Goal: Check status: Check status

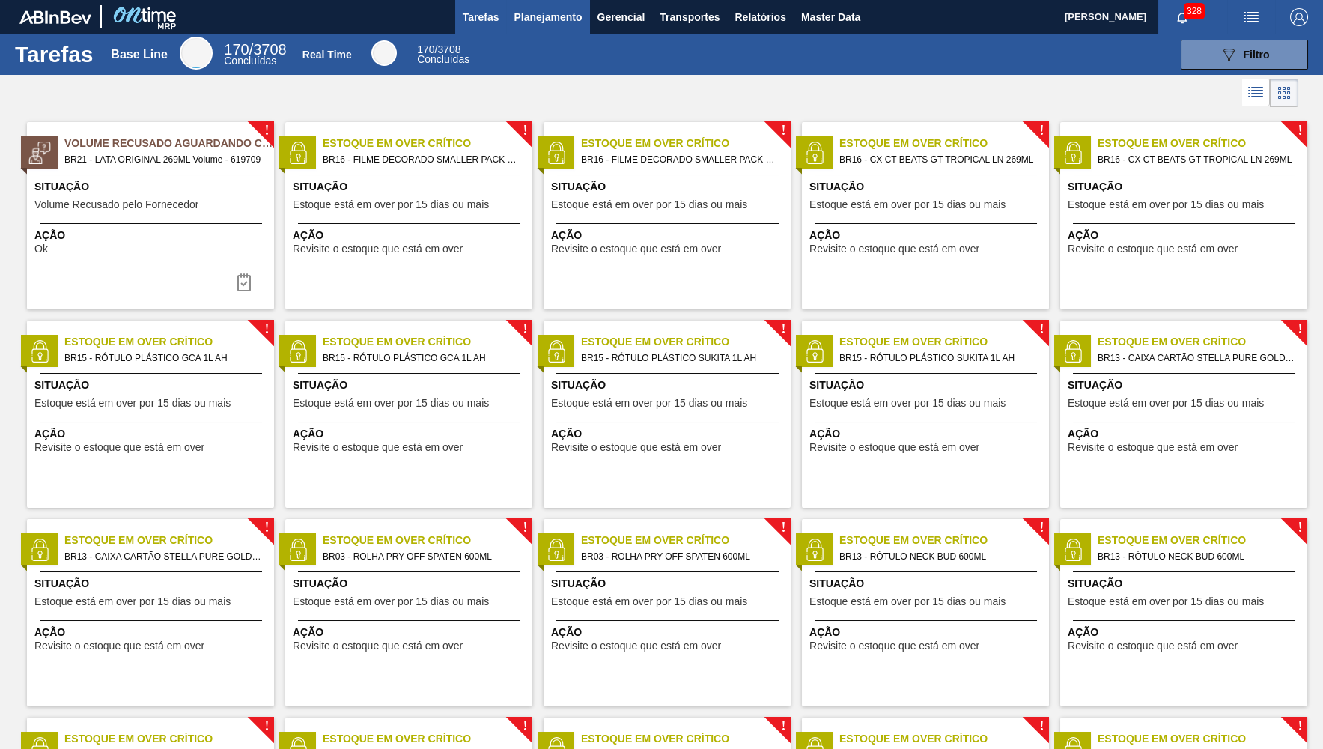
click at [539, 33] on button "Planejamento" at bounding box center [547, 17] width 83 height 34
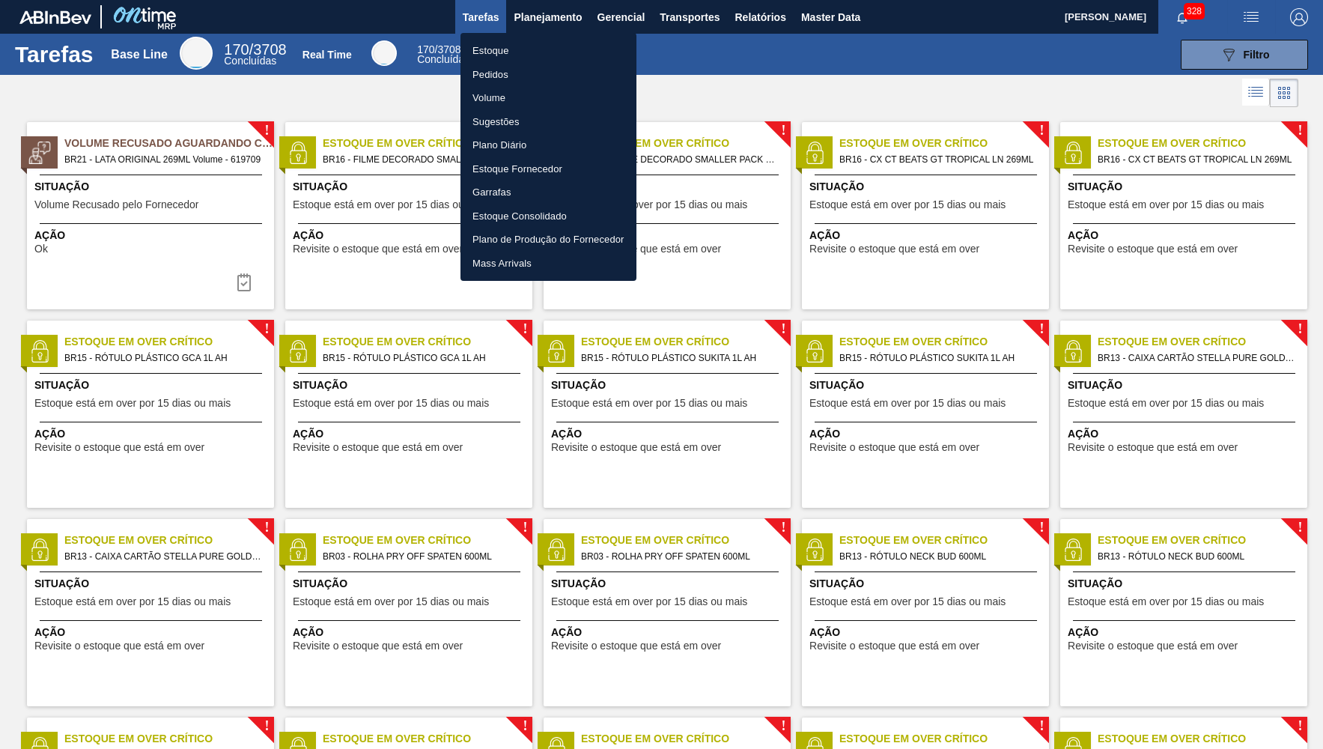
click at [539, 63] on li "Pedidos" at bounding box center [548, 75] width 176 height 24
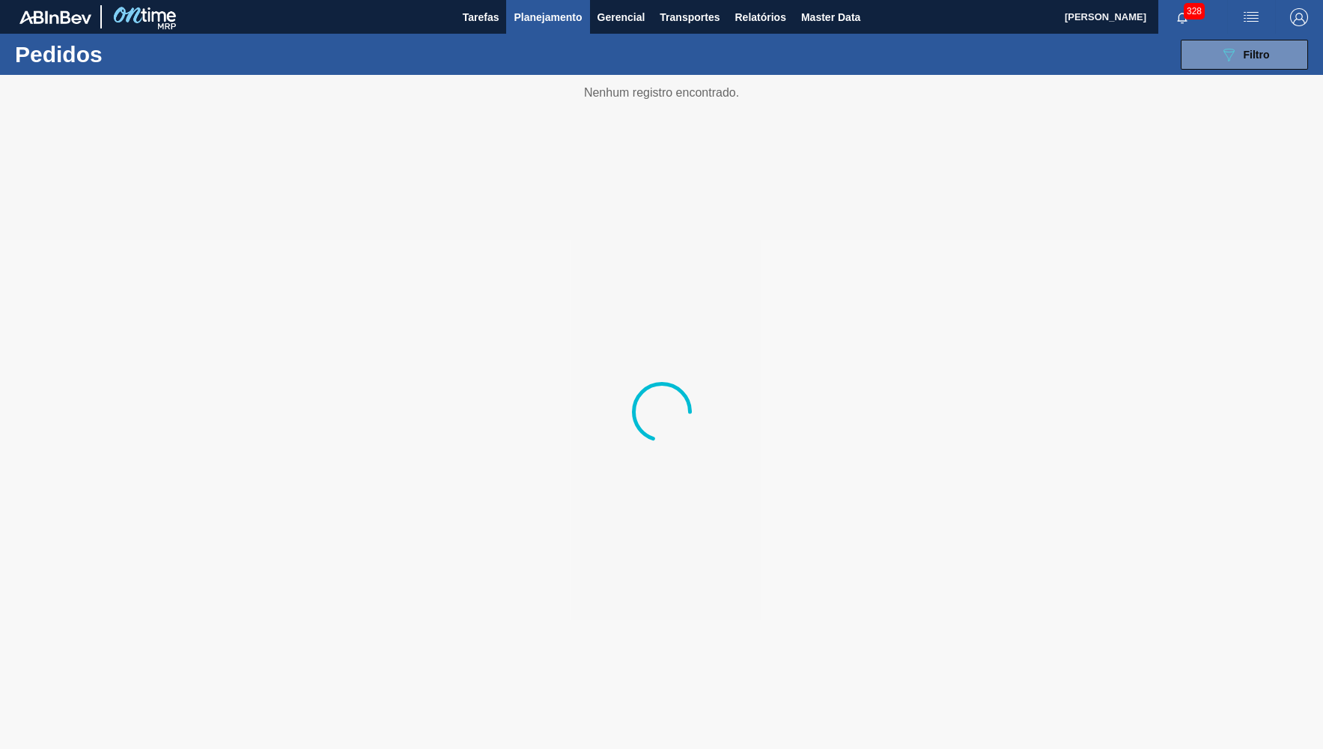
click at [548, 19] on span "Planejamento" at bounding box center [548, 17] width 68 height 18
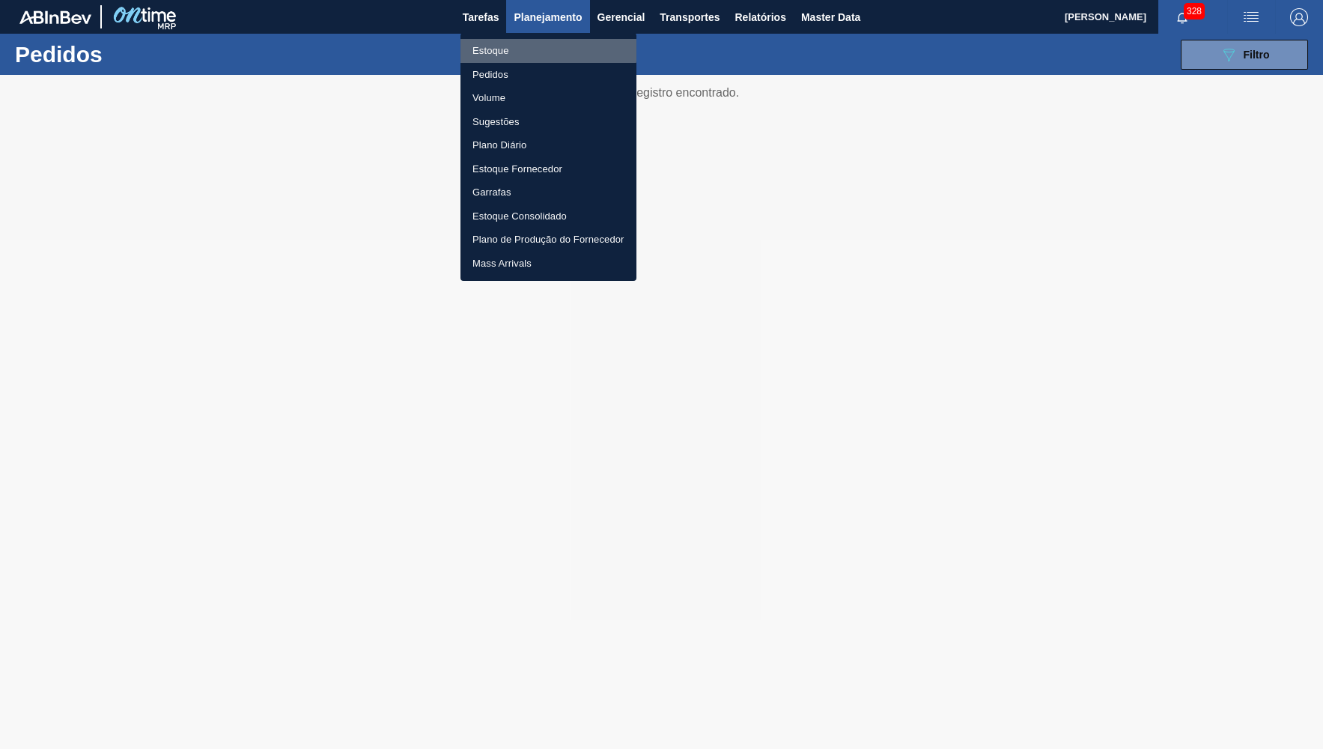
click at [512, 47] on li "Estoque" at bounding box center [548, 51] width 176 height 24
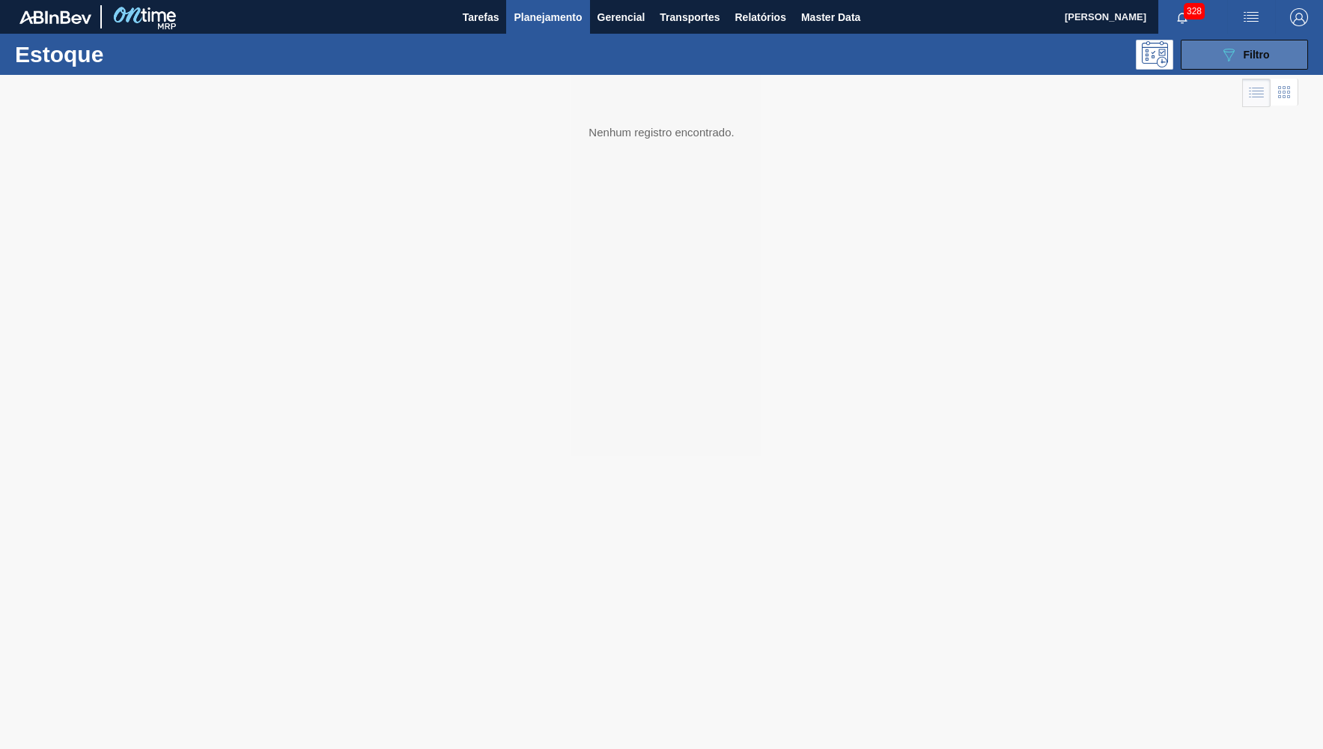
click at [1249, 46] on div "089F7B8B-B2A5-4AFE-B5C0-19BA573D28AC Filtro" at bounding box center [1245, 55] width 50 height 18
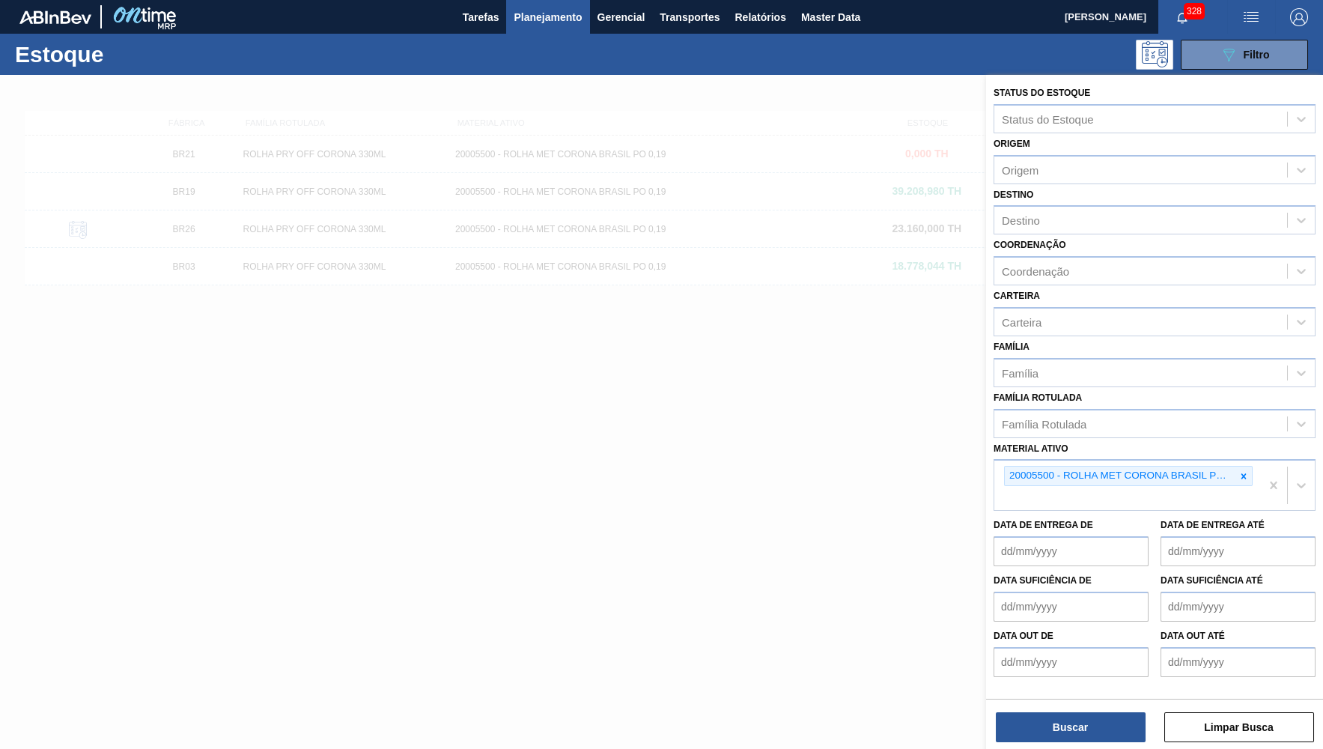
click at [1251, 466] on div at bounding box center [1243, 475] width 16 height 19
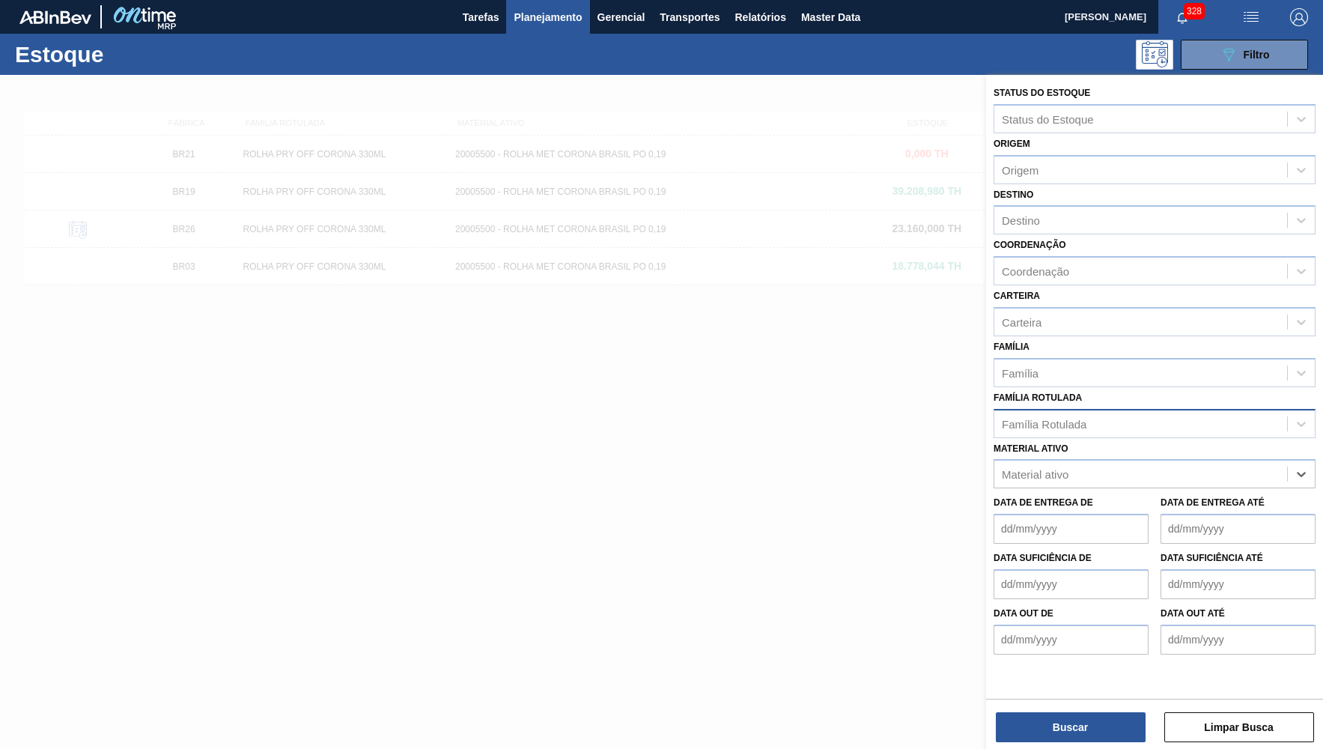
click at [1124, 413] on div "Família Rotulada" at bounding box center [1140, 424] width 293 height 22
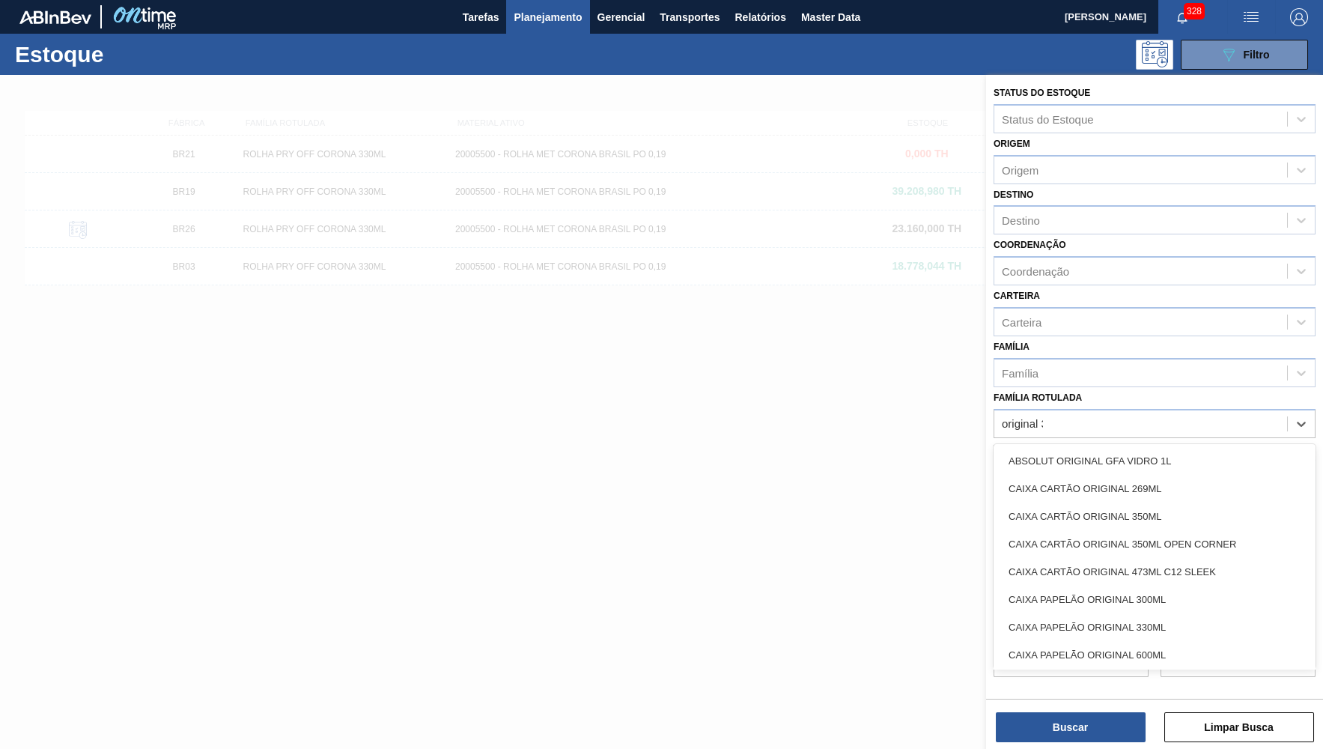
type Rotulada "original 35"
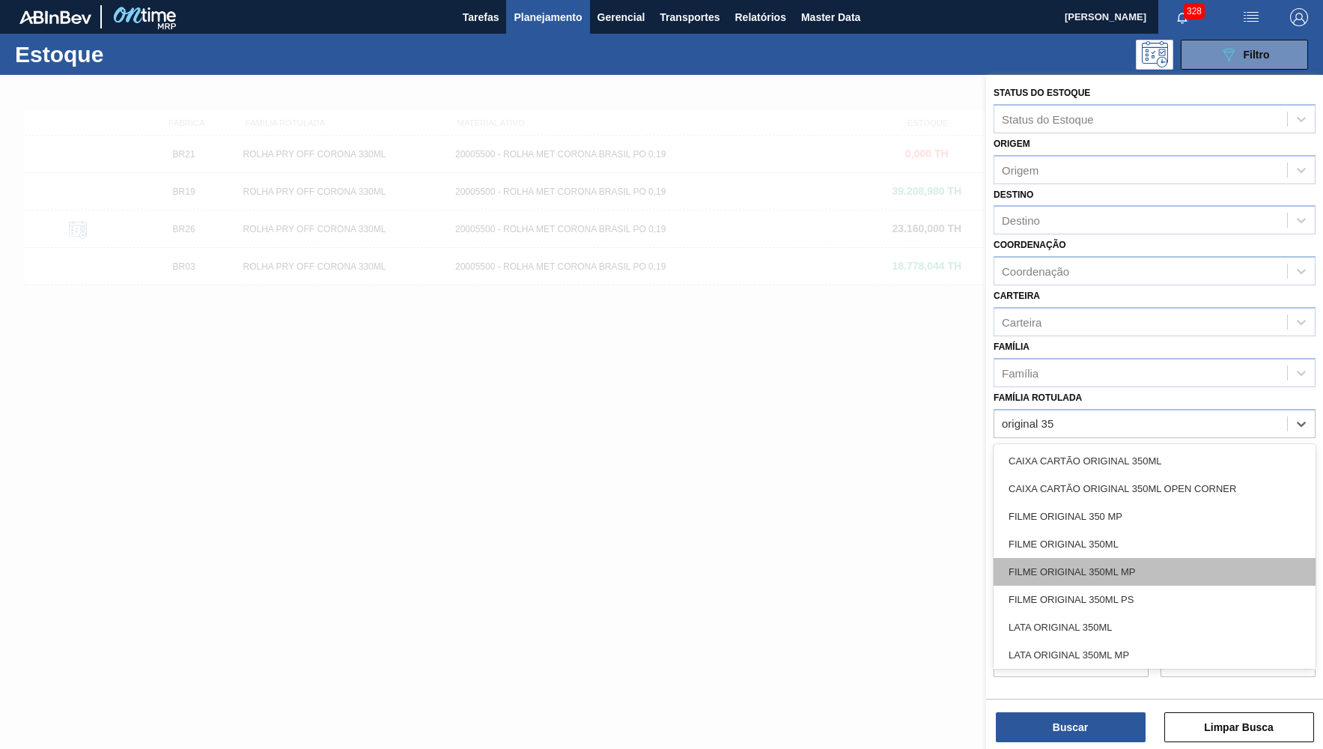
click at [1101, 562] on div "FILME ORIGINAL 350ML MP" at bounding box center [1155, 572] width 322 height 28
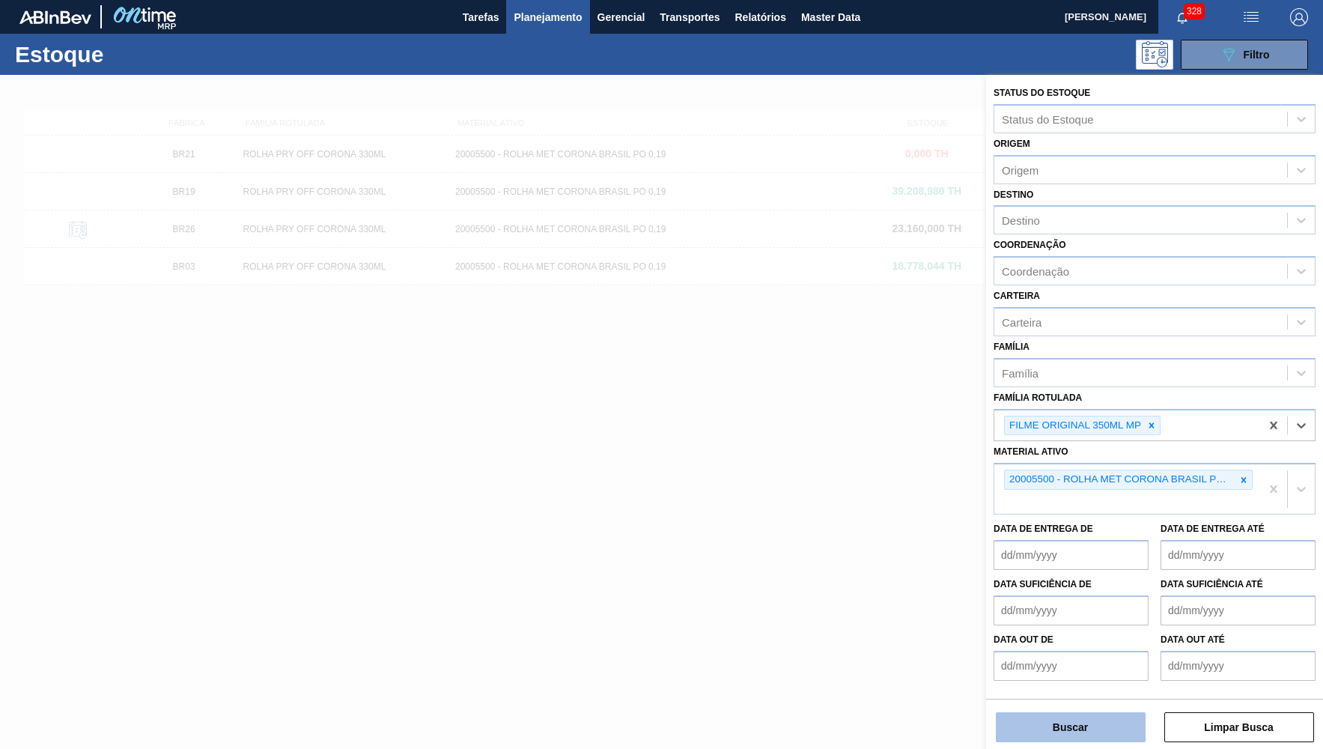
click at [1065, 731] on button "Buscar" at bounding box center [1071, 727] width 150 height 30
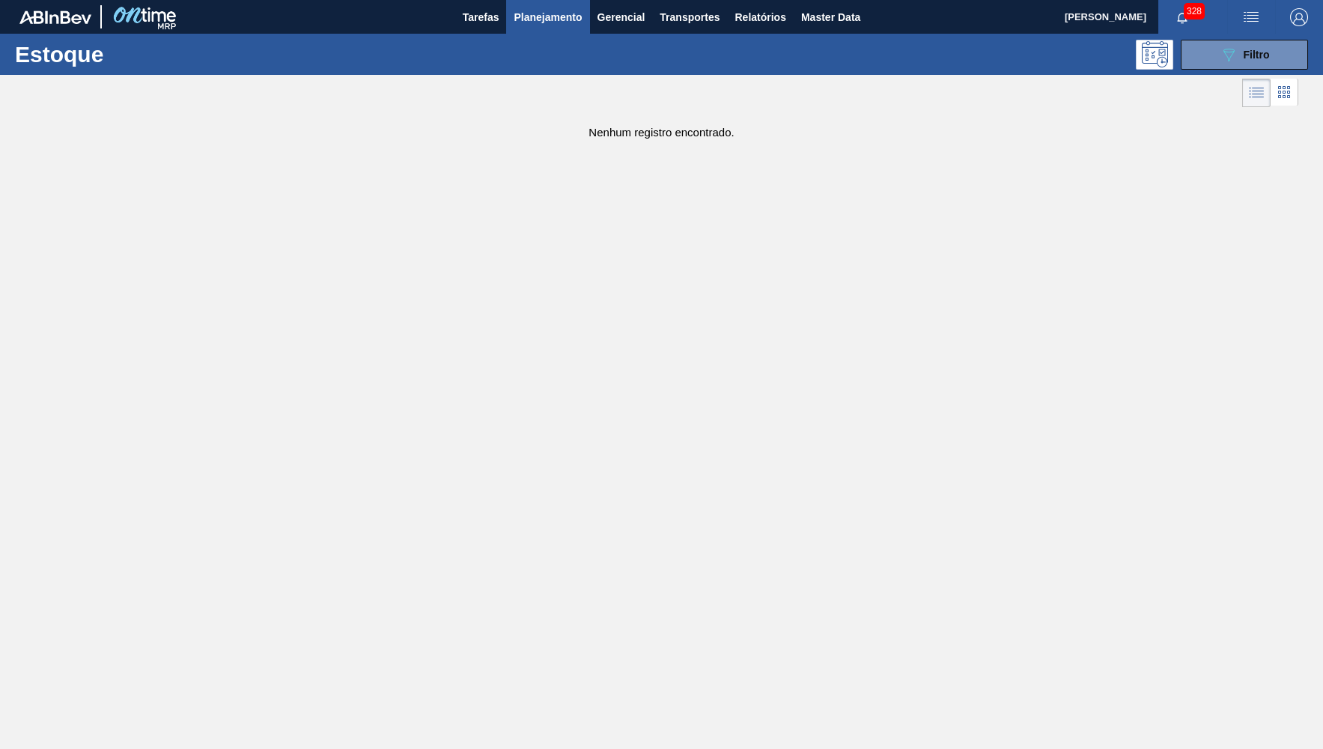
click at [547, 27] on button "Planejamento" at bounding box center [547, 17] width 83 height 34
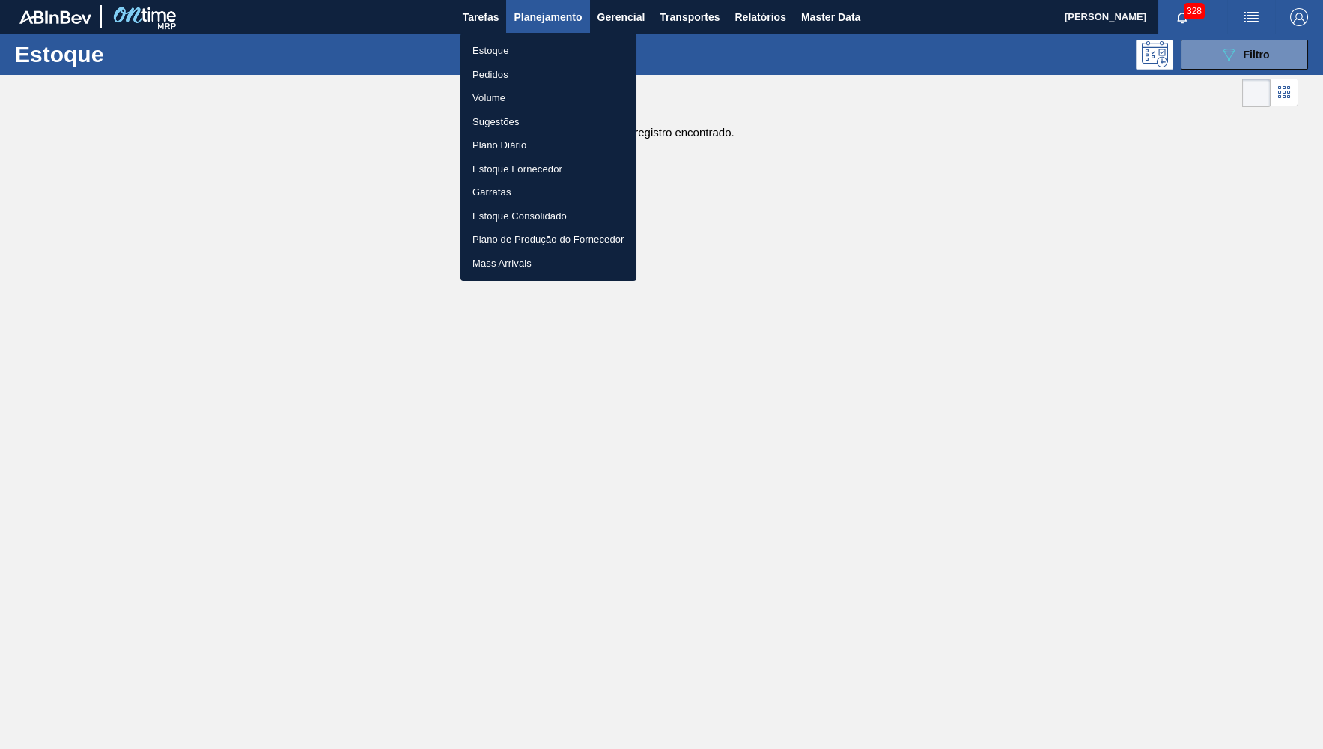
click at [1265, 50] on div at bounding box center [661, 374] width 1323 height 749
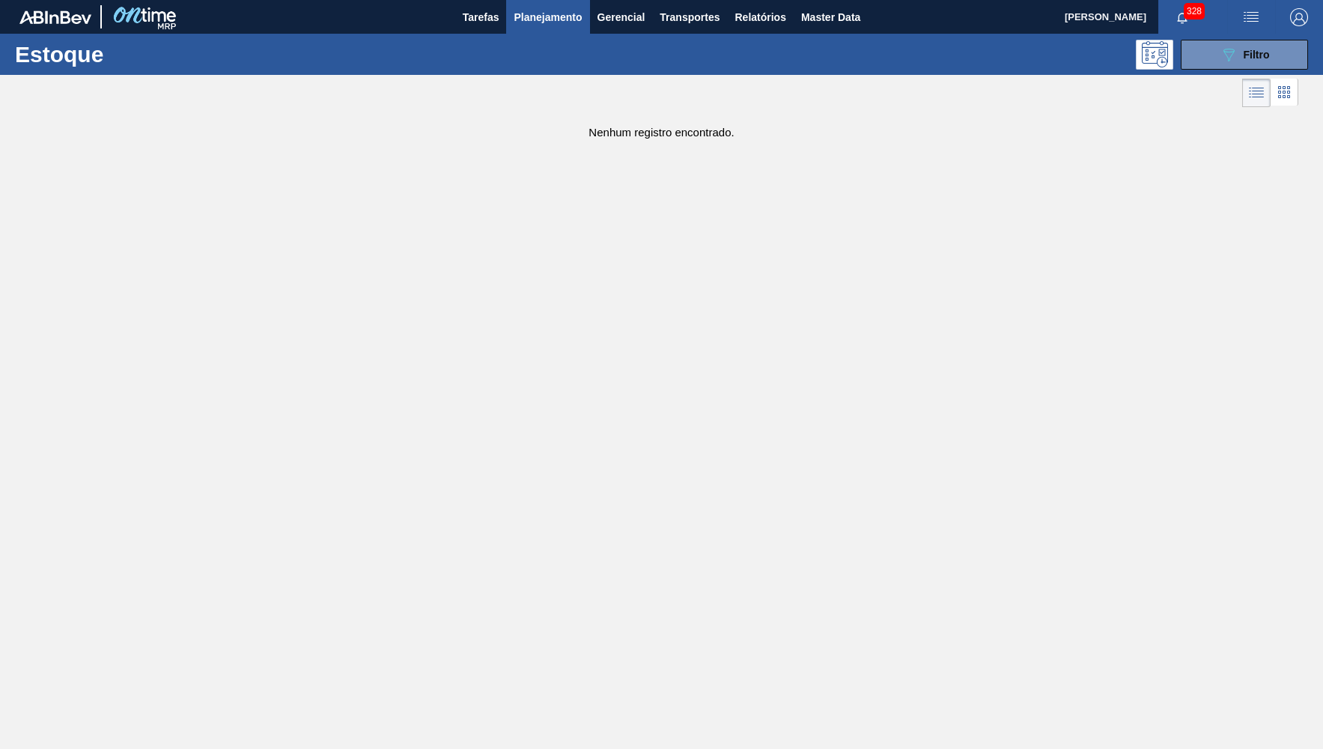
click at [1265, 50] on span "Filtro" at bounding box center [1257, 55] width 26 height 12
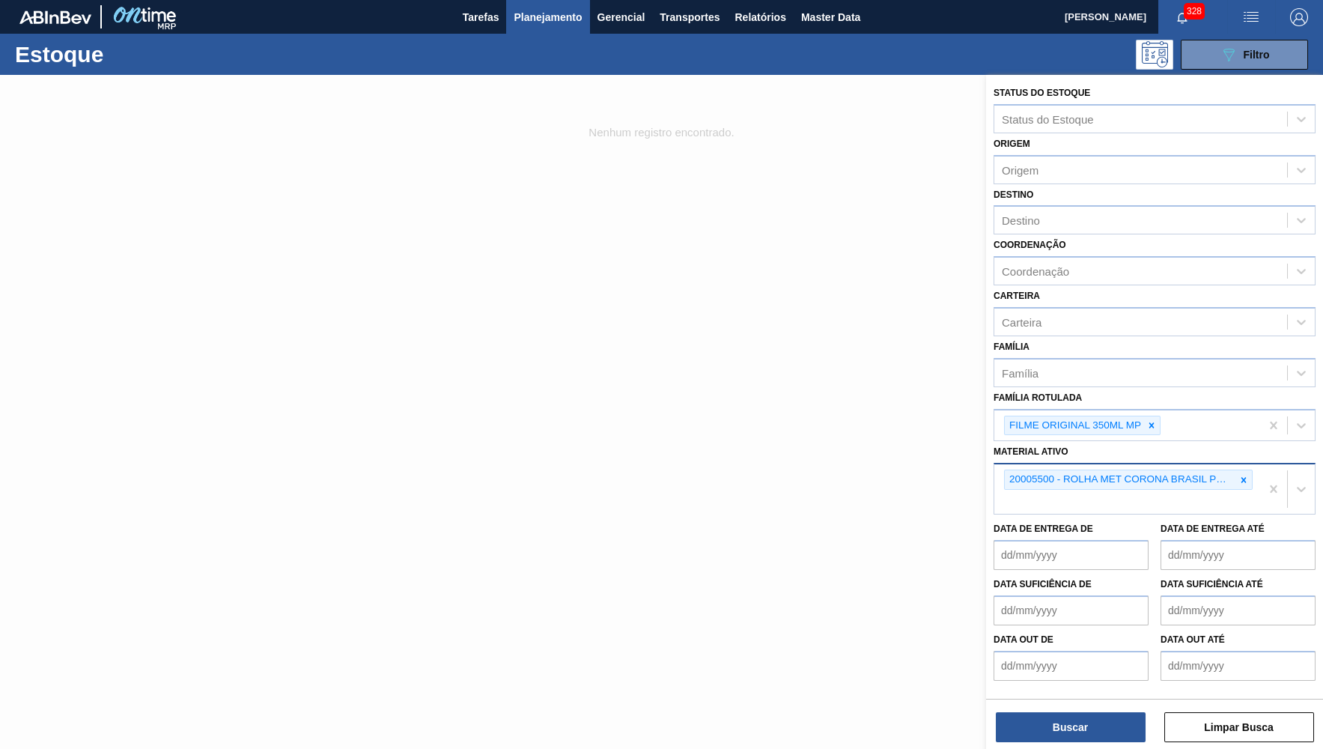
click at [1245, 470] on div at bounding box center [1243, 479] width 16 height 19
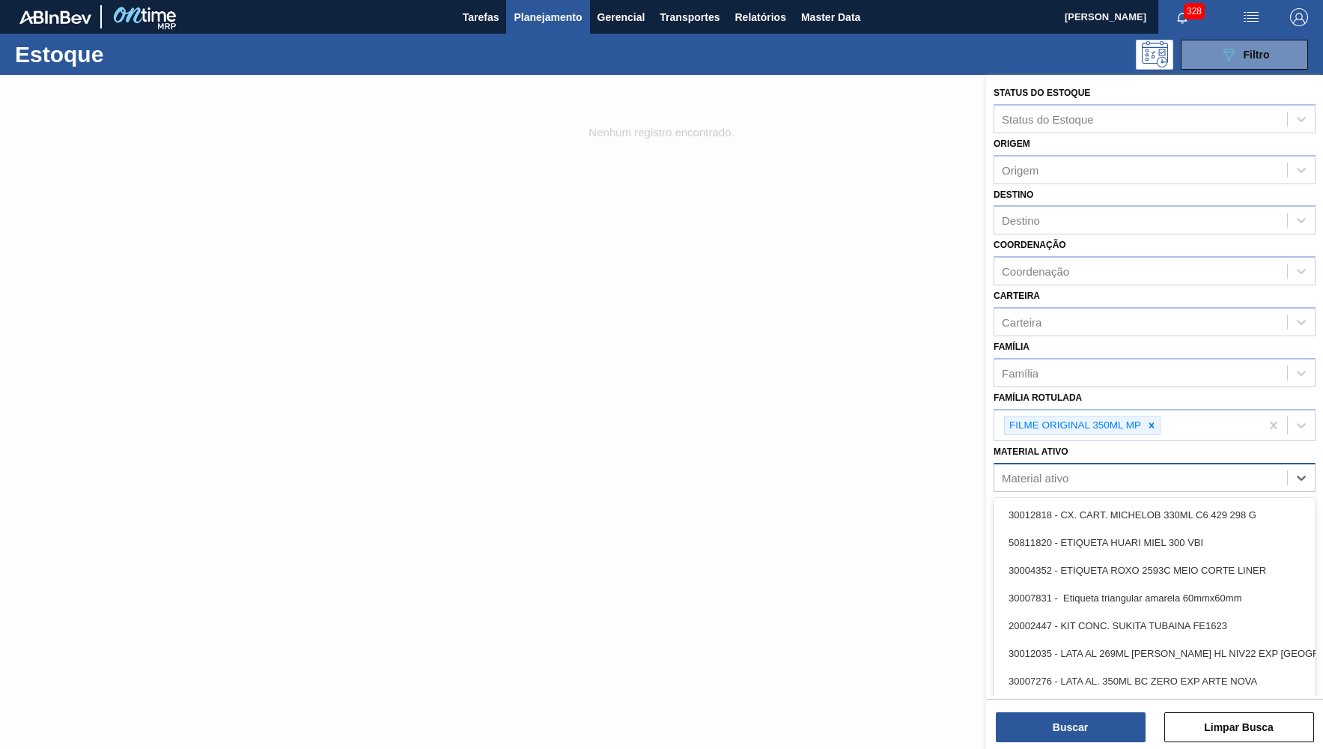
click at [1241, 467] on div "Material ativo" at bounding box center [1140, 478] width 293 height 22
click at [1147, 420] on icon at bounding box center [1151, 425] width 10 height 10
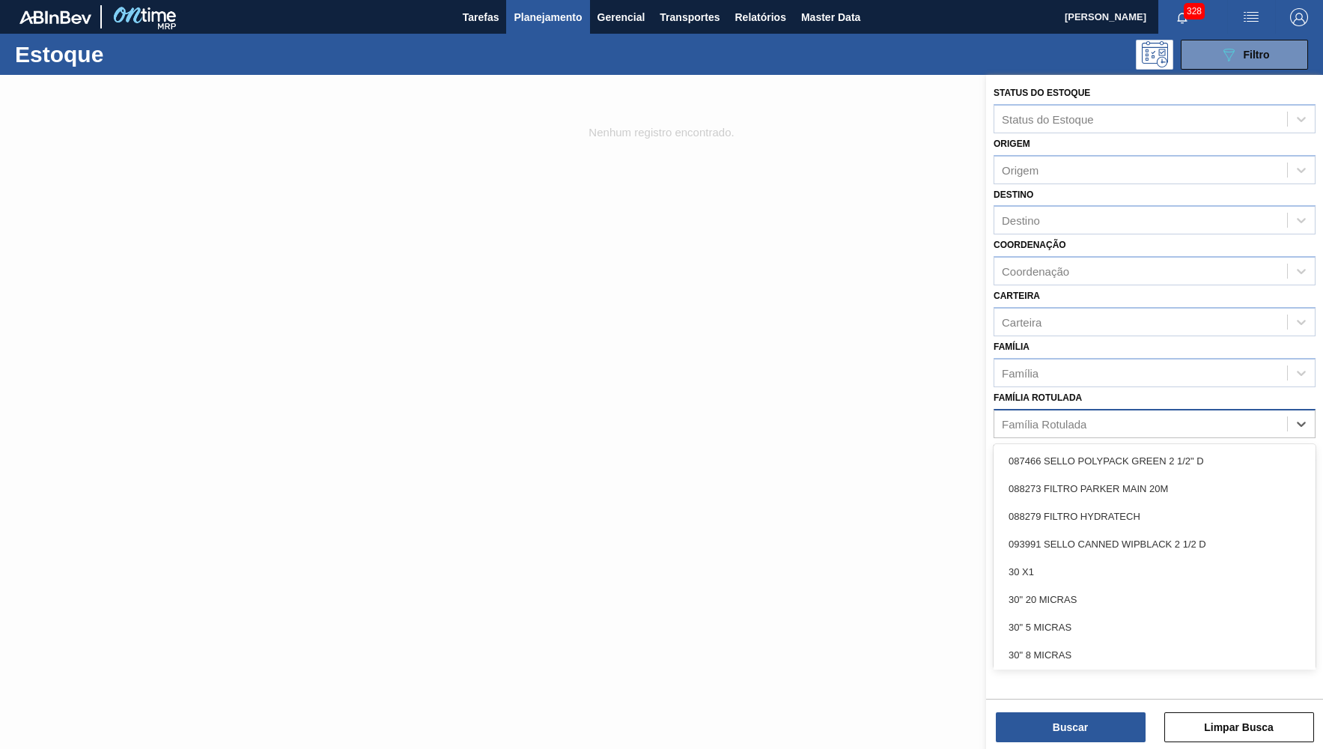
click at [1156, 413] on div "Família Rotulada" at bounding box center [1140, 424] width 293 height 22
paste Rotulada "FILME ORIGINAL 350ML MP"
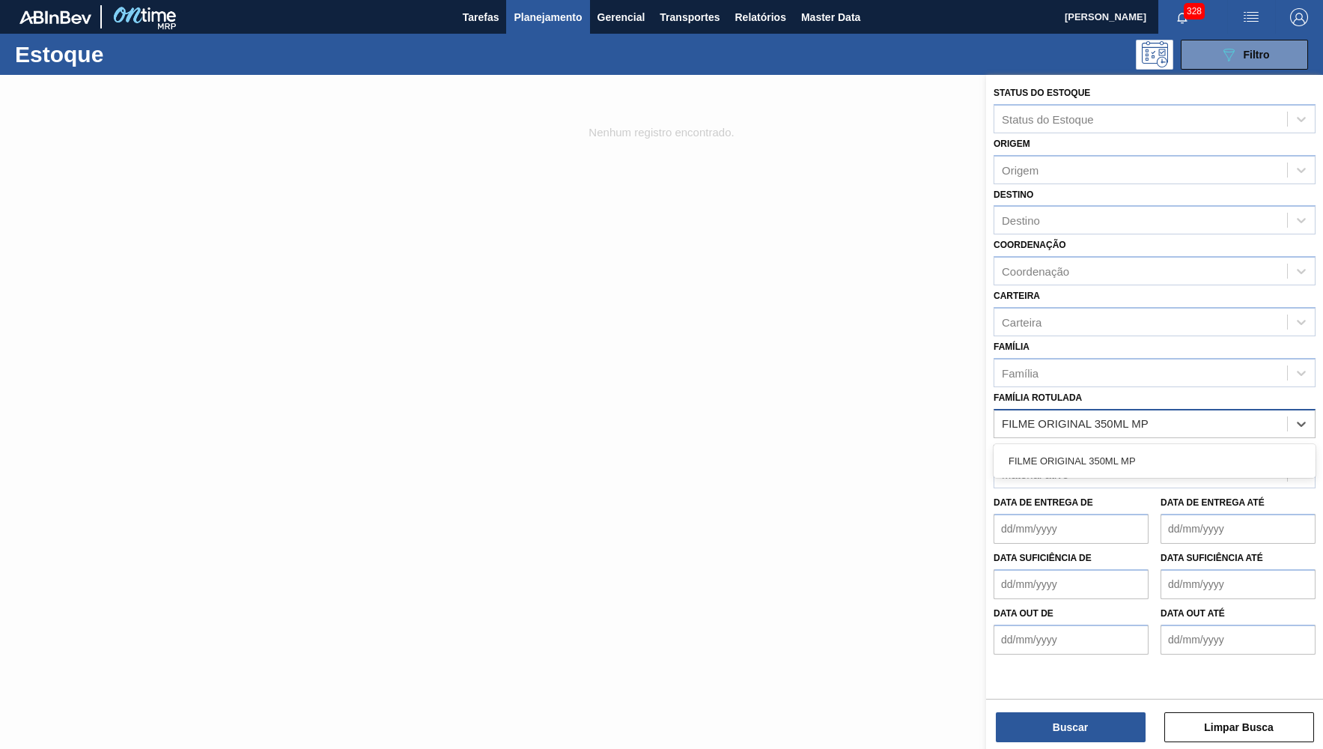
type Rotulada "FILME ORIGINAL 350ML M"
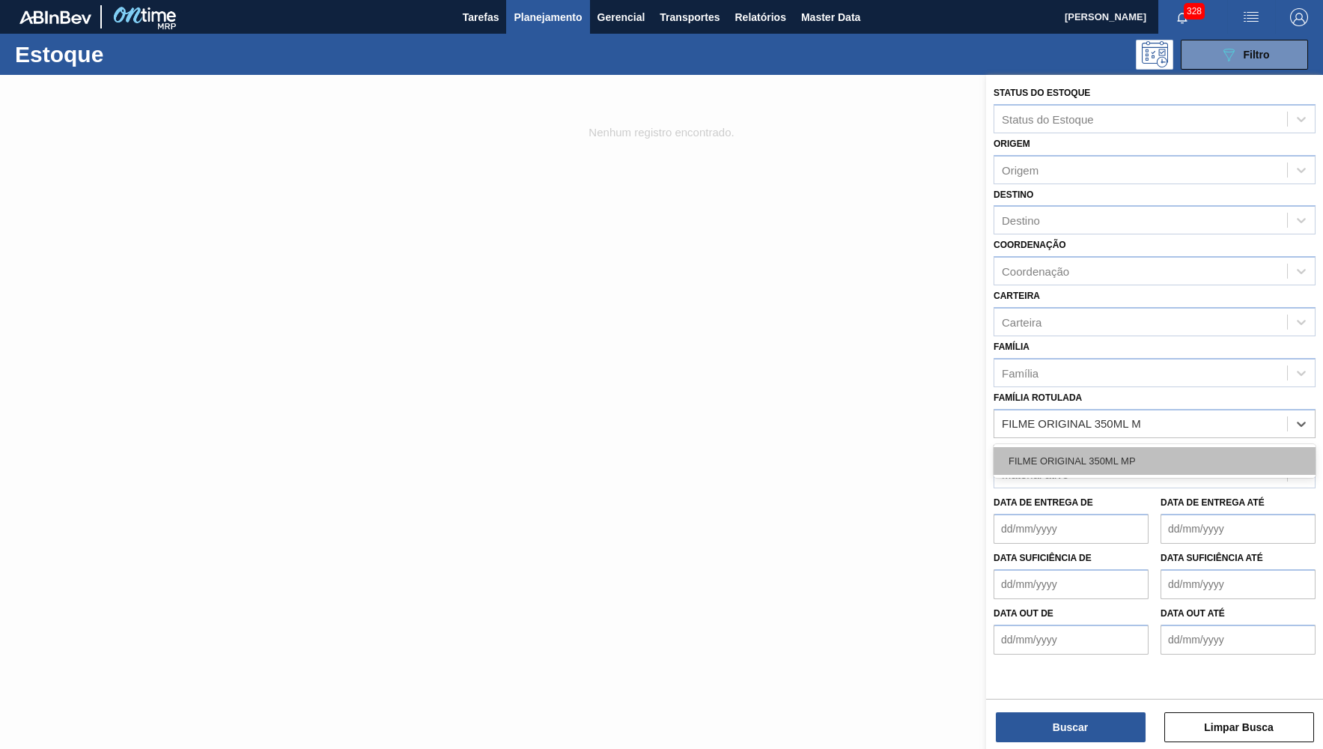
click at [1075, 447] on div "FILME ORIGINAL 350ML MP" at bounding box center [1155, 461] width 322 height 28
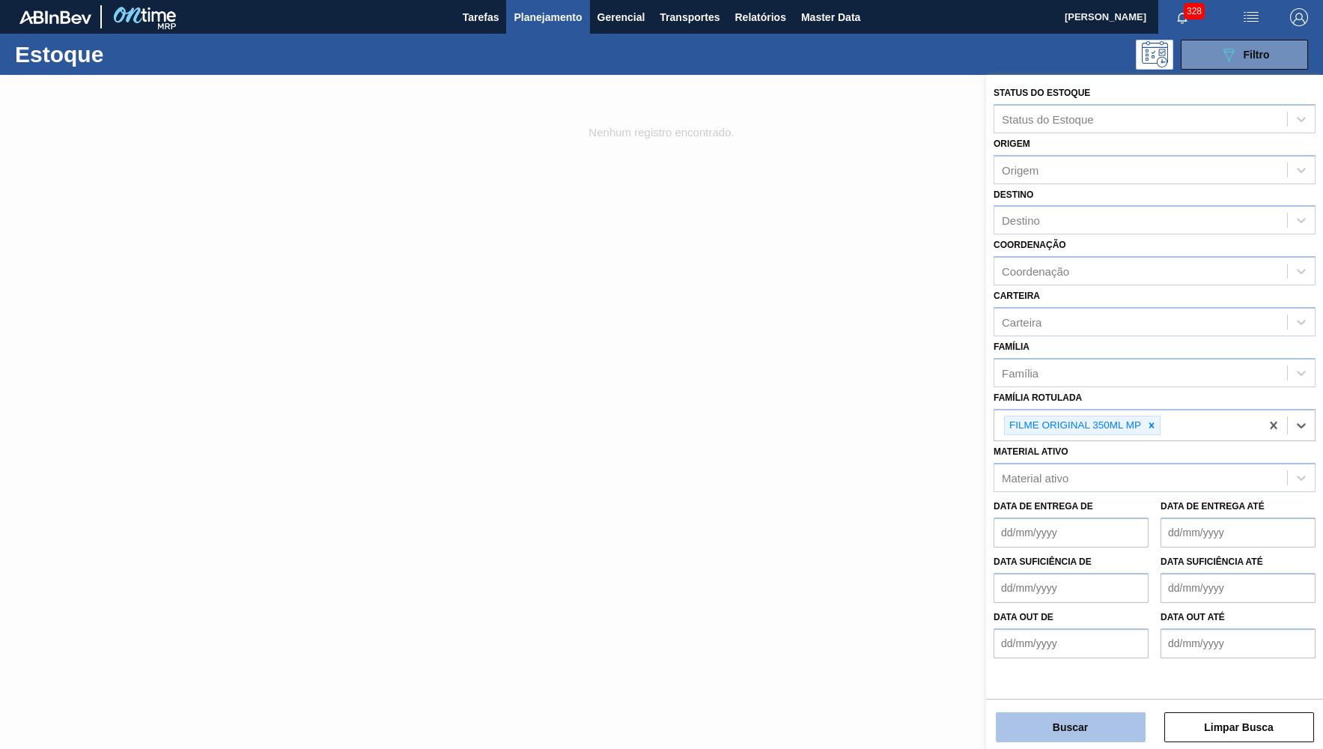
click at [1035, 728] on button "Buscar" at bounding box center [1071, 727] width 150 height 30
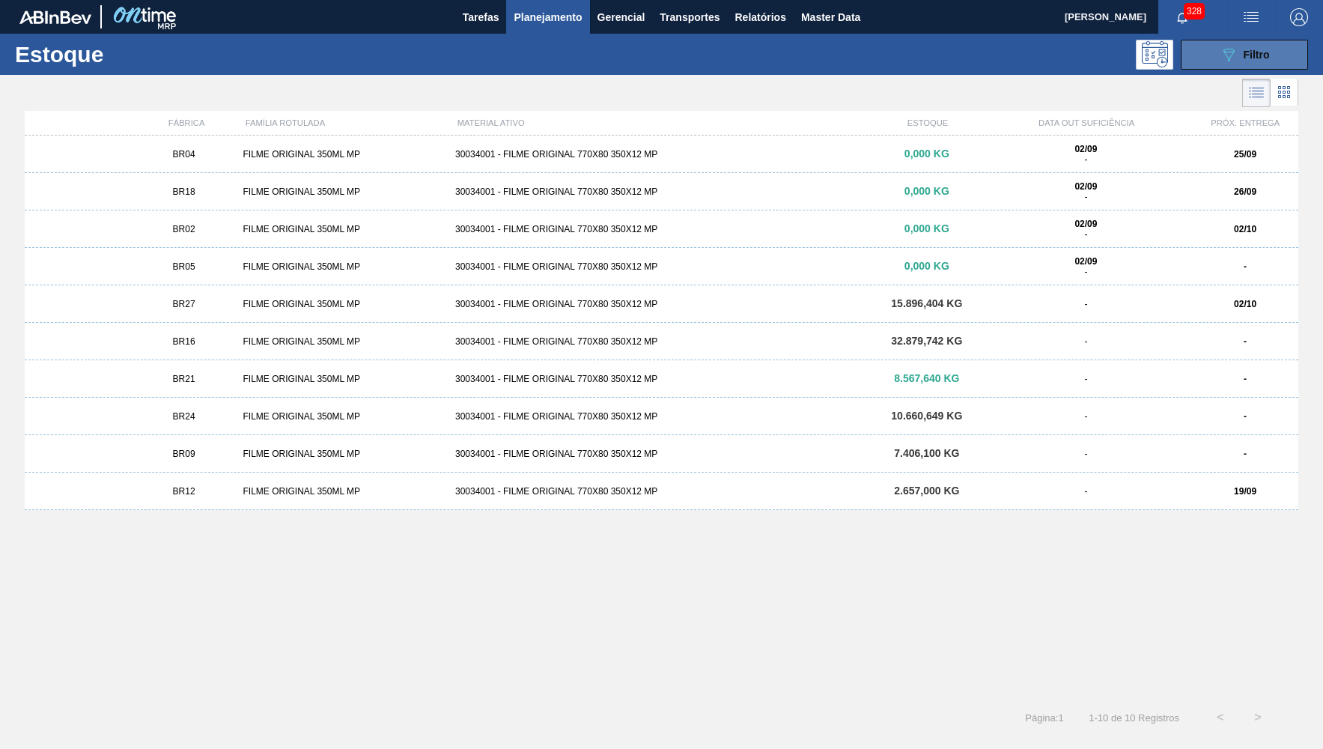
click at [1225, 51] on icon "089F7B8B-B2A5-4AFE-B5C0-19BA573D28AC" at bounding box center [1229, 55] width 18 height 18
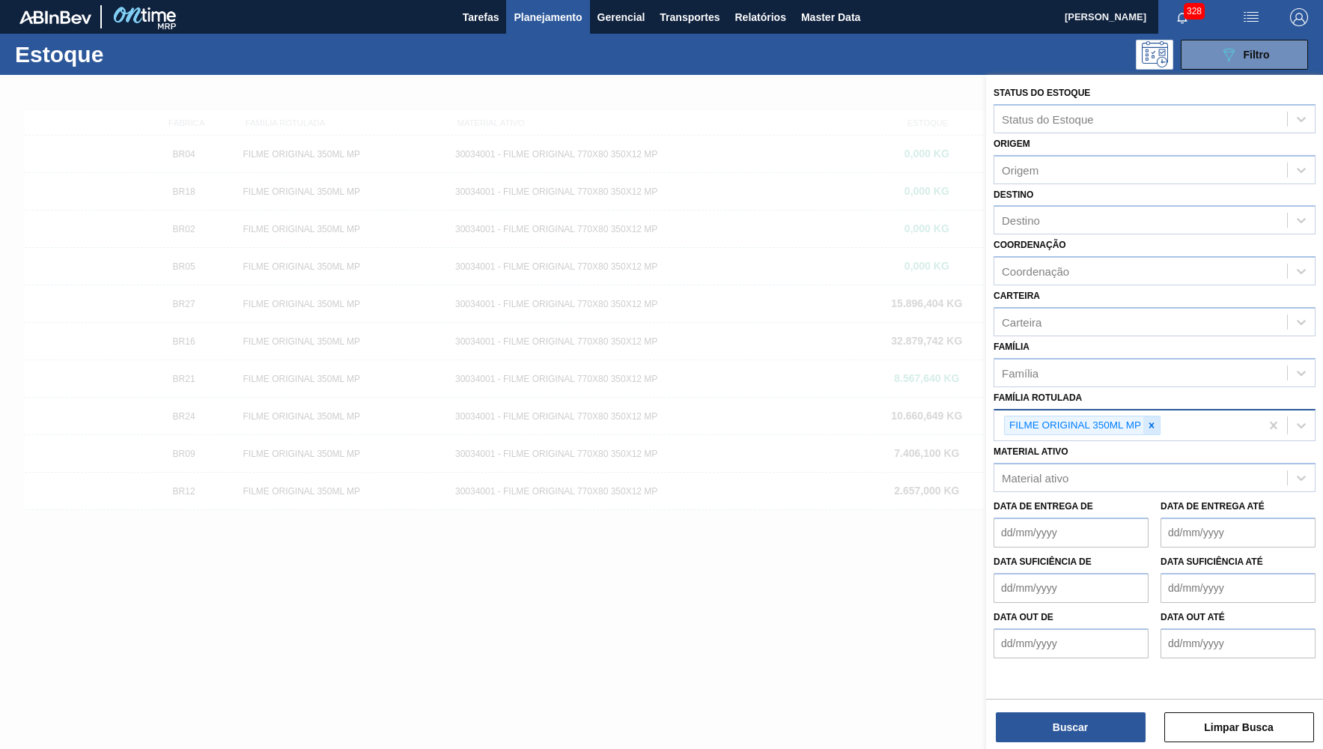
click at [1147, 416] on div at bounding box center [1151, 425] width 16 height 19
click at [1115, 413] on div "Família Rotulada" at bounding box center [1140, 424] width 293 height 22
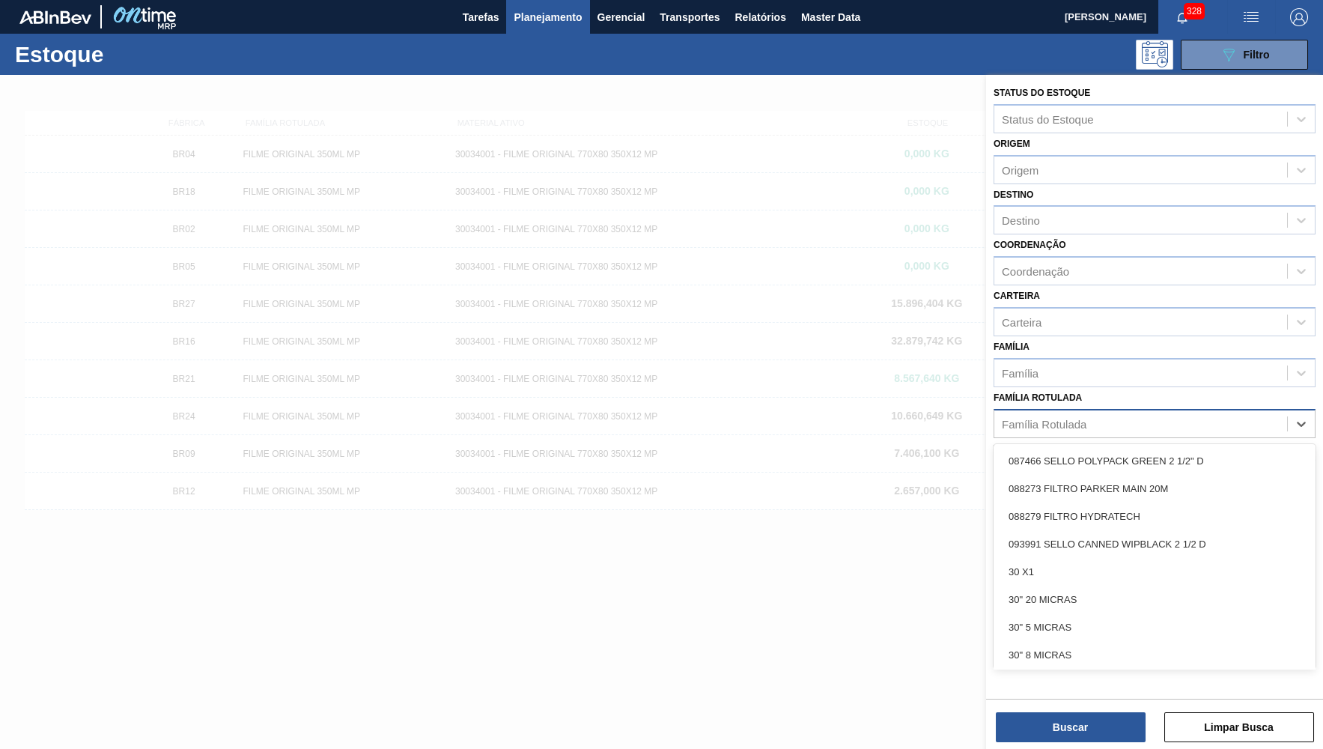
paste Rotulada "FILME ORIGINAL 269ML MP"
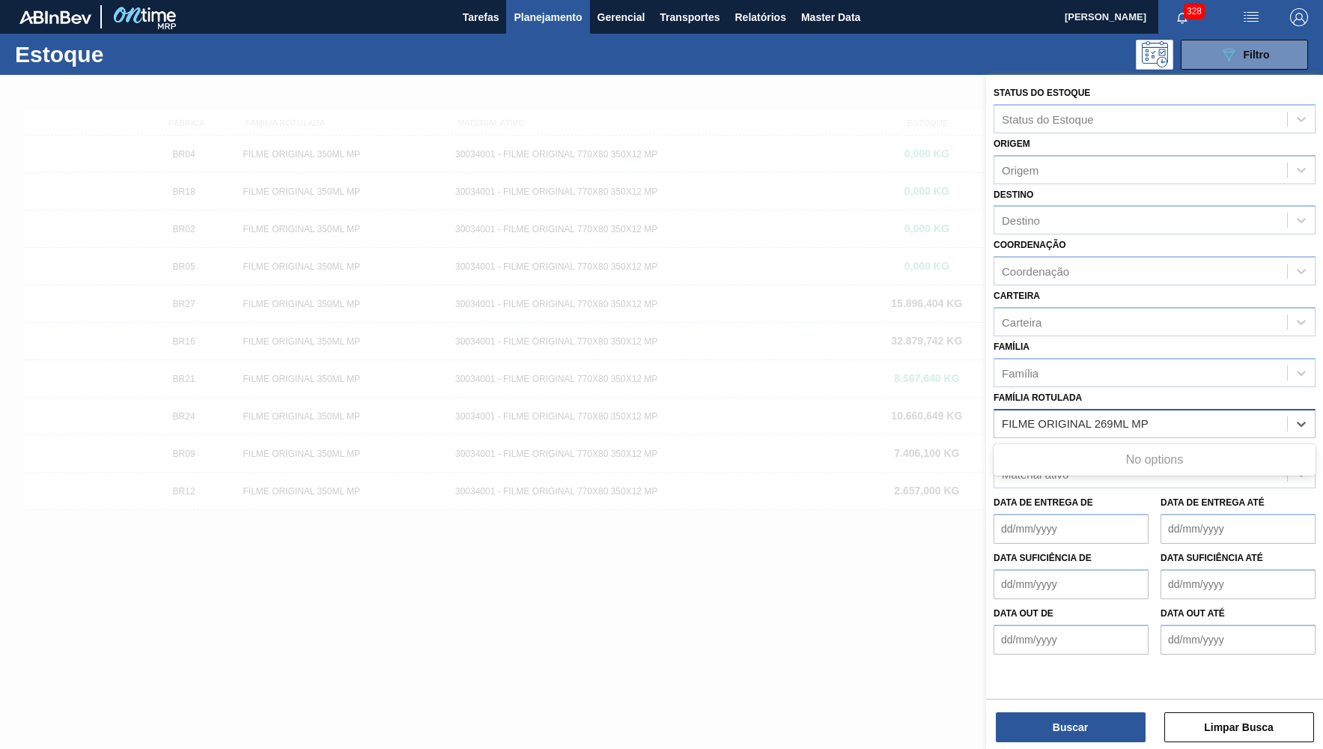
click at [1187, 417] on Rotulada "FILME ORIGINAL 269ML MP" at bounding box center [1127, 423] width 251 height 13
type Rotulada "FILME ORIGINAL 269ML"
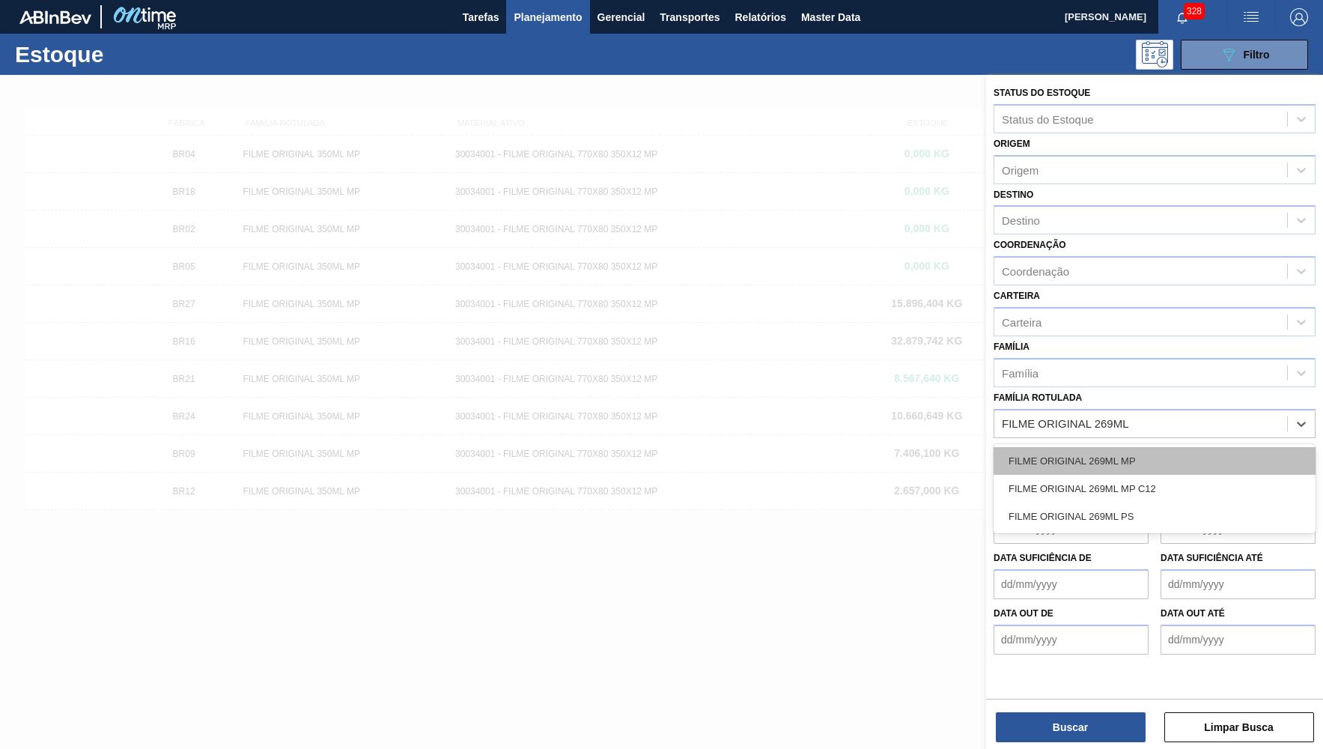
click at [1146, 447] on div "FILME ORIGINAL 269ML MP" at bounding box center [1155, 461] width 322 height 28
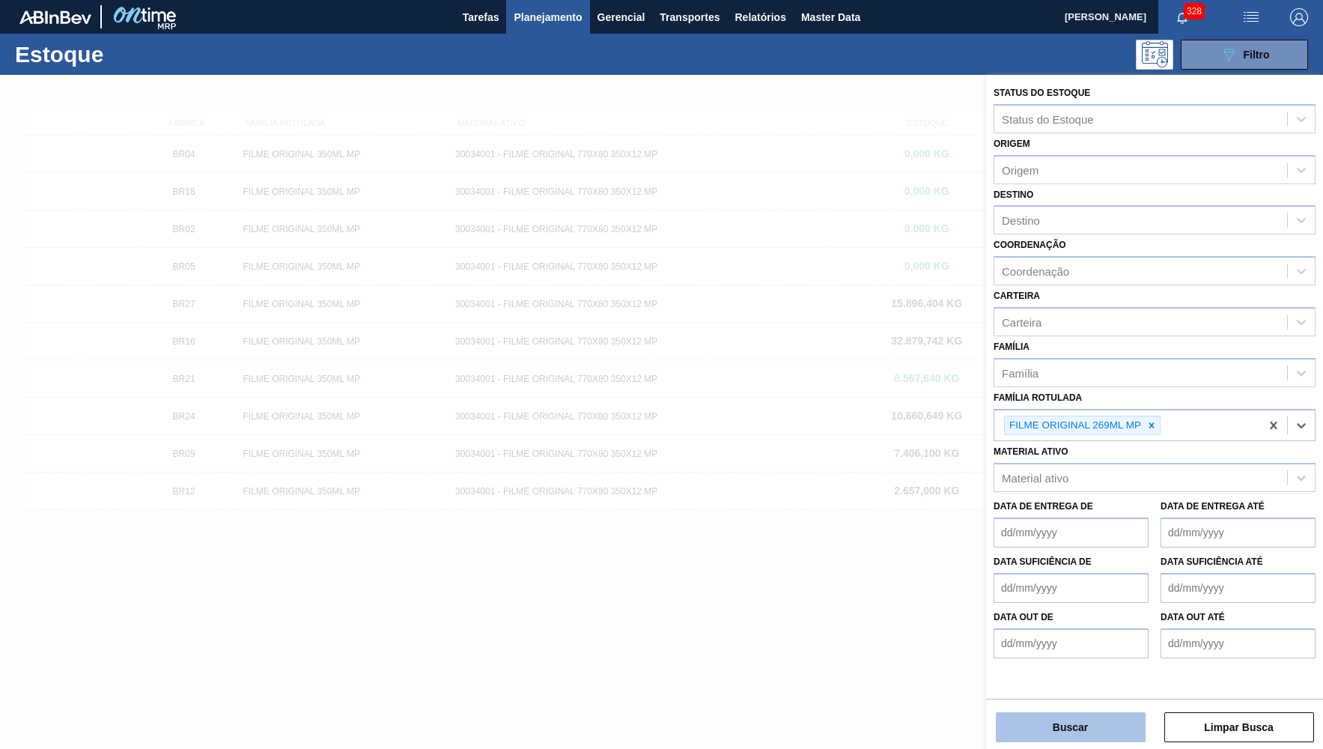
click at [1090, 717] on button "Buscar" at bounding box center [1071, 727] width 150 height 30
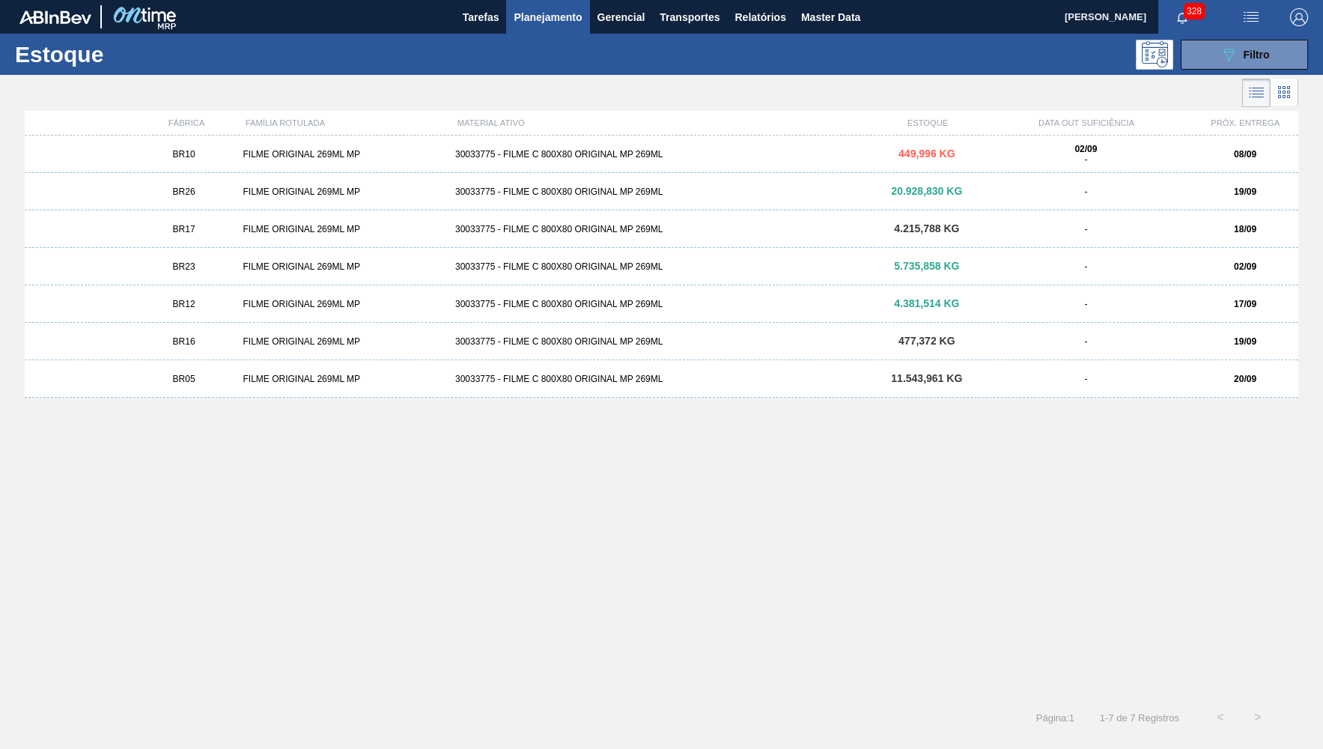
click at [231, 159] on div "BR10" at bounding box center [184, 154] width 106 height 10
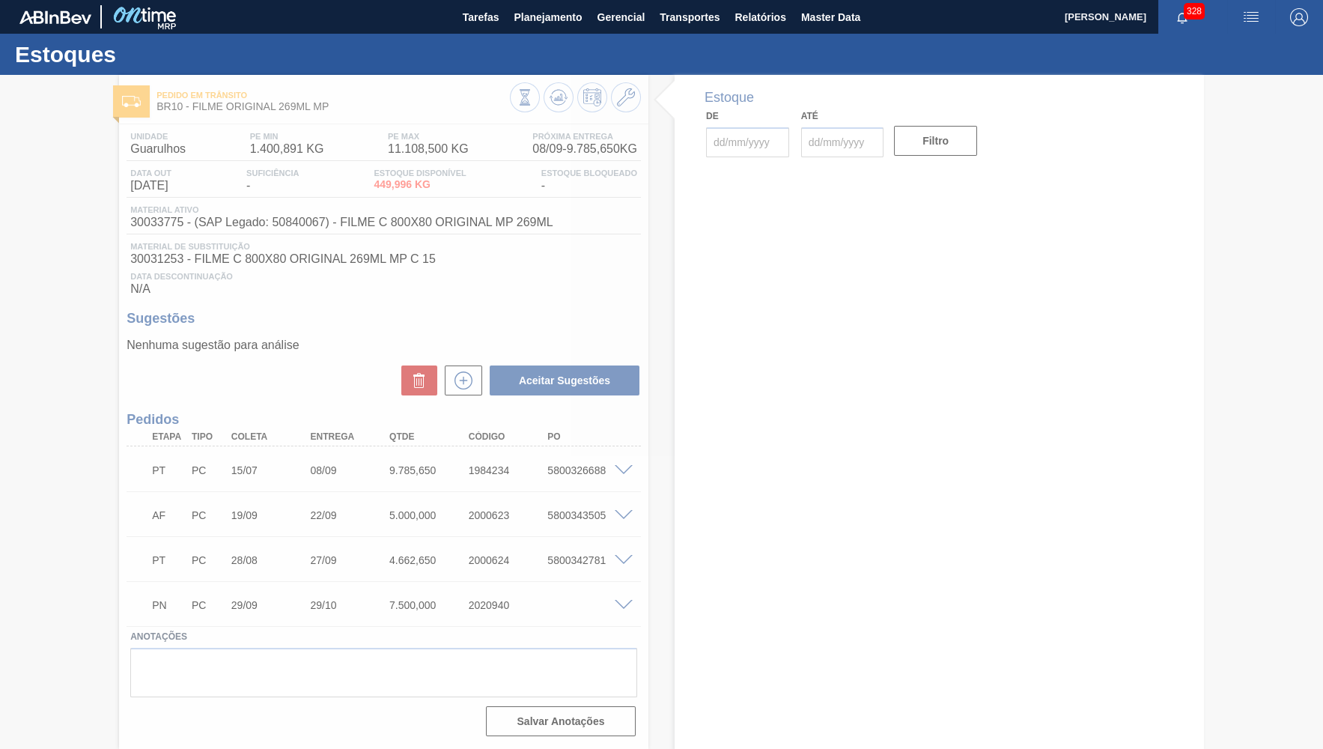
type input "[DATE]"
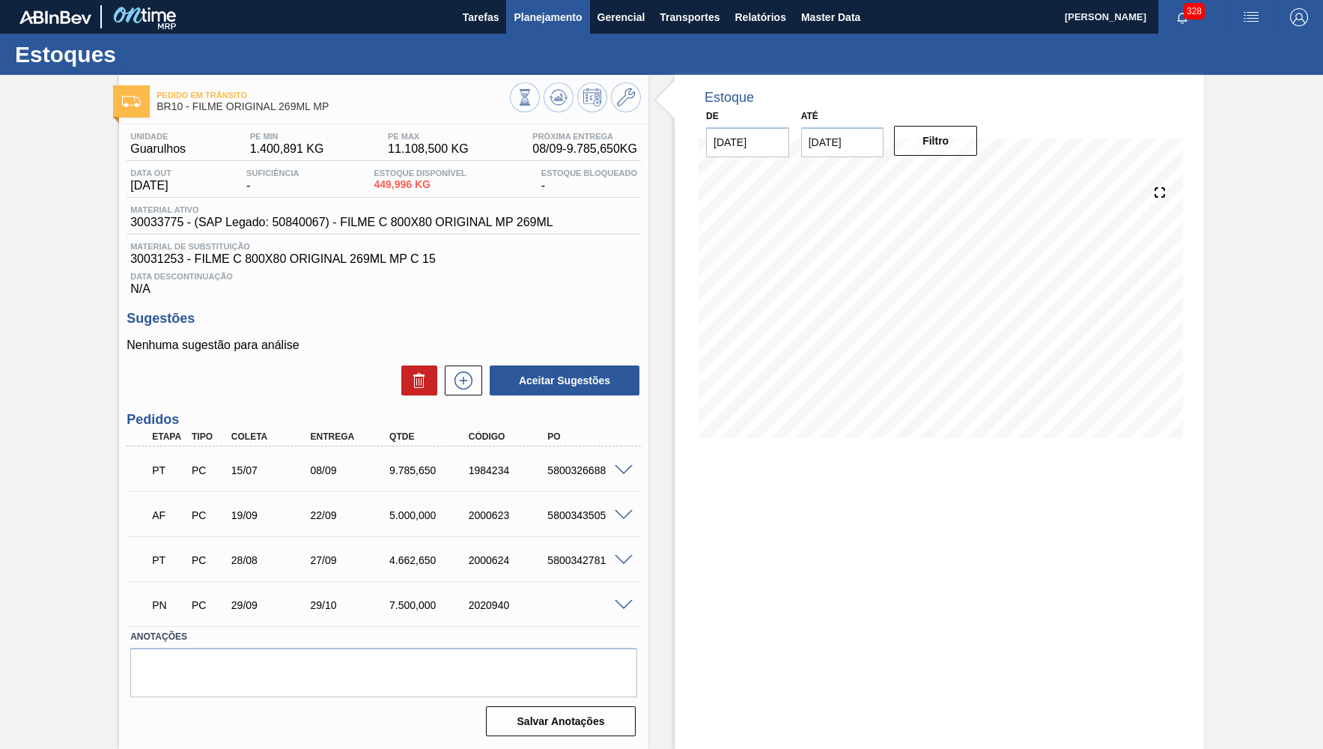
click at [539, 12] on span "Planejamento" at bounding box center [548, 17] width 68 height 18
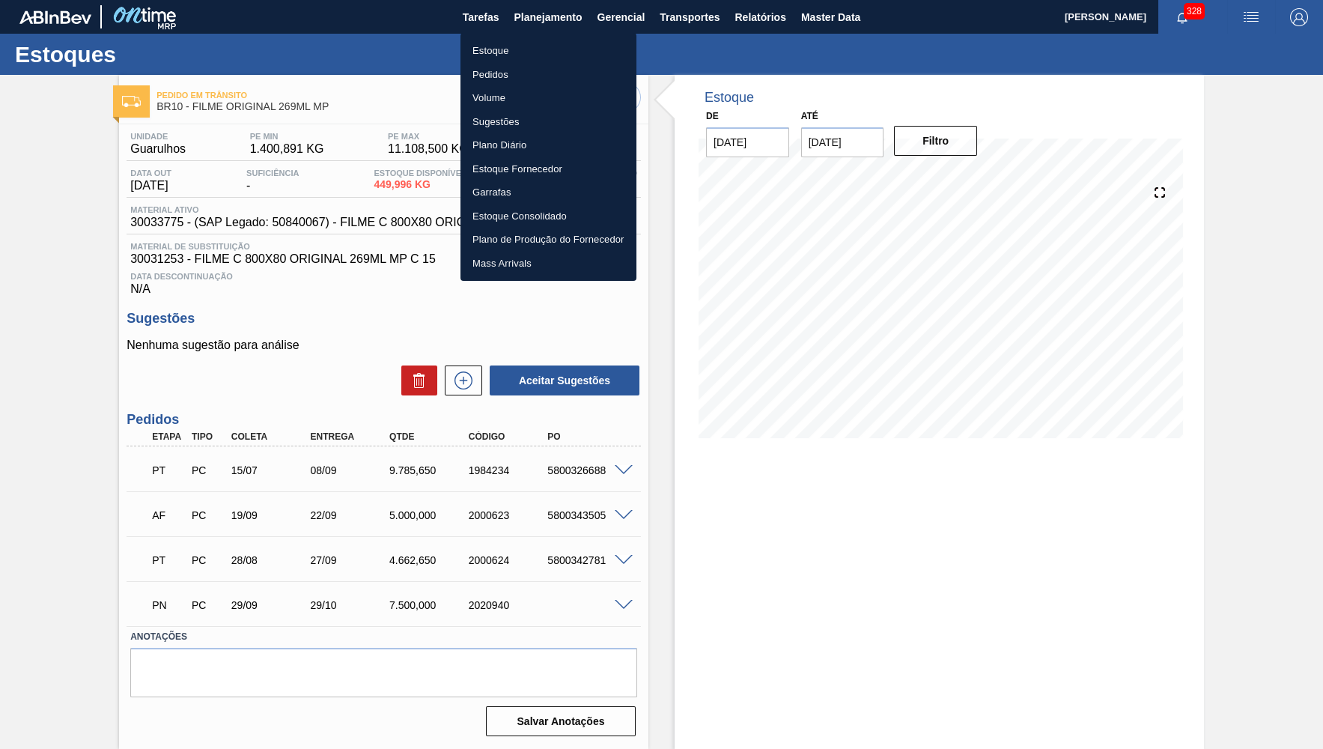
click at [528, 45] on li "Estoque" at bounding box center [548, 51] width 176 height 24
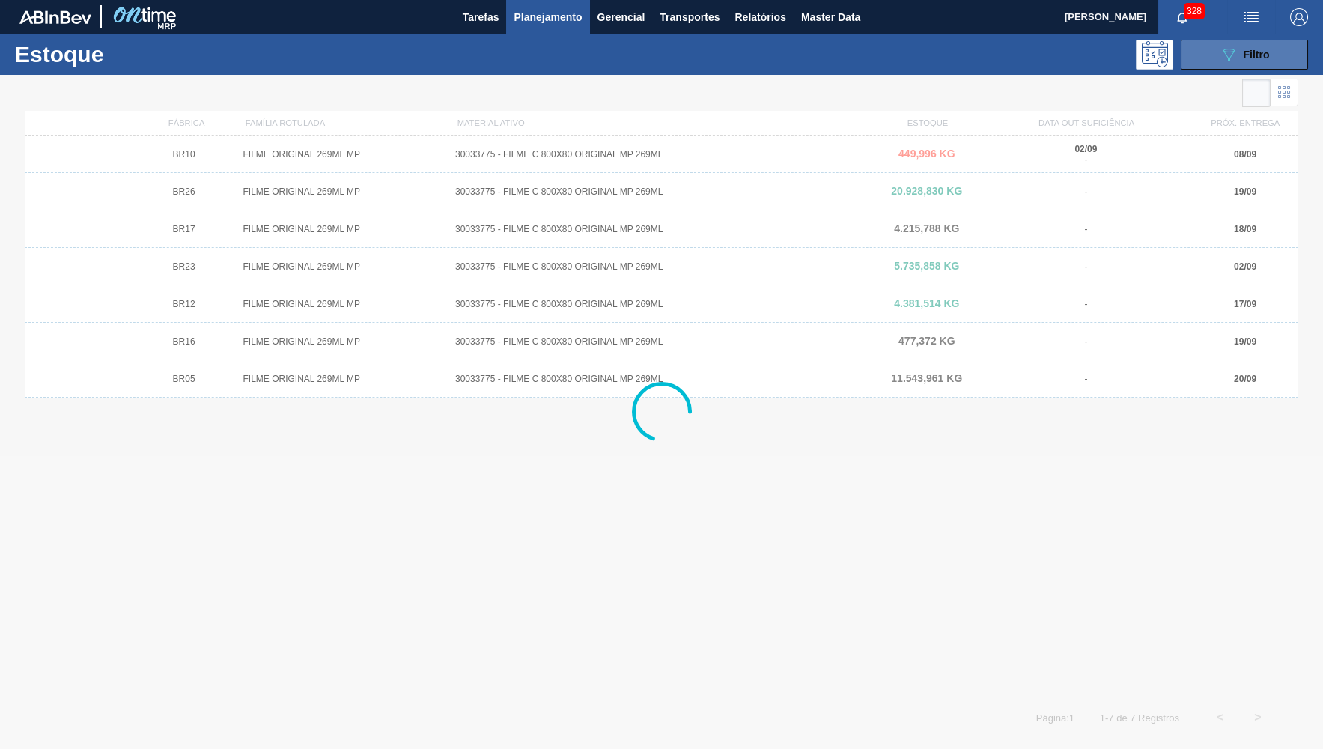
click at [1196, 63] on button "089F7B8B-B2A5-4AFE-B5C0-19BA573D28AC Filtro" at bounding box center [1244, 55] width 127 height 30
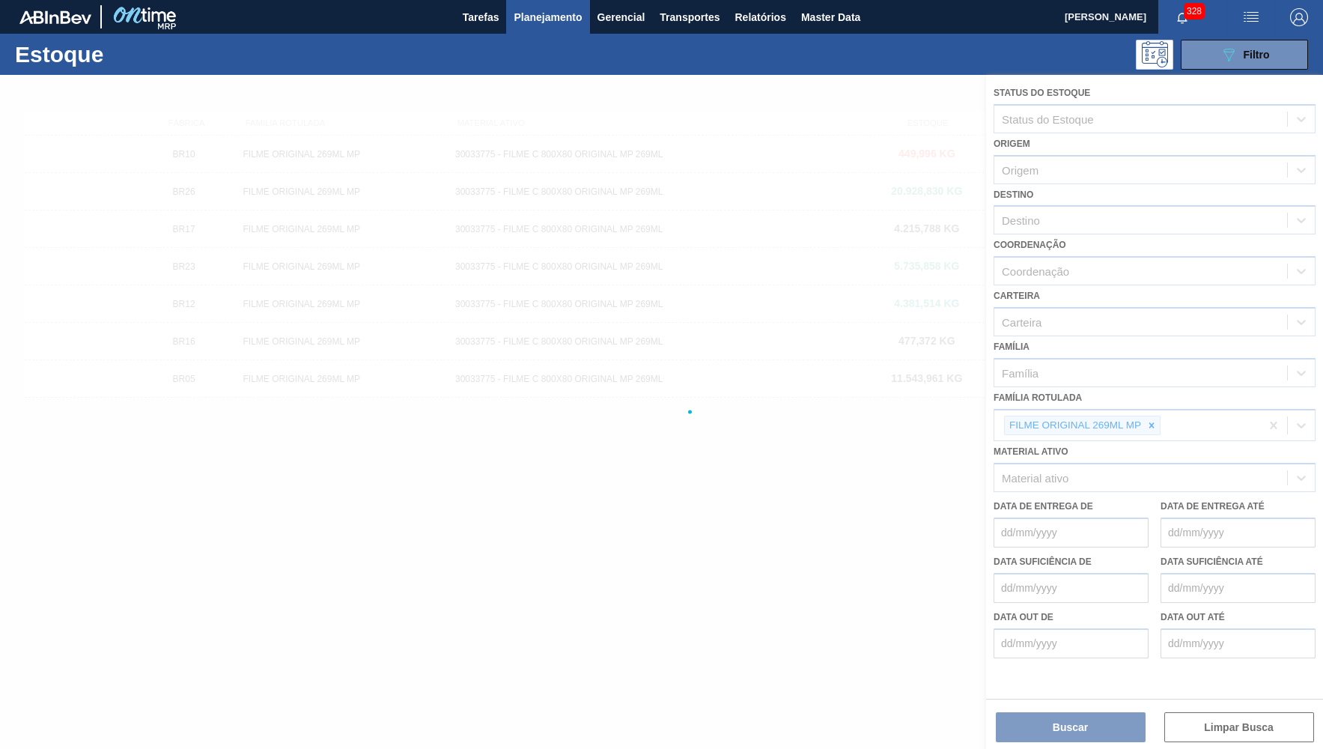
click at [1155, 420] on icon at bounding box center [1151, 425] width 10 height 10
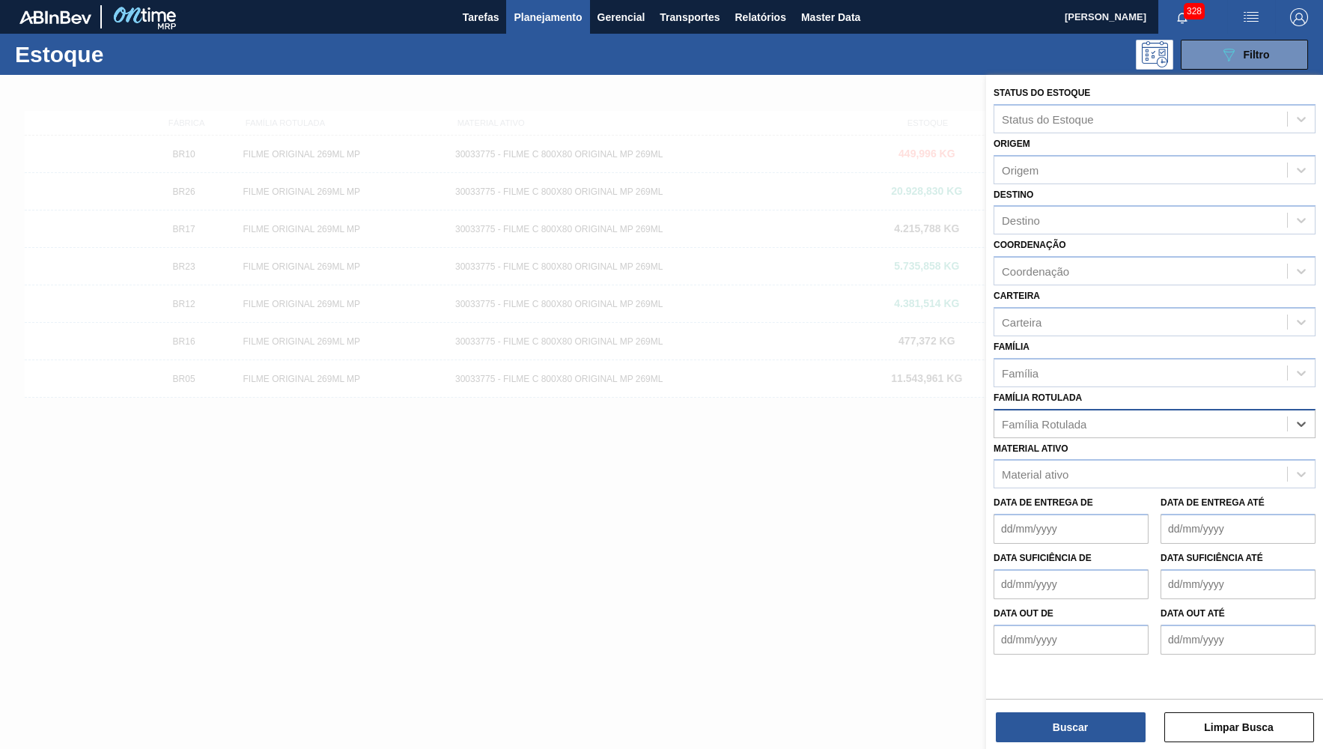
paste Rotulada "FILME BC 350ML MP C/12"
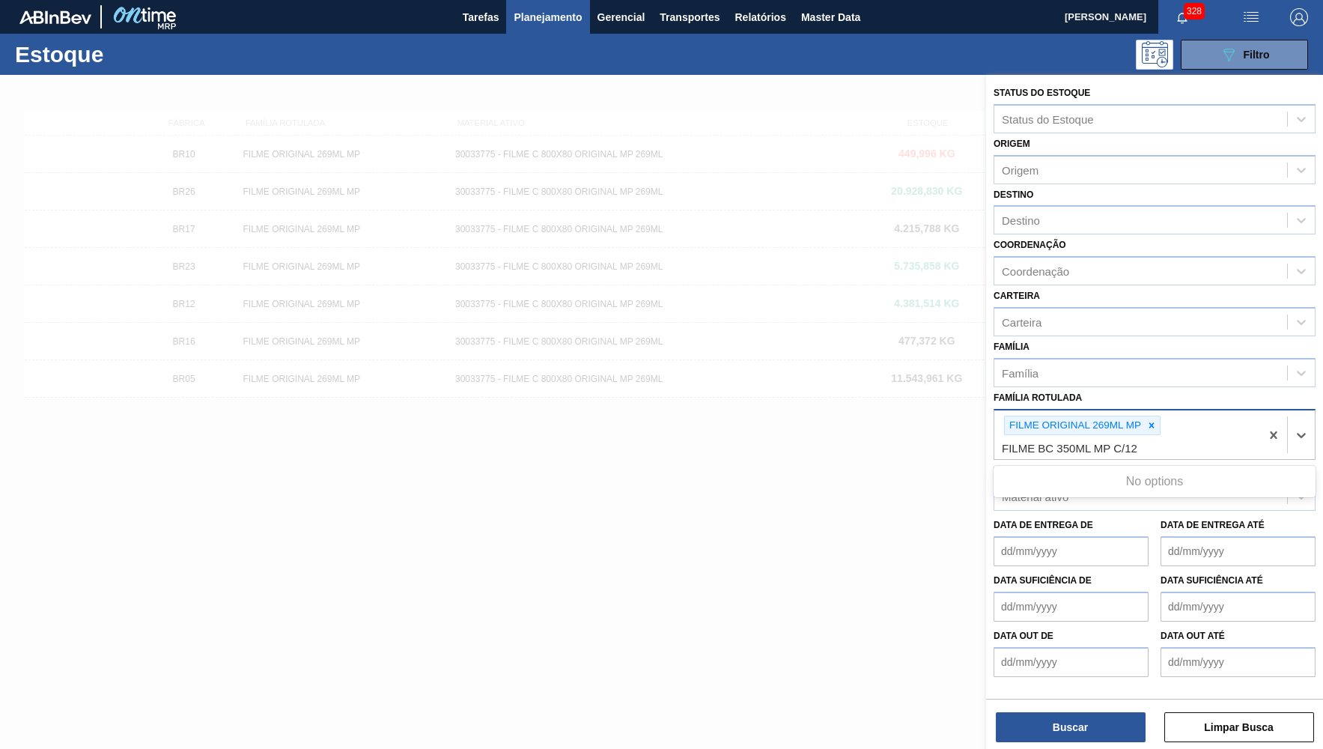
type Rotulada "FILME BC 350ML MP C/12"
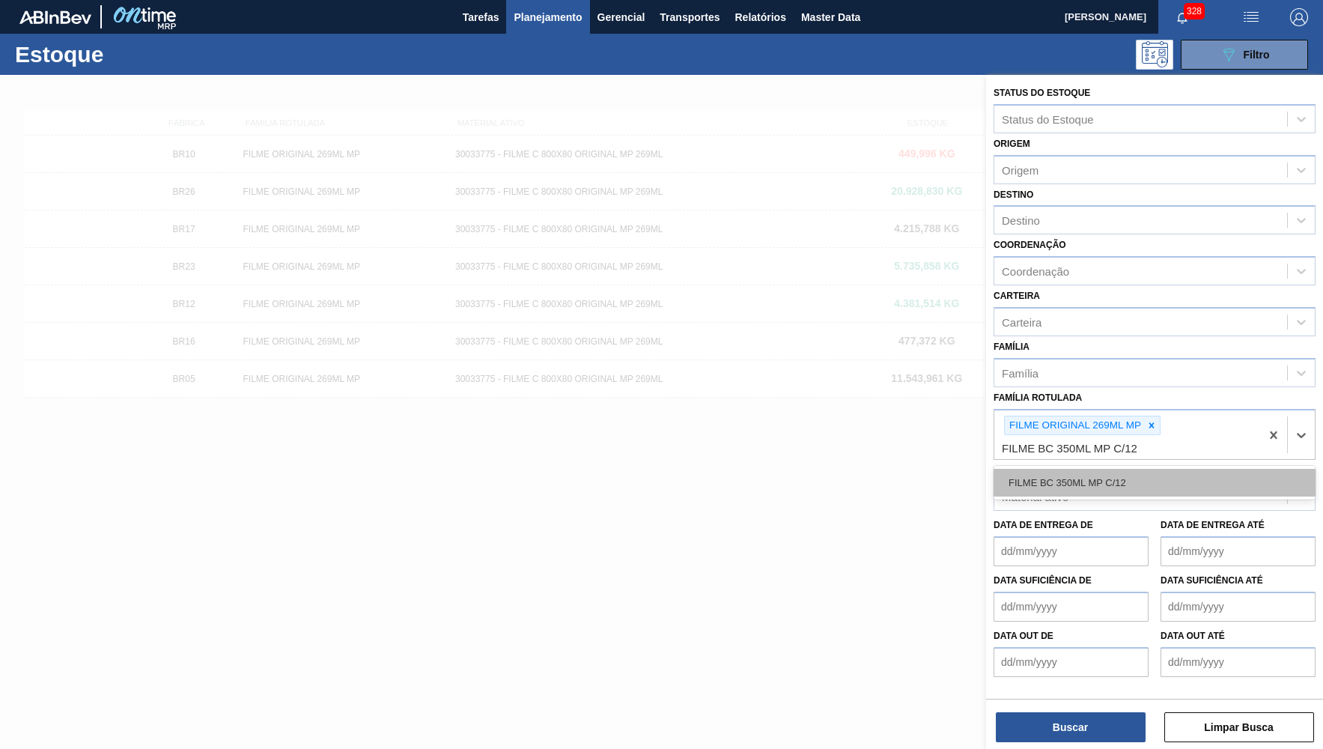
click at [1196, 475] on div "FILME BC 350ML MP C/12" at bounding box center [1155, 483] width 322 height 28
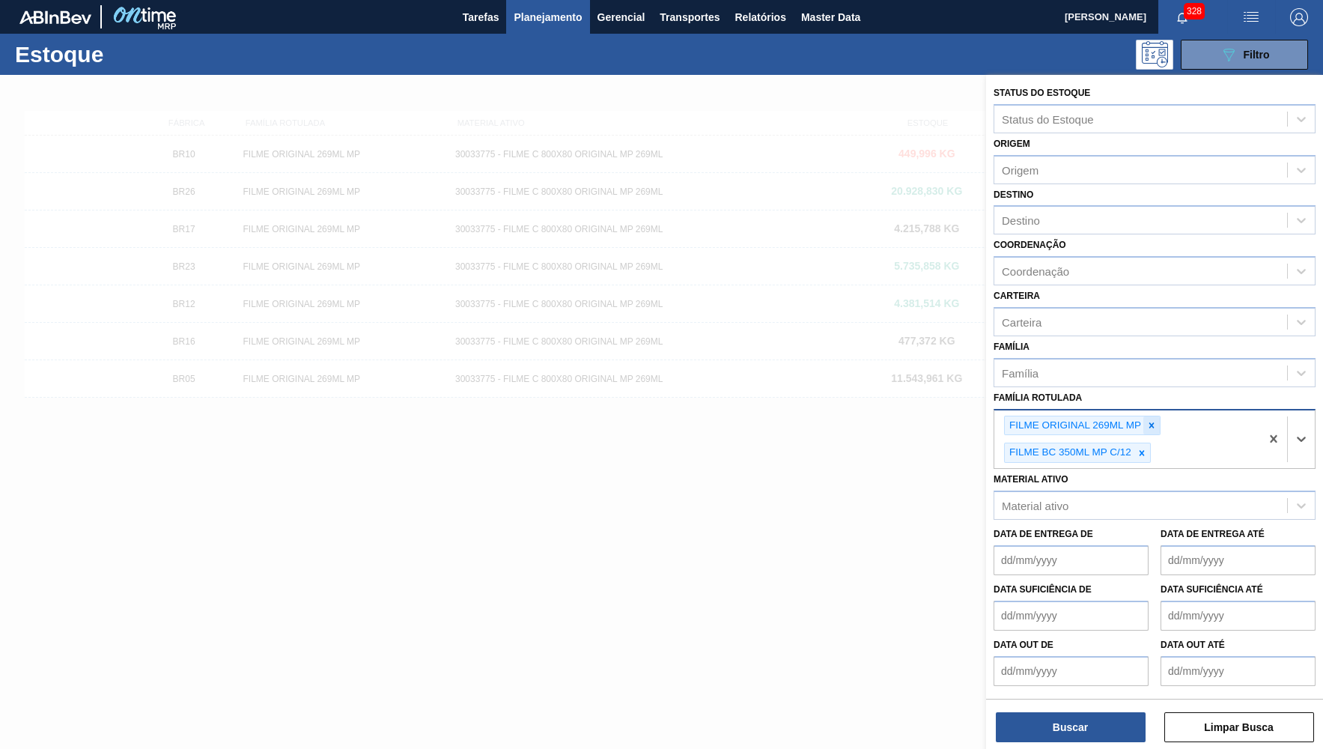
click at [1152, 416] on div at bounding box center [1151, 425] width 16 height 19
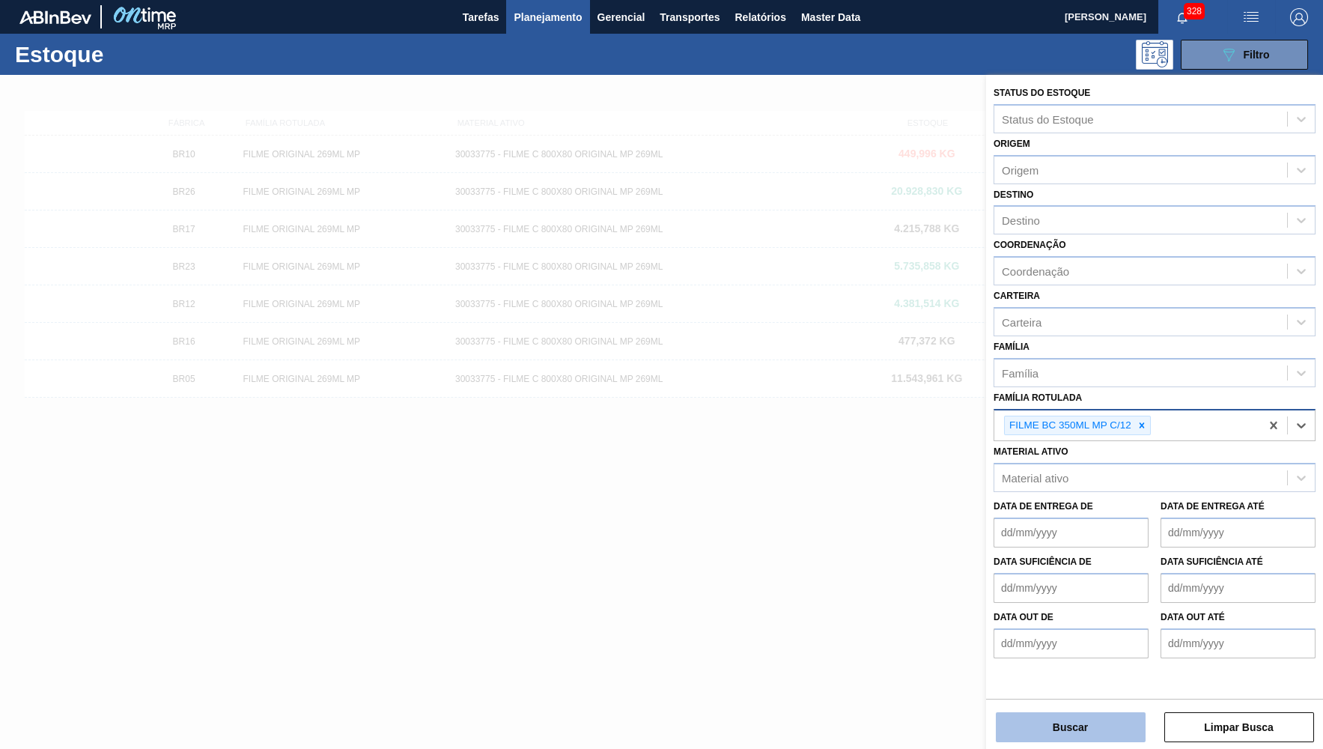
click at [1059, 735] on button "Buscar" at bounding box center [1071, 727] width 150 height 30
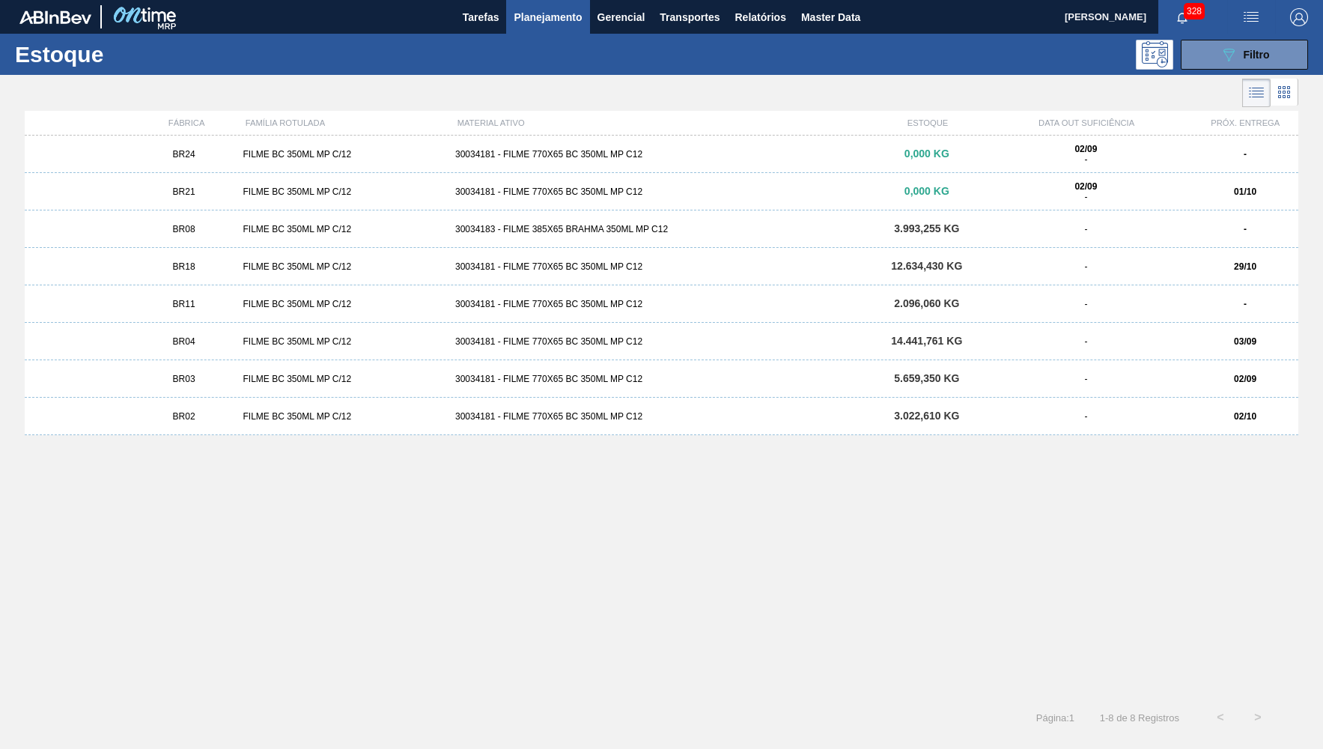
click at [213, 262] on div "BR18" at bounding box center [184, 266] width 106 height 10
click at [182, 182] on div "BR21 FILME BC 350ML MP C/12 30034181 - FILME 770X65 BC 350ML MP C12 0,000 KG 02…" at bounding box center [662, 191] width 1274 height 37
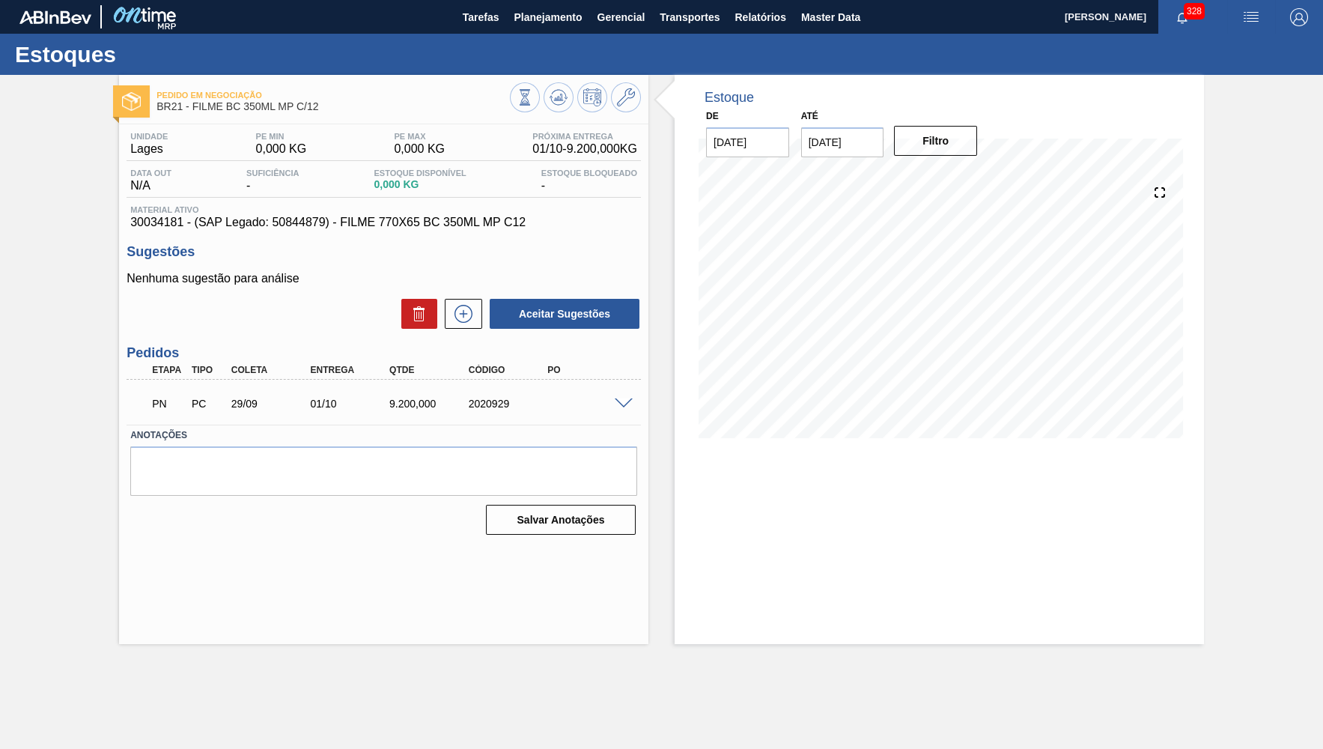
click at [622, 402] on span at bounding box center [624, 403] width 18 height 11
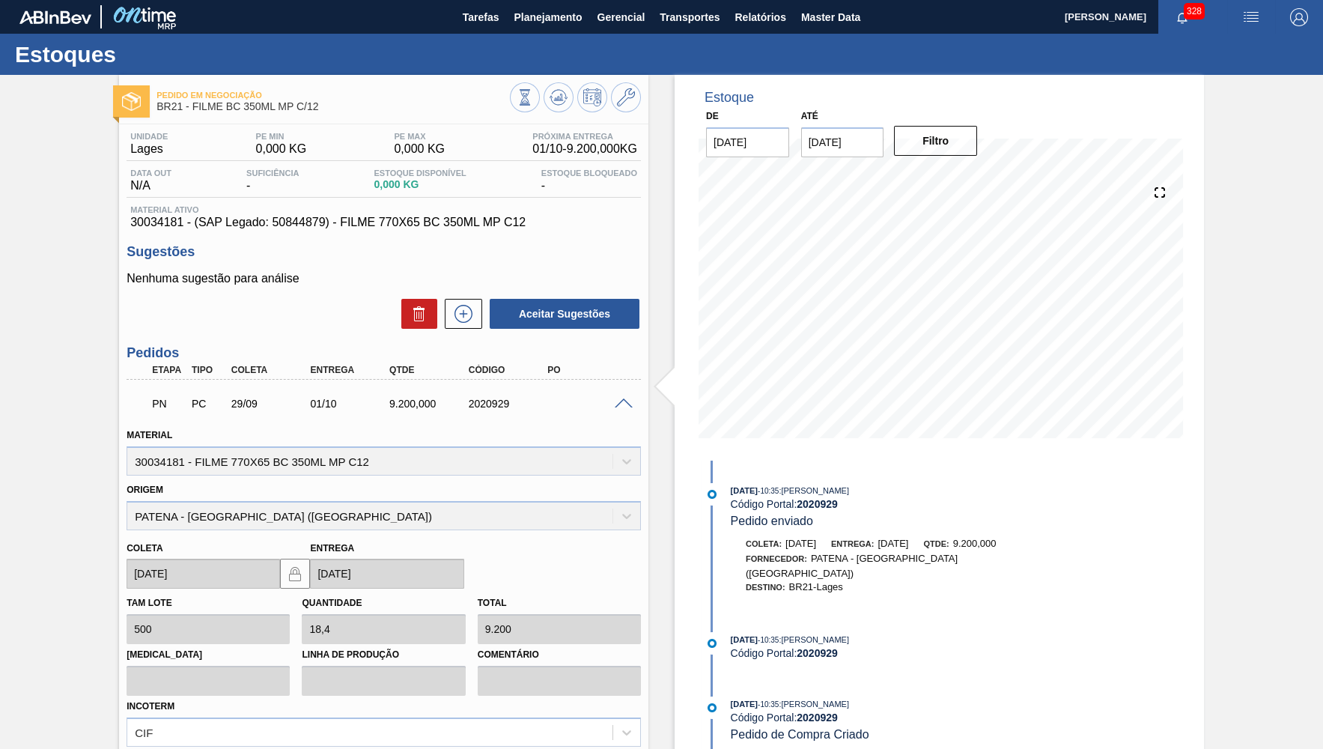
click at [407, 225] on span "30034181 - (SAP Legado: 50844879) - FILME 770X65 BC 350ML MP C12" at bounding box center [383, 222] width 507 height 13
click at [324, 36] on div "Estoques" at bounding box center [661, 54] width 1323 height 41
drag, startPoint x: 318, startPoint y: 102, endPoint x: 152, endPoint y: 85, distance: 167.0
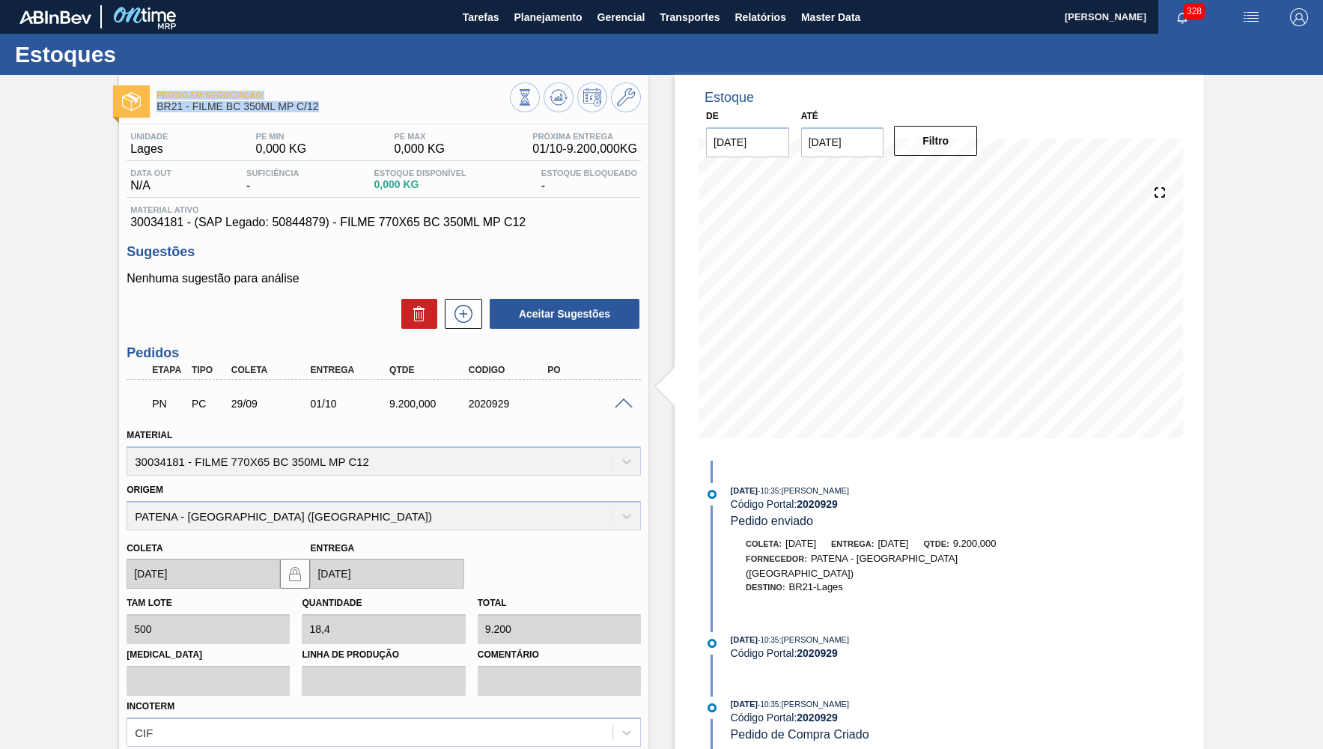
click at [156, 101] on span "BR21 - FILME BC 350ML MP C/12" at bounding box center [332, 106] width 353 height 11
click at [271, 116] on div "Pedido em Negociação BR21 - FILME BC 350ML MP C/12" at bounding box center [332, 102] width 353 height 34
click at [359, 115] on div "Pedido em Negociação BR21 - FILME BC 350ML MP C/12" at bounding box center [332, 102] width 353 height 34
click at [308, 100] on span "Pedido em Negociação" at bounding box center [332, 95] width 353 height 9
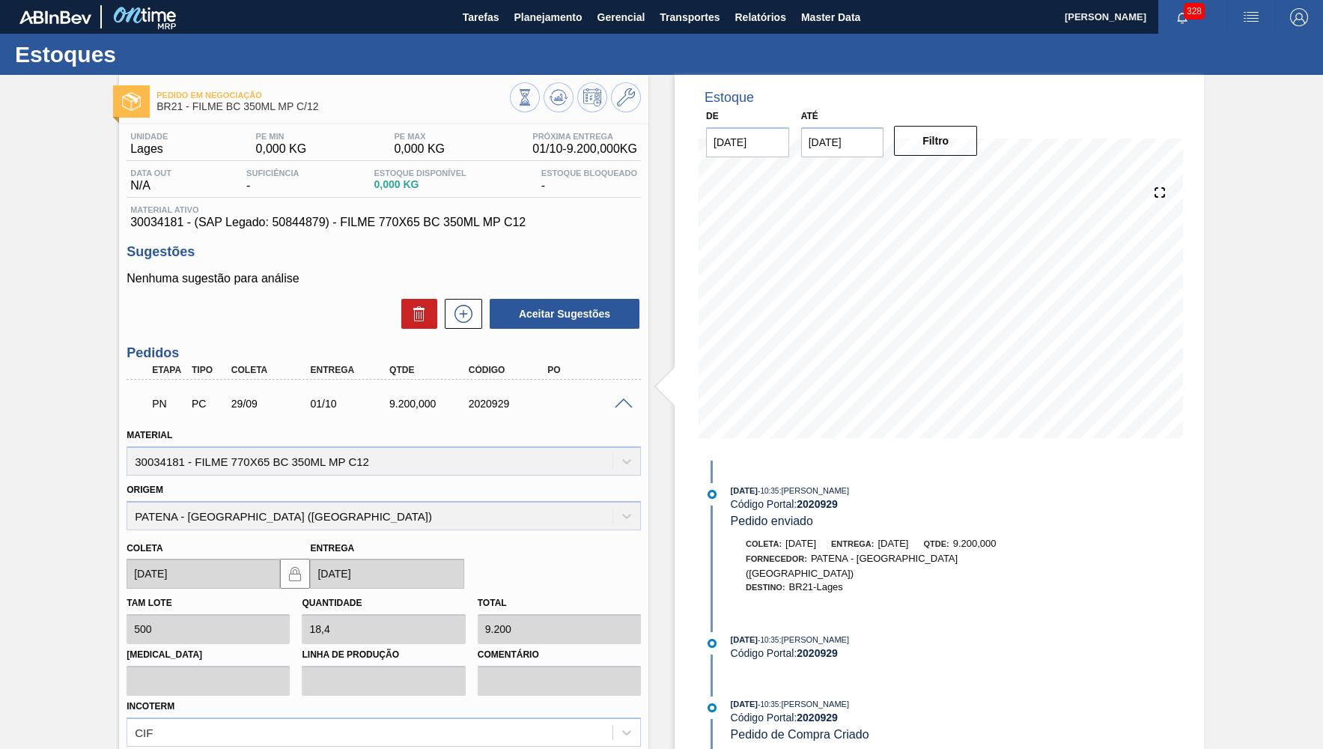
click at [308, 100] on span "Pedido em Negociação" at bounding box center [332, 95] width 353 height 9
click at [299, 108] on span "BR21 - FILME BC 350ML MP C/12" at bounding box center [332, 106] width 353 height 11
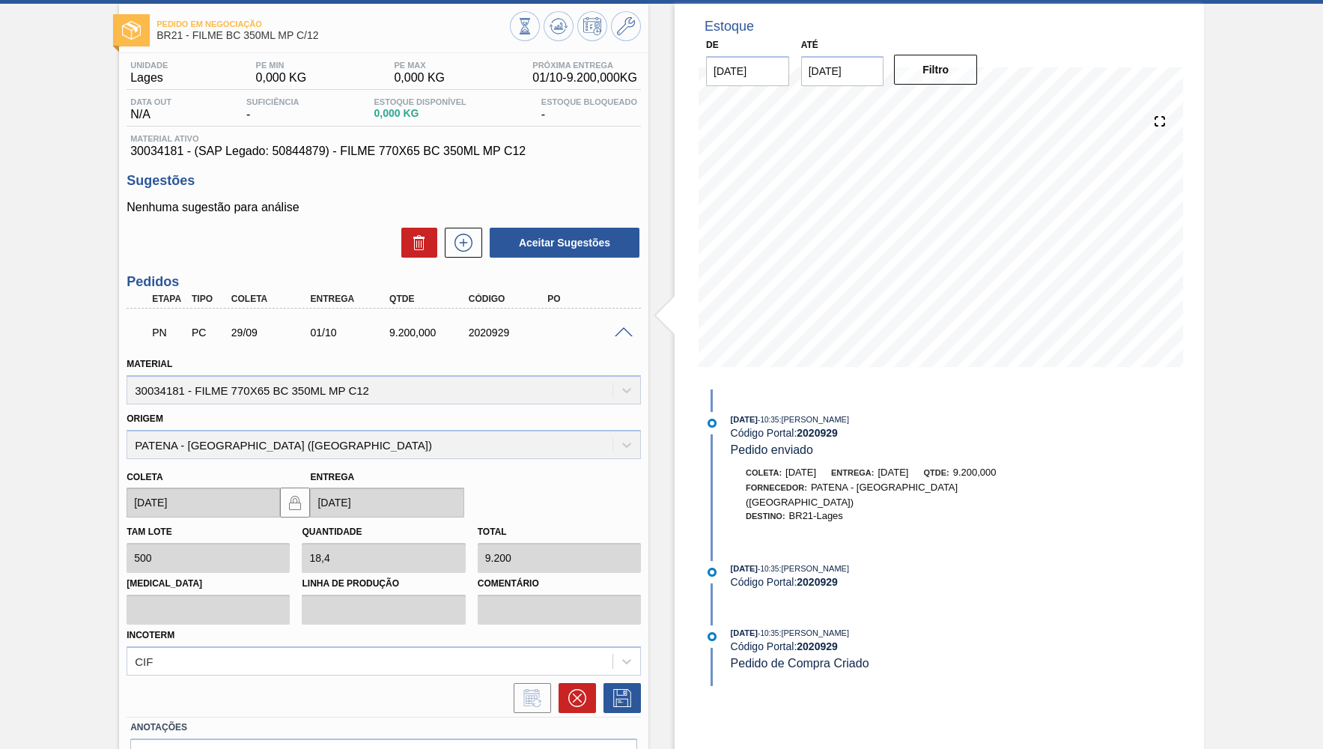
scroll to position [73, 0]
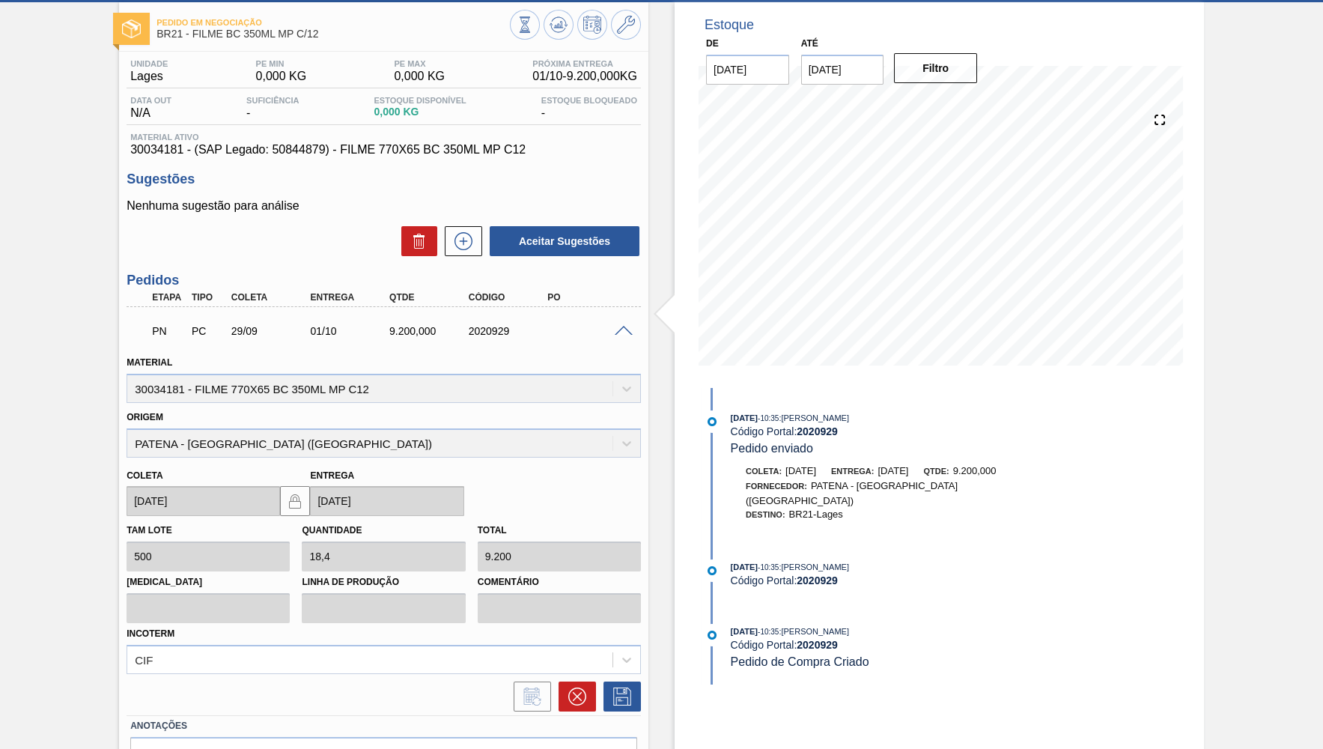
click at [427, 140] on span "Material ativo" at bounding box center [383, 137] width 507 height 9
click at [433, 148] on span "30034181 - (SAP Legado: 50844879) - FILME 770X65 BC 350ML MP C12" at bounding box center [383, 149] width 507 height 13
drag, startPoint x: 970, startPoint y: 406, endPoint x: 776, endPoint y: 386, distance: 194.9
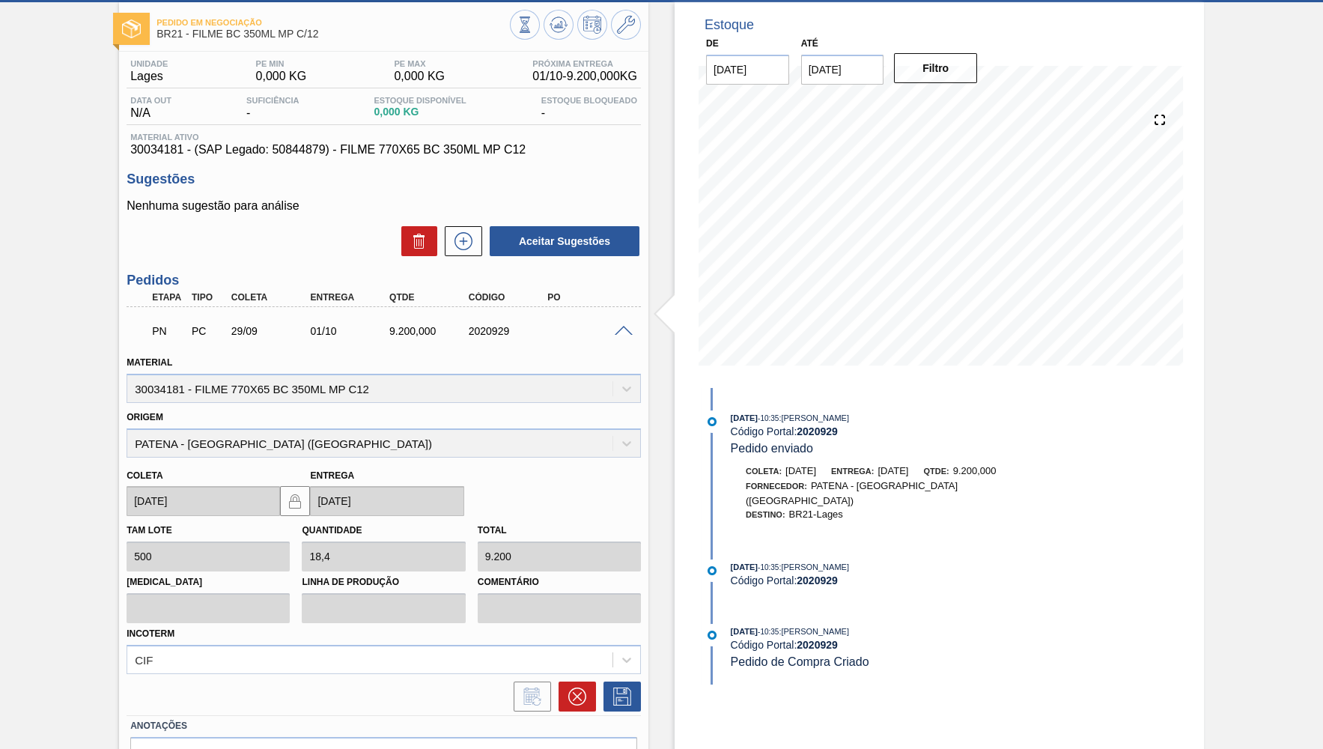
click at [776, 388] on div "29/08/2025 - 10:35 : YASMIM FERREIRA DA SILVA Código Portal: 2020929 Pedido env…" at bounding box center [894, 536] width 386 height 297
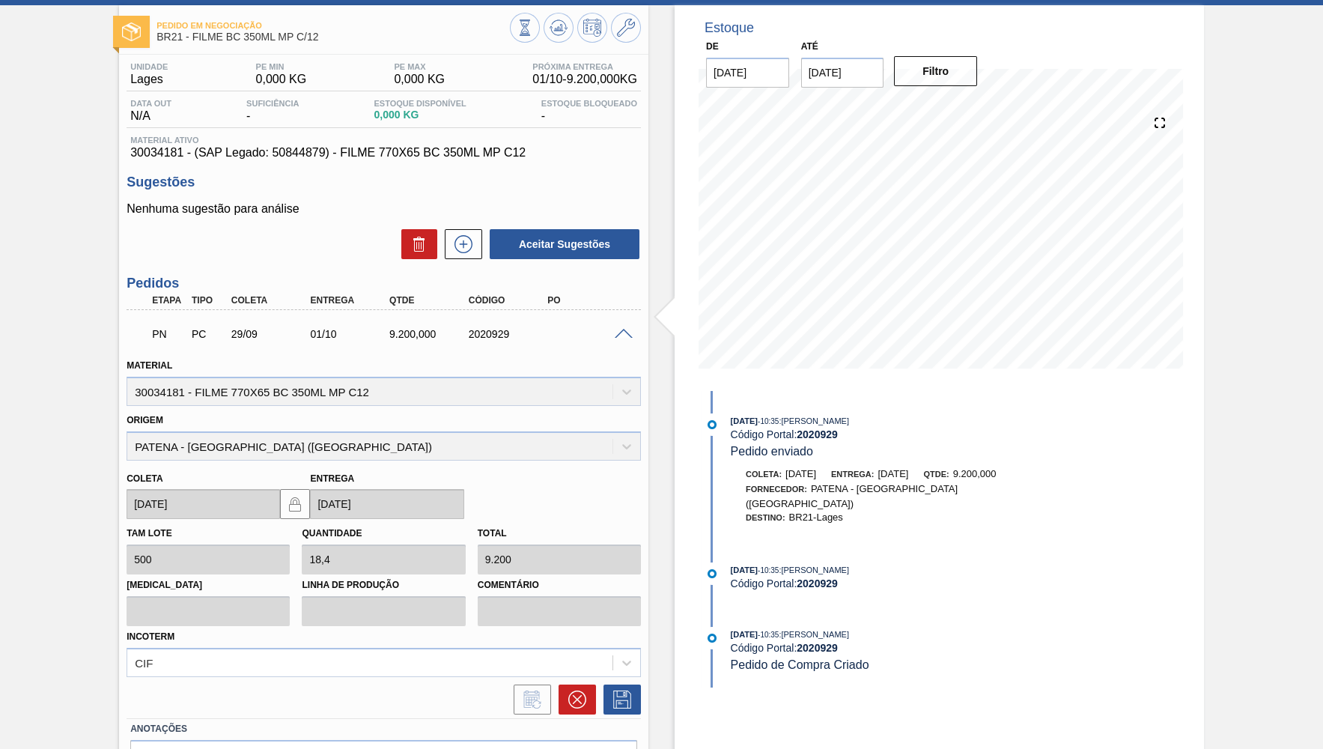
scroll to position [6, 0]
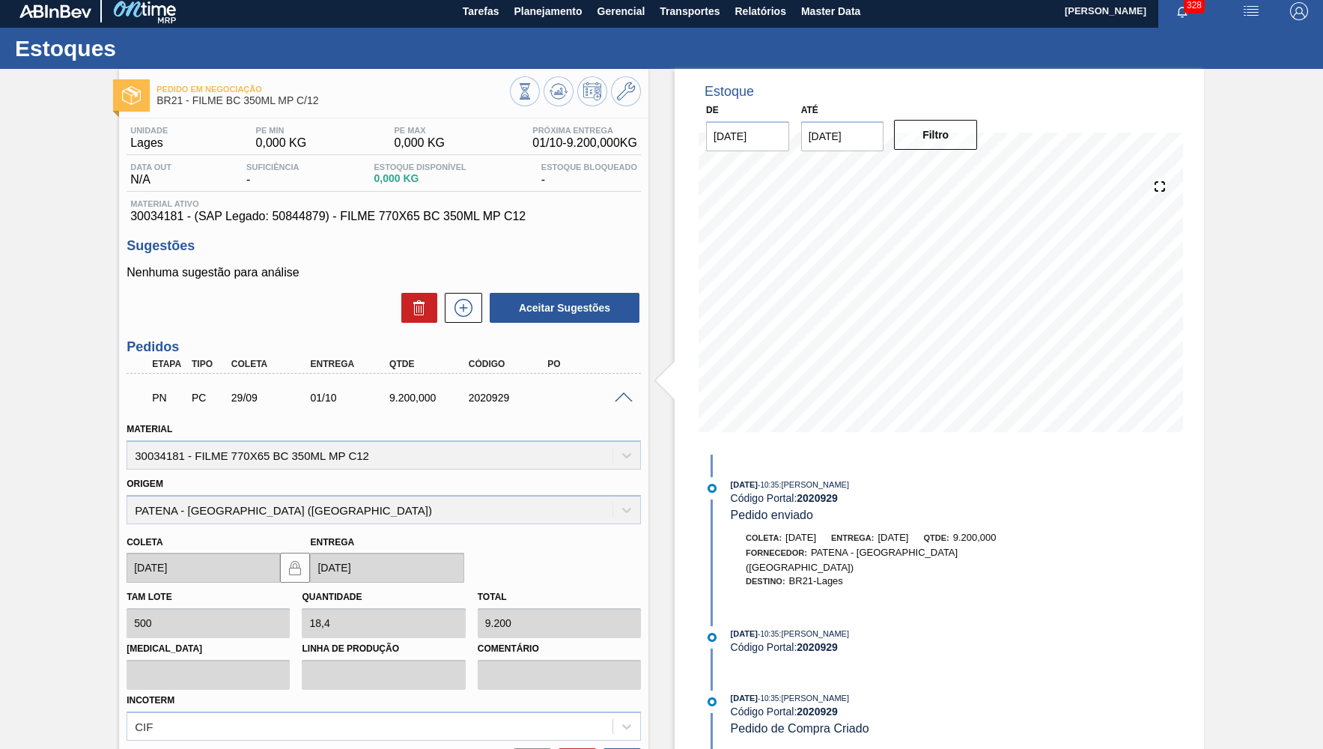
click at [279, 219] on span "30034181 - (SAP Legado: 50844879) - FILME 770X65 BC 350ML MP C12" at bounding box center [383, 216] width 507 height 13
click at [279, 217] on span "30034181 - (SAP Legado: 50844879) - FILME 770X65 BC 350ML MP C12" at bounding box center [383, 216] width 507 height 13
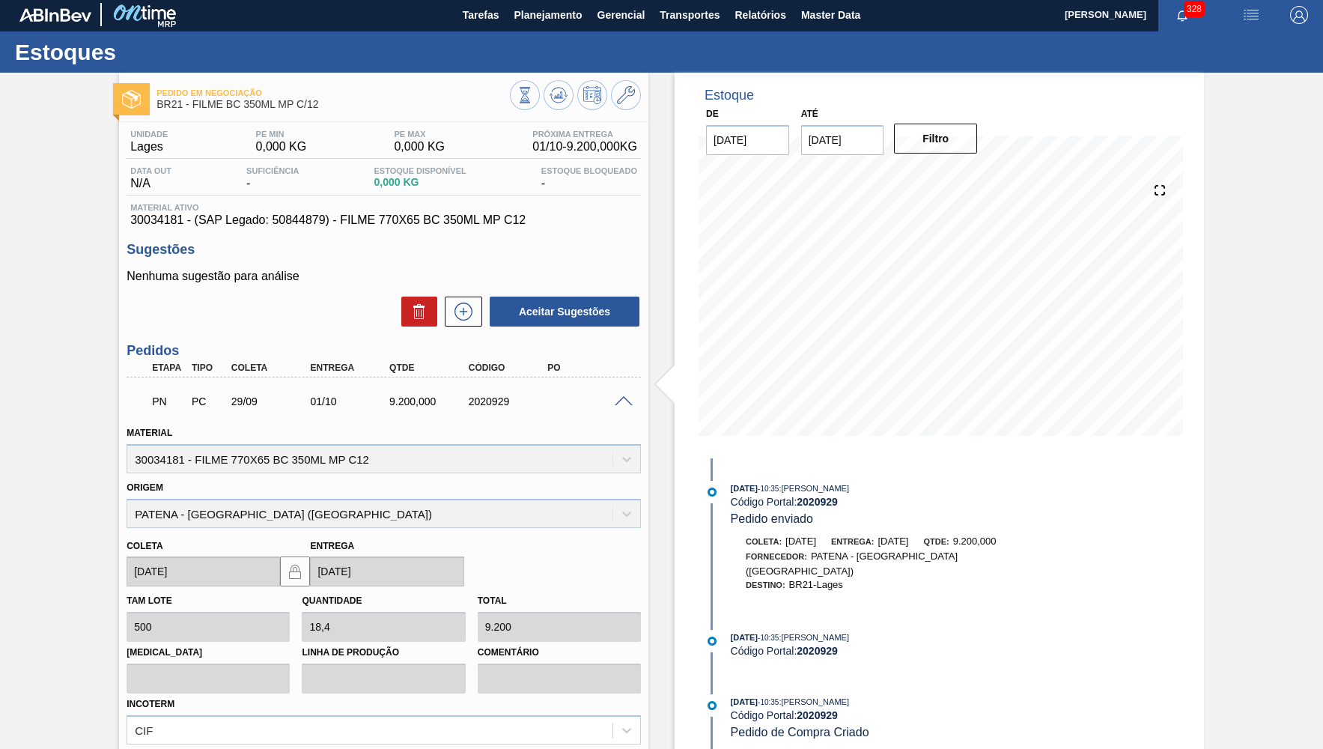
scroll to position [0, 0]
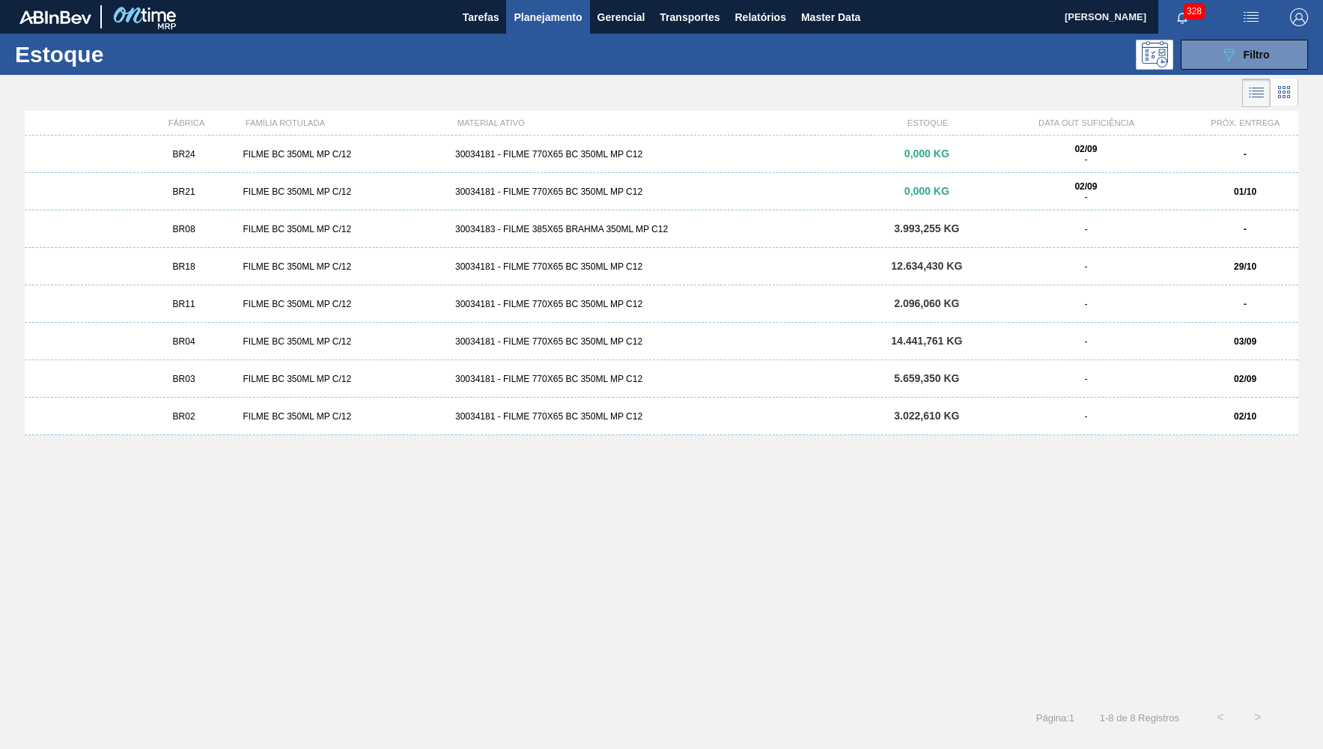
click at [200, 153] on div "BR24" at bounding box center [184, 154] width 106 height 10
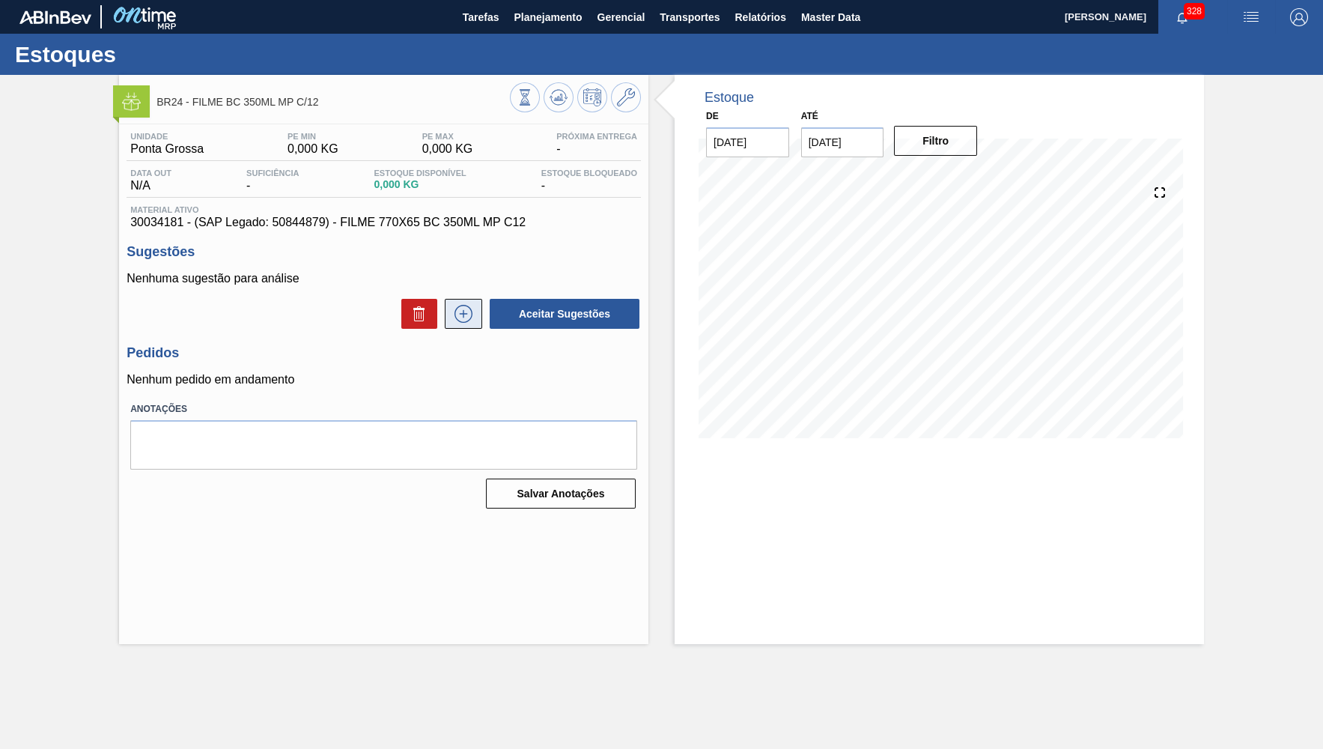
click at [463, 309] on icon at bounding box center [463, 314] width 24 height 18
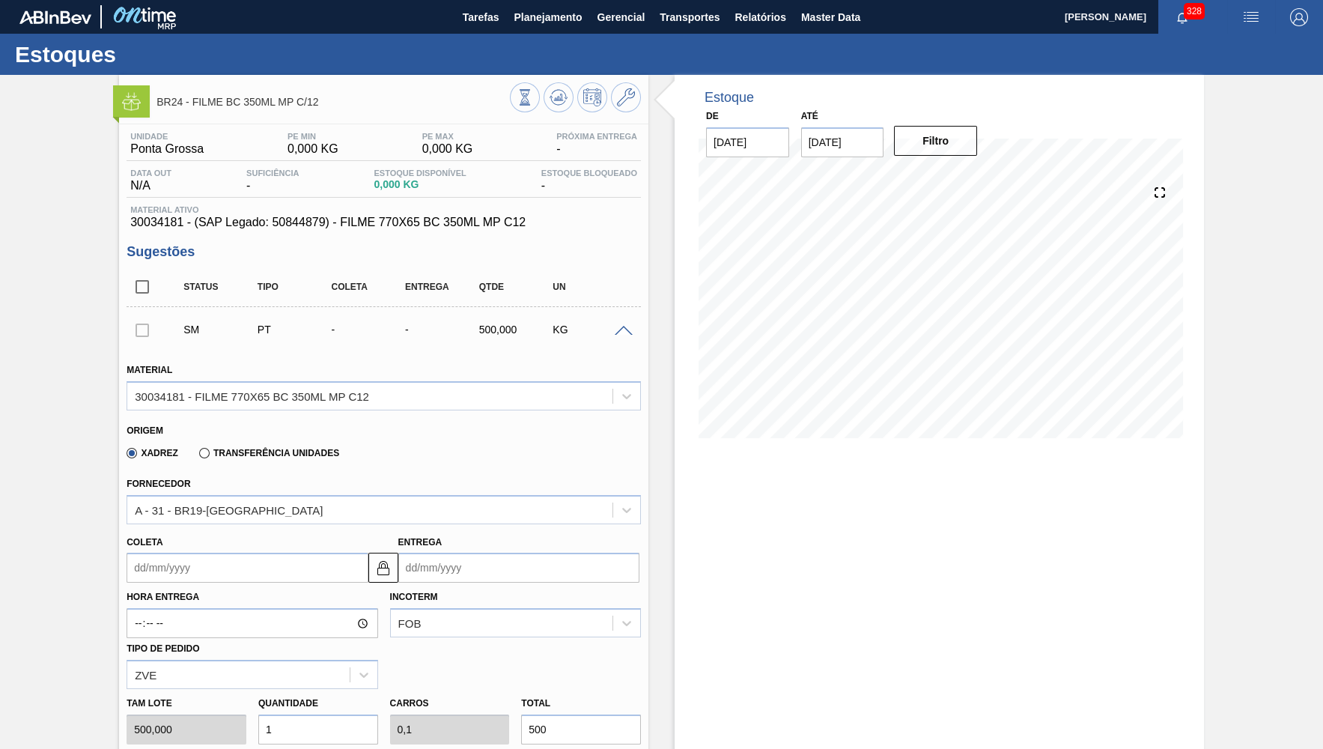
click at [639, 81] on div "BR24 - FILME BC 350ML MP C/12" at bounding box center [383, 95] width 529 height 41
click at [630, 93] on icon at bounding box center [626, 97] width 18 height 18
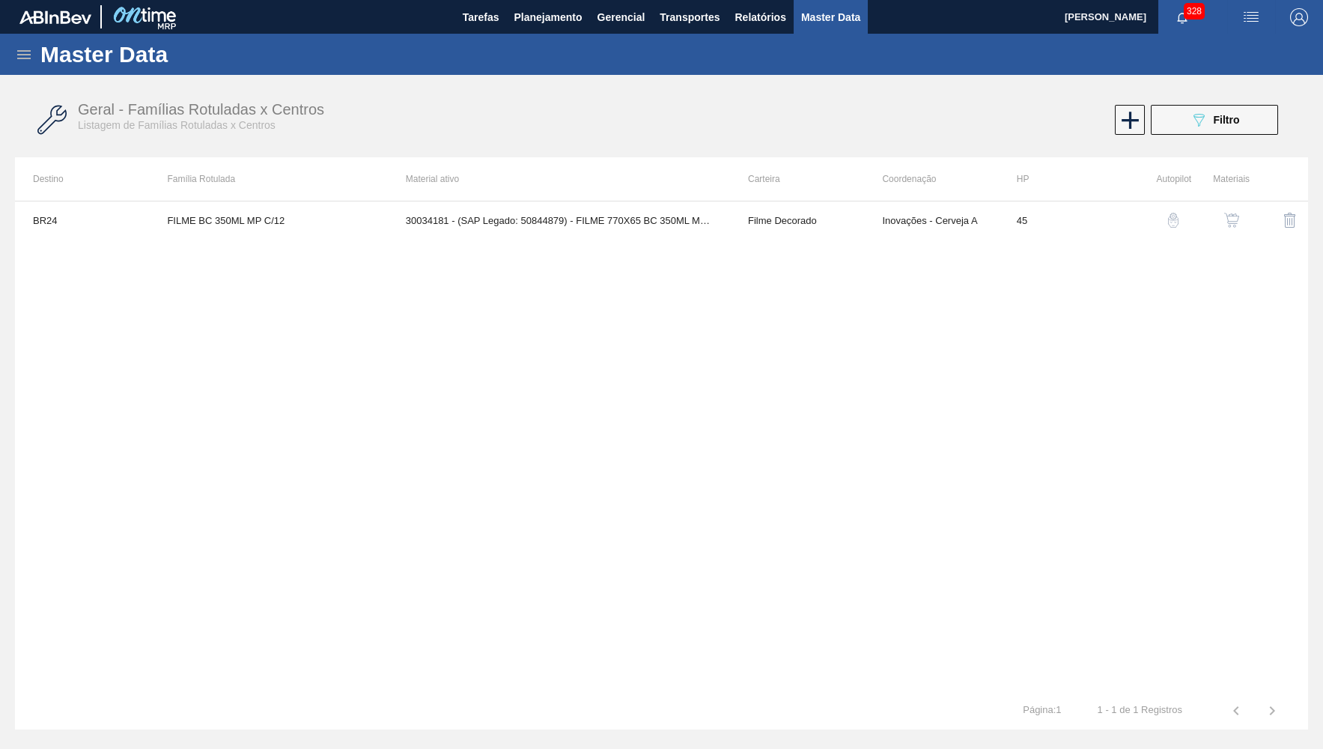
click at [1236, 230] on button "button" at bounding box center [1232, 220] width 36 height 36
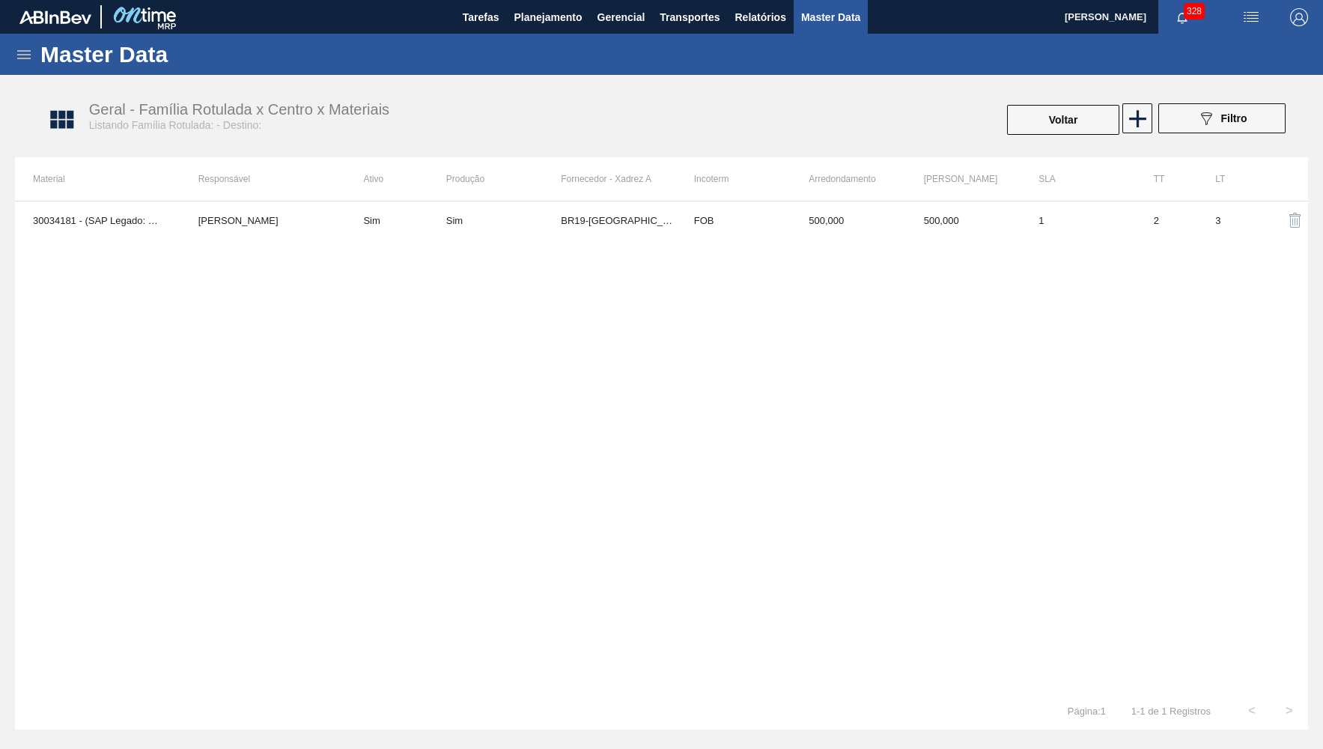
click at [635, 198] on th "Fornecedor - Xadrez A" at bounding box center [618, 178] width 115 height 43
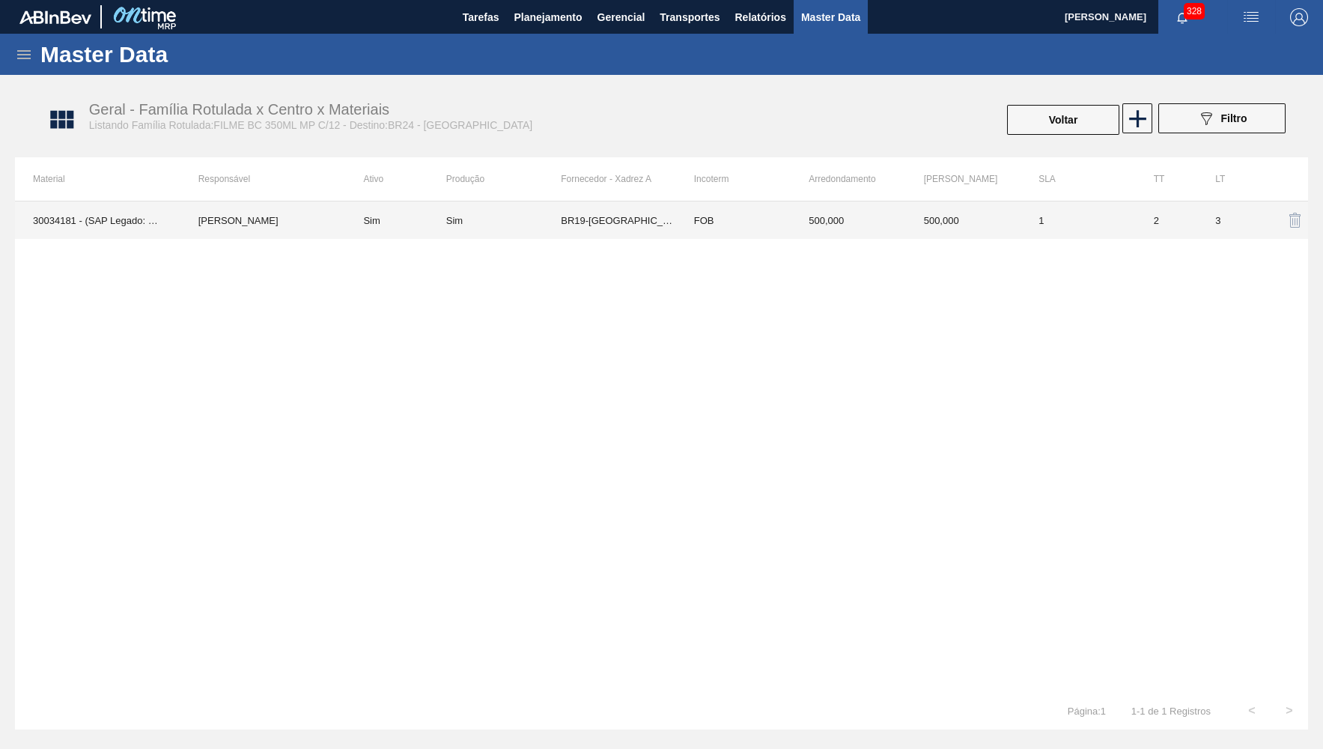
click at [642, 216] on td "BR19-Nova Rio" at bounding box center [618, 219] width 115 height 37
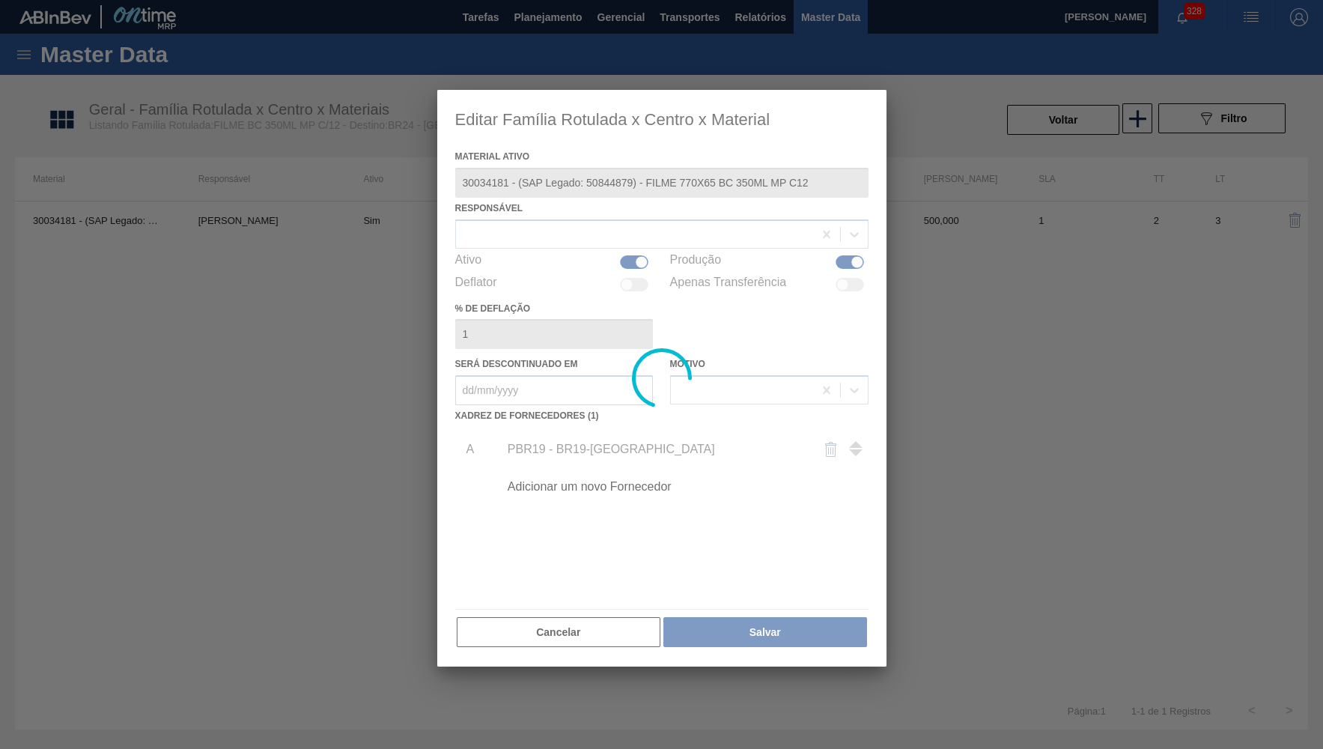
type ativo "30034181 - (SAP Legado: 50844879) - FILME 770X65 BC 350ML MP C12"
checkbox input "true"
click at [580, 492] on div at bounding box center [661, 378] width 449 height 577
click at [578, 481] on div at bounding box center [661, 378] width 449 height 577
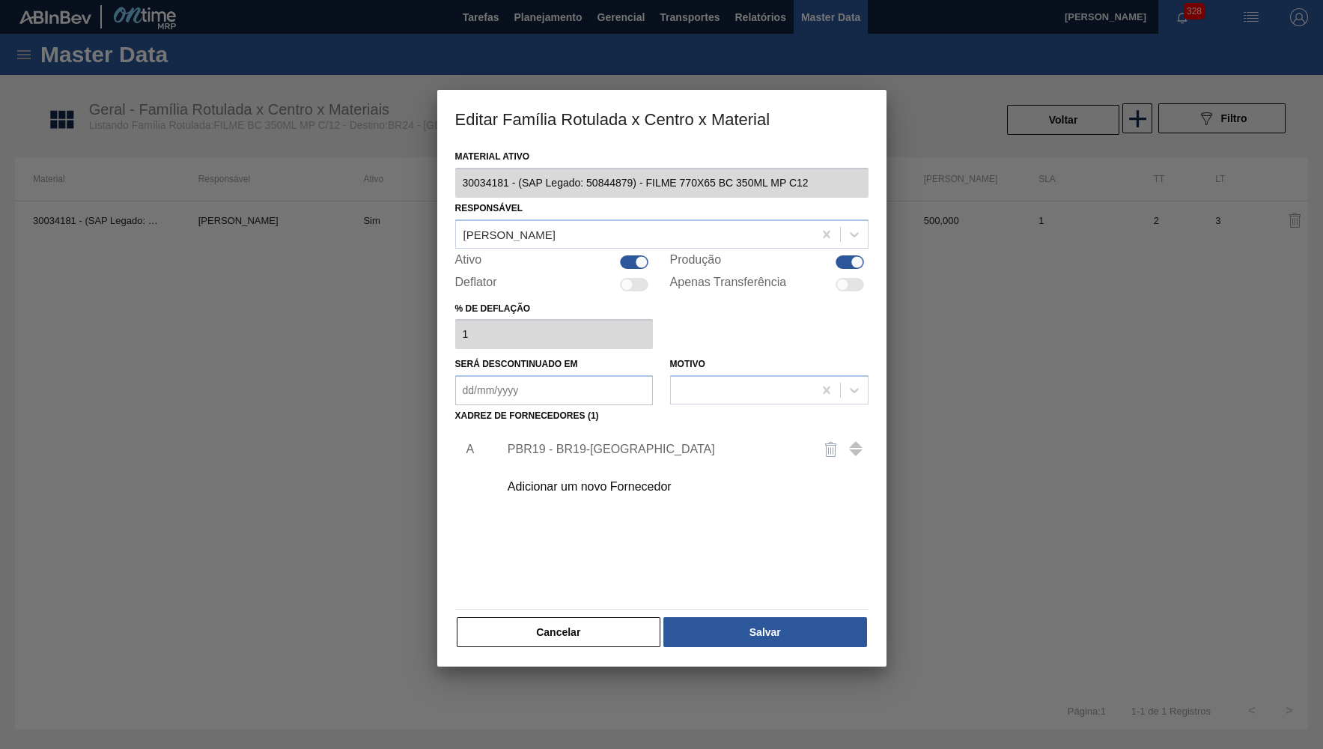
click at [574, 496] on div "Adicionar um novo Fornecedor" at bounding box center [679, 486] width 378 height 37
click at [594, 490] on div "Adicionar um novo Fornecedor" at bounding box center [679, 486] width 378 height 37
click at [541, 484] on div "Adicionar um novo Fornecedor" at bounding box center [654, 486] width 293 height 13
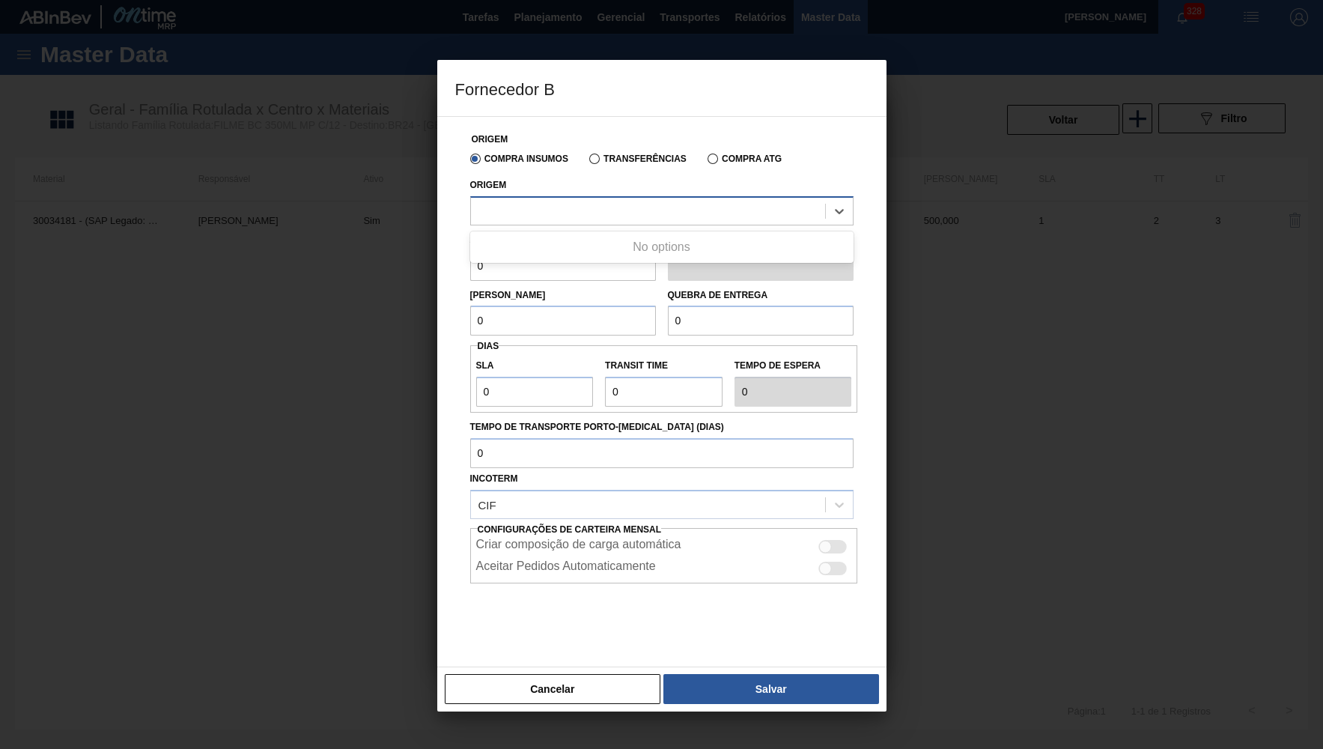
click at [580, 206] on div at bounding box center [648, 211] width 354 height 22
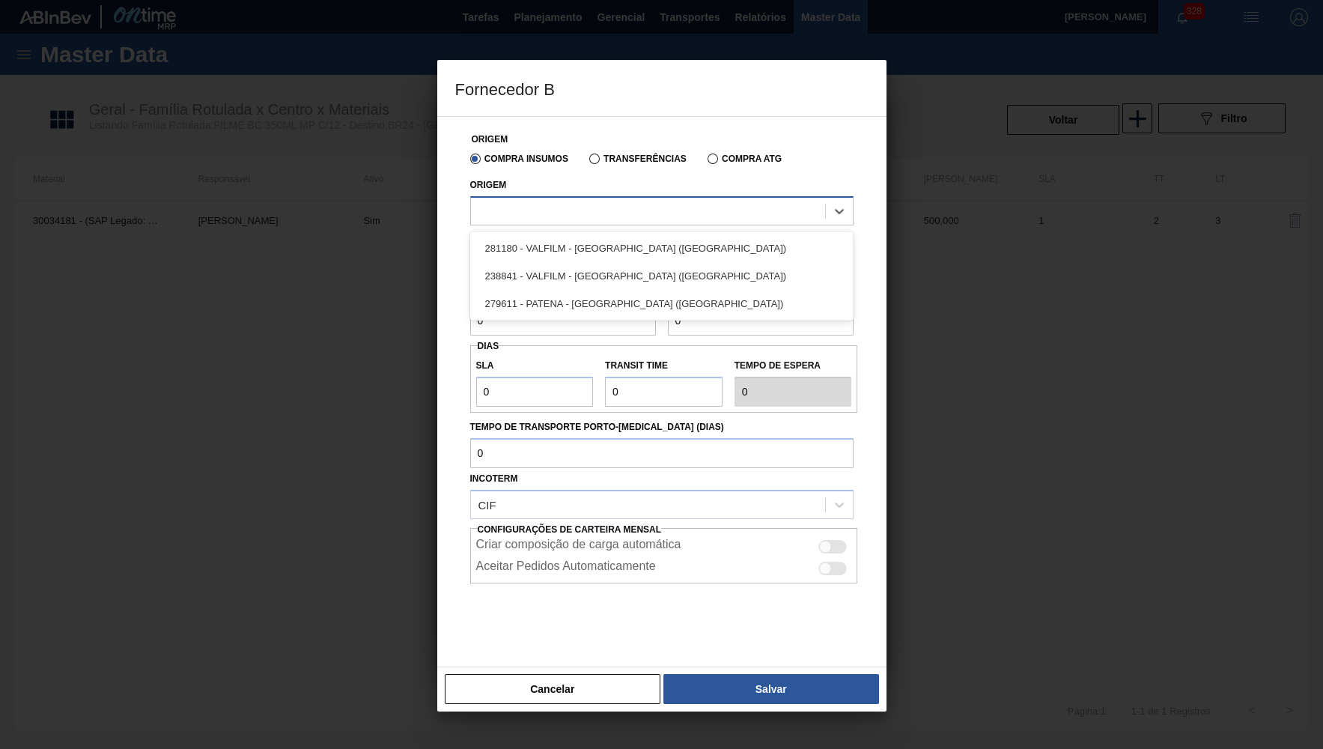
click at [615, 210] on div at bounding box center [648, 211] width 354 height 22
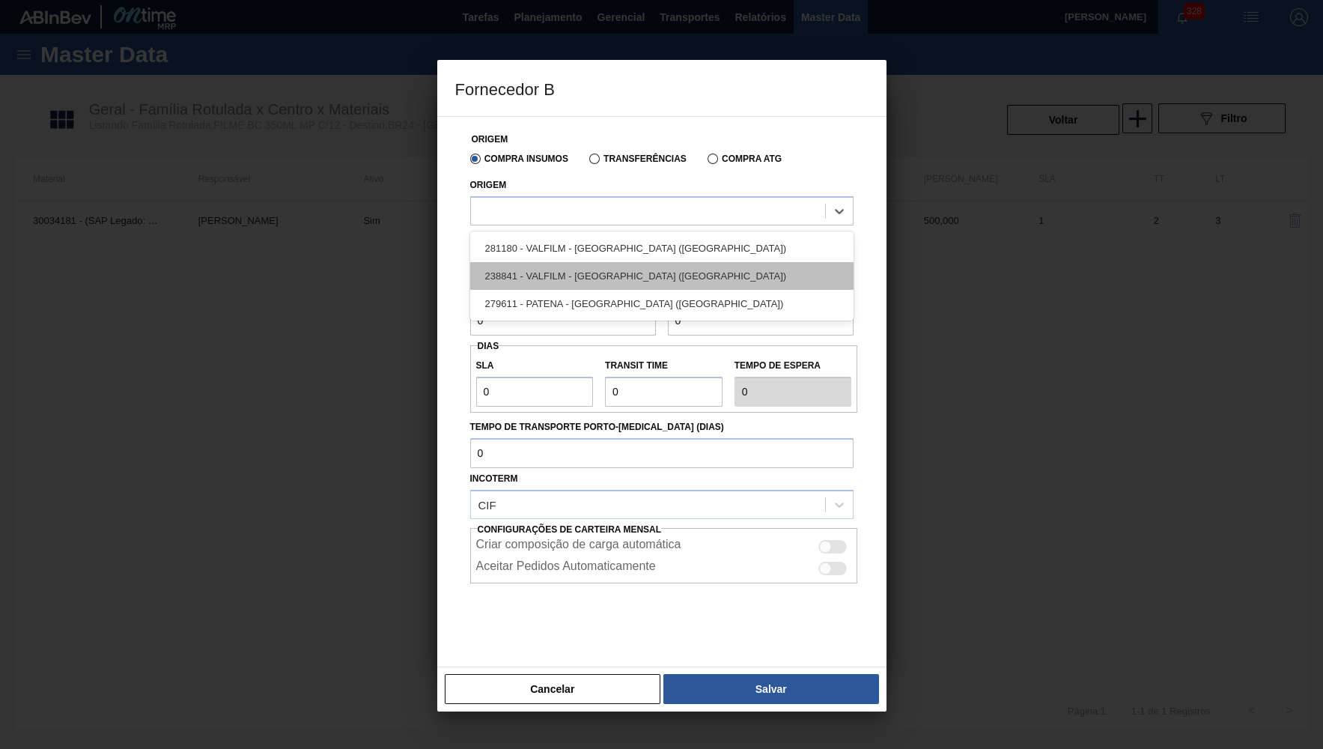
click at [682, 271] on div "238841 - VALFILM - ITAMONTE (MG)" at bounding box center [661, 276] width 383 height 28
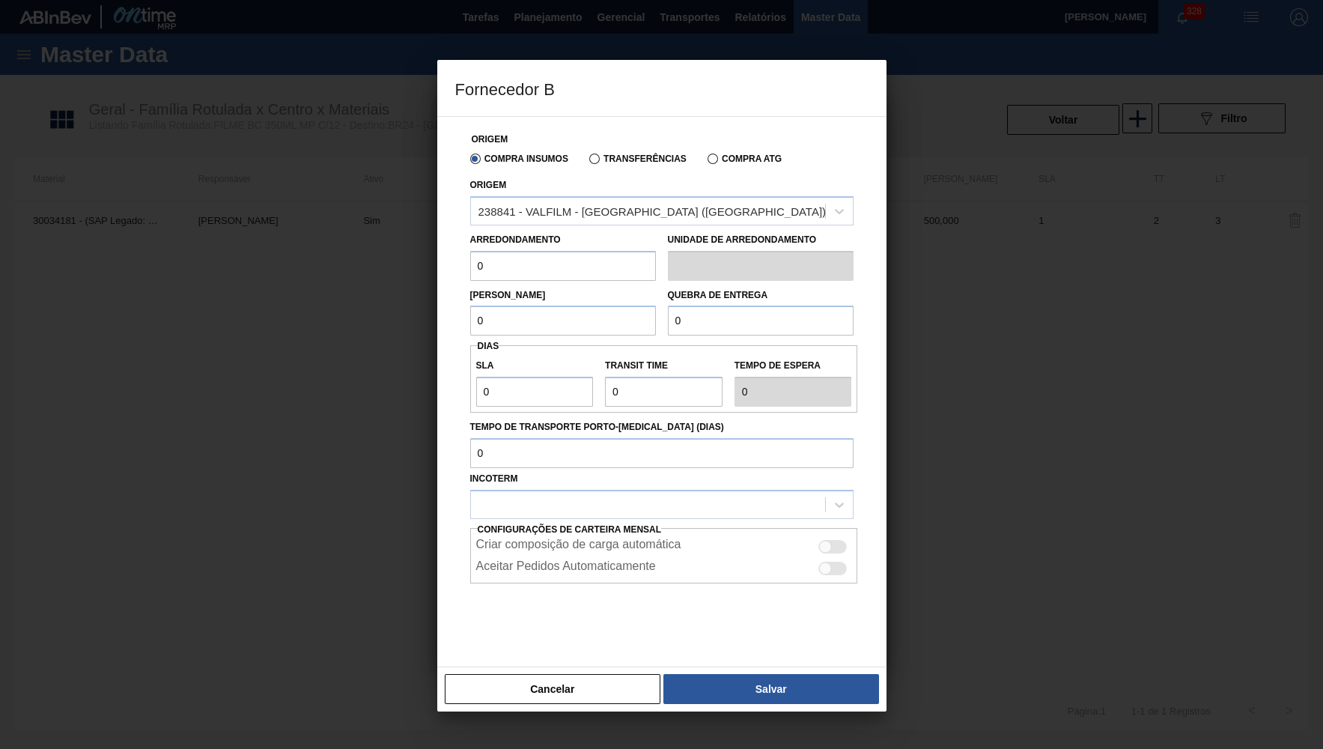
drag, startPoint x: 499, startPoint y: 273, endPoint x: 383, endPoint y: 273, distance: 116.0
click at [470, 273] on input "0" at bounding box center [563, 266] width 186 height 30
type input "500"
drag, startPoint x: 451, startPoint y: 310, endPoint x: 397, endPoint y: 303, distance: 54.3
click at [470, 305] on input "0" at bounding box center [563, 320] width 186 height 30
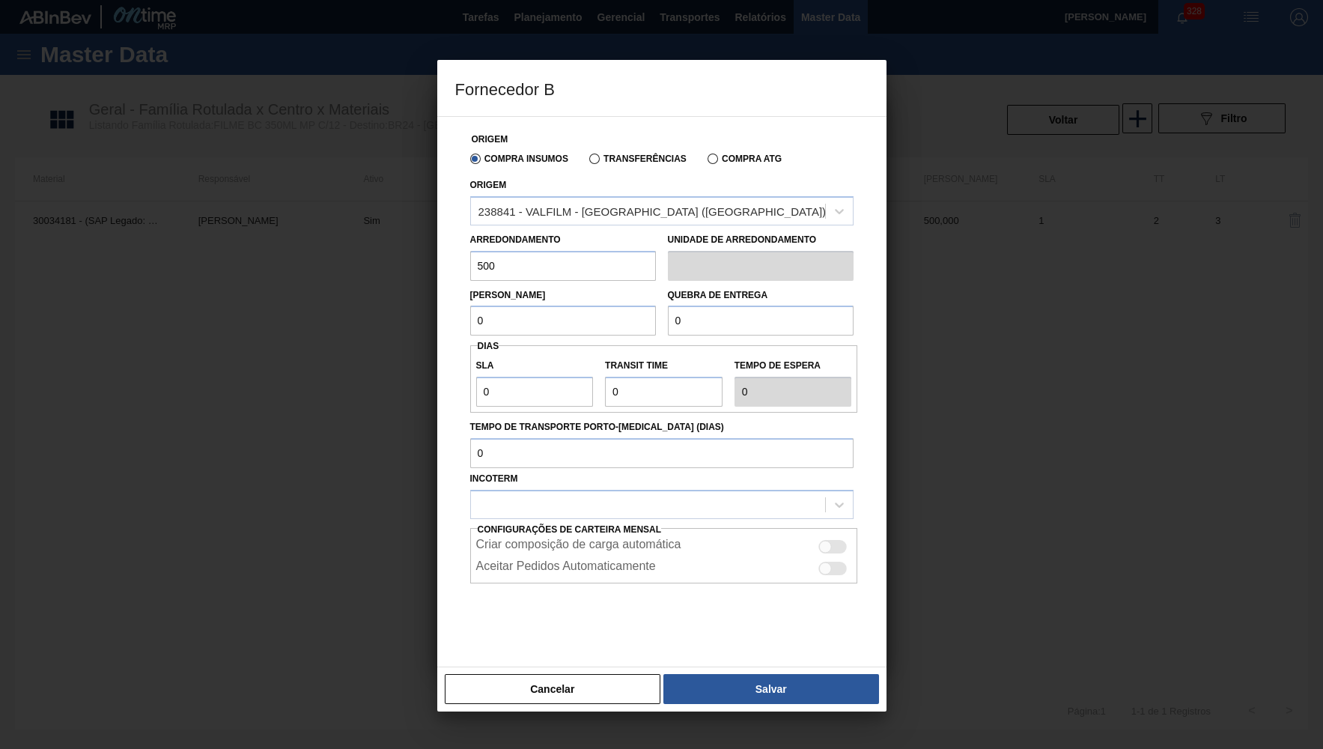
paste input "50"
type input "500"
click at [524, 305] on input "500" at bounding box center [563, 320] width 186 height 30
click at [763, 314] on input "0" at bounding box center [761, 320] width 186 height 30
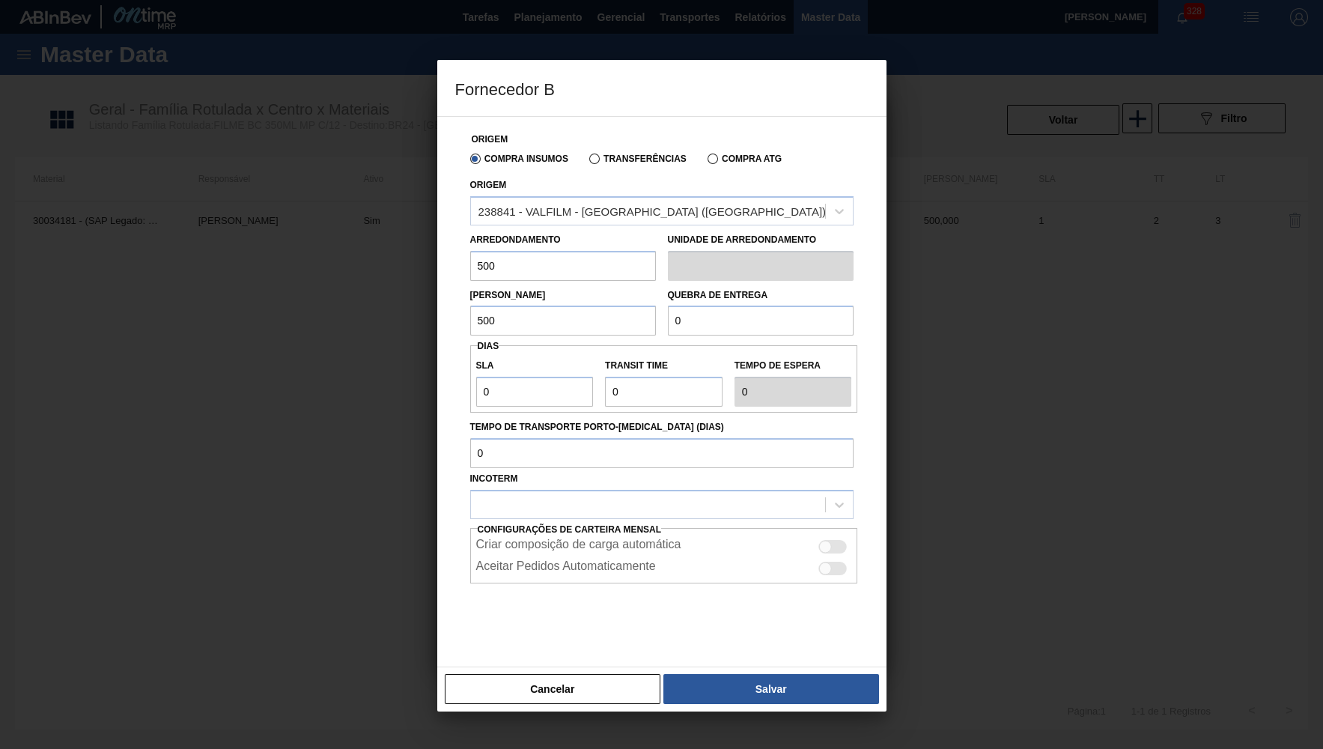
paste input "50"
type input "5.000"
drag, startPoint x: 548, startPoint y: 387, endPoint x: 383, endPoint y: 375, distance: 165.9
click at [476, 377] on input "0" at bounding box center [535, 392] width 118 height 30
type input "30"
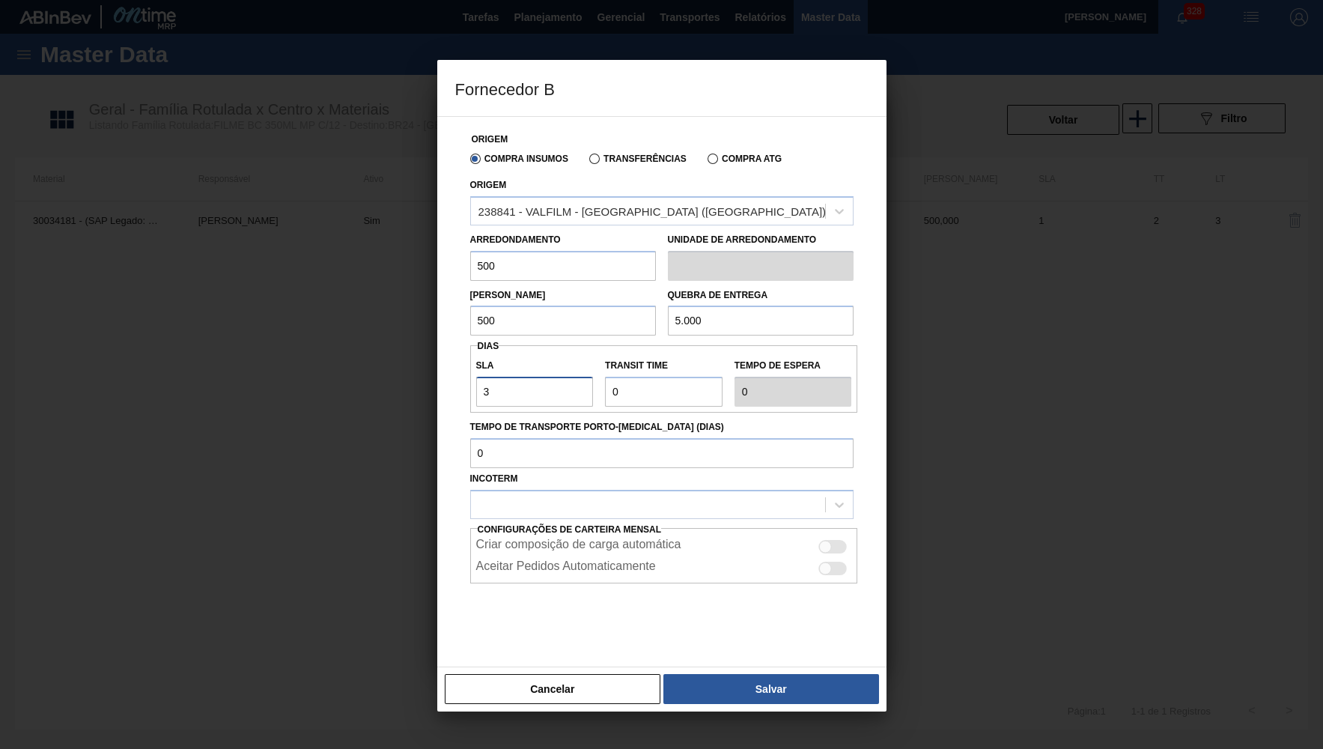
type input "30"
drag, startPoint x: 609, startPoint y: 387, endPoint x: 598, endPoint y: 391, distance: 11.8
click at [605, 391] on input "Transit Time" at bounding box center [664, 392] width 118 height 30
type input "2"
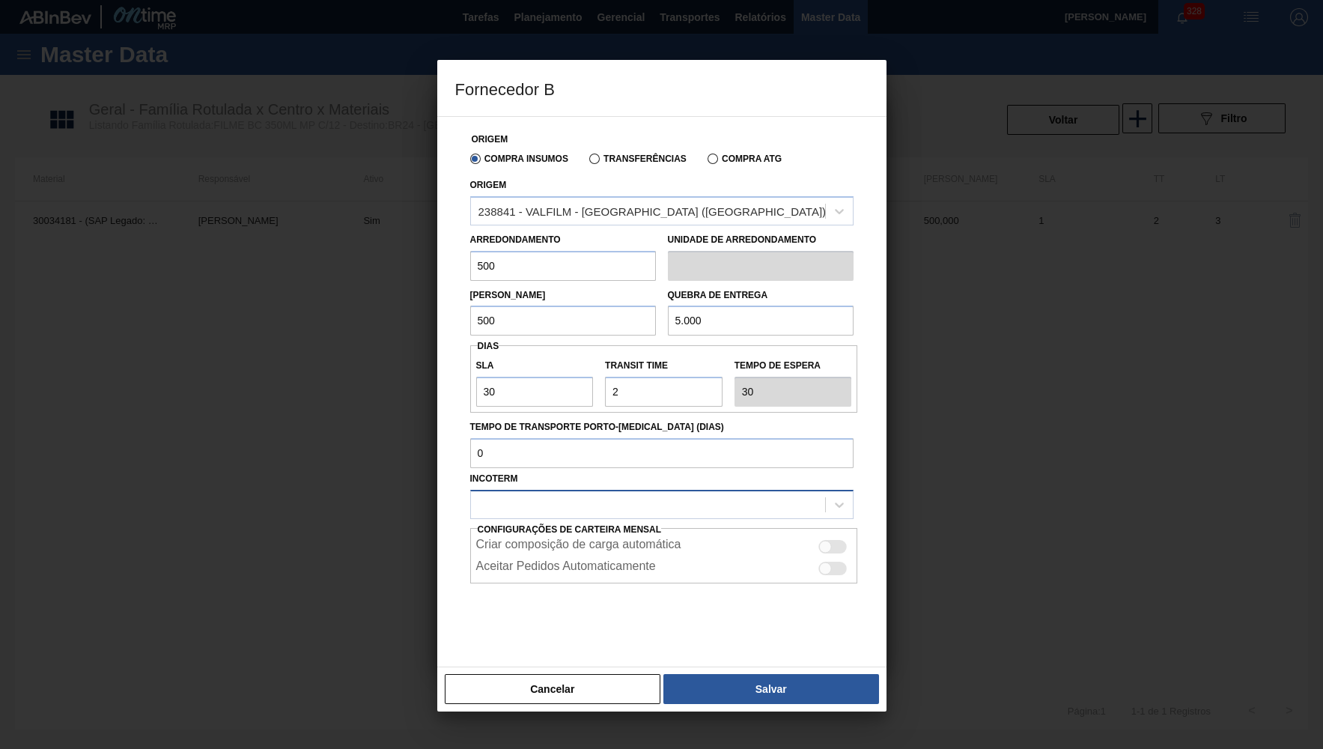
click at [611, 493] on div at bounding box center [648, 504] width 354 height 22
type input "32"
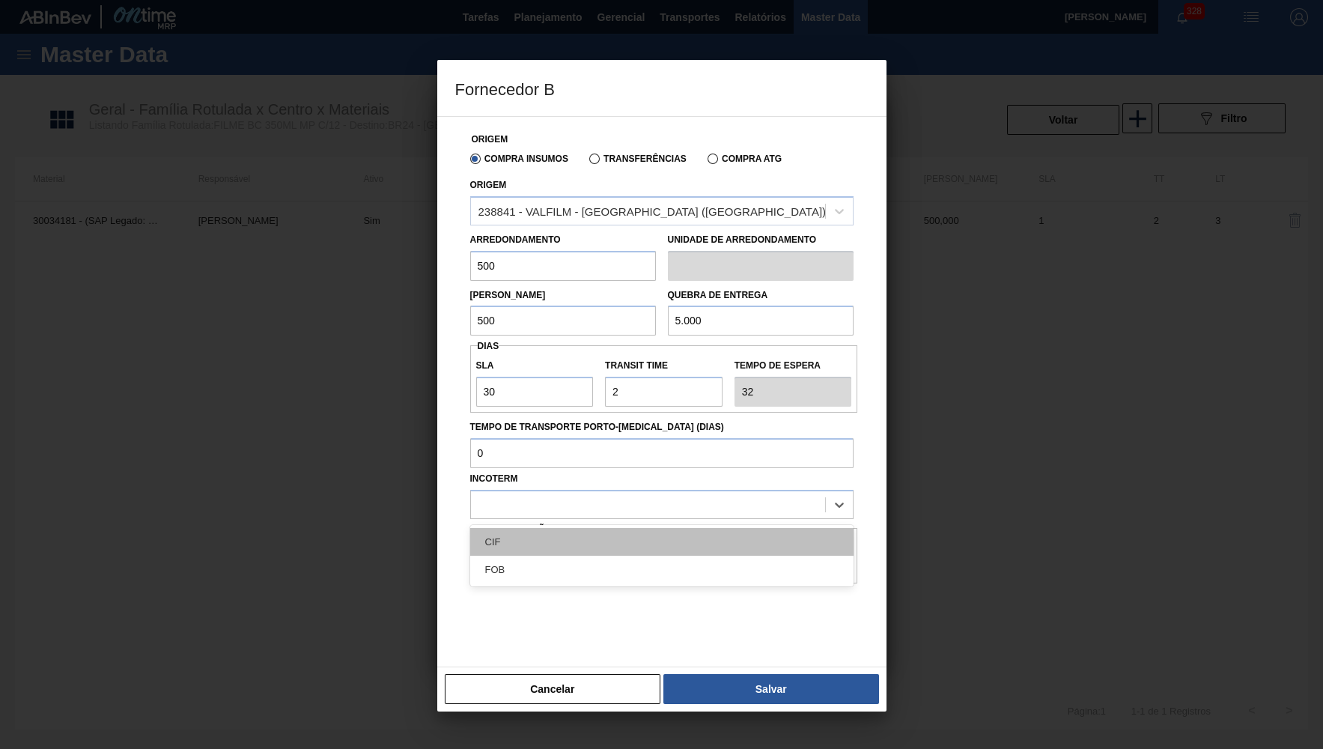
click at [499, 536] on div "CIF" at bounding box center [661, 542] width 383 height 28
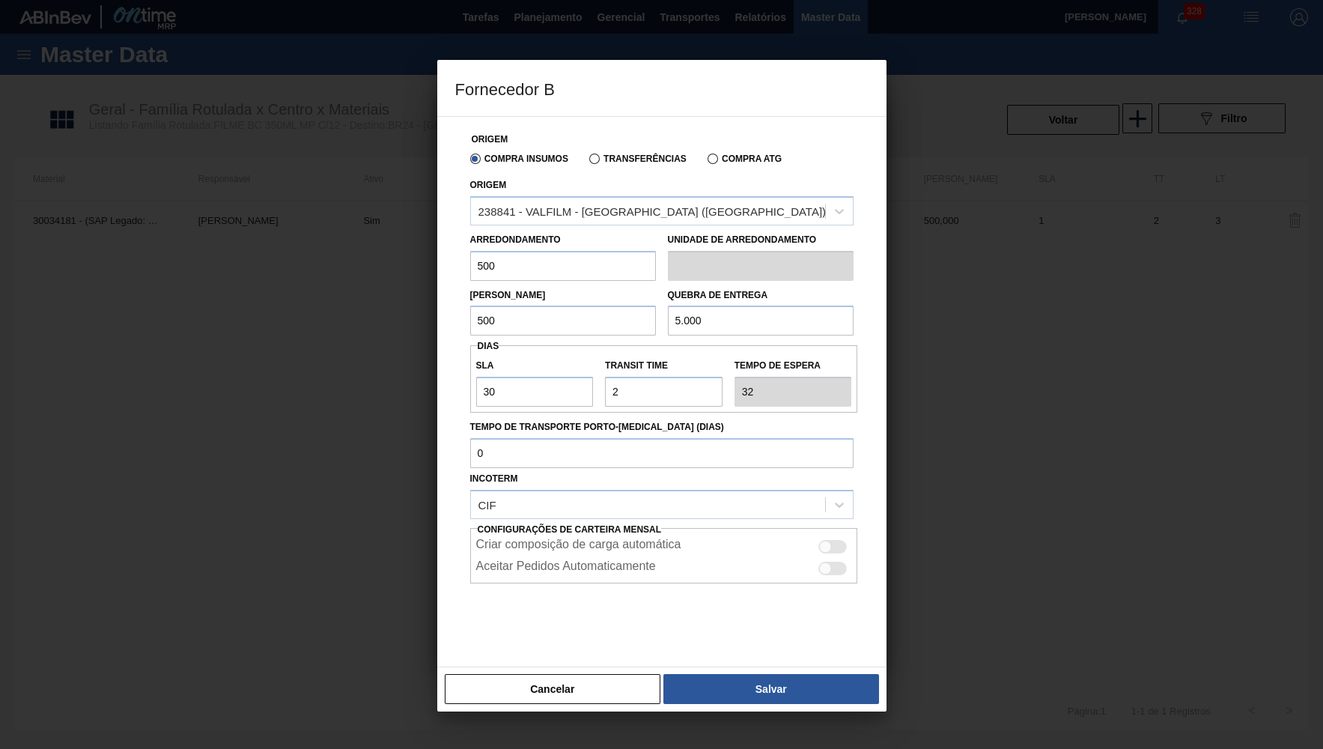
click at [839, 540] on div at bounding box center [833, 546] width 28 height 13
checkbox input "true"
click at [778, 687] on button "Salvar" at bounding box center [770, 689] width 215 height 30
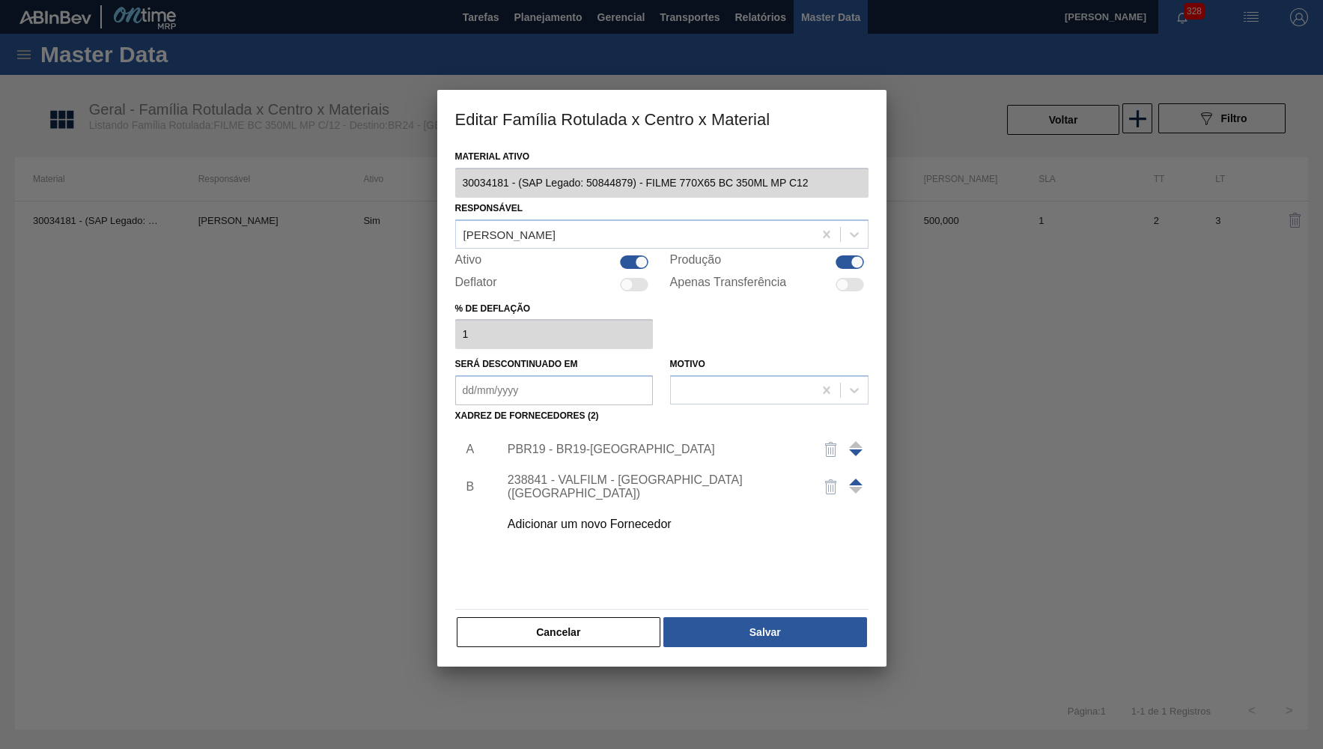
click at [820, 439] on button "button" at bounding box center [831, 449] width 36 height 36
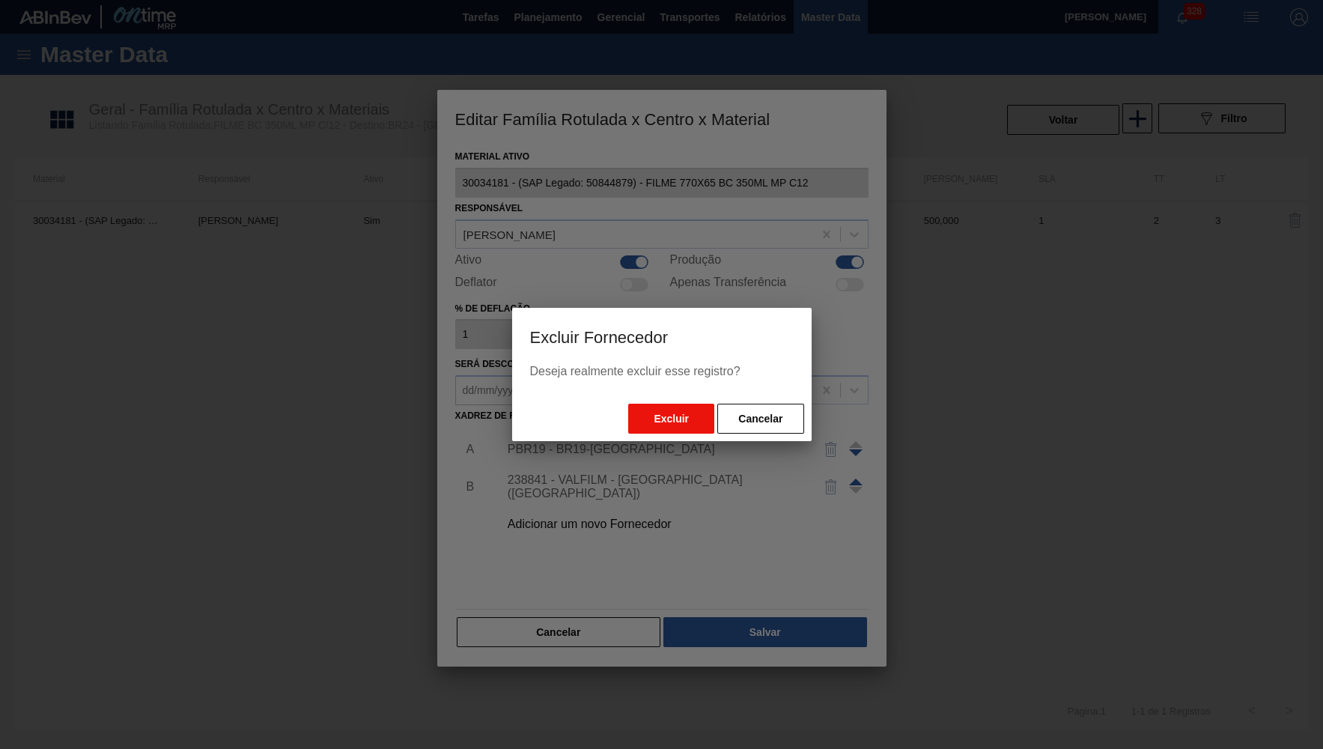
click at [695, 416] on button "Excluir" at bounding box center [671, 419] width 86 height 30
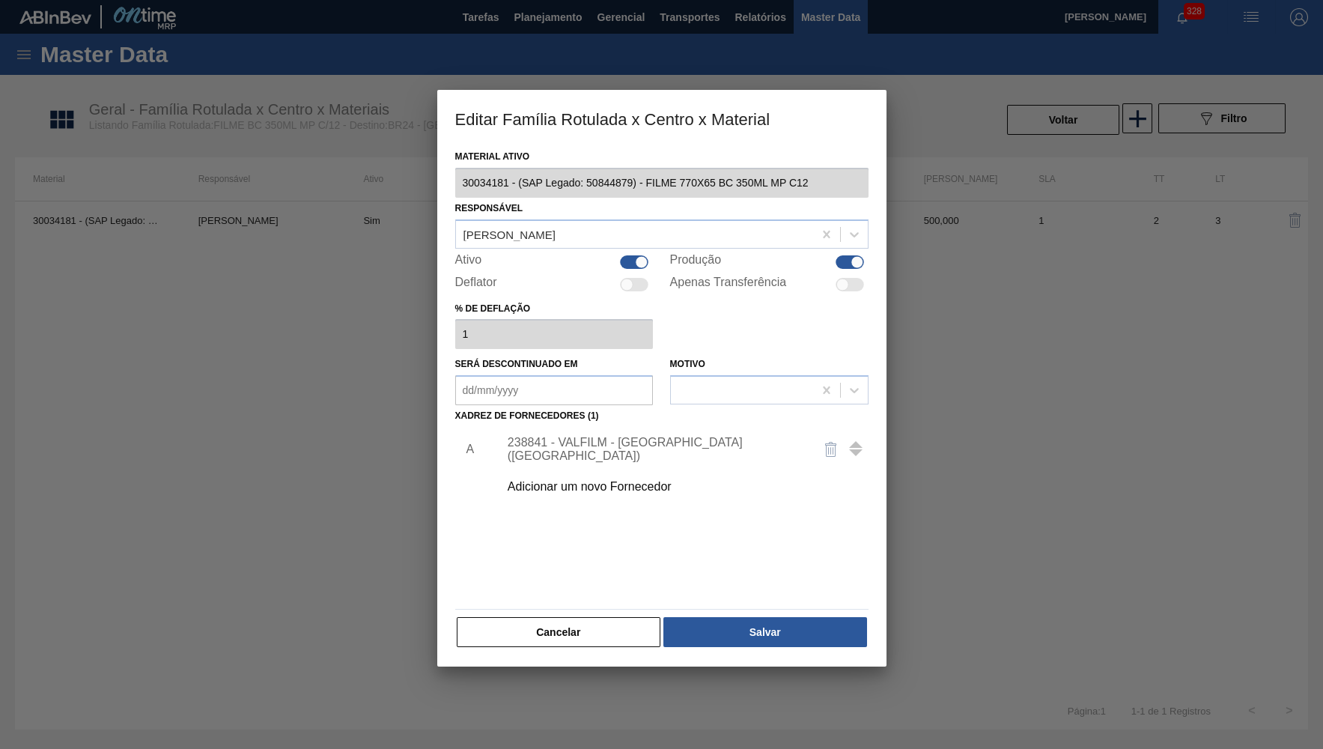
click at [645, 472] on div "Adicionar um novo Fornecedor" at bounding box center [679, 486] width 378 height 37
click at [603, 484] on div "Adicionar um novo Fornecedor" at bounding box center [654, 486] width 293 height 13
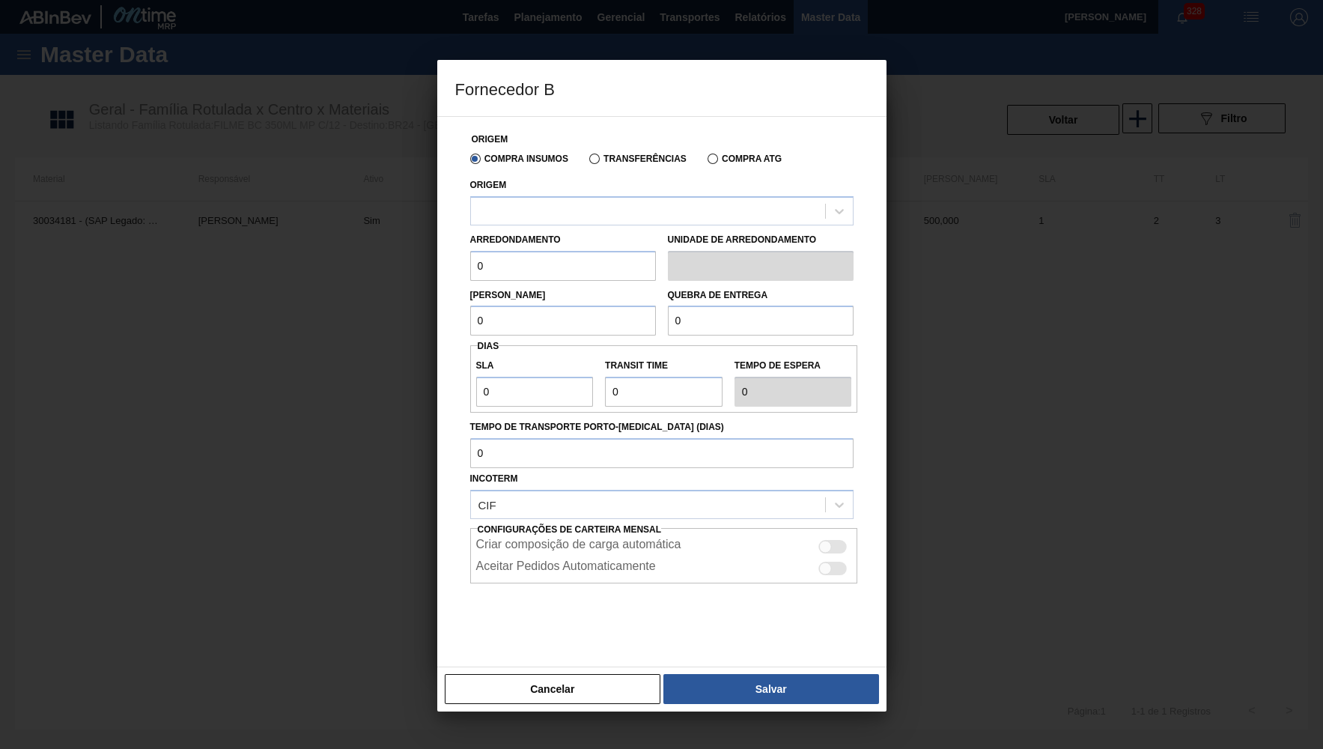
click at [594, 243] on div "Arredondamento 0" at bounding box center [563, 255] width 186 height 52
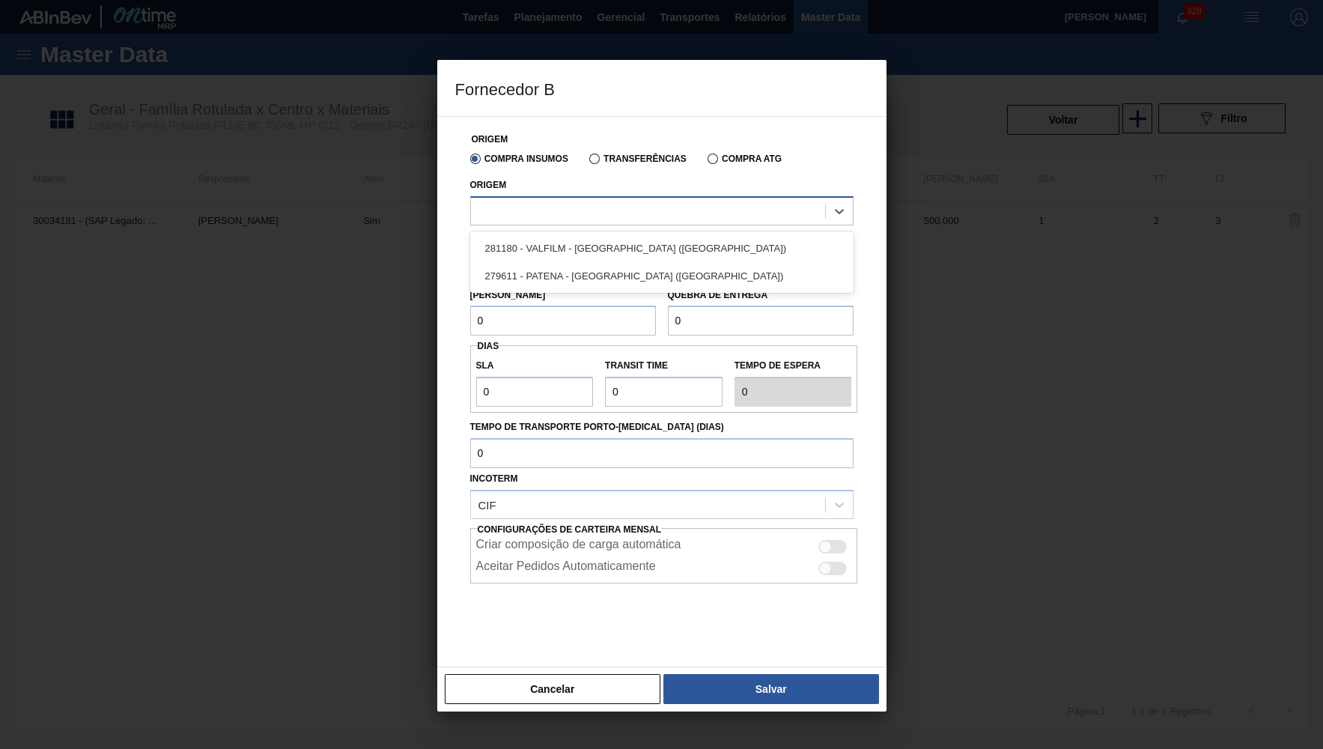
click at [595, 216] on div at bounding box center [648, 211] width 354 height 22
click at [550, 572] on div "Criar composição de carga automática Aceitar Pedidos Automaticamente" at bounding box center [664, 555] width 388 height 55
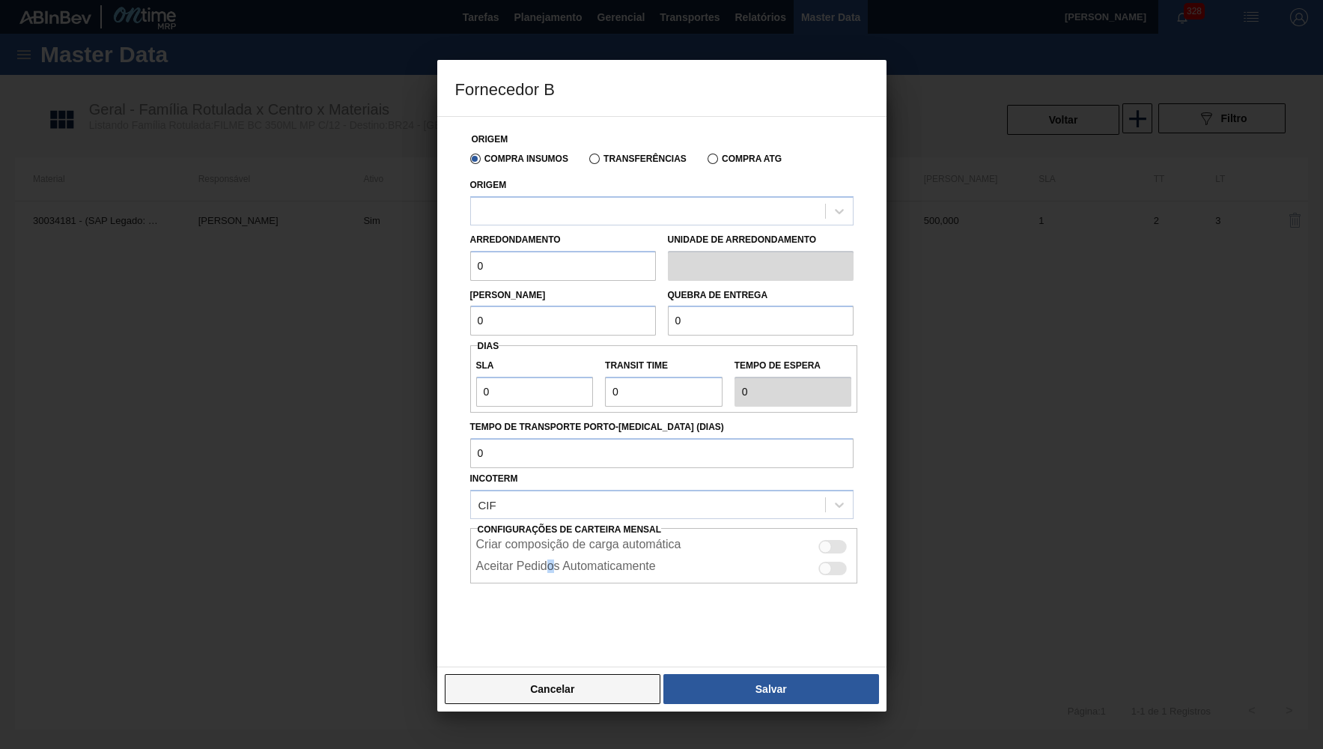
click at [599, 690] on button "Cancelar" at bounding box center [553, 689] width 216 height 30
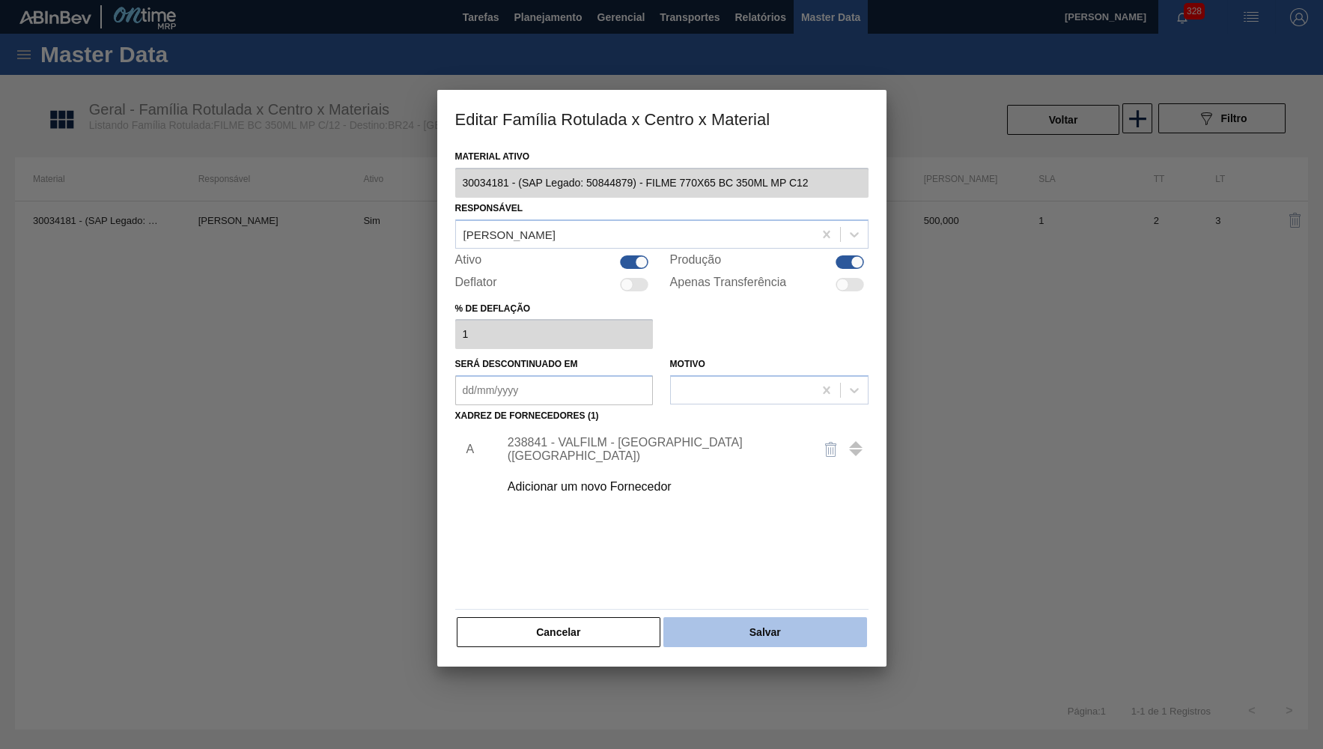
click at [744, 617] on button "Salvar" at bounding box center [764, 632] width 203 height 30
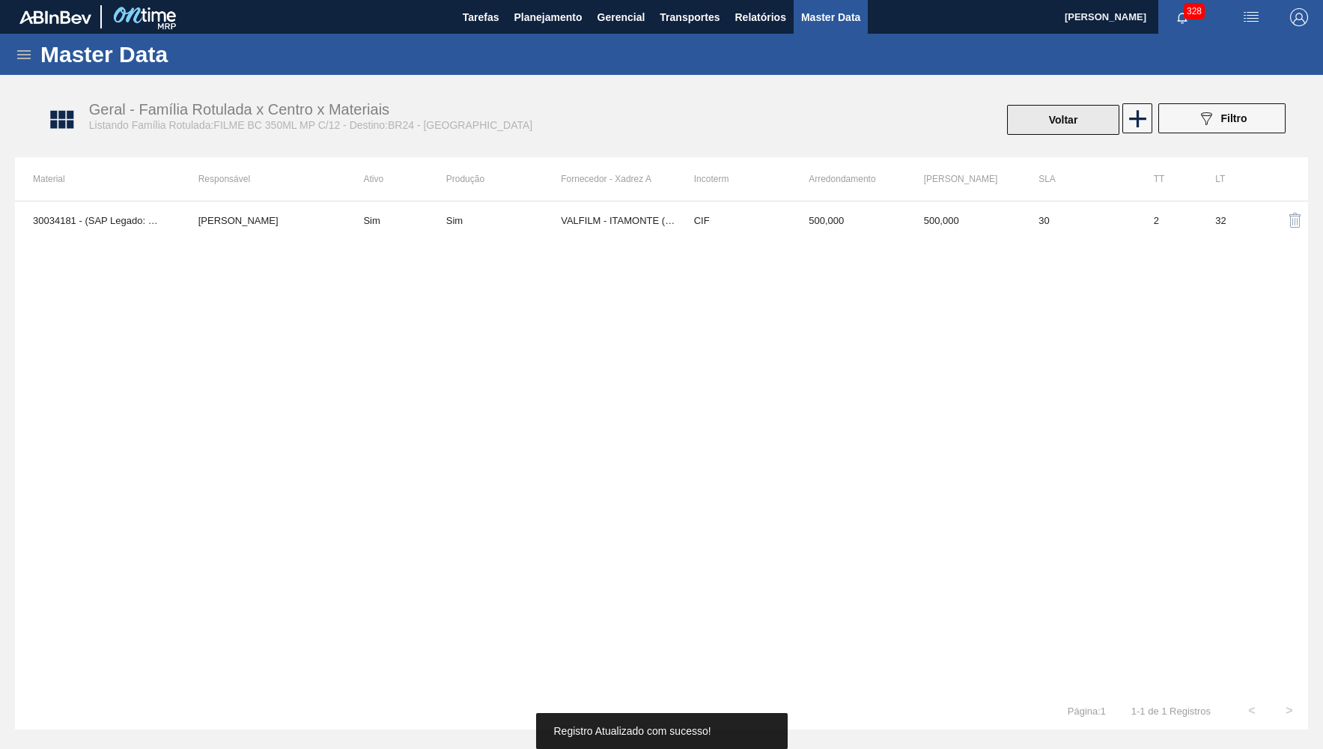
click at [1077, 124] on button "Voltar" at bounding box center [1063, 120] width 112 height 30
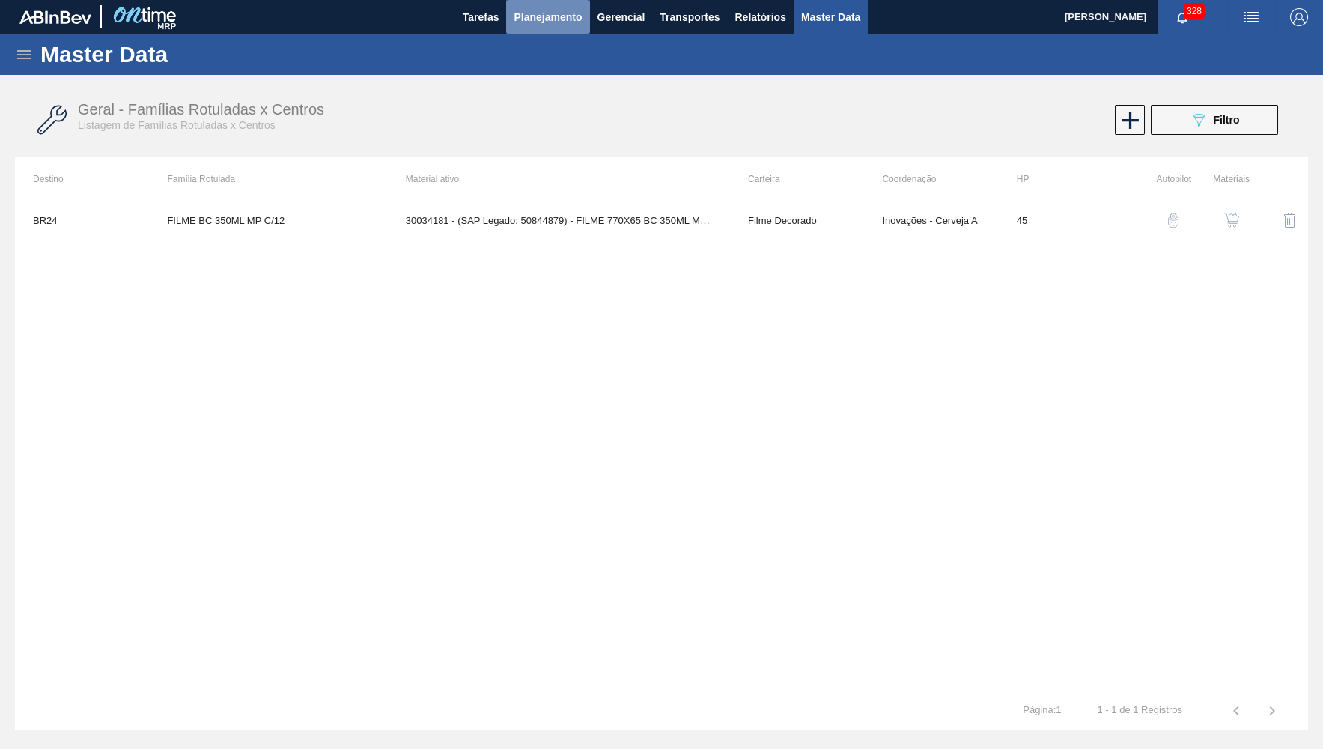
click at [557, 16] on span "Planejamento" at bounding box center [548, 17] width 68 height 18
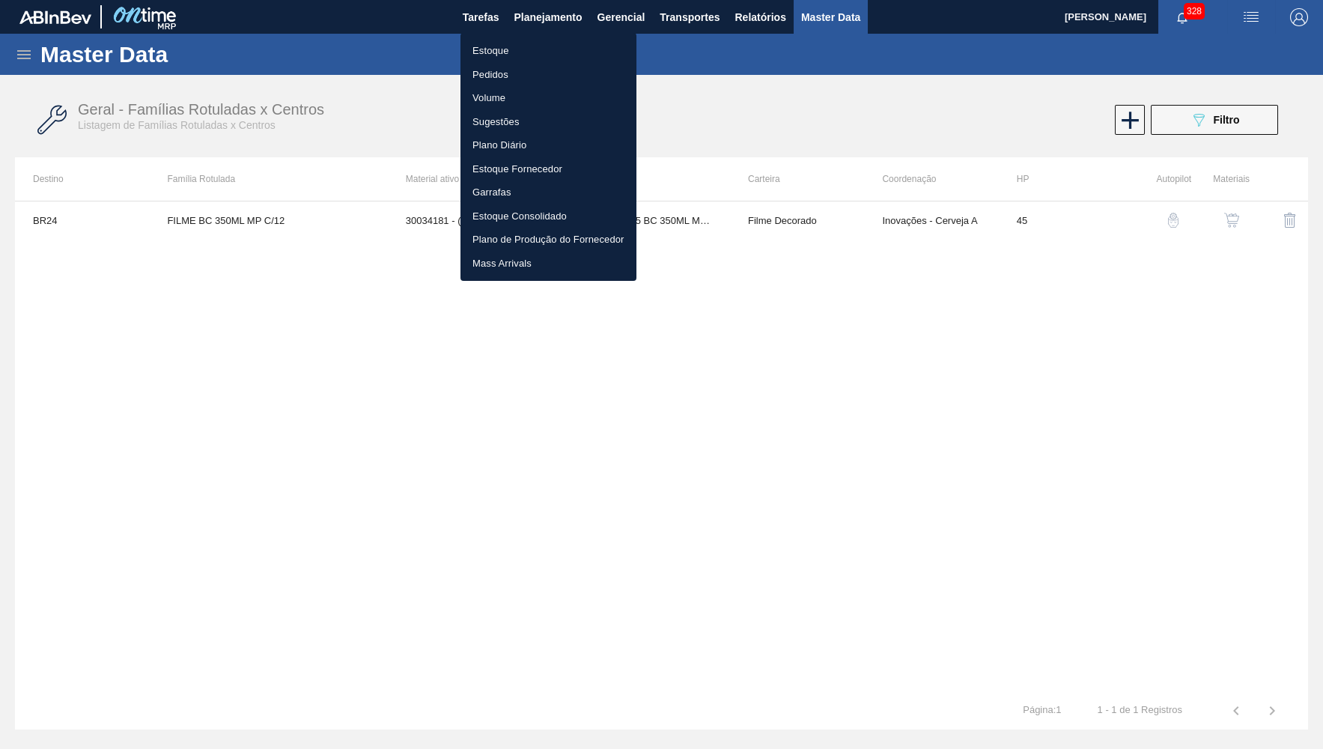
click at [502, 52] on li "Estoque" at bounding box center [548, 51] width 176 height 24
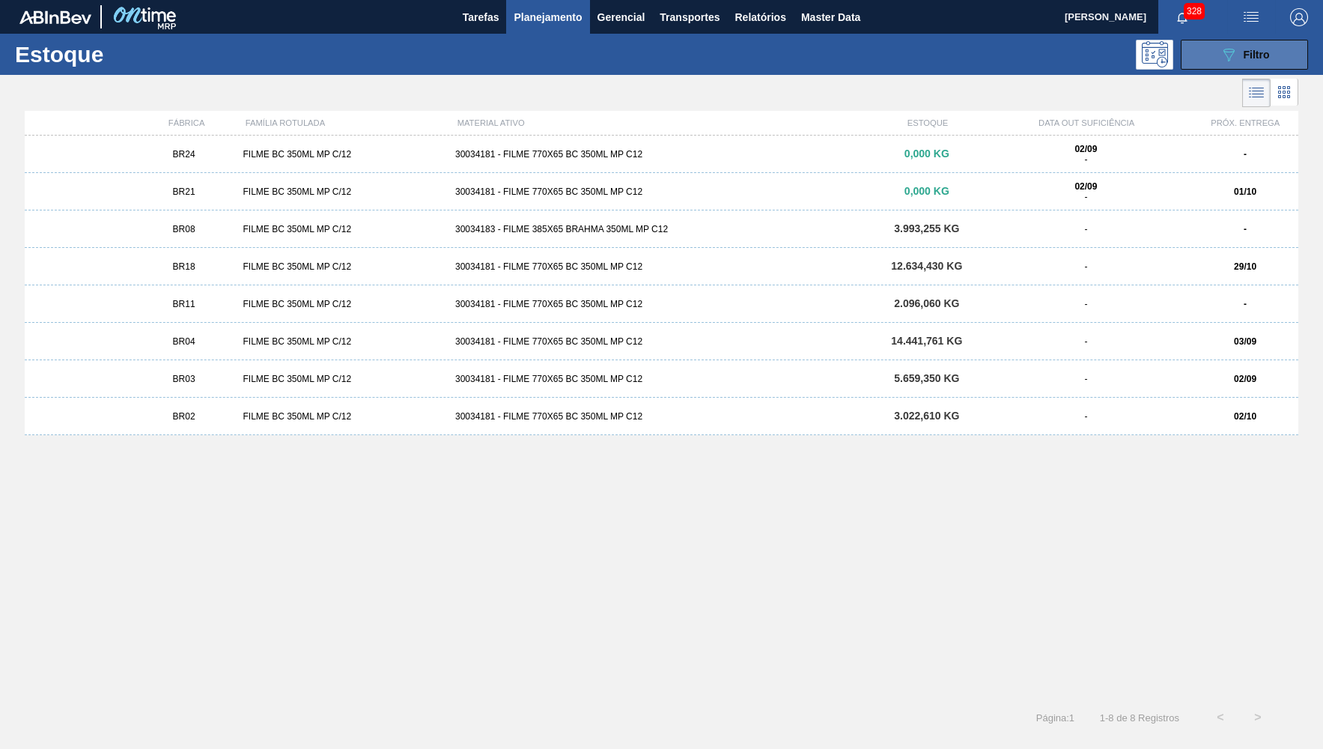
click at [1202, 61] on button "089F7B8B-B2A5-4AFE-B5C0-19BA573D28AC Filtro" at bounding box center [1244, 55] width 127 height 30
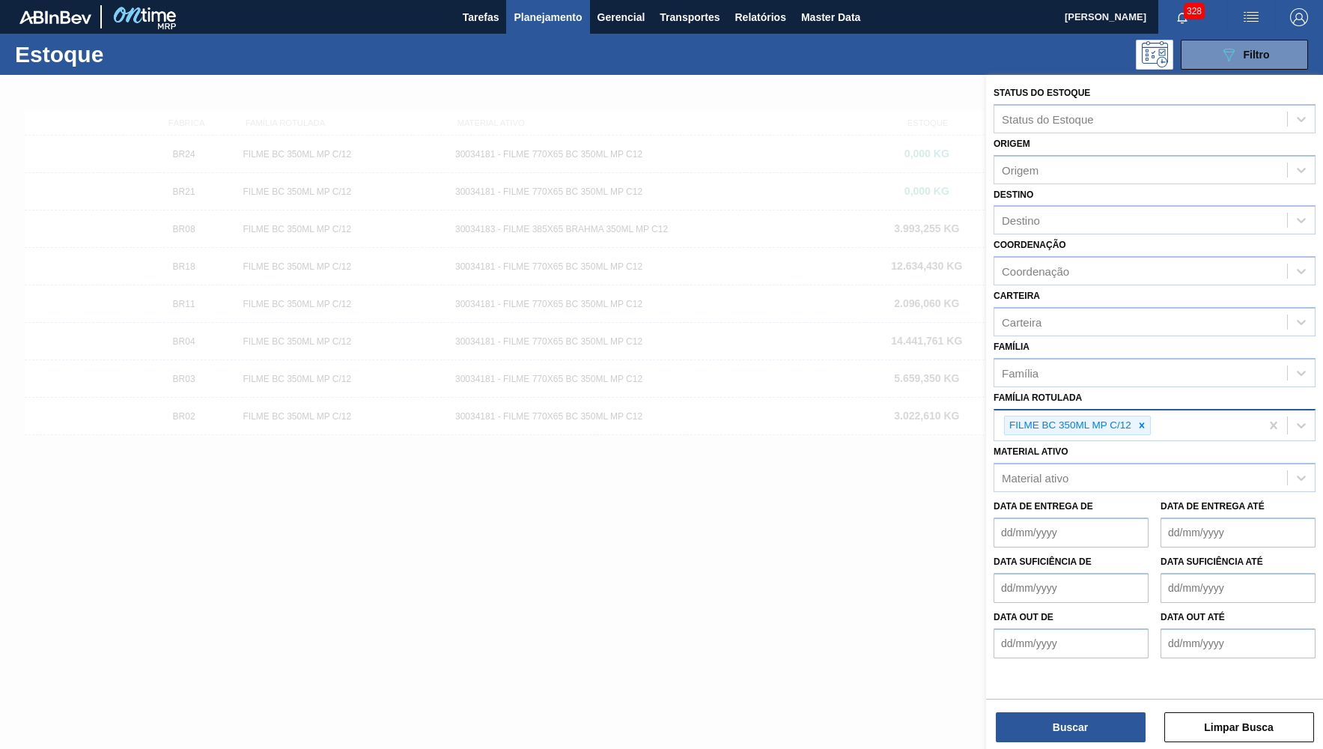
click at [1152, 416] on div "FILME BC 350ML MP C/12" at bounding box center [1127, 425] width 266 height 31
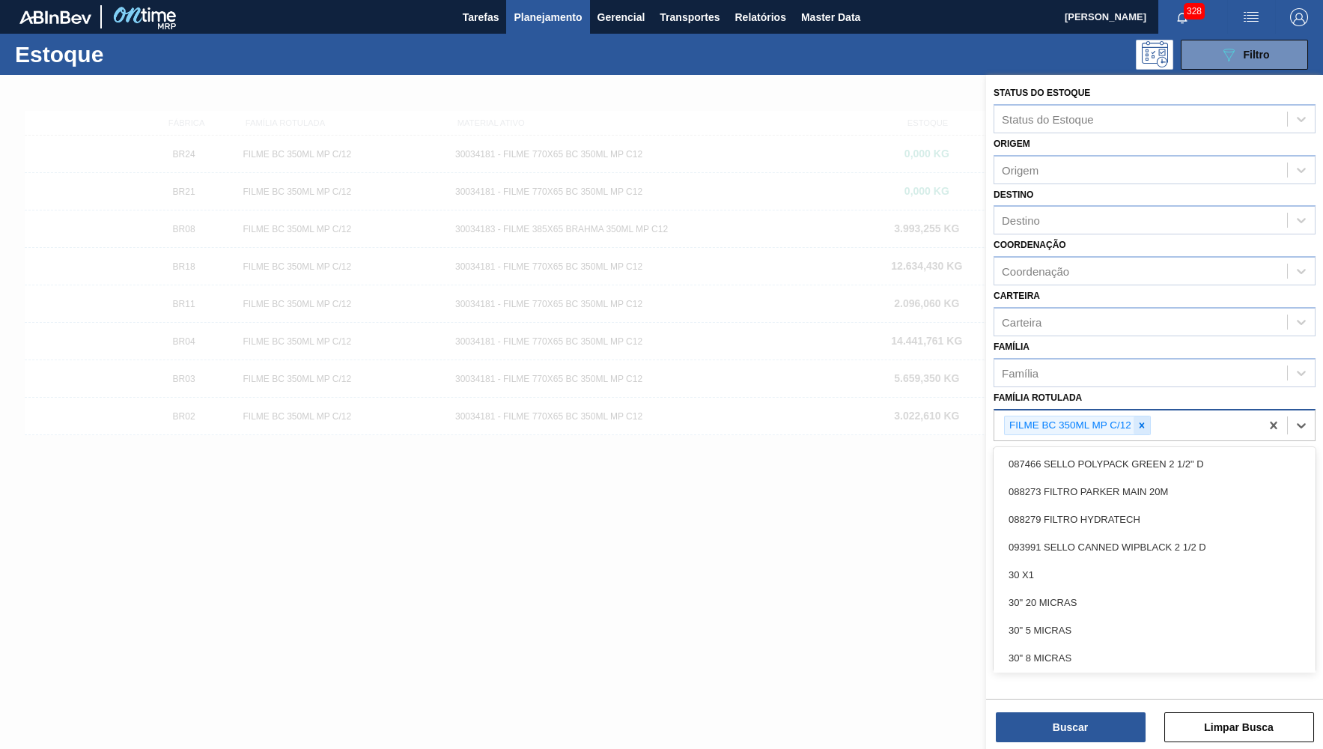
click at [1143, 422] on icon at bounding box center [1142, 424] width 5 height 5
paste Rotulada "FILME SK 350ML MP C/12"
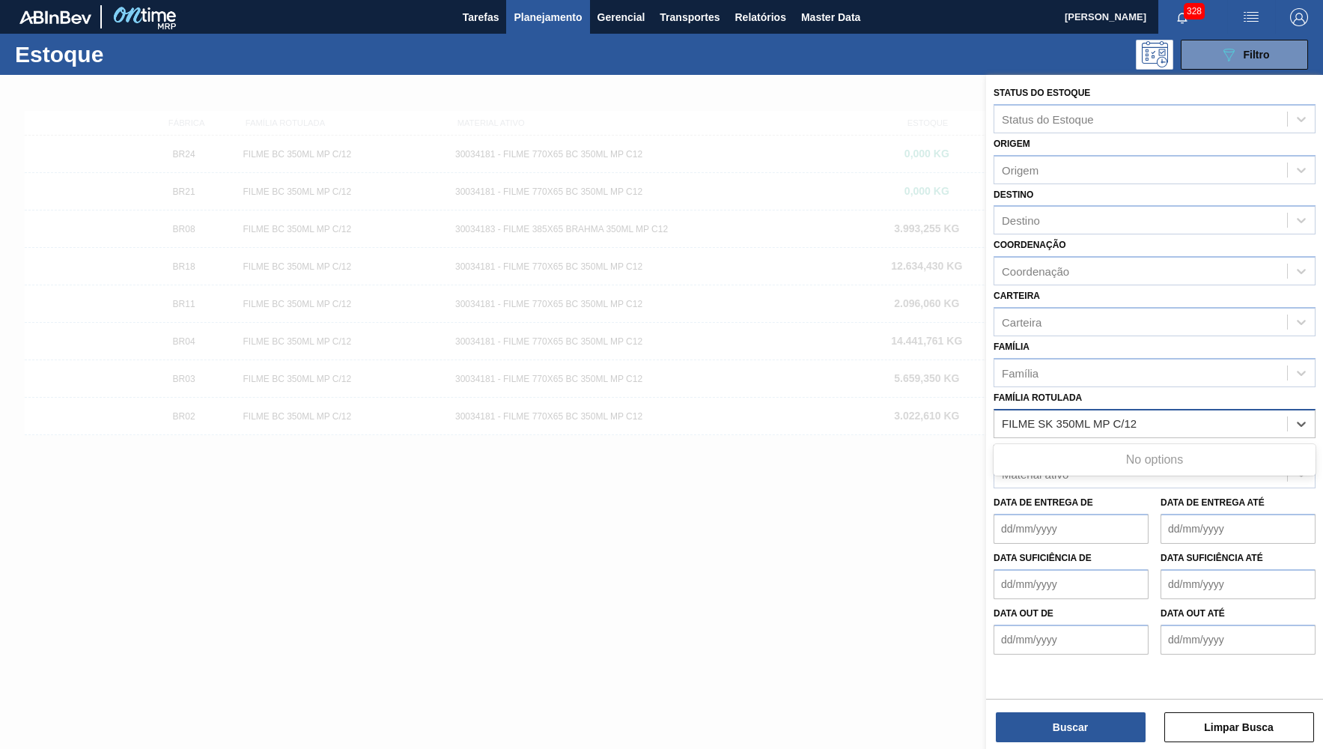
type Rotulada "FILME SK 350ML MP C/12"
click at [1098, 447] on div "FILME SK 350ML MP C/12" at bounding box center [1155, 461] width 322 height 28
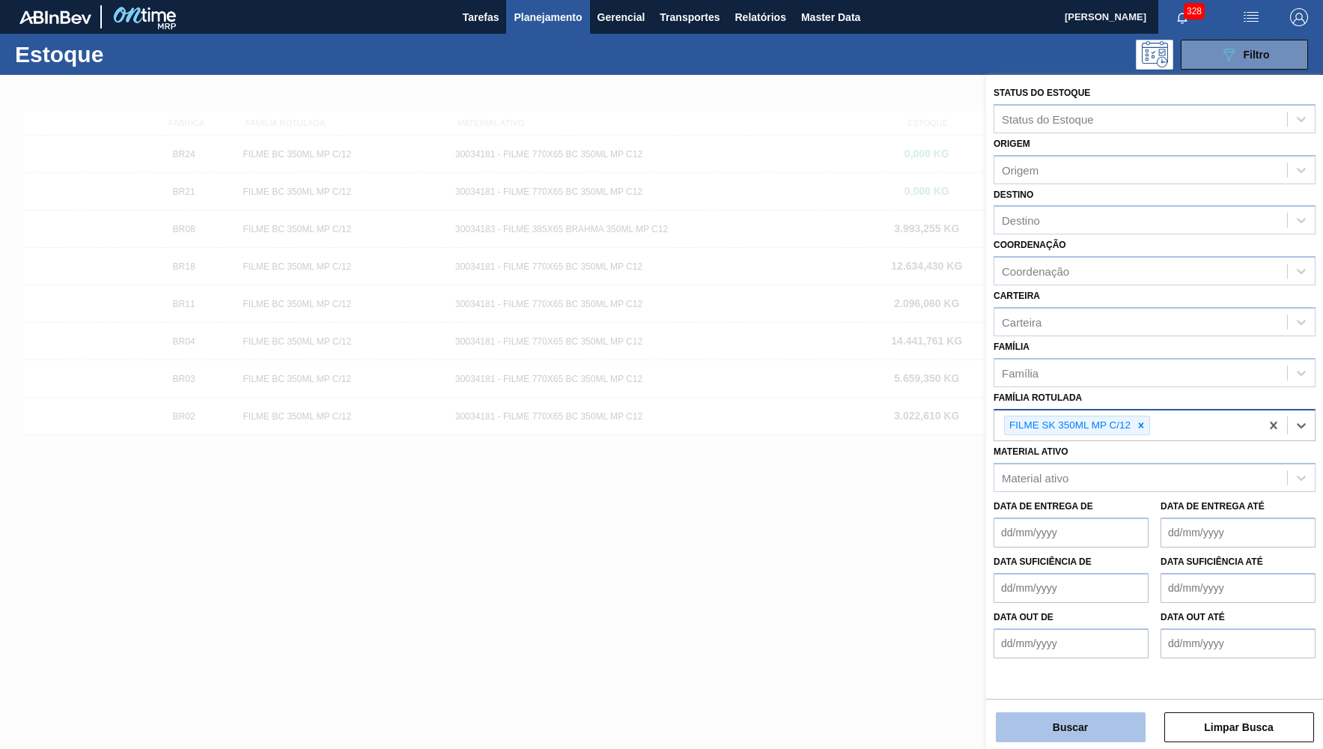
click at [1041, 726] on button "Buscar" at bounding box center [1071, 727] width 150 height 30
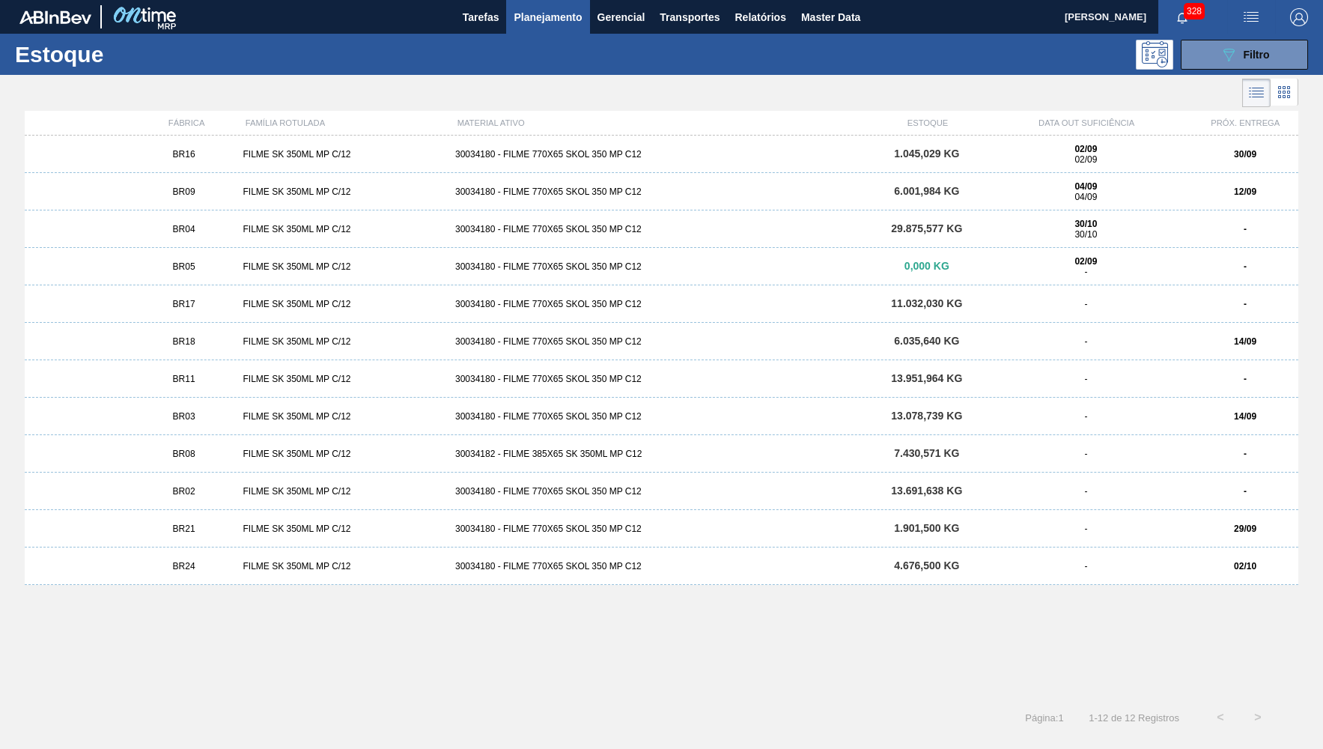
click at [752, 557] on div "BR24 FILME SK 350ML MP C/12 30034180 - FILME 770X65 SKOL 350 MP C12 4.676,500 K…" at bounding box center [662, 565] width 1274 height 37
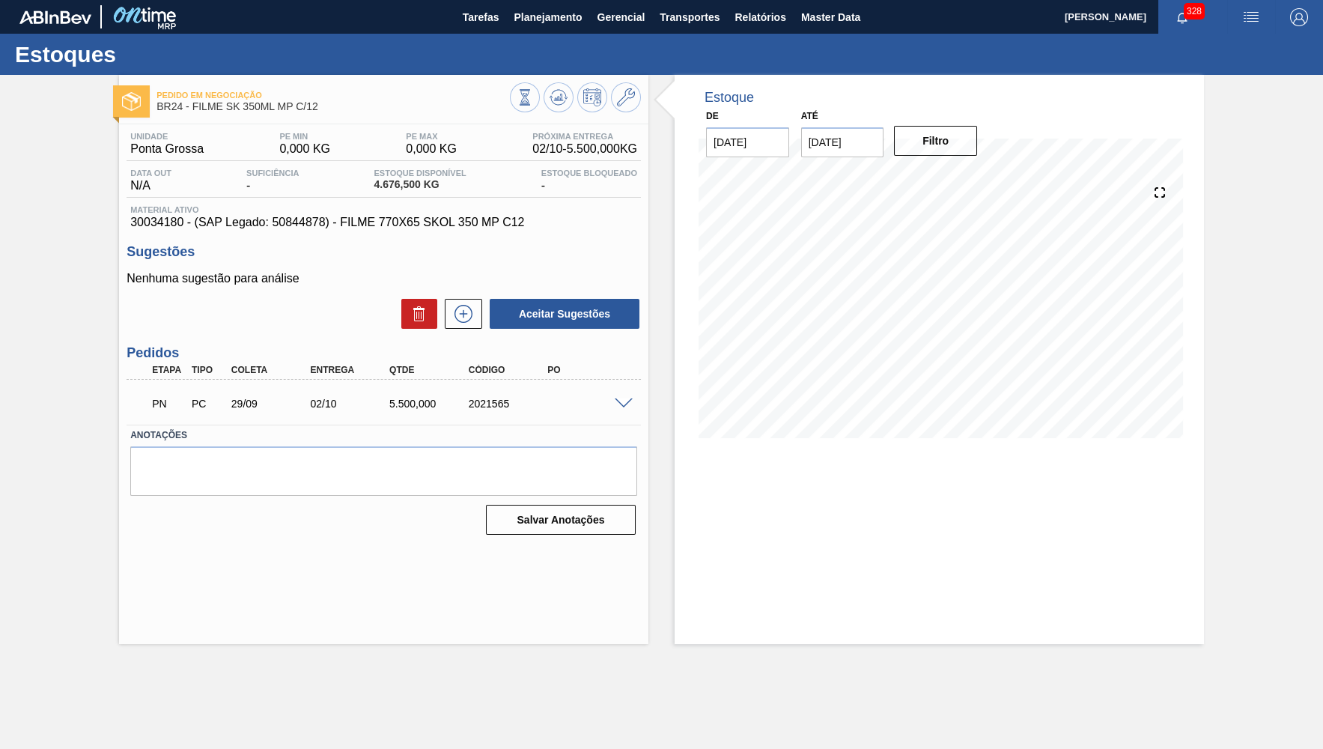
click at [350, 221] on span "30034180 - (SAP Legado: 50844878) - FILME 770X65 SKOL 350 MP C12" at bounding box center [383, 222] width 507 height 13
click at [621, 407] on span at bounding box center [624, 403] width 18 height 11
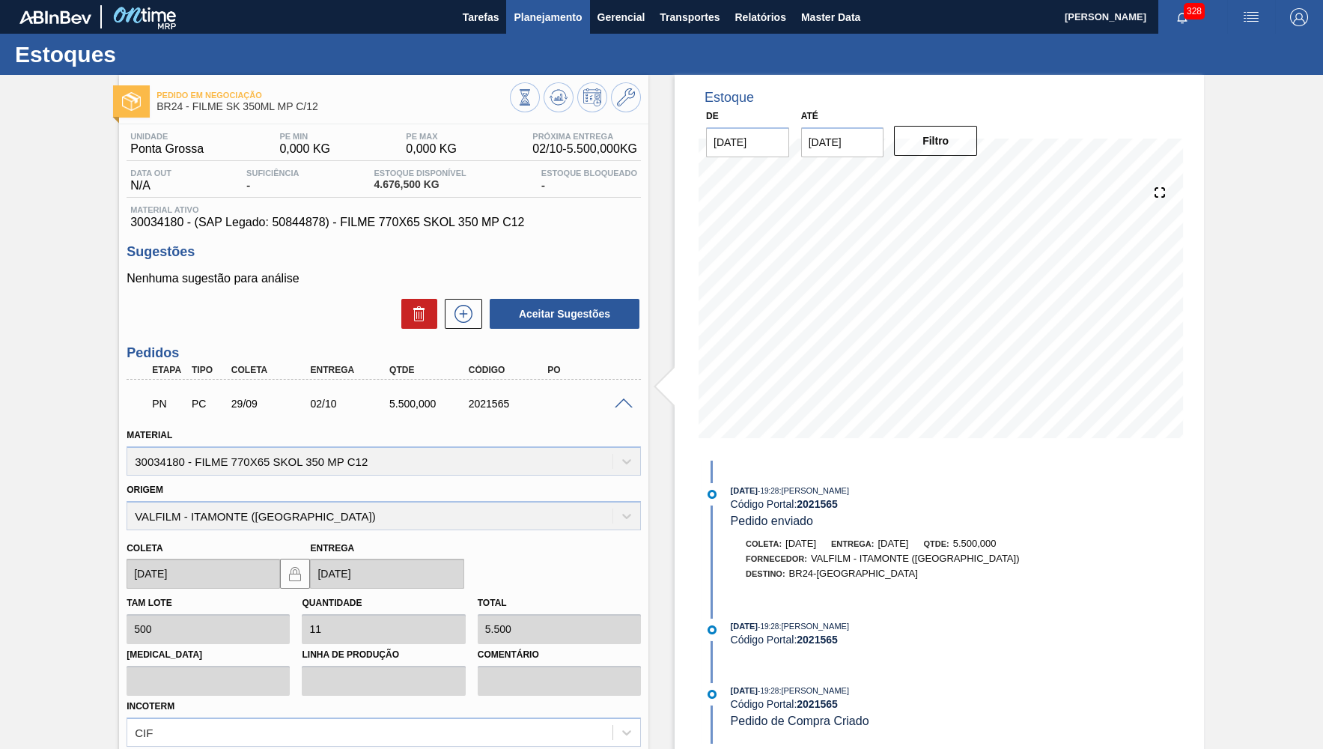
click at [533, 18] on span "Planejamento" at bounding box center [548, 17] width 68 height 18
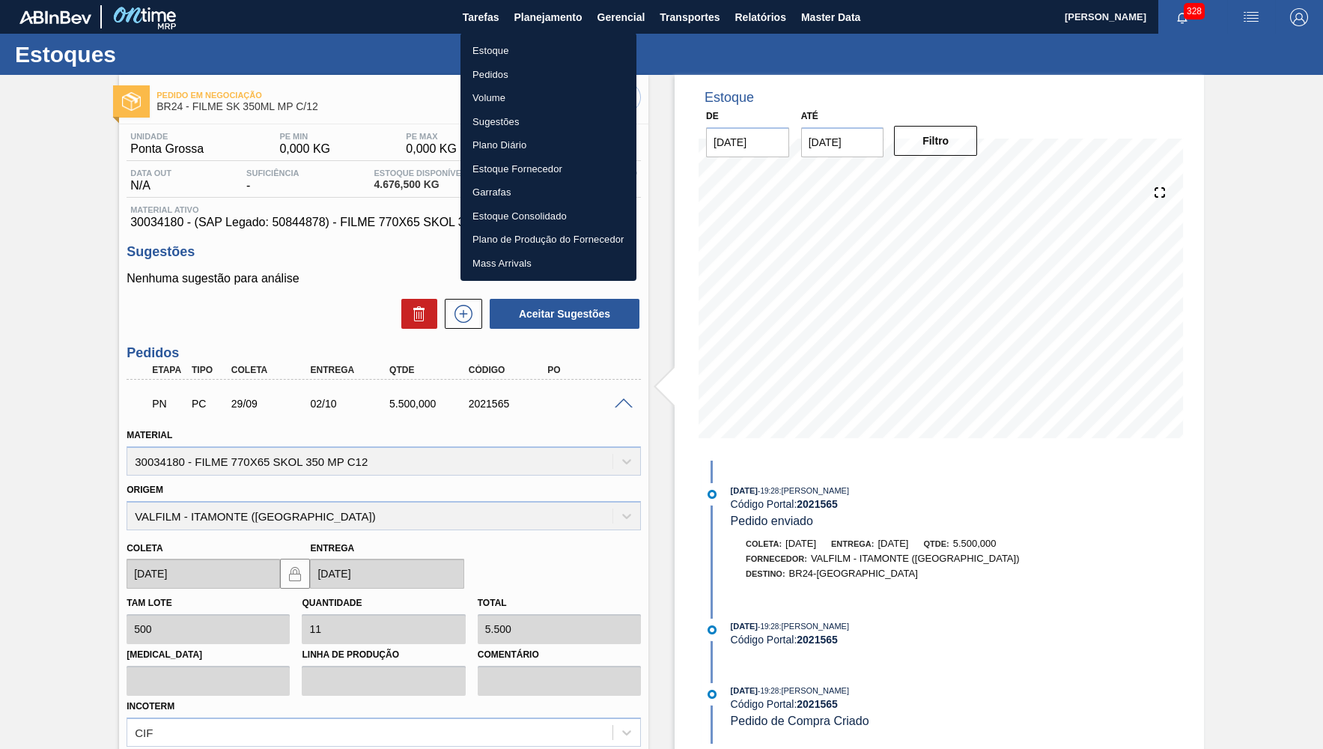
click at [480, 55] on li "Estoque" at bounding box center [548, 51] width 176 height 24
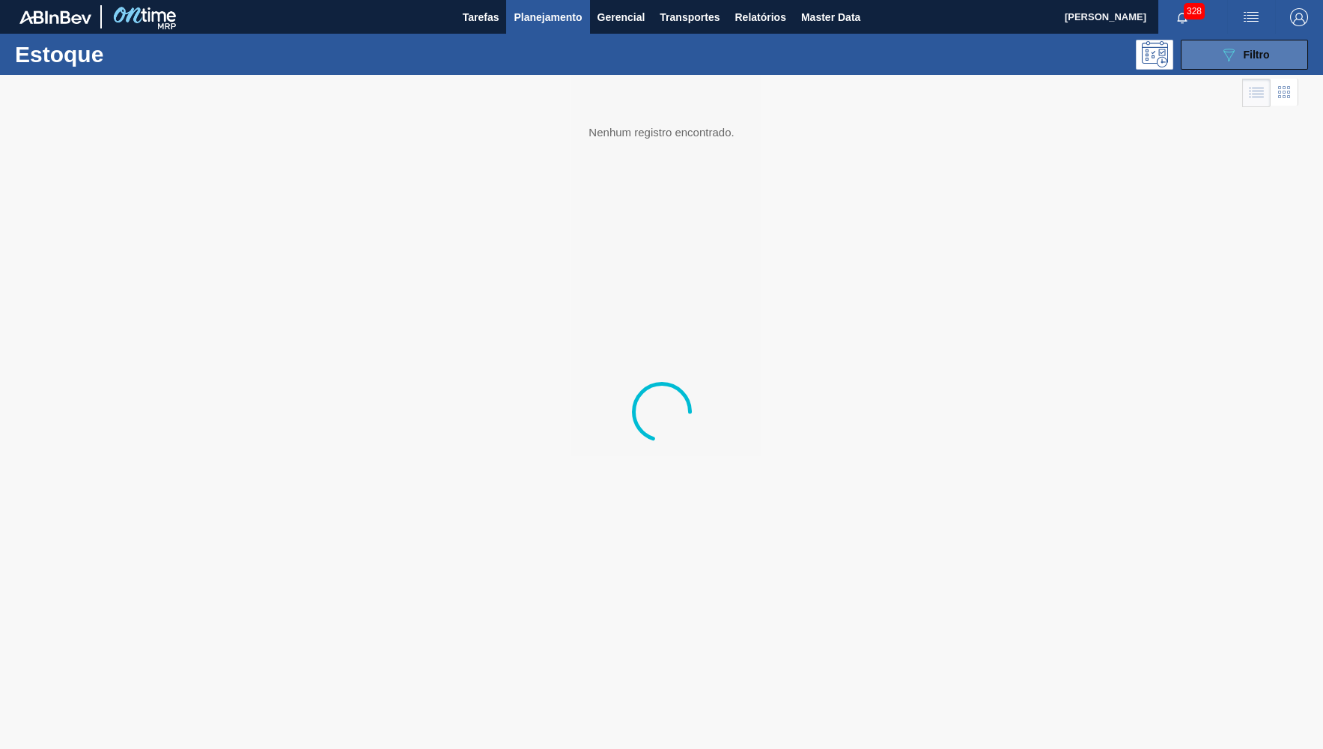
click at [1270, 67] on button "089F7B8B-B2A5-4AFE-B5C0-19BA573D28AC Filtro" at bounding box center [1244, 55] width 127 height 30
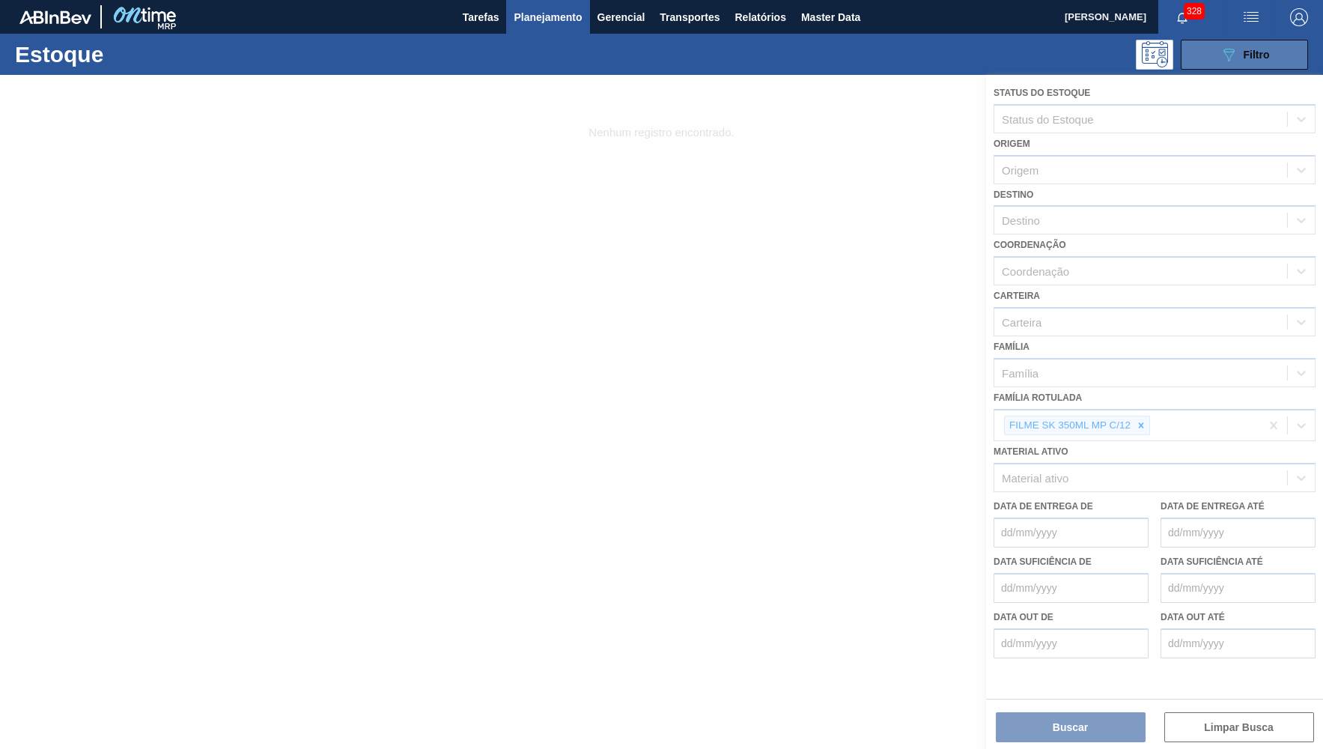
click at [1254, 61] on div "089F7B8B-B2A5-4AFE-B5C0-19BA573D28AC Filtro" at bounding box center [1245, 55] width 50 height 18
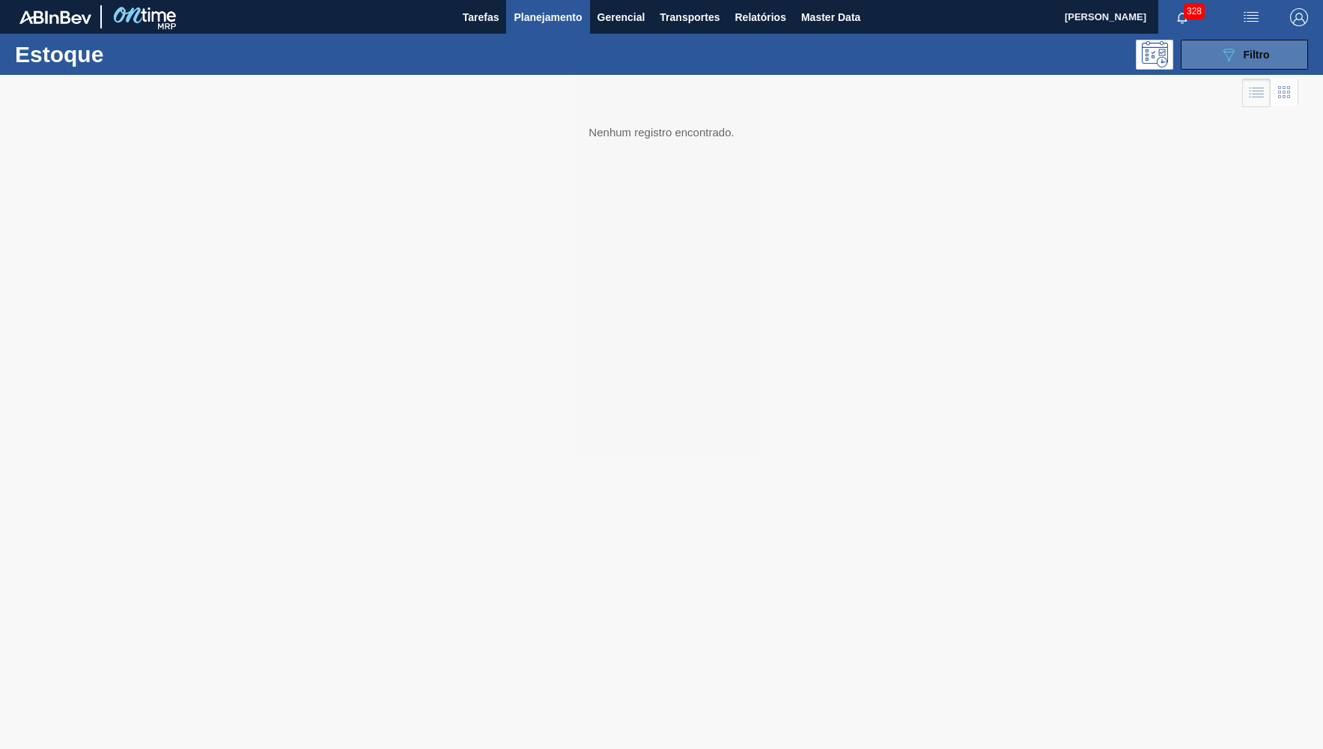
click at [1254, 61] on div "089F7B8B-B2A5-4AFE-B5C0-19BA573D28AC Filtro" at bounding box center [1245, 55] width 50 height 18
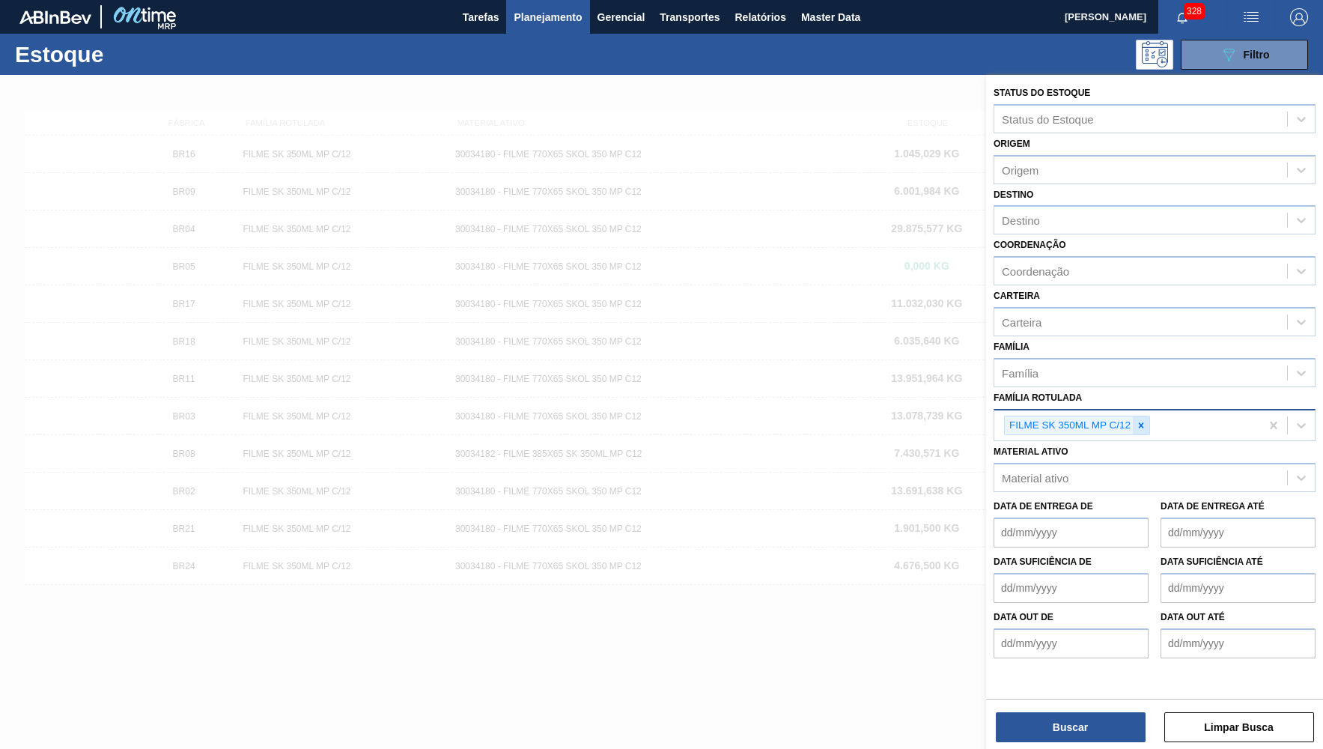
click at [1142, 422] on icon at bounding box center [1141, 424] width 5 height 5
click at [1140, 422] on icon at bounding box center [1141, 424] width 5 height 5
type Rotulada "corona pack"
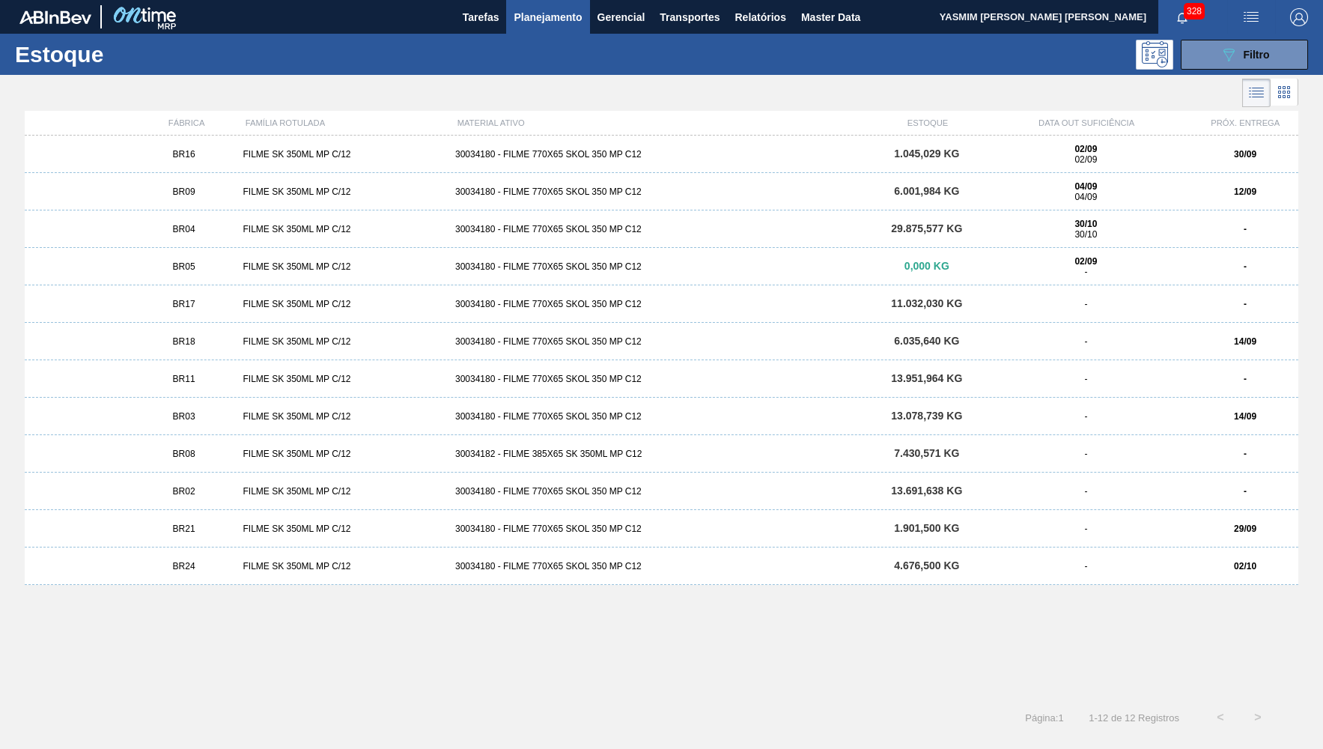
click at [911, 669] on div "BR16 FILME SK 350ML MP C/12 30034180 - FILME 770X65 SKOL 350 MP C12 1.045,029 K…" at bounding box center [662, 413] width 1274 height 554
click at [758, 690] on div "BR16 FILME SK 350ML MP C/12 30034180 - FILME 770X65 SKOL 350 MP C12 1.045,029 K…" at bounding box center [662, 413] width 1274 height 554
click at [1286, 46] on button "089F7B8B-B2A5-4AFE-B5C0-19BA573D28AC Filtro" at bounding box center [1244, 55] width 127 height 30
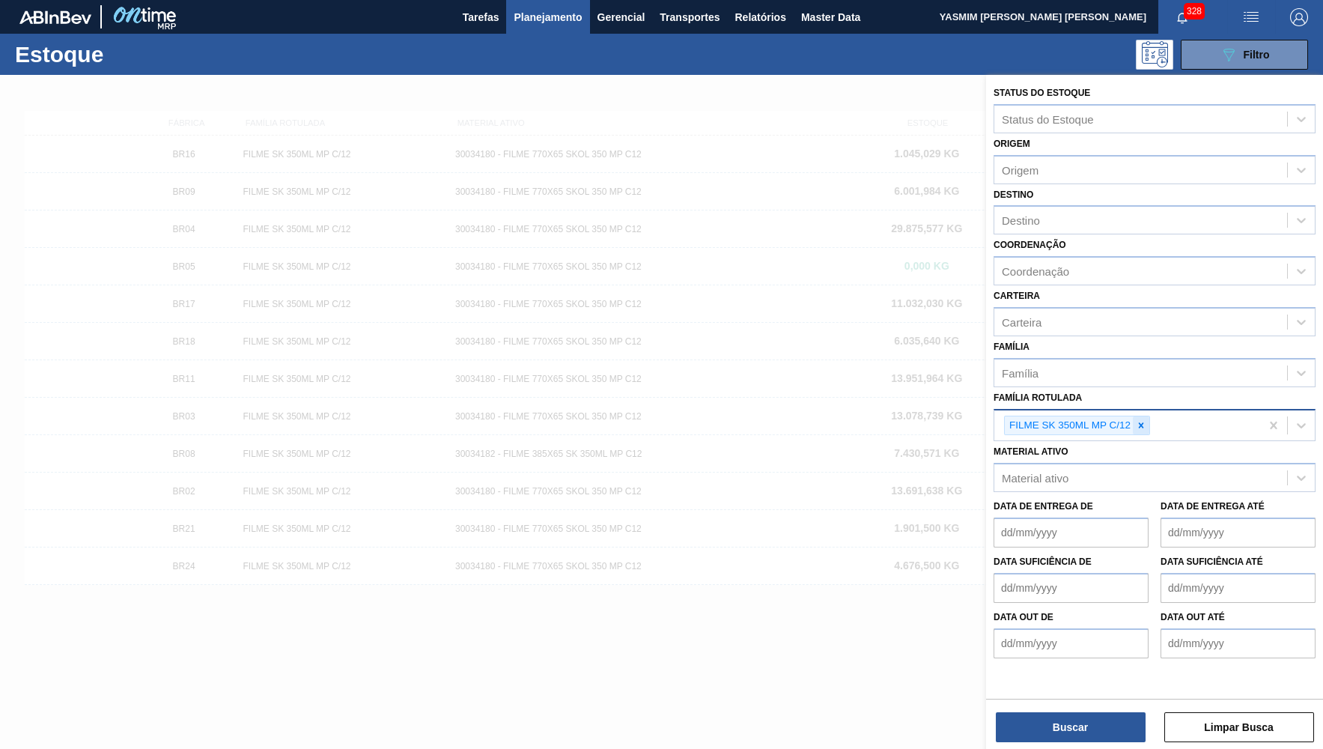
click at [1146, 420] on icon at bounding box center [1141, 425] width 10 height 10
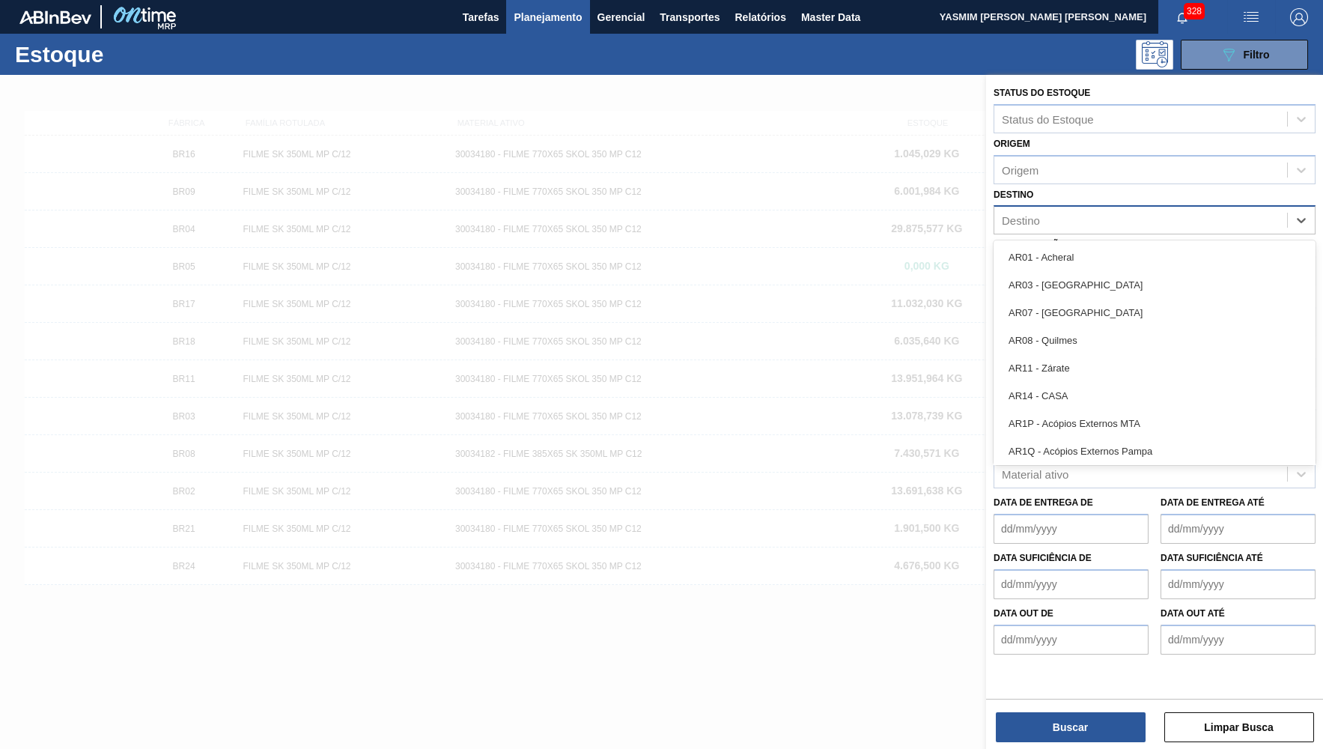
click at [1053, 216] on div "Destino" at bounding box center [1140, 221] width 293 height 22
type input "B"
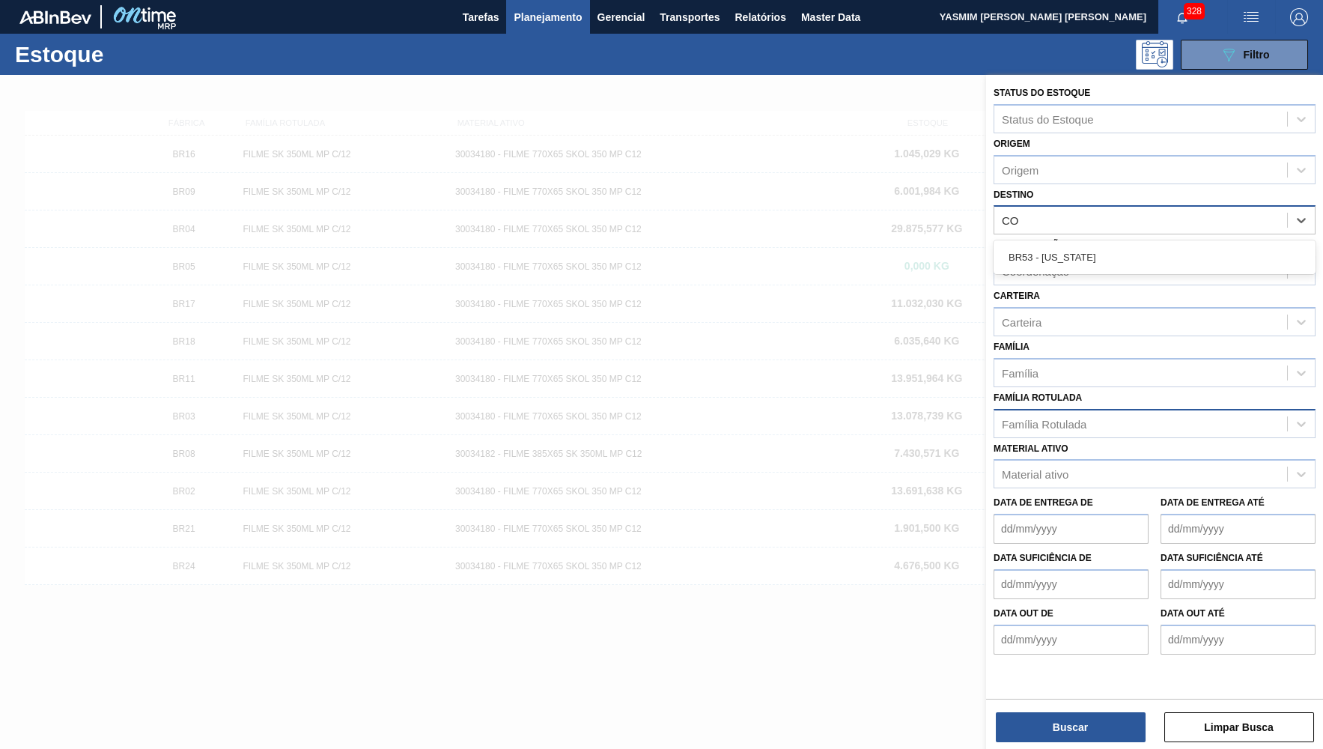
type input "C"
type input "COLORAD"
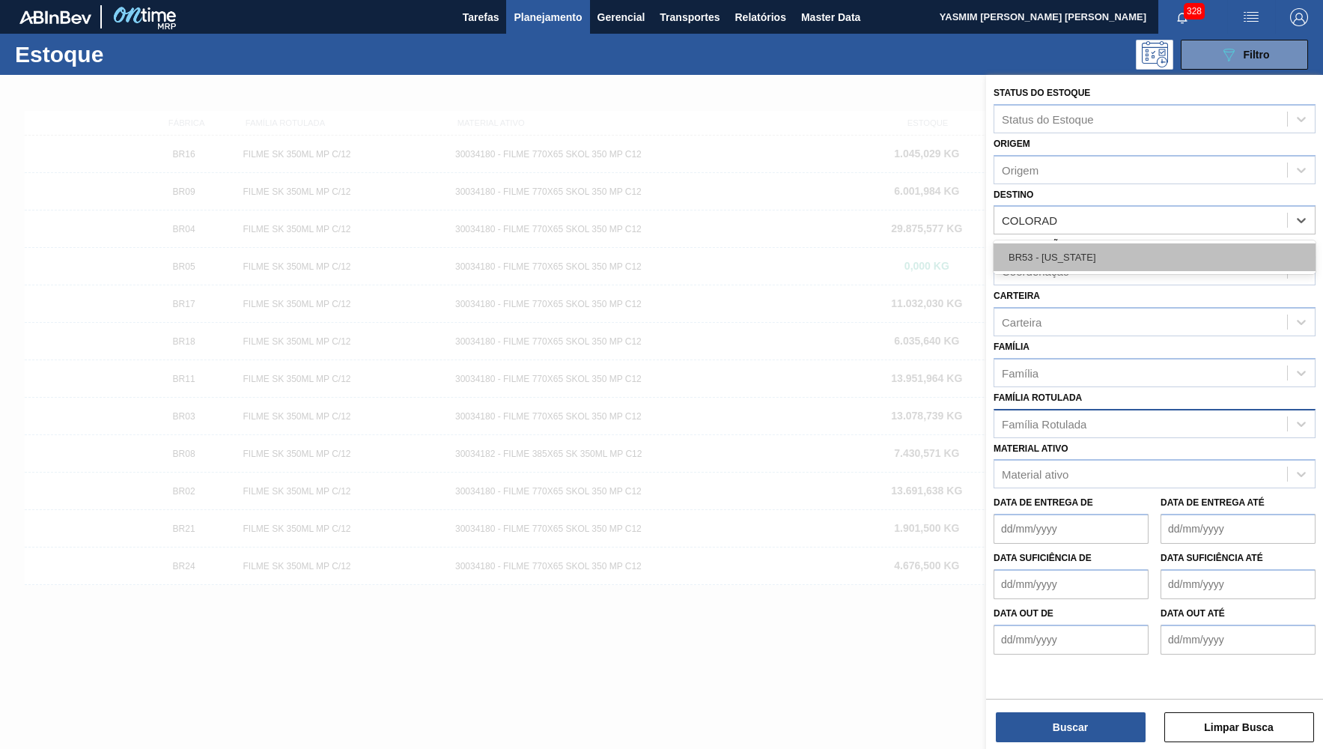
click at [1044, 246] on div "BR53 - [US_STATE]" at bounding box center [1155, 257] width 322 height 28
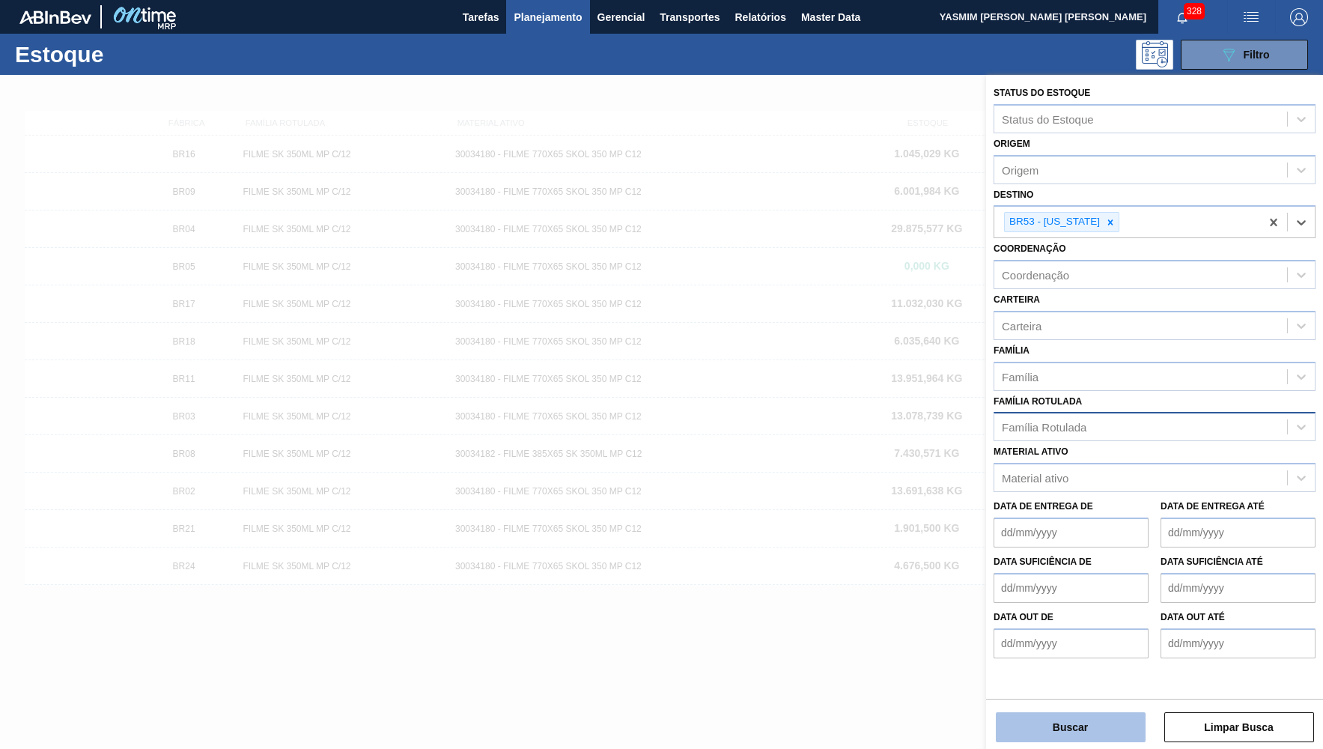
click at [1053, 733] on button "Buscar" at bounding box center [1071, 727] width 150 height 30
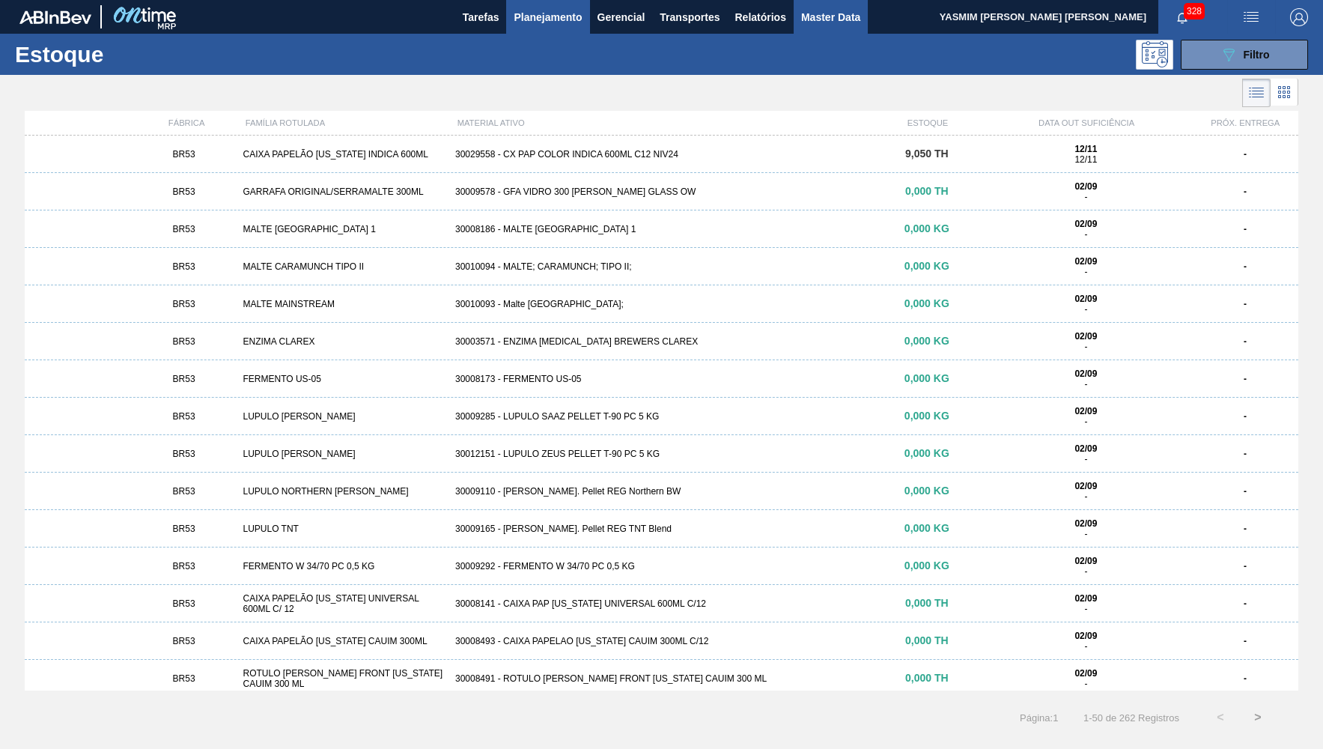
click at [861, 6] on button "Master Data" at bounding box center [831, 17] width 74 height 34
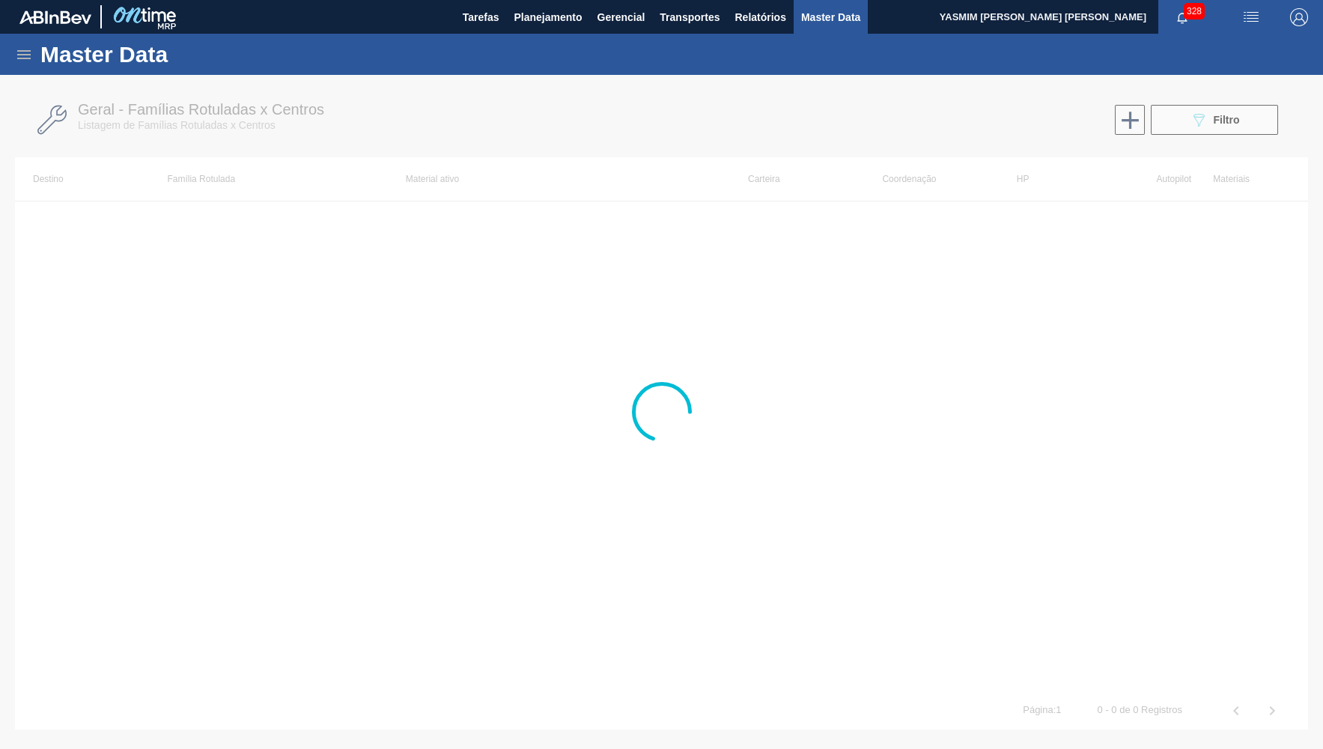
click at [19, 58] on icon at bounding box center [23, 54] width 13 height 9
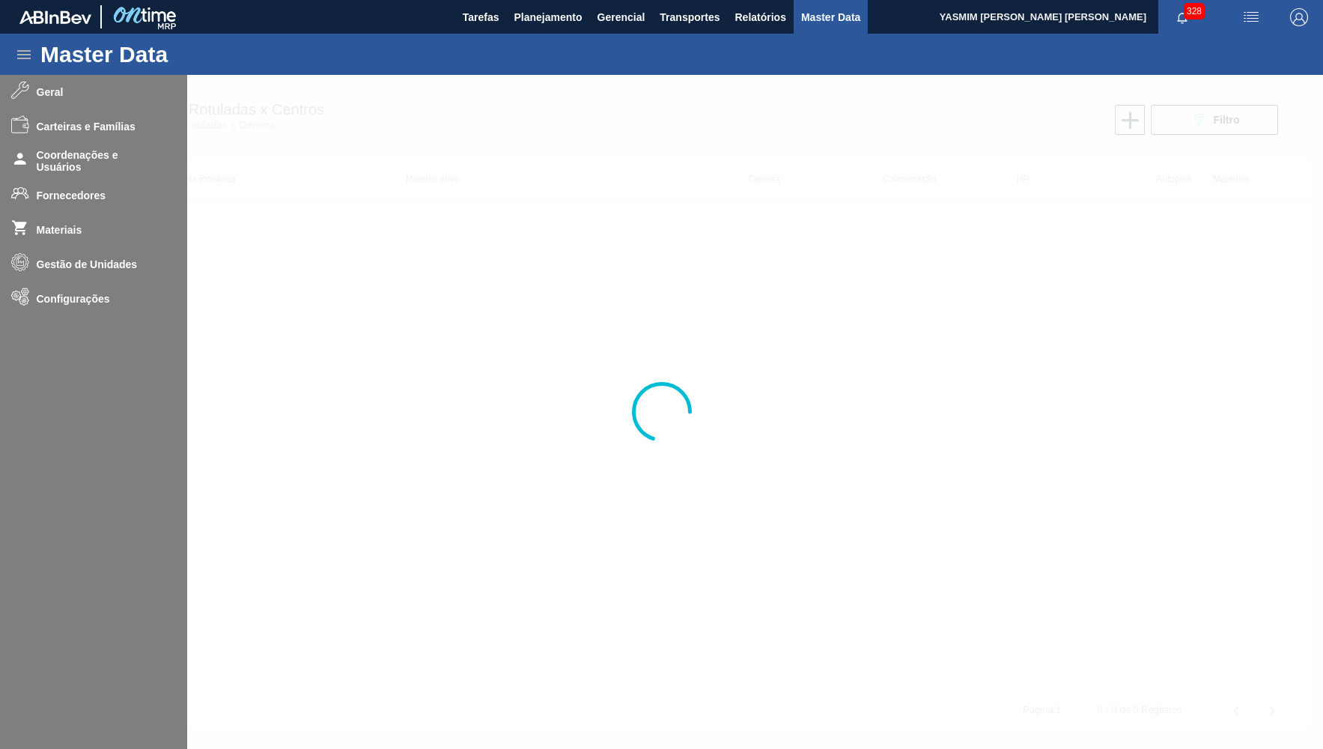
click at [55, 190] on div at bounding box center [661, 412] width 1323 height 674
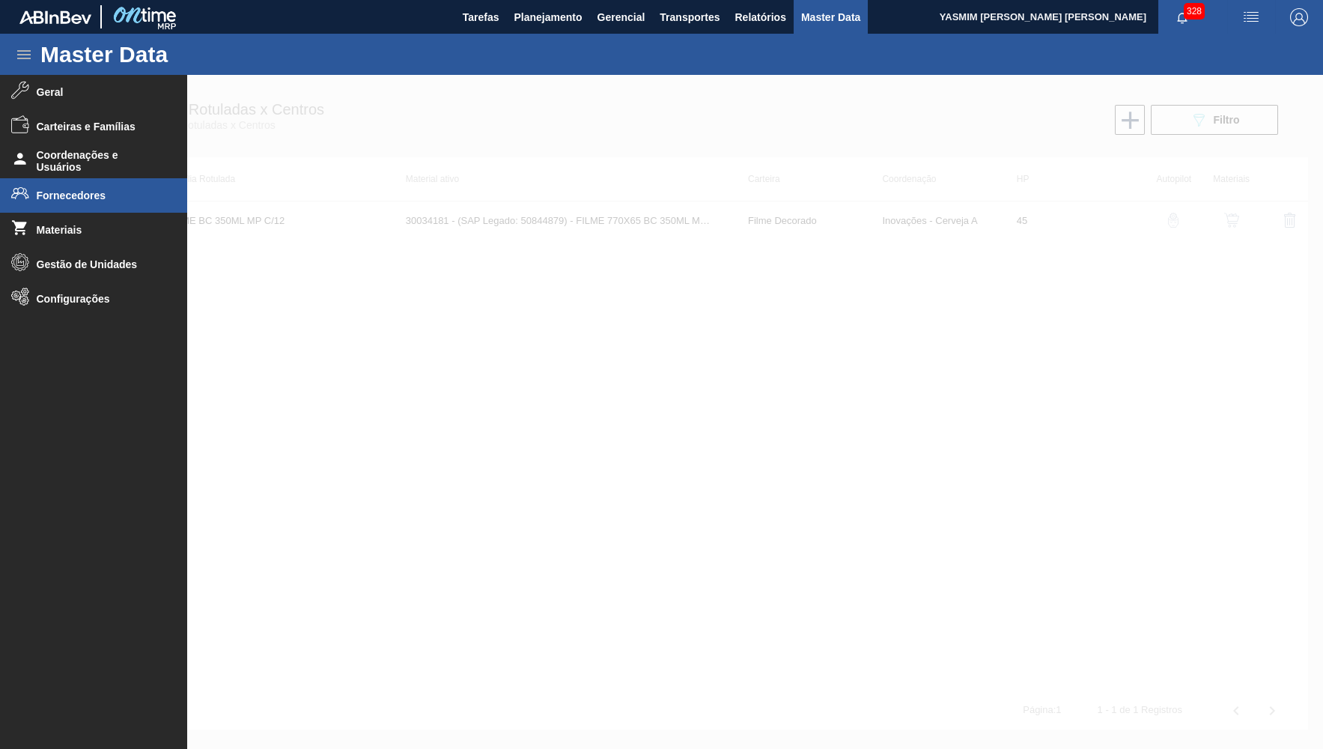
click at [22, 193] on icon at bounding box center [20, 193] width 18 height 18
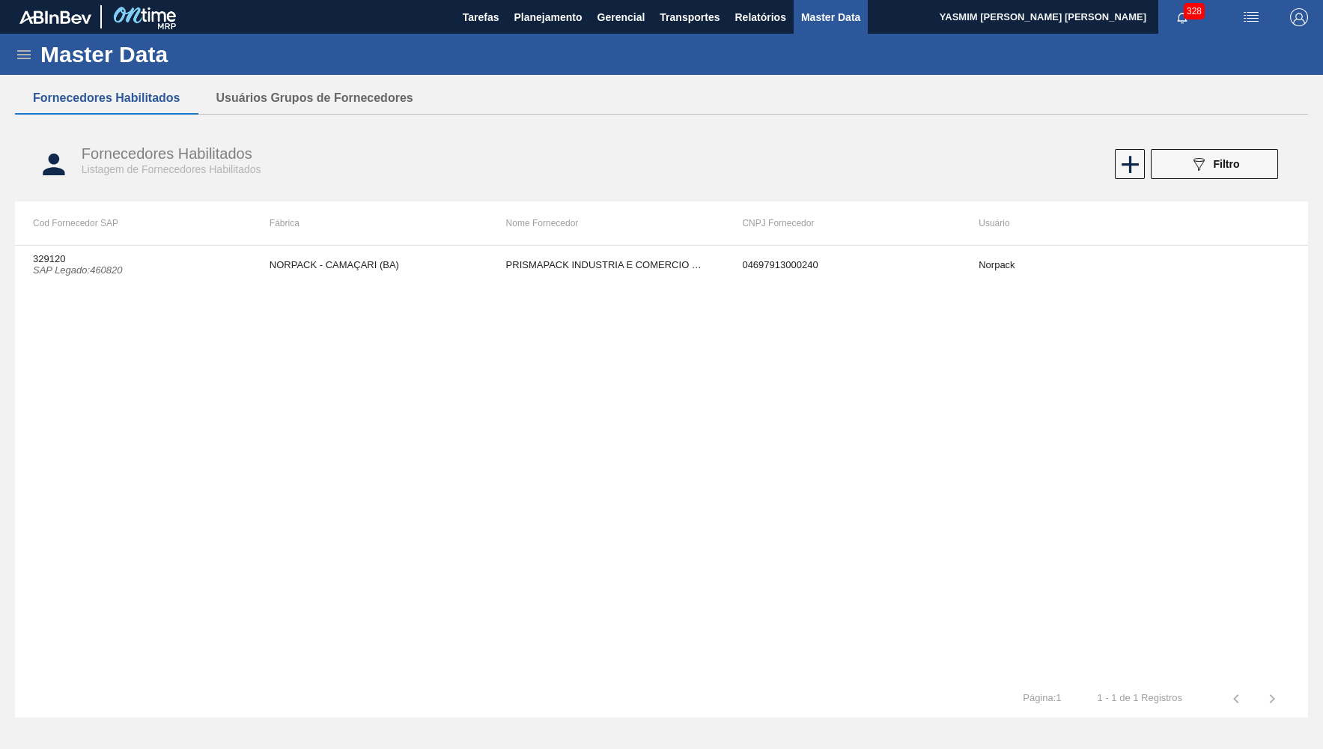
click at [1181, 184] on div "Fornecedores Habilitados Listagem de Fornecedores Habilitados 089F7B8B-B2A5-4AF…" at bounding box center [661, 164] width 1293 height 56
click at [1191, 163] on icon "089F7B8B-B2A5-4AFE-B5C0-19BA573D28AC" at bounding box center [1199, 164] width 18 height 18
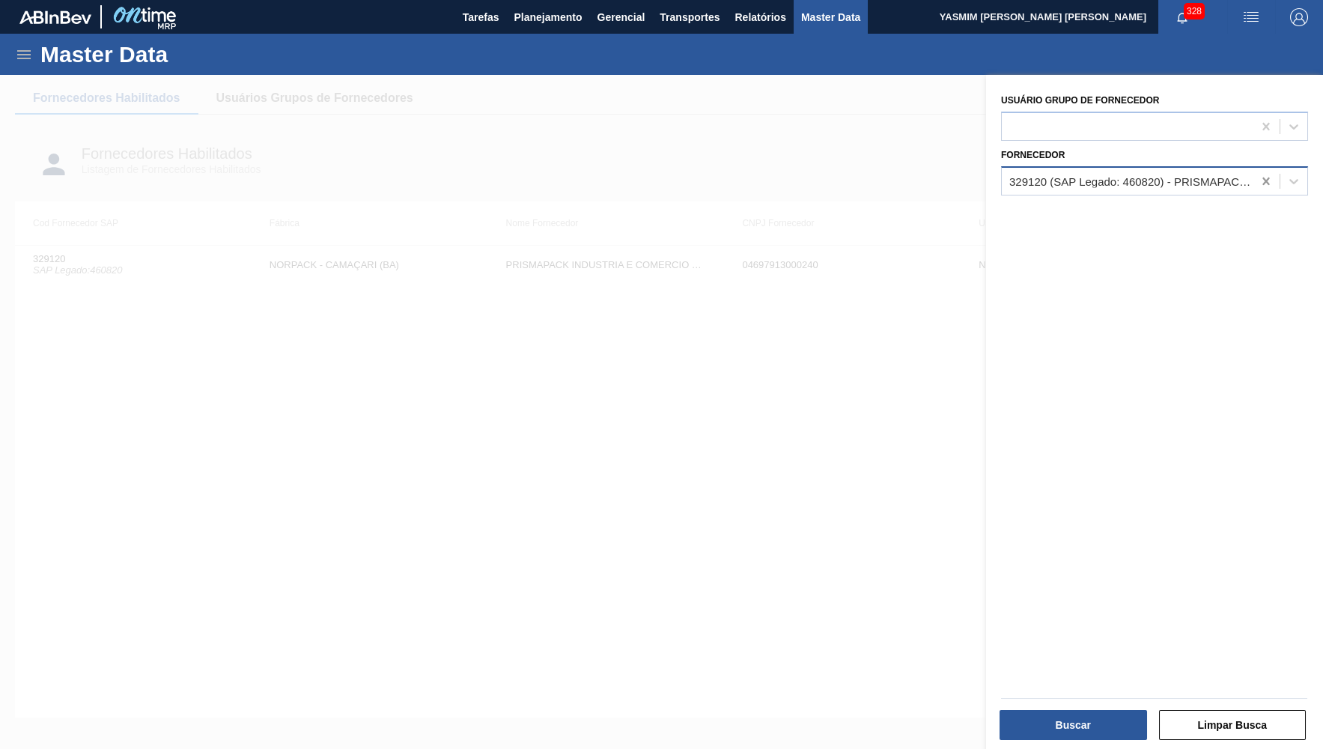
click at [1265, 179] on icon at bounding box center [1266, 181] width 15 height 15
click at [1103, 181] on div at bounding box center [1127, 181] width 251 height 22
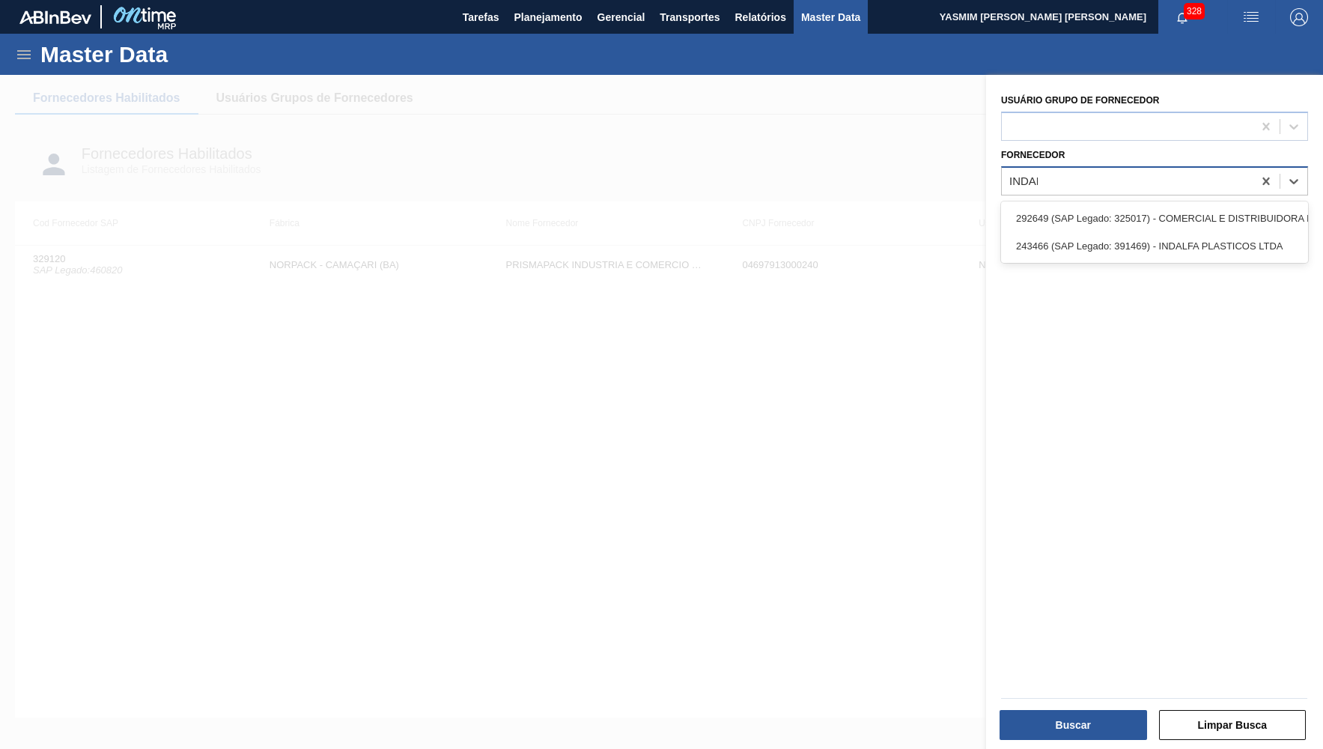
type input "INDALF"
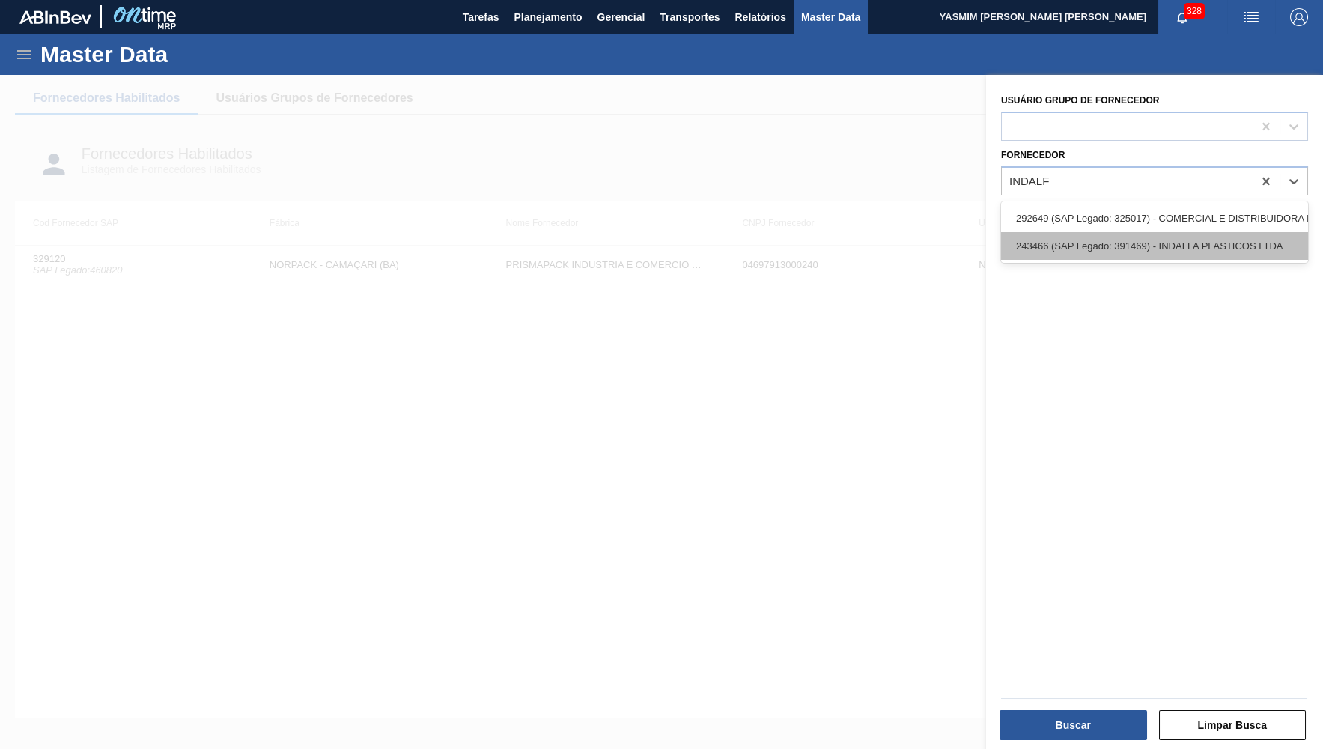
click at [1219, 241] on div "243466 (SAP Legado: 391469) - INDALFA PLASTICOS LTDA" at bounding box center [1154, 246] width 307 height 28
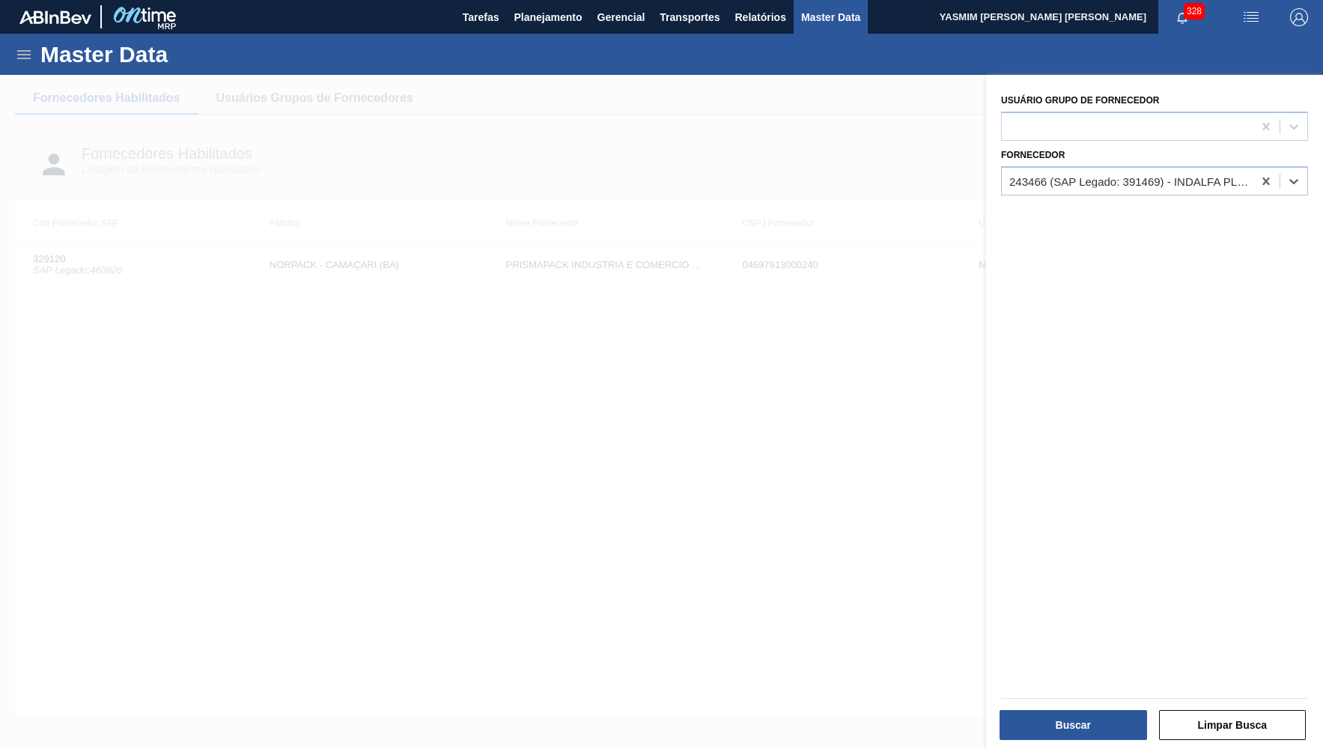
click at [1089, 706] on div "Buscar Limpar Busca" at bounding box center [1154, 723] width 318 height 37
click at [1096, 713] on button "Buscar" at bounding box center [1073, 725] width 147 height 30
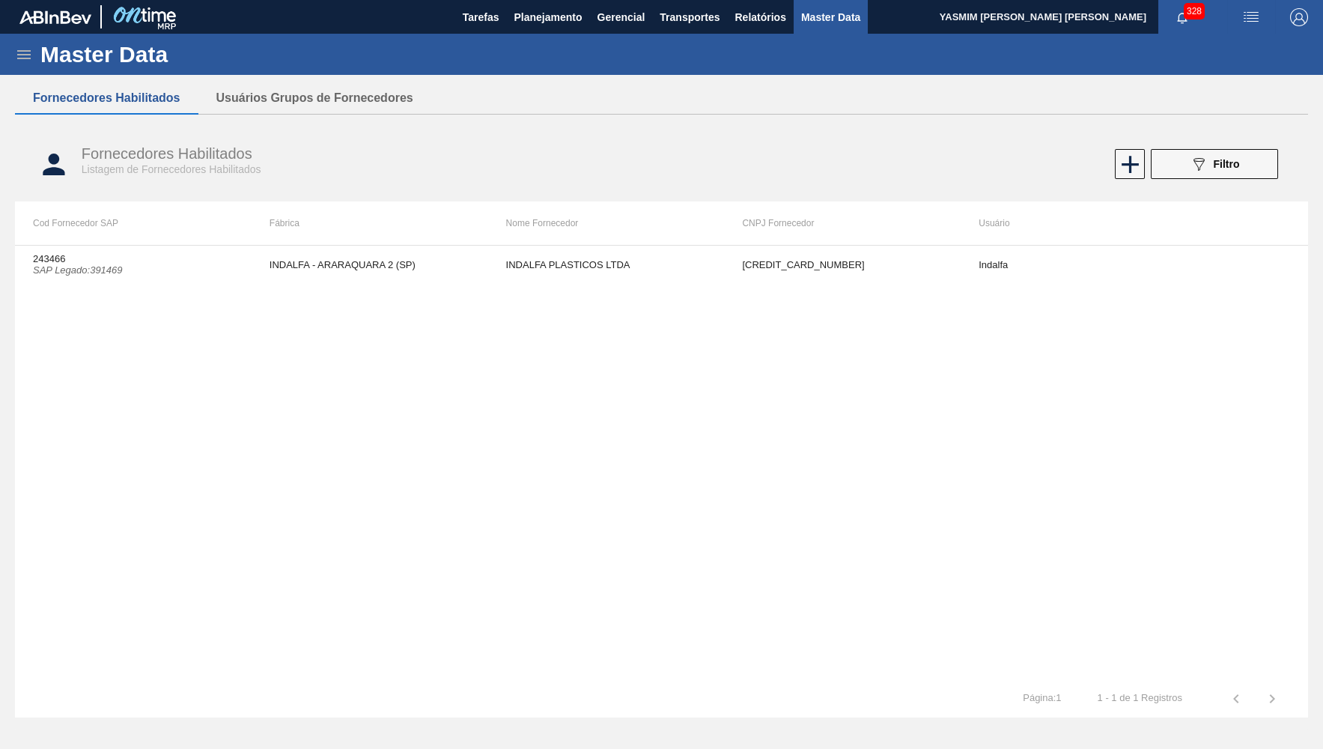
click at [466, 279] on td "INDALFA - ARARAQUARA 2 (SP)" at bounding box center [370, 264] width 237 height 37
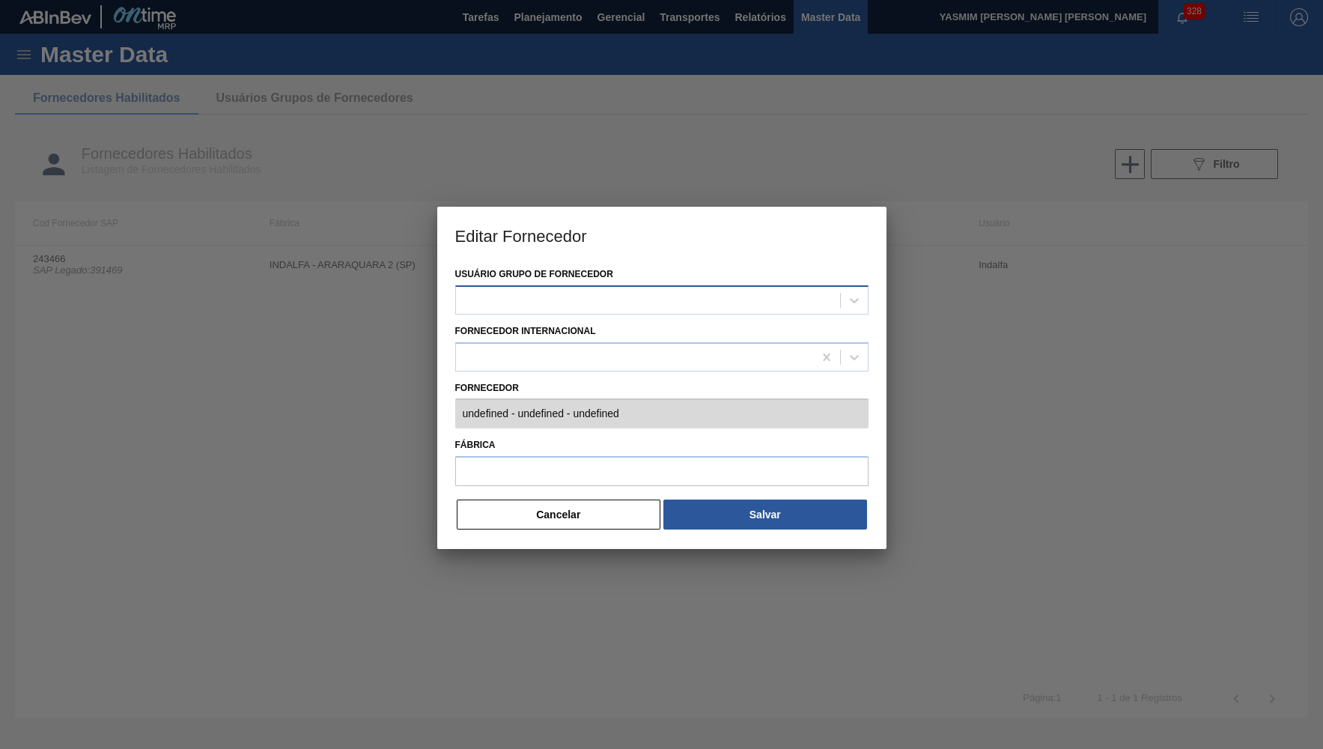
type input "243466 (SAP Legado: 391469) - INDALFA PLASTICOS LTDA - 67712547000190"
type input "INDALFA - ARARAQUARA 2 (SP)"
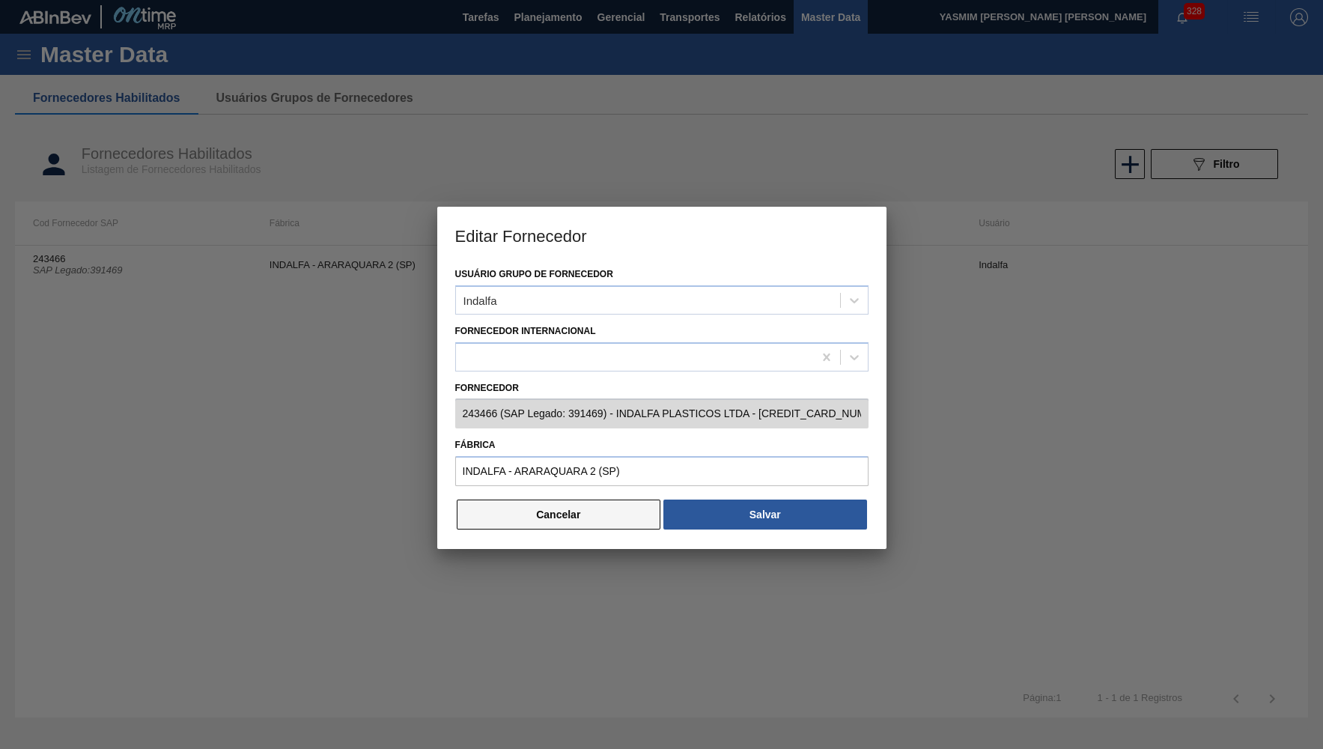
click at [577, 501] on button "Cancelar" at bounding box center [559, 514] width 204 height 30
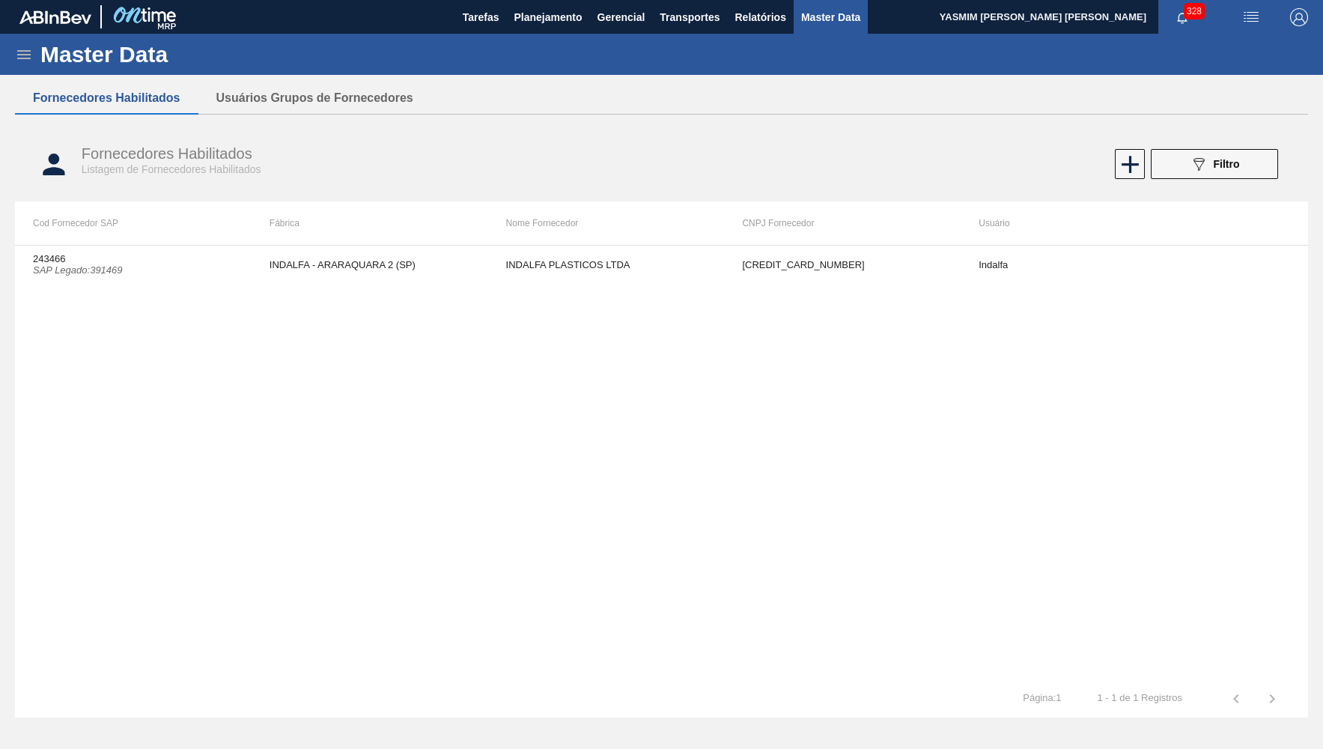
click at [1244, 184] on div "Fornecedores Habilitados Listagem de Fornecedores Habilitados 089F7B8B-B2A5-4AF…" at bounding box center [661, 164] width 1293 height 56
click at [1230, 163] on span "Filtro" at bounding box center [1227, 164] width 26 height 12
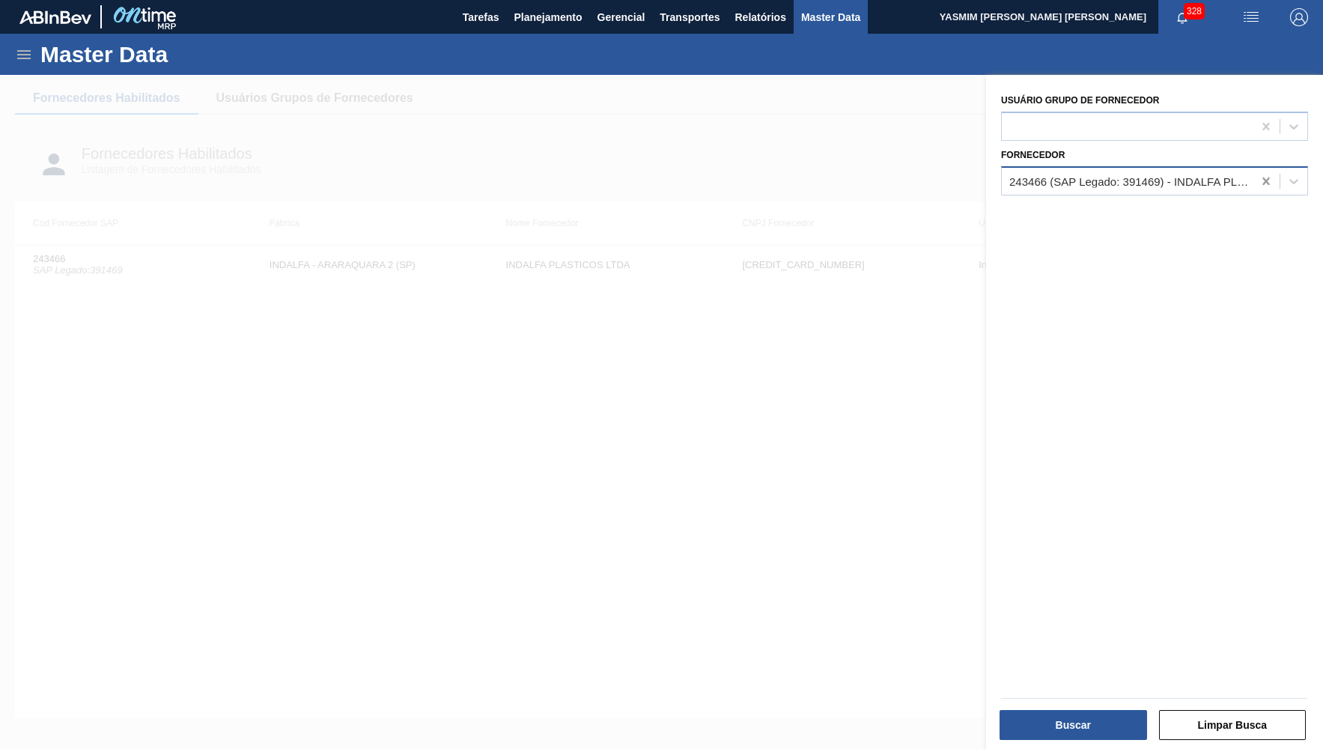
click at [1266, 179] on icon at bounding box center [1266, 181] width 15 height 15
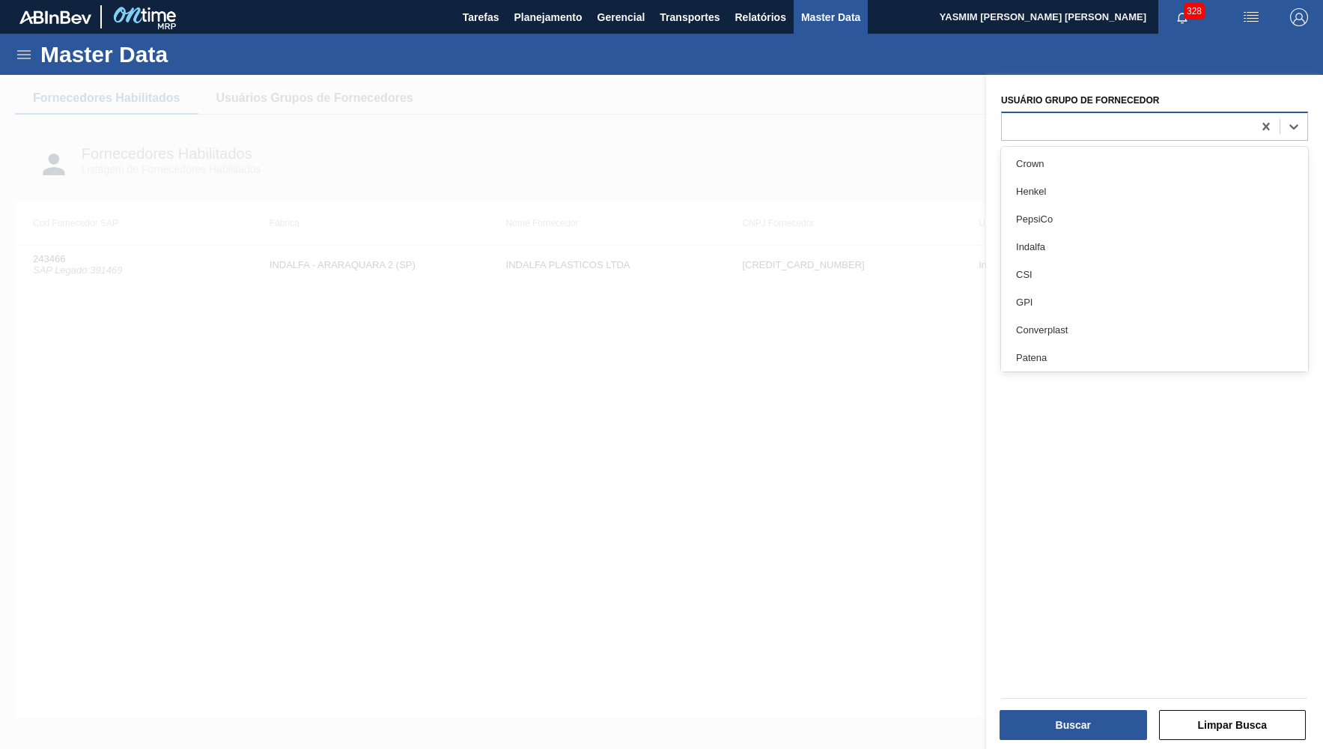
click at [1097, 136] on div at bounding box center [1154, 126] width 307 height 29
type Fornecedor "INDALF"
click at [1229, 115] on div at bounding box center [1127, 126] width 251 height 22
click at [1178, 133] on div at bounding box center [1127, 126] width 251 height 22
type Fornecedor "INDA"
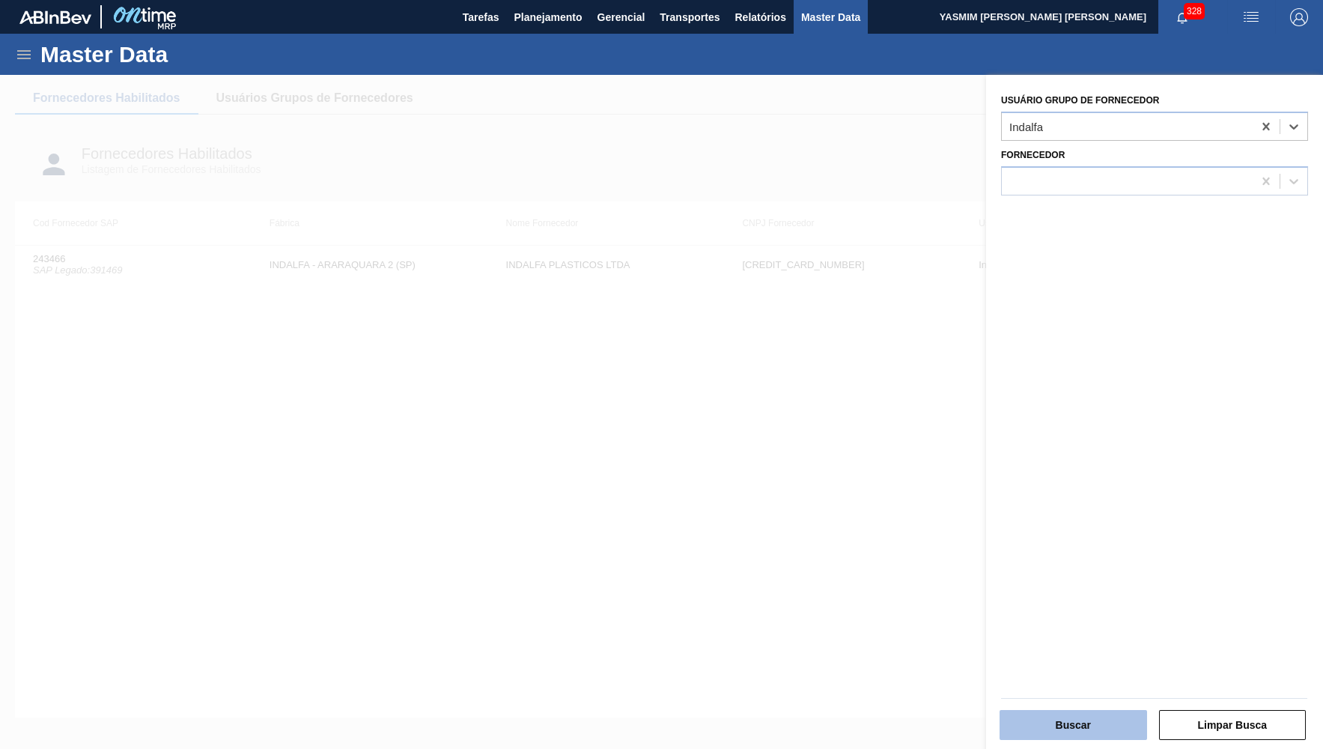
click at [1085, 715] on button "Buscar" at bounding box center [1073, 725] width 147 height 30
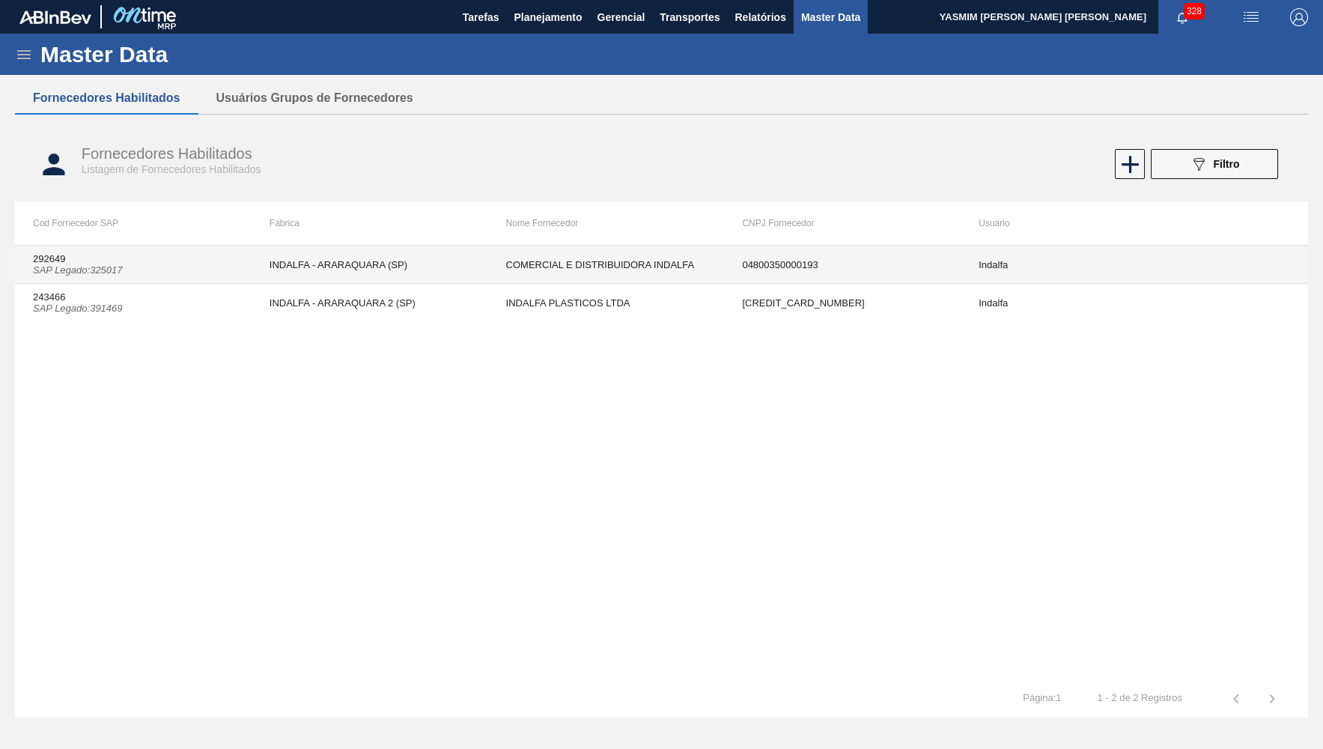
click at [332, 262] on td "INDALFA - ARARAQUARA (SP)" at bounding box center [370, 265] width 237 height 38
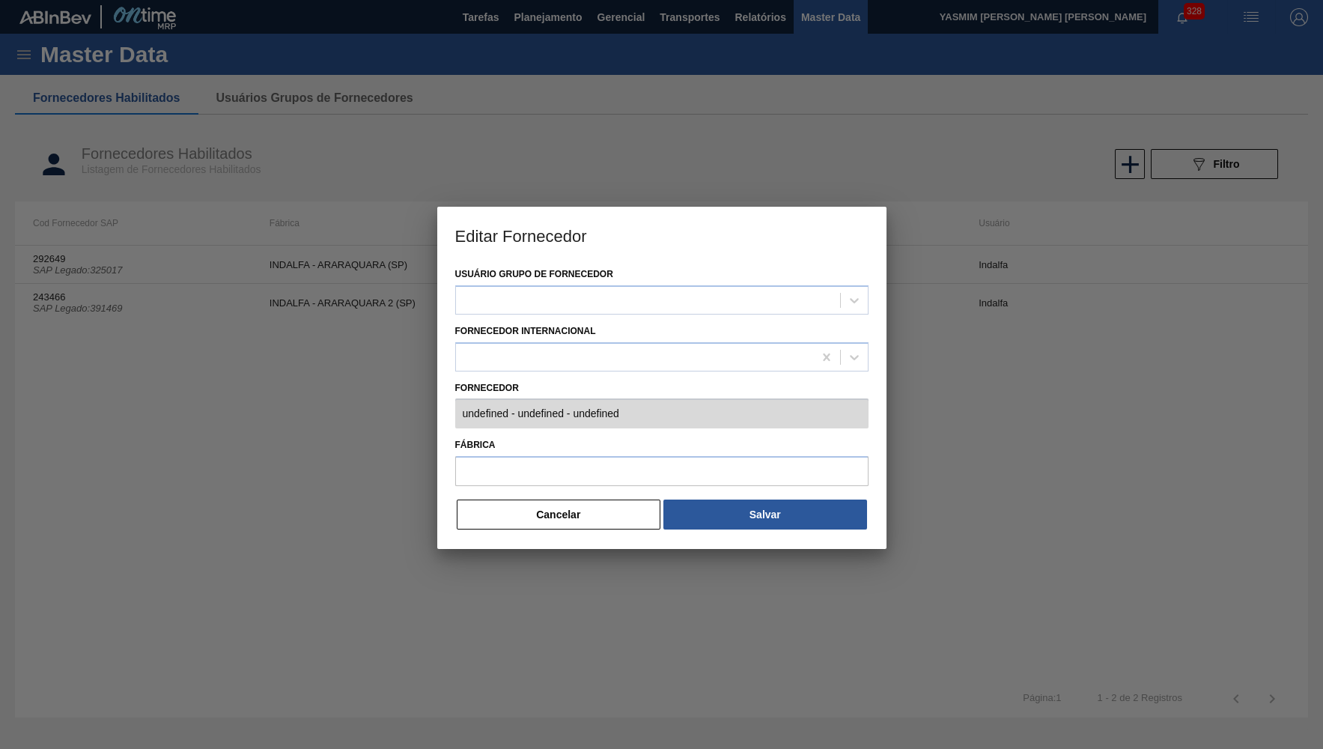
type input "292649 (SAP Legado: 325017) - COMERCIAL E DISTRIBUIDORA INDALFA - 04800350000193"
type input "INDALFA - ARARAQUARA (SP)"
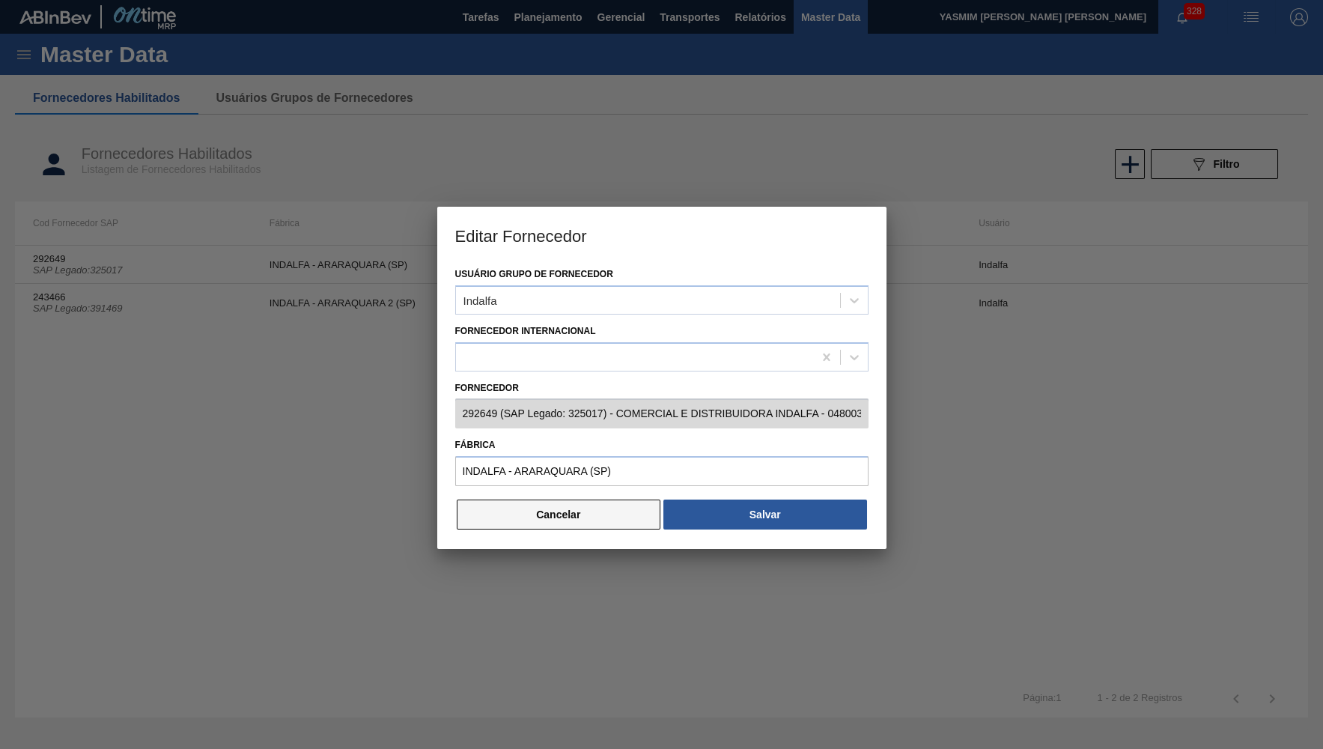
click at [539, 514] on button "Cancelar" at bounding box center [559, 514] width 204 height 30
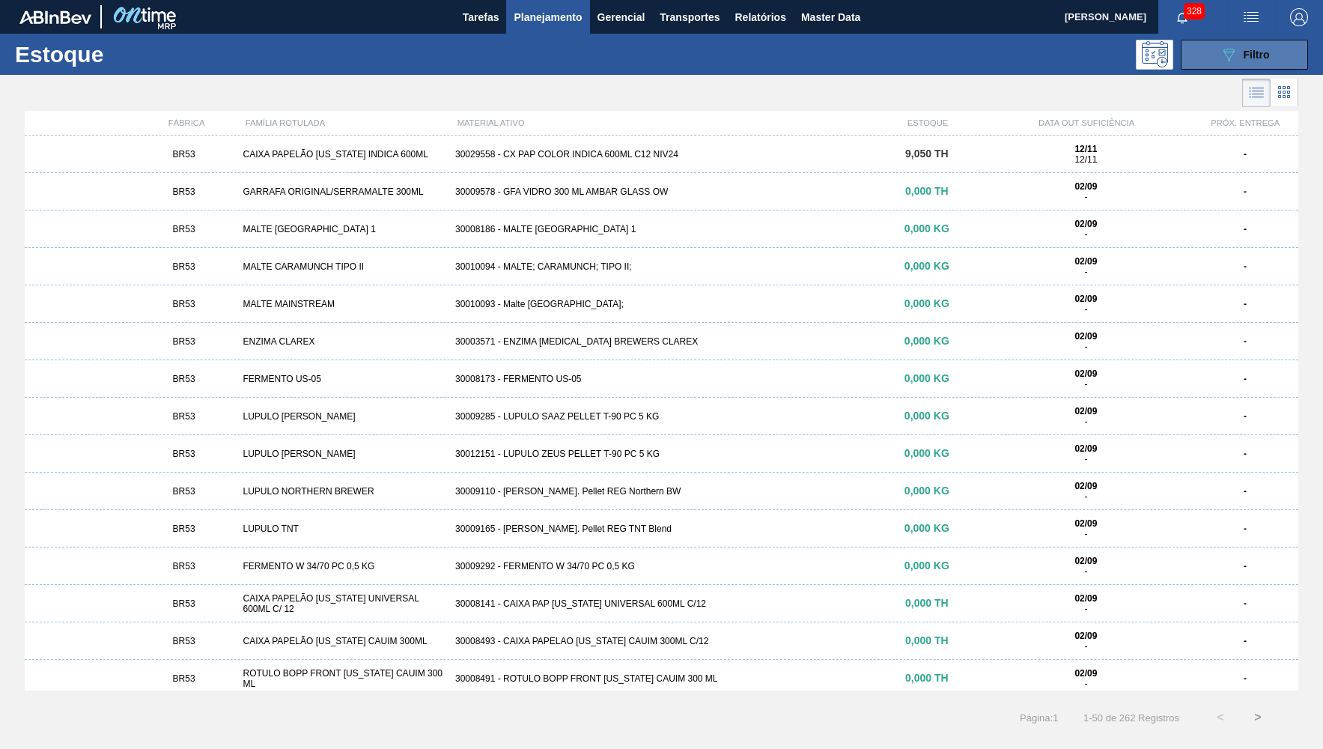
click at [1209, 57] on button "089F7B8B-B2A5-4AFE-B5C0-19BA573D28AC Filtro" at bounding box center [1244, 55] width 127 height 30
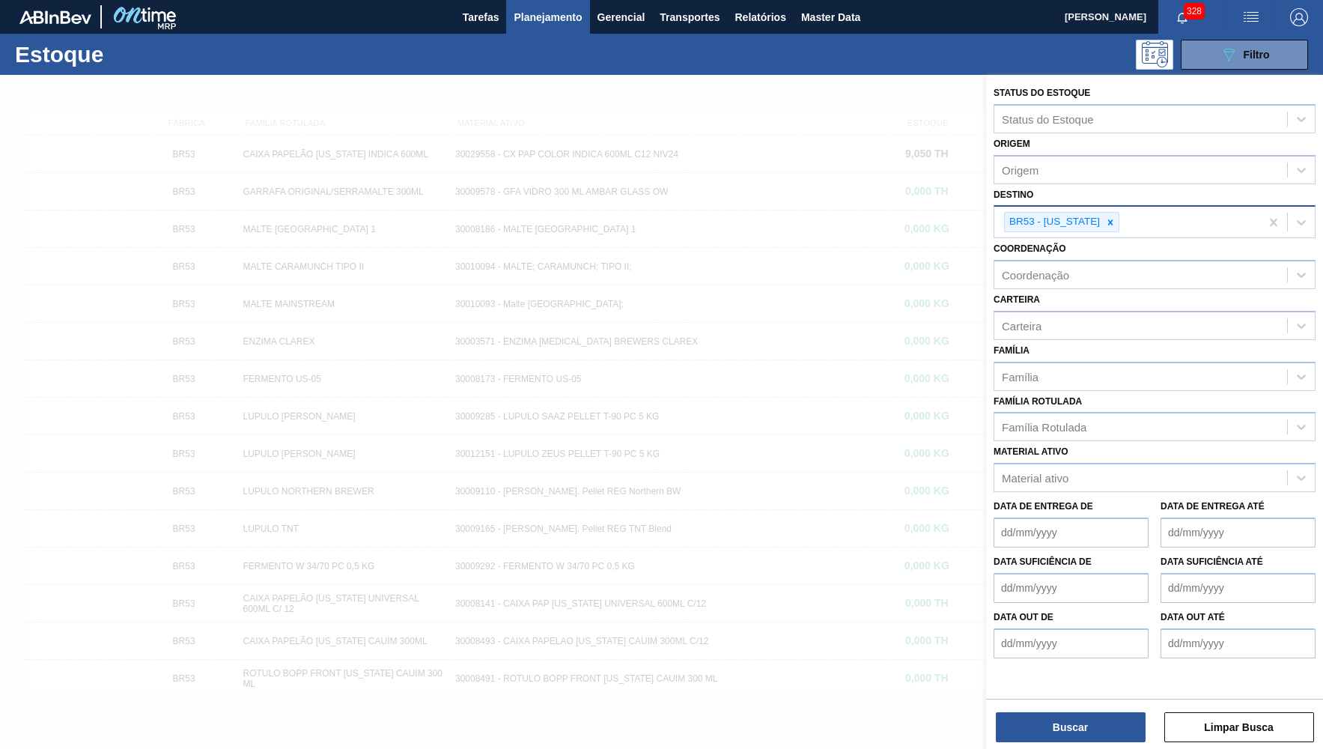
click at [1087, 207] on div "BR53 - [US_STATE]" at bounding box center [1127, 222] width 266 height 31
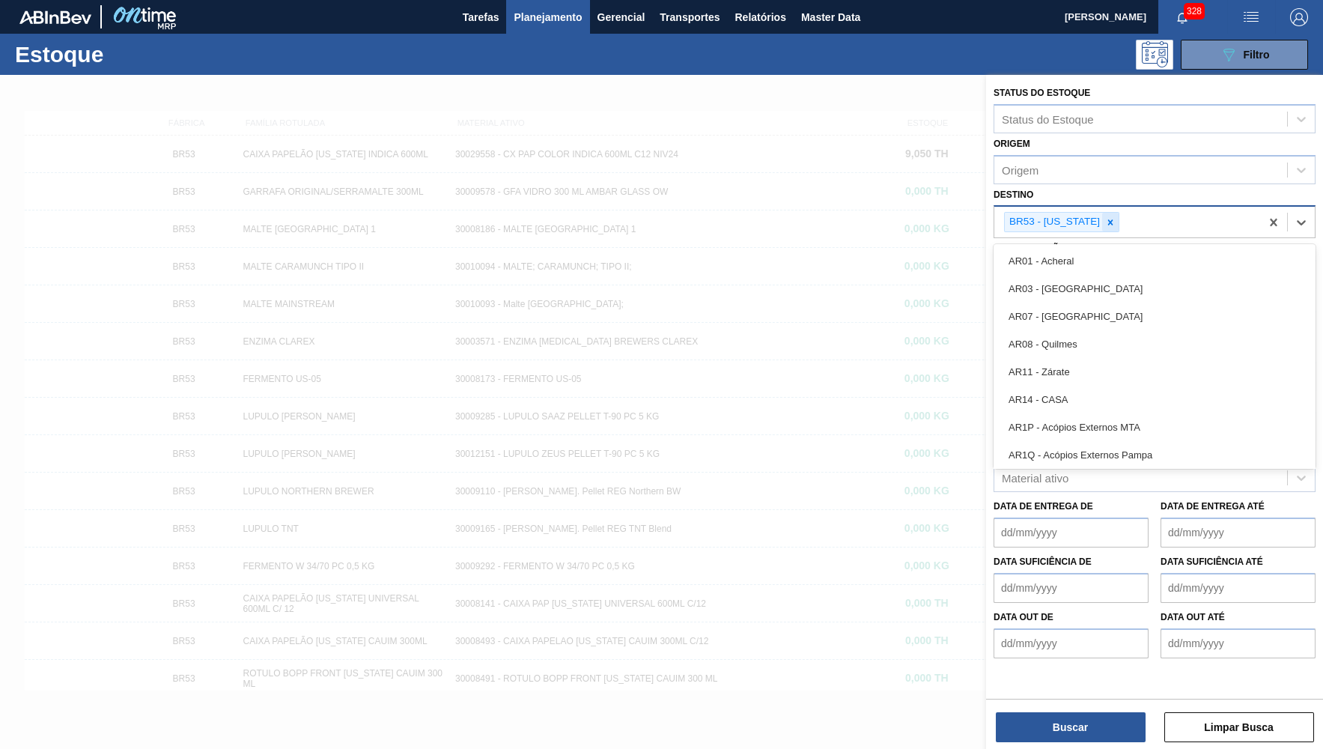
click at [1102, 213] on div at bounding box center [1110, 222] width 16 height 19
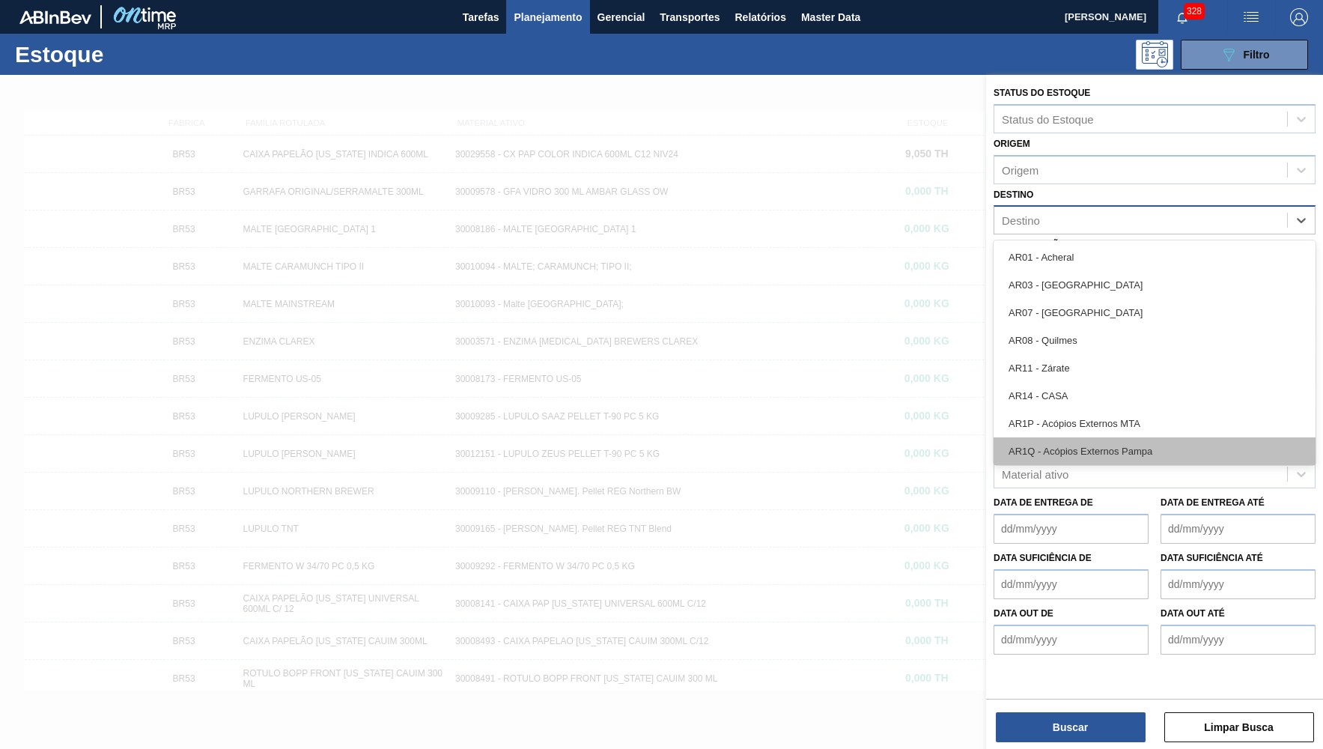
click at [1071, 455] on div "AR1Q - Acópios Externos Pampa" at bounding box center [1155, 451] width 322 height 28
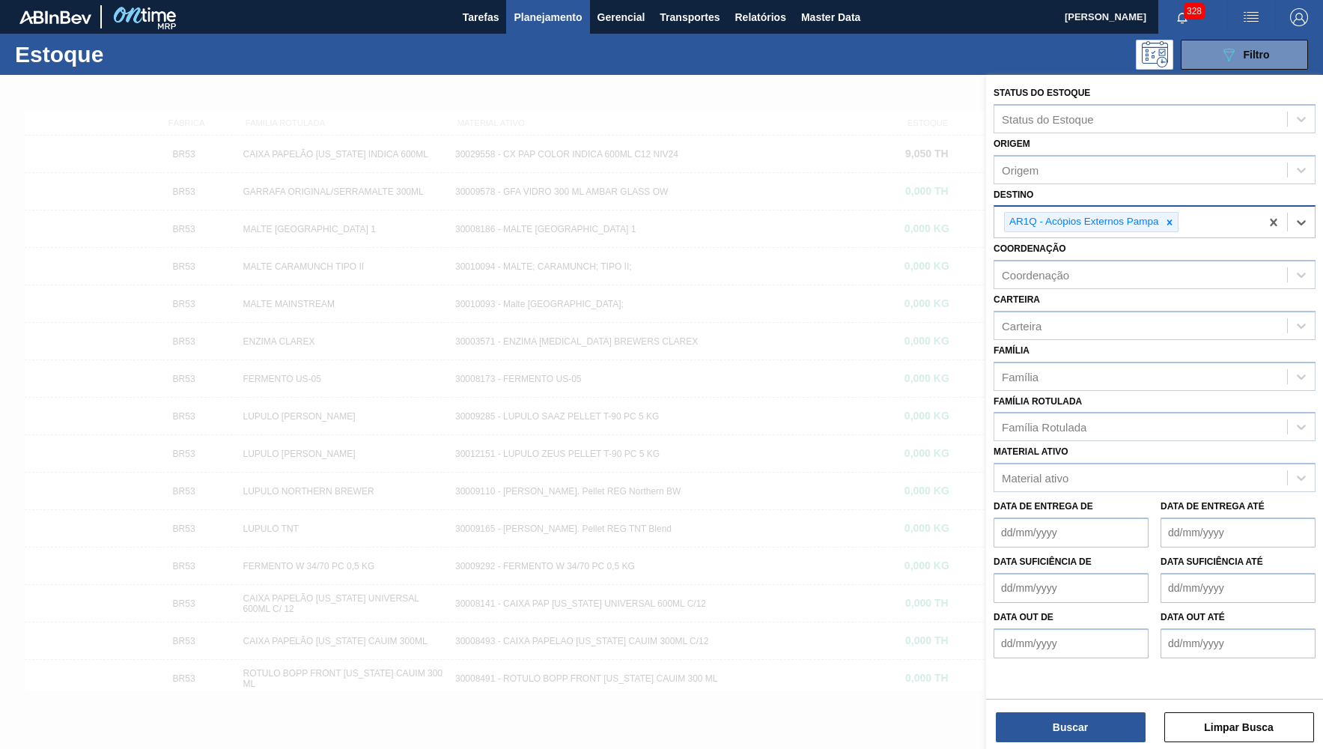
click at [1071, 467] on div "Material ativo" at bounding box center [1140, 478] width 293 height 22
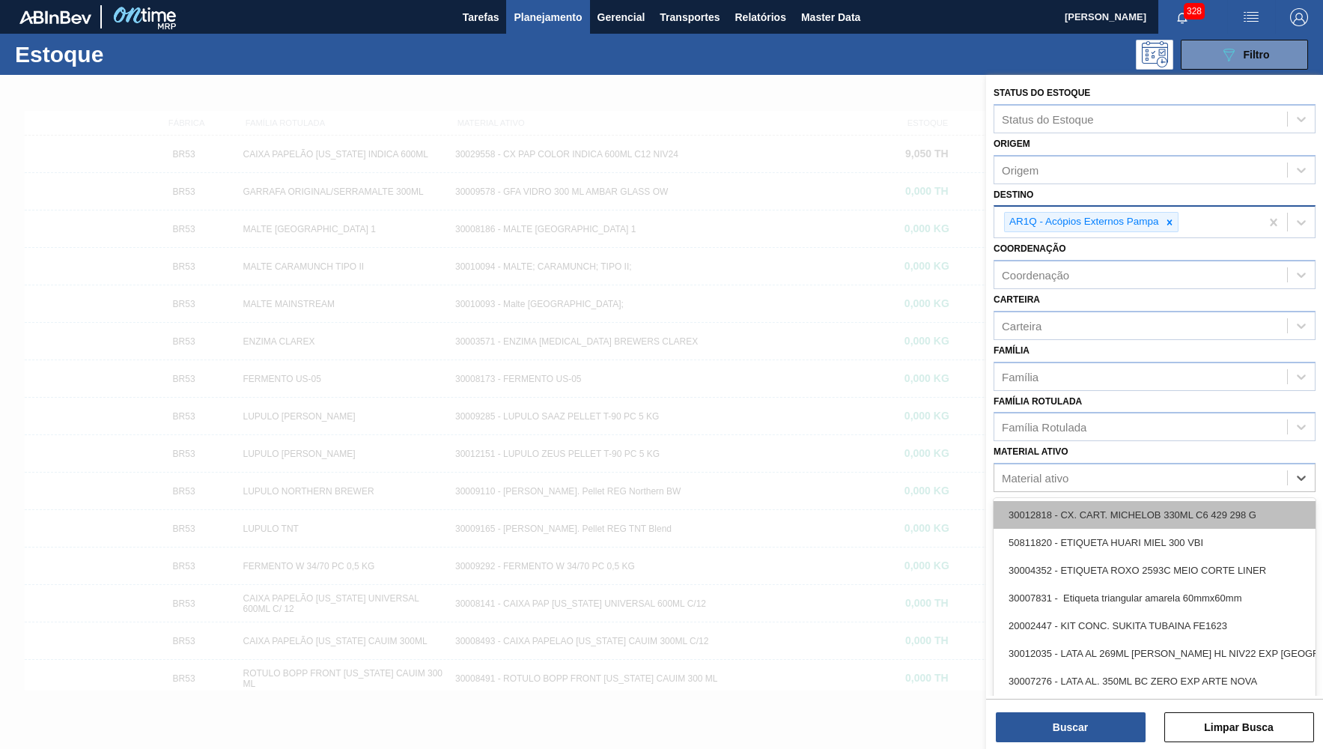
paste ativo "30018585"
type ativo "30018585"
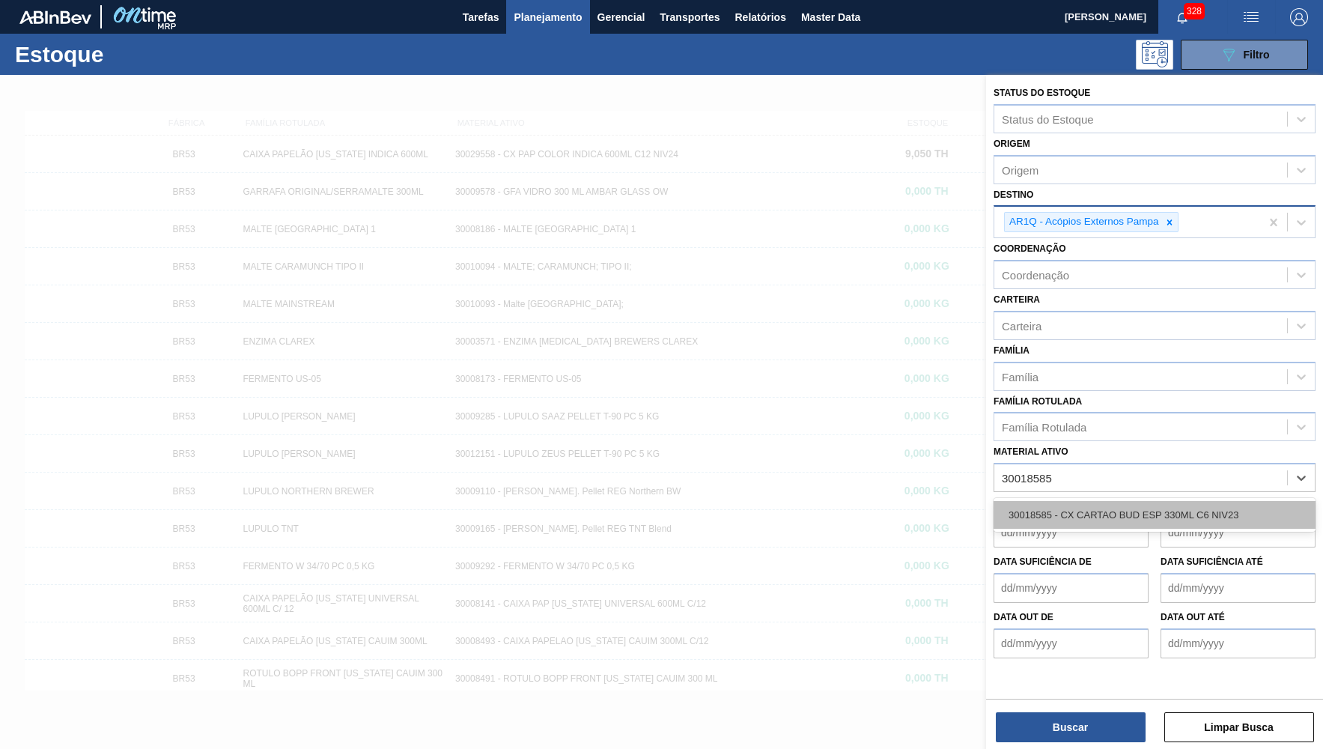
click at [1091, 505] on div "30018585 - CX CARTAO BUD ESP 330ML C6 NIV23" at bounding box center [1155, 515] width 322 height 28
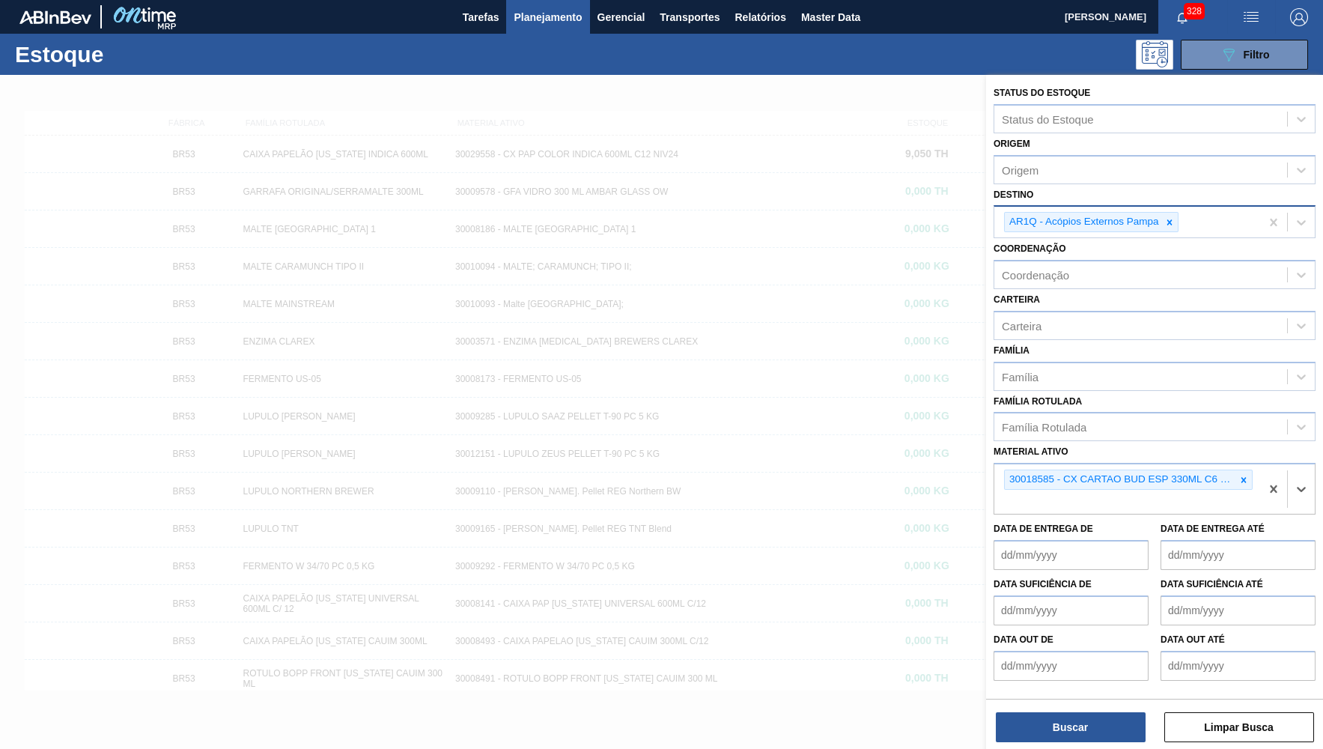
click at [1176, 214] on div at bounding box center [1169, 222] width 16 height 19
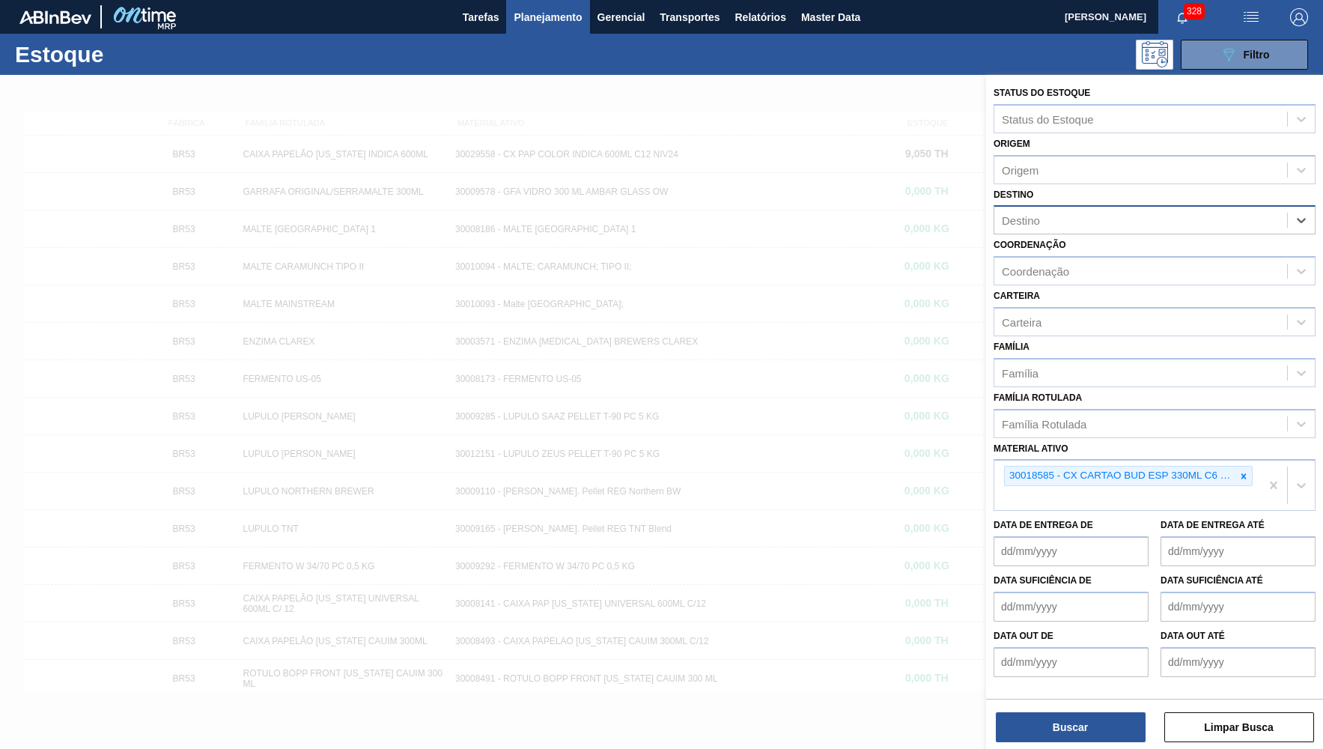
click at [1169, 224] on div "Destino" at bounding box center [1155, 219] width 322 height 29
drag, startPoint x: 1062, startPoint y: 695, endPoint x: 1068, endPoint y: 720, distance: 26.0
click at [1063, 695] on div "Status do Estoque Status do Estoque Origem Origem Destino Destino Coordenação C…" at bounding box center [1154, 385] width 337 height 621
click at [1068, 720] on button "Buscar" at bounding box center [1071, 727] width 150 height 30
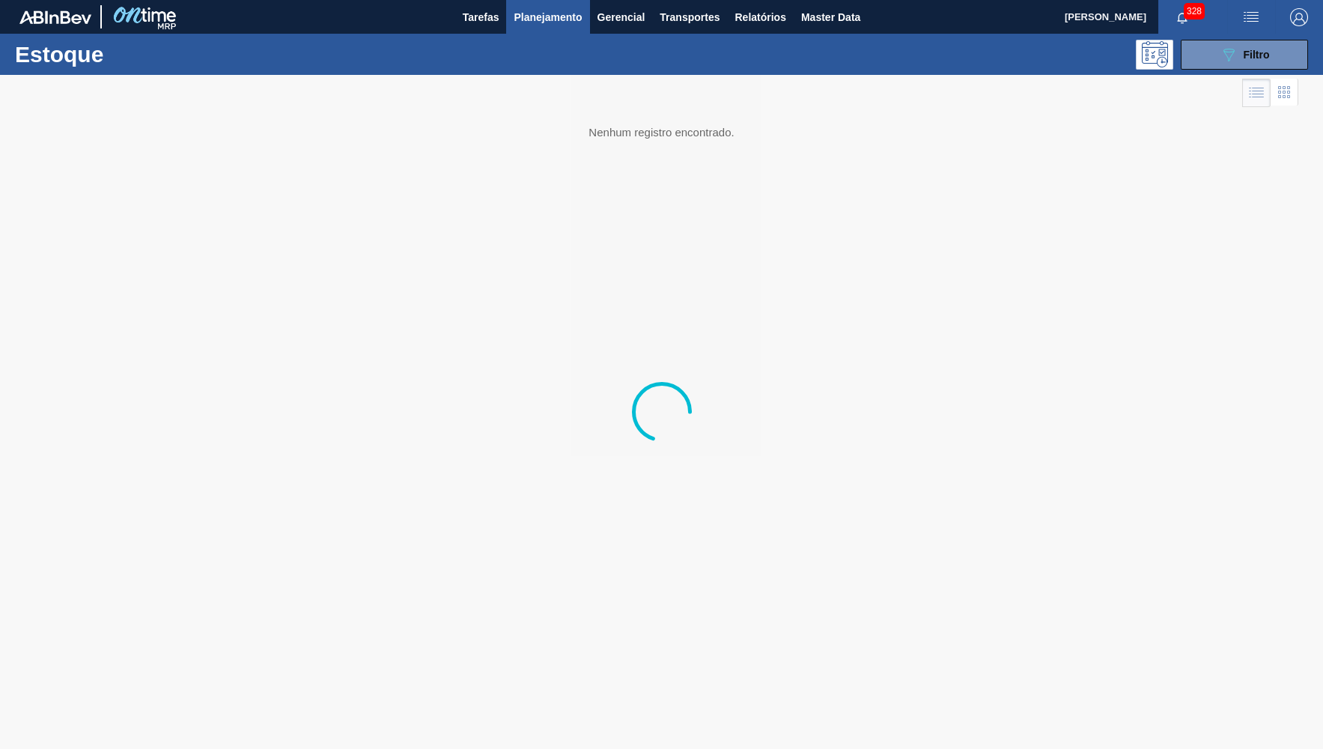
click at [1080, 713] on div at bounding box center [661, 412] width 1323 height 674
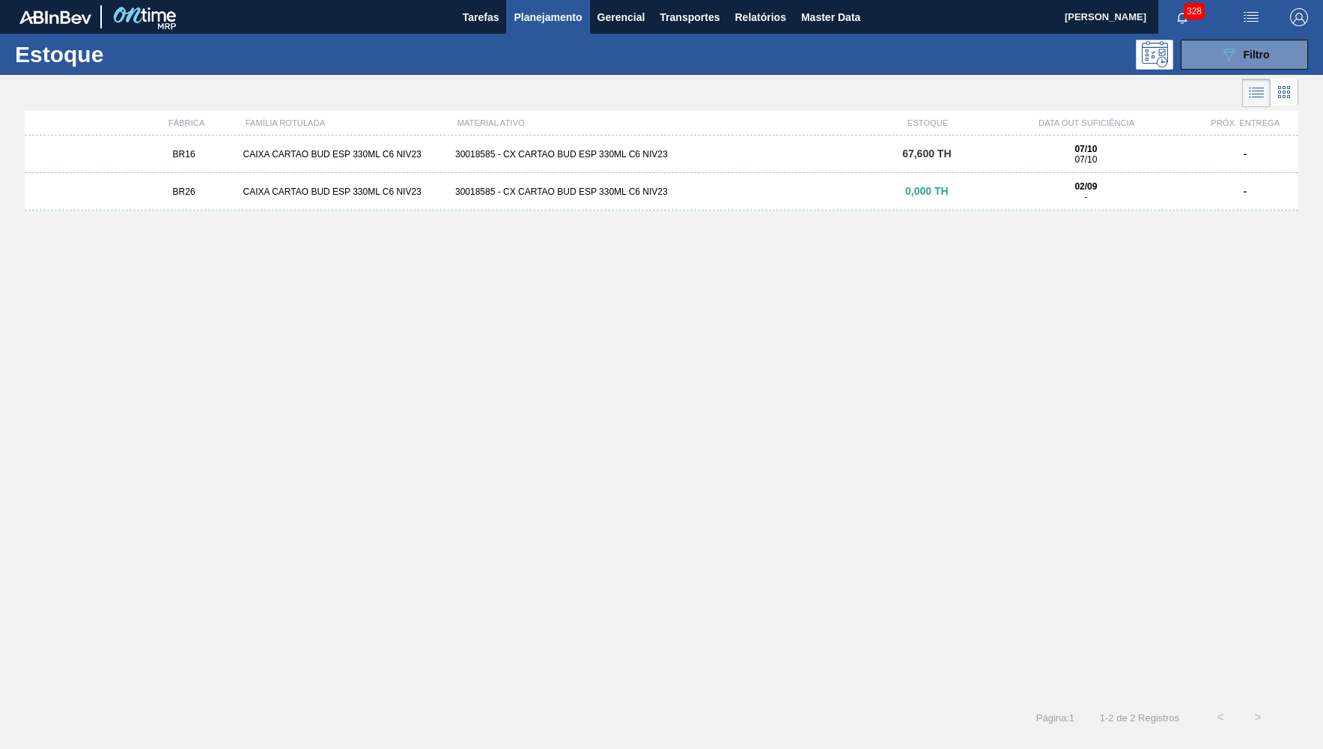
click at [432, 159] on div "CAIXA CARTAO BUD ESP 330ML C6 NIV23" at bounding box center [343, 154] width 212 height 10
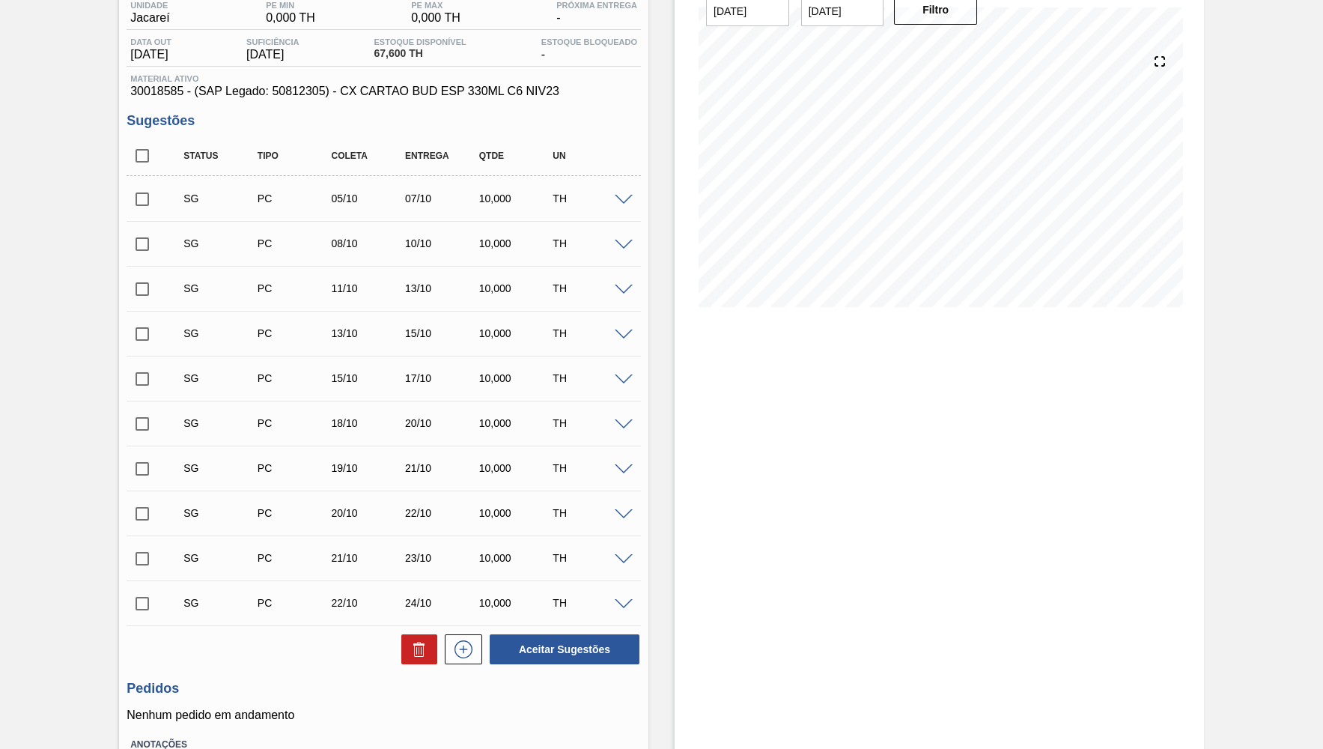
scroll to position [237, 0]
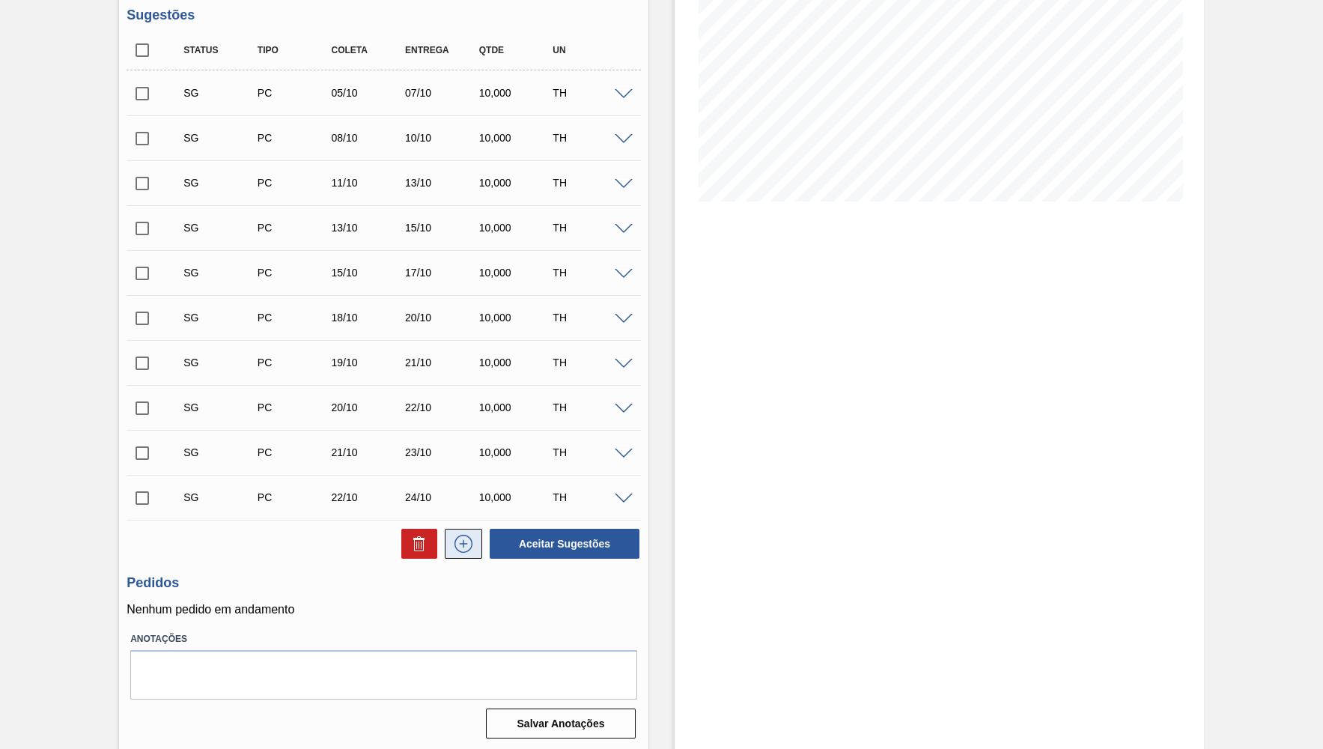
click at [456, 541] on icon at bounding box center [463, 544] width 24 height 18
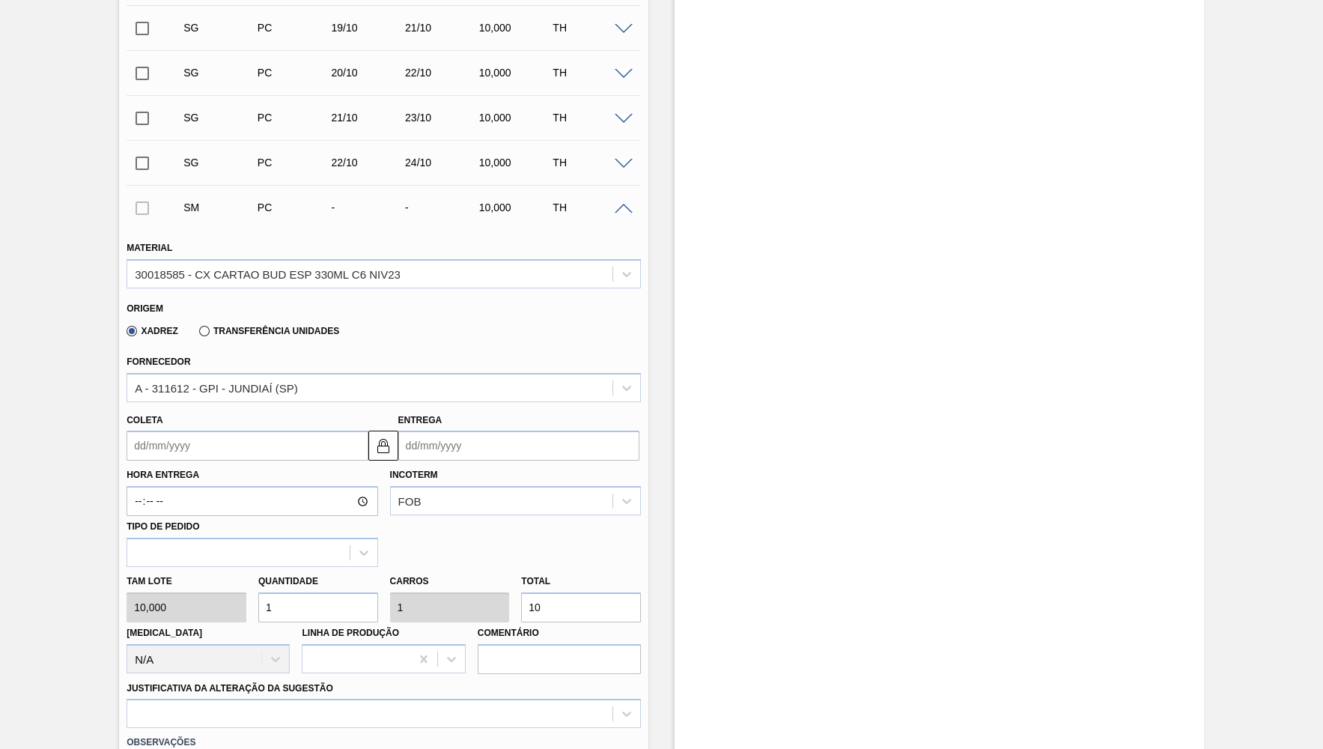
scroll to position [602, 0]
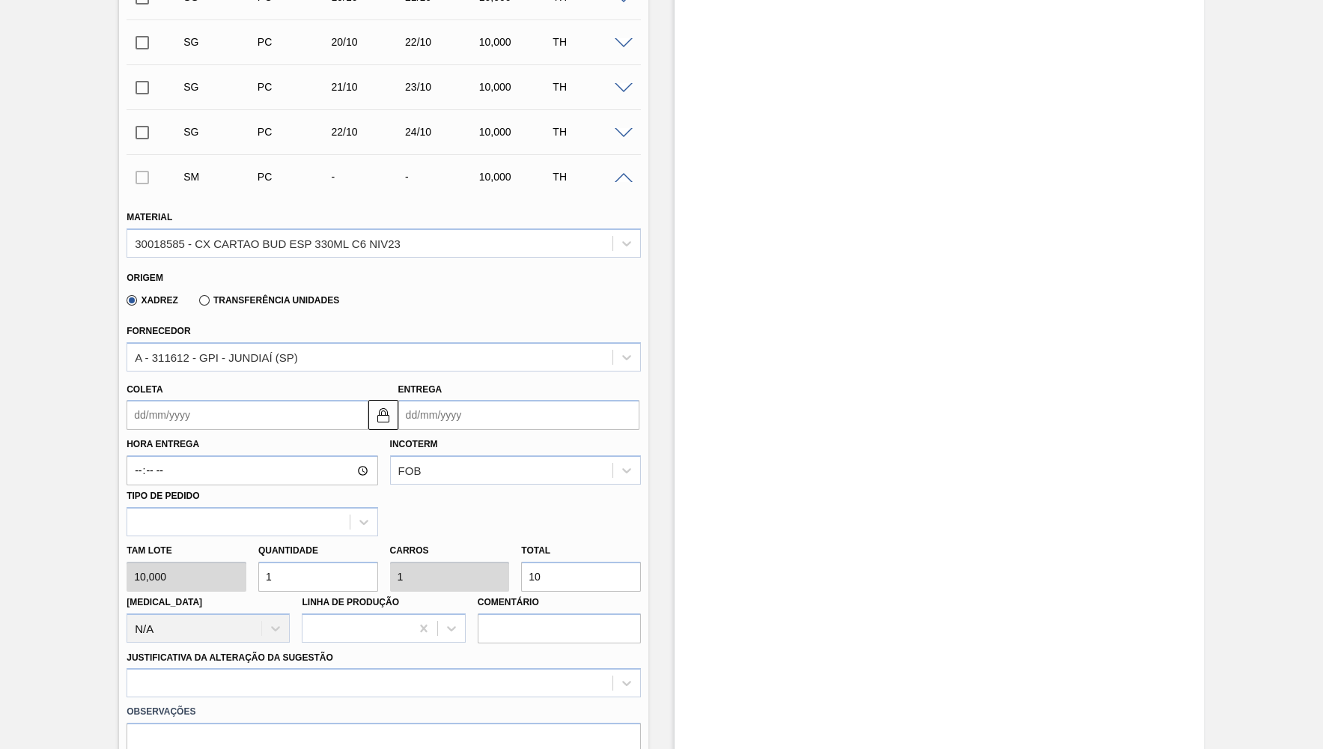
click at [199, 430] on div "Hora Entrega Incoterm FOB Tipo de pedido" at bounding box center [384, 483] width 526 height 106
click at [191, 421] on input "Coleta" at bounding box center [247, 415] width 241 height 30
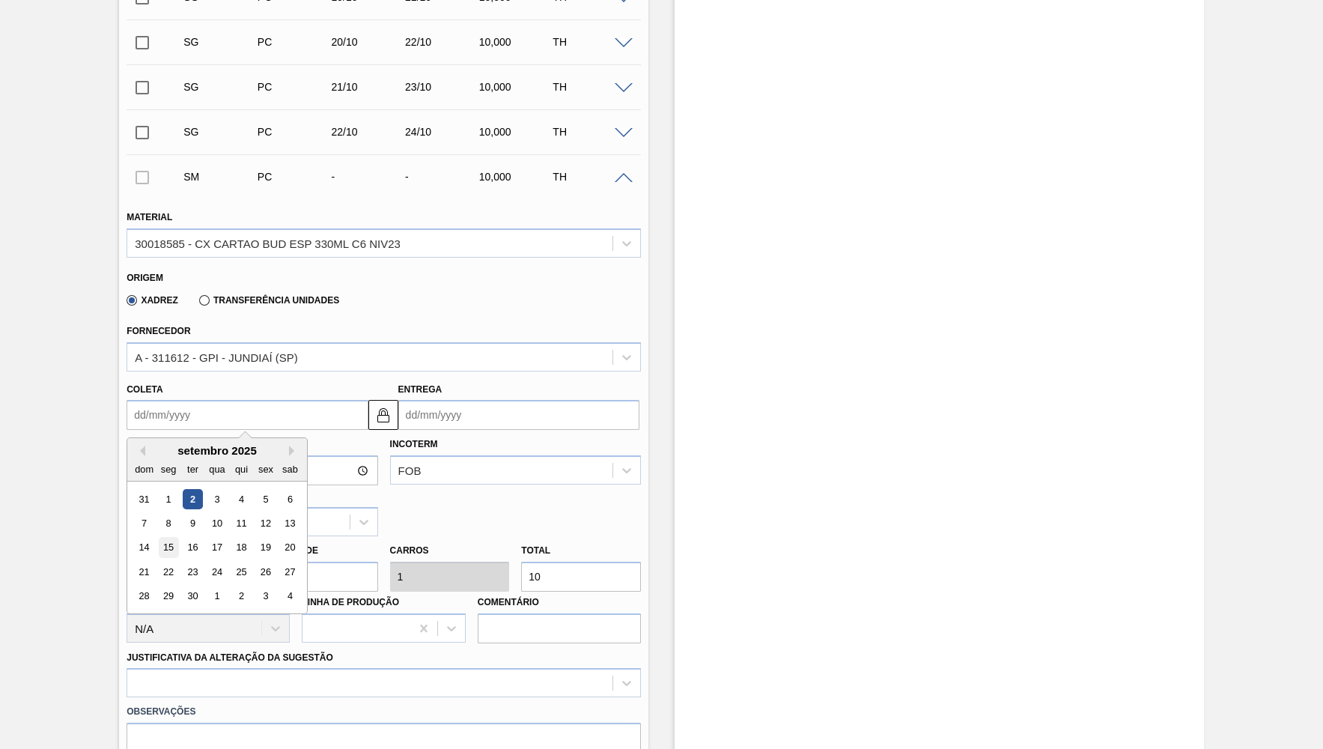
click at [167, 540] on div "15" at bounding box center [169, 548] width 20 height 20
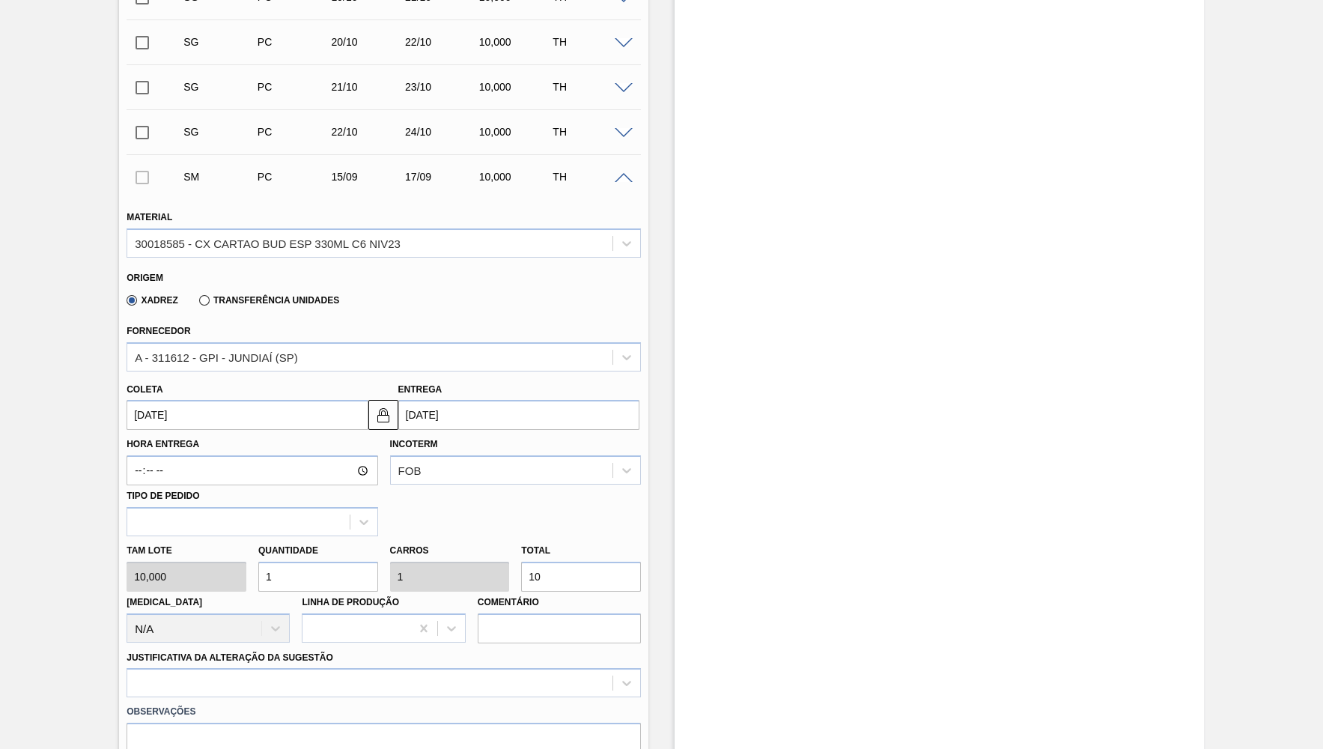
type input "[DATE]"
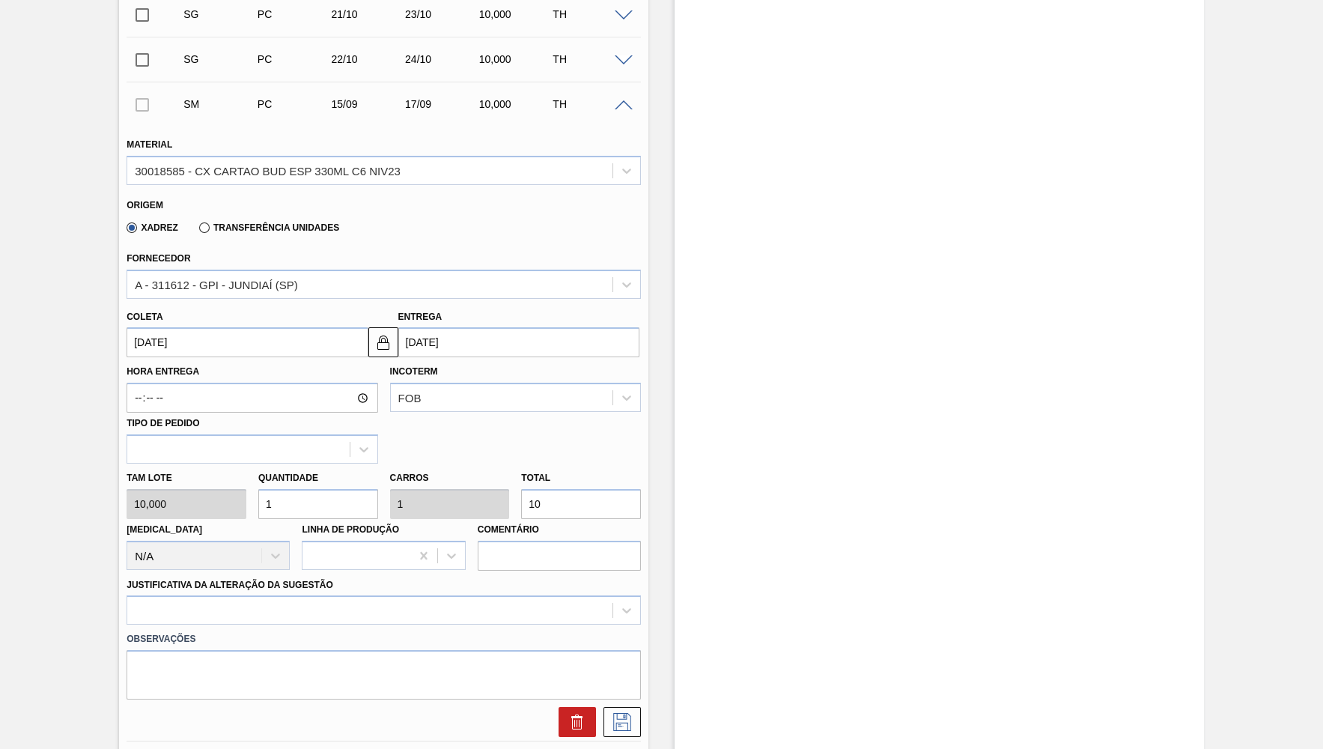
click at [521, 502] on input "10" at bounding box center [581, 504] width 120 height 30
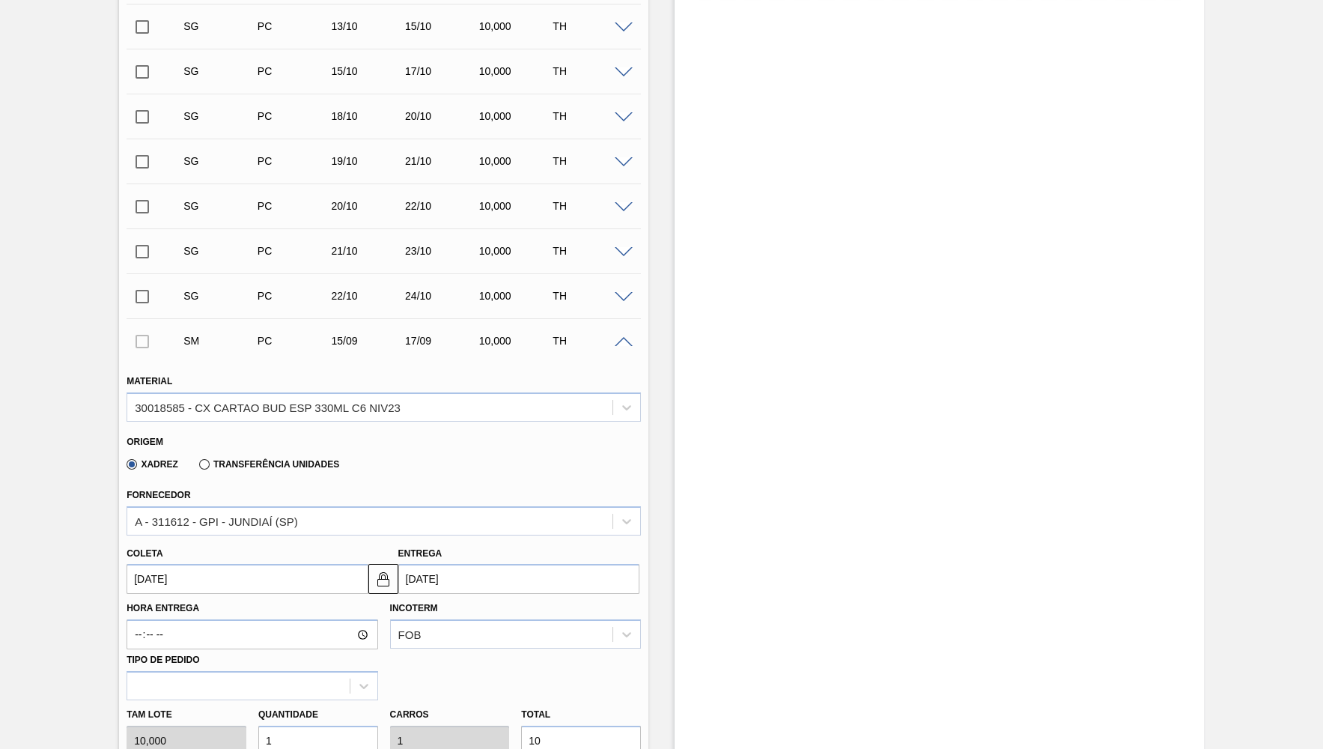
scroll to position [731, 0]
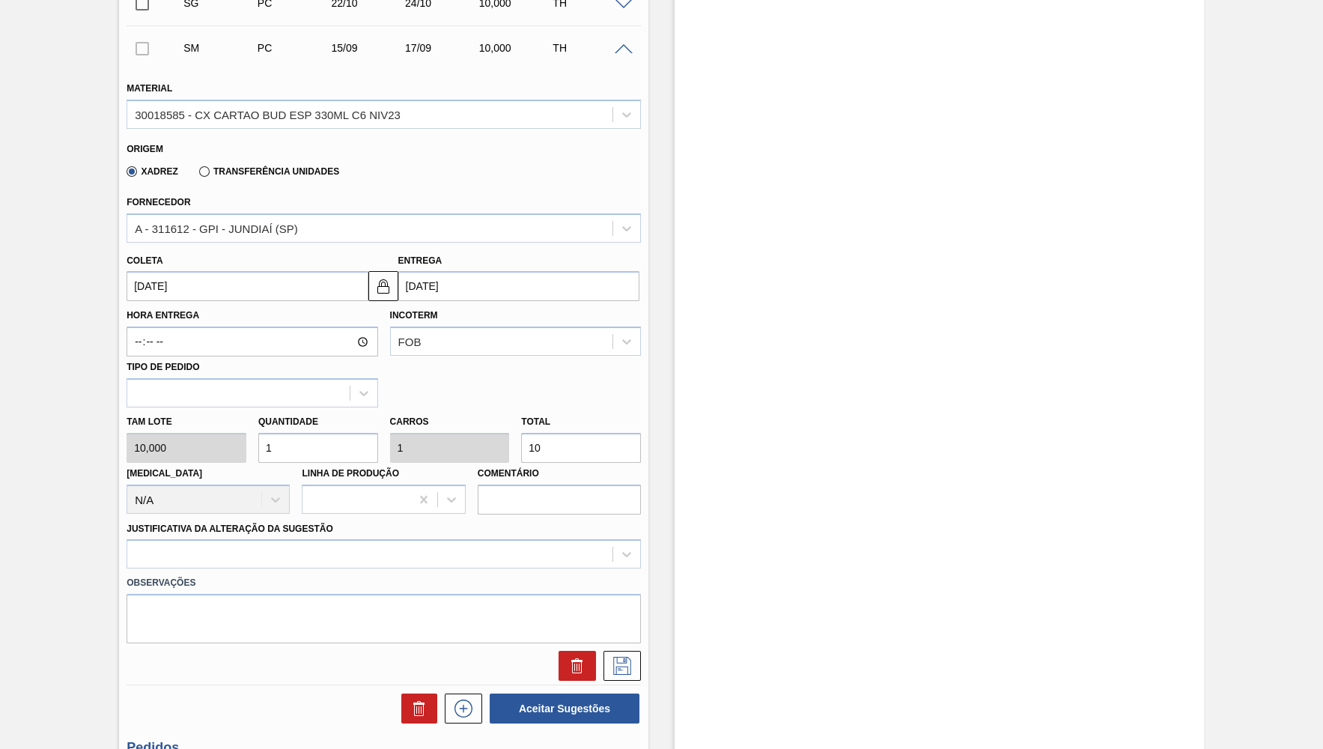
type input "0,1"
type input "150"
type input "15"
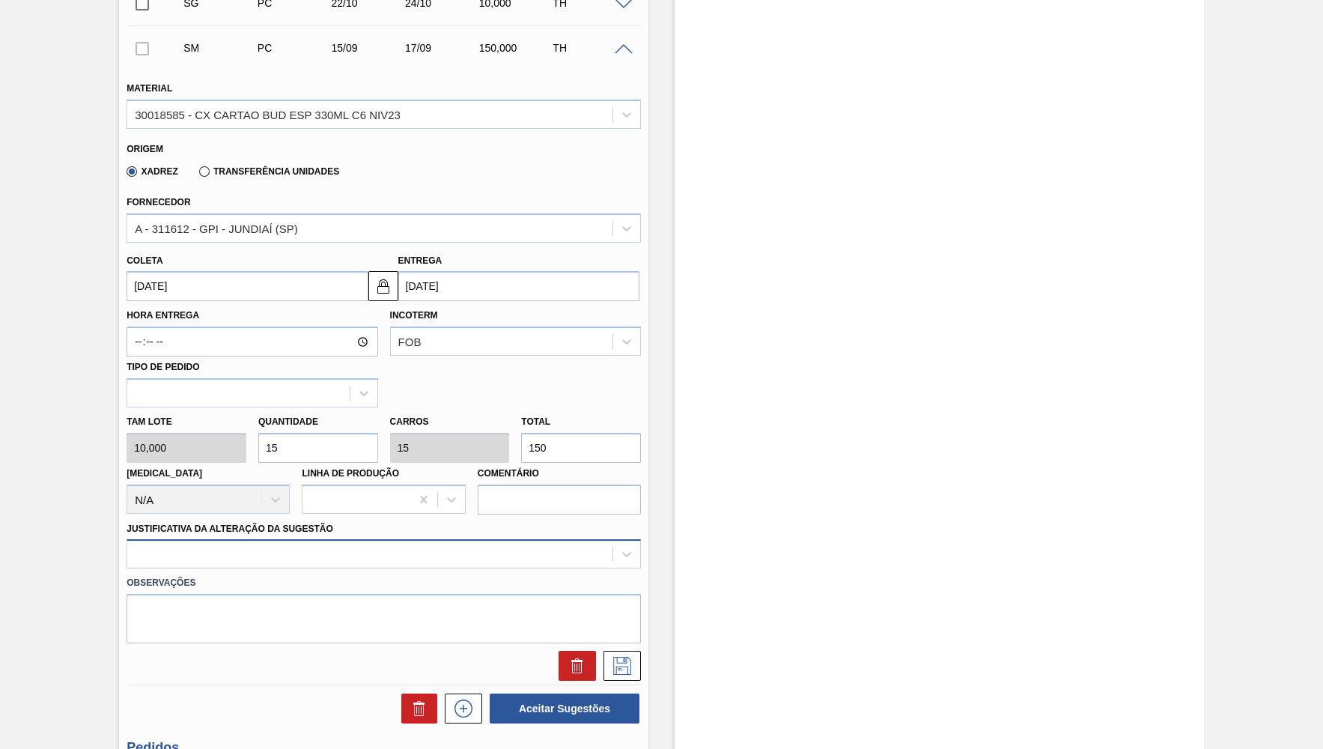
type input "150"
click at [234, 545] on div at bounding box center [384, 553] width 514 height 29
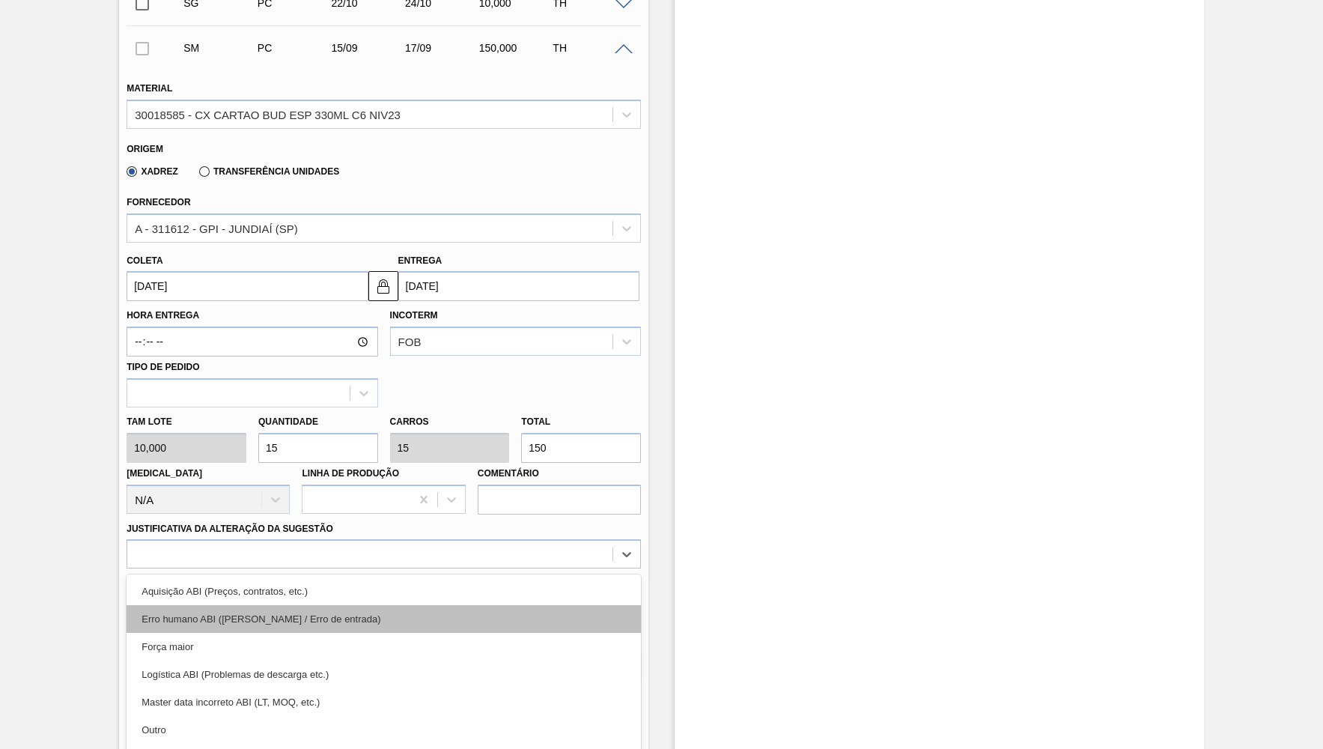
scroll to position [775, 0]
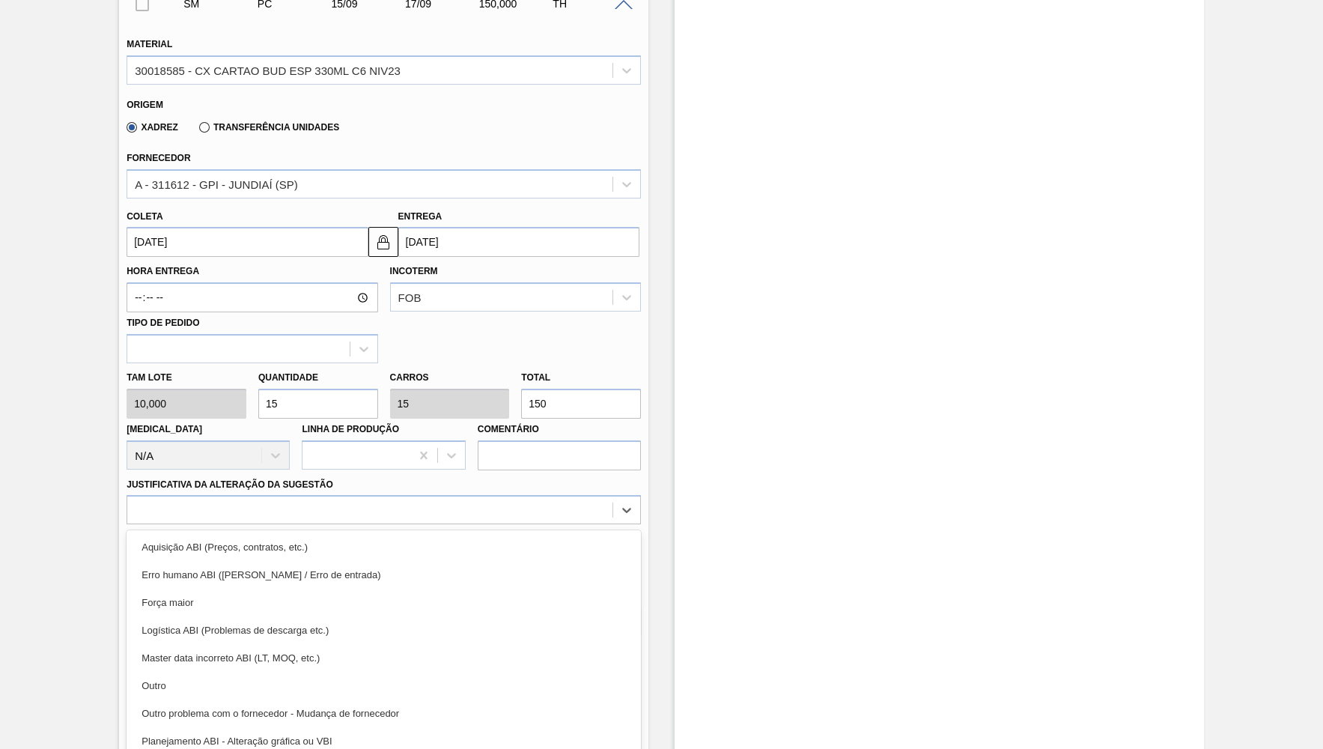
click at [184, 679] on div "Outro" at bounding box center [384, 686] width 514 height 28
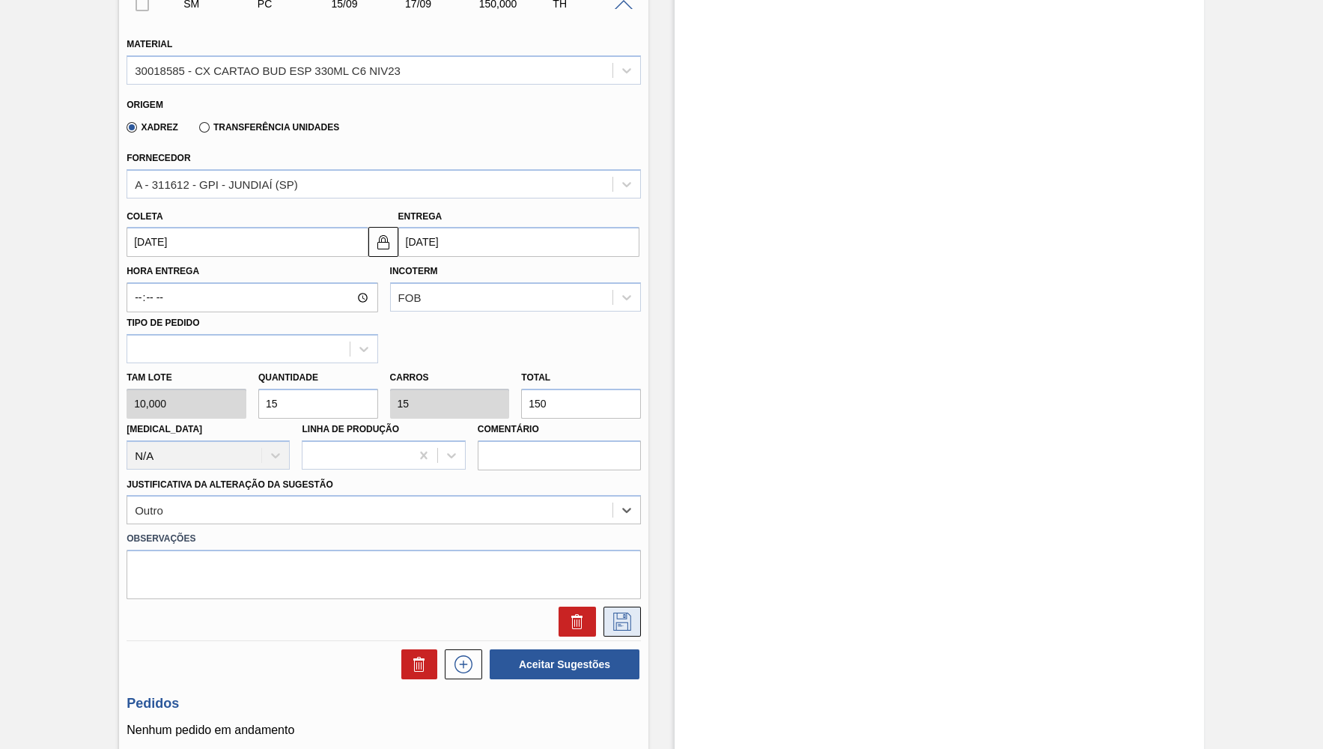
click at [618, 618] on icon at bounding box center [622, 621] width 18 height 18
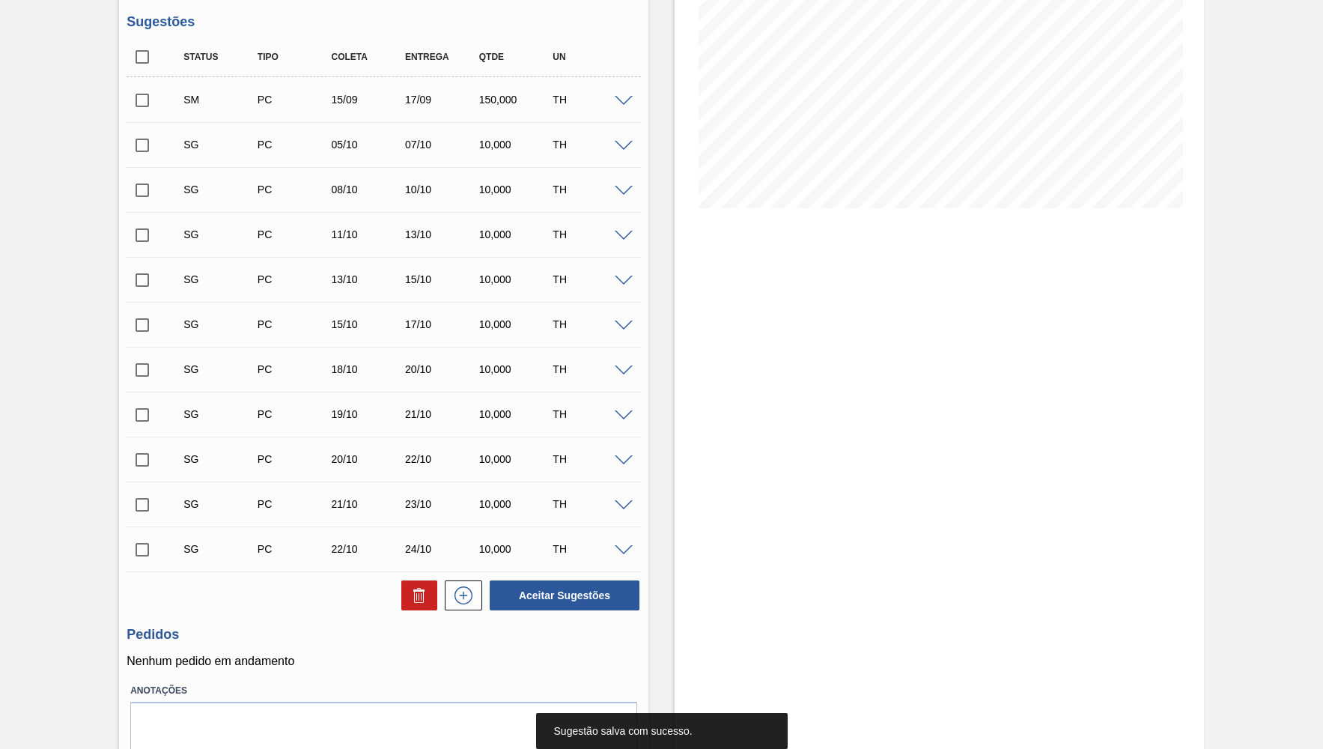
scroll to position [208, 0]
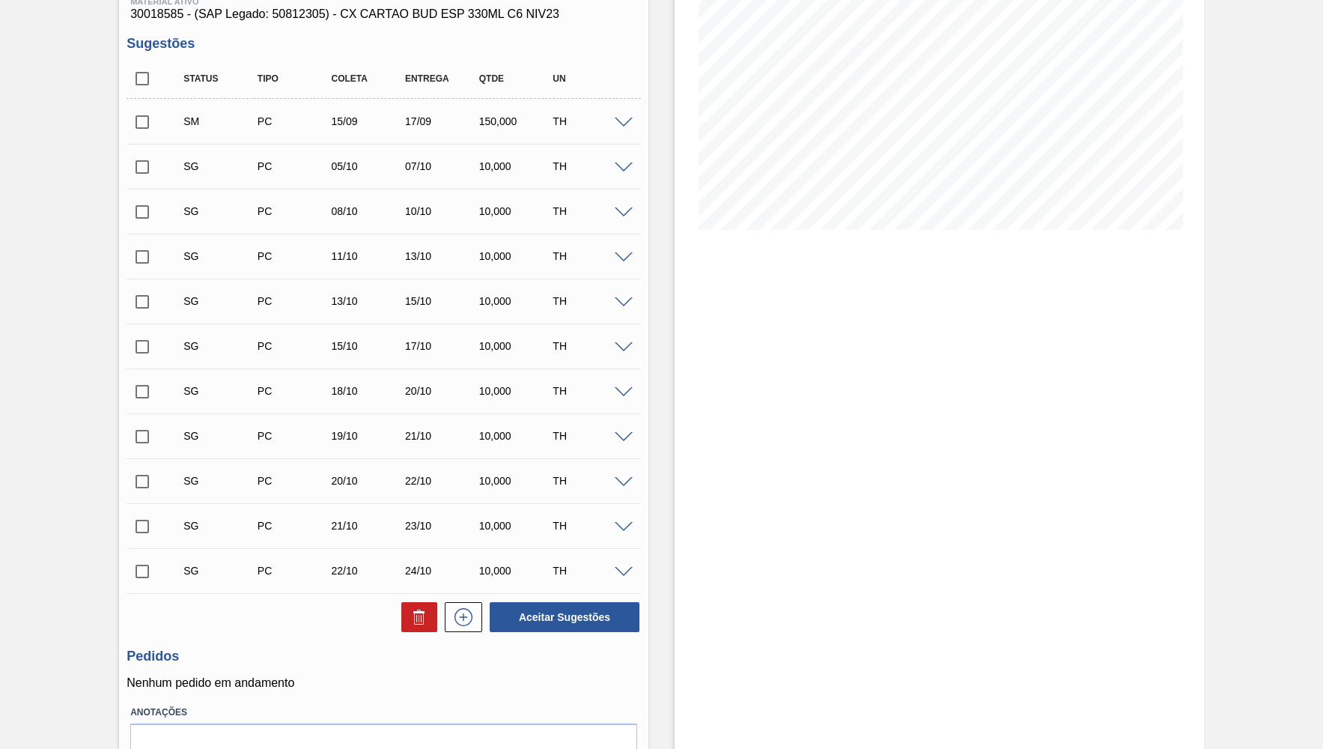
click at [139, 131] on input "checkbox" at bounding box center [142, 121] width 31 height 31
checkbox input "true"
click at [566, 606] on button "Aceitar Sugestões" at bounding box center [565, 617] width 150 height 30
drag, startPoint x: 142, startPoint y: 82, endPoint x: 149, endPoint y: 124, distance: 43.2
click at [143, 82] on input "checkbox" at bounding box center [142, 78] width 31 height 31
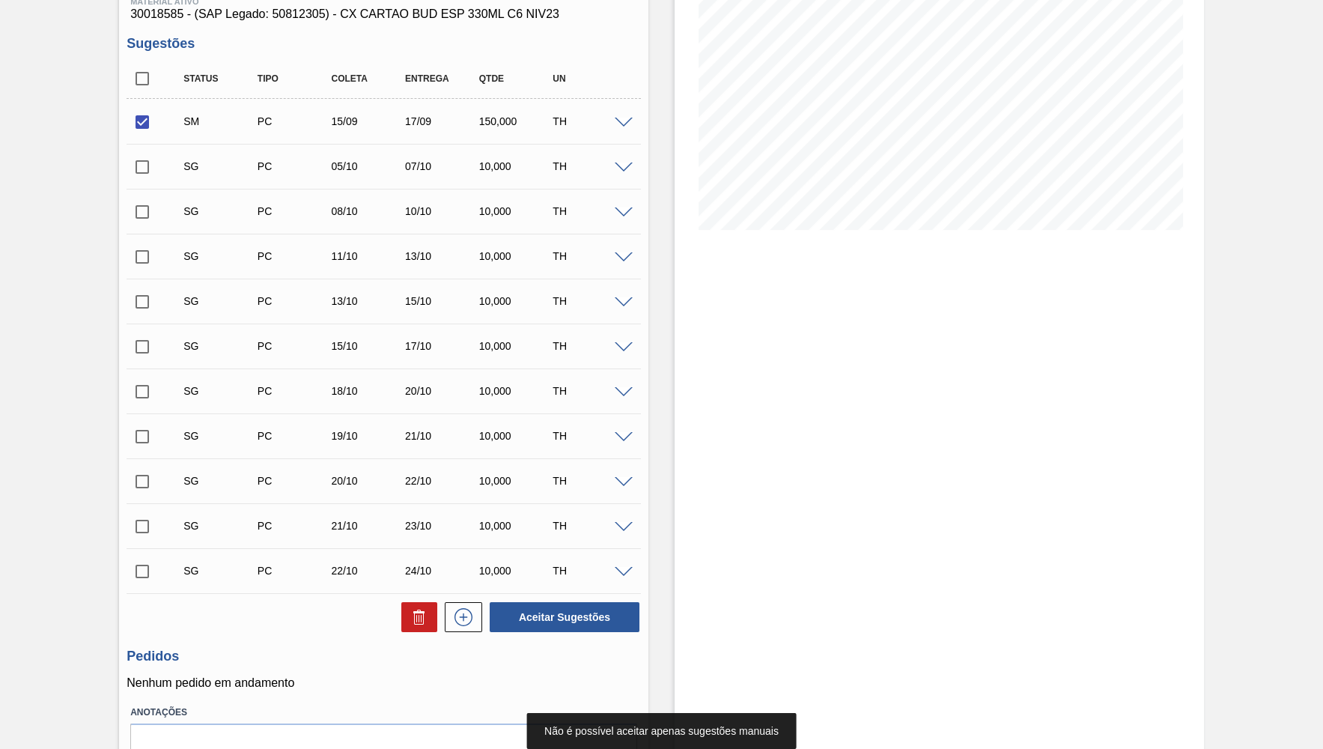
checkbox input "true"
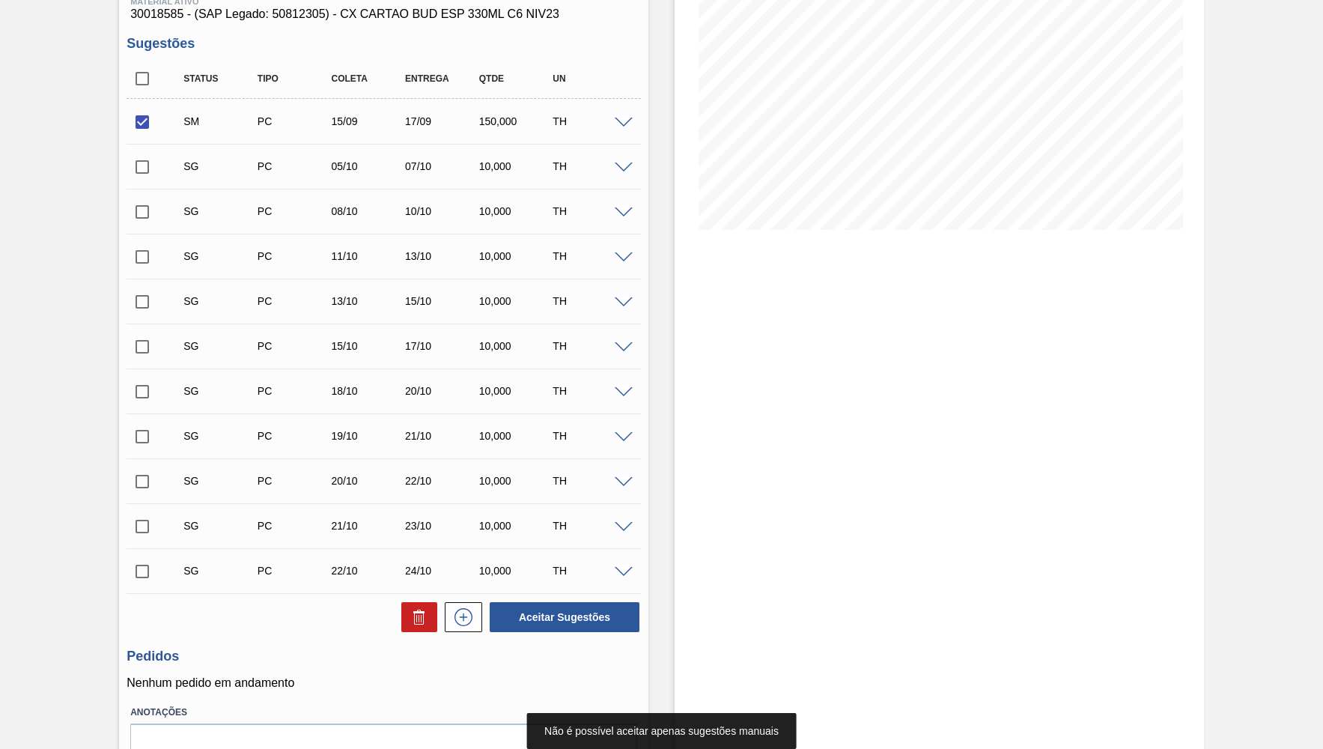
checkbox input "true"
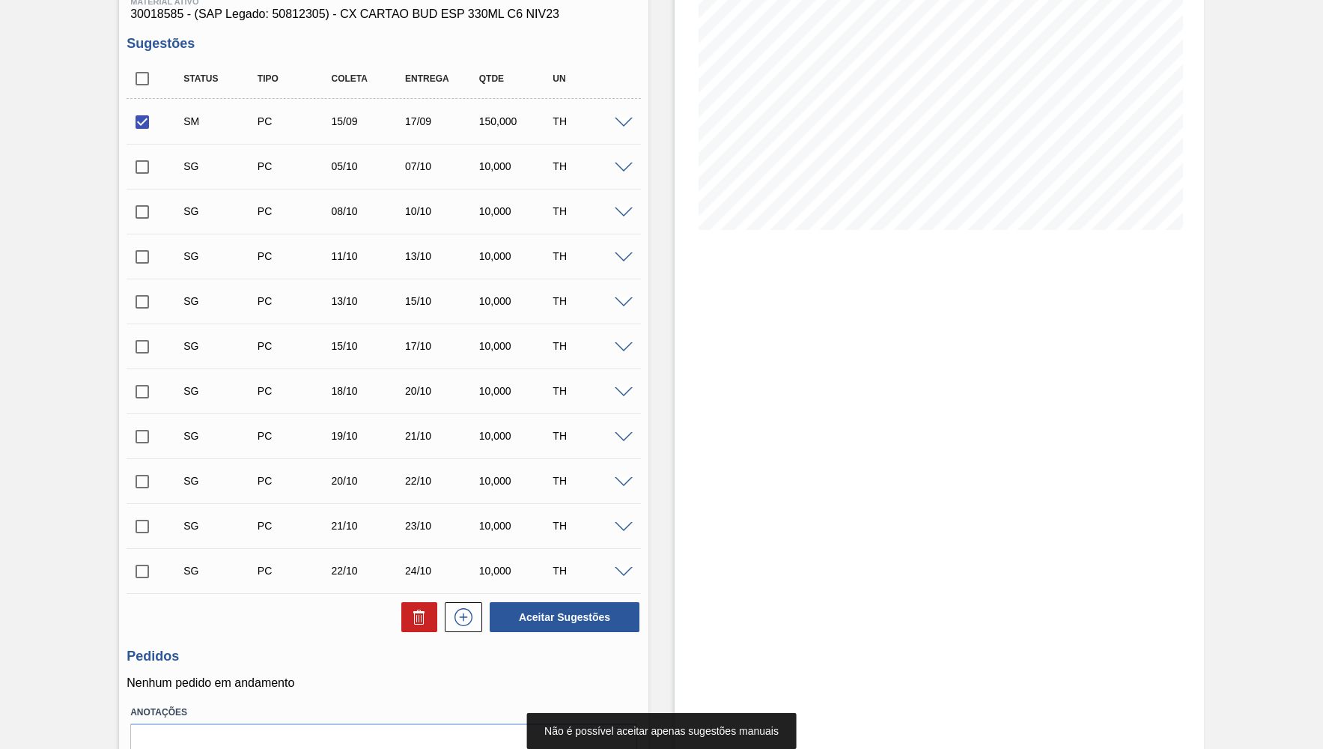
checkbox input "true"
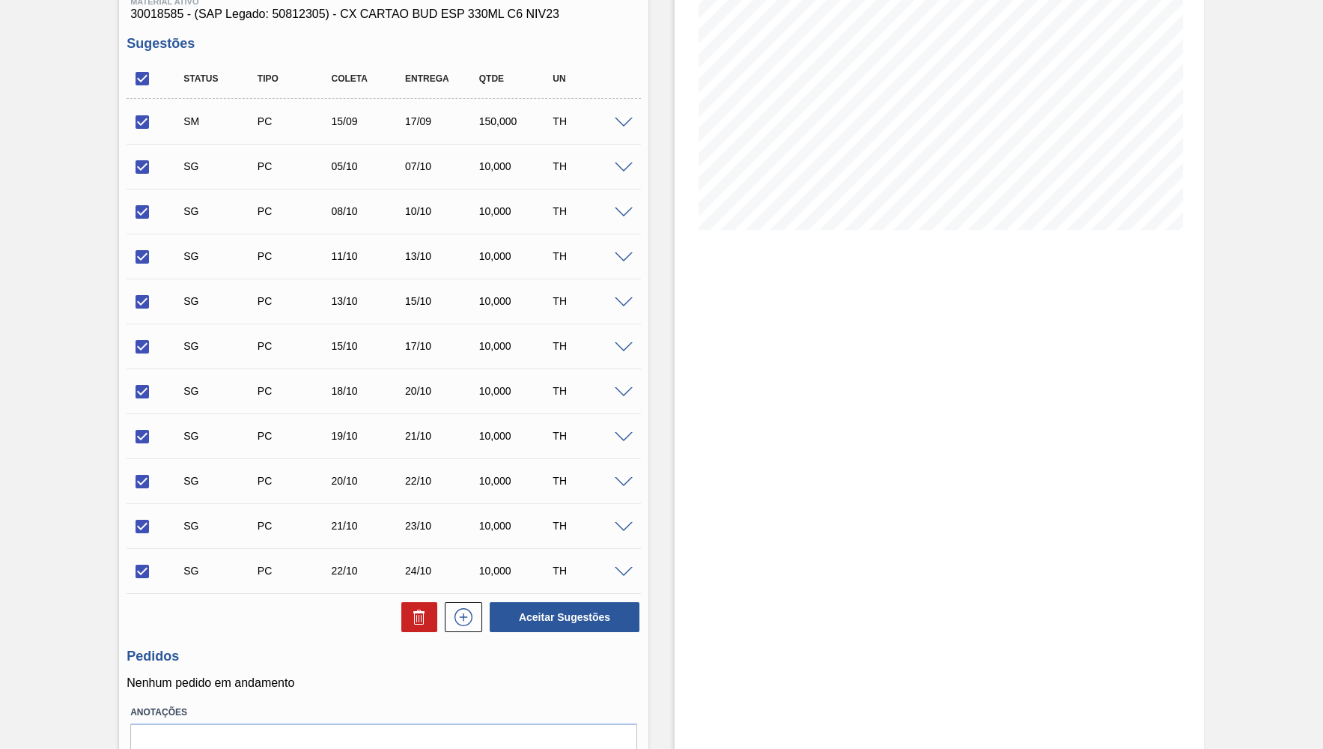
click at [146, 112] on input "checkbox" at bounding box center [142, 121] width 31 height 31
checkbox input "false"
click at [418, 627] on button at bounding box center [419, 617] width 36 height 30
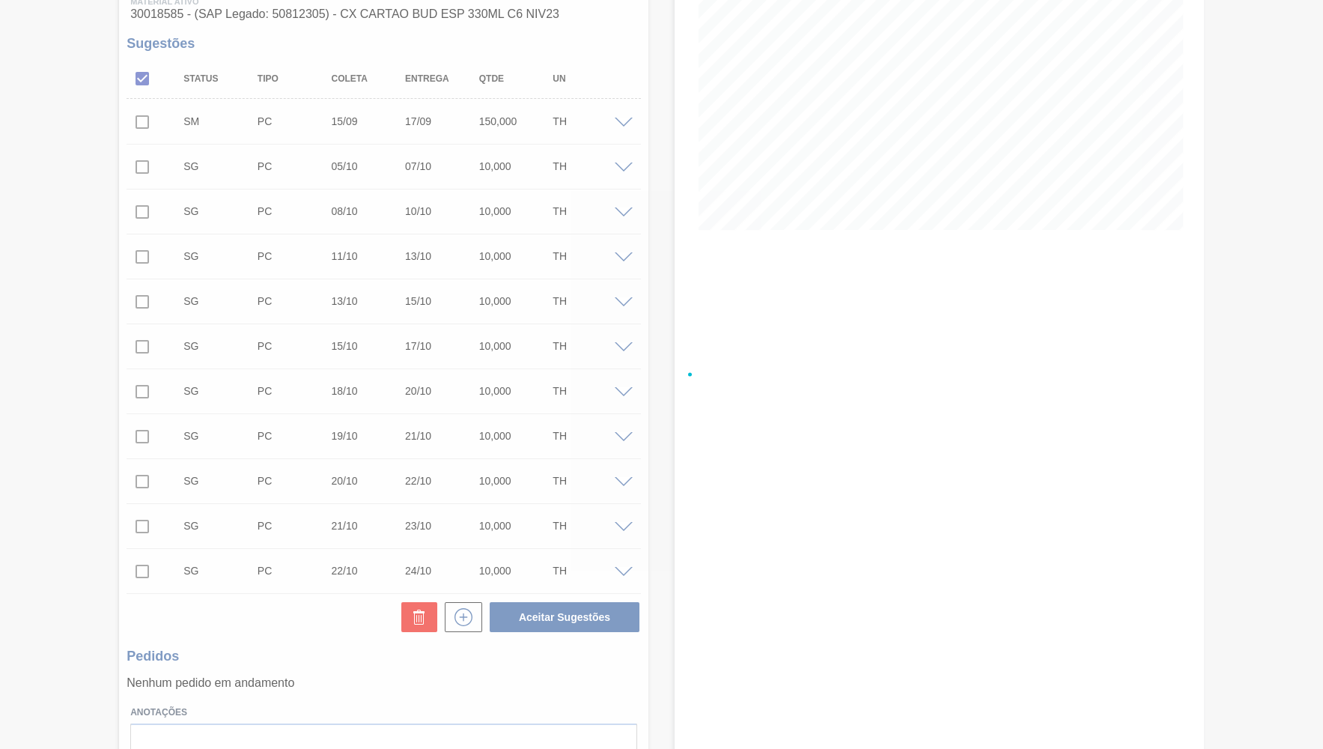
checkbox input "false"
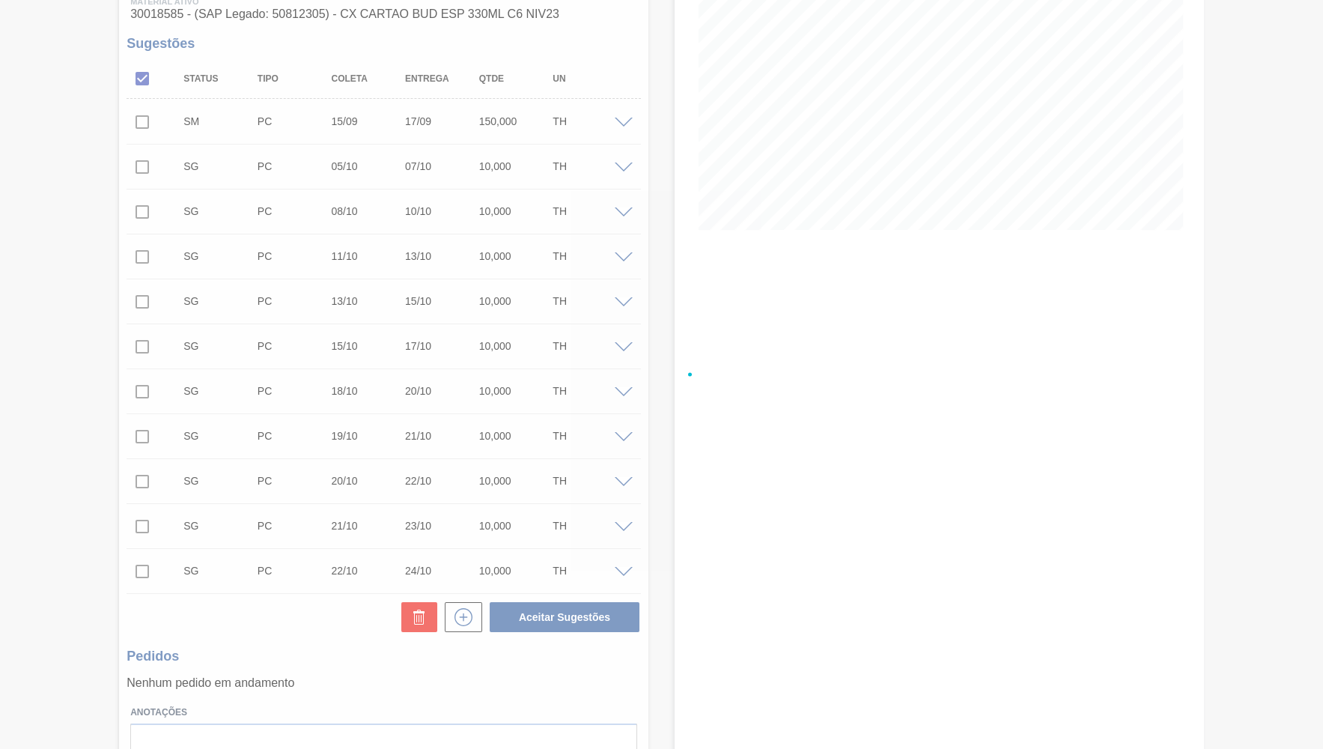
checkbox input "false"
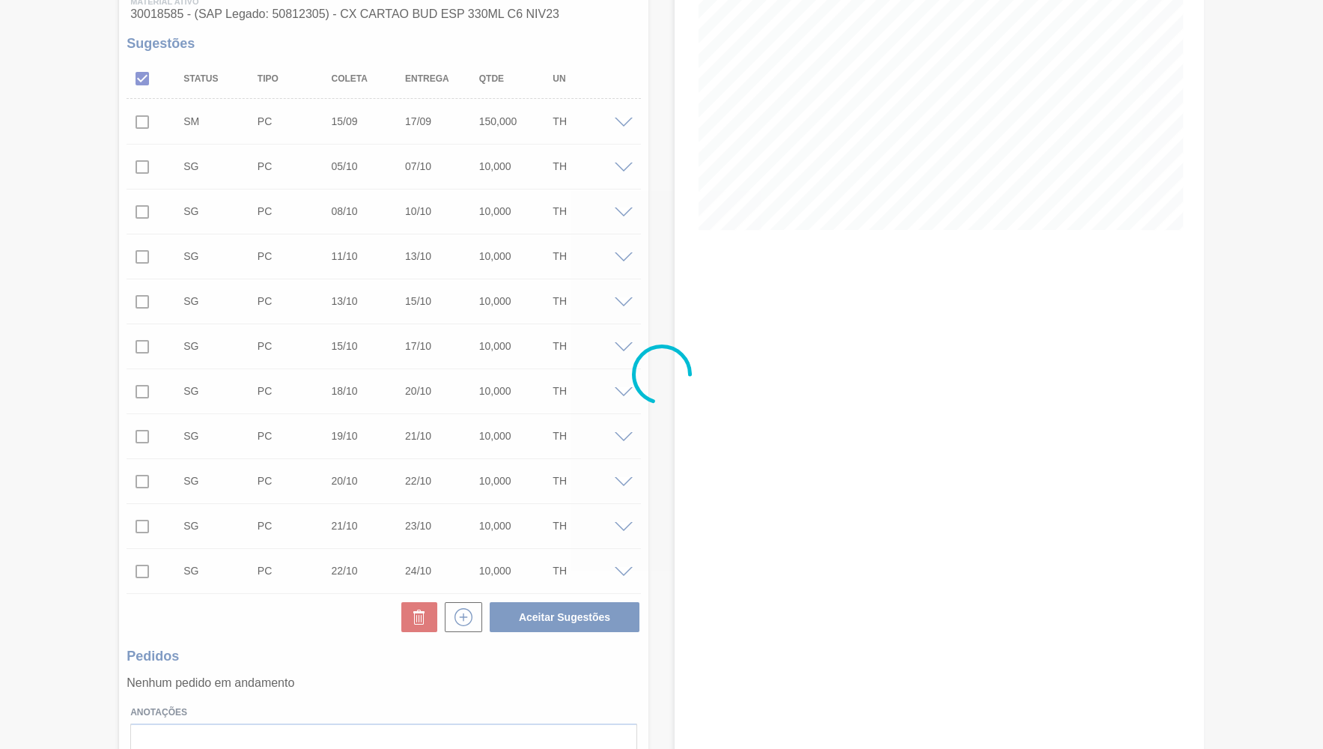
scroll to position [0, 0]
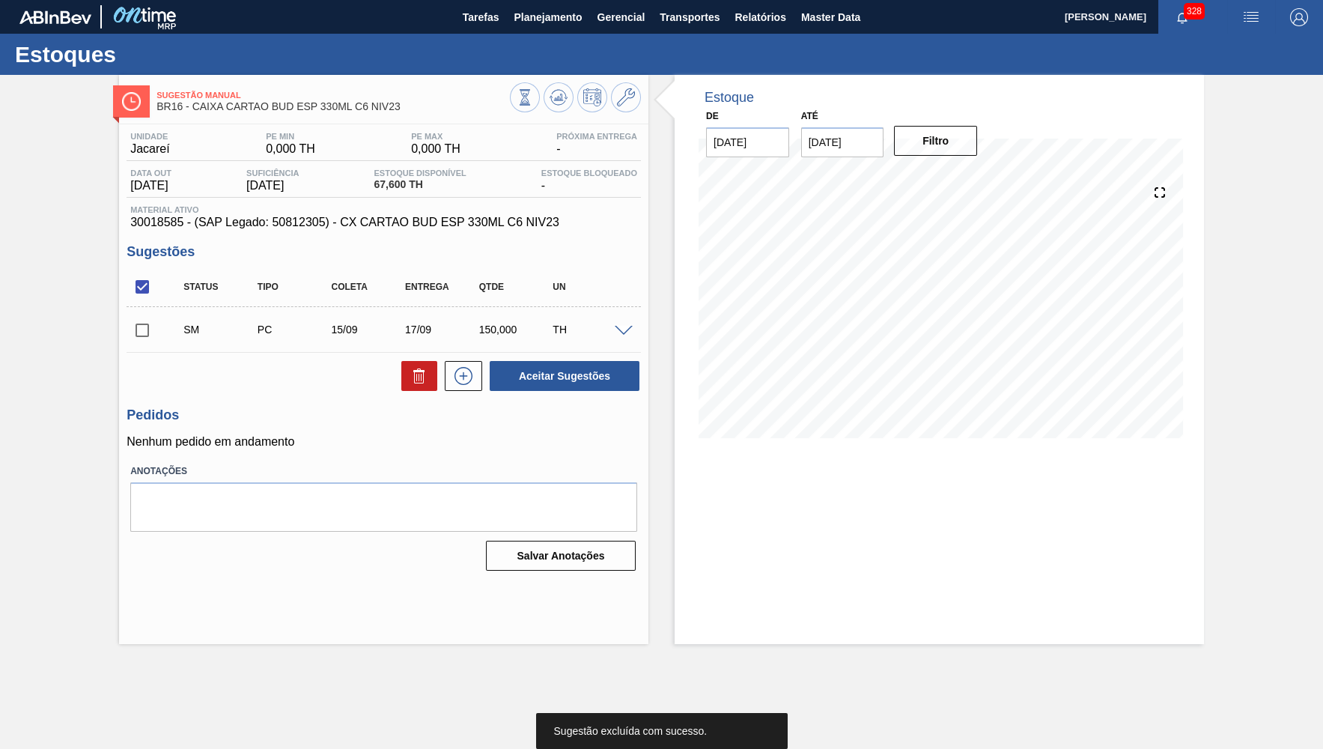
click at [145, 329] on input "checkbox" at bounding box center [142, 329] width 31 height 31
checkbox input "true"
click at [601, 398] on div "Unidade Jacareí PE MIN 0,000 TH PE MAX 0,000 TH Próxima Entrega - Data out [DAT…" at bounding box center [383, 349] width 529 height 451
click at [599, 392] on div "Aceitar Sugestões" at bounding box center [561, 375] width 159 height 33
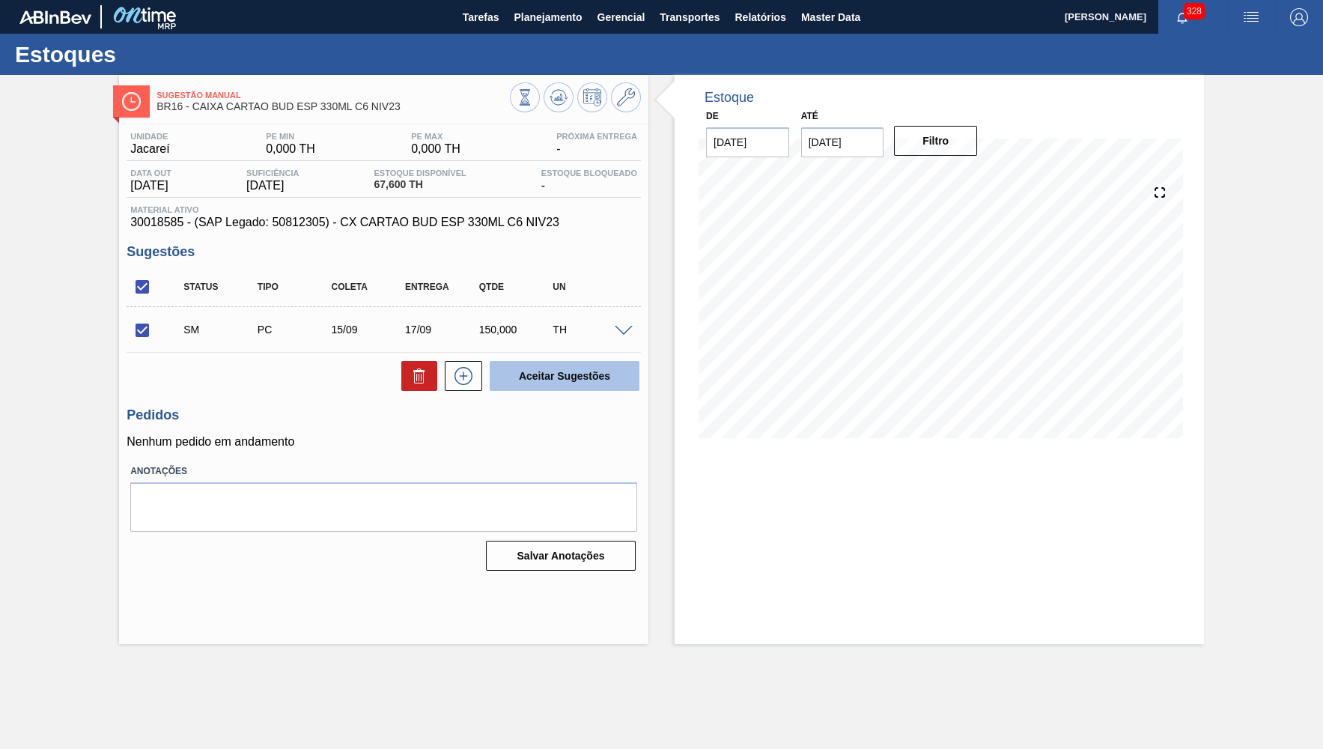
click at [594, 385] on button "Aceitar Sugestões" at bounding box center [565, 376] width 150 height 30
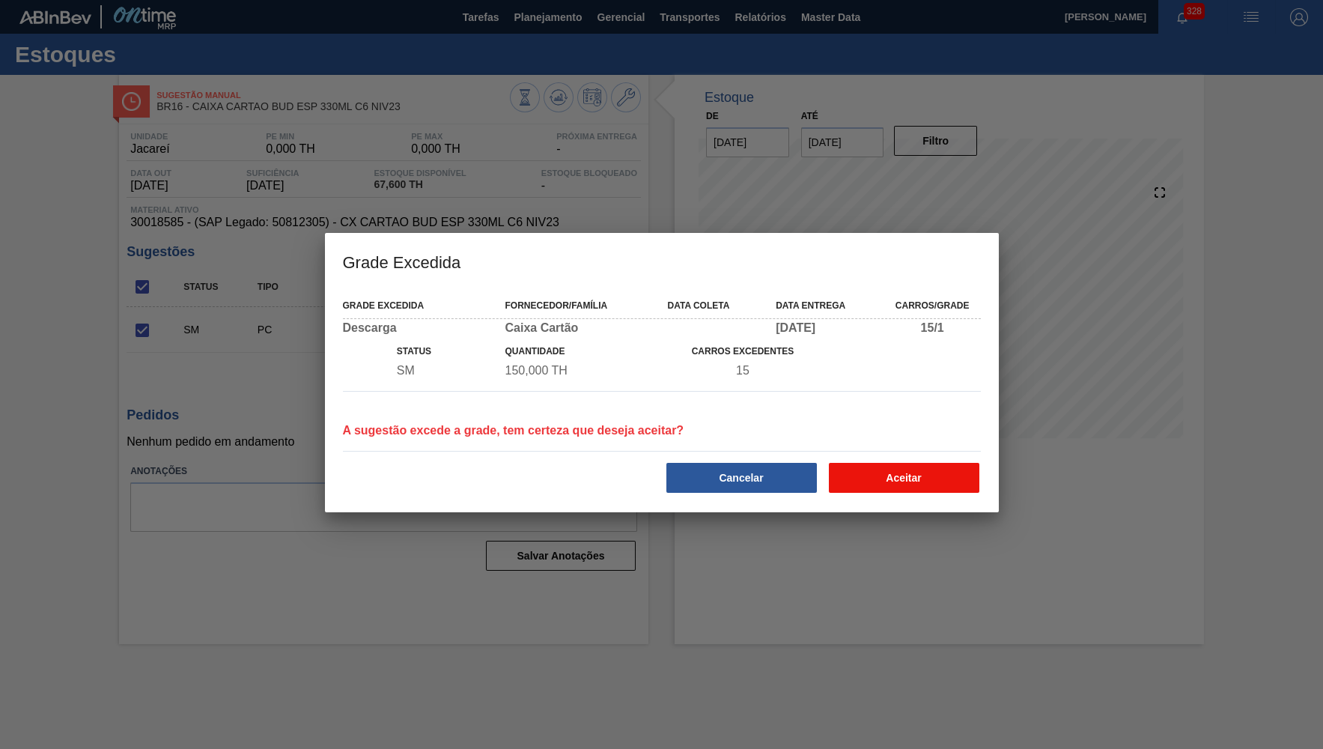
click at [903, 487] on button "Aceitar" at bounding box center [904, 478] width 150 height 30
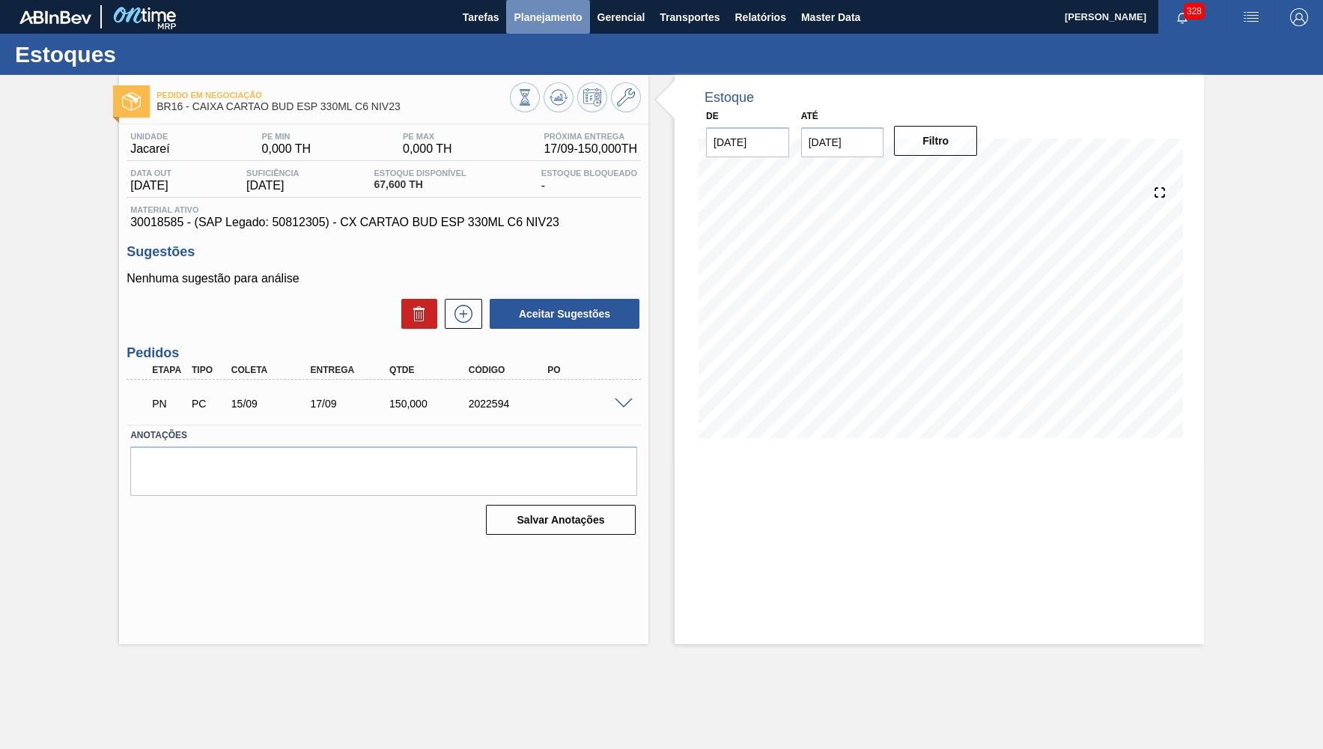
click at [558, 16] on span "Planejamento" at bounding box center [548, 17] width 68 height 18
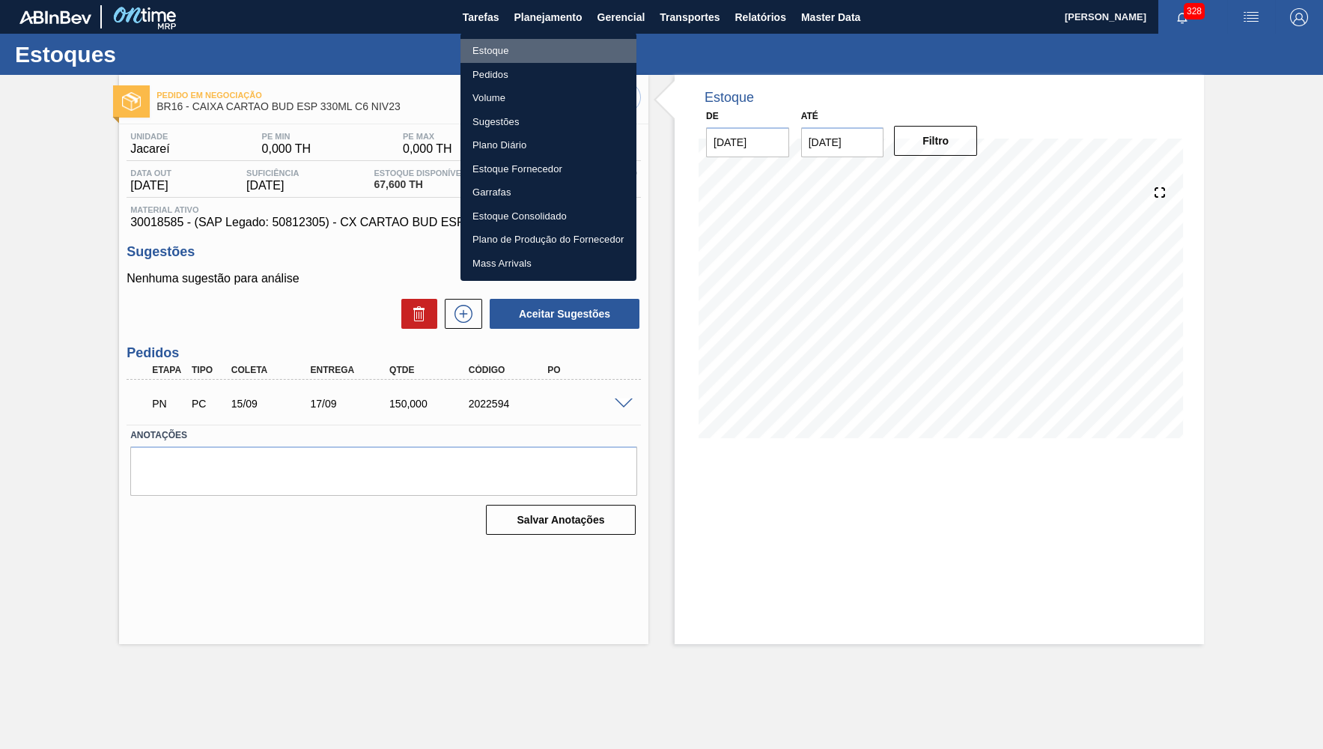
click at [496, 49] on li "Estoque" at bounding box center [548, 51] width 176 height 24
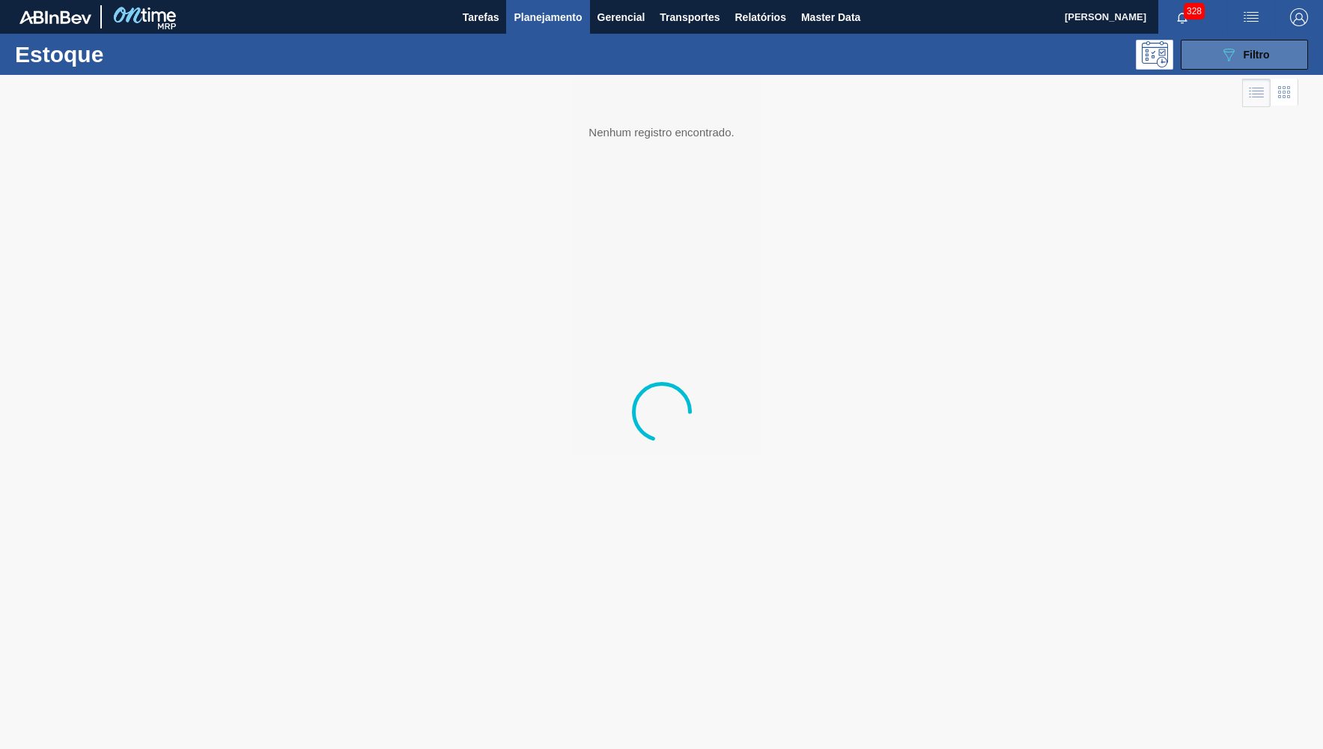
click at [1189, 64] on button "089F7B8B-B2A5-4AFE-B5C0-19BA573D28AC Filtro" at bounding box center [1244, 55] width 127 height 30
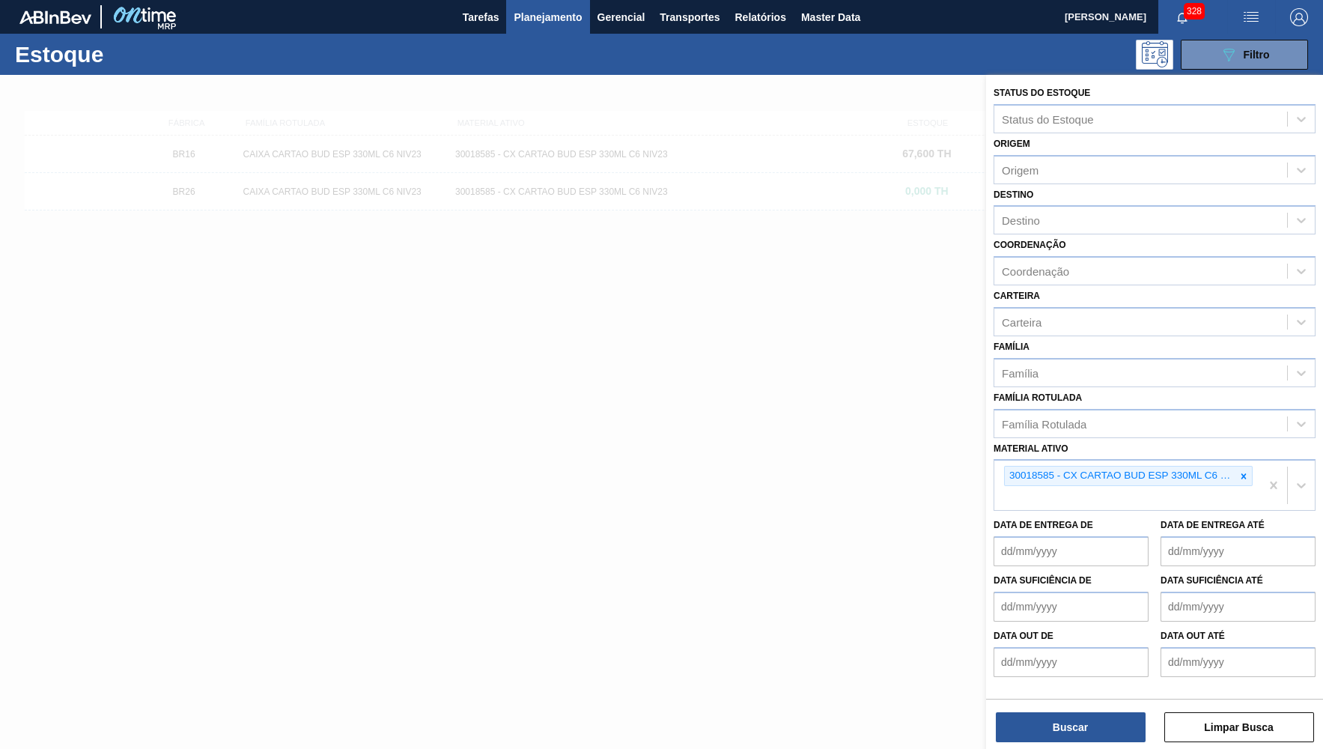
click at [1241, 471] on icon at bounding box center [1243, 476] width 10 height 10
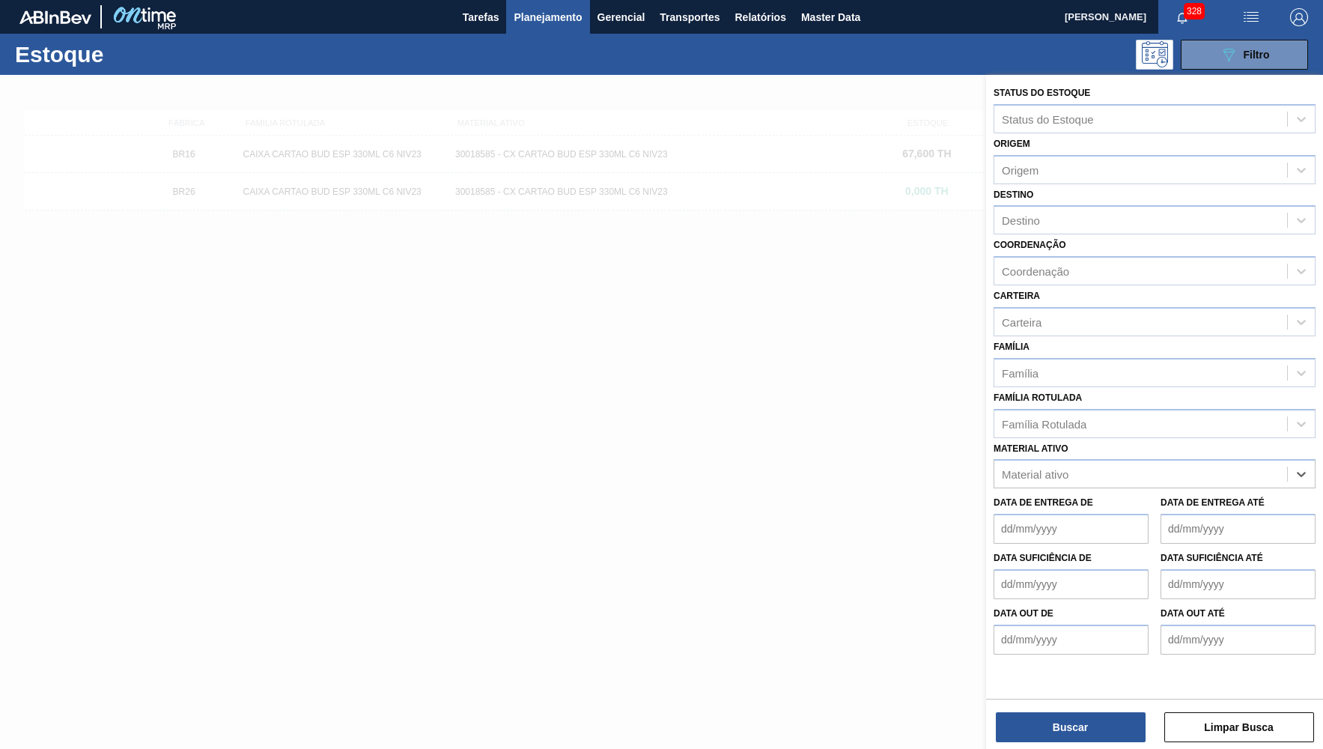
paste ativo "30018586"
type ativo "30018586"
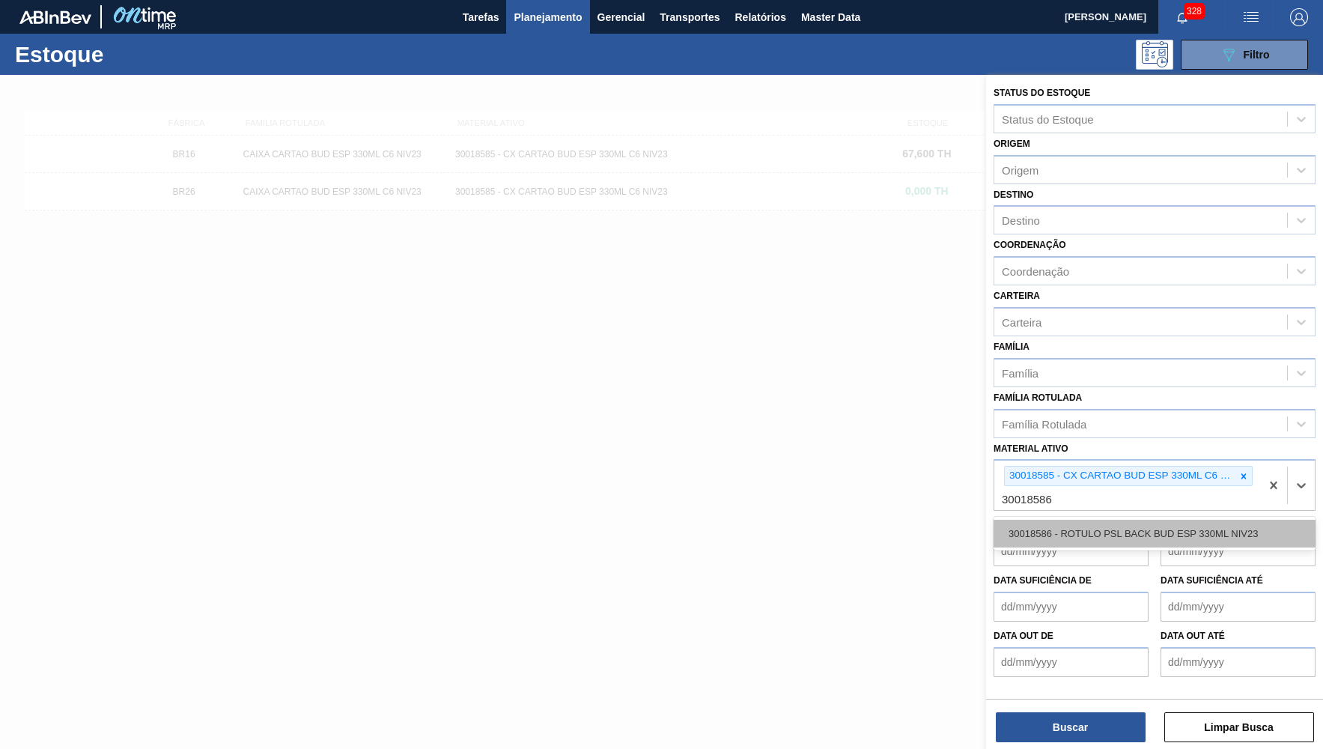
click at [1098, 526] on div "30018586 - ROTULO PSL BACK BUD ESP 330ML NIV23" at bounding box center [1155, 534] width 322 height 28
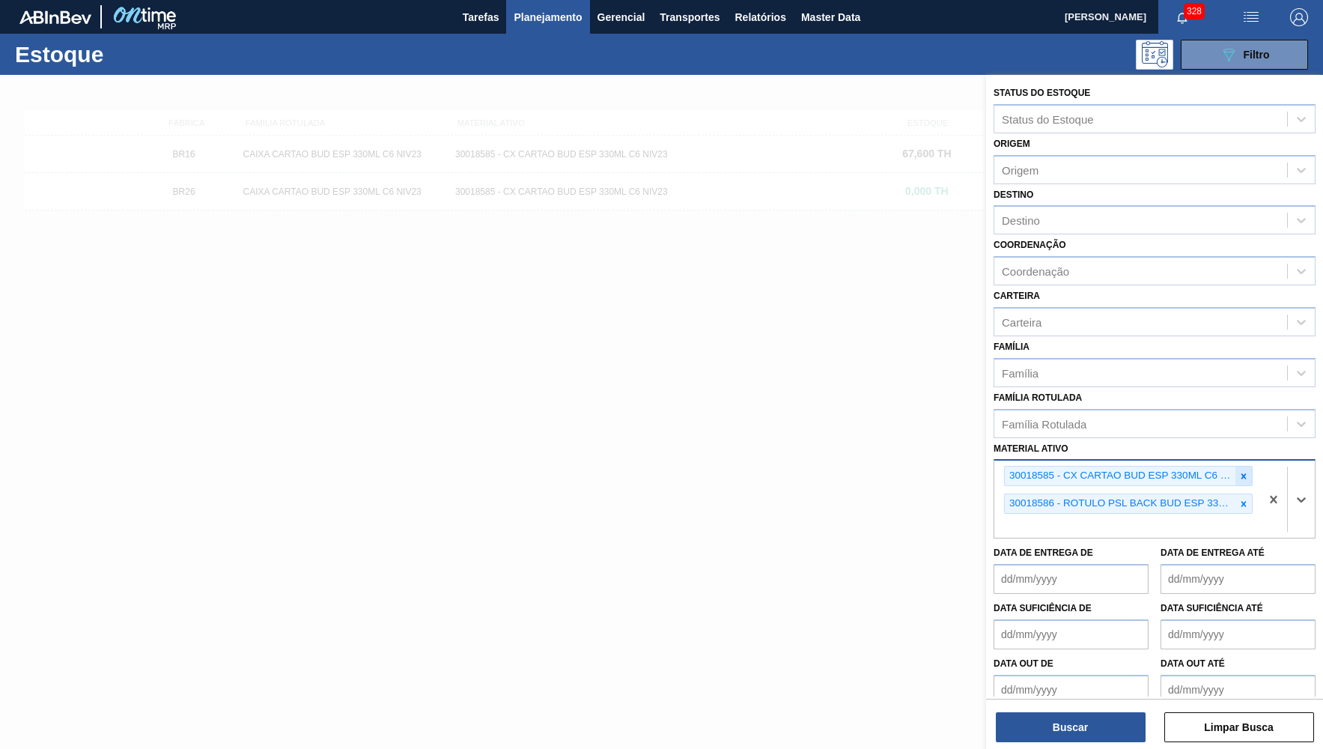
click at [1247, 471] on icon at bounding box center [1243, 476] width 10 height 10
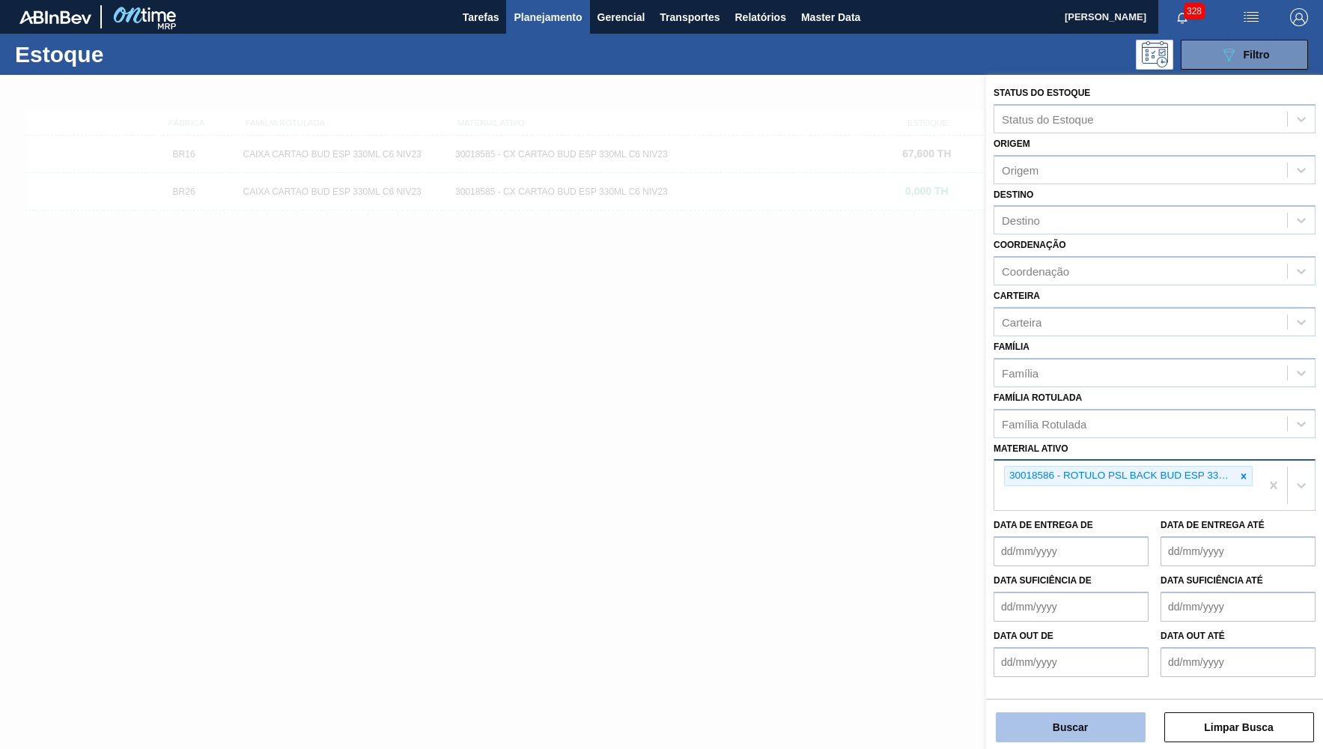
click at [1062, 725] on button "Buscar" at bounding box center [1071, 727] width 150 height 30
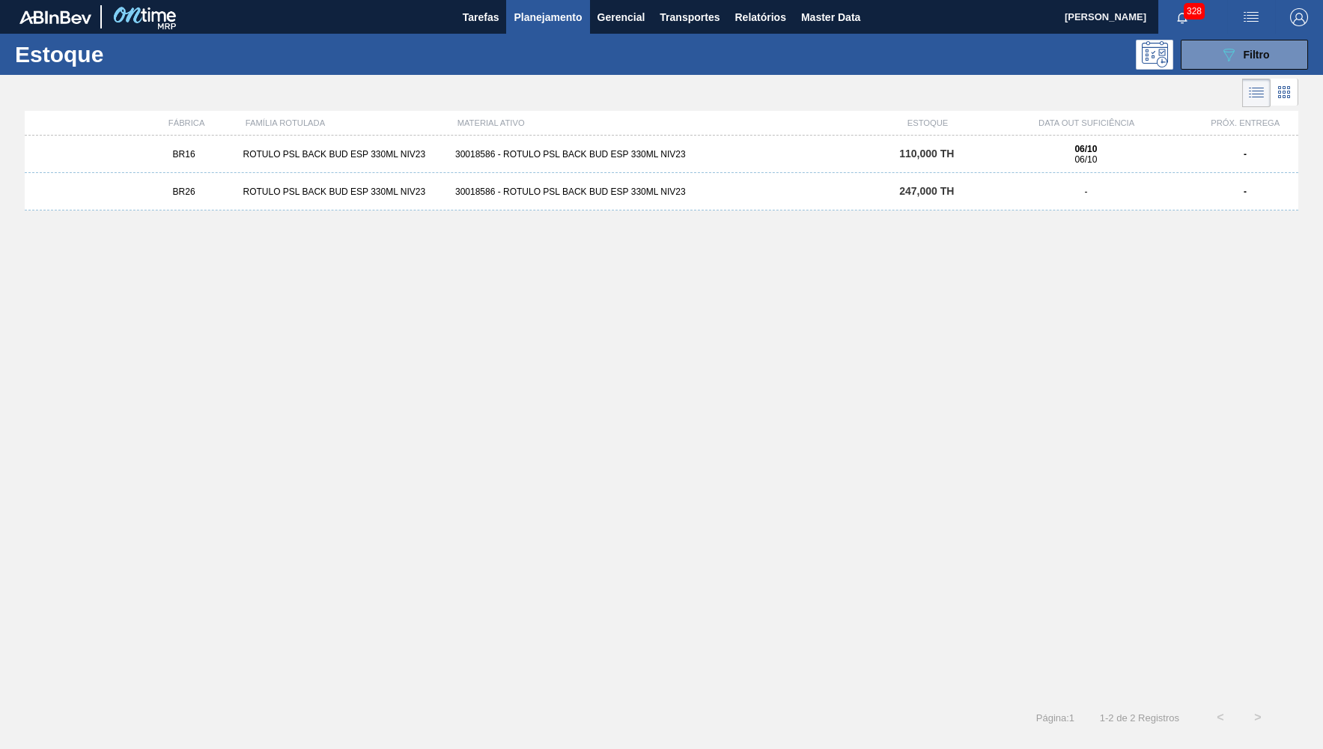
click at [264, 153] on div "ROTULO PSL BACK BUD ESP 330ML NIV23" at bounding box center [343, 154] width 212 height 10
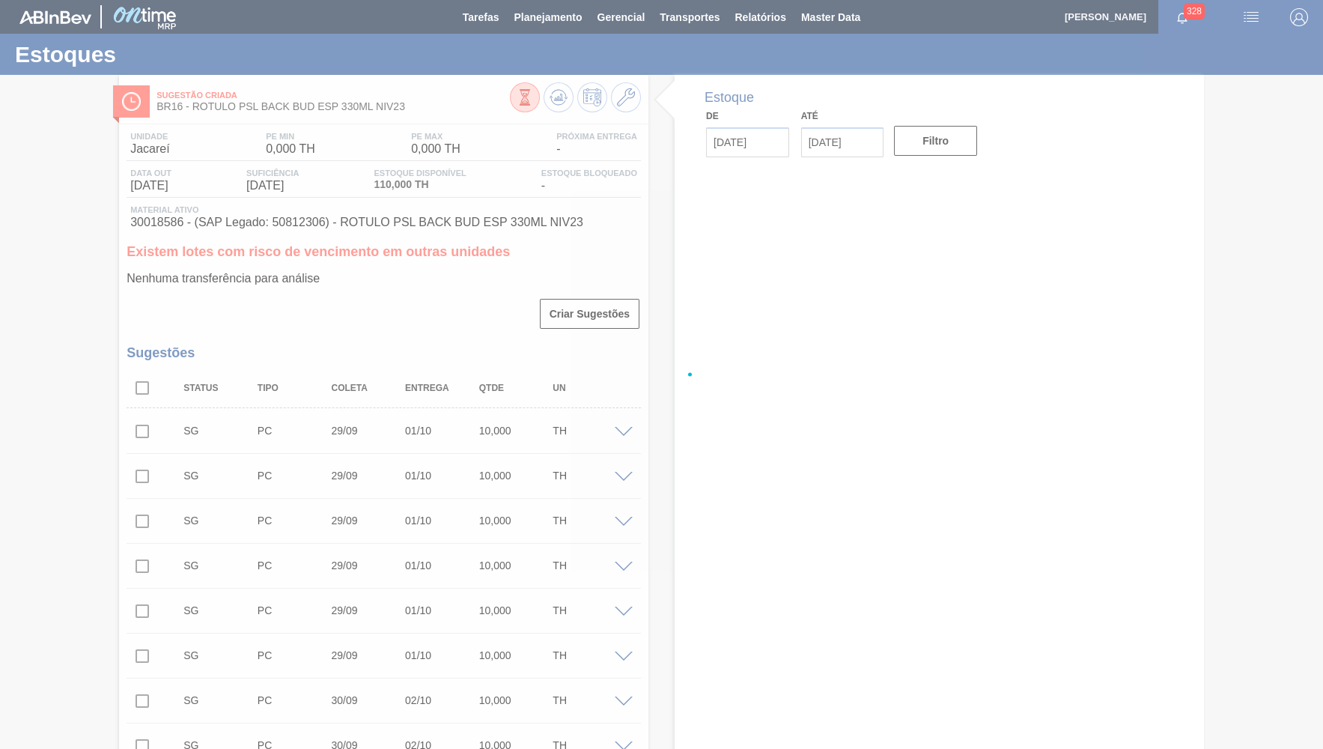
type input "[DATE]"
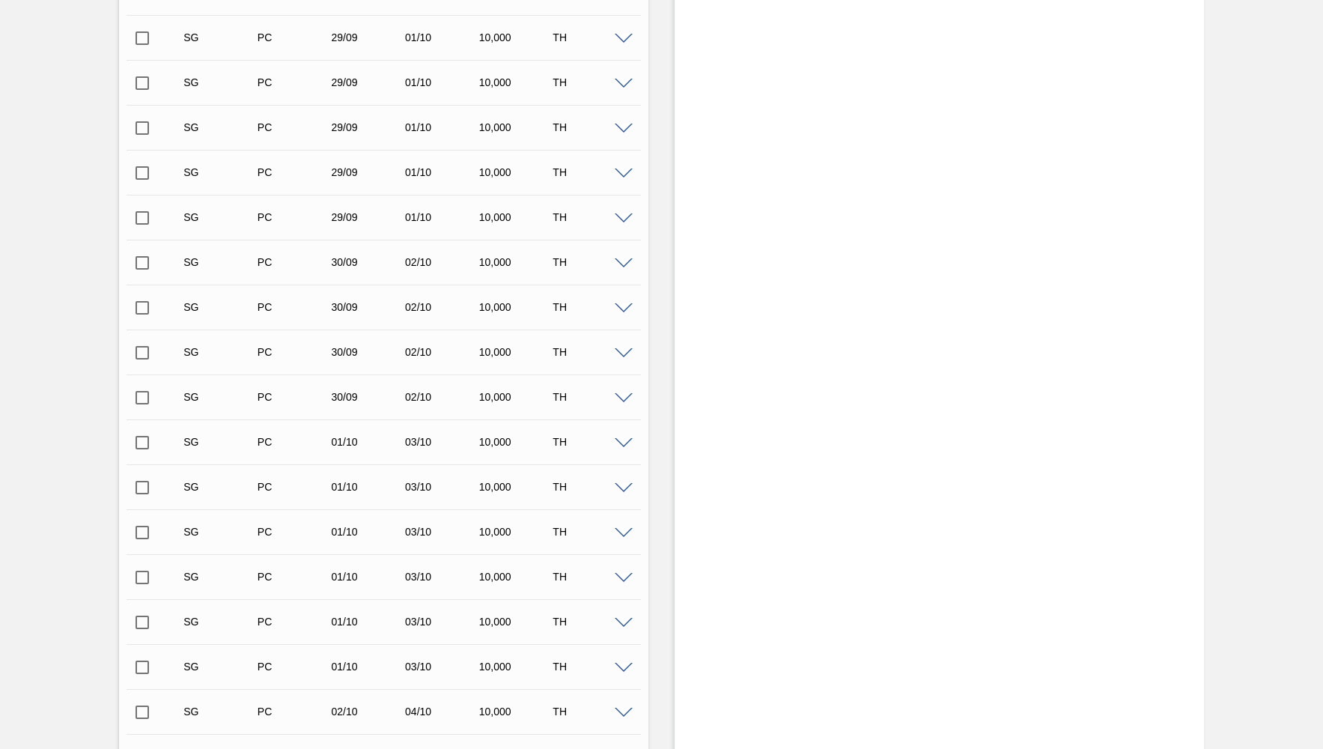
scroll to position [146, 0]
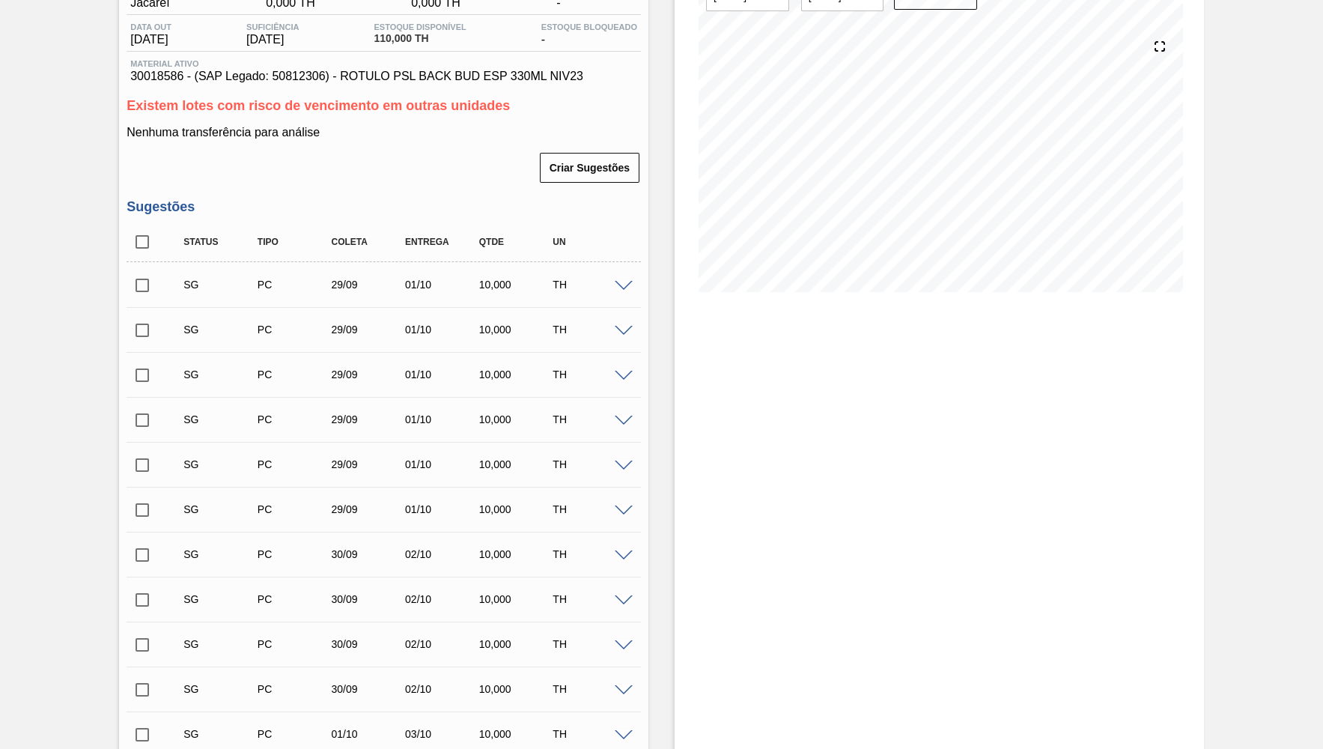
click at [620, 281] on span at bounding box center [624, 286] width 18 height 11
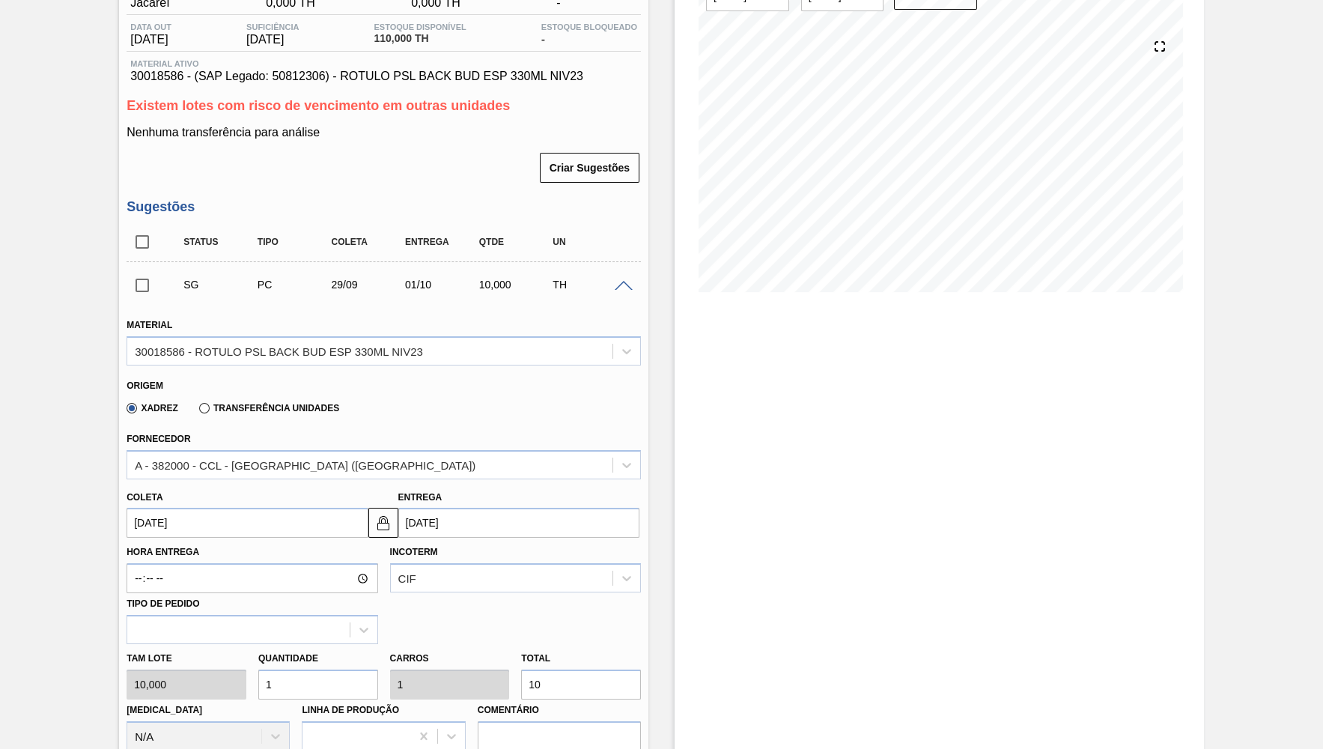
click at [521, 669] on input "10" at bounding box center [581, 684] width 120 height 30
type input "1"
type input "1,1"
type input "110"
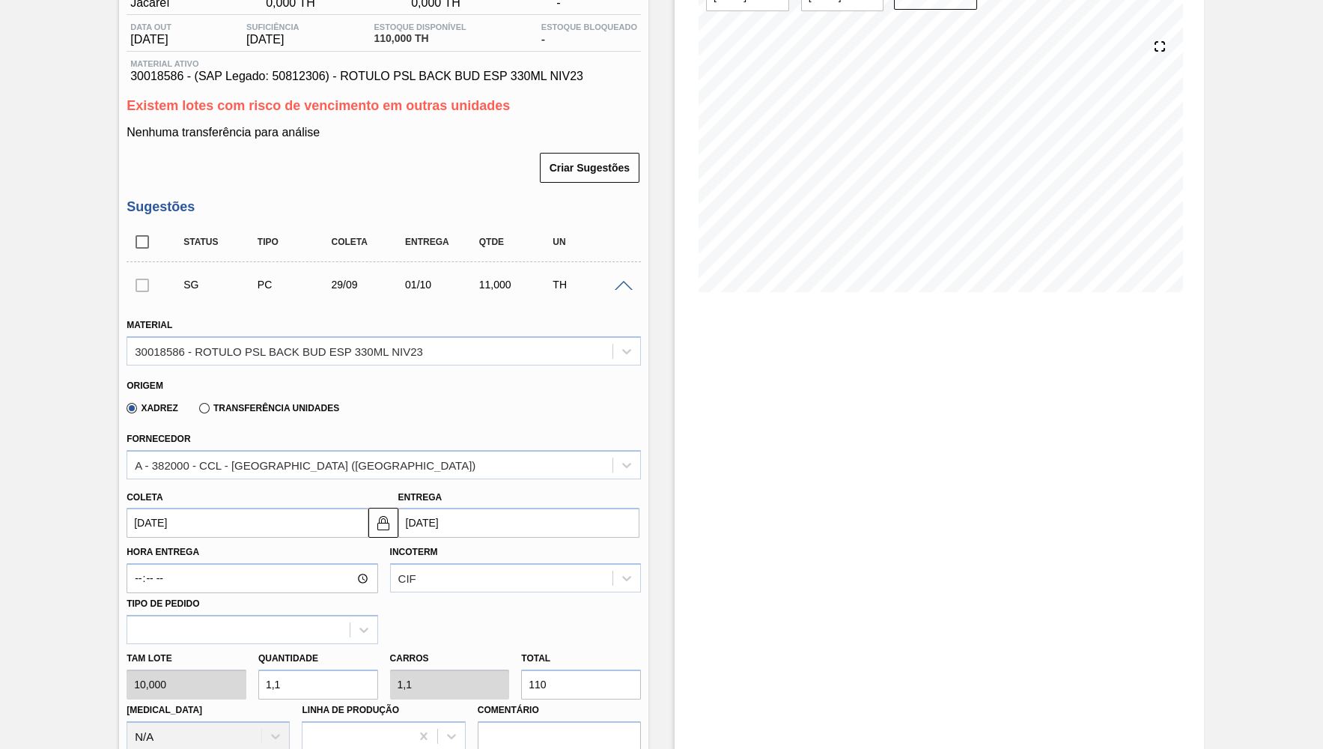
type input "11"
type input "1.100"
type input "110"
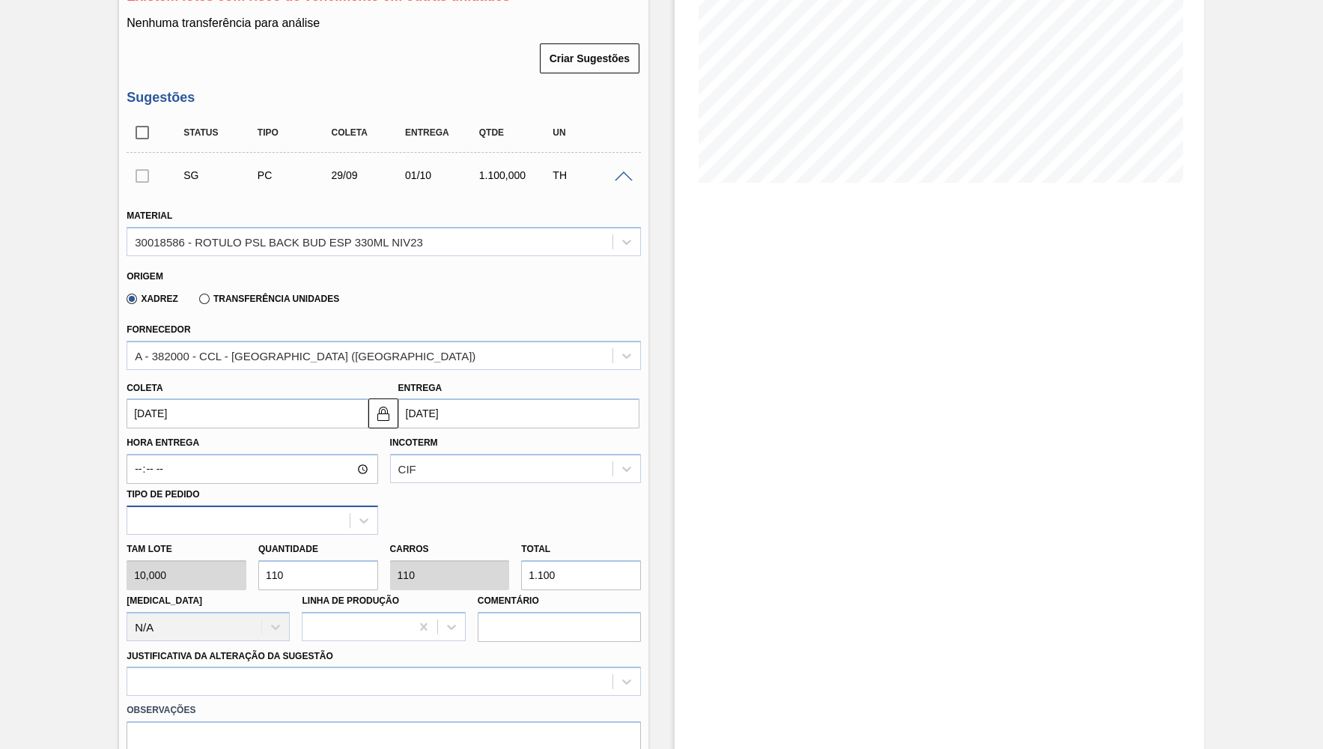
type input "1.100"
click at [344, 509] on div at bounding box center [238, 520] width 222 height 22
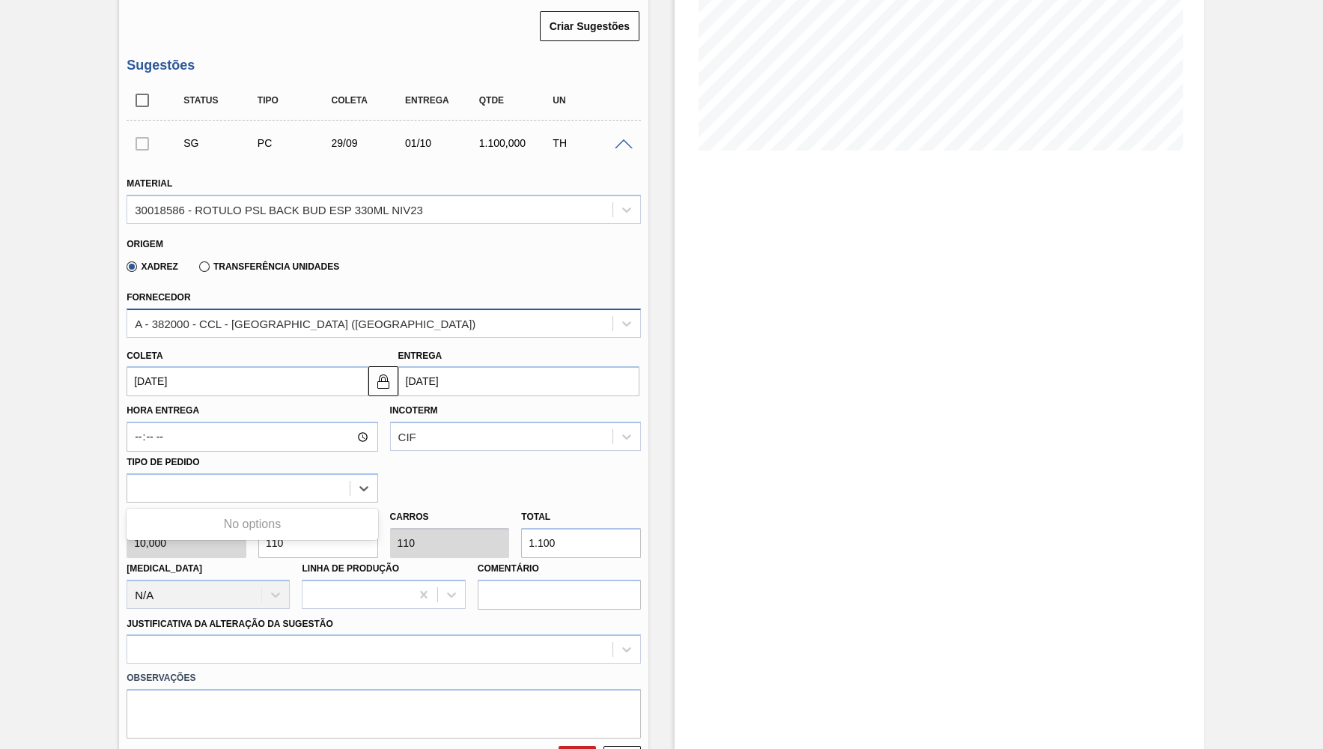
click at [271, 323] on div "A - 382000 - CCL - [GEOGRAPHIC_DATA] ([GEOGRAPHIC_DATA])" at bounding box center [305, 323] width 341 height 13
click at [406, 261] on div "Xadrez Transferência Unidades" at bounding box center [378, 263] width 502 height 29
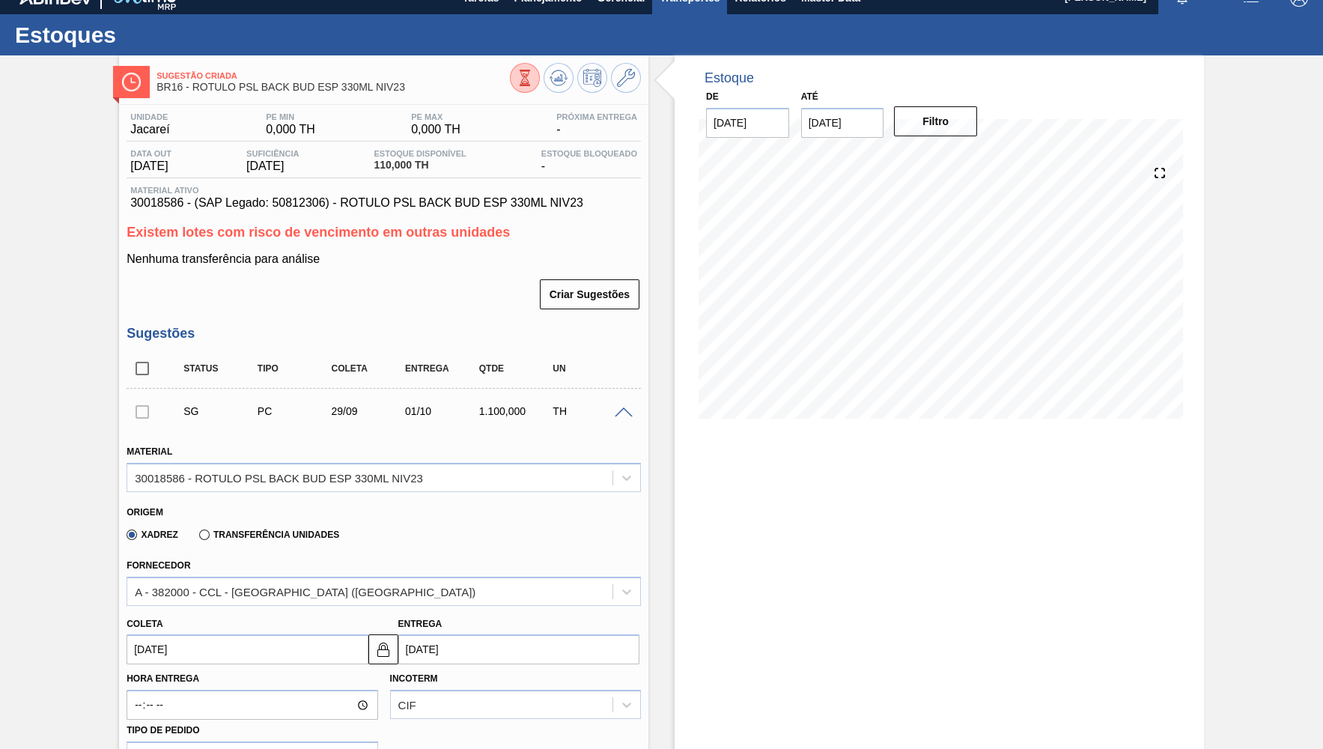
scroll to position [0, 0]
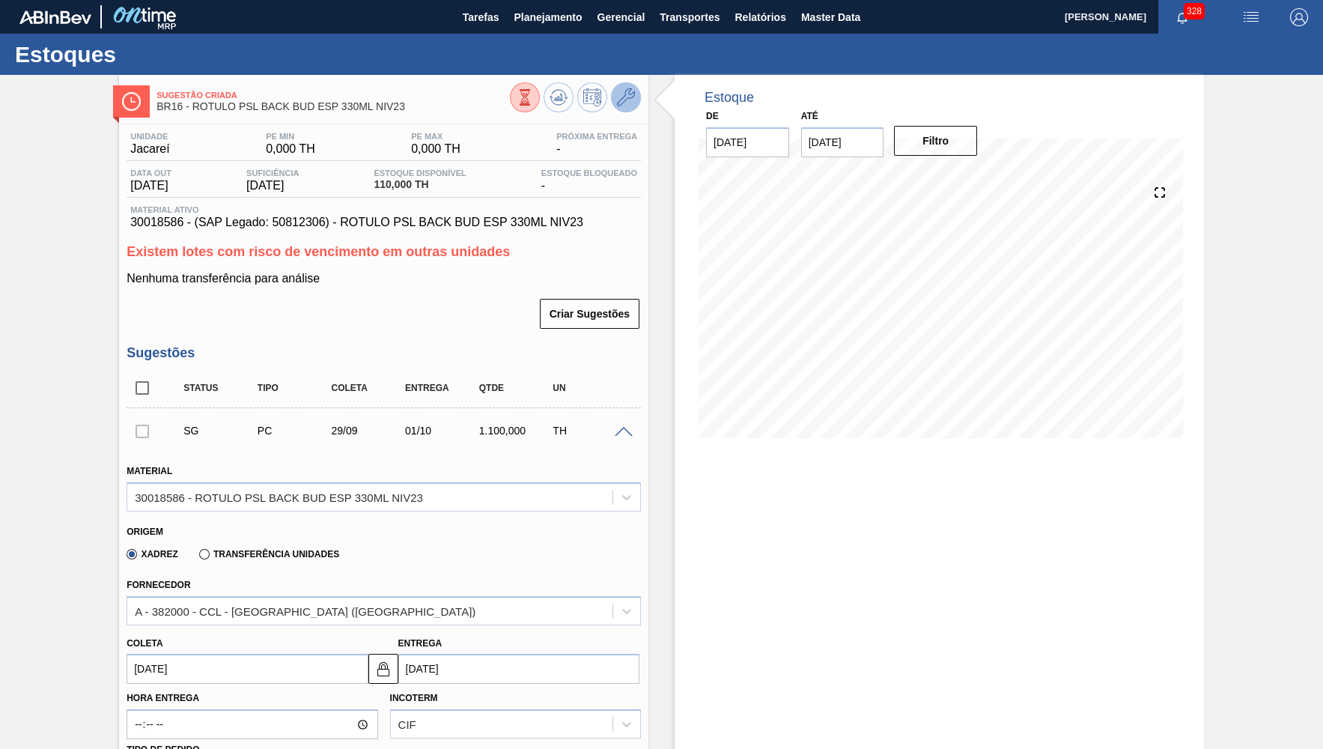
click at [631, 102] on icon at bounding box center [626, 97] width 18 height 18
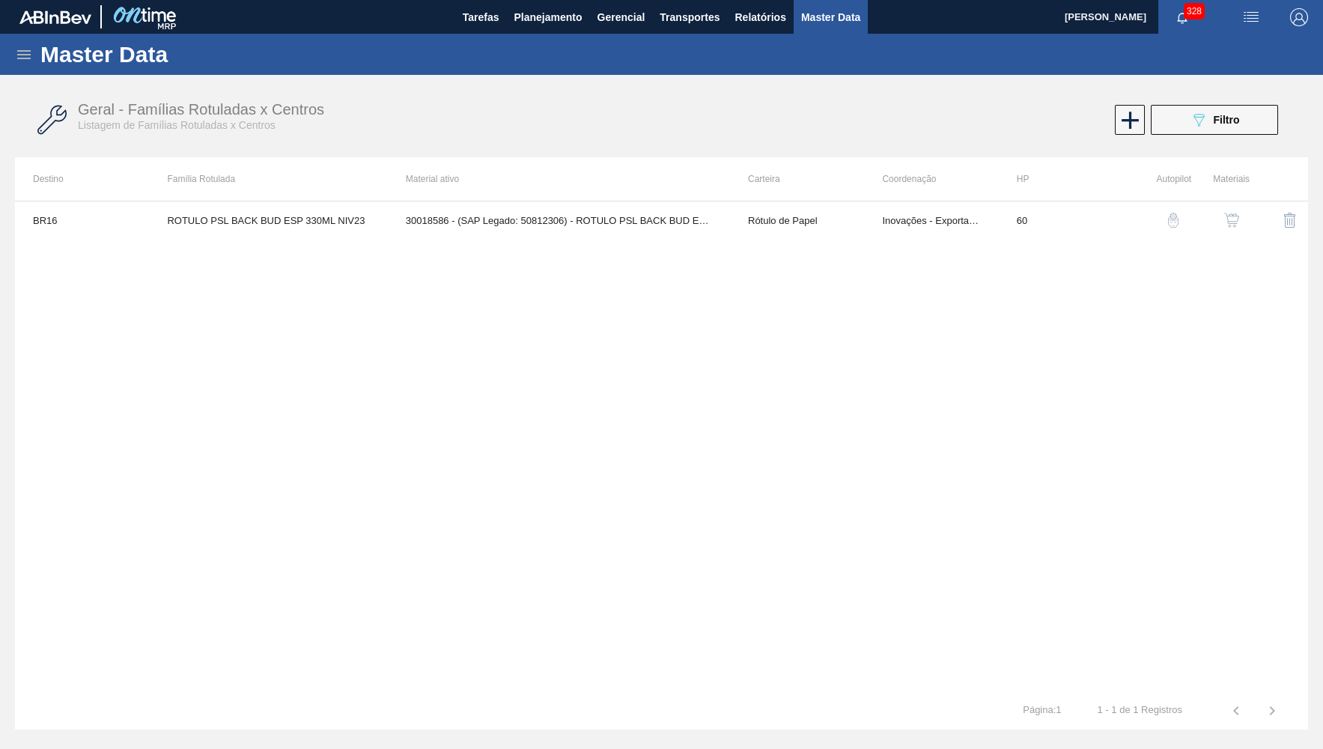
drag, startPoint x: 1208, startPoint y: 221, endPoint x: 1218, endPoint y: 218, distance: 10.9
click at [1217, 218] on div at bounding box center [1224, 220] width 51 height 36
click at [1223, 216] on button "button" at bounding box center [1232, 220] width 36 height 36
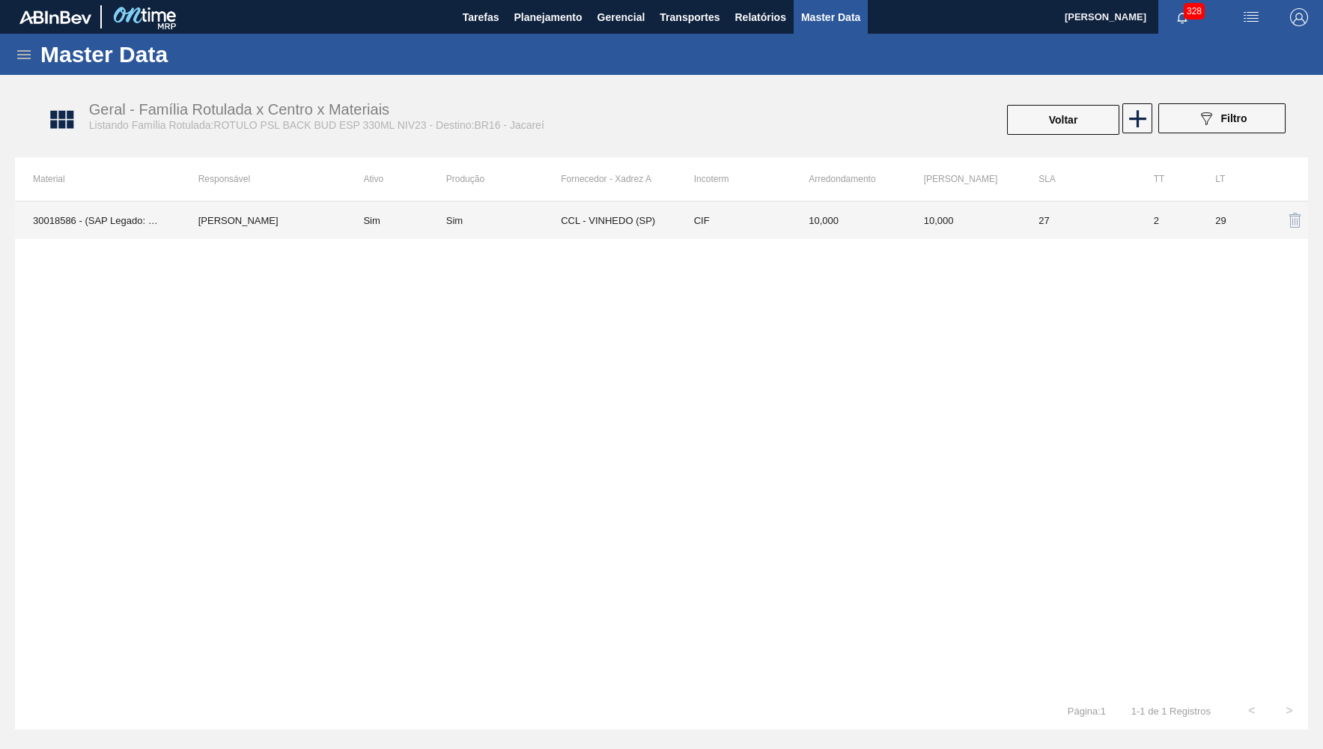
click at [505, 230] on td "Sim" at bounding box center [503, 219] width 115 height 37
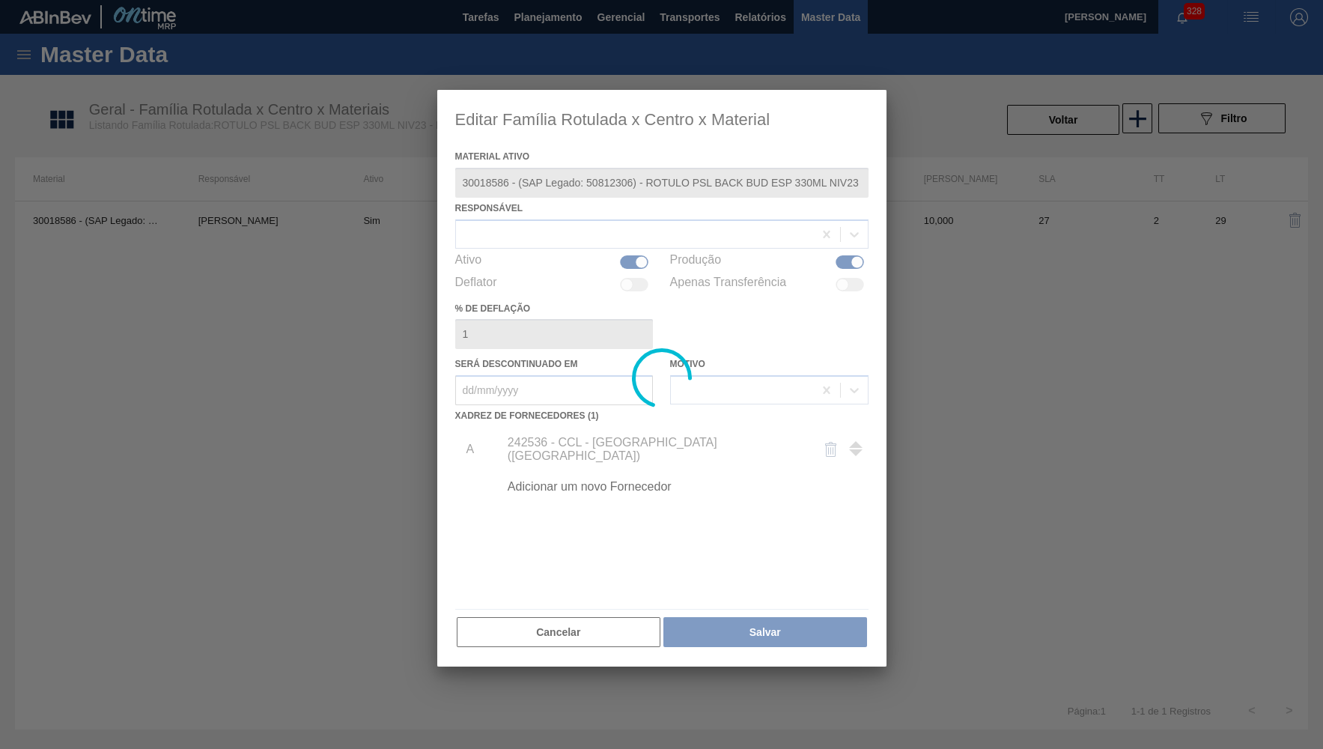
type ativo "30018586 - (SAP Legado: 50812306) - ROTULO PSL BACK BUD ESP 330ML NIV23"
checkbox input "true"
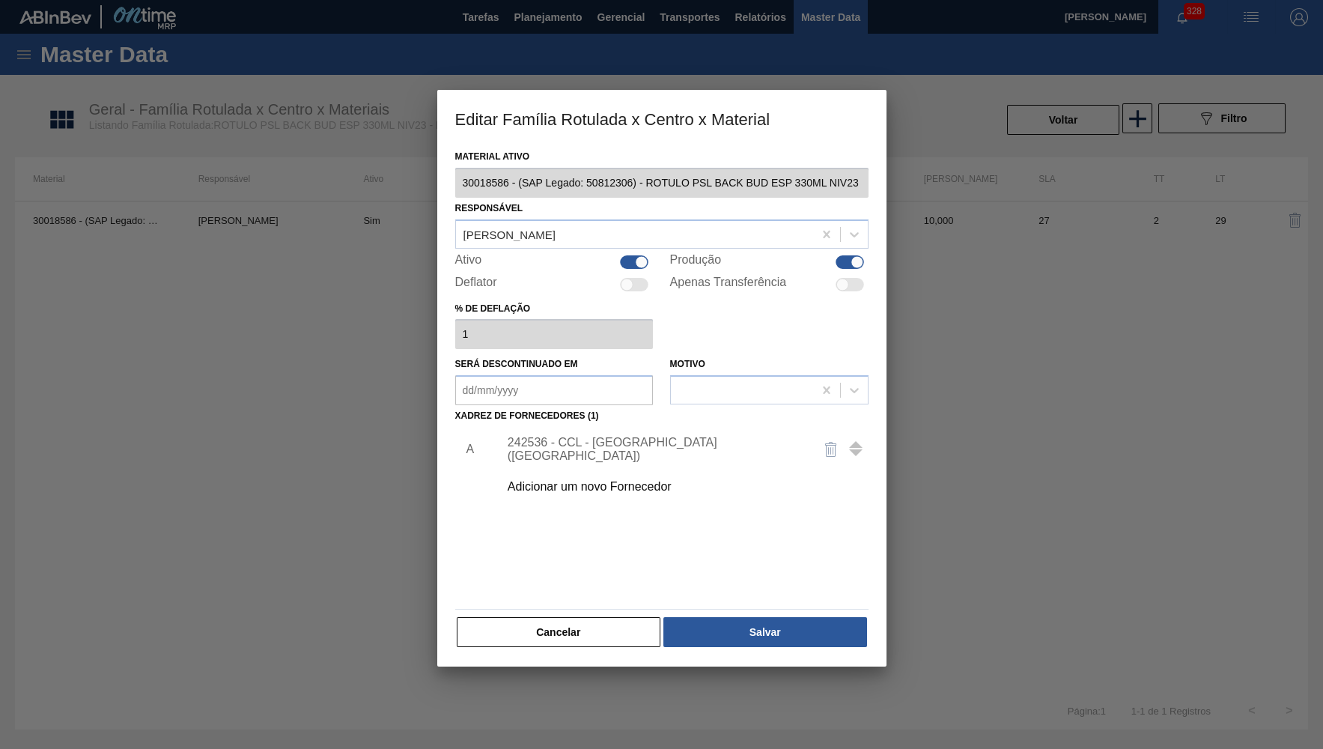
click at [595, 481] on div "Adicionar um novo Fornecedor" at bounding box center [654, 486] width 293 height 13
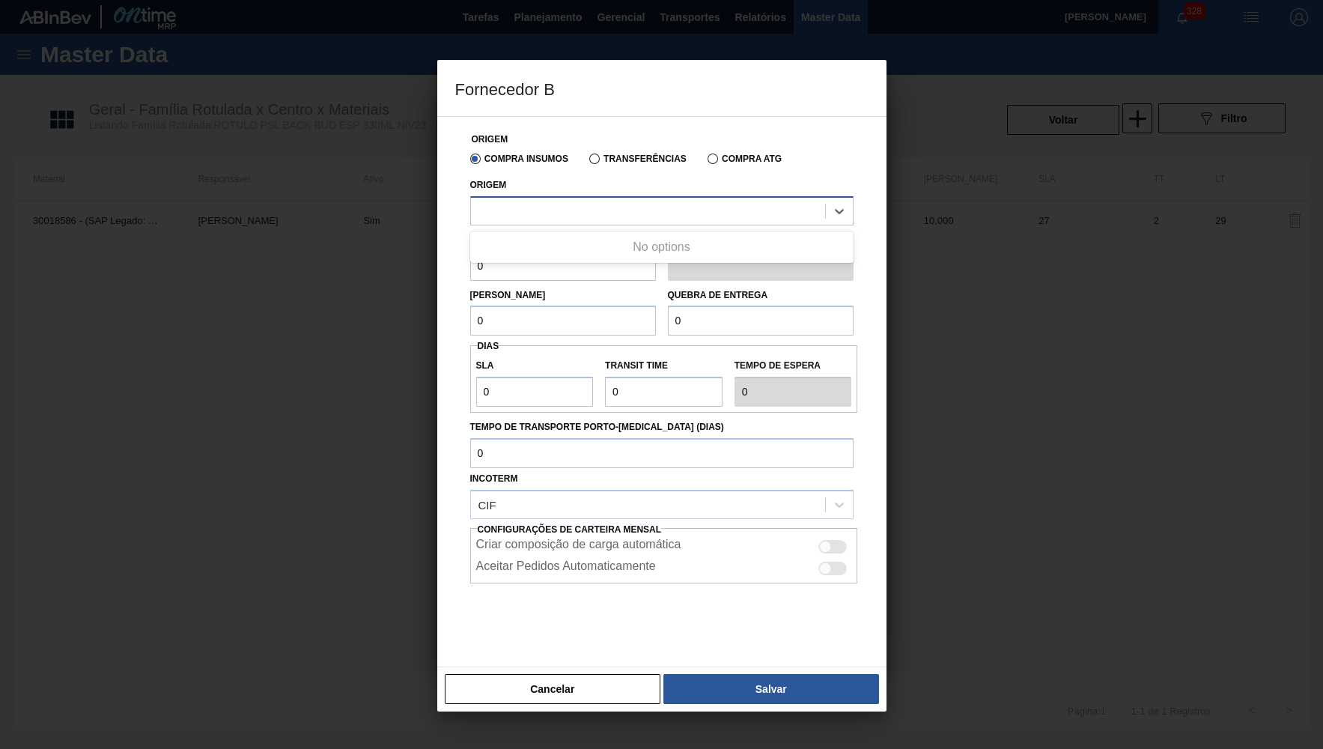
click at [551, 210] on div at bounding box center [648, 211] width 354 height 22
click at [579, 684] on button "Cancelar" at bounding box center [553, 689] width 216 height 30
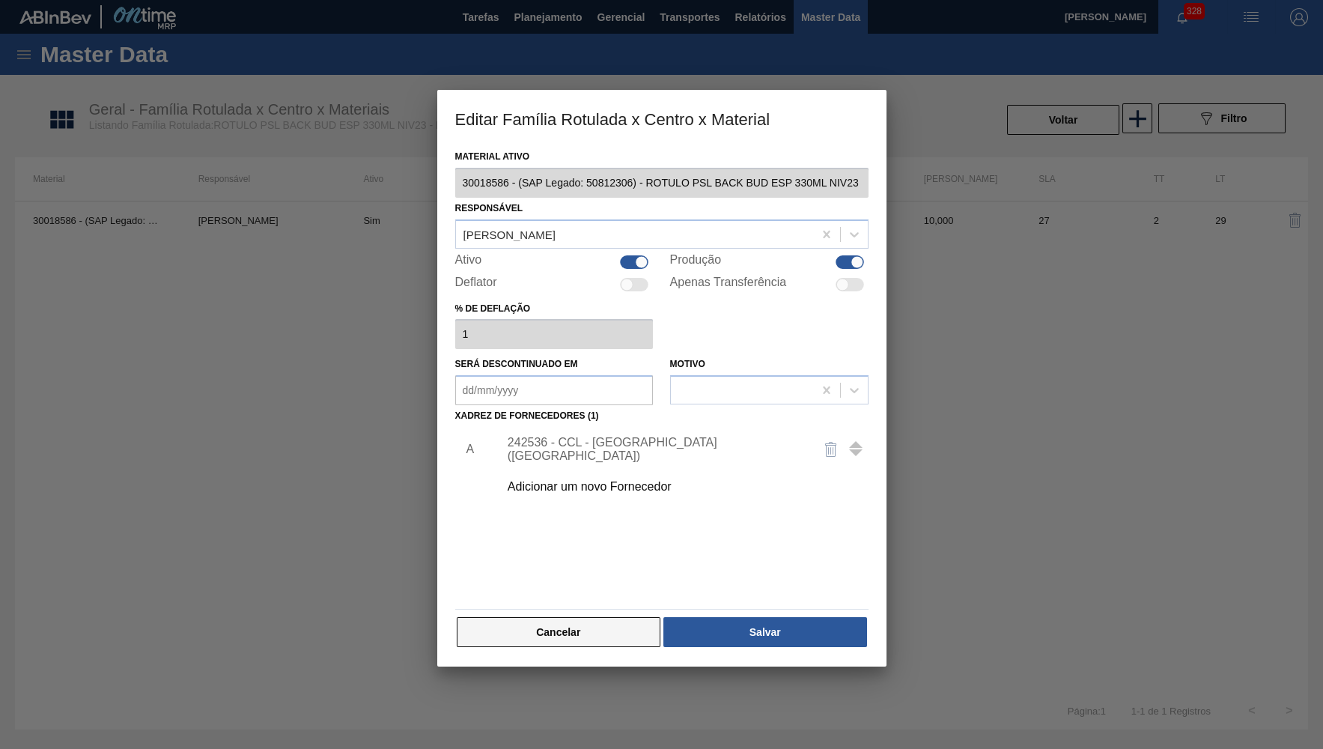
click at [611, 632] on button "Cancelar" at bounding box center [559, 632] width 204 height 30
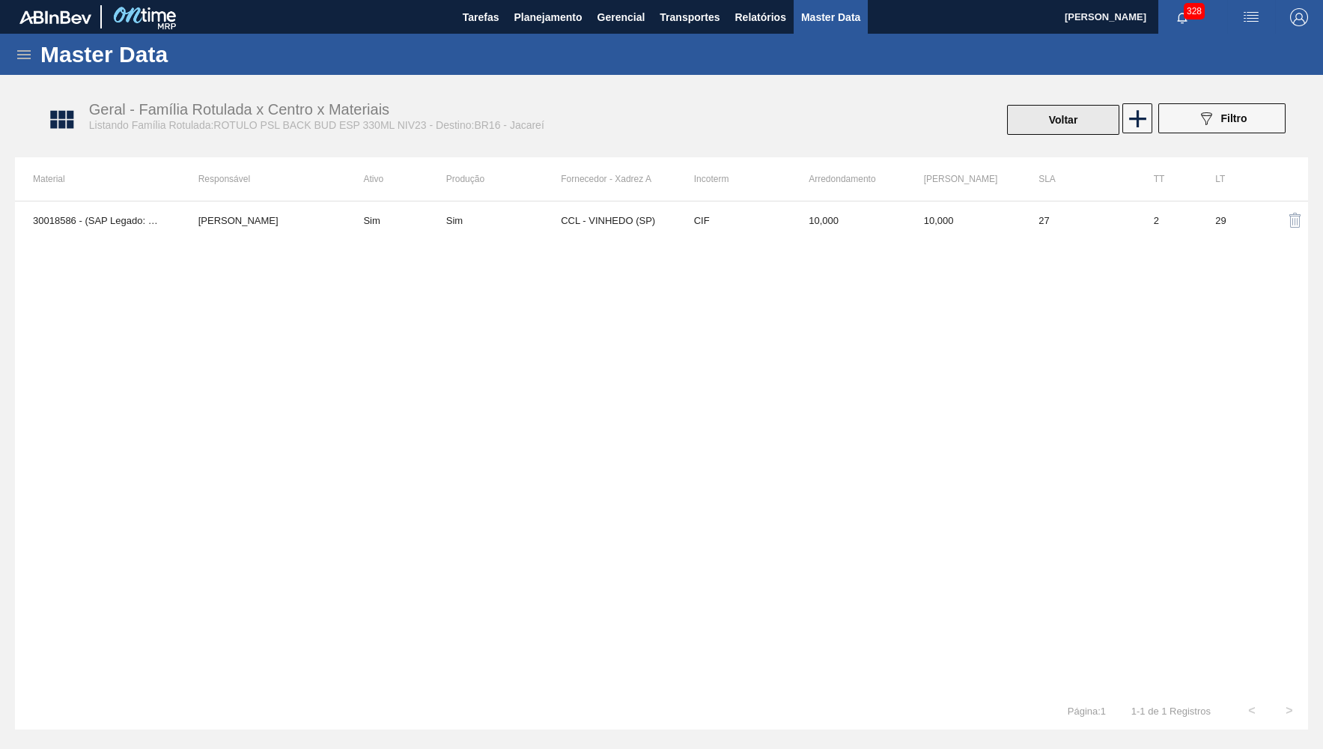
click at [1040, 130] on button "Voltar" at bounding box center [1063, 120] width 112 height 30
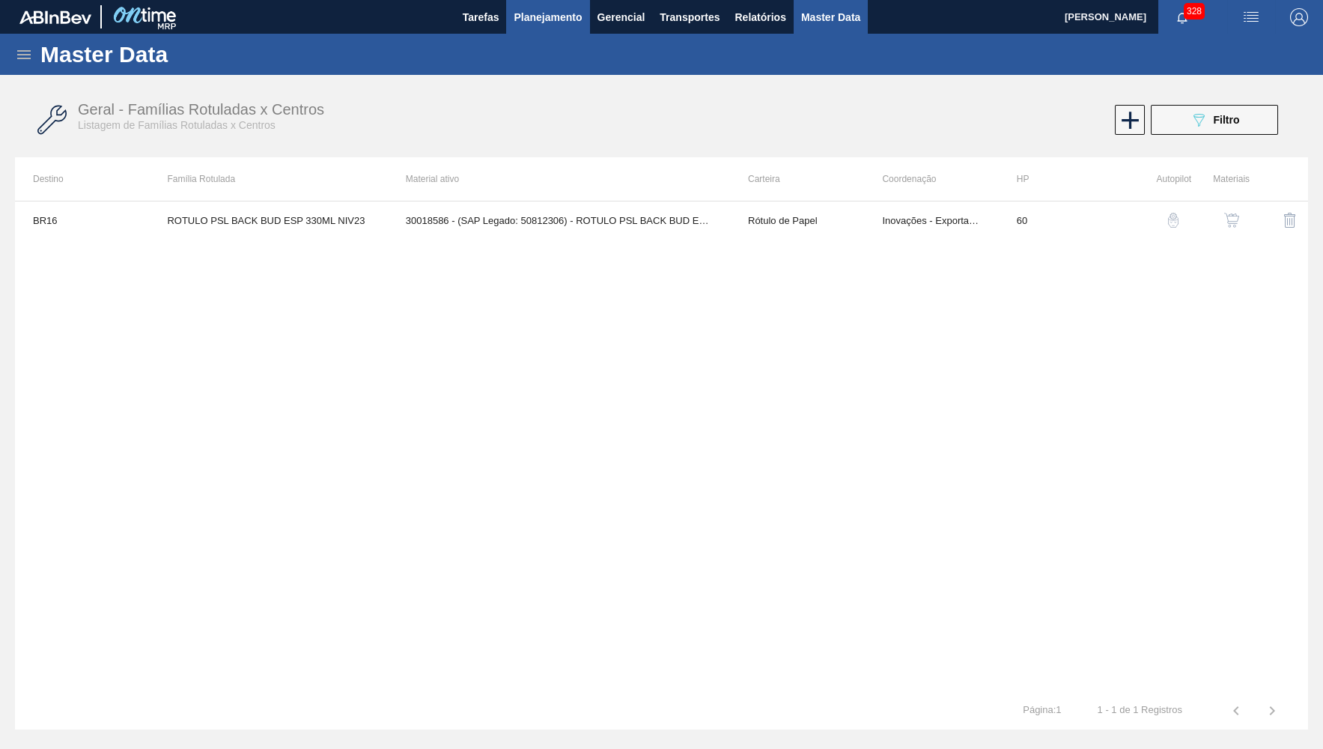
click at [541, 28] on button "Planejamento" at bounding box center [547, 17] width 83 height 34
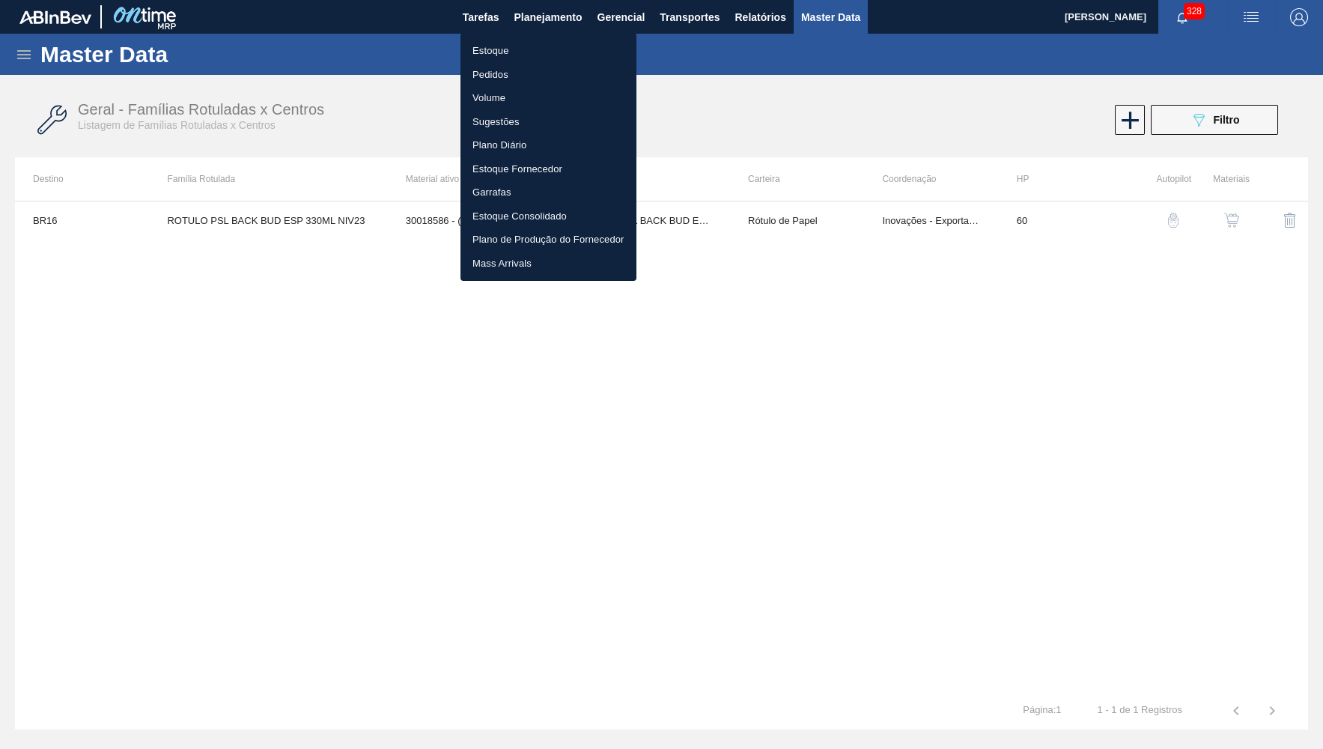
click at [489, 41] on li "Estoque" at bounding box center [548, 51] width 176 height 24
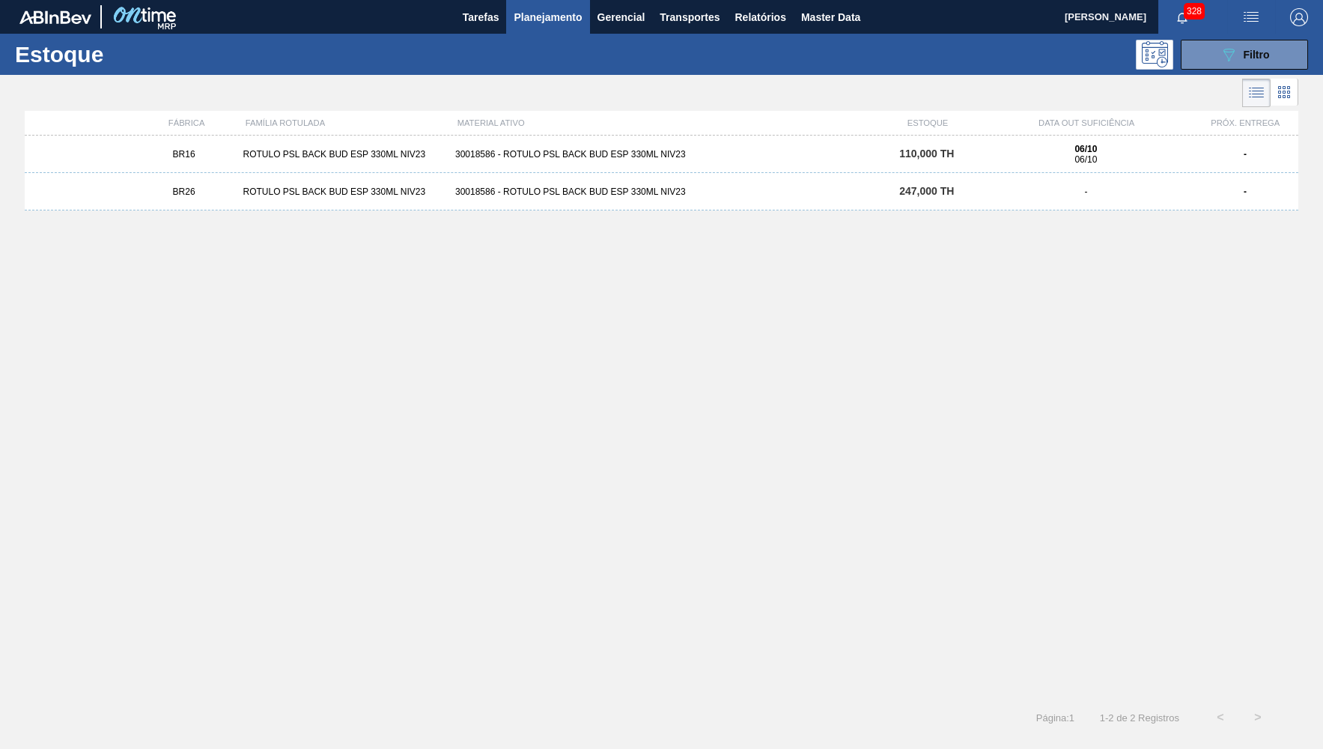
click at [558, 153] on div "30018586 - ROTULO PSL BACK BUD ESP 330ML NIV23" at bounding box center [661, 154] width 425 height 10
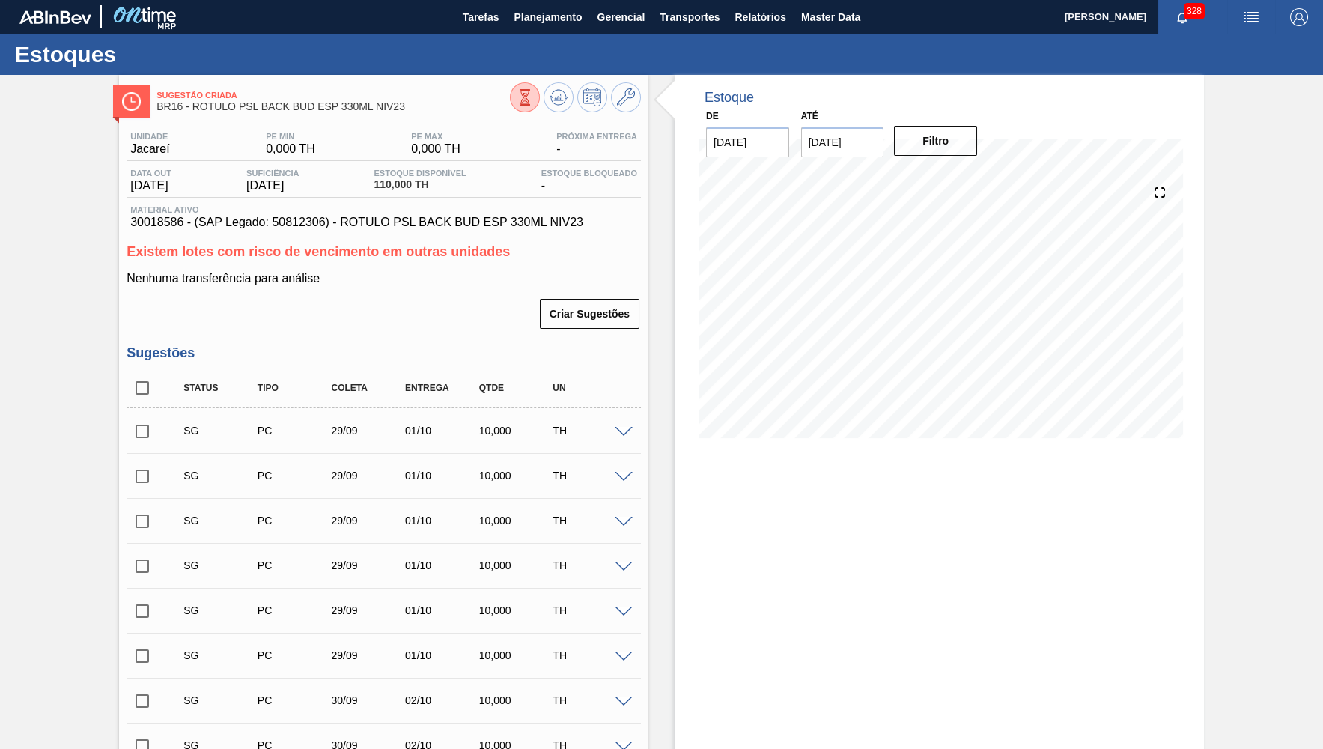
type input "[DATE]"
click at [621, 428] on span at bounding box center [624, 432] width 18 height 11
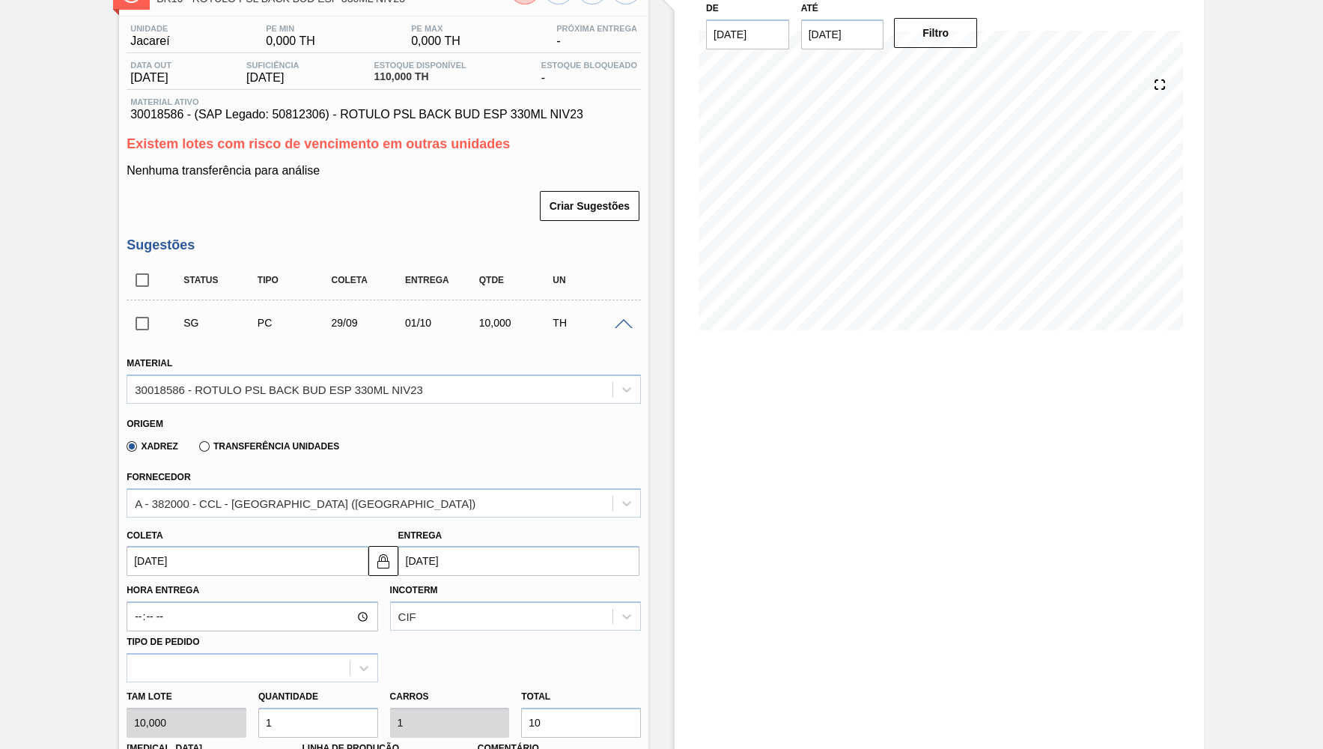
scroll to position [146, 0]
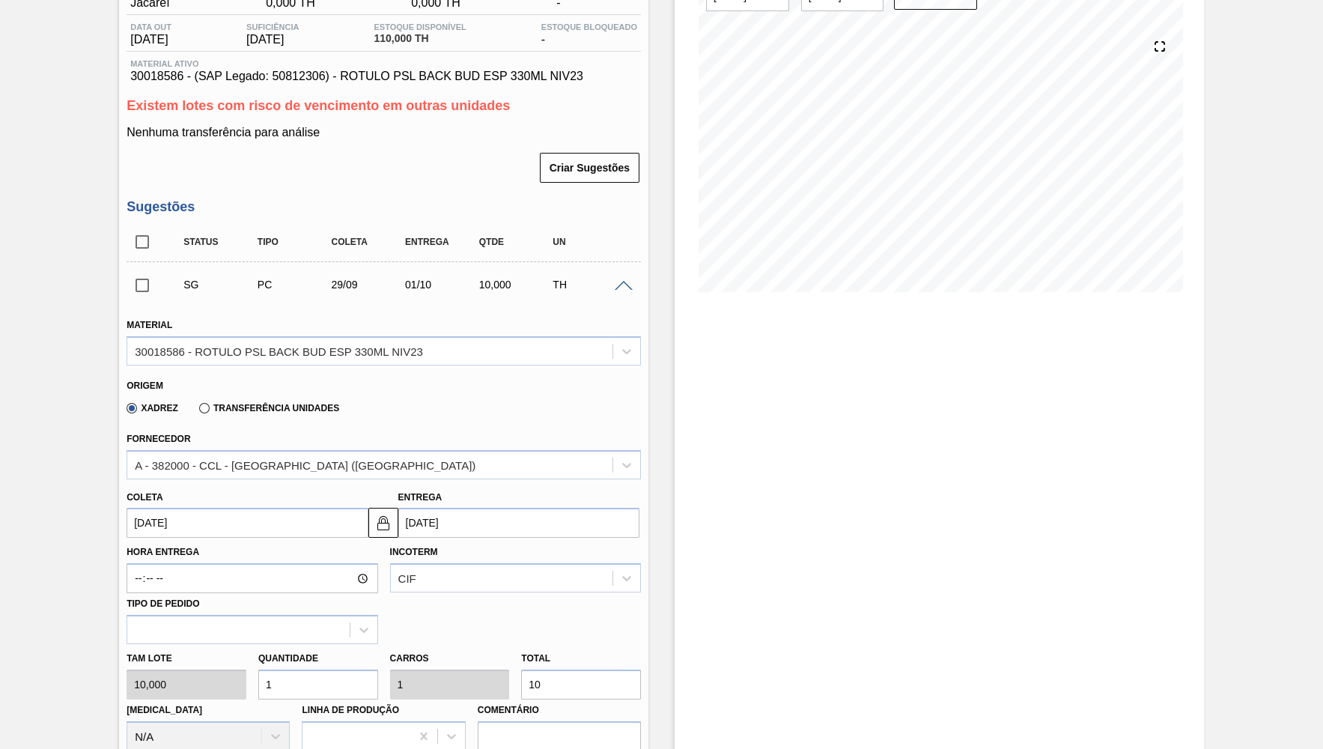
click at [218, 513] on input "[DATE]" at bounding box center [247, 523] width 241 height 30
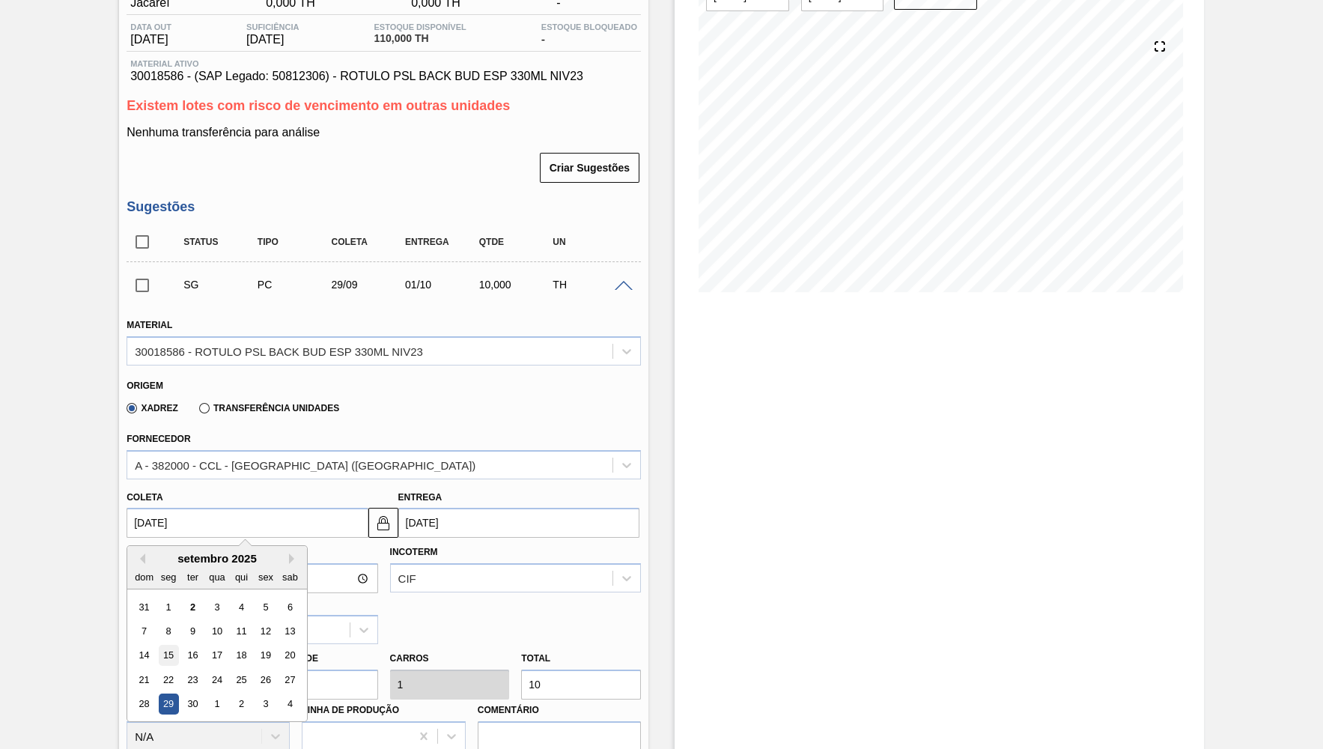
click at [165, 645] on div "15" at bounding box center [169, 655] width 20 height 20
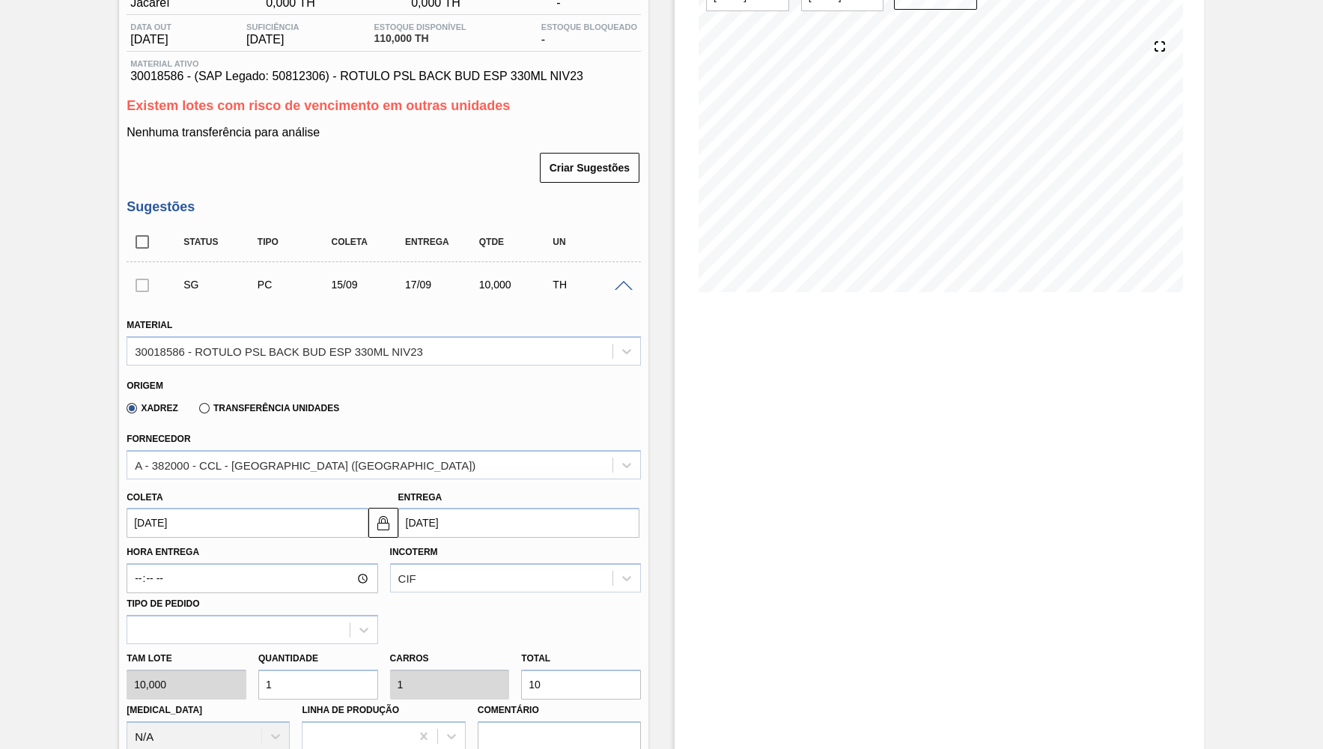
type input "[DATE]"
click at [523, 672] on input "10" at bounding box center [581, 684] width 120 height 30
click at [536, 669] on input "10" at bounding box center [581, 684] width 120 height 30
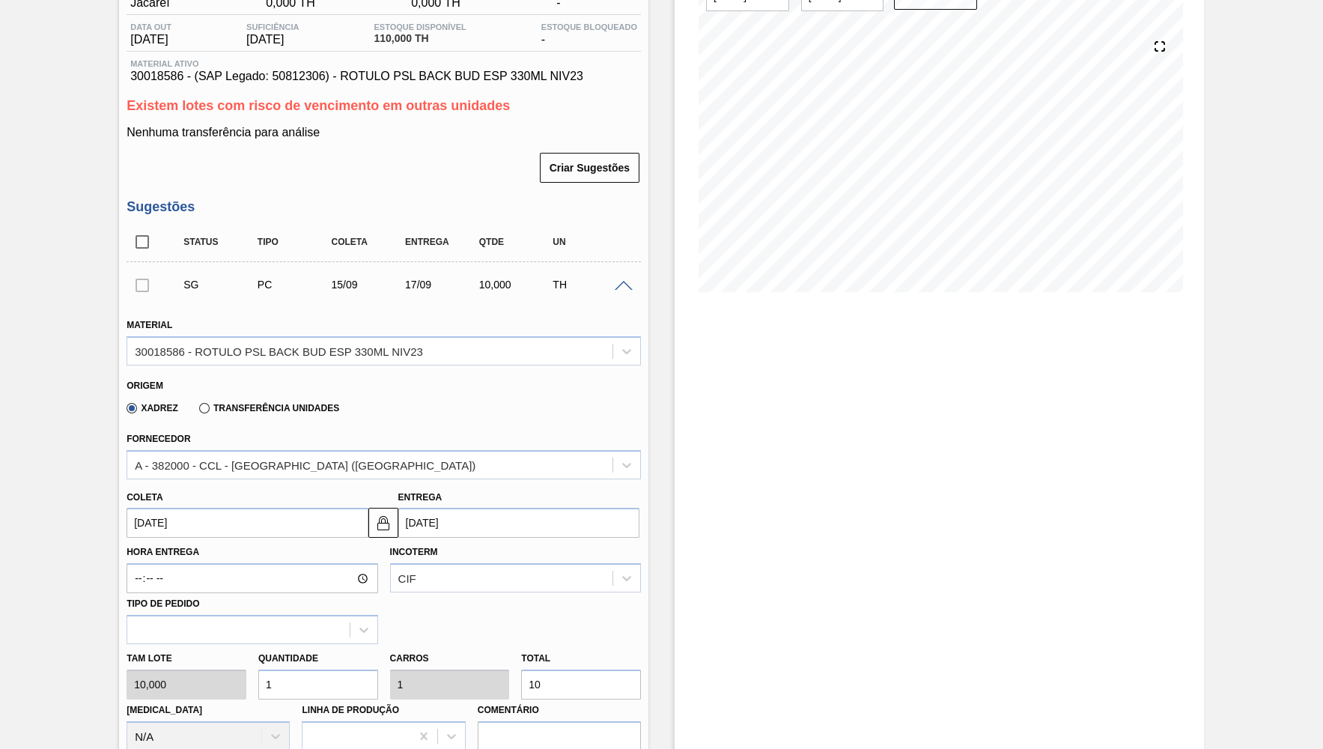
type input "1"
type input "0,1"
type input "1.100"
type input "110"
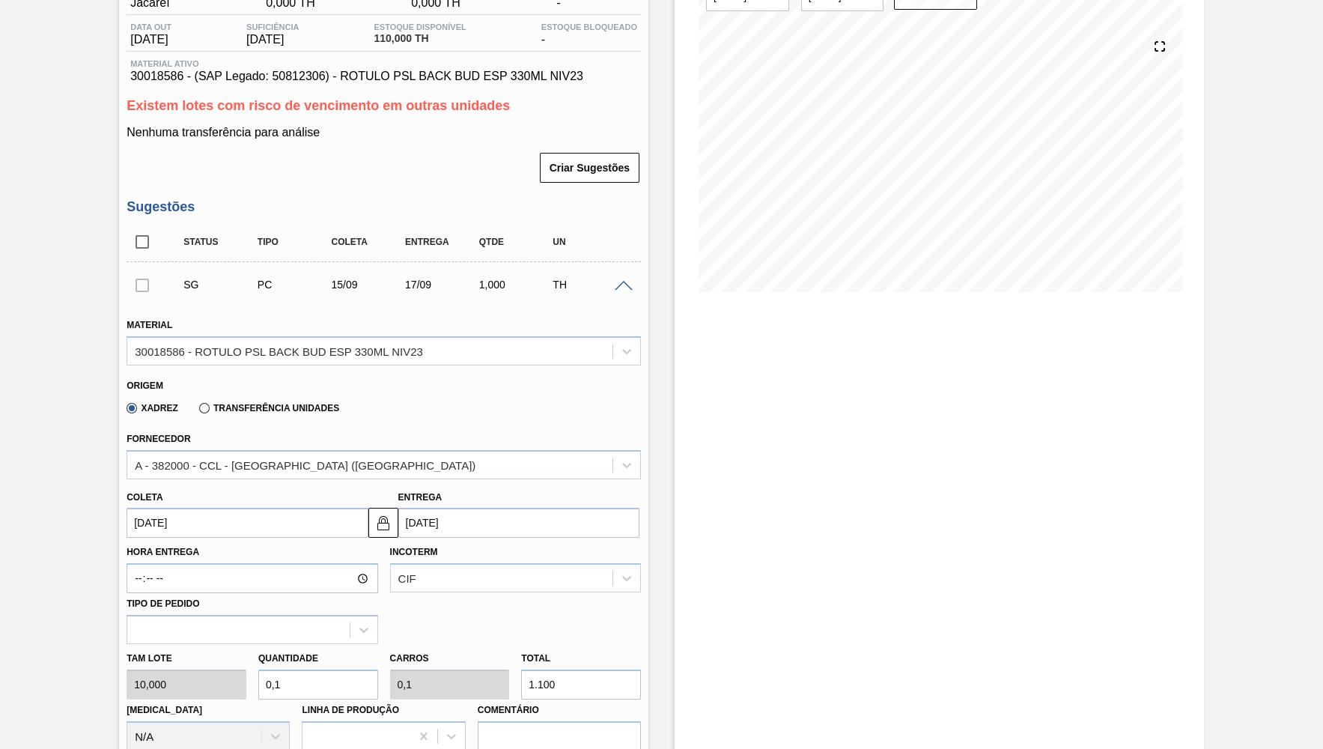
type input "110"
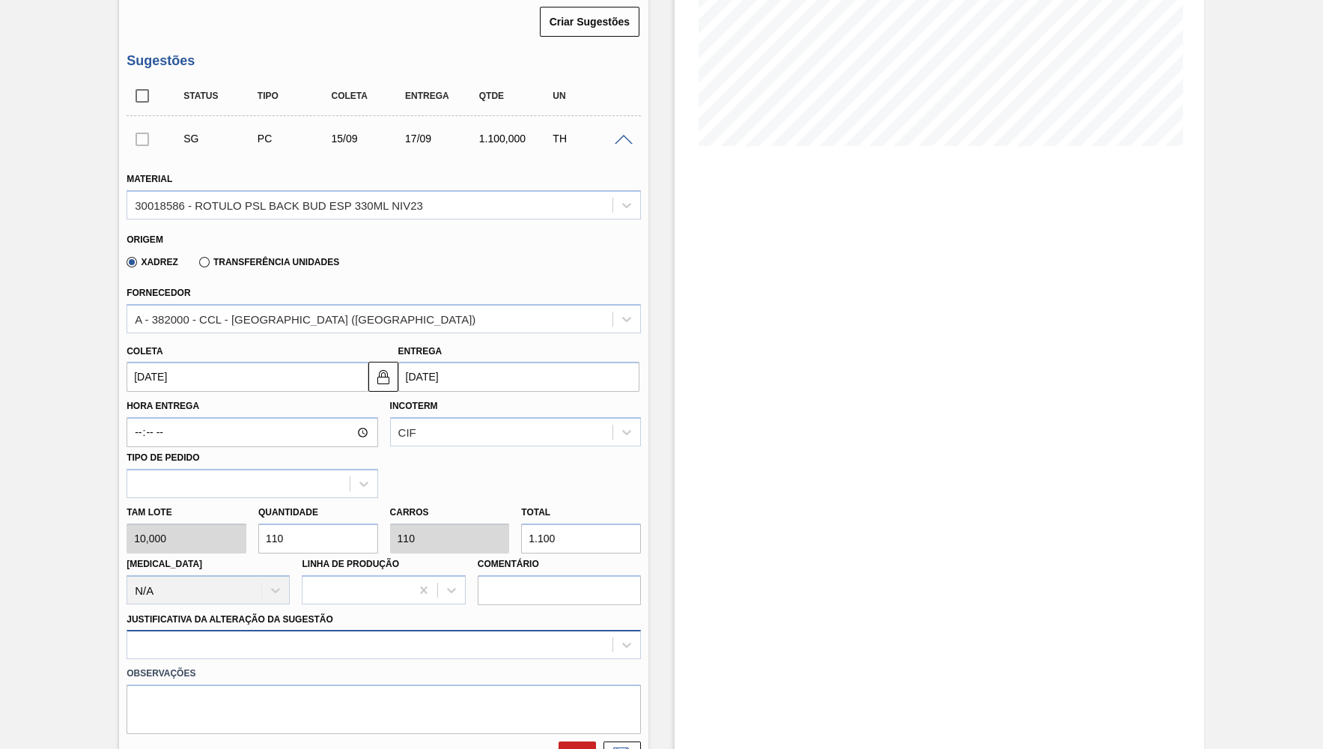
type input "1.100"
click at [288, 632] on div at bounding box center [384, 644] width 514 height 29
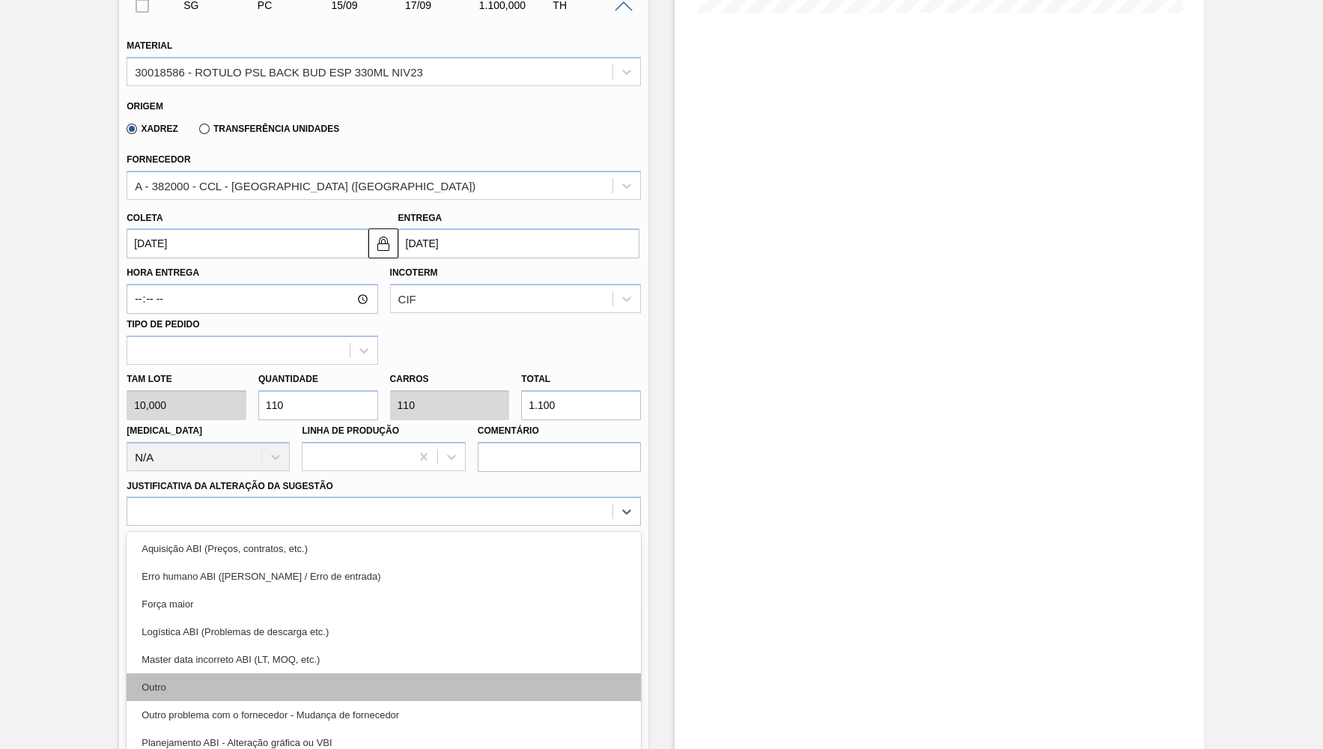
click at [279, 680] on div "Outro" at bounding box center [384, 687] width 514 height 28
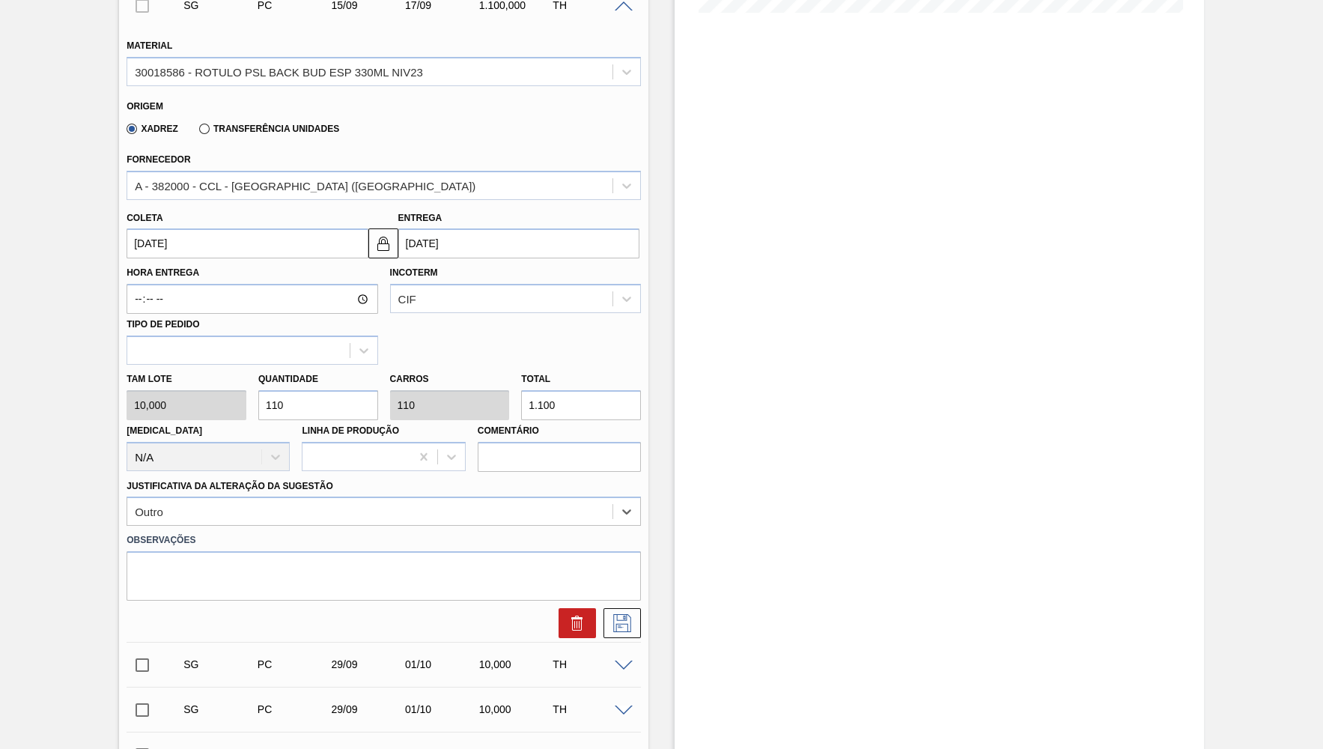
scroll to position [498, 0]
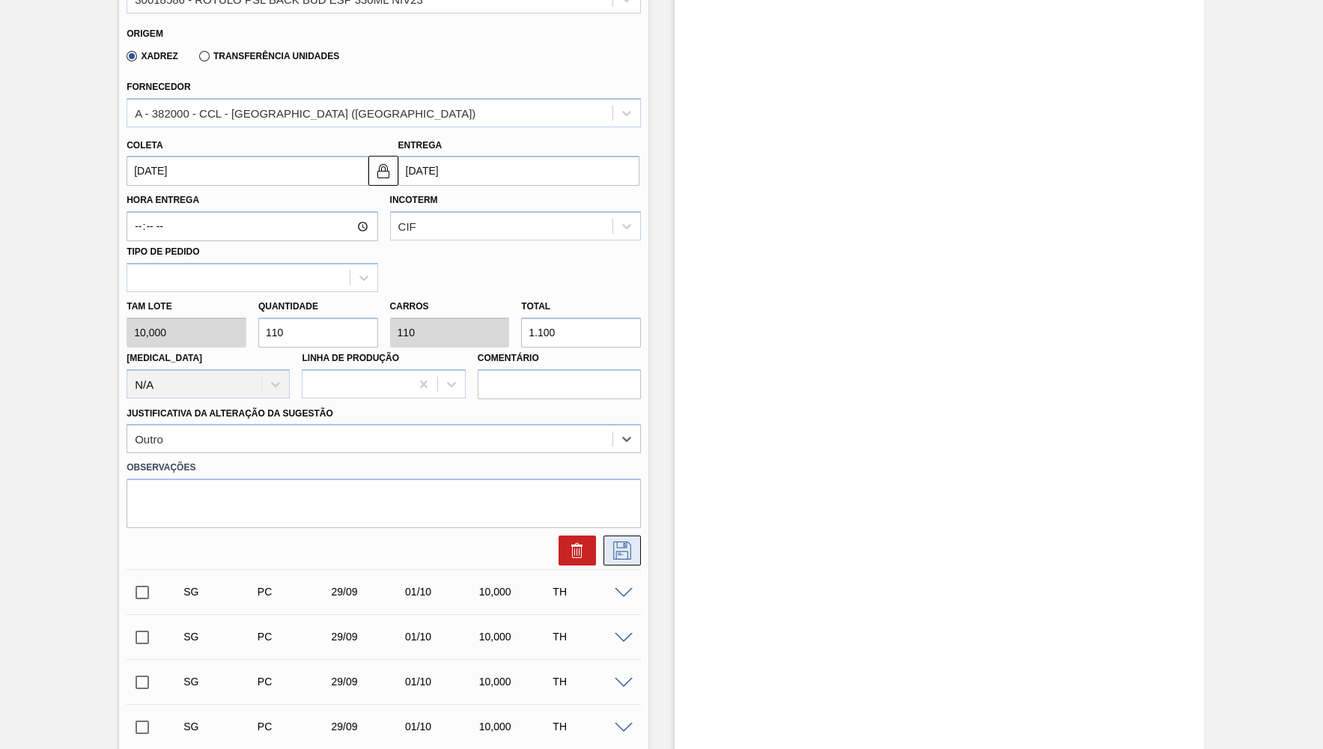
click at [628, 541] on icon at bounding box center [622, 550] width 24 height 18
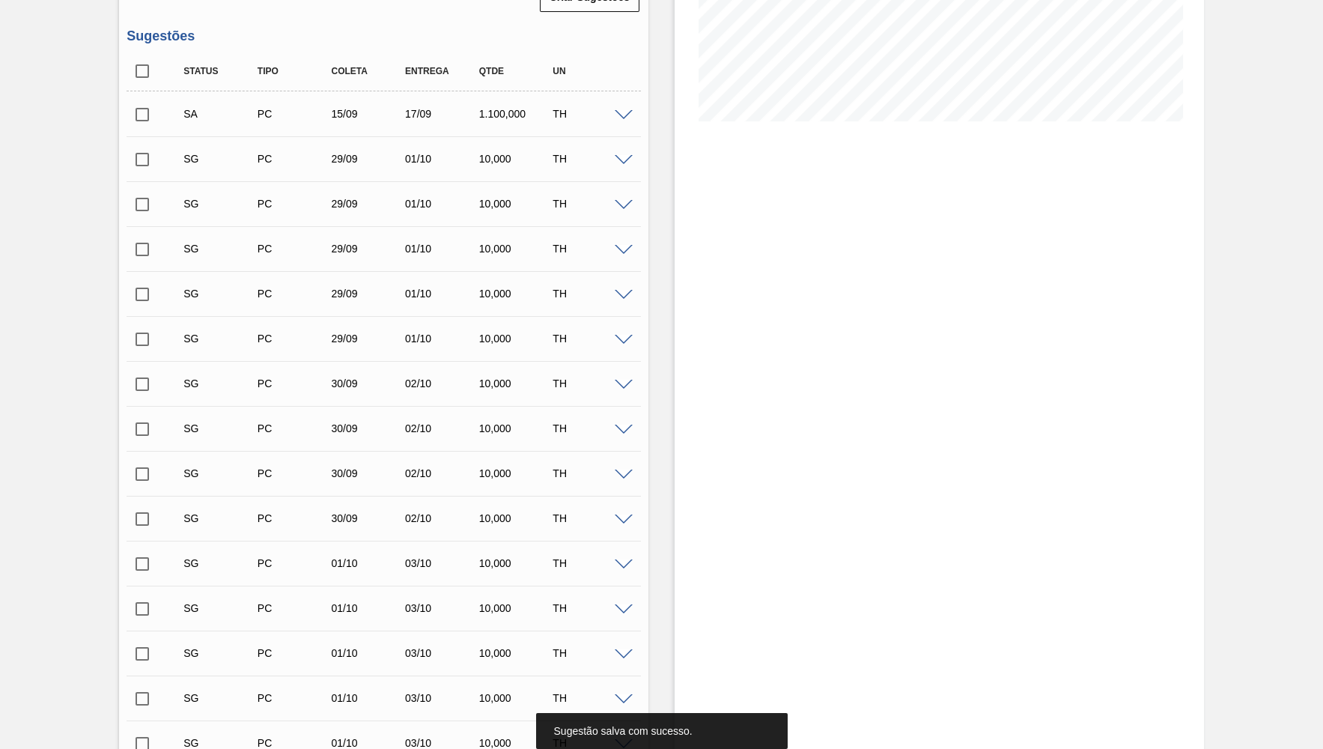
scroll to position [206, 0]
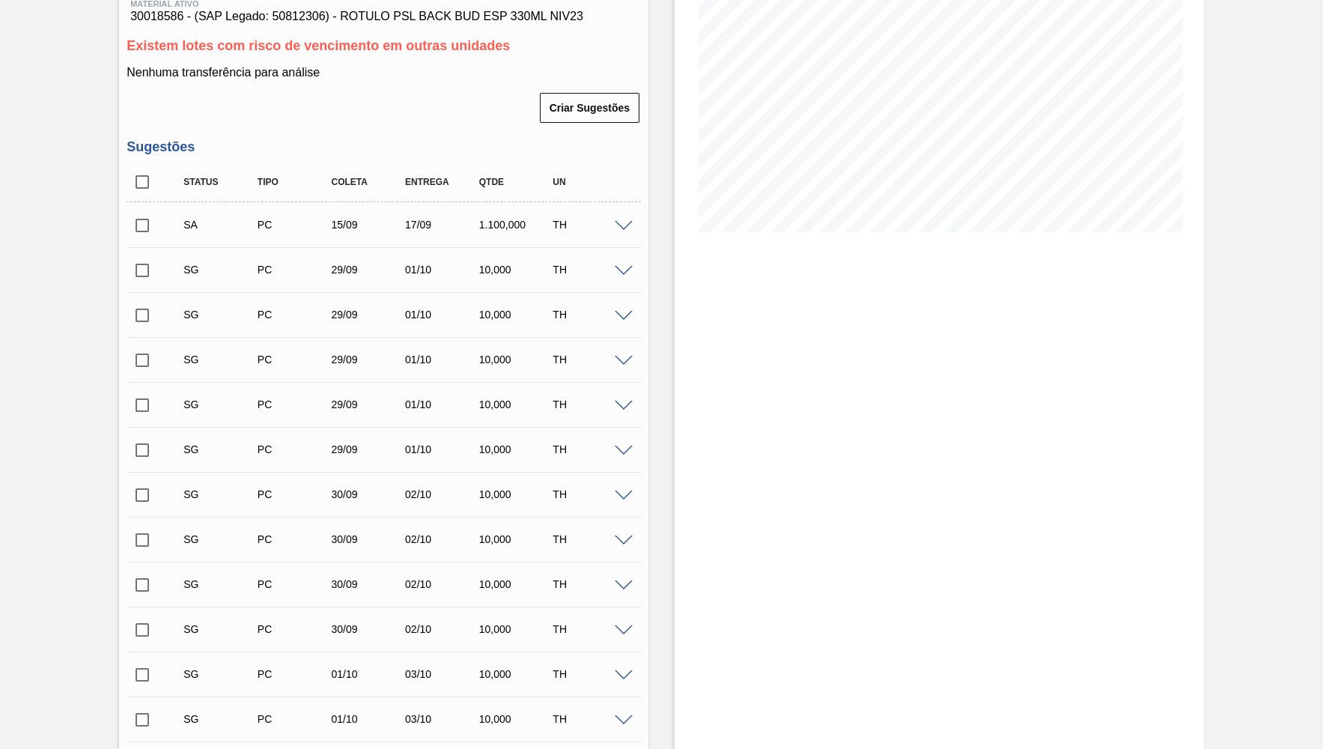
click at [136, 183] on input "checkbox" at bounding box center [142, 181] width 31 height 31
checkbox input "true"
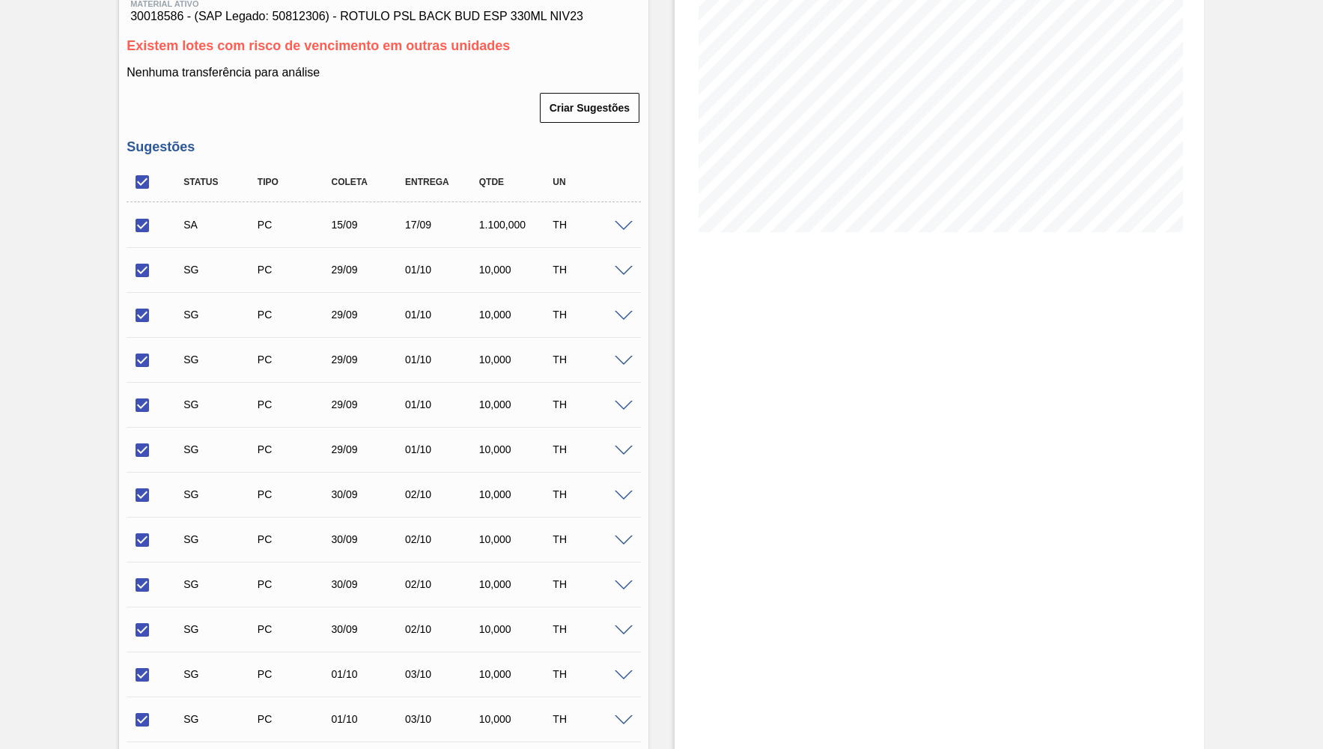
checkbox input "true"
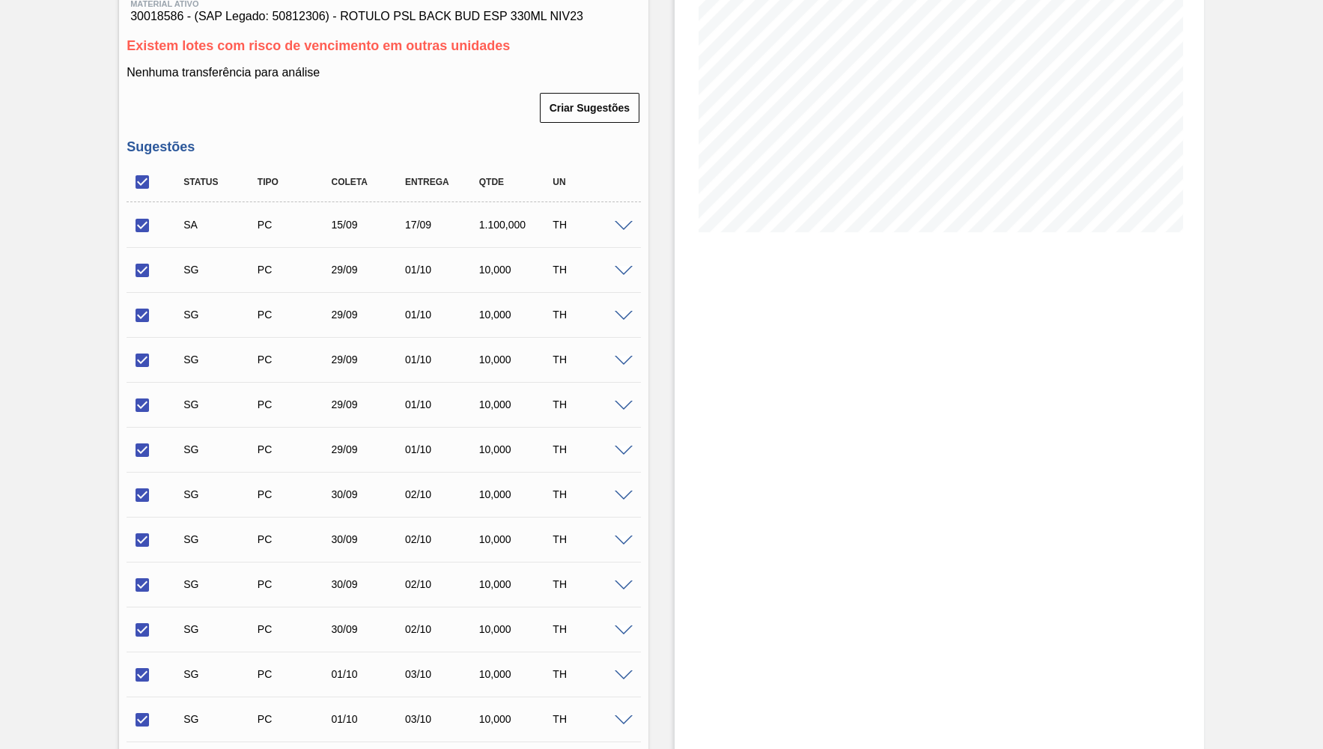
checkbox input "true"
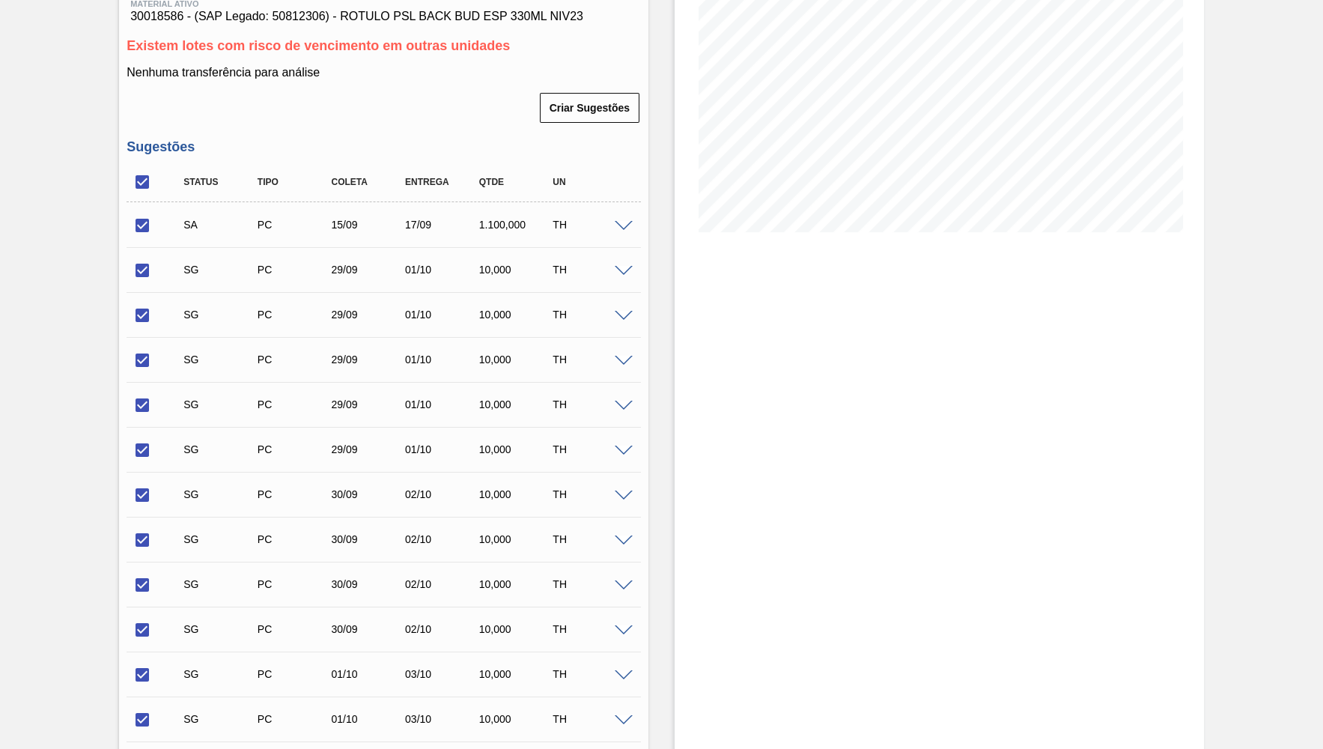
checkbox input "true"
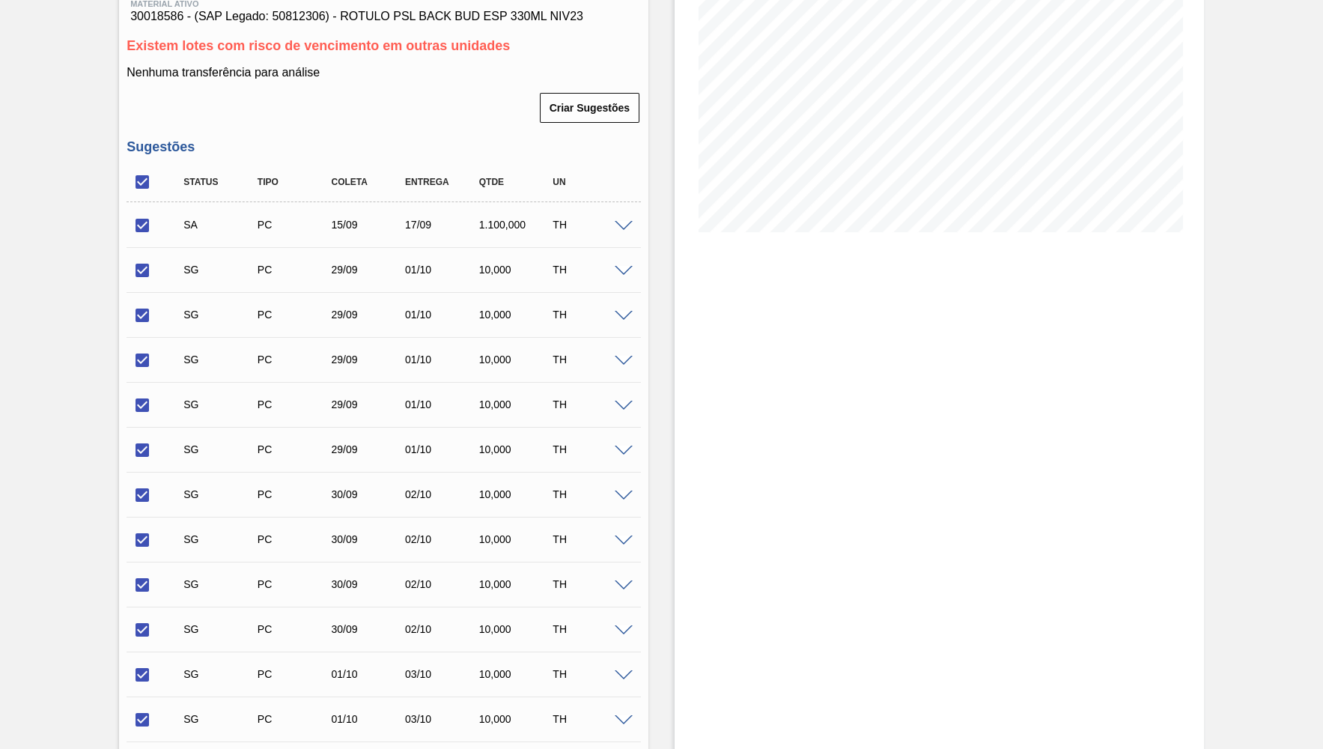
checkbox input "true"
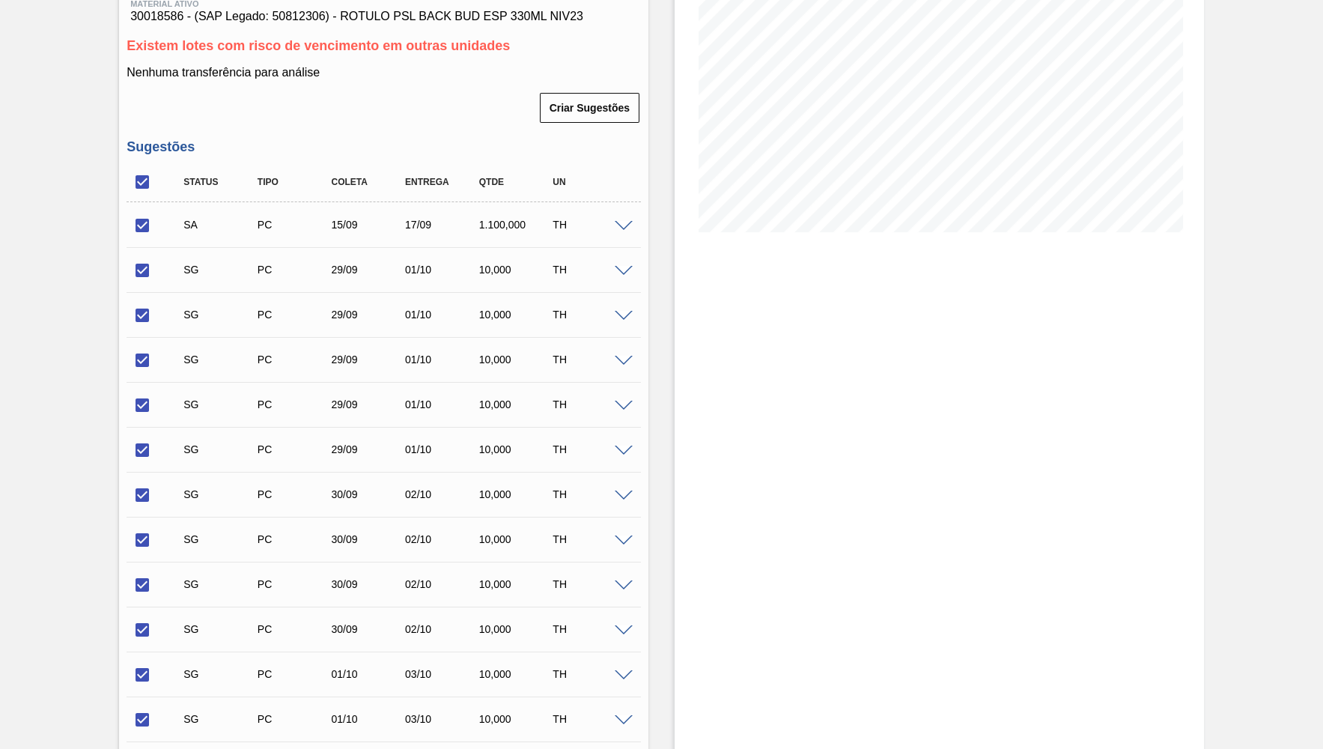
checkbox input "true"
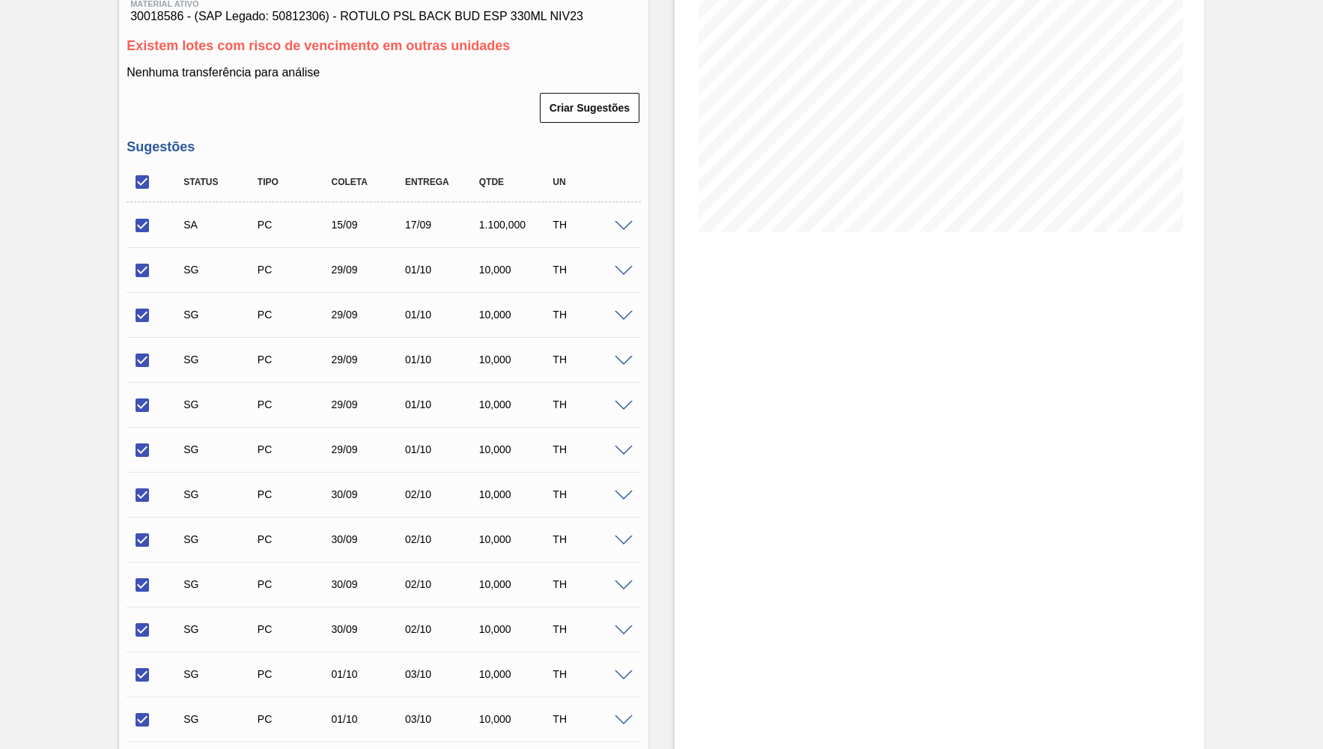
checkbox input "true"
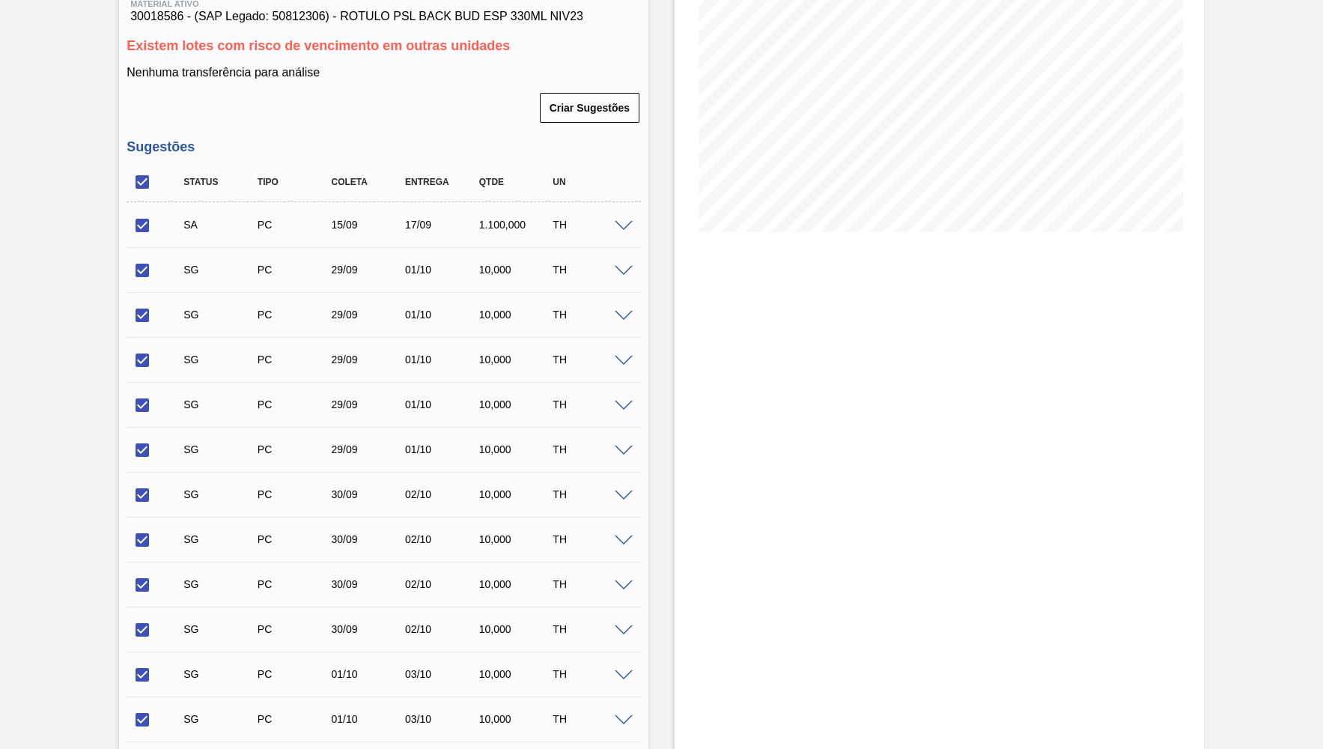
checkbox input "true"
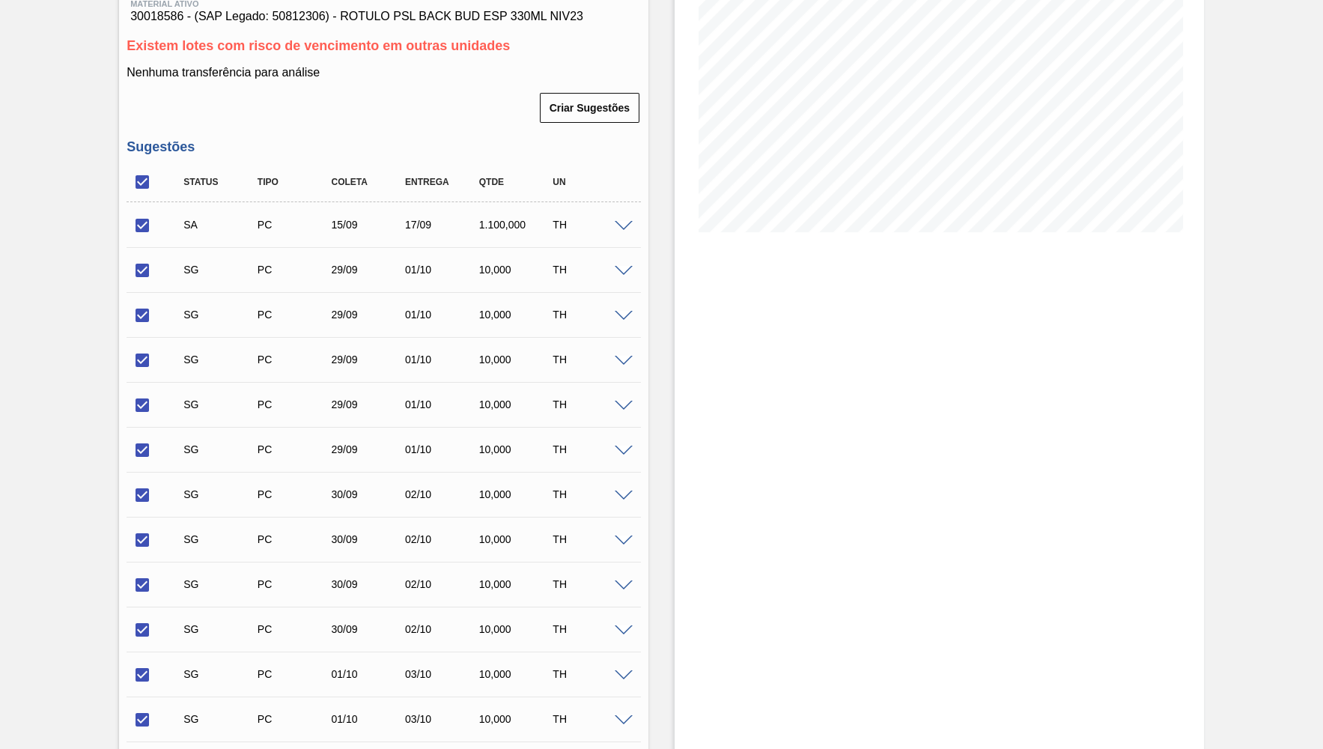
checkbox input "true"
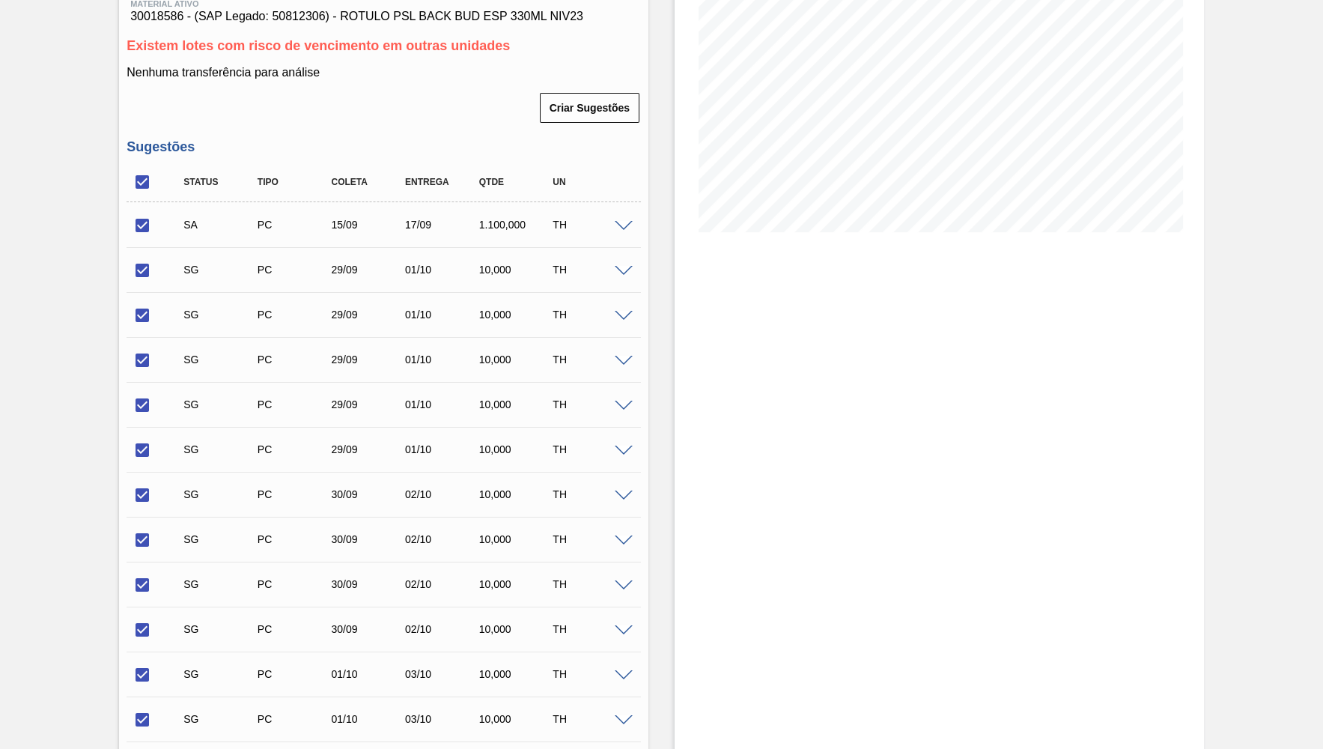
checkbox input "true"
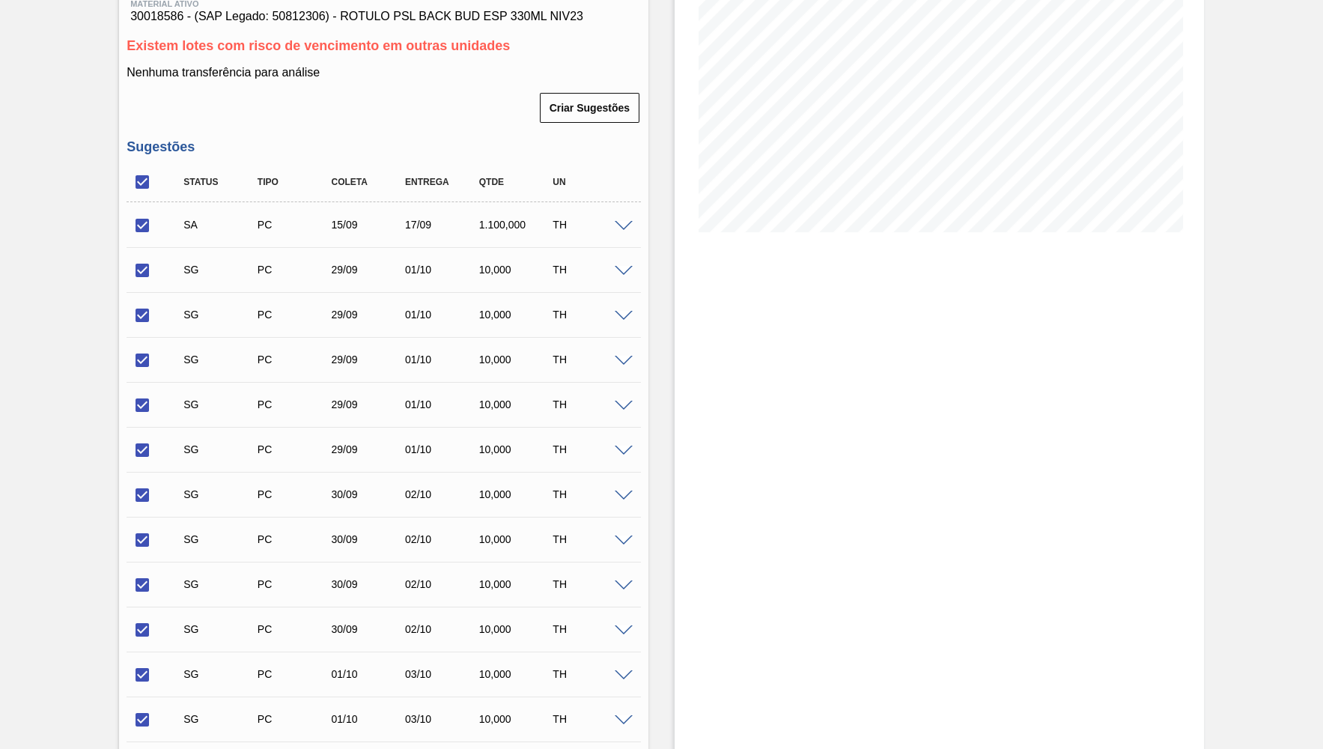
checkbox input "true"
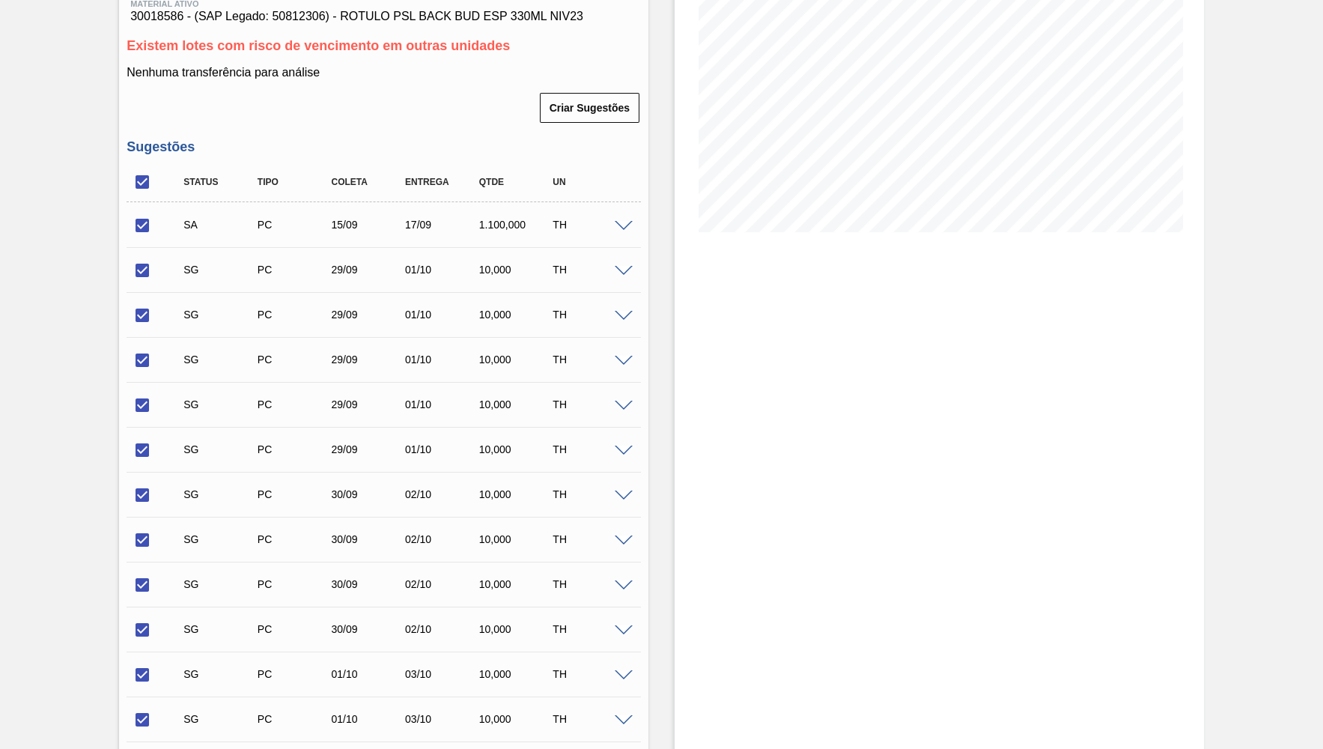
checkbox input "true"
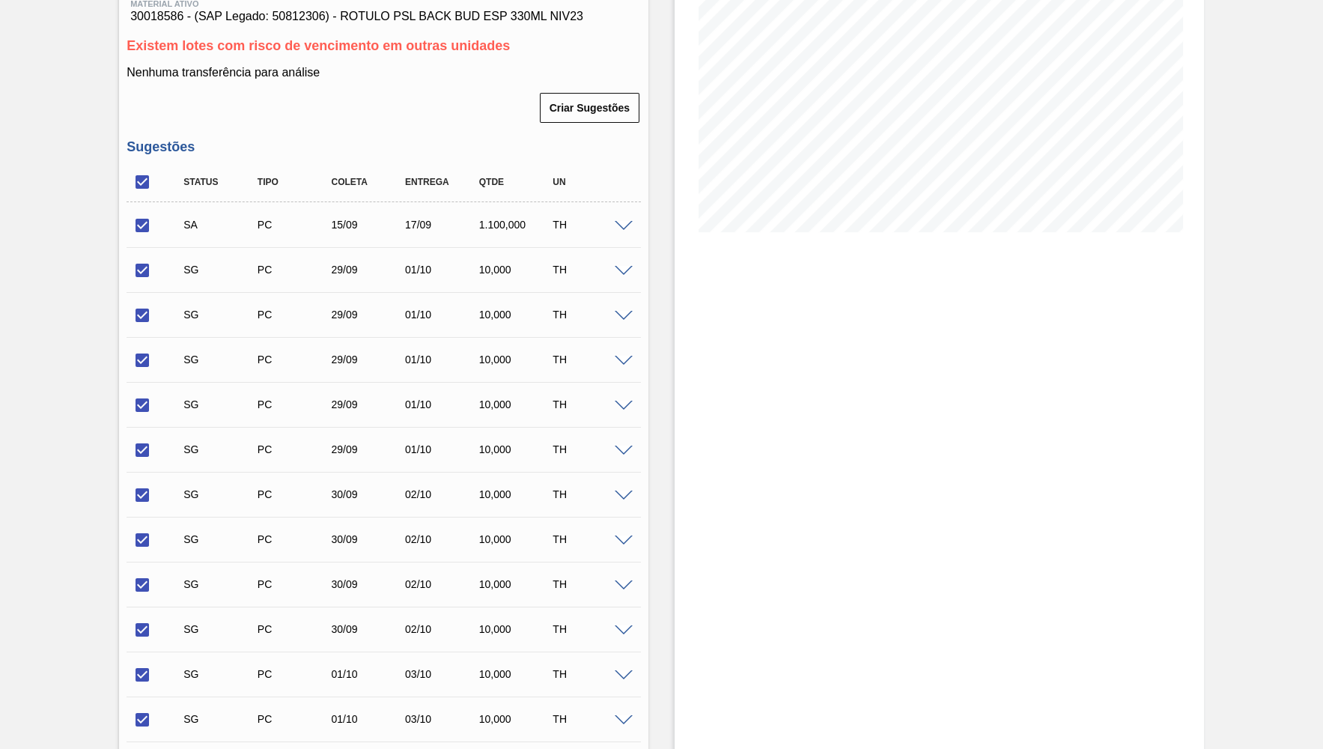
checkbox input "true"
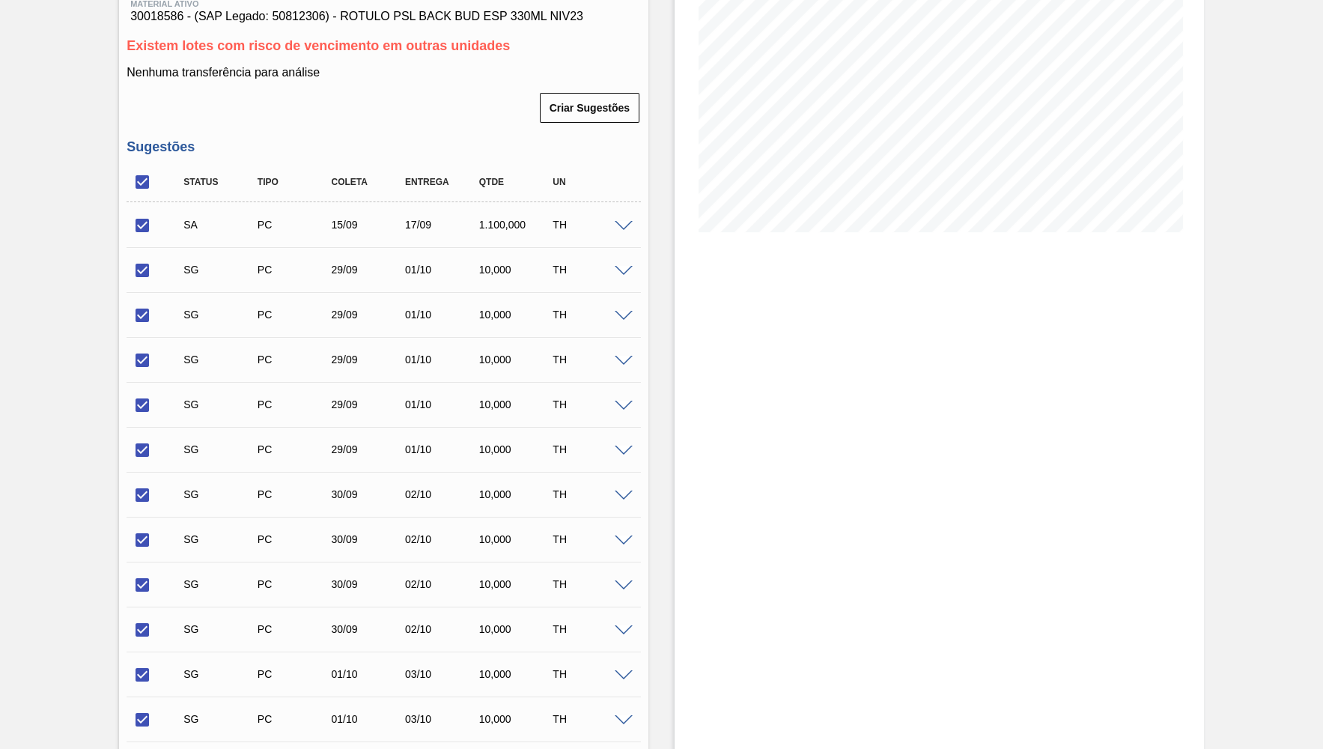
checkbox input "true"
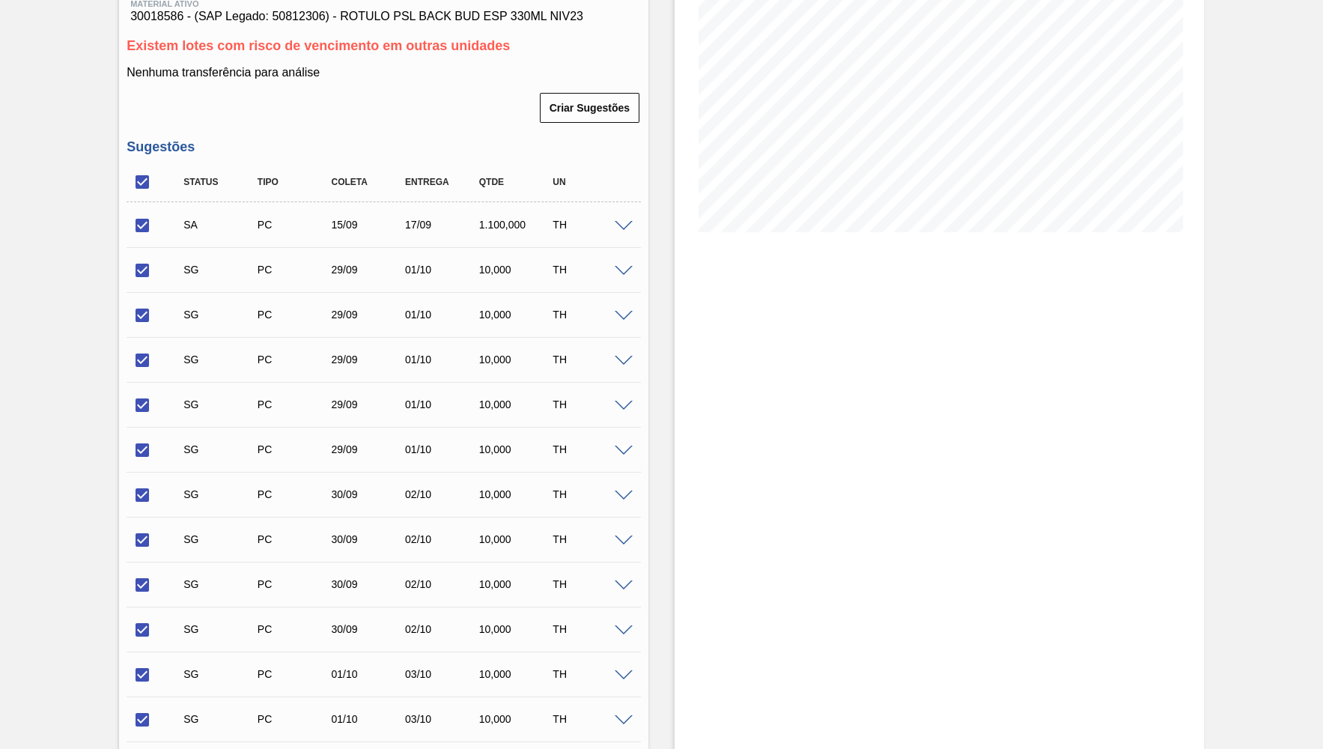
checkbox input "true"
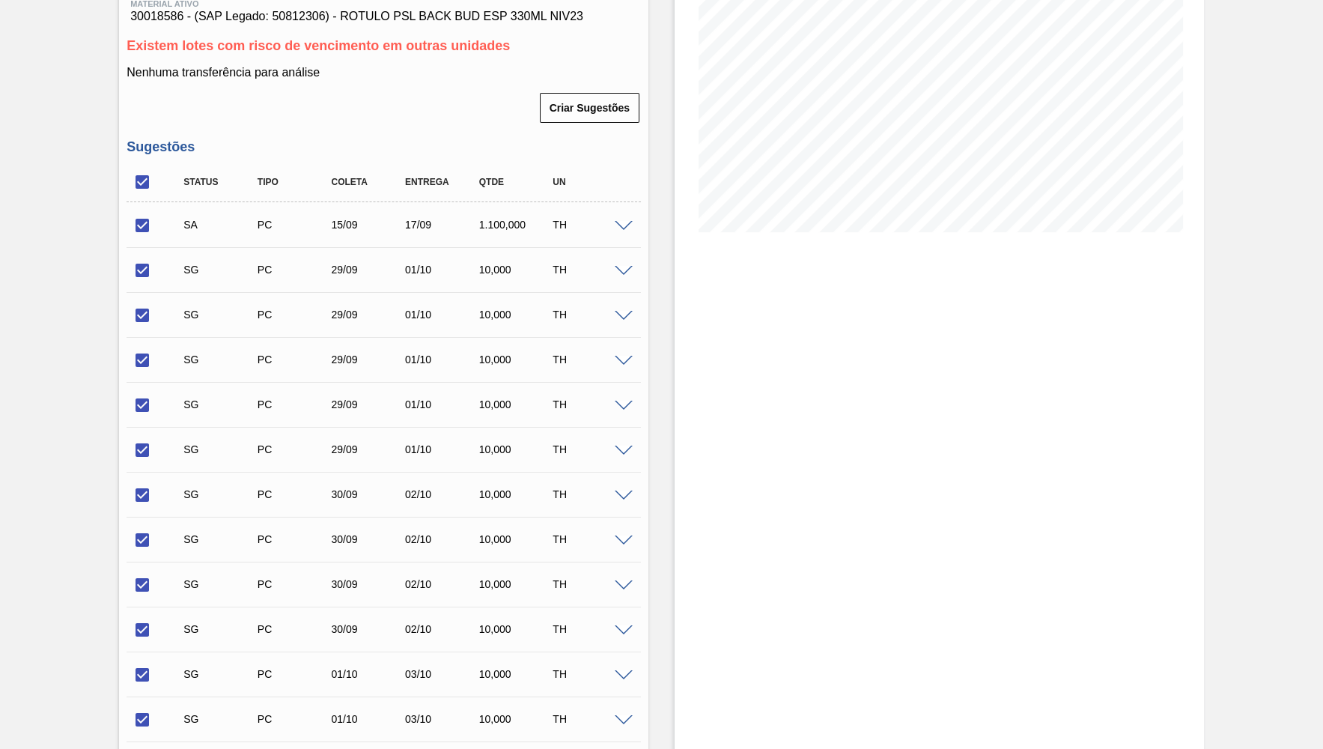
checkbox input "true"
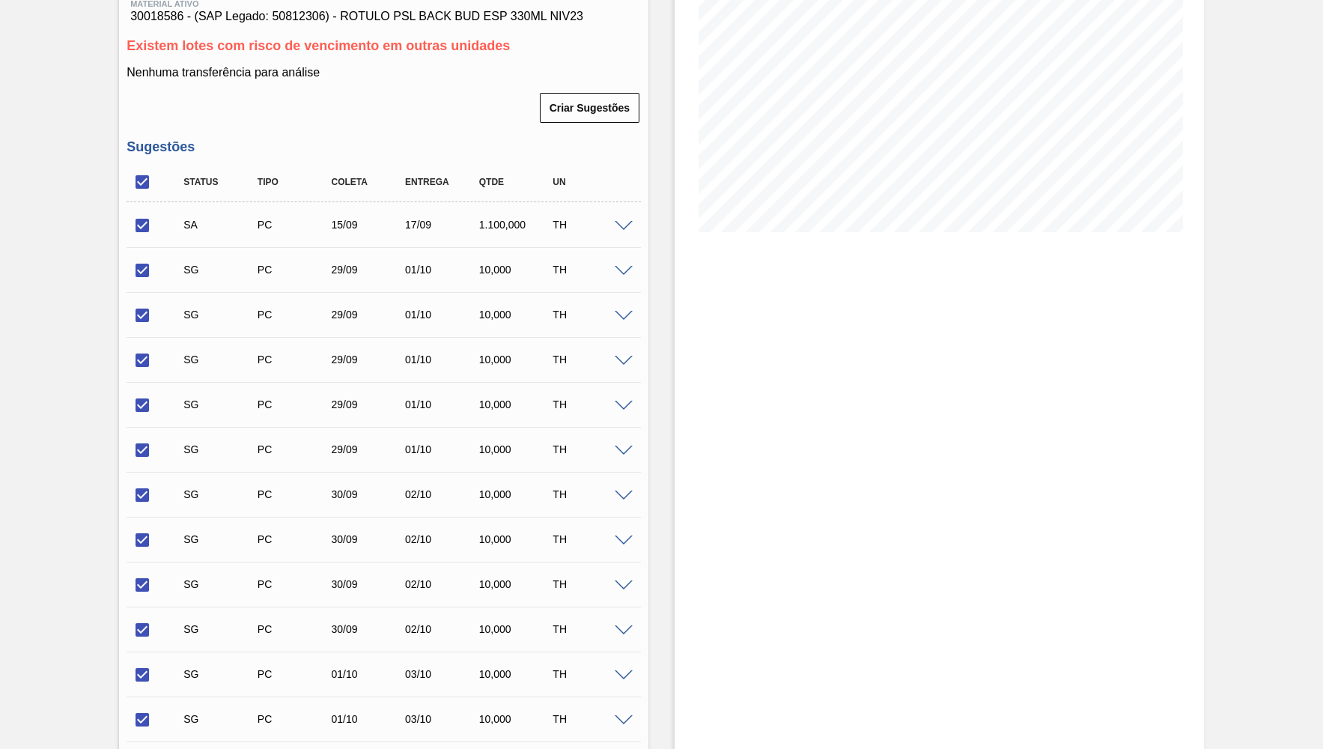
checkbox input "true"
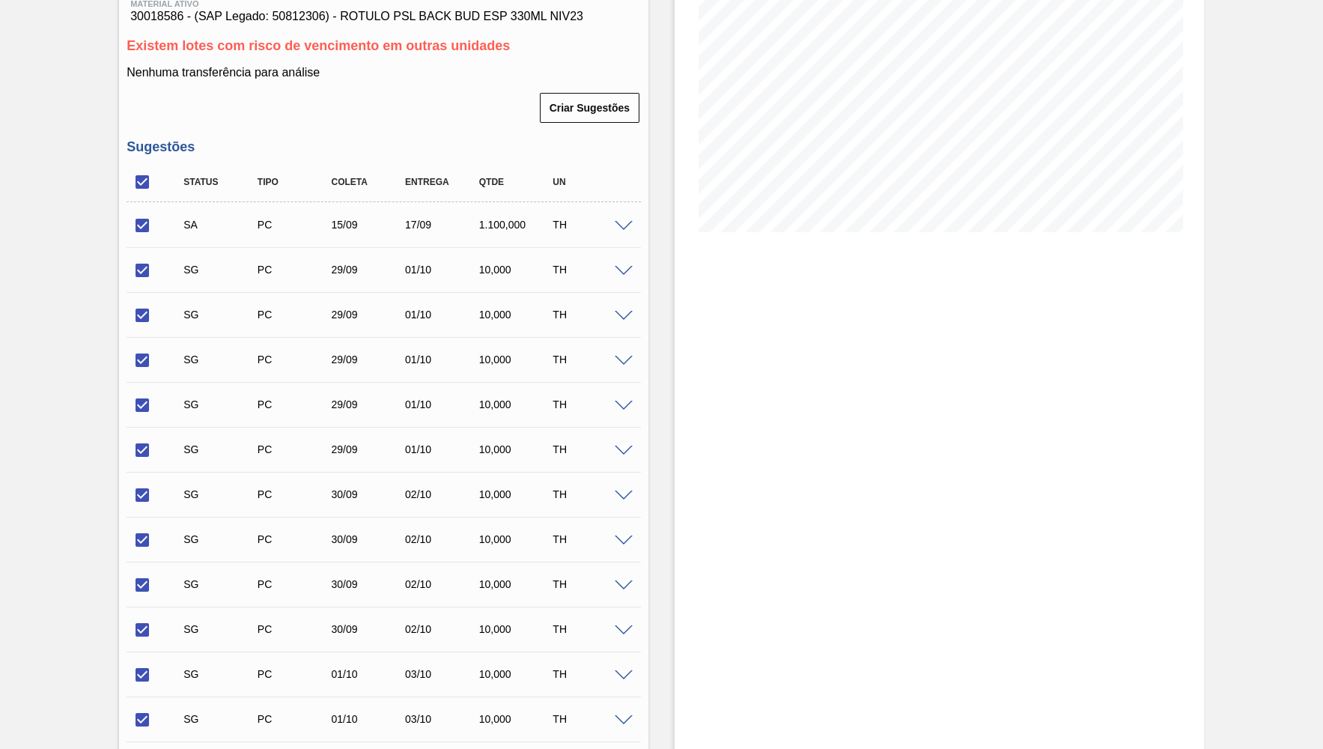
checkbox input "true"
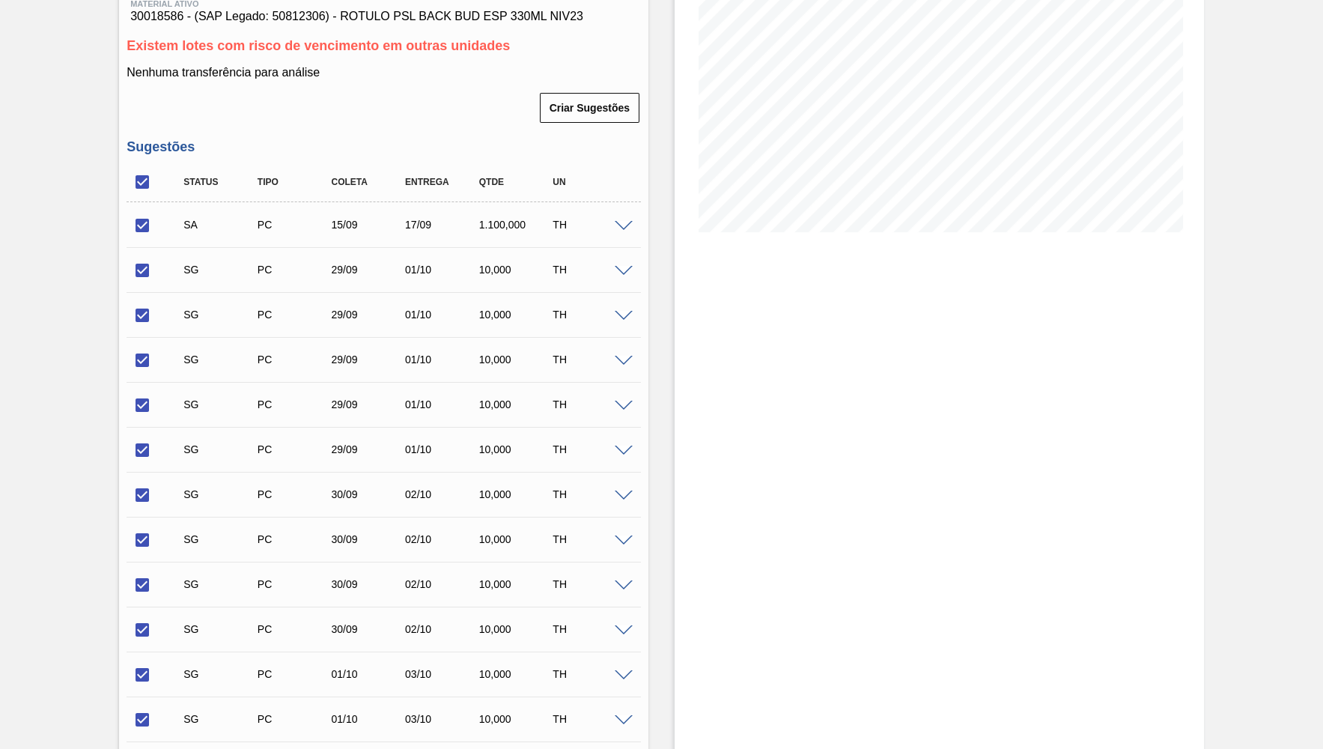
checkbox input "true"
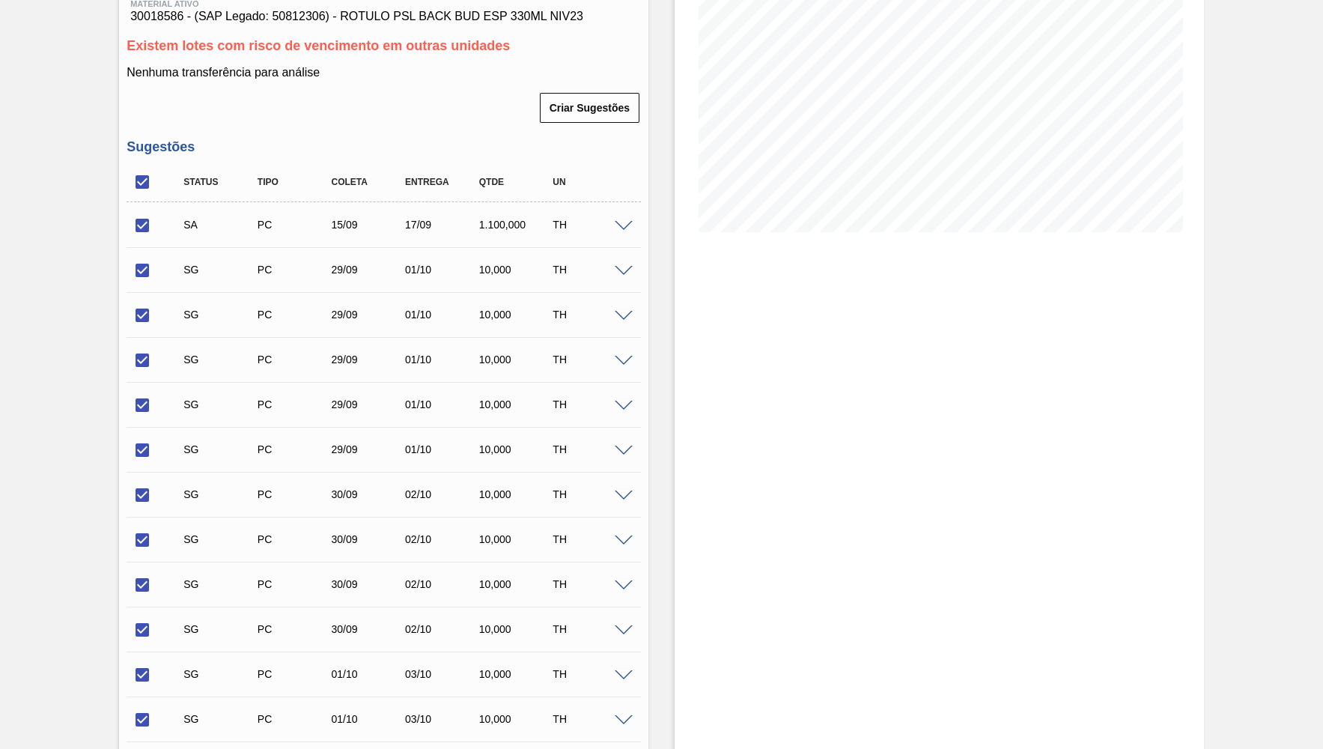
checkbox input "true"
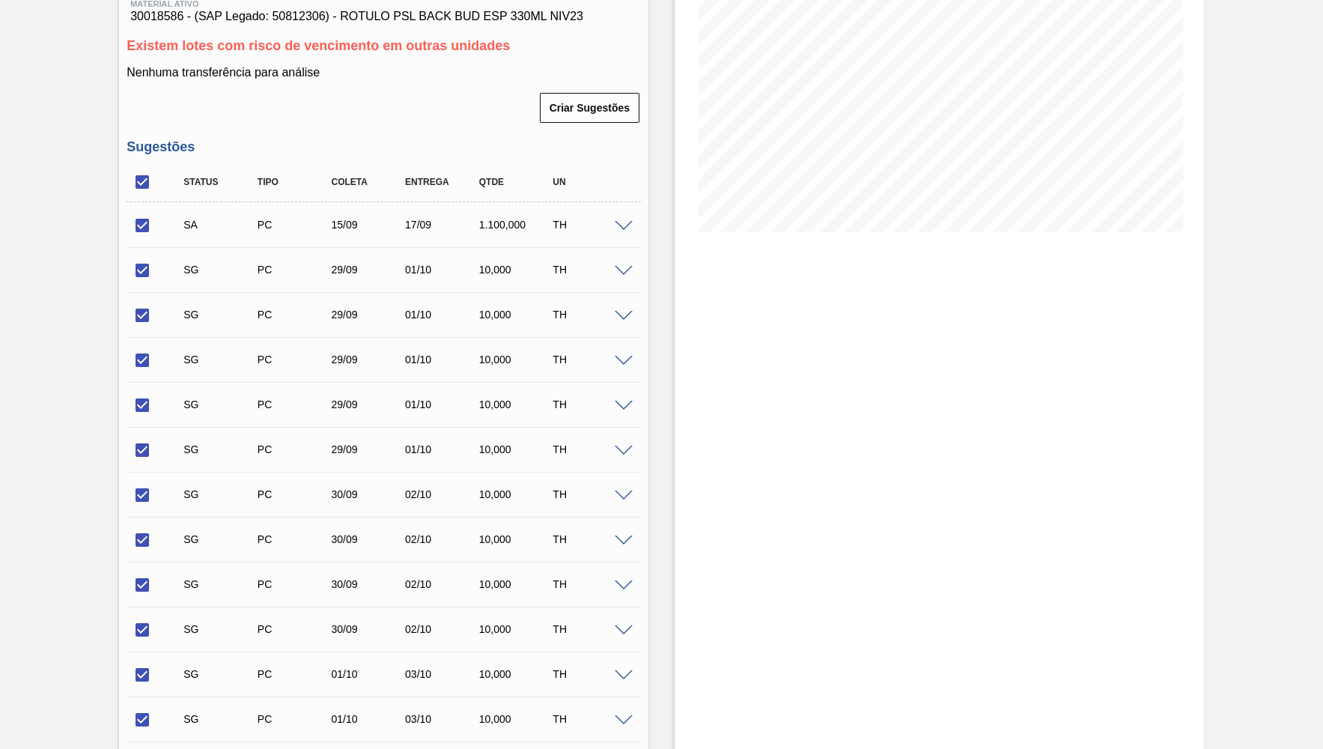
checkbox input "true"
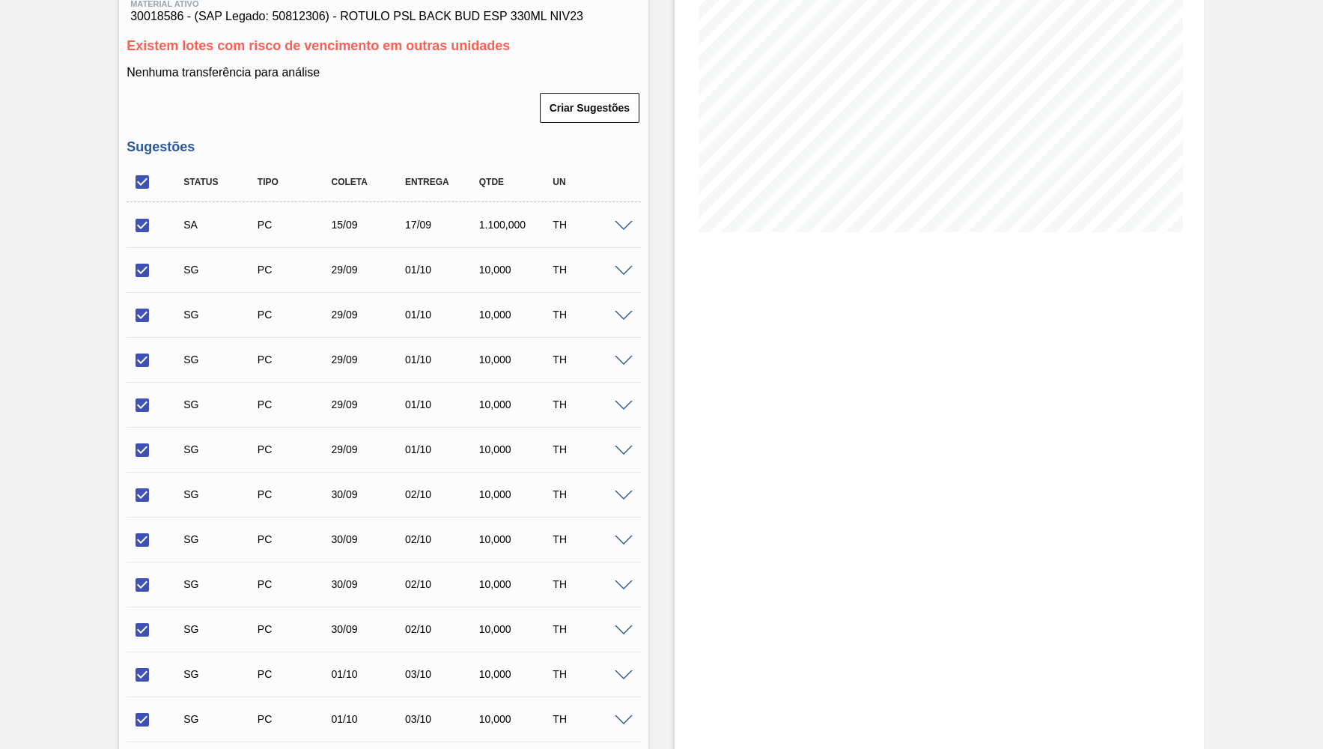
checkbox input "true"
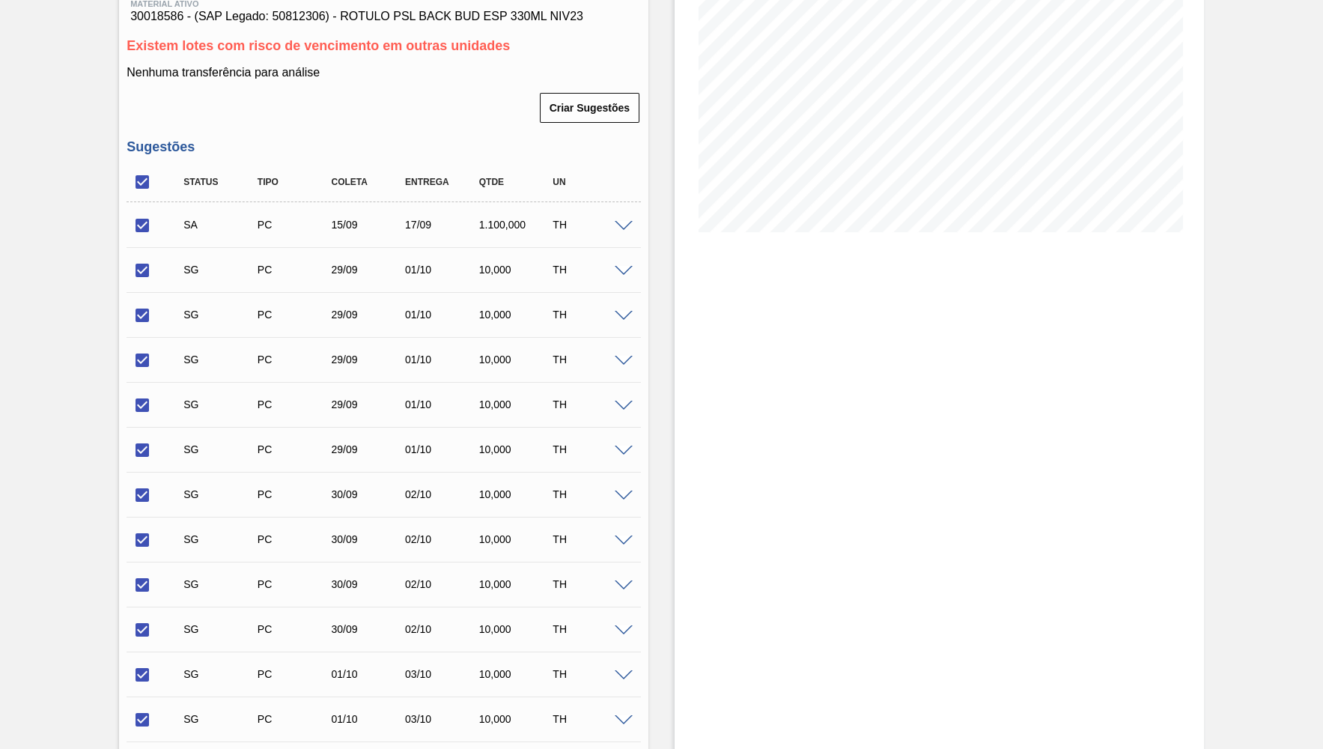
checkbox input "true"
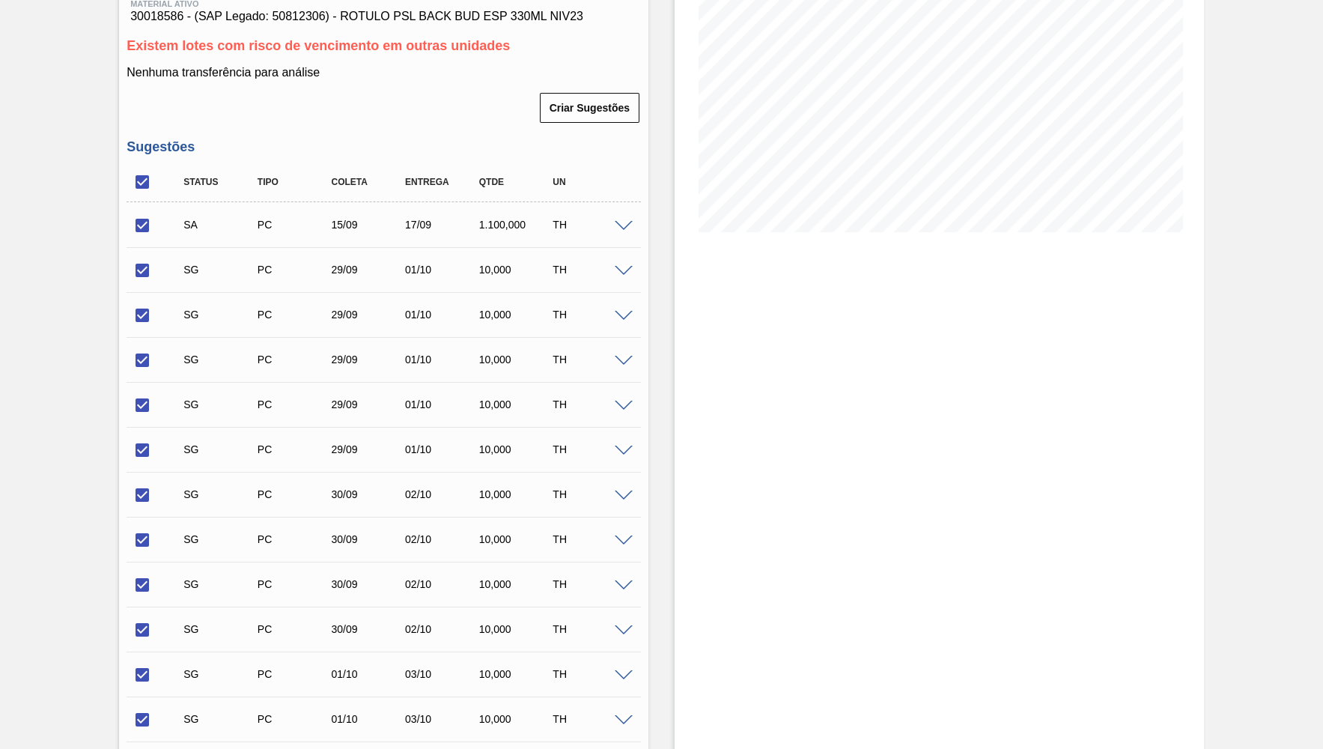
checkbox input "true"
click at [143, 225] on input "checkbox" at bounding box center [142, 225] width 31 height 31
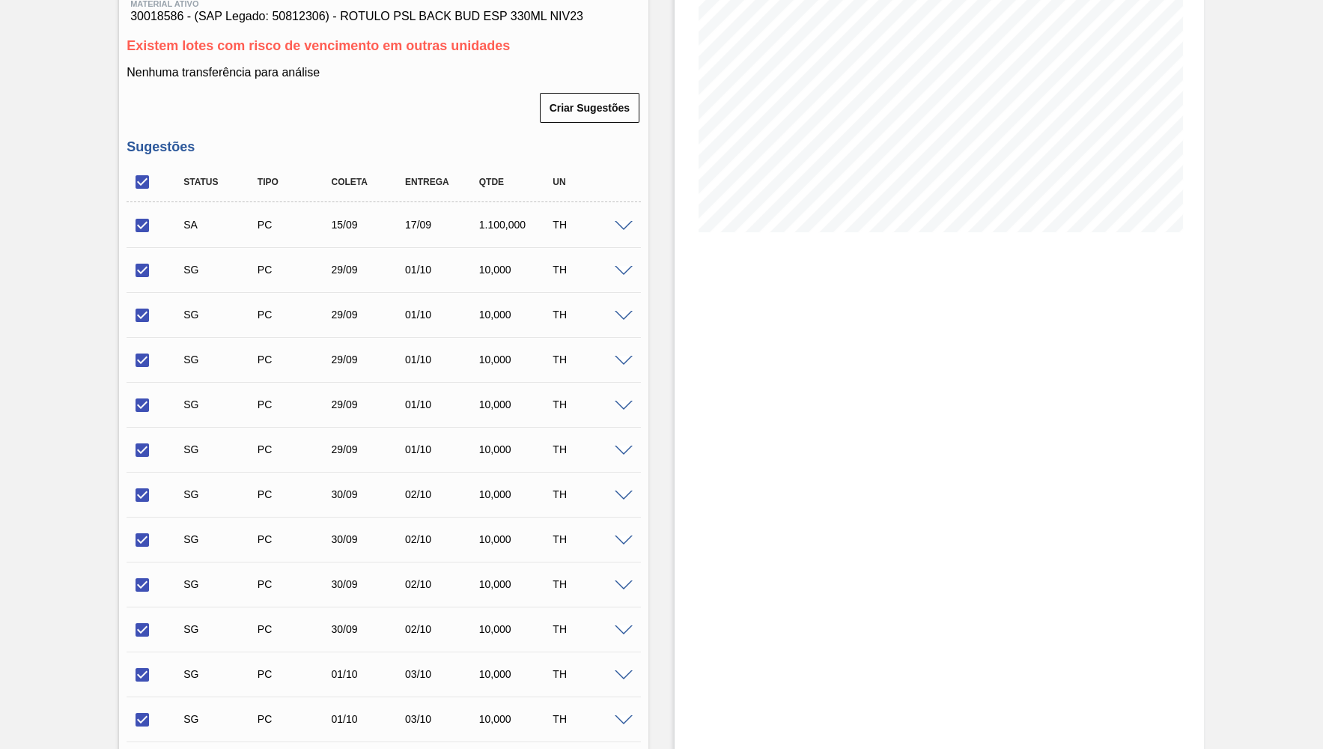
checkbox input "false"
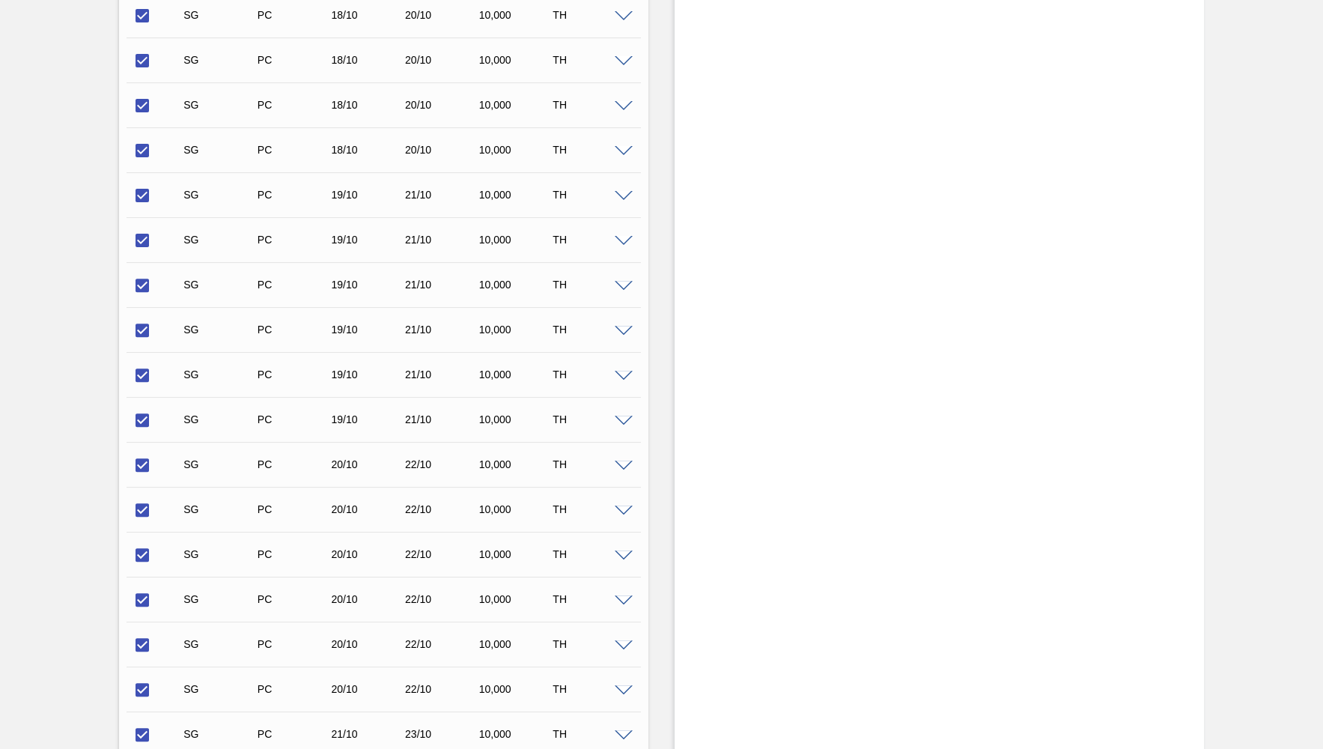
scroll to position [5143, 0]
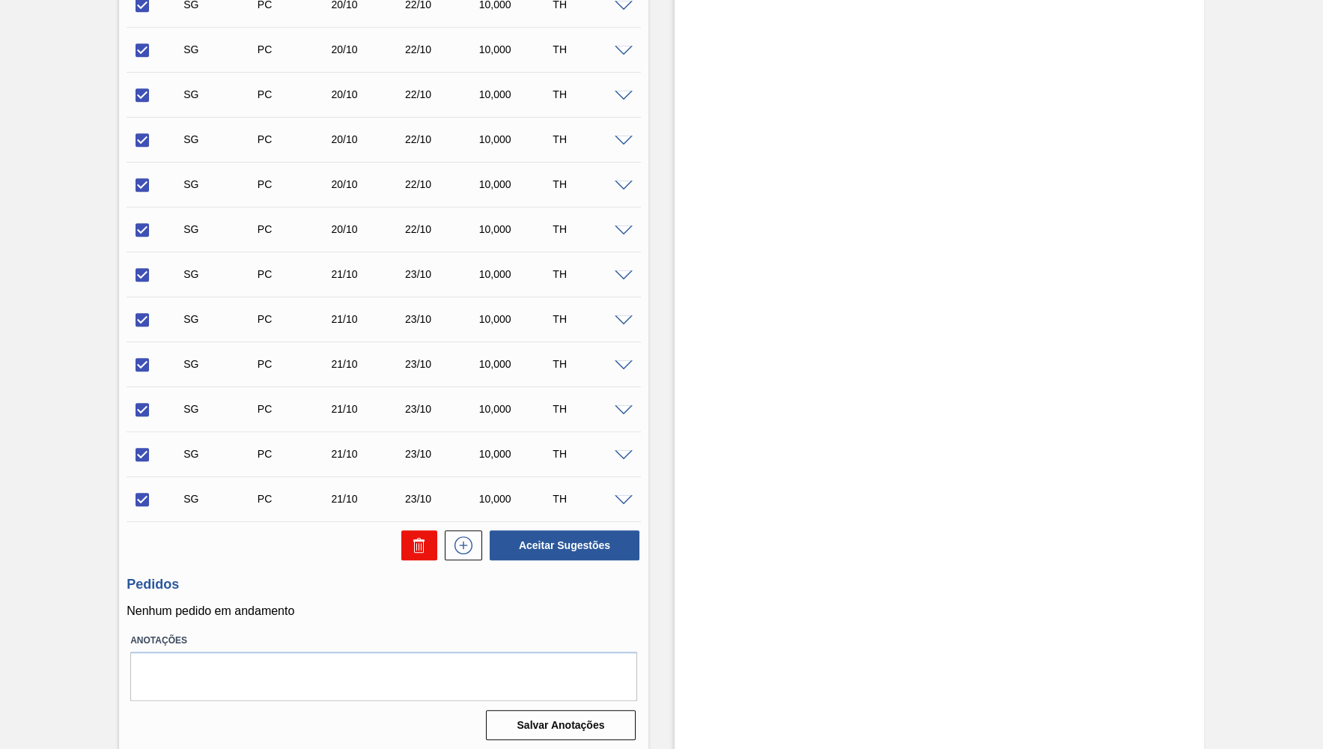
click at [427, 530] on button at bounding box center [419, 545] width 36 height 30
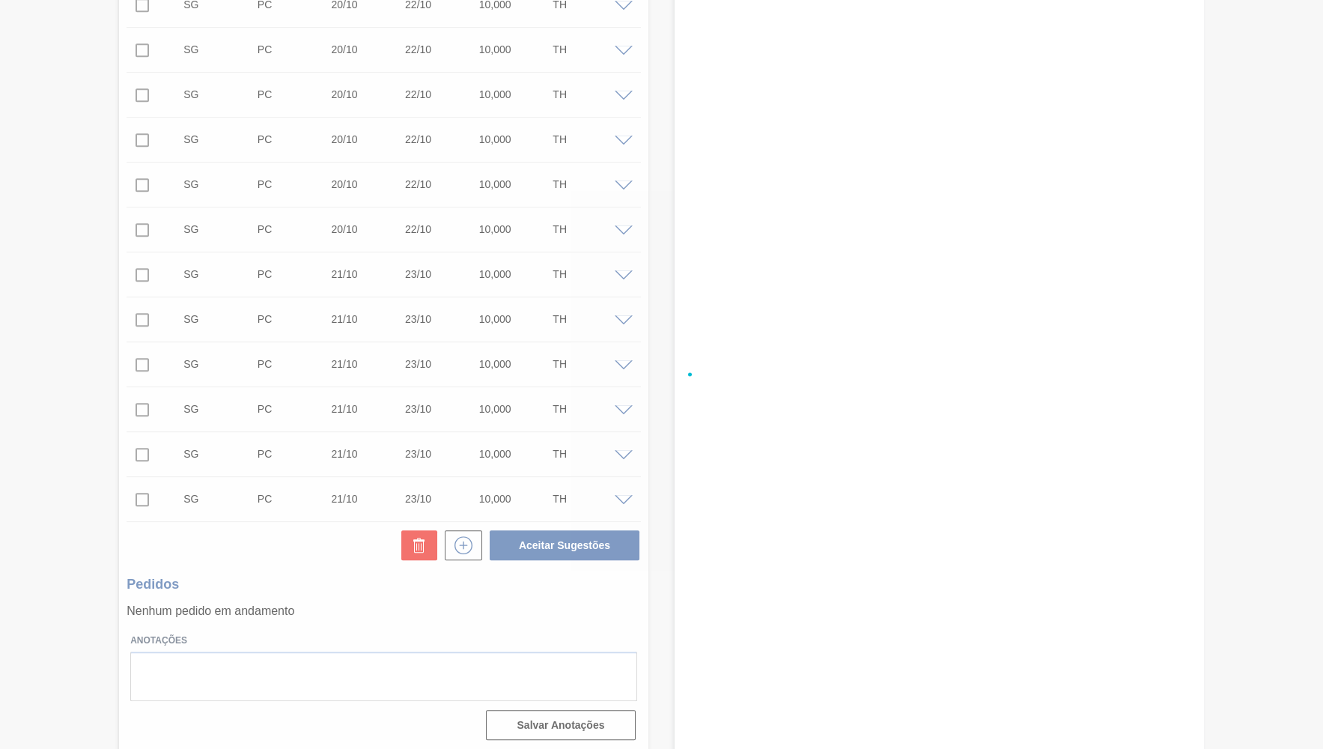
checkbox input "false"
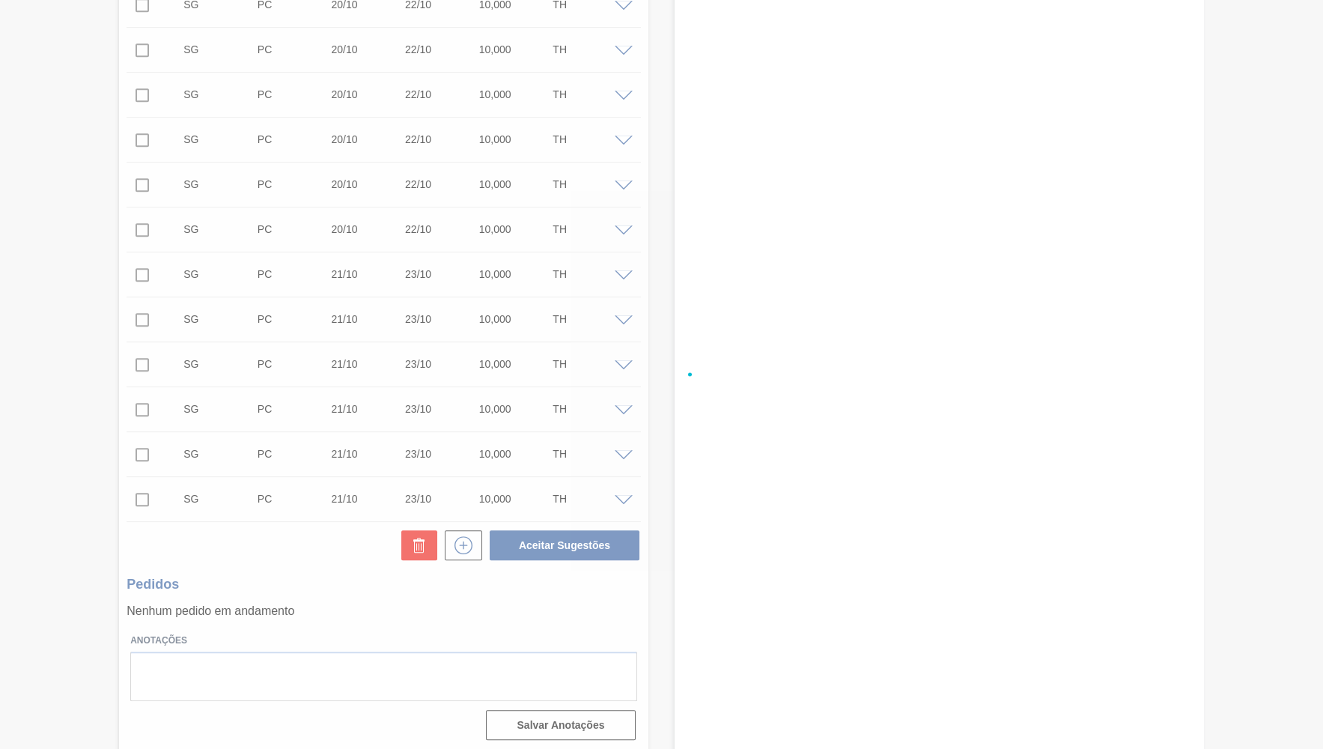
checkbox input "false"
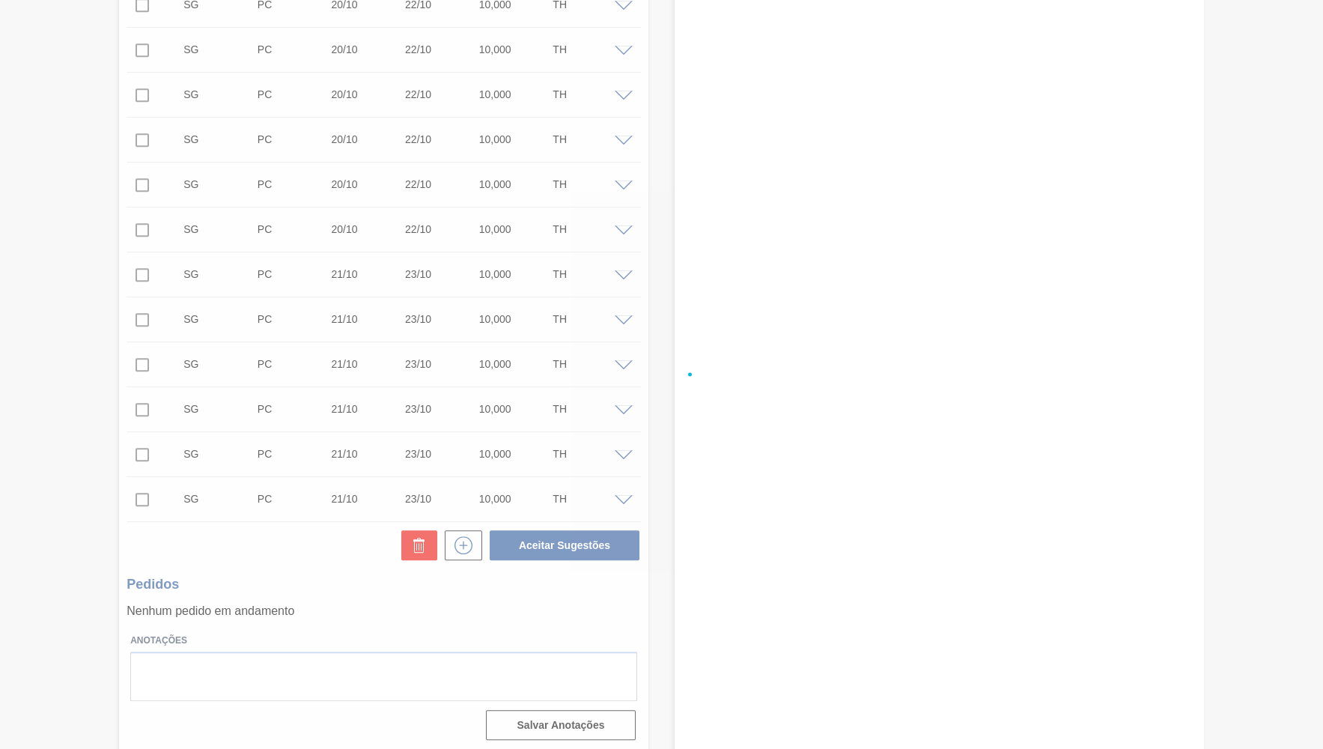
checkbox input "false"
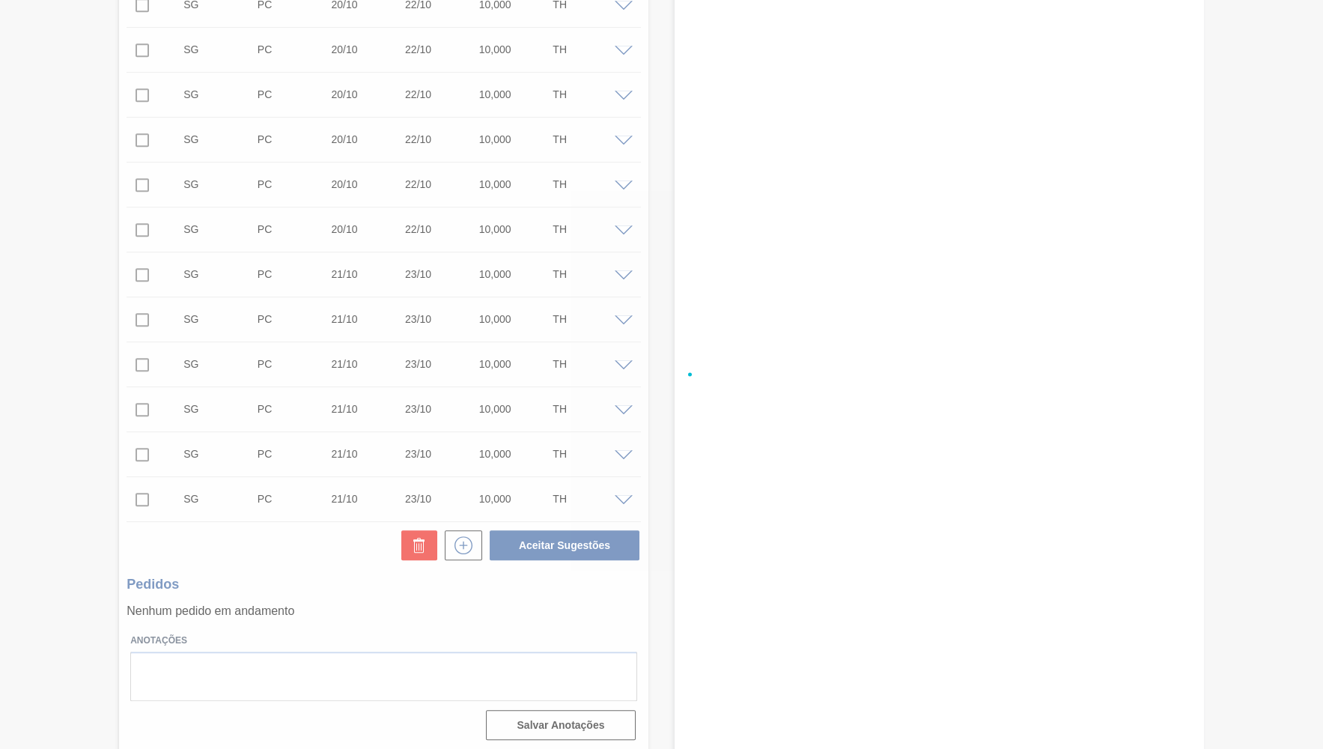
checkbox input "false"
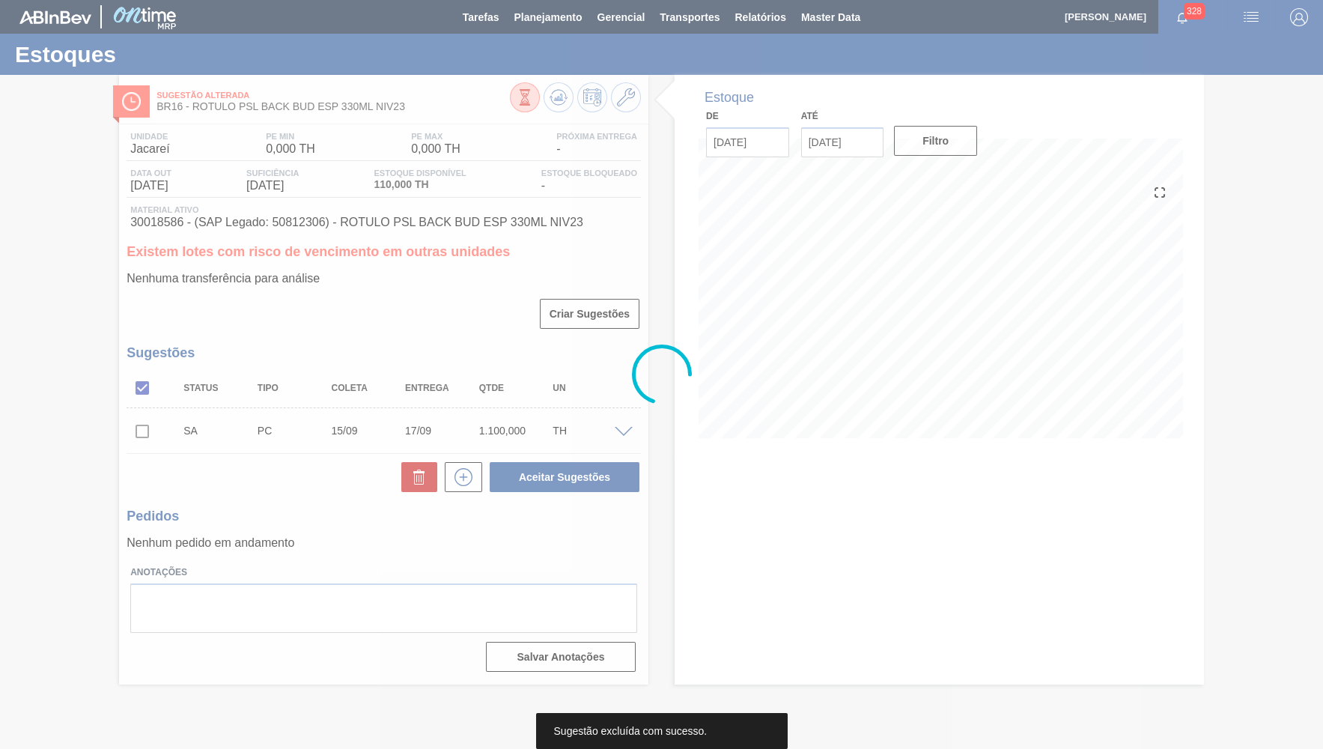
scroll to position [0, 0]
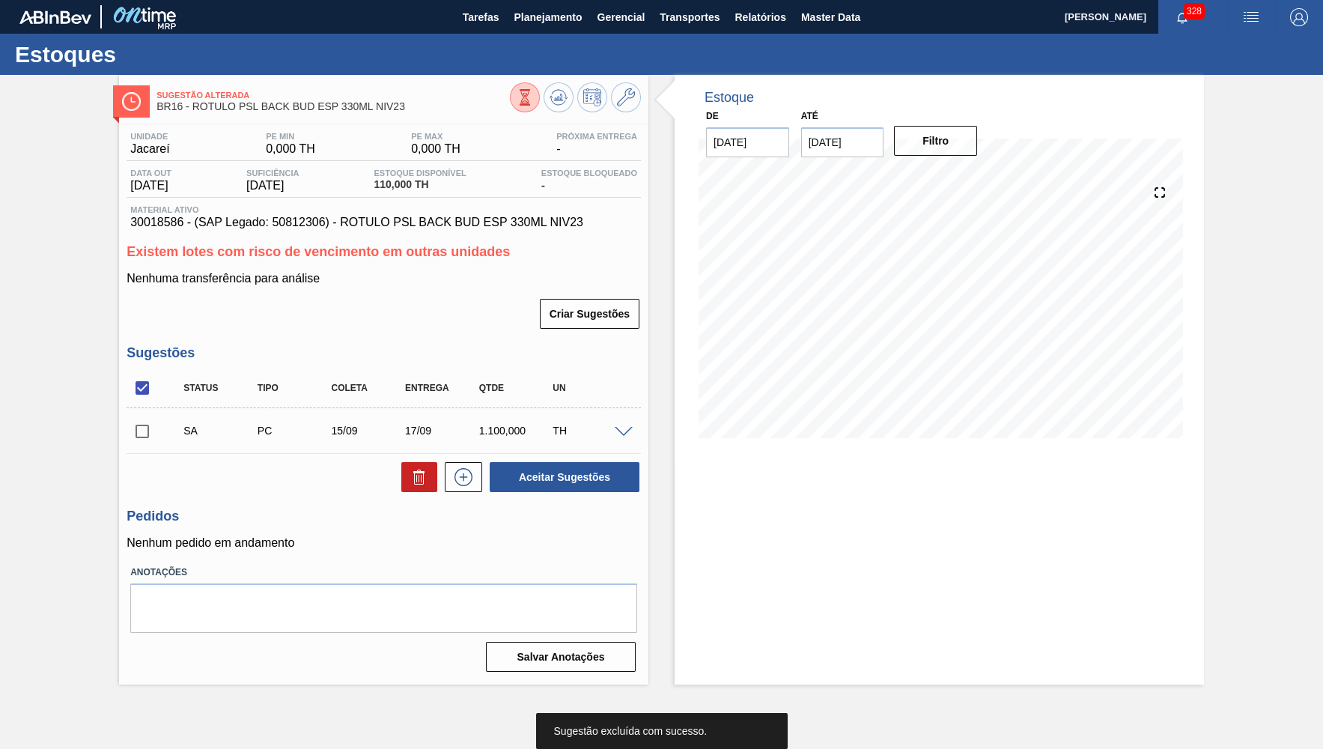
click at [136, 436] on input "checkbox" at bounding box center [142, 431] width 31 height 31
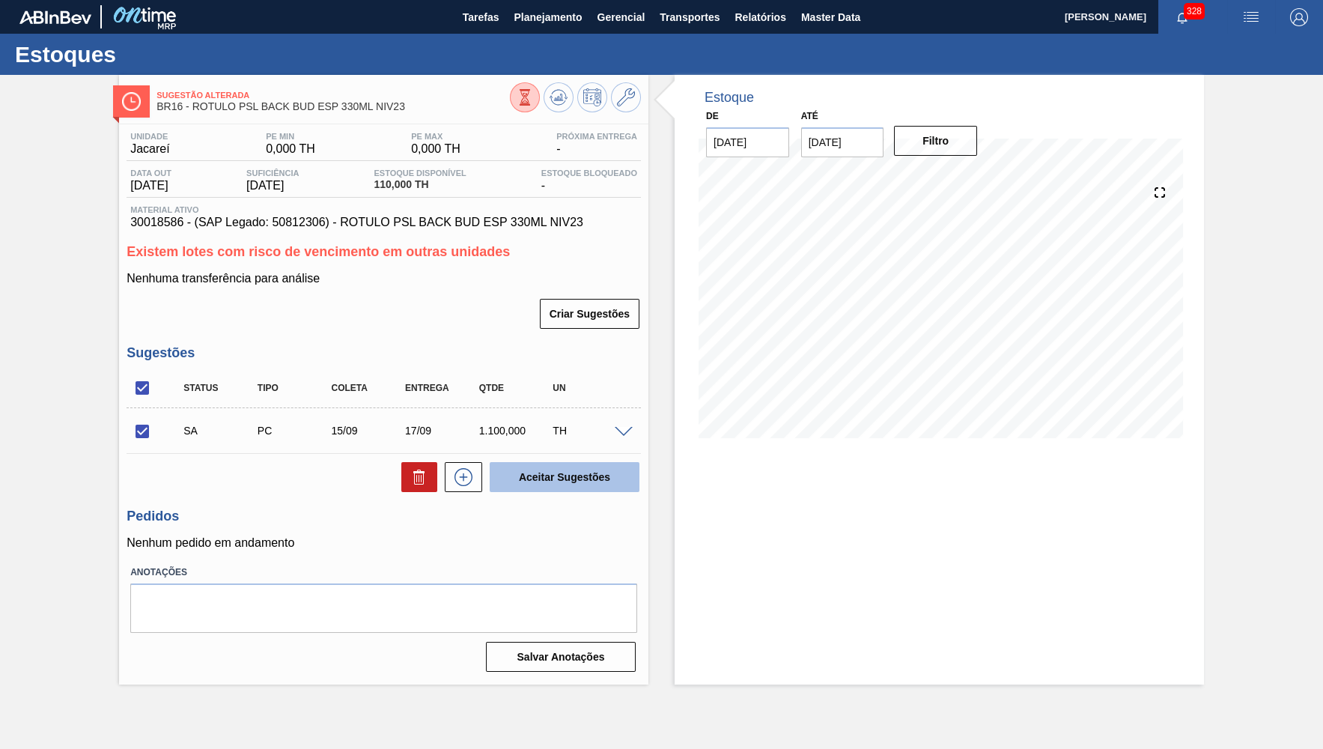
click at [545, 478] on button "Aceitar Sugestões" at bounding box center [565, 477] width 150 height 30
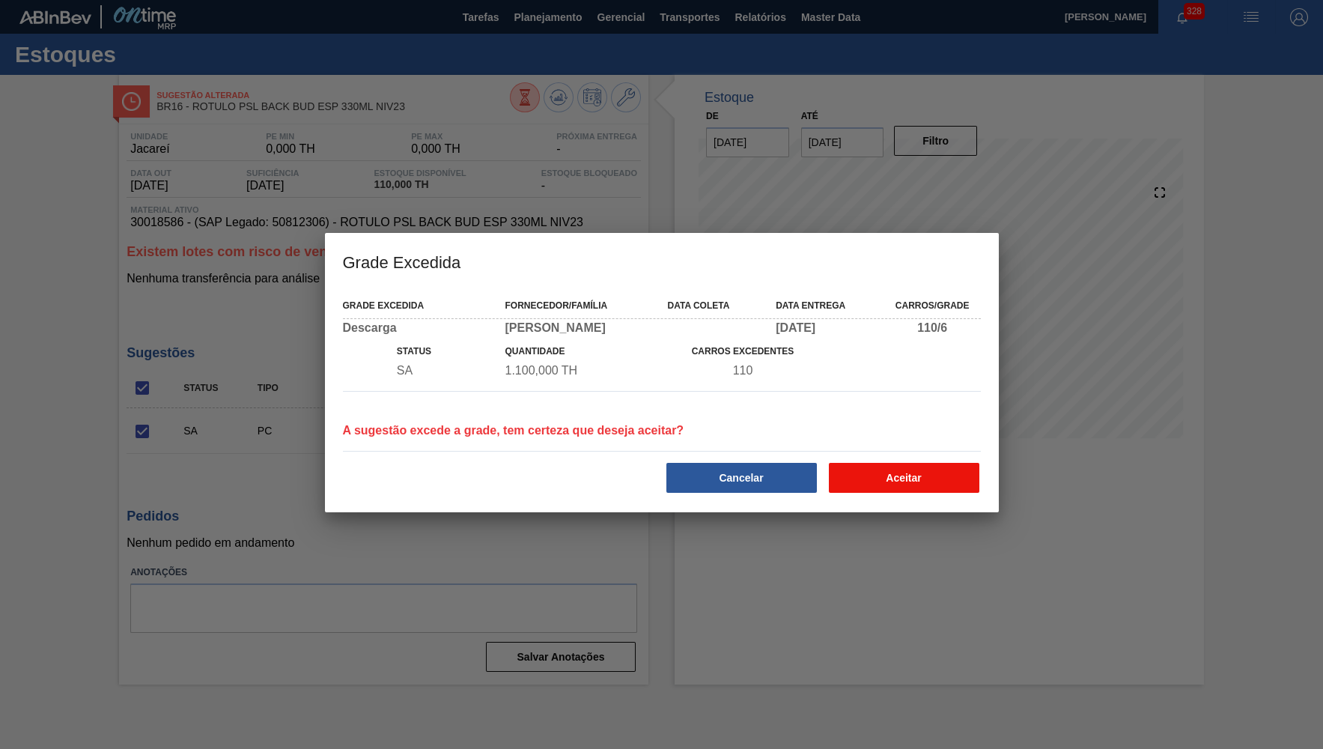
click at [939, 481] on button "Aceitar" at bounding box center [904, 478] width 150 height 30
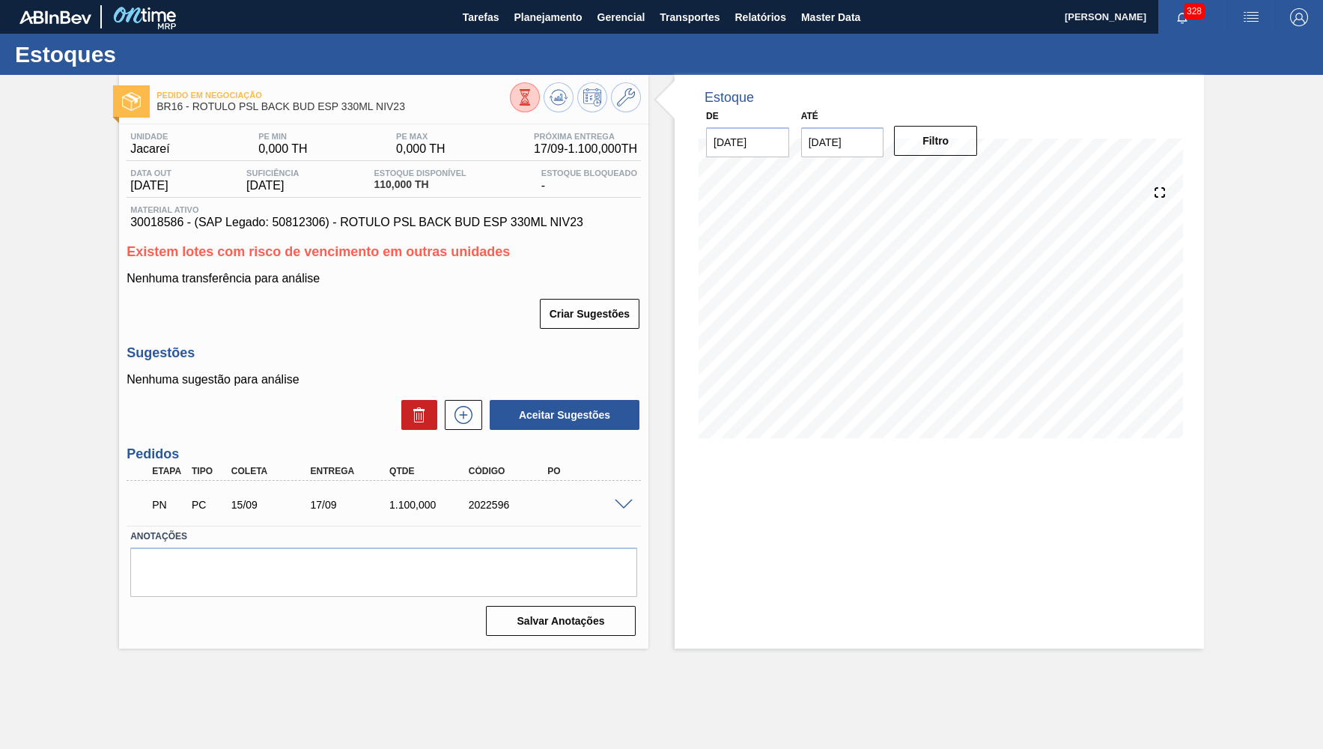
click at [168, 225] on span "30018586 - (SAP Legado: 50812306) - ROTULO PSL BACK BUD ESP 330ML NIV23" at bounding box center [383, 222] width 507 height 13
click at [628, 500] on span at bounding box center [624, 504] width 18 height 11
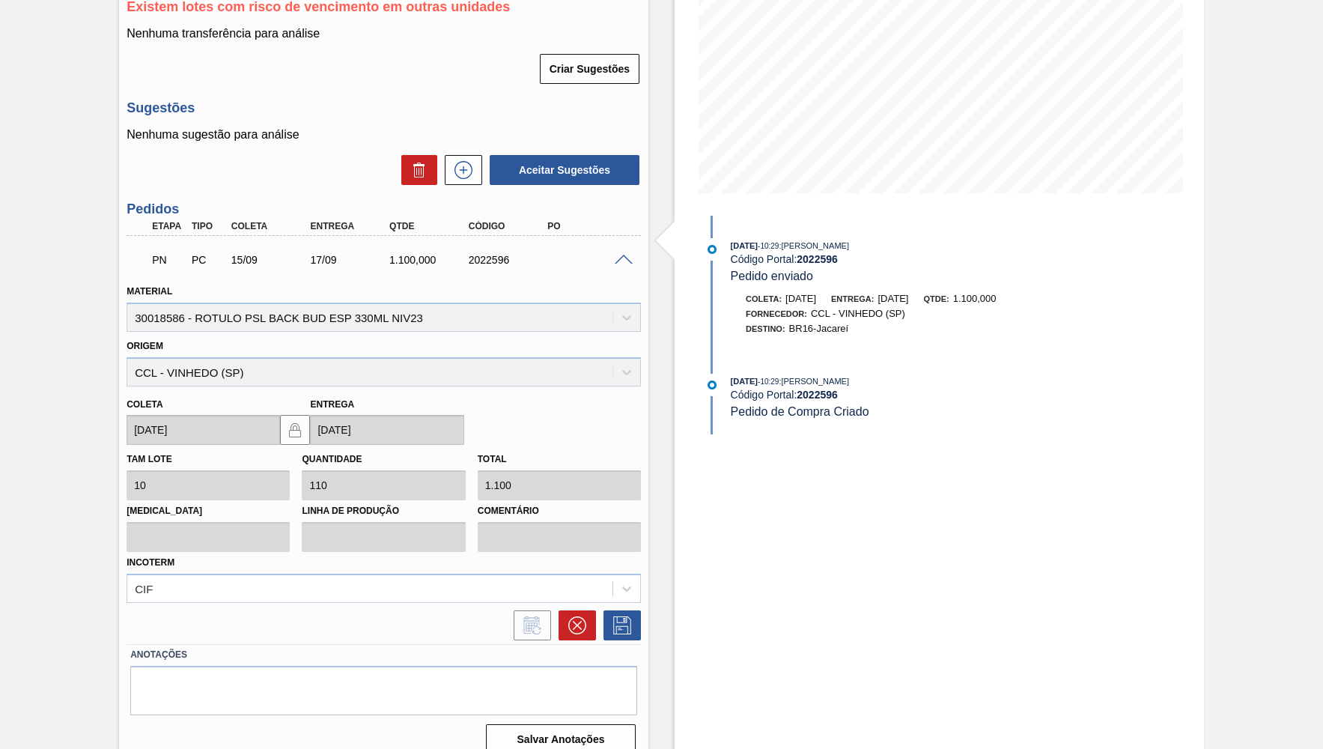
scroll to position [252, 0]
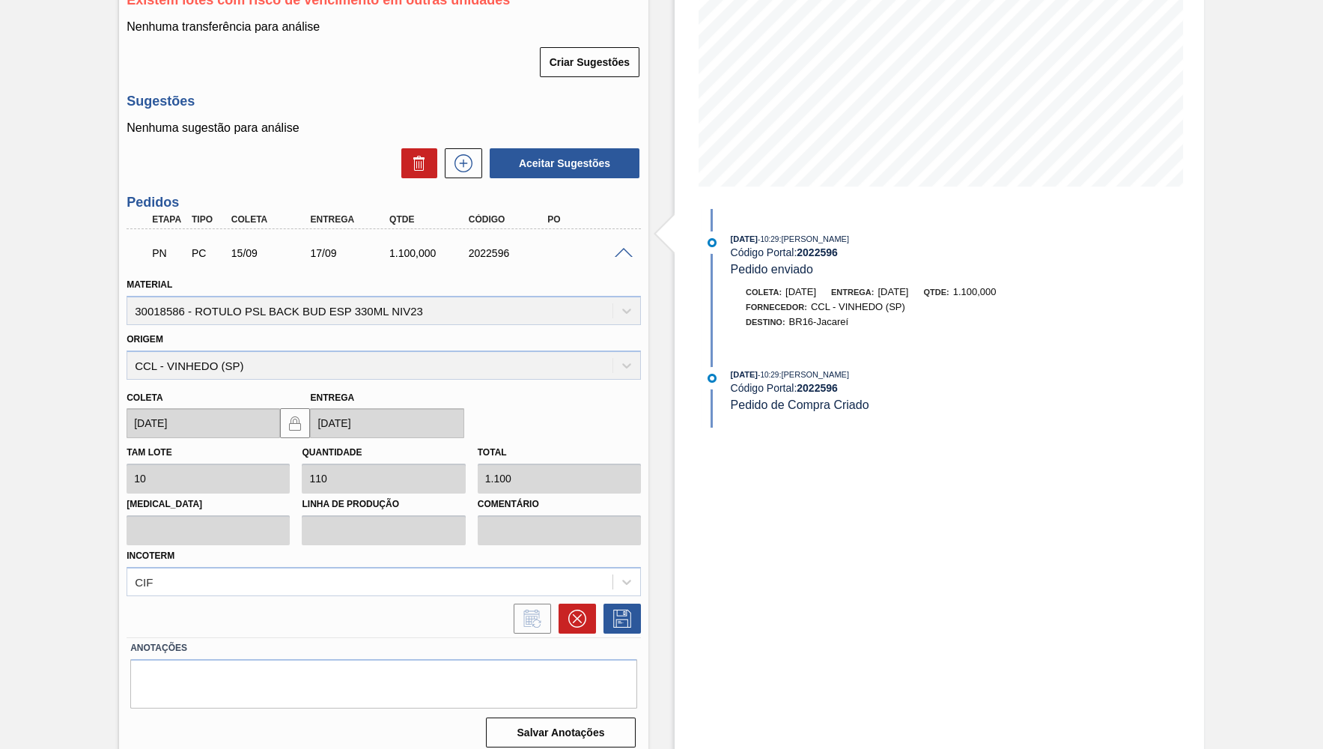
drag, startPoint x: 457, startPoint y: 171, endPoint x: 457, endPoint y: 189, distance: 18.0
click at [457, 180] on div "Unidade Jacareí PE MIN 0,000 TH PE MAX 0,000 TH Próxima Entrega 17/09 - 1.100,0…" at bounding box center [383, 313] width 529 height 880
click at [457, 149] on button at bounding box center [463, 163] width 37 height 30
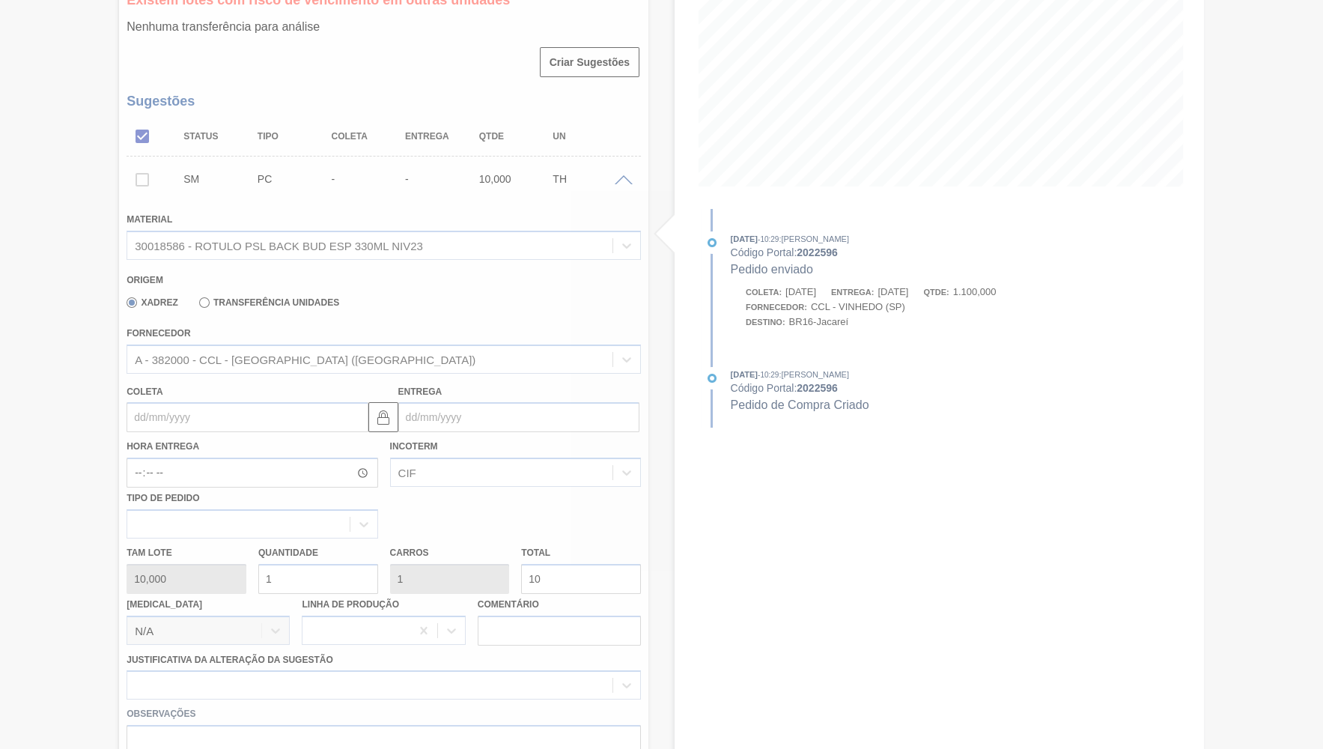
click at [148, 412] on div at bounding box center [661, 374] width 1323 height 749
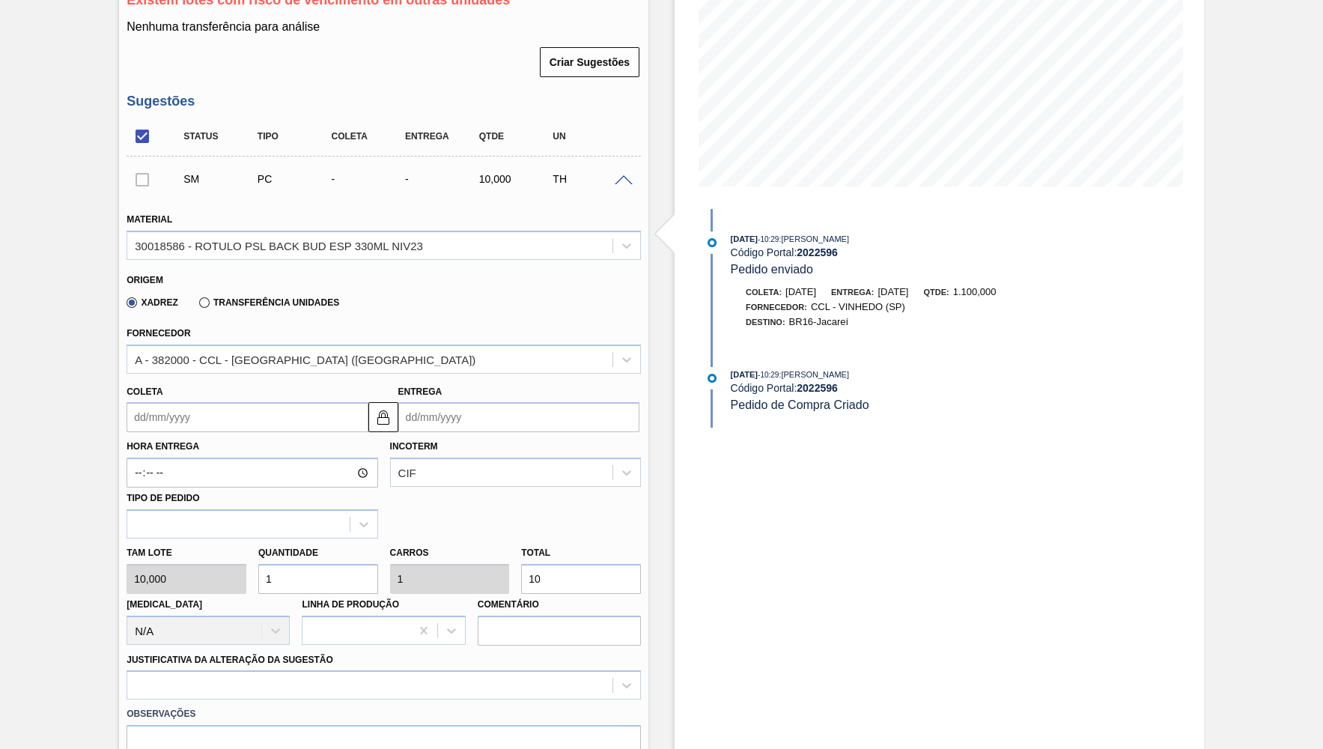
click at [298, 392] on div "Coleta" at bounding box center [247, 407] width 241 height 52
drag, startPoint x: 292, startPoint y: 401, endPoint x: 291, endPoint y: 409, distance: 7.5
click at [292, 403] on input "Coleta" at bounding box center [247, 417] width 241 height 30
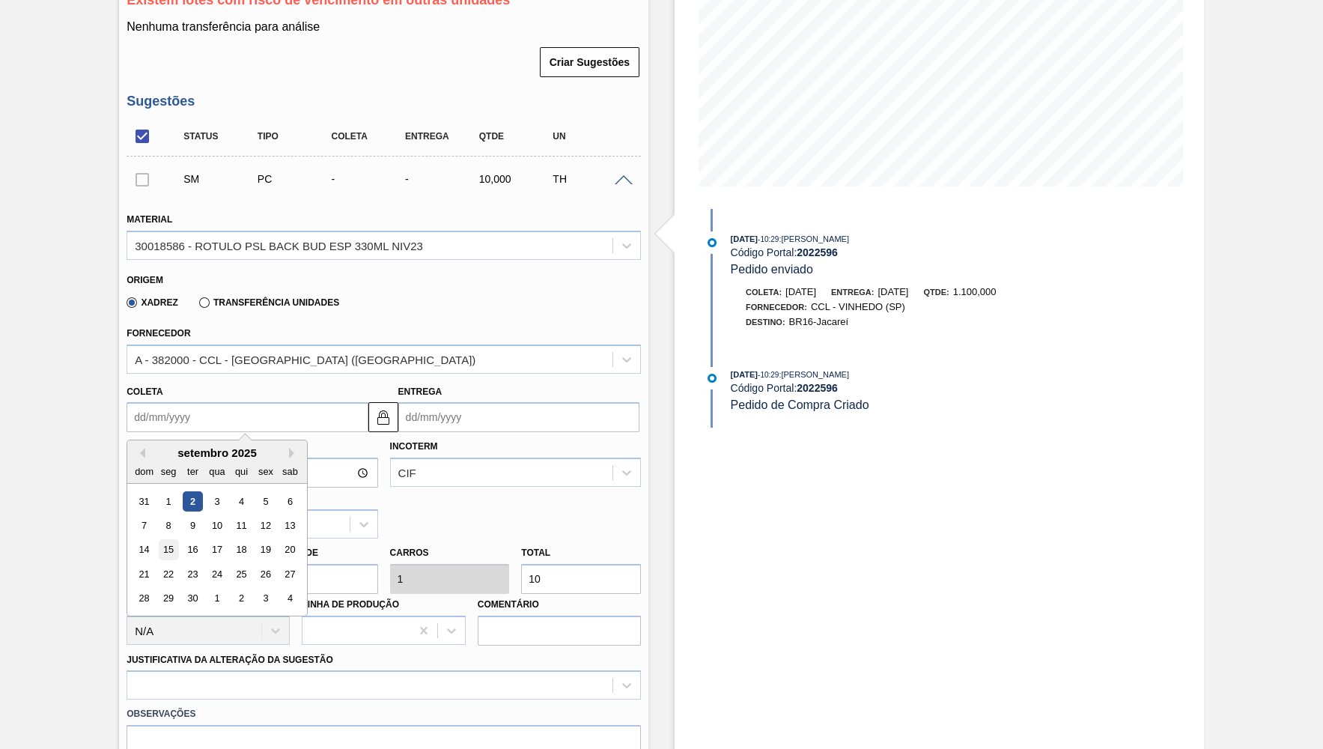
click at [163, 544] on div "15" at bounding box center [169, 550] width 20 height 20
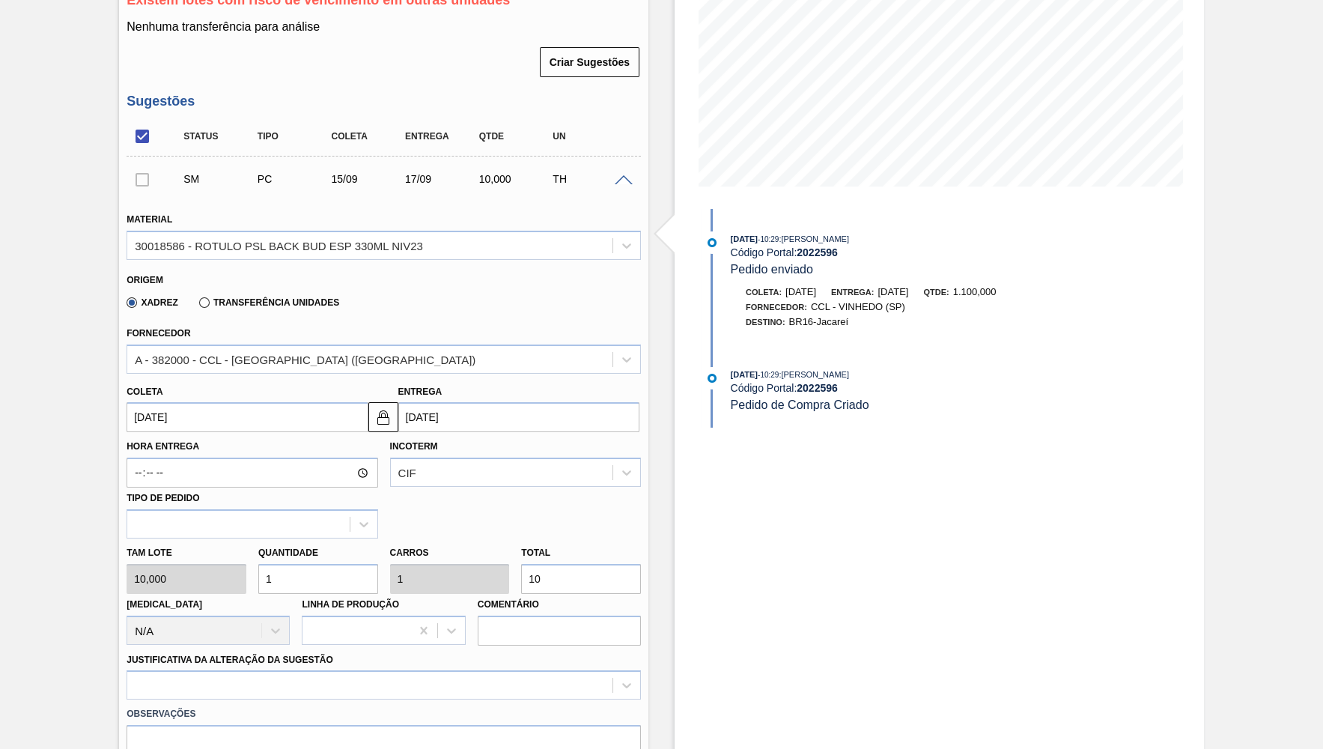
click at [496, 571] on div "Tam lote 10,000 Quantidade 1 Carros 1 Total 10 [MEDICAL_DATA] N/A Linha de Prod…" at bounding box center [384, 591] width 526 height 107
click at [541, 568] on input "10" at bounding box center [581, 579] width 120 height 30
click at [285, 670] on div at bounding box center [384, 684] width 514 height 29
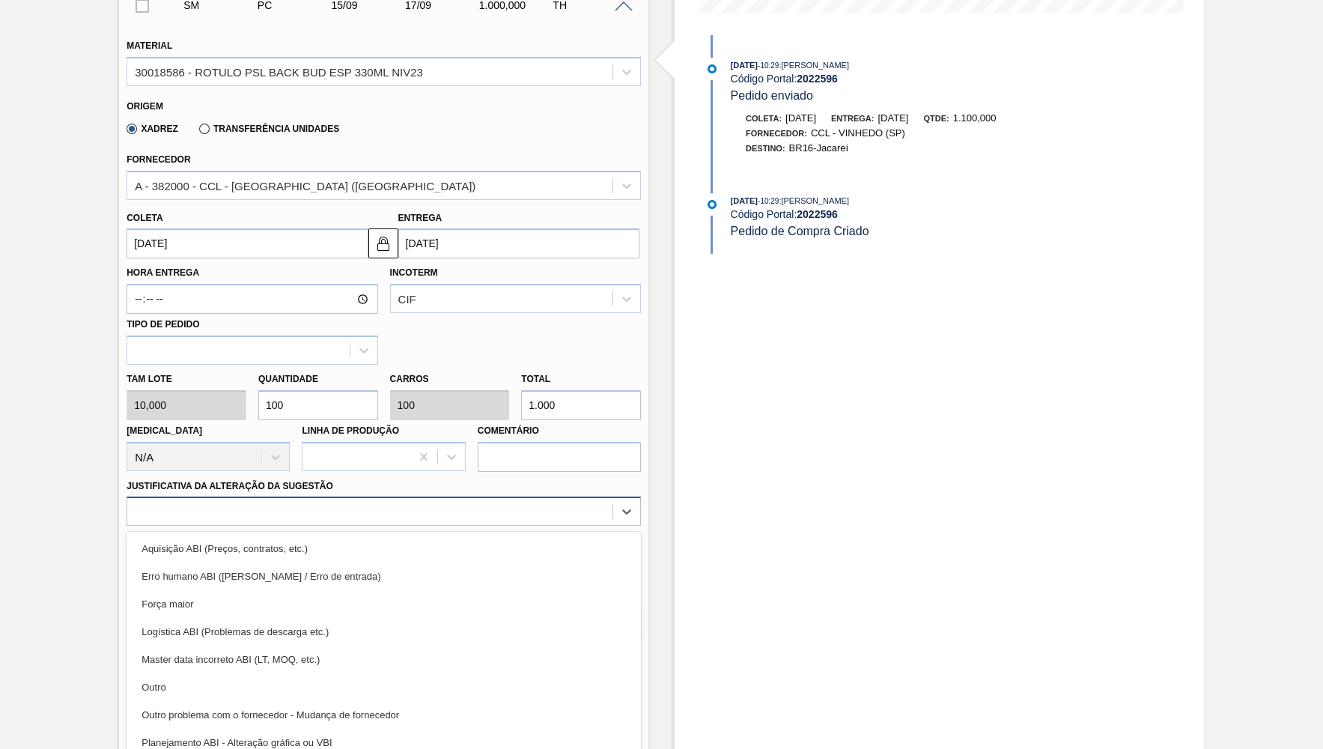
click at [290, 673] on div "Outro" at bounding box center [384, 687] width 514 height 28
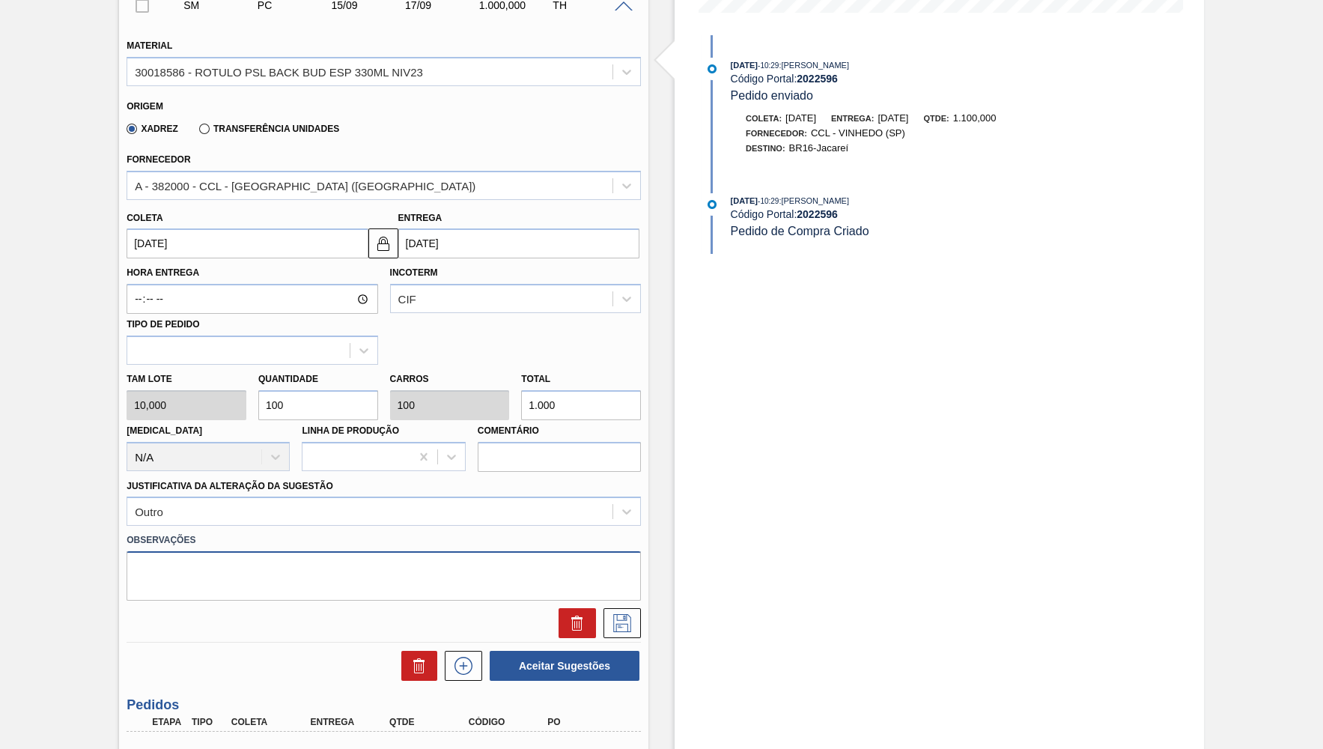
click at [567, 572] on textarea at bounding box center [384, 575] width 514 height 49
click at [618, 614] on icon at bounding box center [622, 623] width 24 height 18
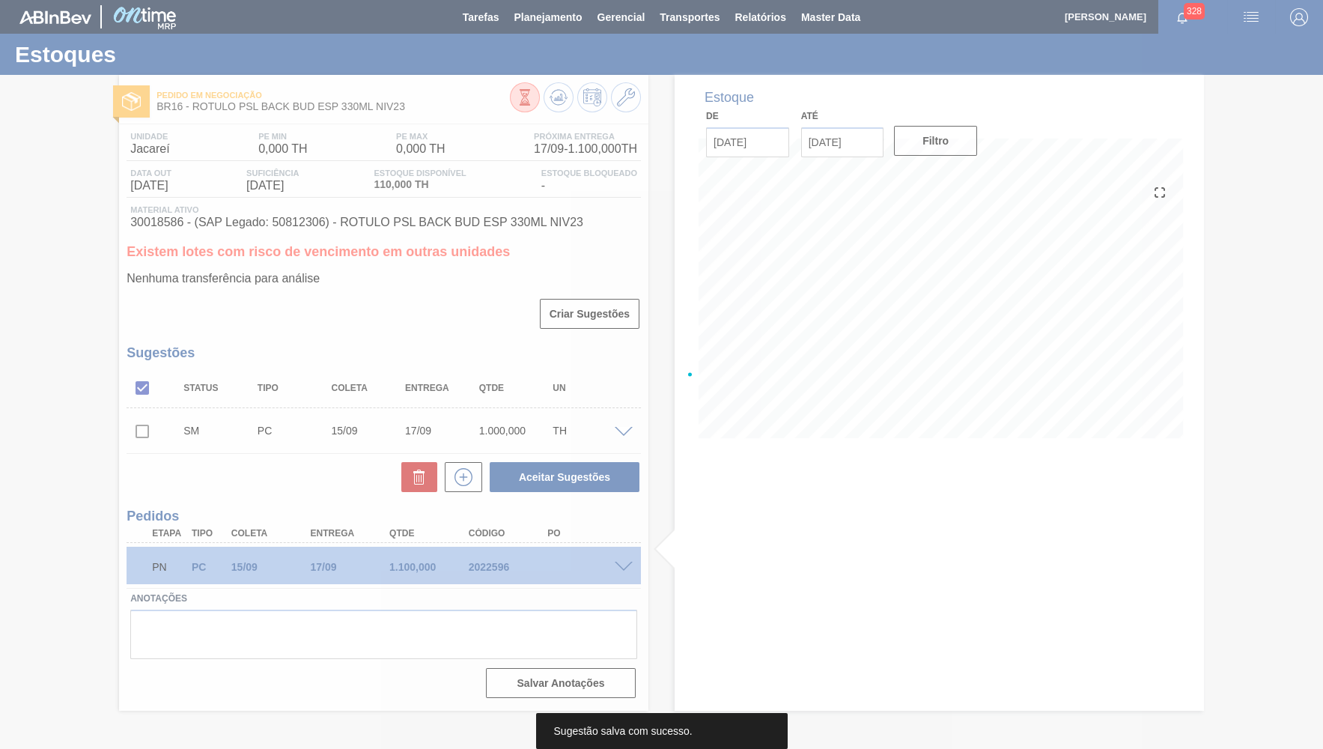
scroll to position [0, 0]
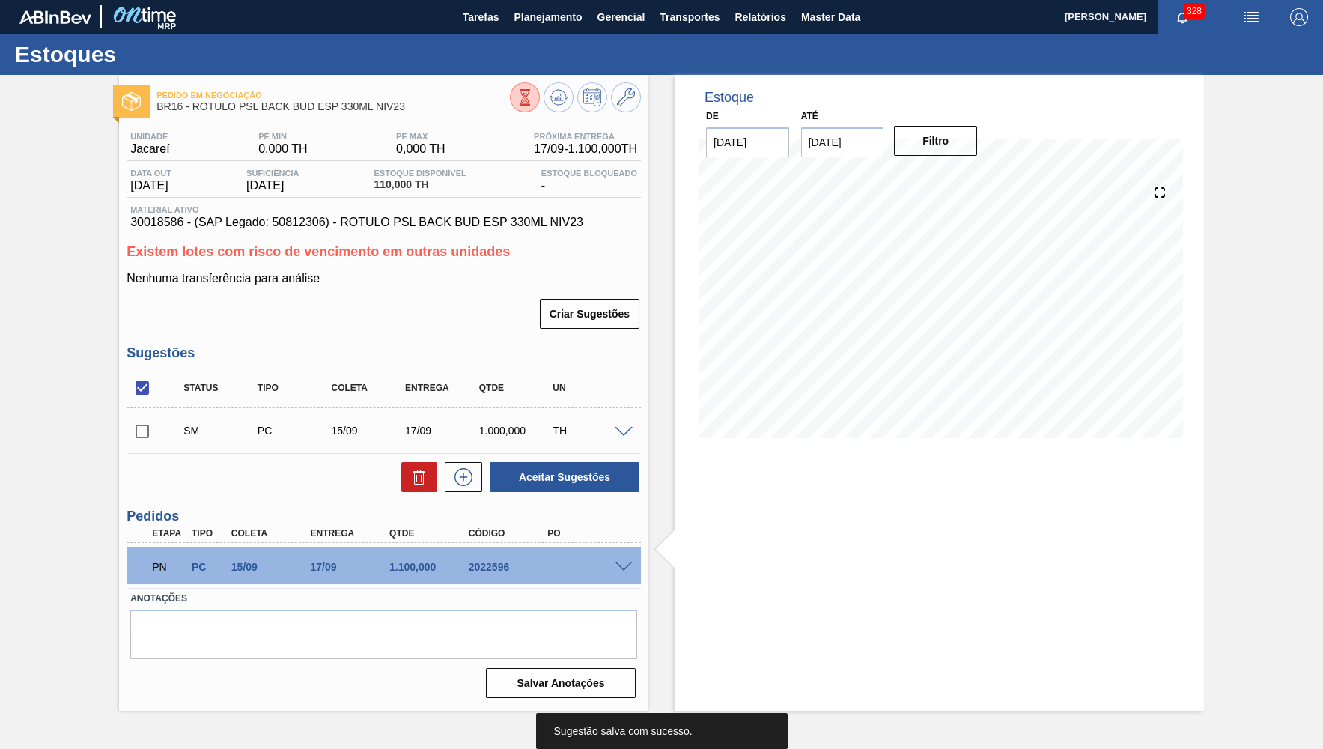
click at [147, 425] on input "checkbox" at bounding box center [142, 431] width 31 height 31
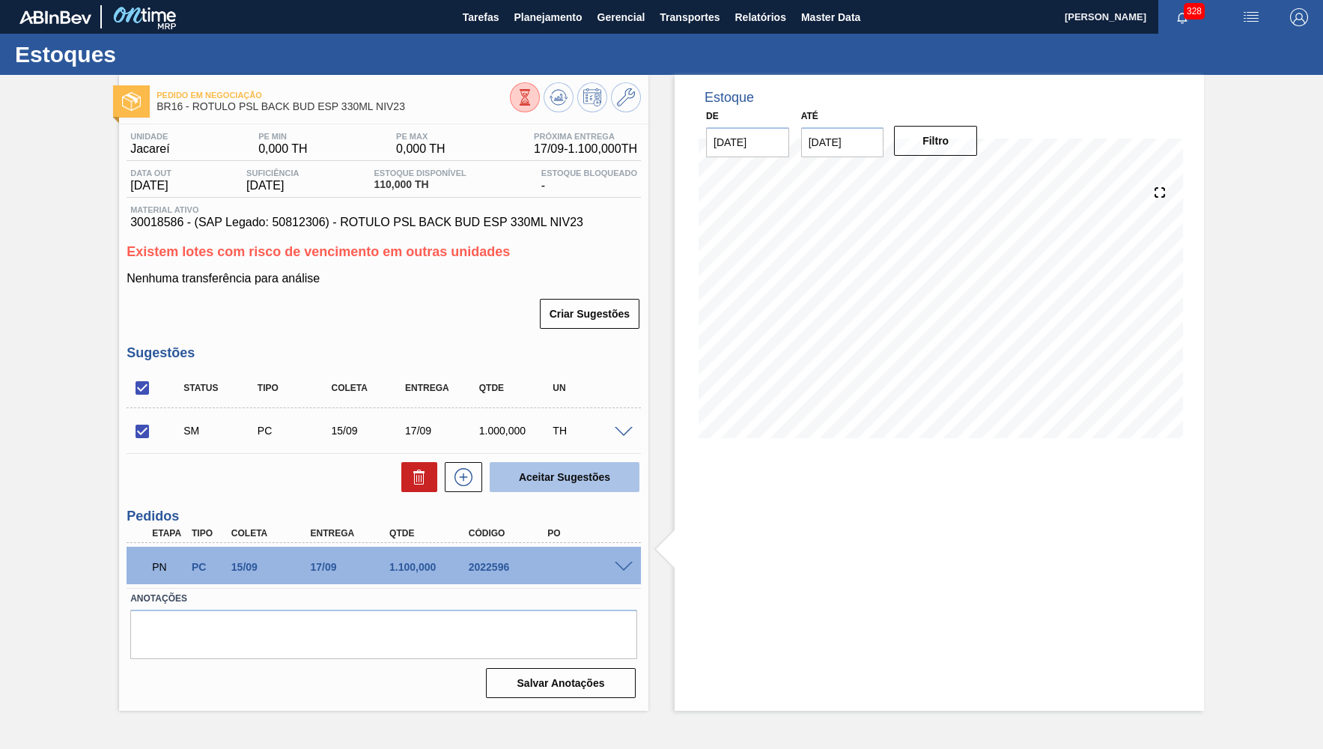
click at [590, 467] on button "Aceitar Sugestões" at bounding box center [565, 477] width 150 height 30
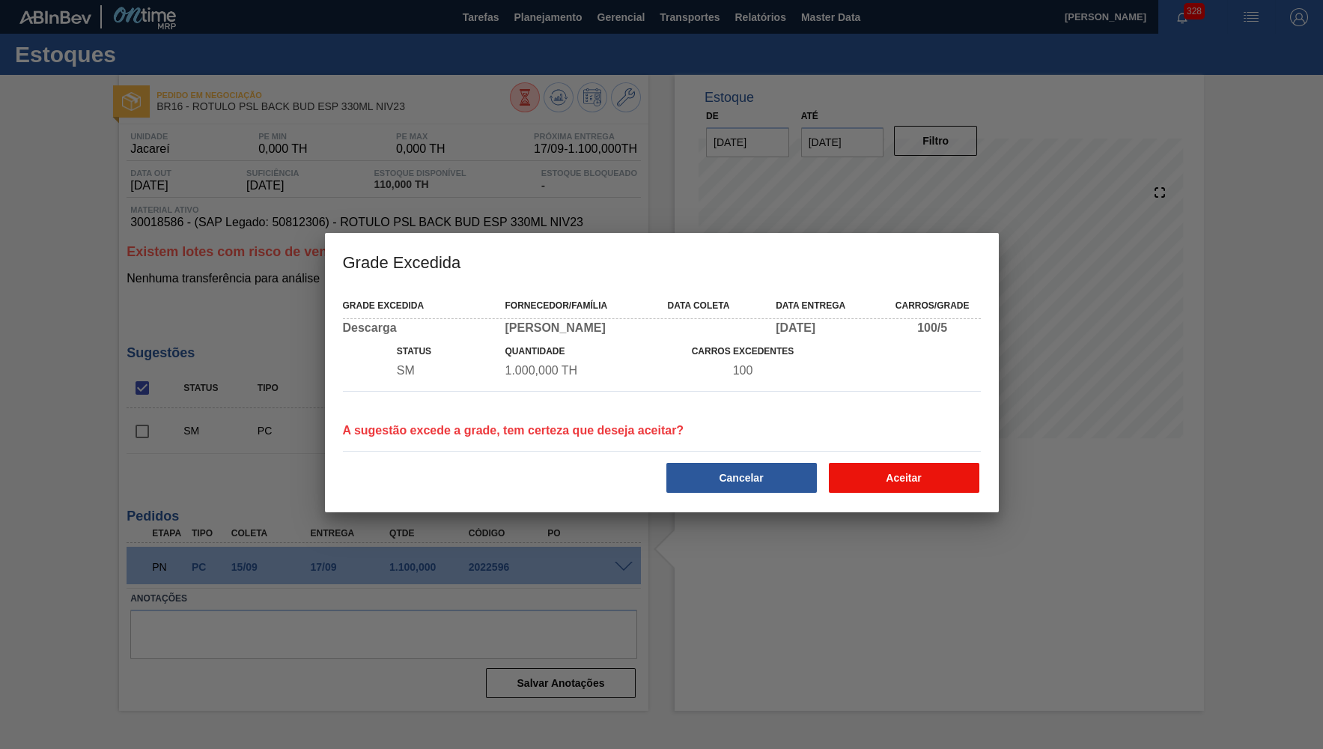
click at [900, 471] on button "Aceitar" at bounding box center [904, 478] width 150 height 30
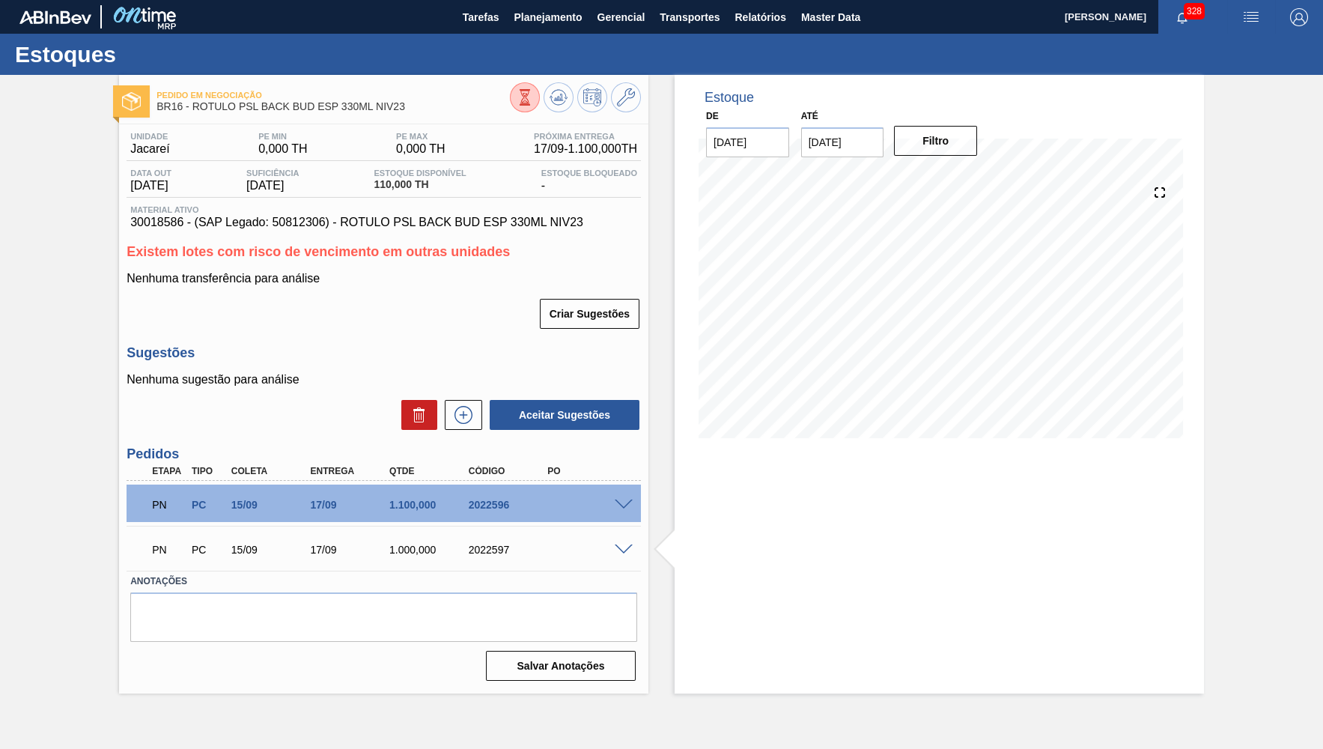
click at [624, 498] on div at bounding box center [626, 503] width 30 height 11
click at [622, 500] on span at bounding box center [624, 504] width 18 height 11
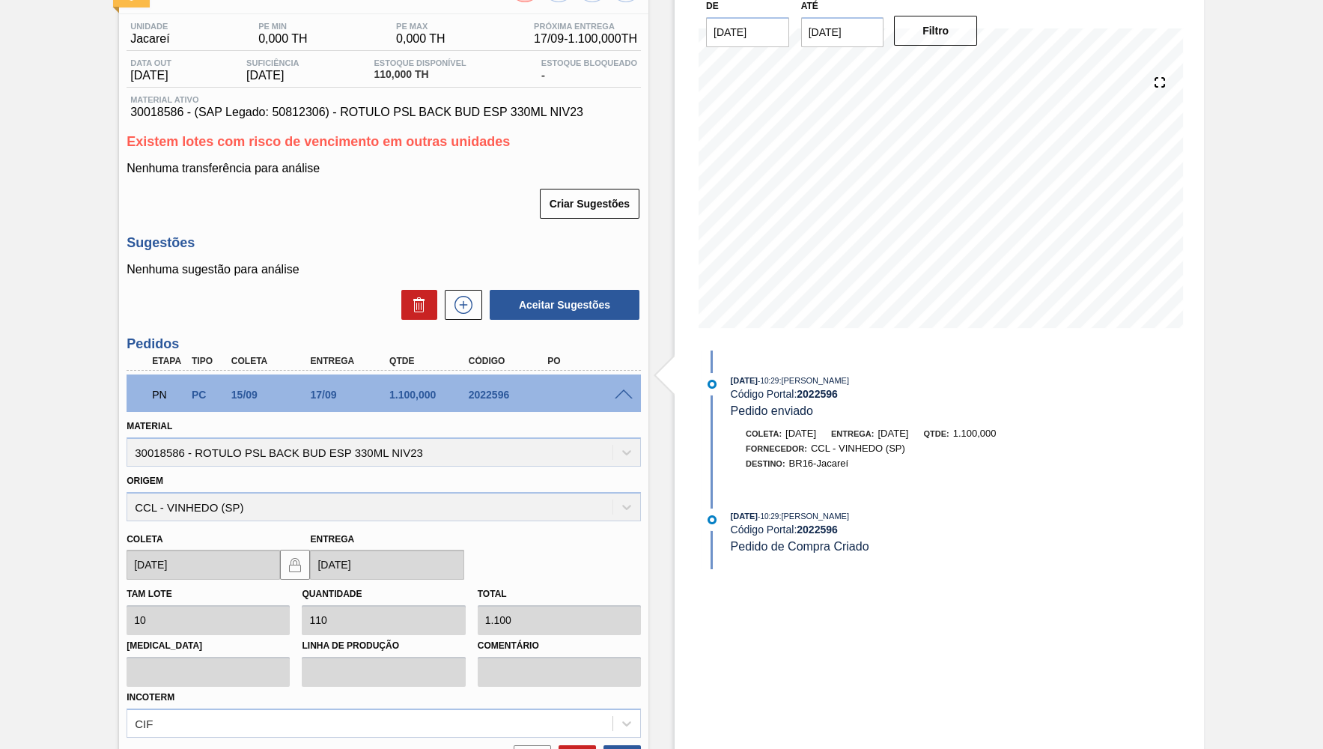
scroll to position [219, 0]
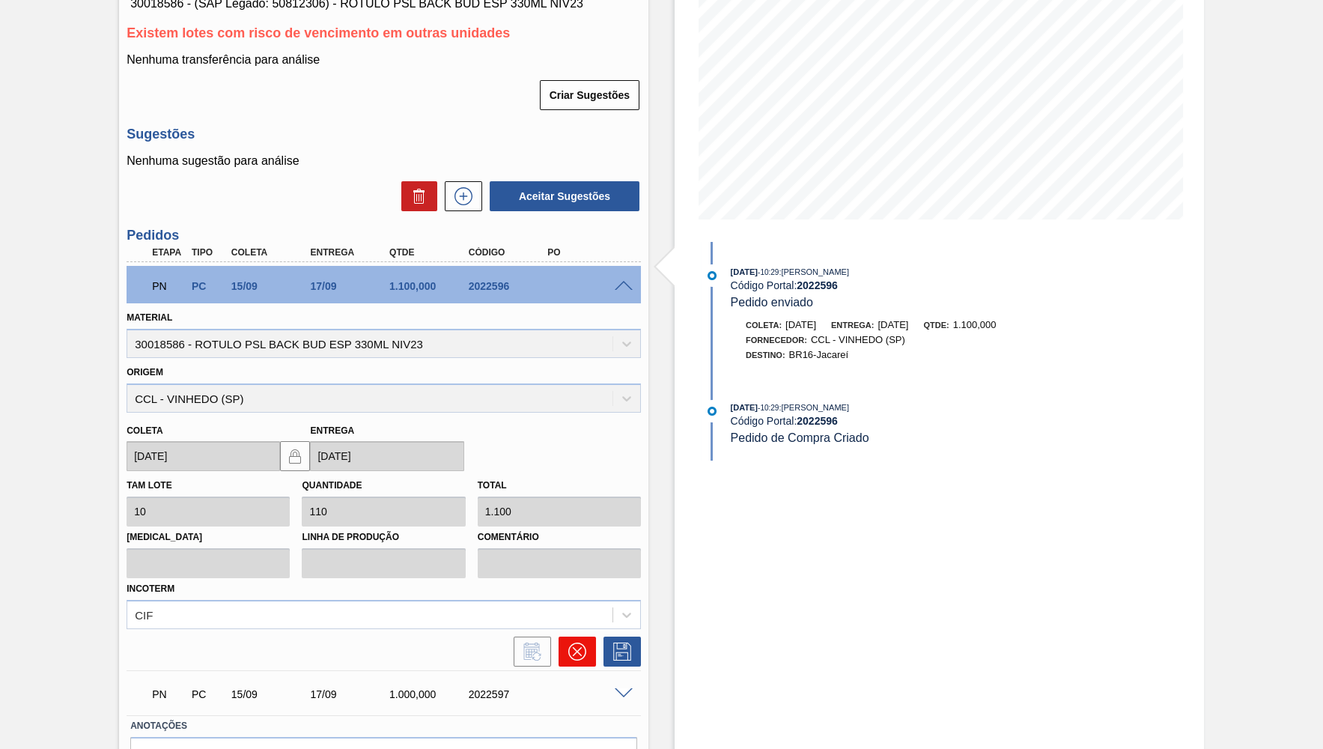
click at [574, 645] on icon at bounding box center [577, 651] width 18 height 18
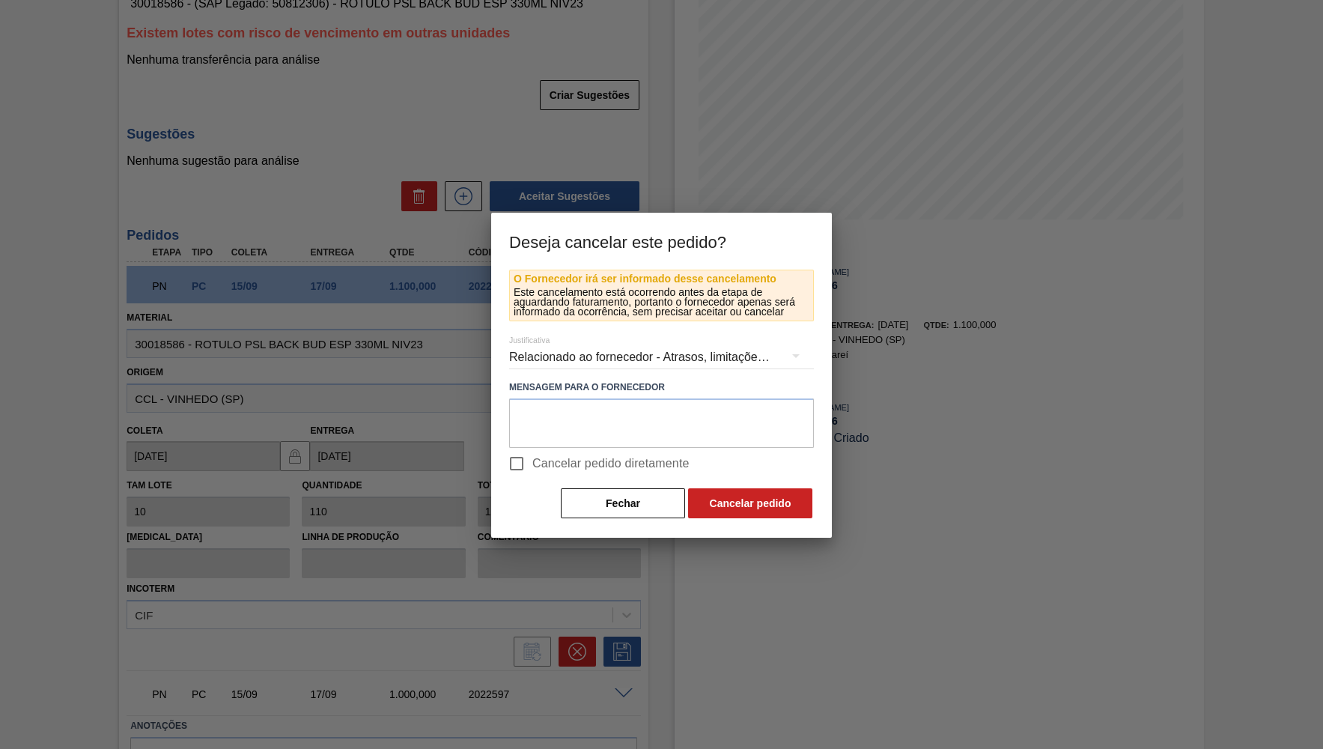
click at [565, 464] on span "Cancelar pedido diretamente" at bounding box center [610, 463] width 157 height 18
click at [532, 464] on input "Cancelar pedido diretamente" at bounding box center [516, 463] width 31 height 31
click at [609, 356] on div "Relacionado ao fornecedor - Atrasos, limitações de capacidade, etc." at bounding box center [661, 357] width 305 height 42
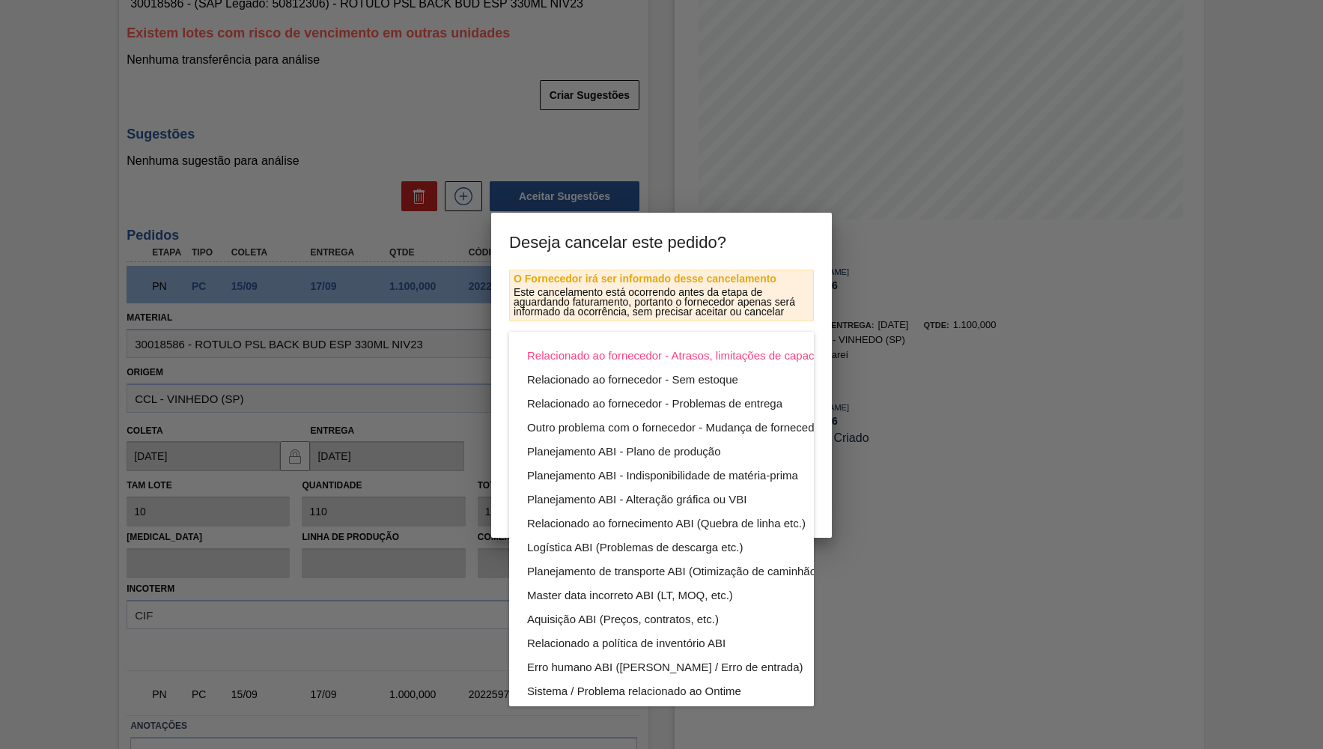
scroll to position [80, 0]
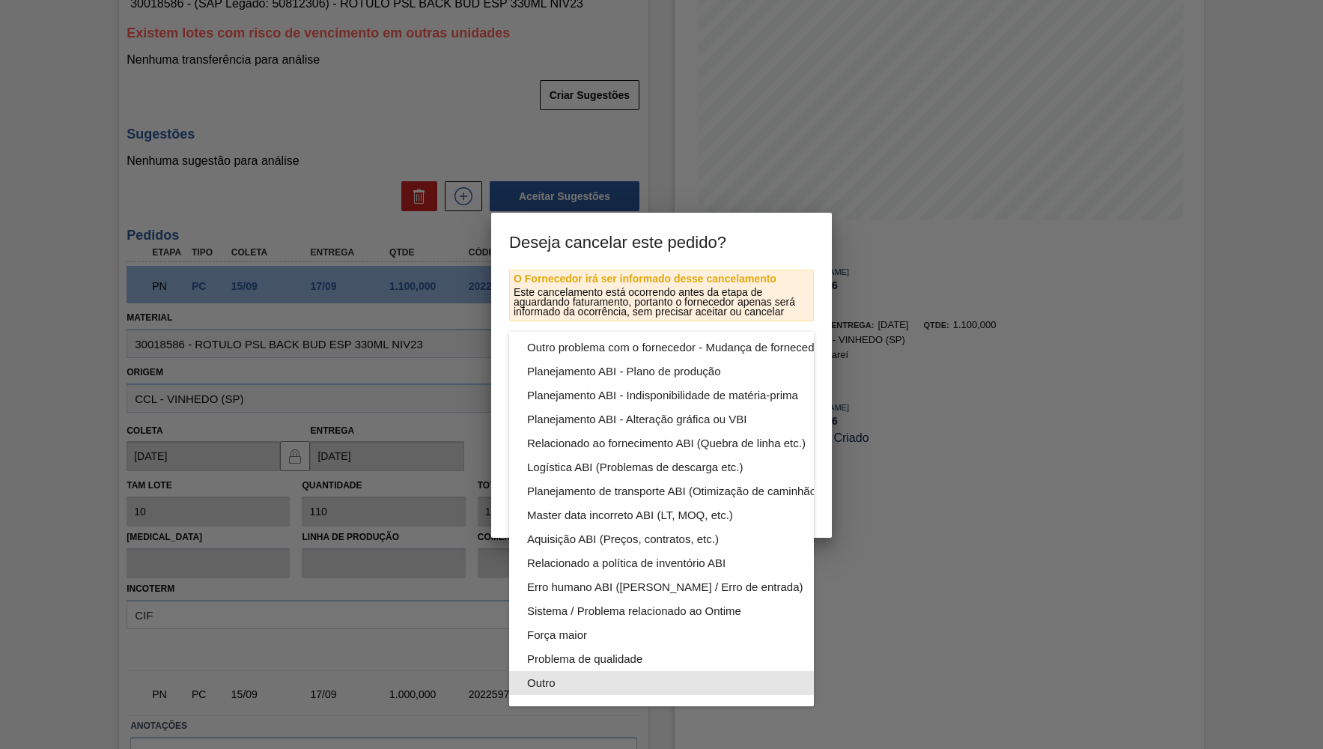
click at [568, 679] on div "Outro" at bounding box center [696, 683] width 339 height 24
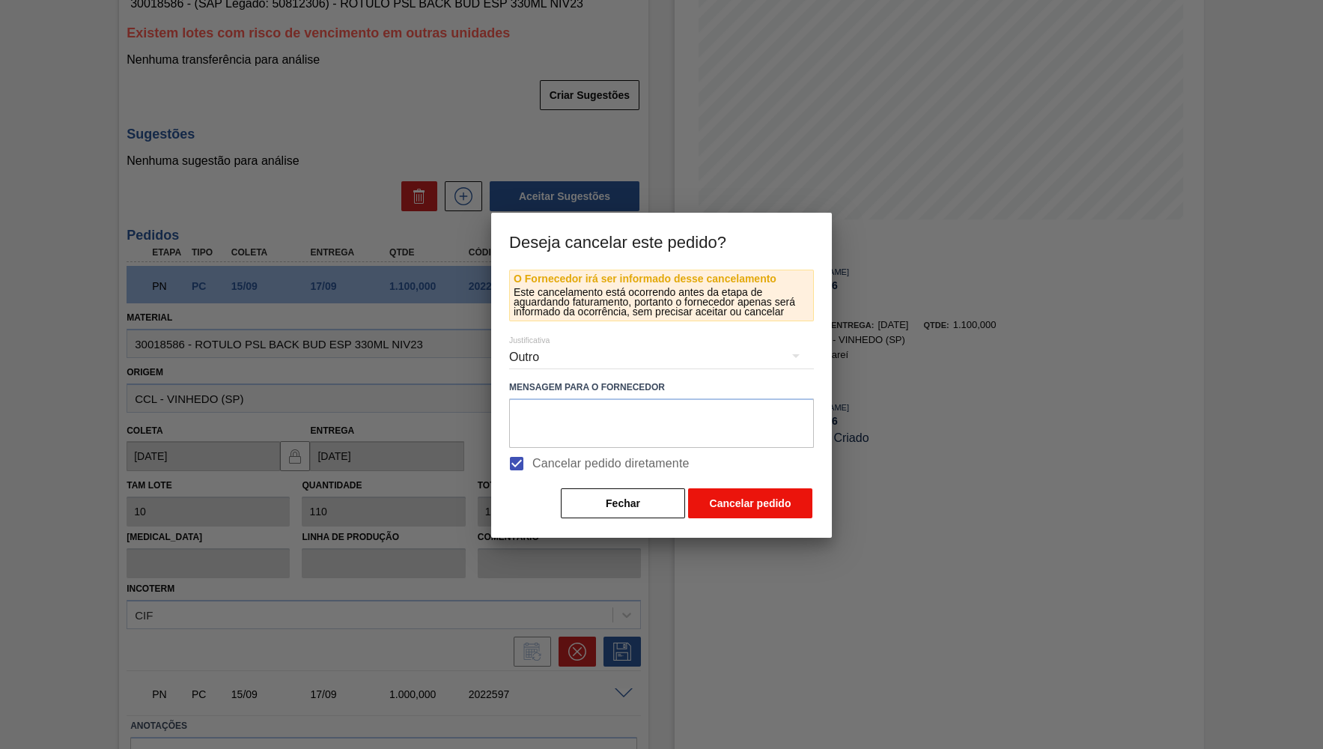
click at [713, 505] on button "Cancelar pedido" at bounding box center [750, 503] width 124 height 30
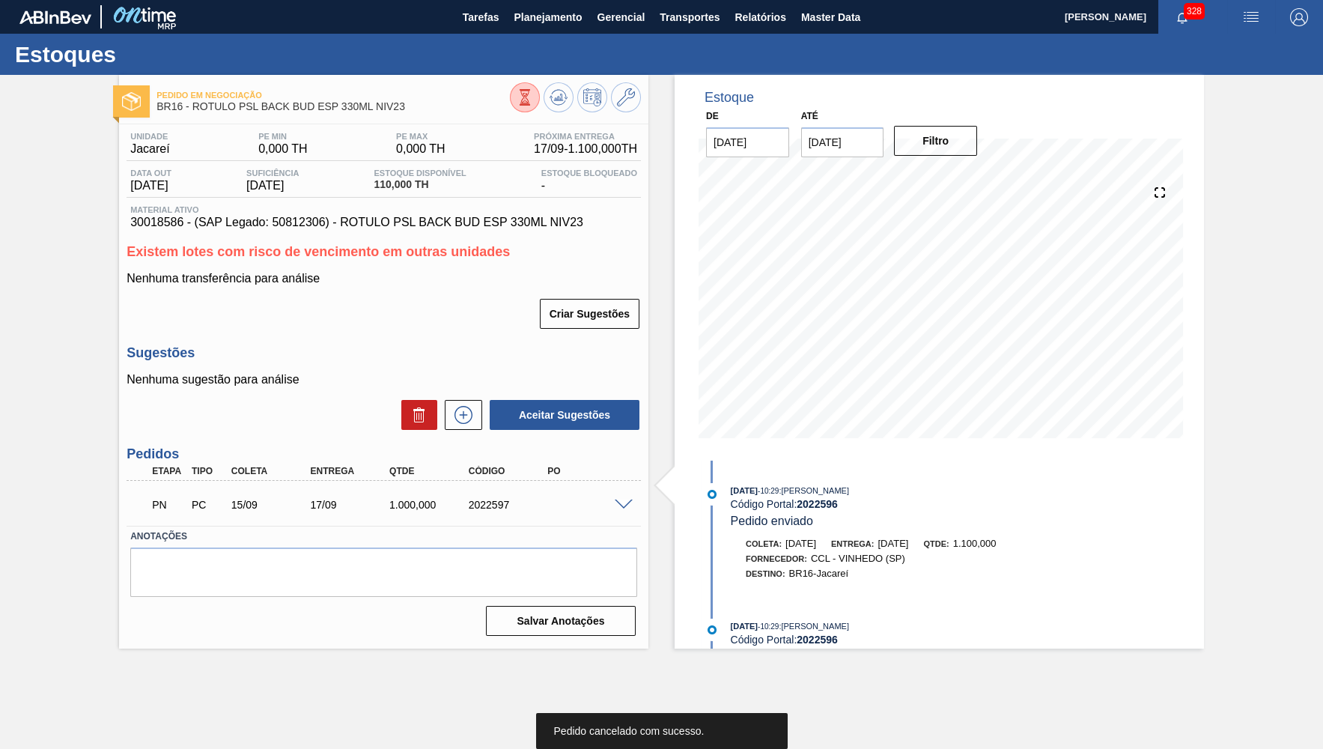
scroll to position [0, 0]
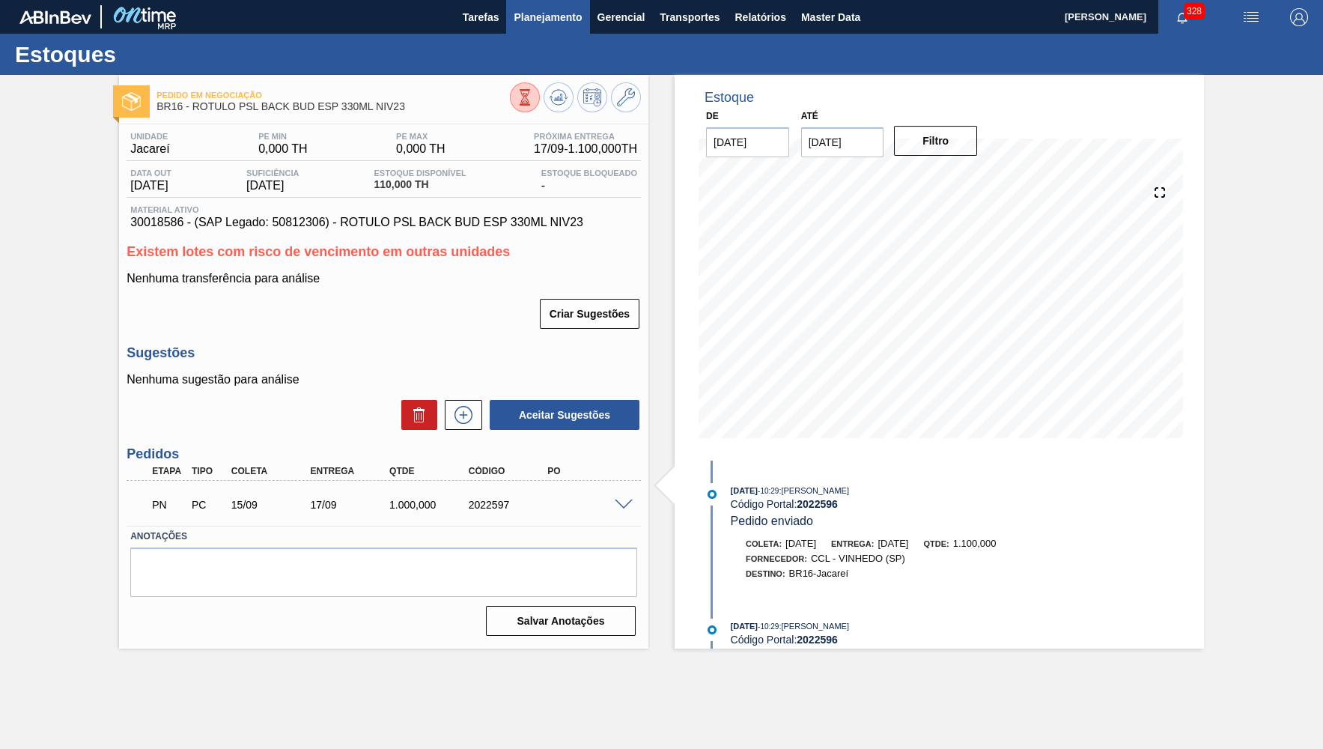
click at [551, 19] on span "Planejamento" at bounding box center [548, 17] width 68 height 18
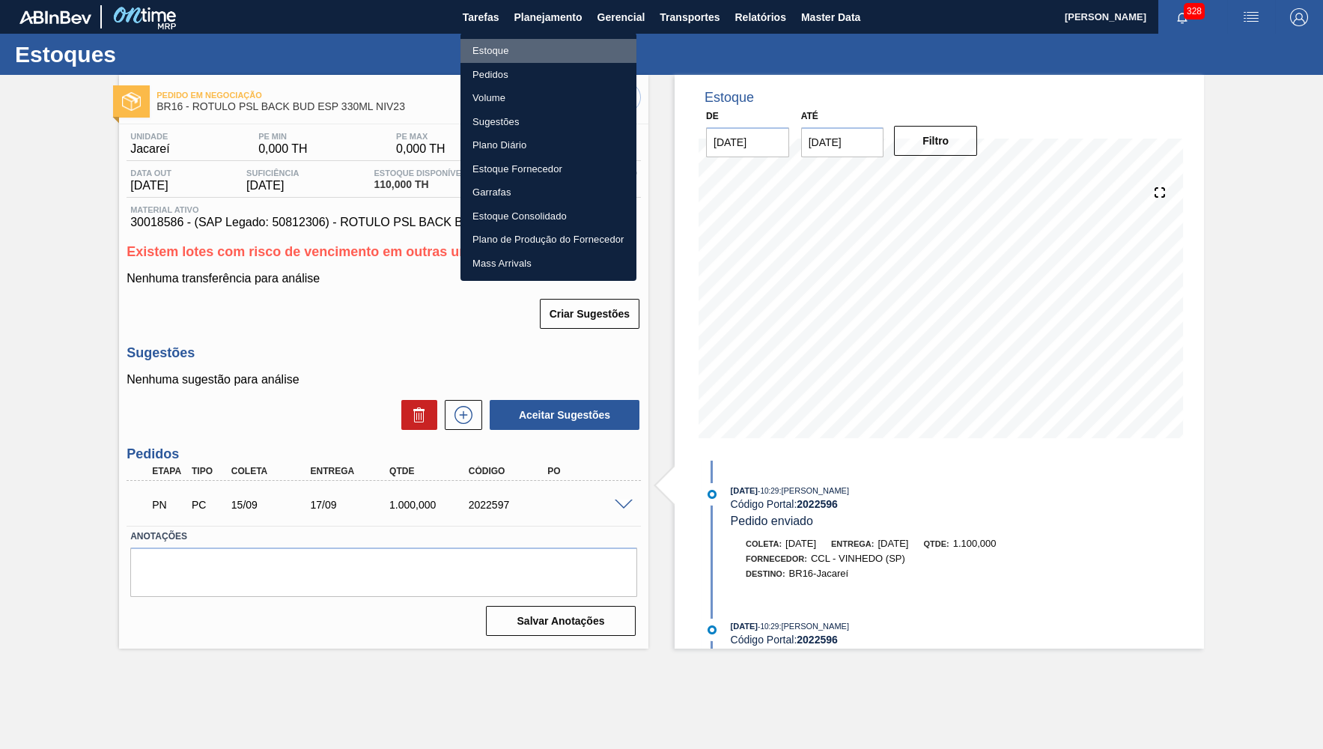
click at [534, 57] on li "Estoque" at bounding box center [548, 51] width 176 height 24
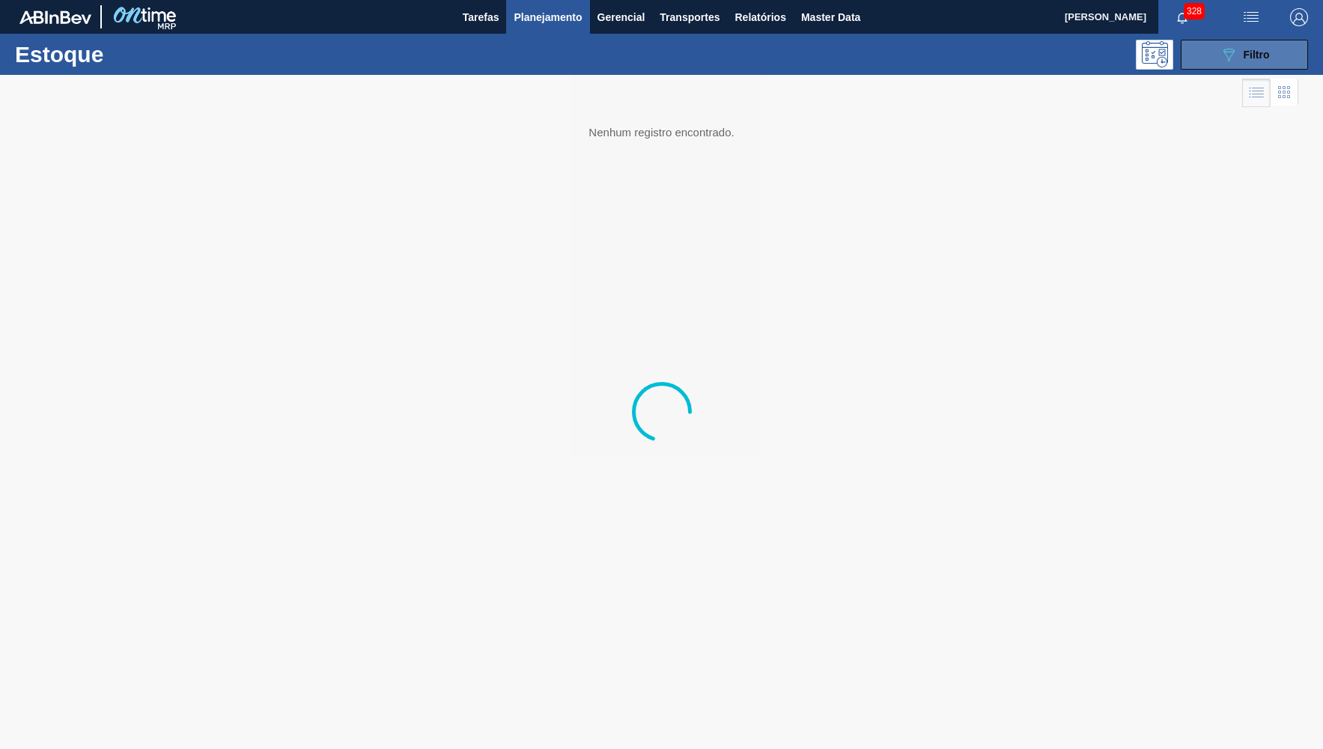
click at [1225, 51] on icon "089F7B8B-B2A5-4AFE-B5C0-19BA573D28AC" at bounding box center [1229, 55] width 18 height 18
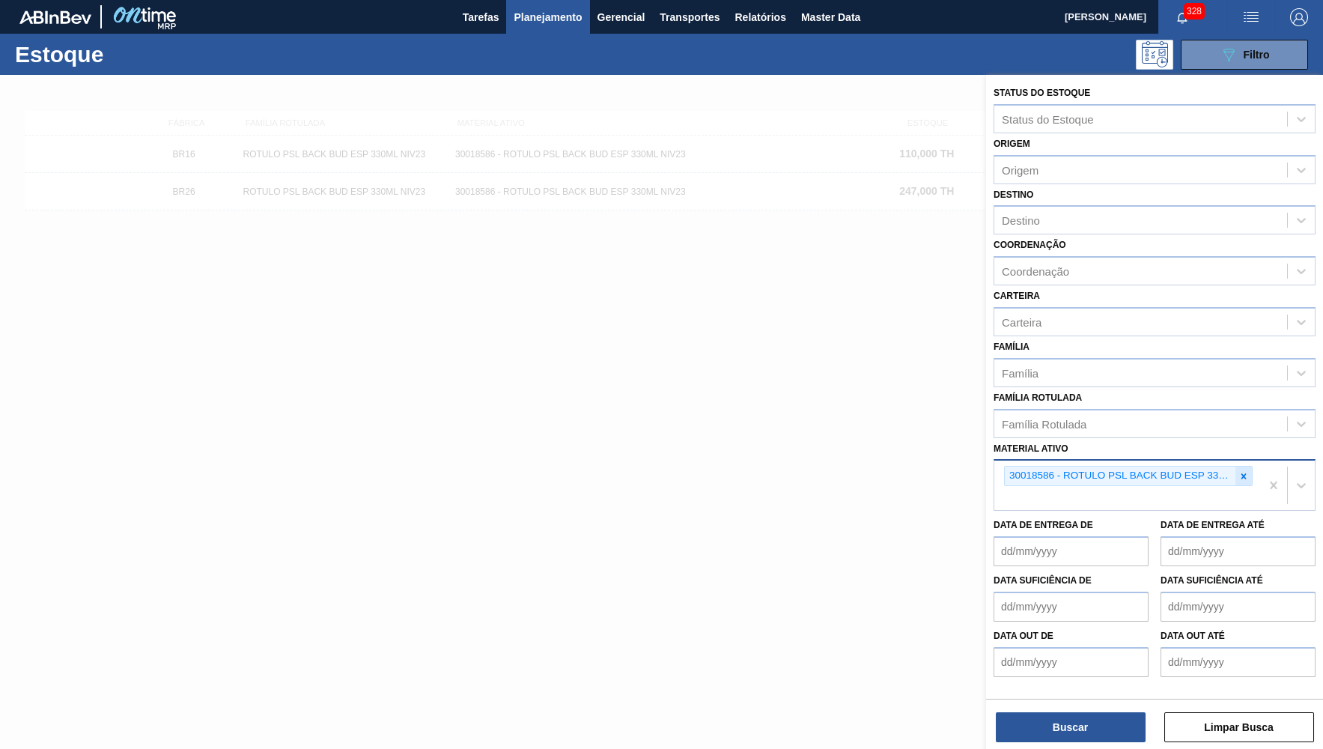
click at [1244, 471] on icon at bounding box center [1243, 476] width 10 height 10
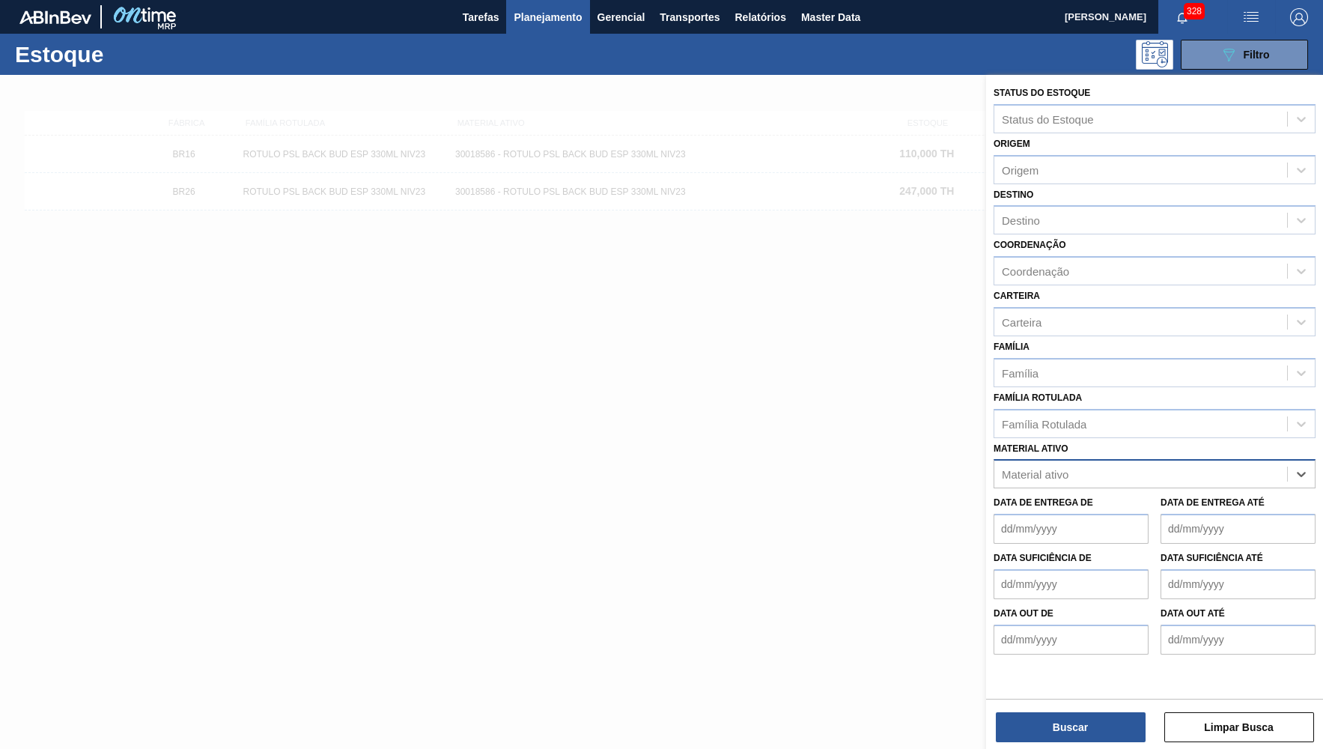
paste ativo "30018584"
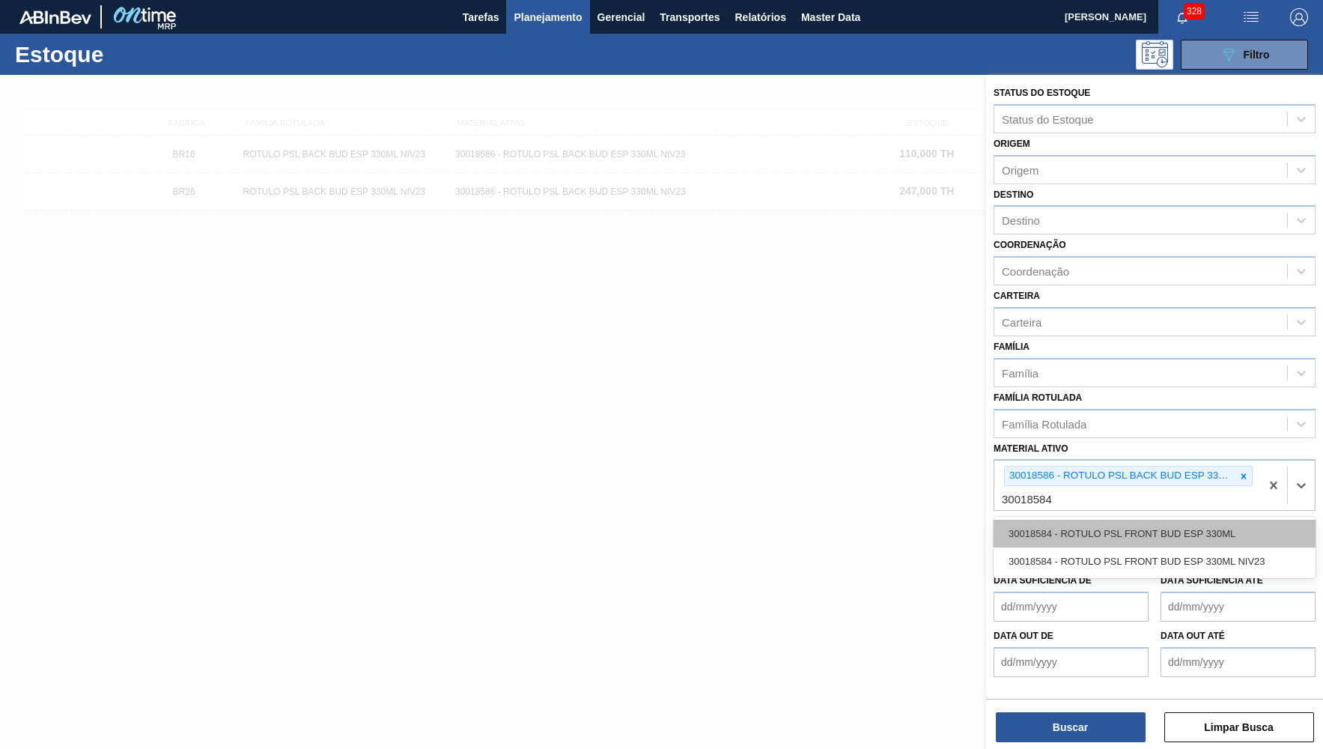
click at [1092, 520] on div "30018584 - ROTULO PSL FRONT BUD ESP 330ML" at bounding box center [1155, 534] width 322 height 28
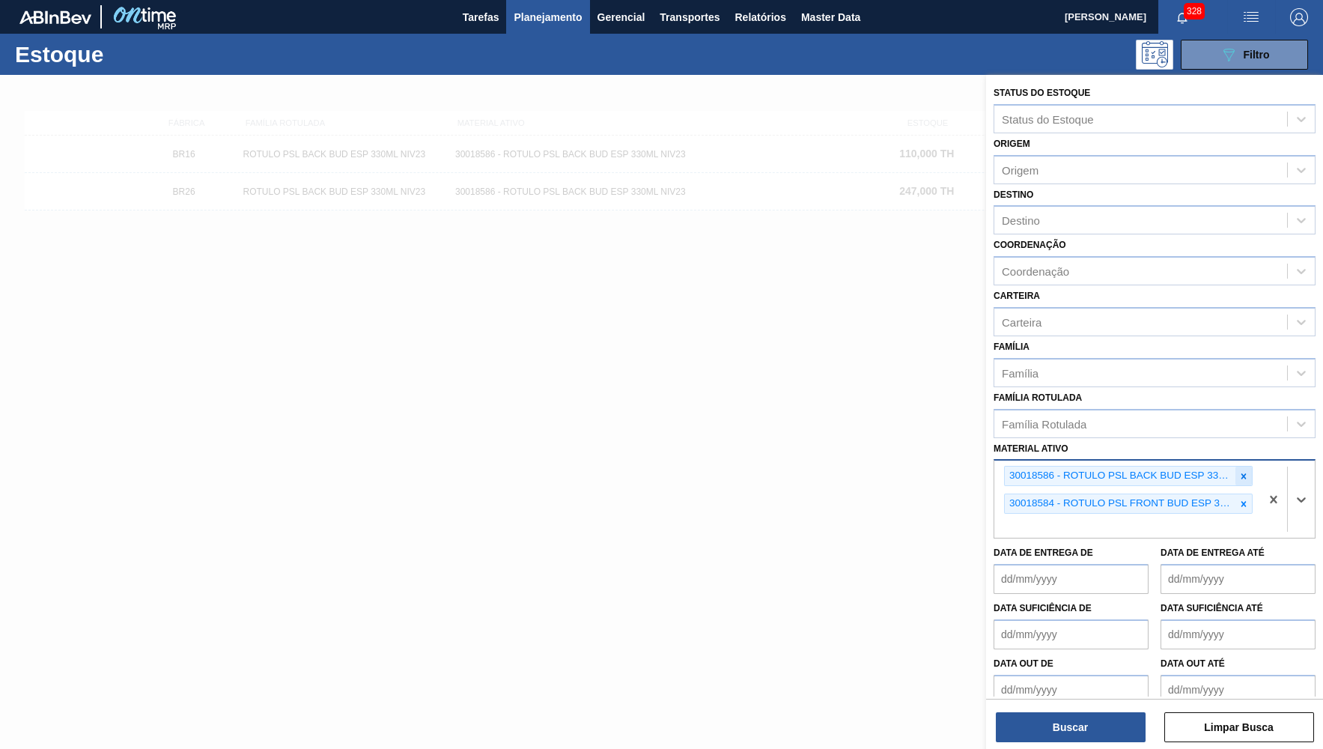
click at [1241, 471] on icon at bounding box center [1243, 476] width 10 height 10
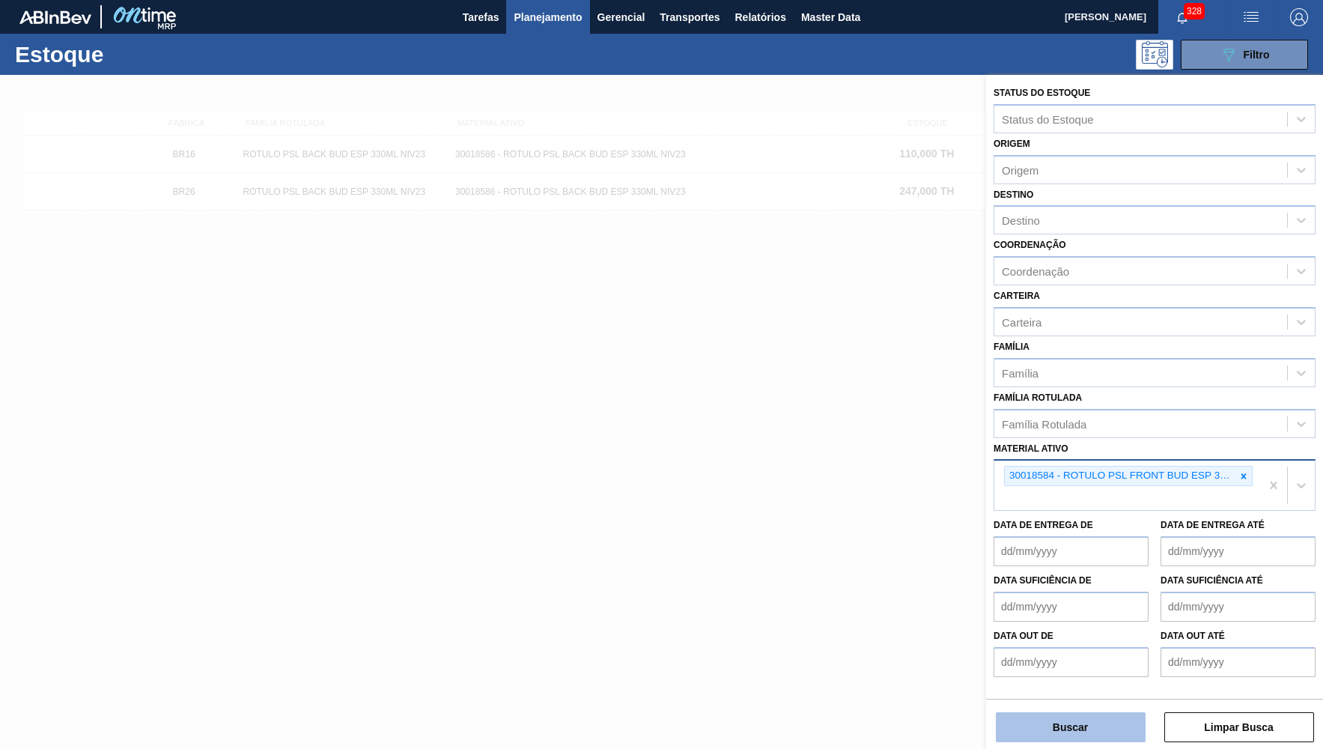
click at [1071, 723] on button "Buscar" at bounding box center [1071, 727] width 150 height 30
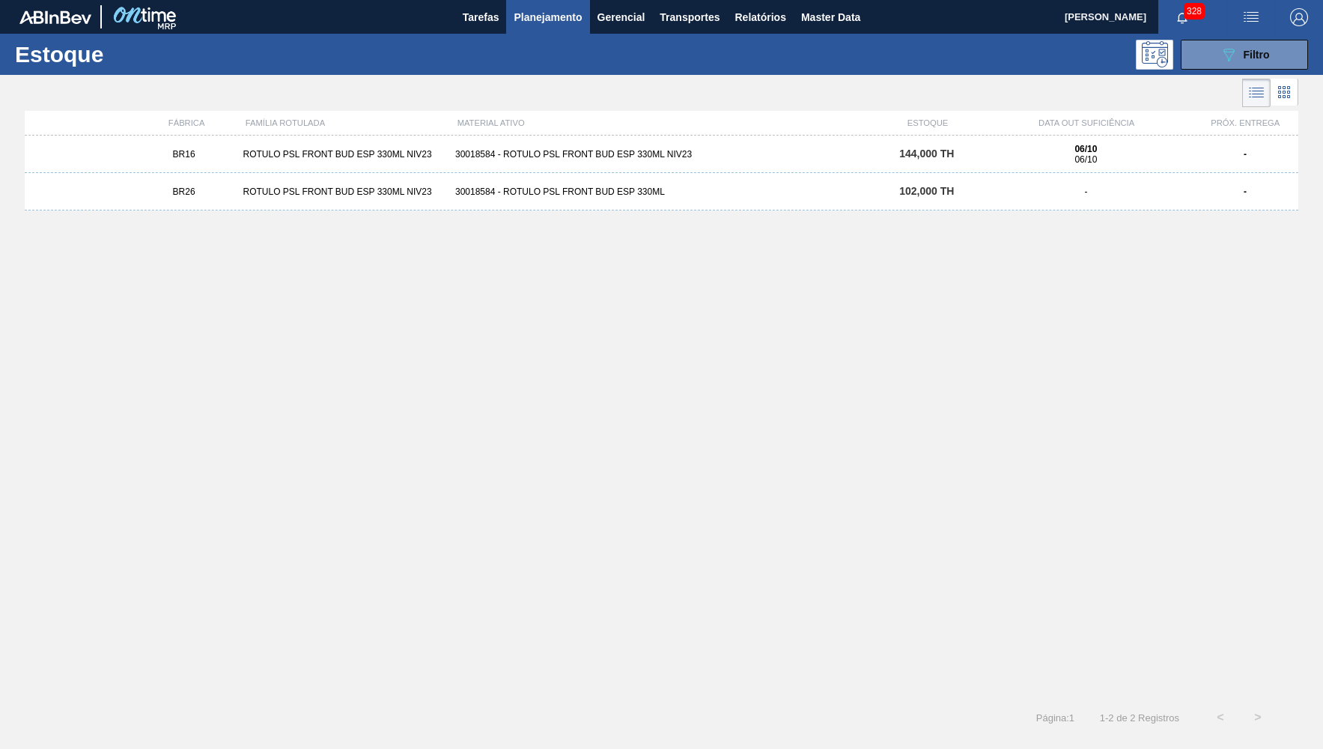
click at [344, 160] on div "BR16 ROTULO PSL FRONT BUD ESP 330ML NIV23 30018584 - ROTULO PSL FRONT BUD ESP 3…" at bounding box center [662, 154] width 1274 height 37
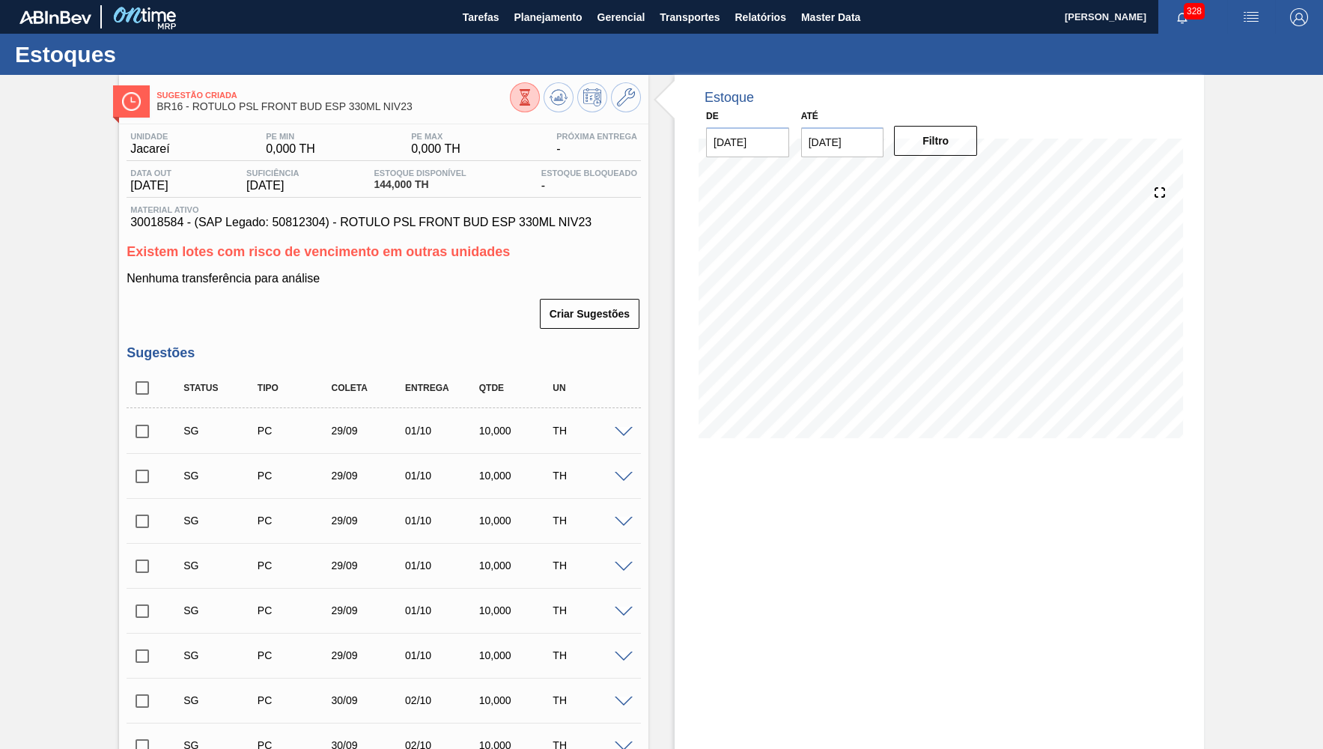
click at [141, 386] on input "checkbox" at bounding box center [142, 387] width 31 height 31
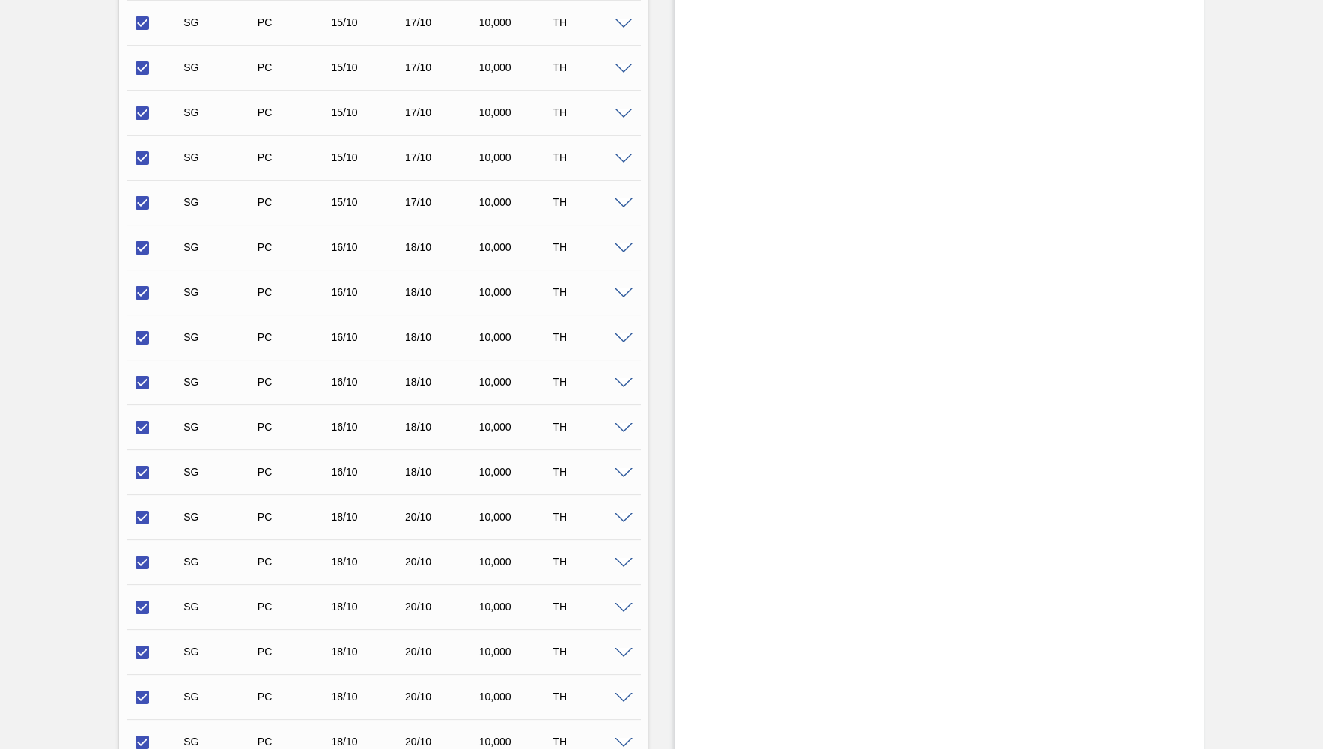
scroll to position [4963, 0]
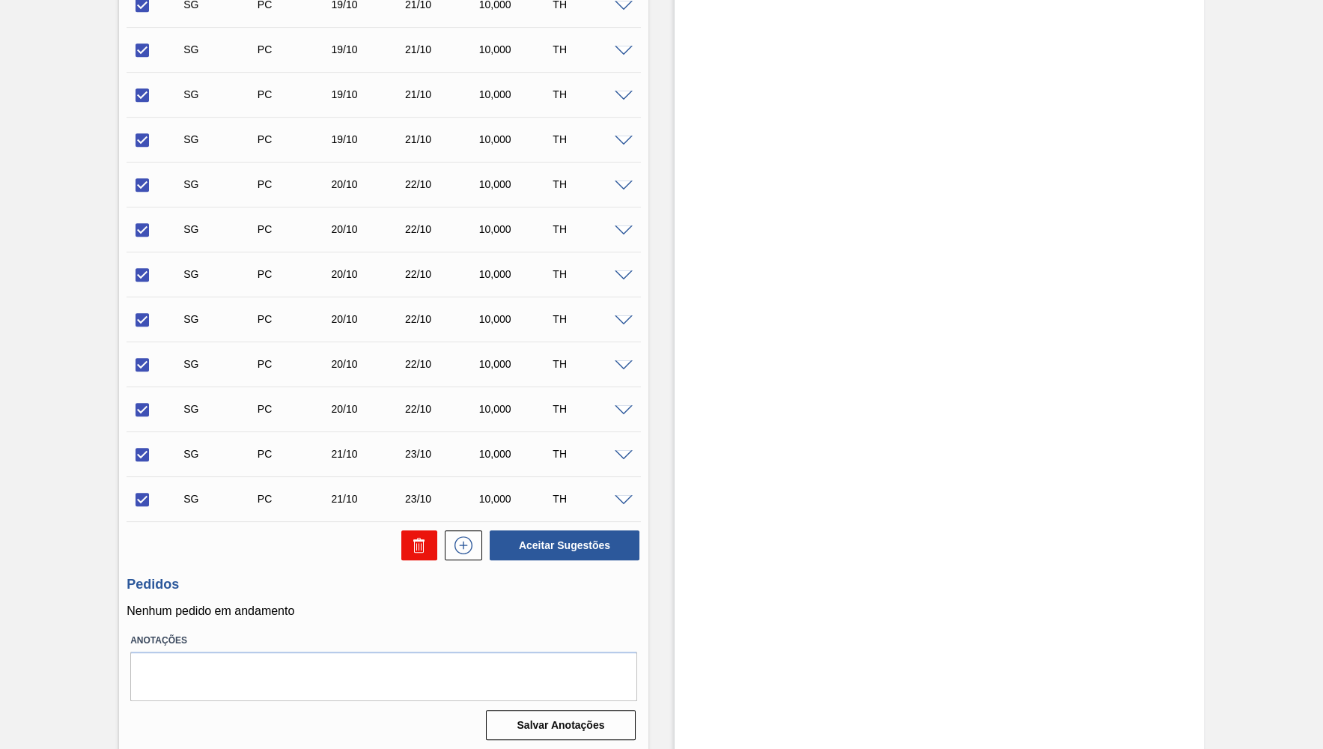
click at [416, 547] on icon at bounding box center [419, 545] width 18 height 18
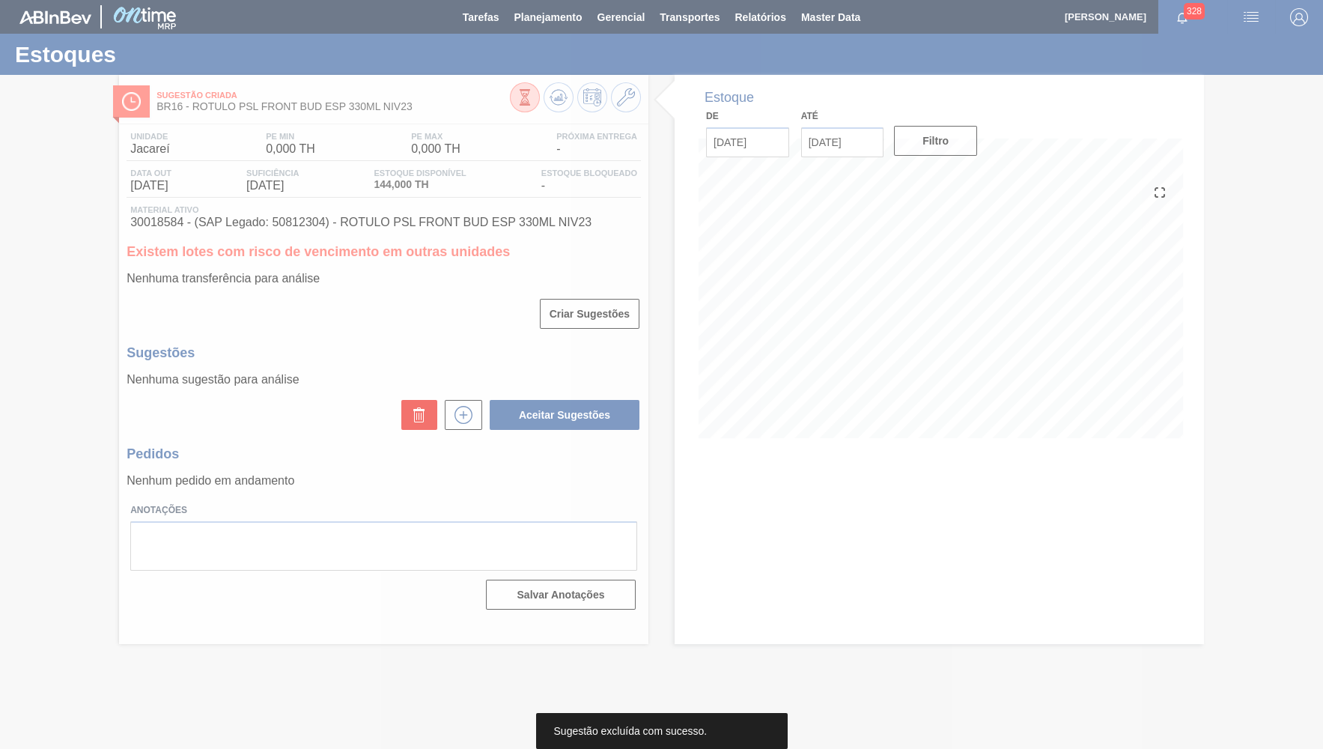
scroll to position [0, 0]
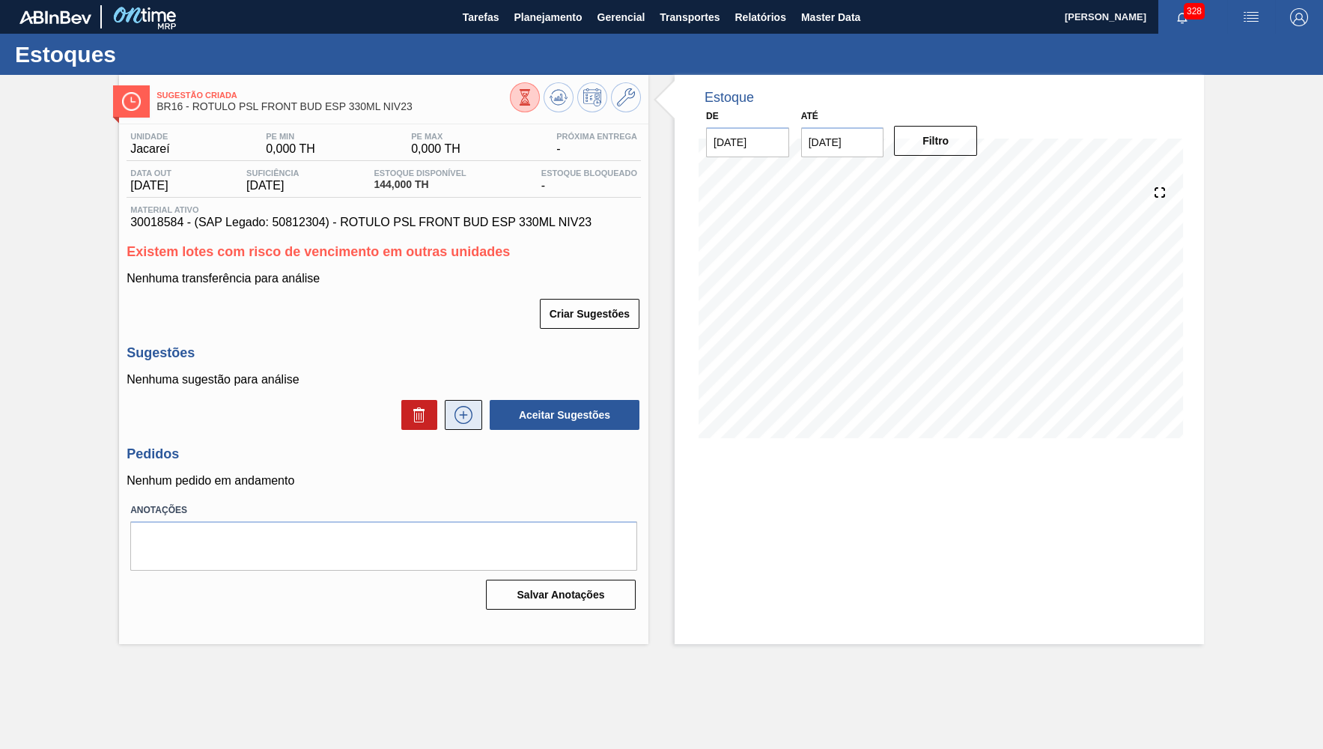
click at [463, 425] on button at bounding box center [463, 415] width 37 height 30
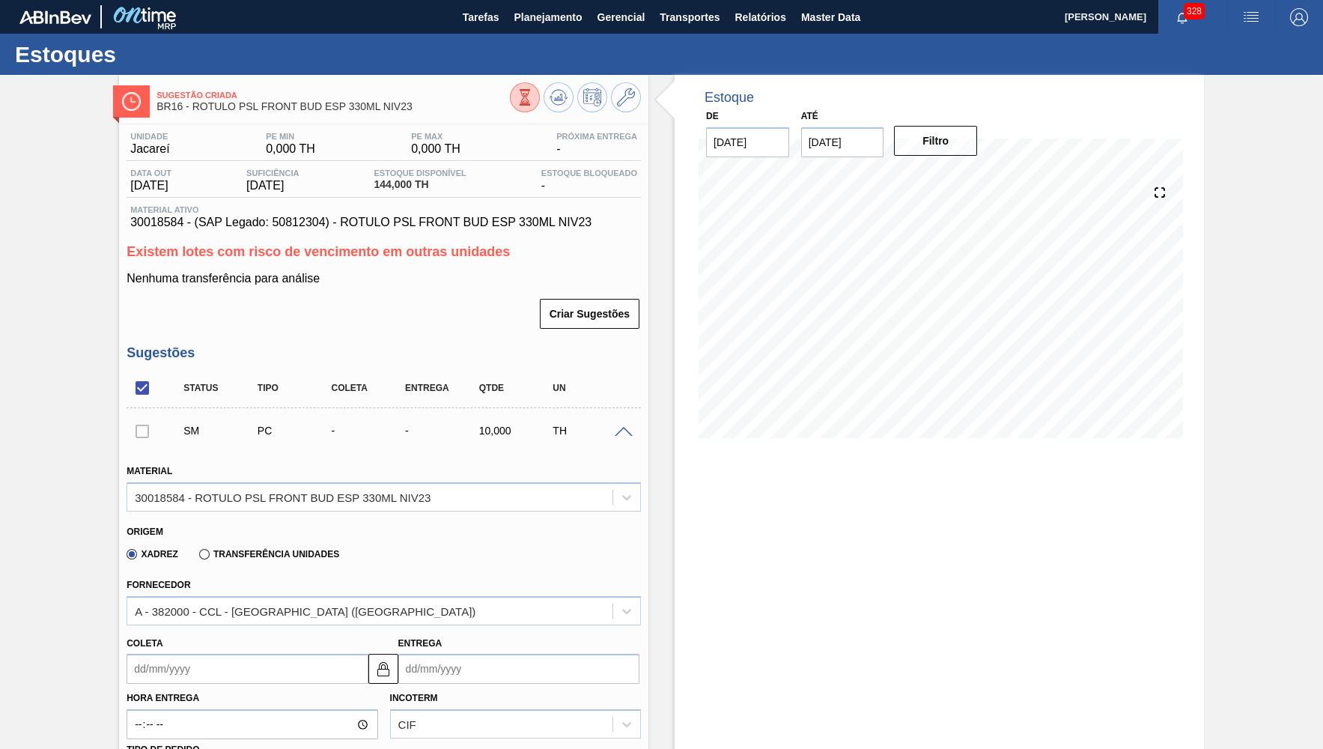
scroll to position [365, 0]
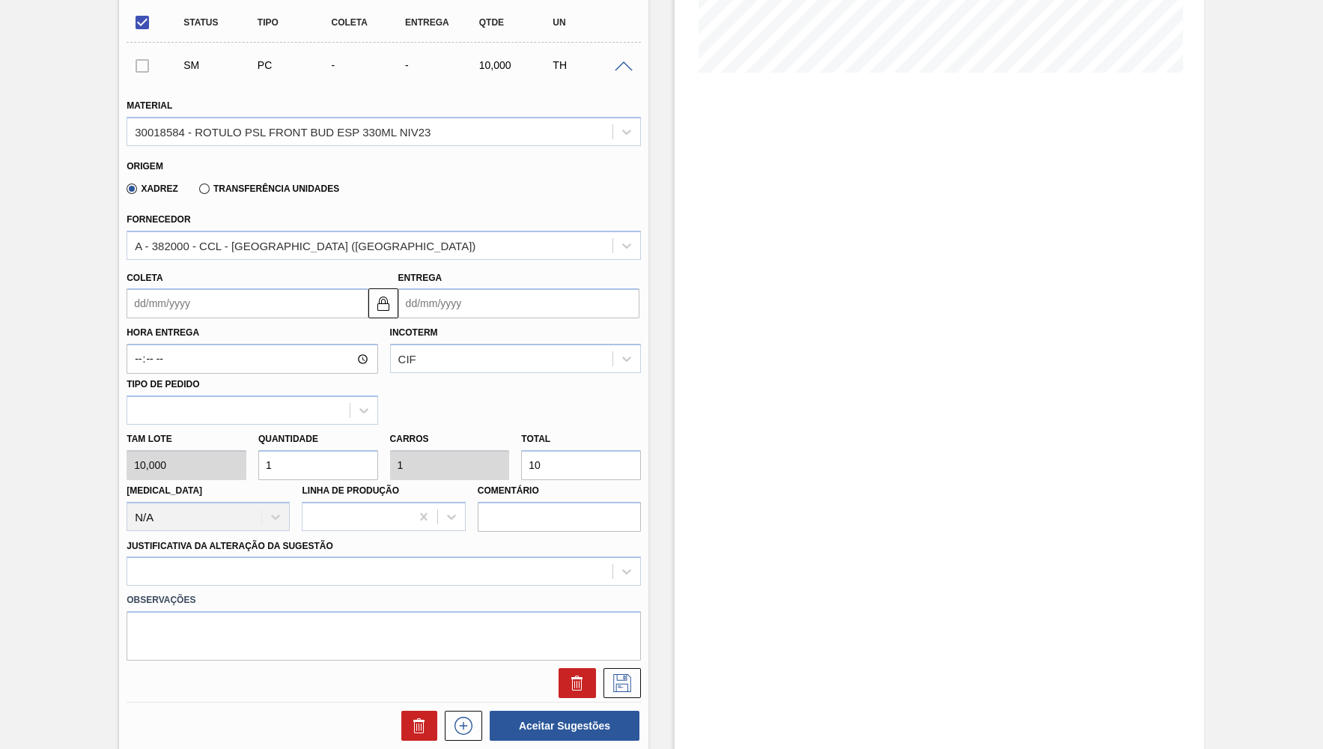
drag, startPoint x: 546, startPoint y: 454, endPoint x: 523, endPoint y: 453, distance: 22.5
click at [523, 453] on input "10" at bounding box center [581, 465] width 120 height 30
click at [190, 293] on input "Coleta" at bounding box center [247, 303] width 241 height 30
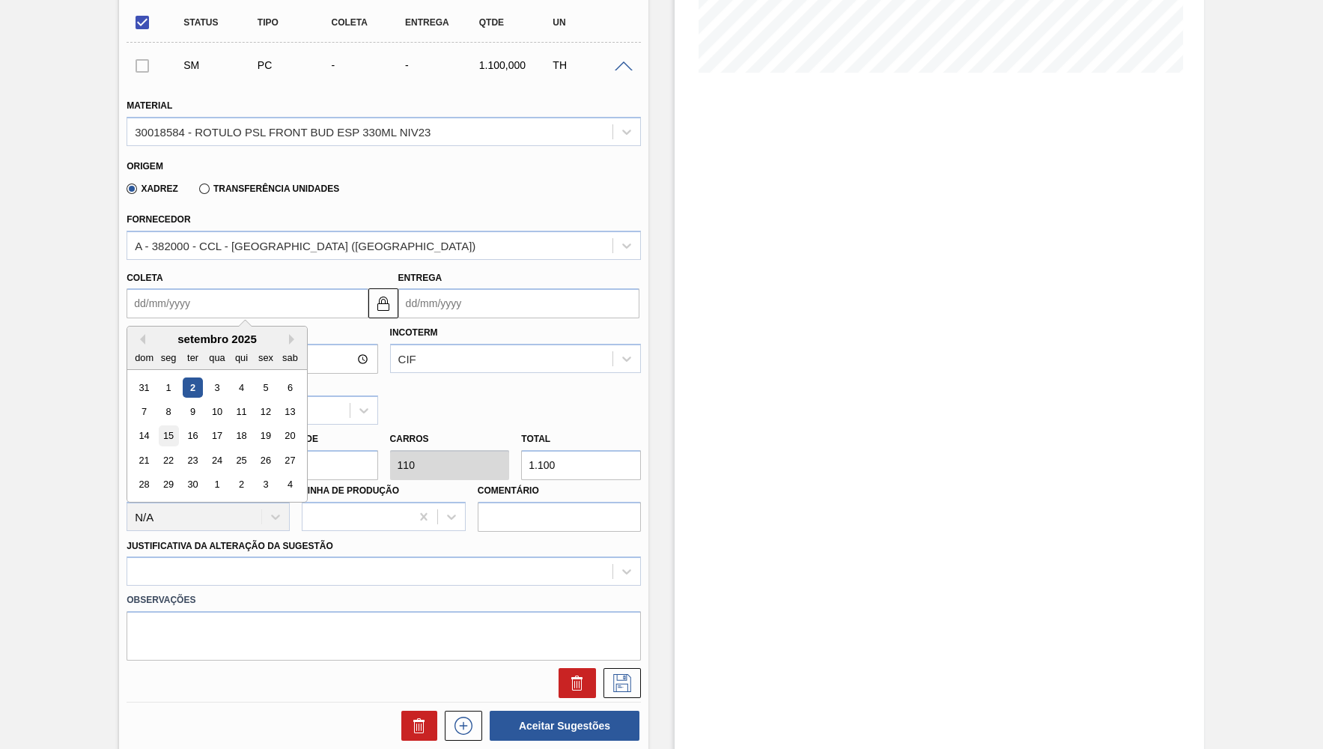
click at [172, 426] on div "15" at bounding box center [169, 436] width 20 height 20
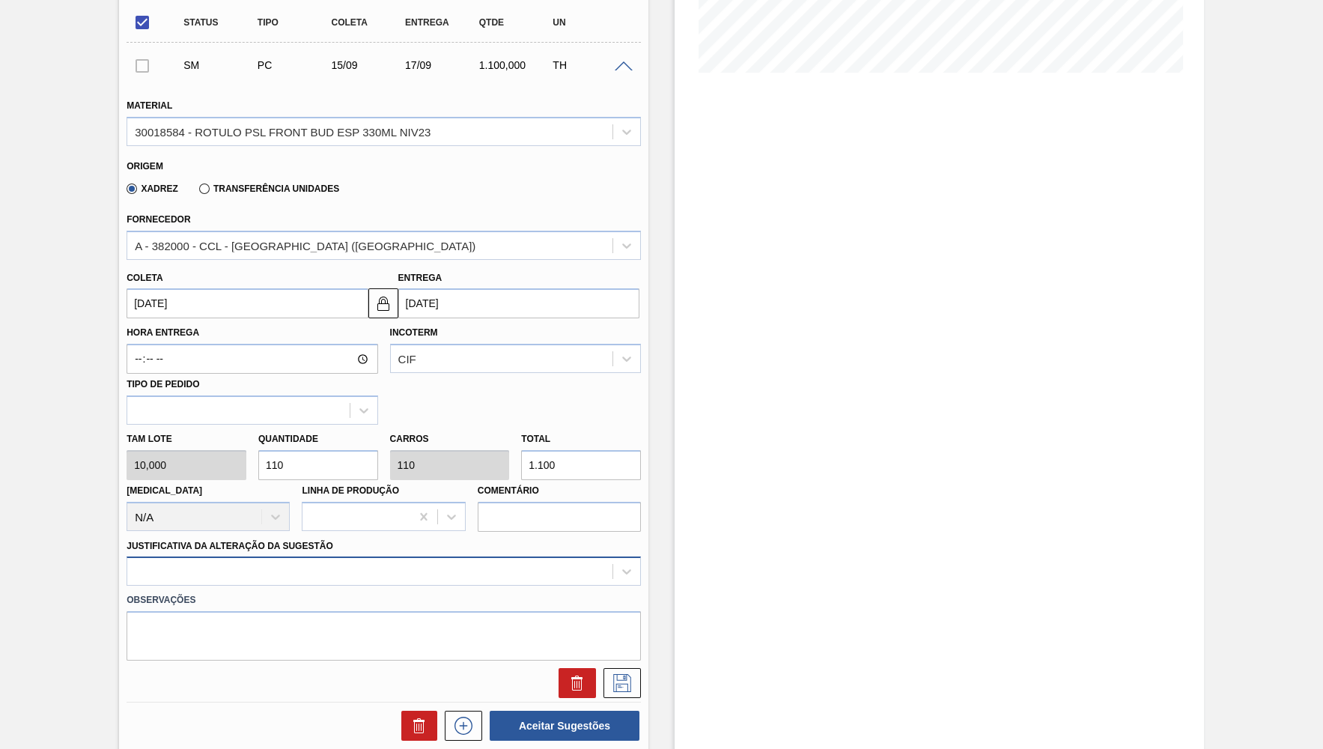
click at [203, 556] on div at bounding box center [384, 570] width 514 height 29
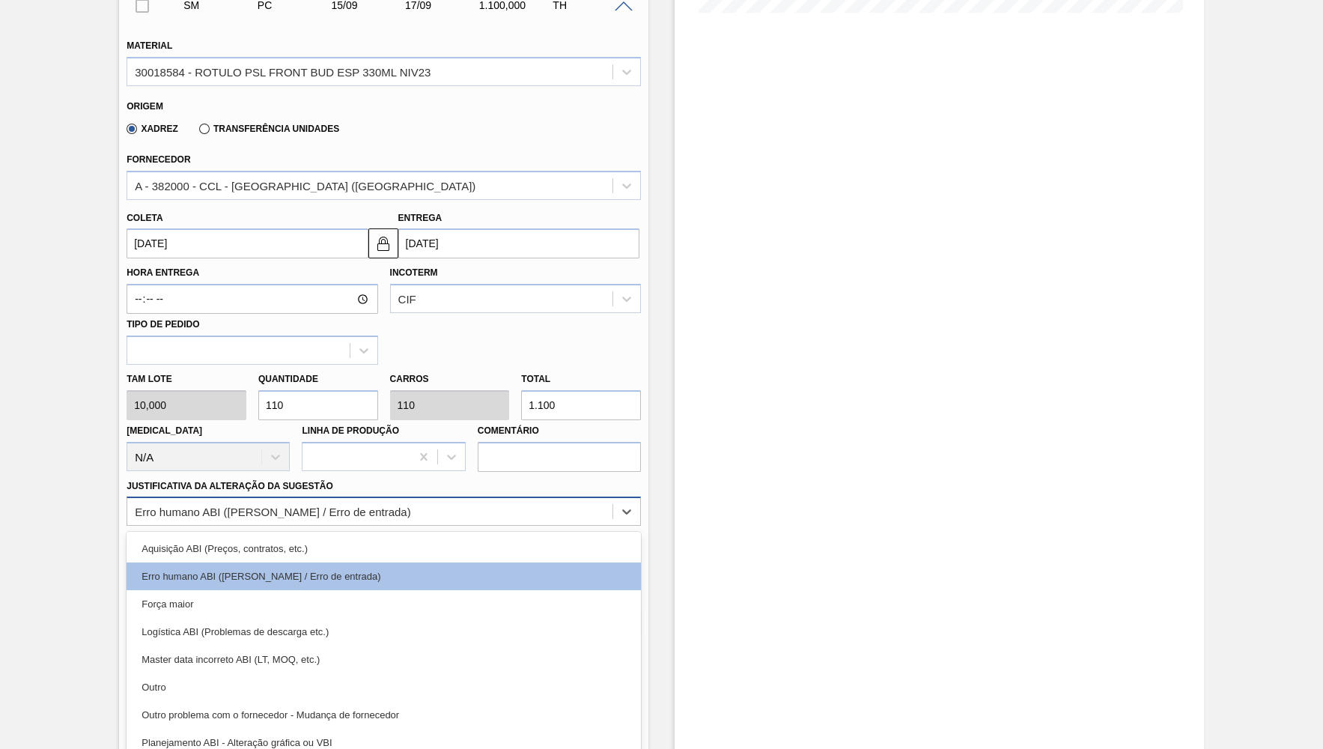
click at [221, 508] on div "Erro humano ABI ([PERSON_NAME] / Erro de entrada)" at bounding box center [369, 512] width 485 height 22
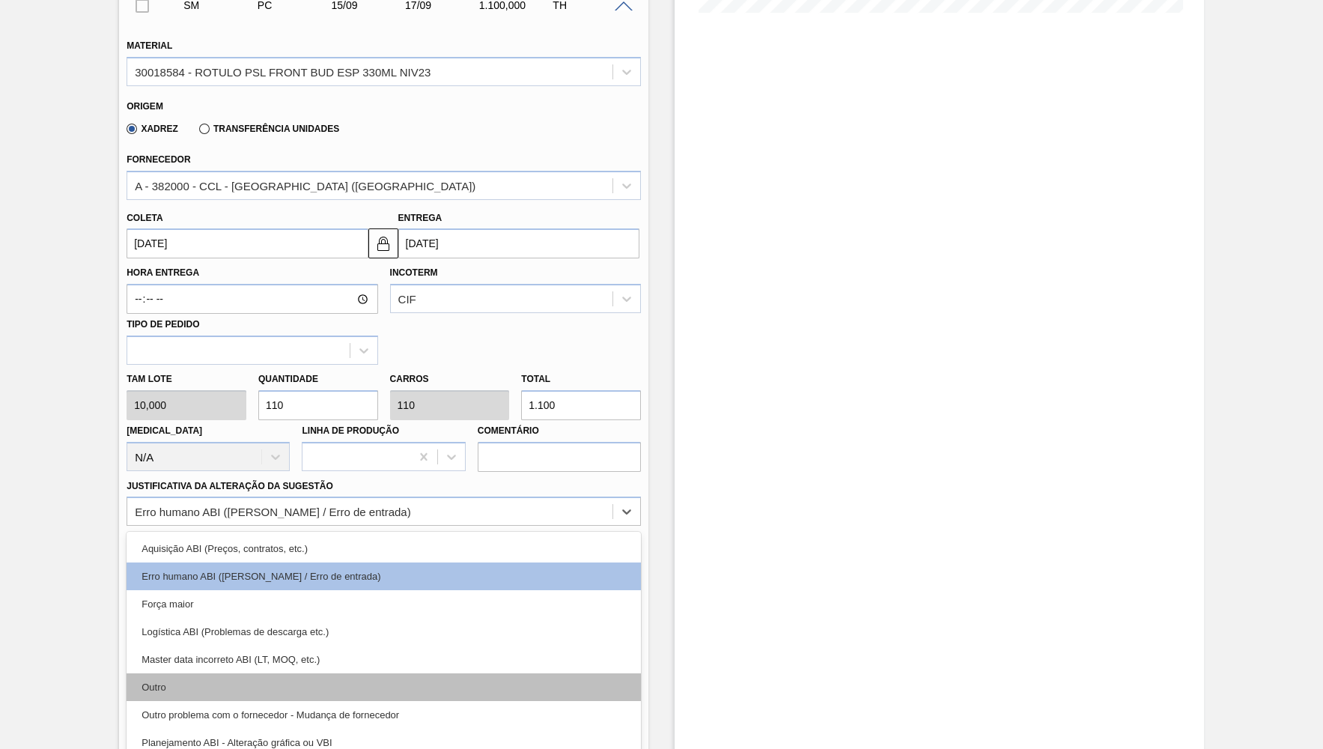
click at [181, 682] on div "Outro" at bounding box center [384, 687] width 514 height 28
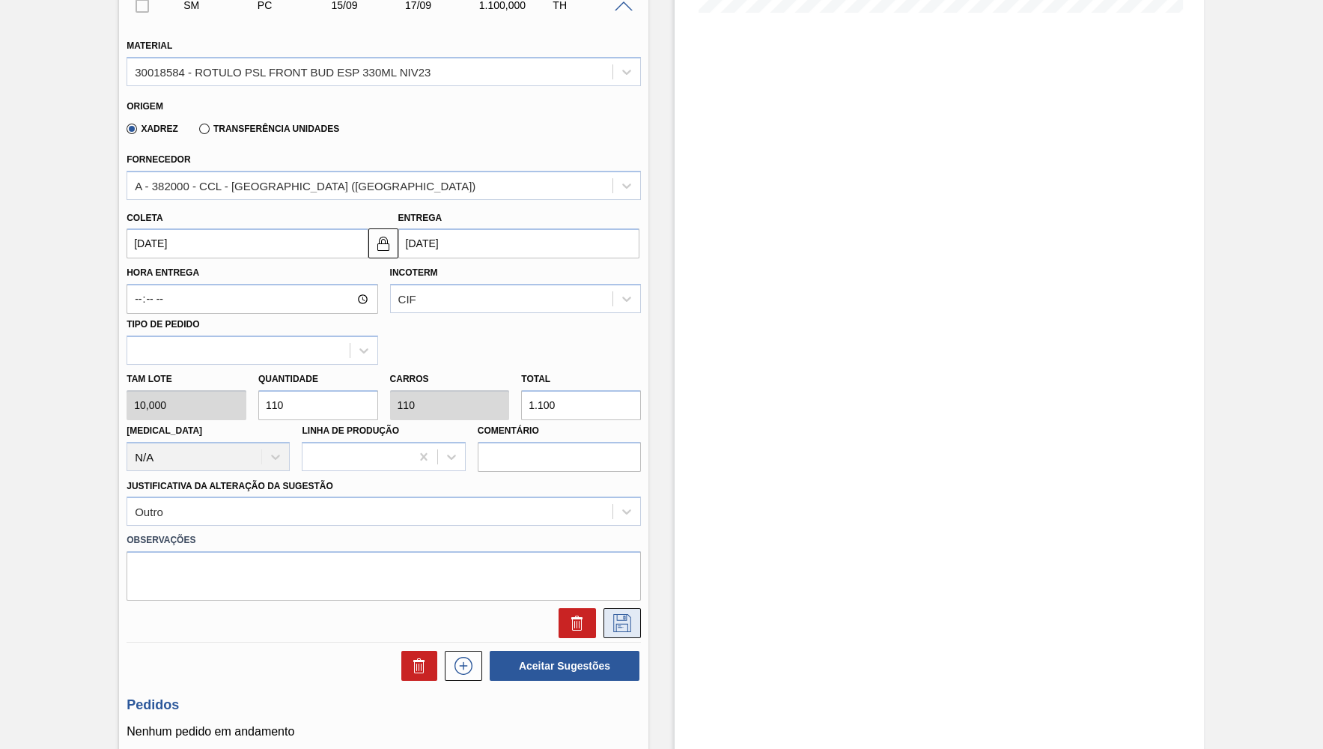
click at [632, 614] on icon at bounding box center [622, 623] width 24 height 18
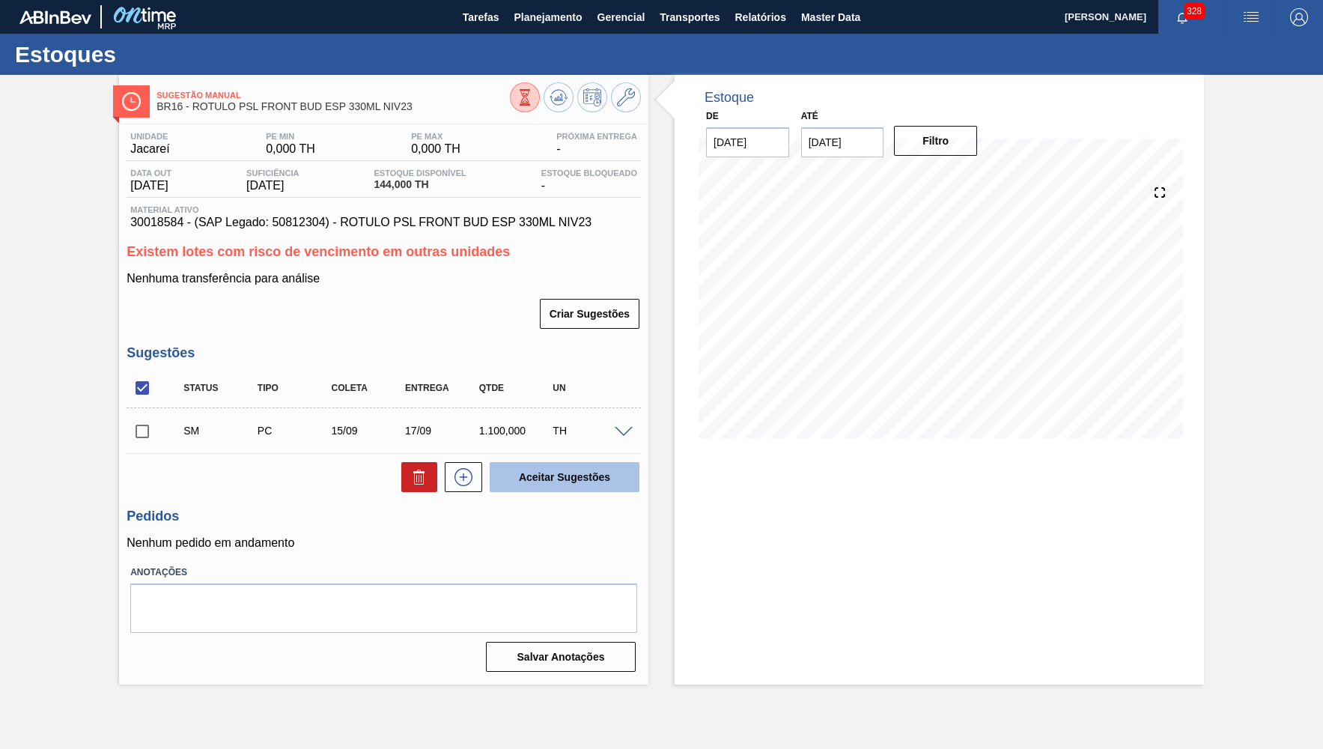
scroll to position [0, 0]
click at [133, 420] on input "checkbox" at bounding box center [142, 431] width 31 height 31
click at [599, 485] on button "Aceitar Sugestões" at bounding box center [565, 477] width 150 height 30
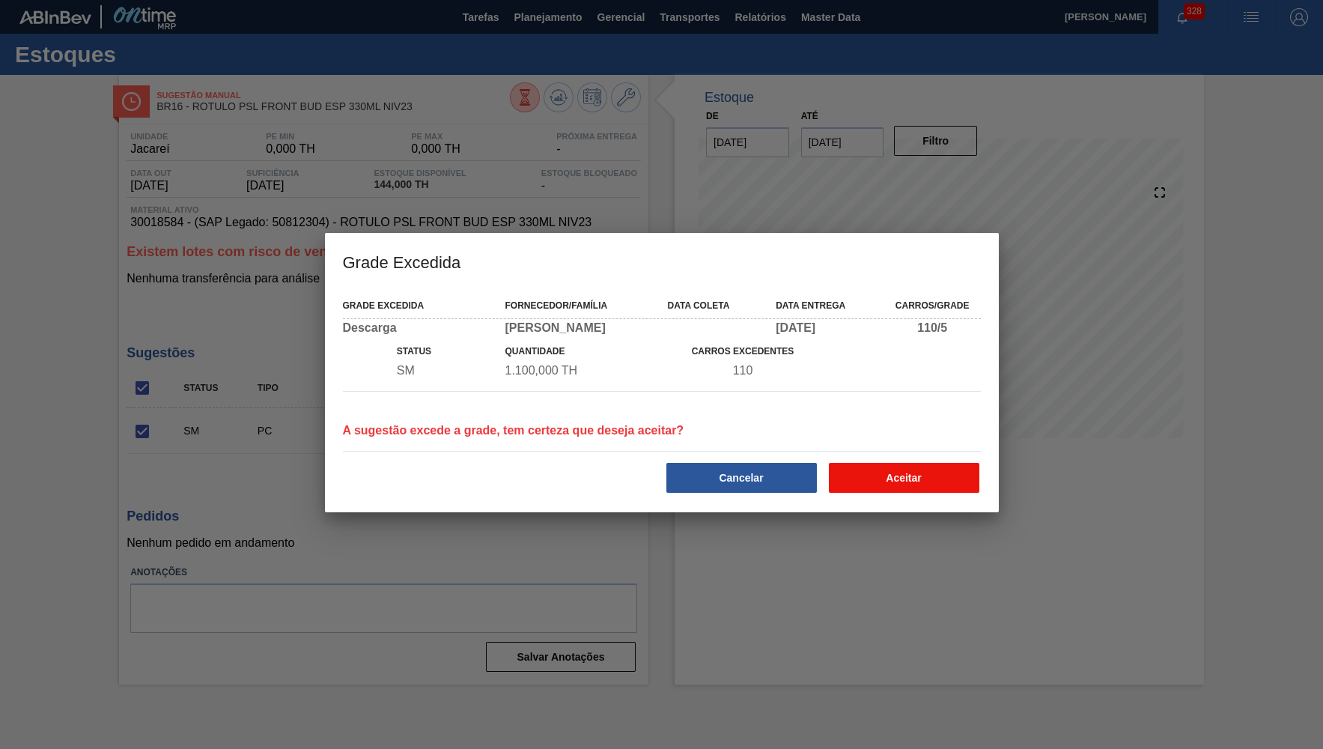
click at [892, 468] on button "Aceitar" at bounding box center [904, 478] width 150 height 30
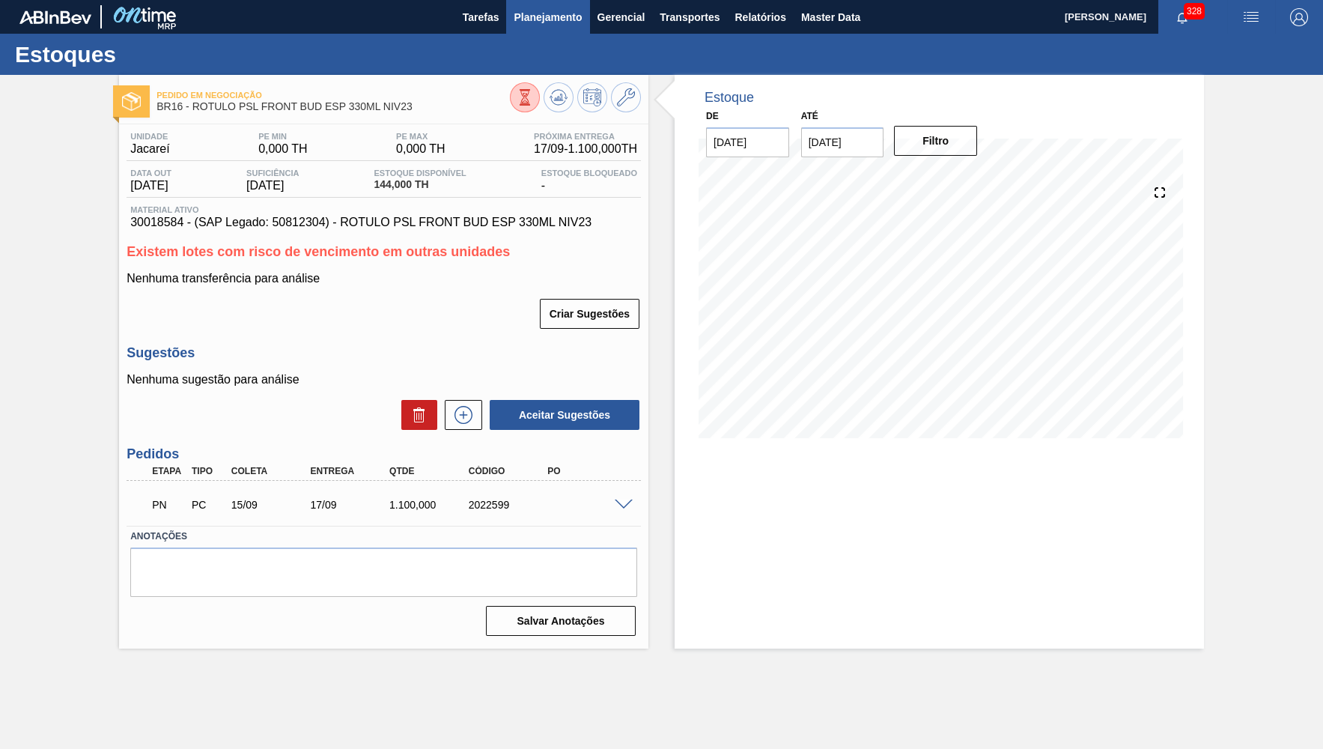
click at [538, 24] on span "Planejamento" at bounding box center [548, 17] width 68 height 18
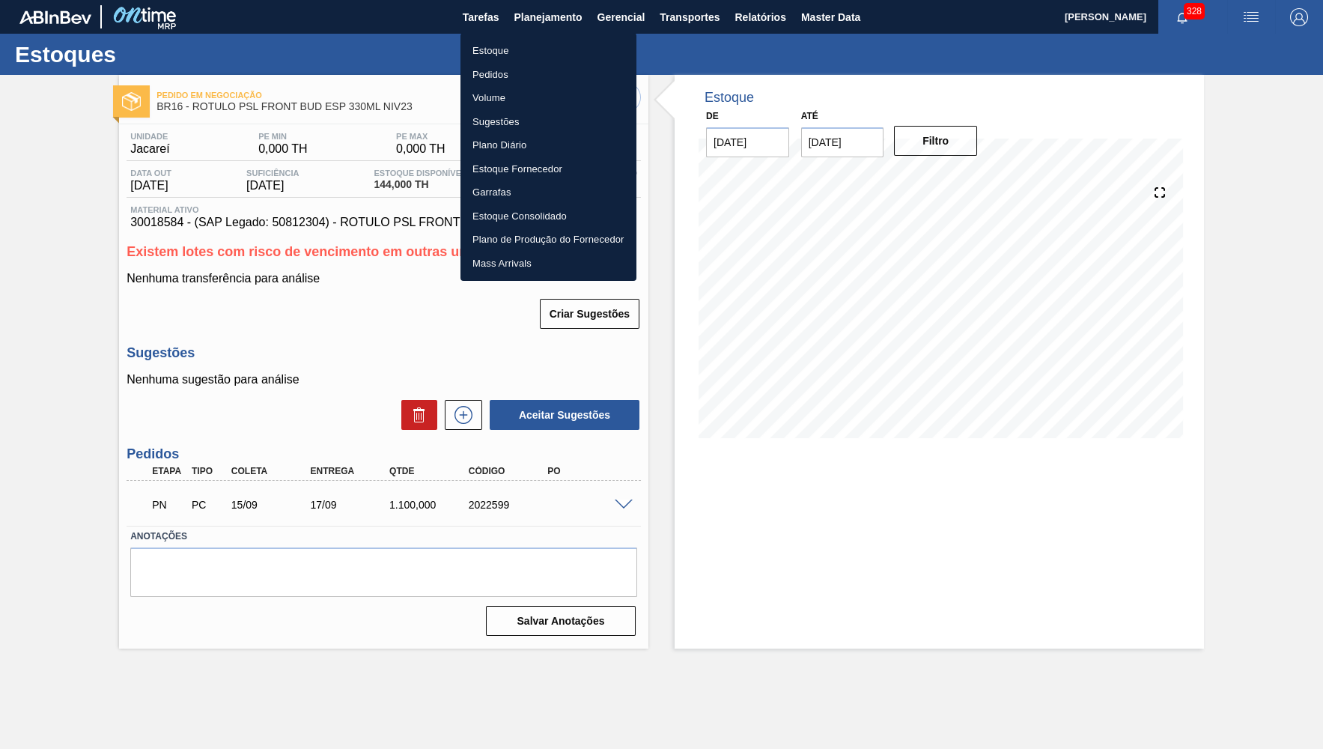
click at [524, 52] on li "Estoque" at bounding box center [548, 51] width 176 height 24
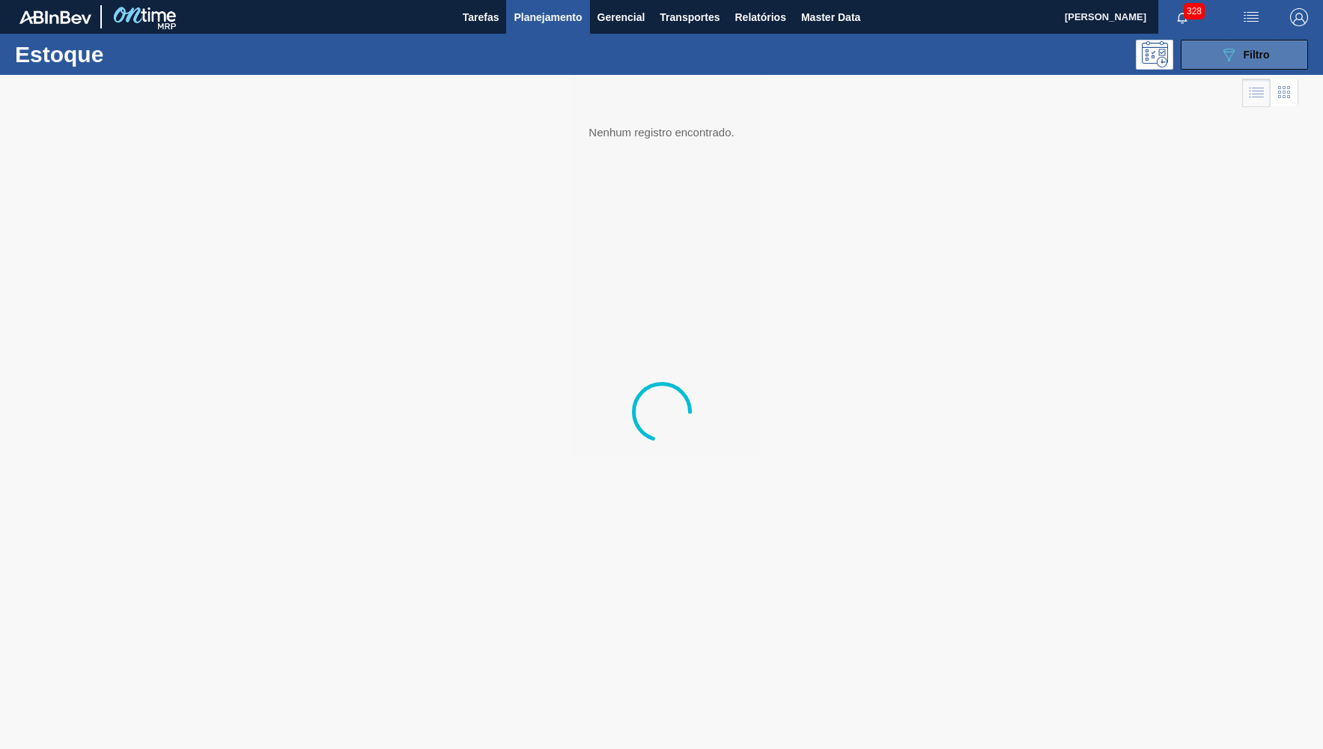
click at [1250, 62] on div "089F7B8B-B2A5-4AFE-B5C0-19BA573D28AC Filtro" at bounding box center [1245, 55] width 50 height 18
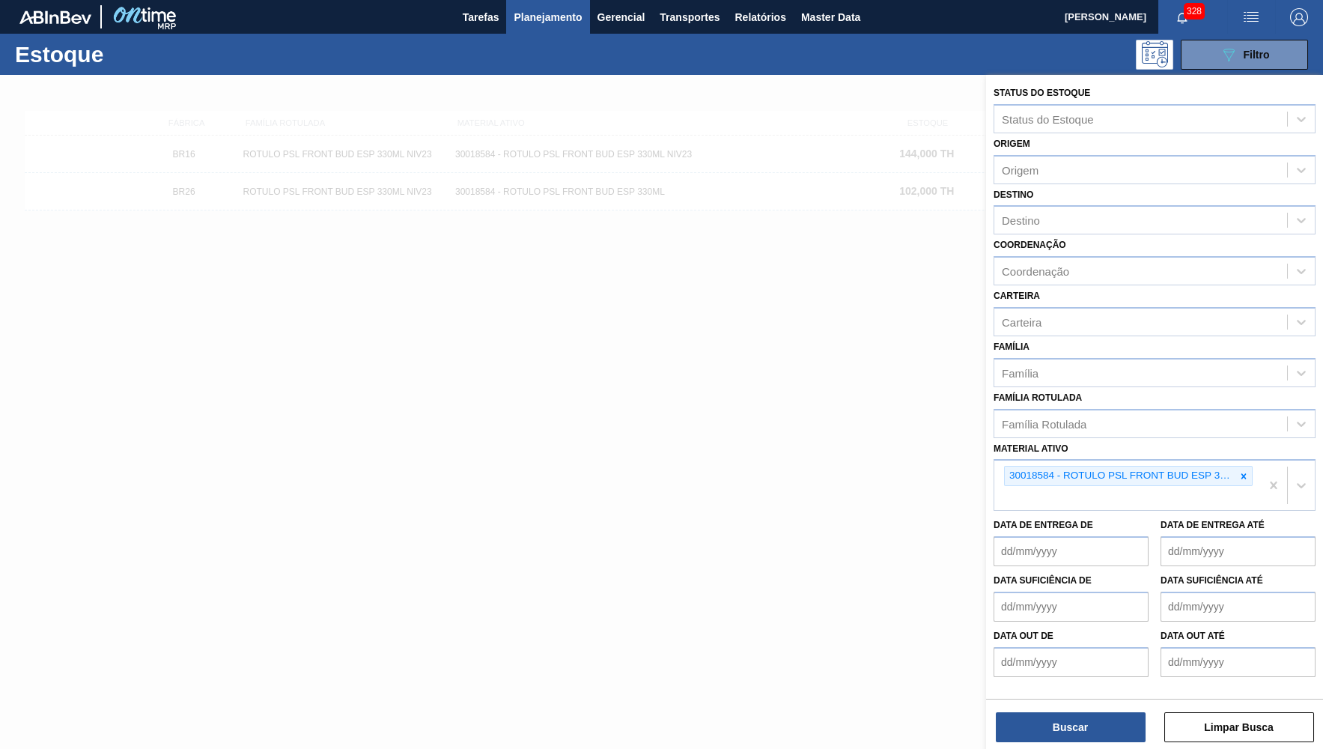
click at [1249, 466] on div at bounding box center [1243, 475] width 16 height 19
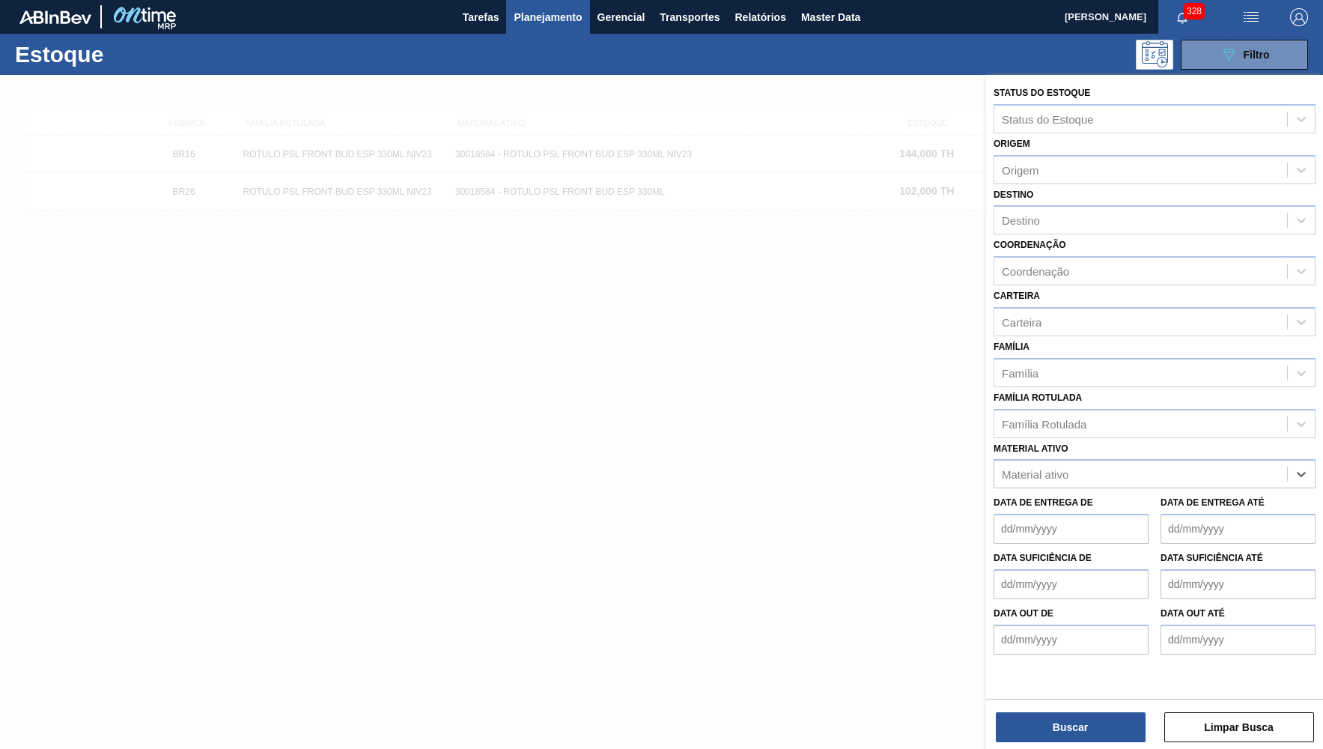
paste ativo "30030823"
click at [1082, 497] on div "30030823 - CAIXA BASKET CORONA 330ML EXP [GEOGRAPHIC_DATA]" at bounding box center [1155, 511] width 322 height 28
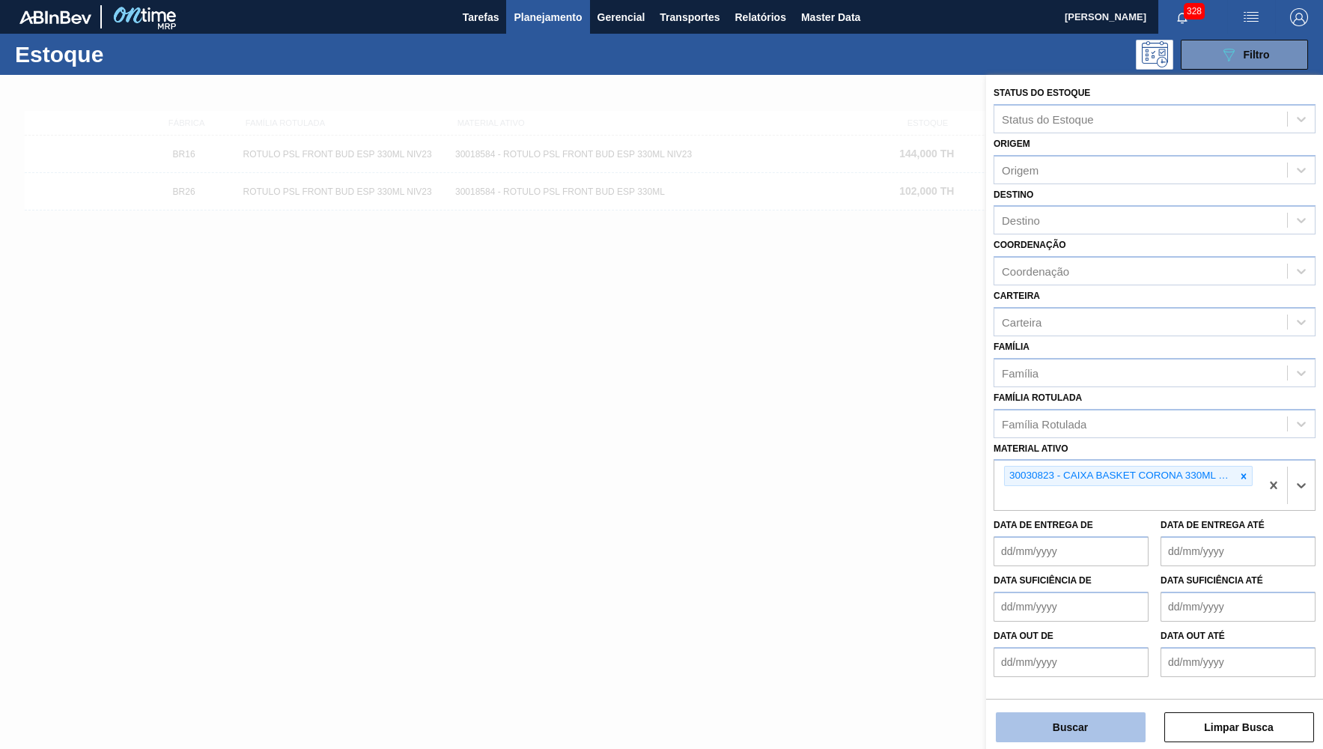
click at [1070, 719] on button "Buscar" at bounding box center [1071, 727] width 150 height 30
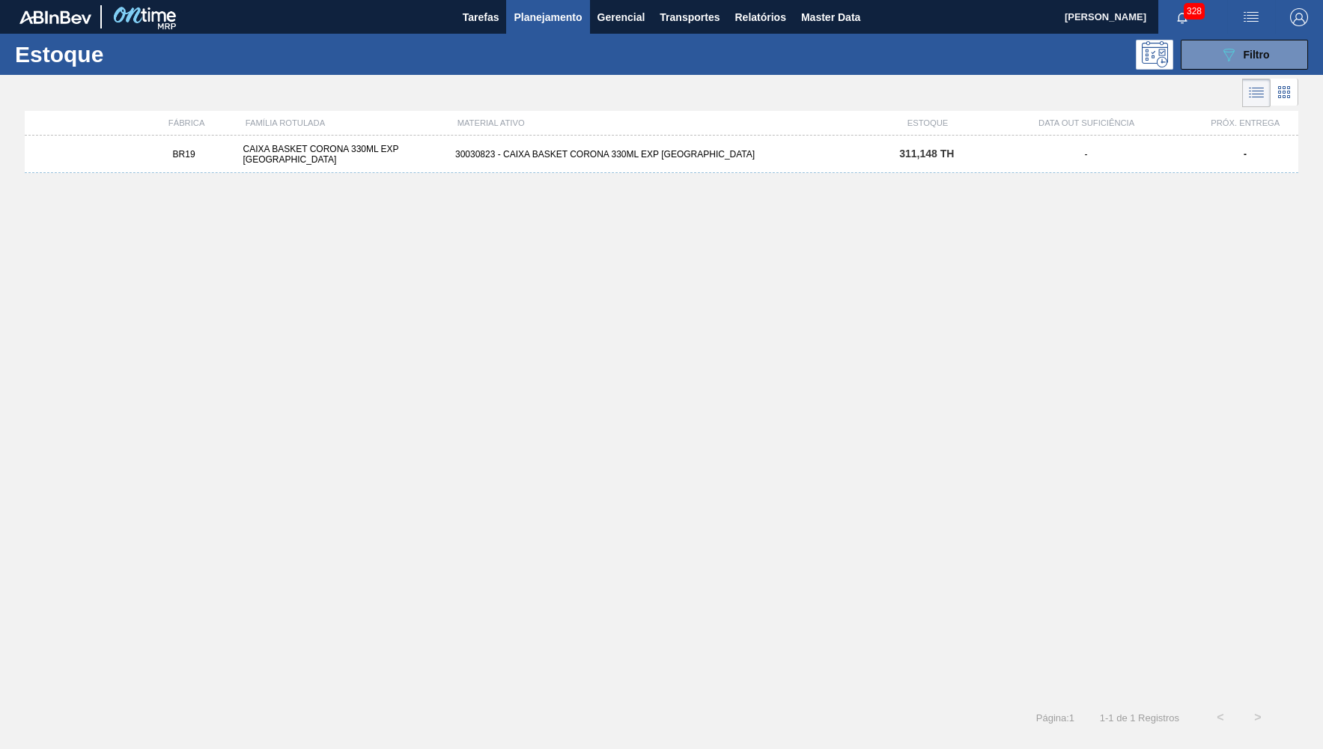
click at [555, 147] on div "BR19 CAIXA BASKET CORONA 330ML EXP BOLIVIA 30030823 - CAIXA BASKET CORONA 330ML…" at bounding box center [662, 154] width 1274 height 37
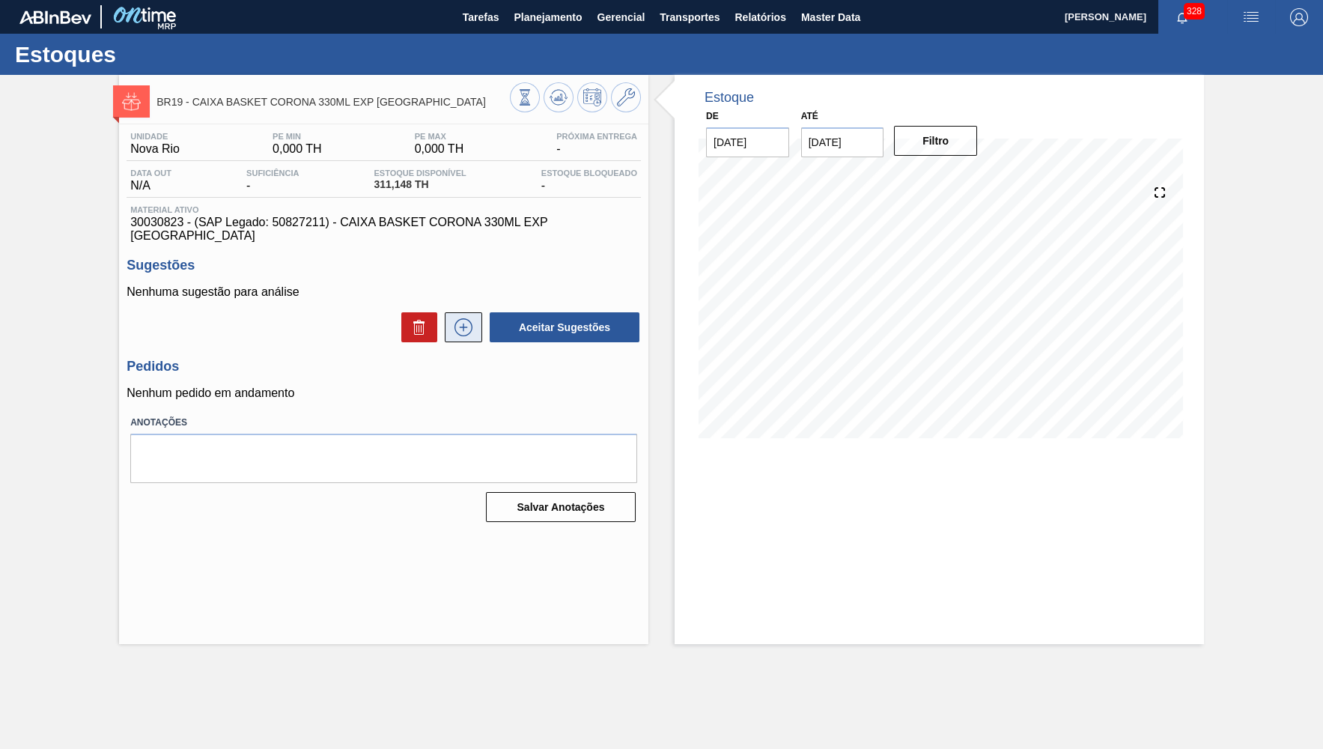
click at [445, 320] on button at bounding box center [463, 327] width 37 height 30
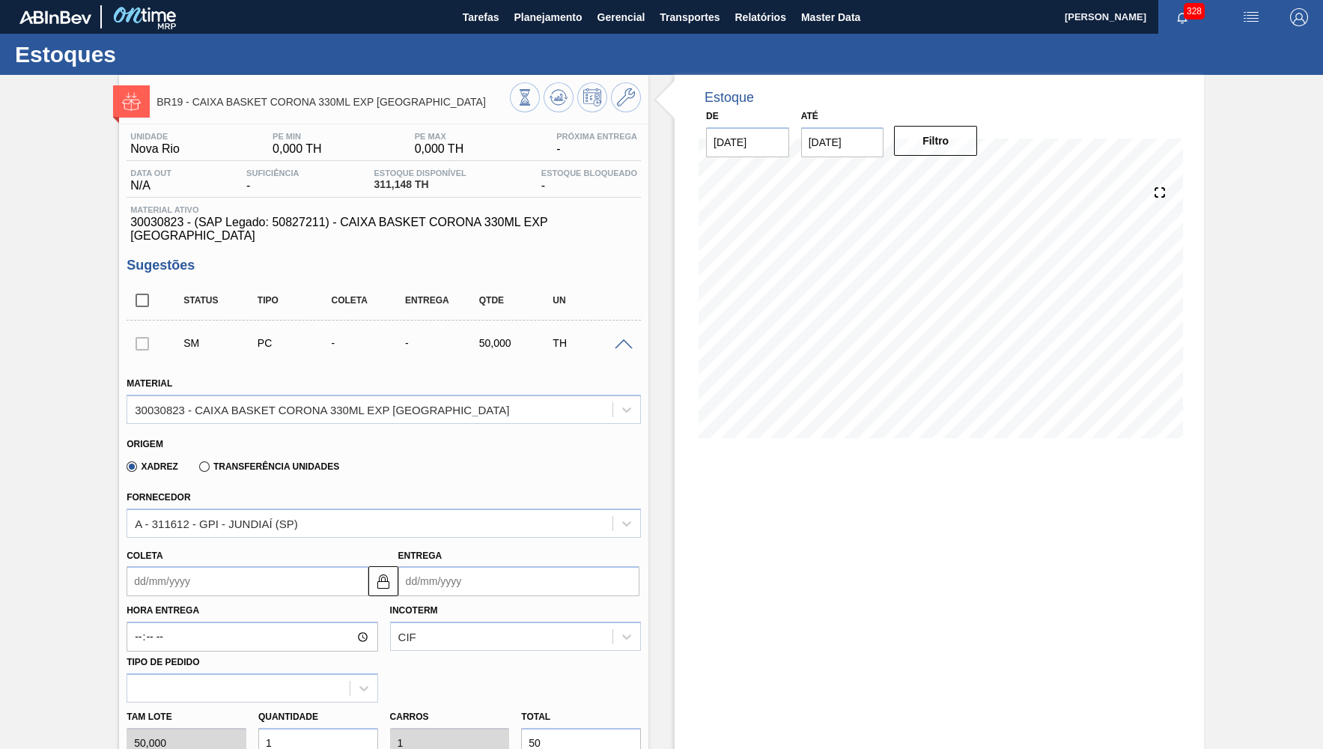
click at [242, 566] on input "Coleta" at bounding box center [247, 581] width 241 height 30
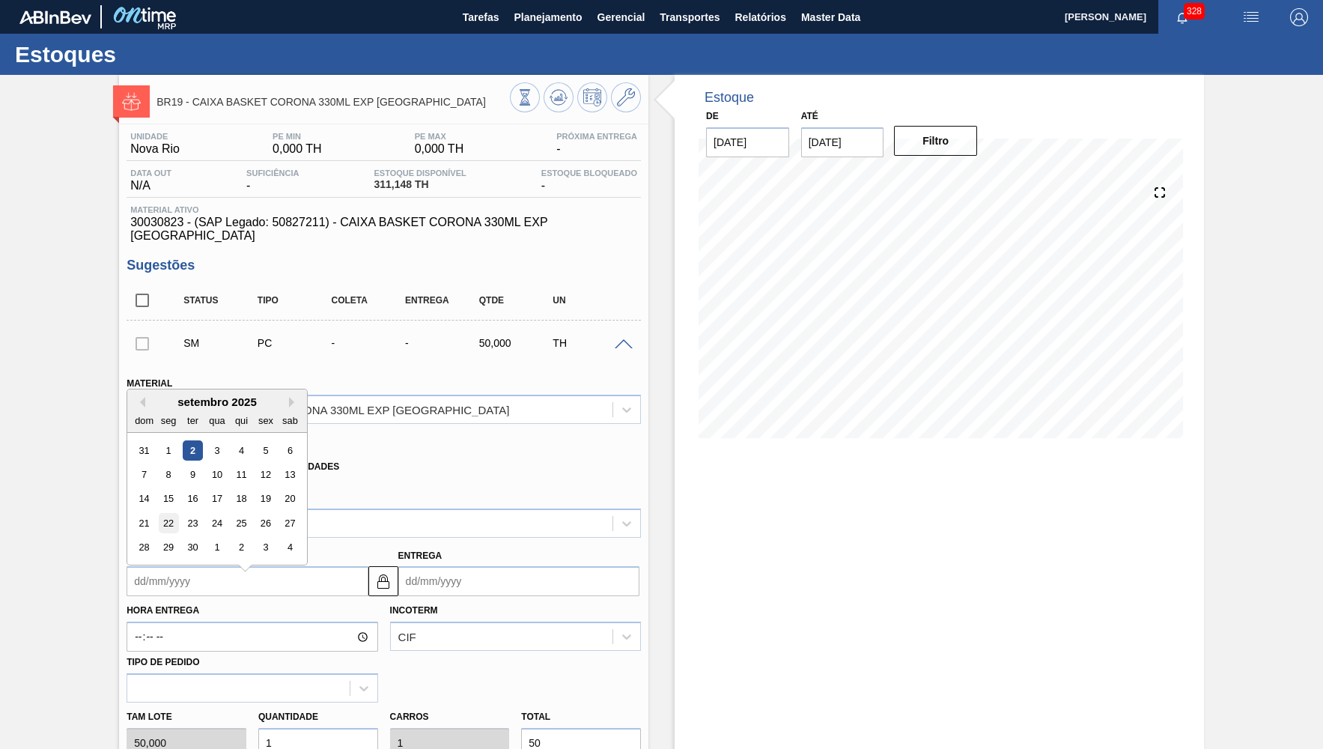
click at [159, 513] on div "22" at bounding box center [169, 523] width 20 height 20
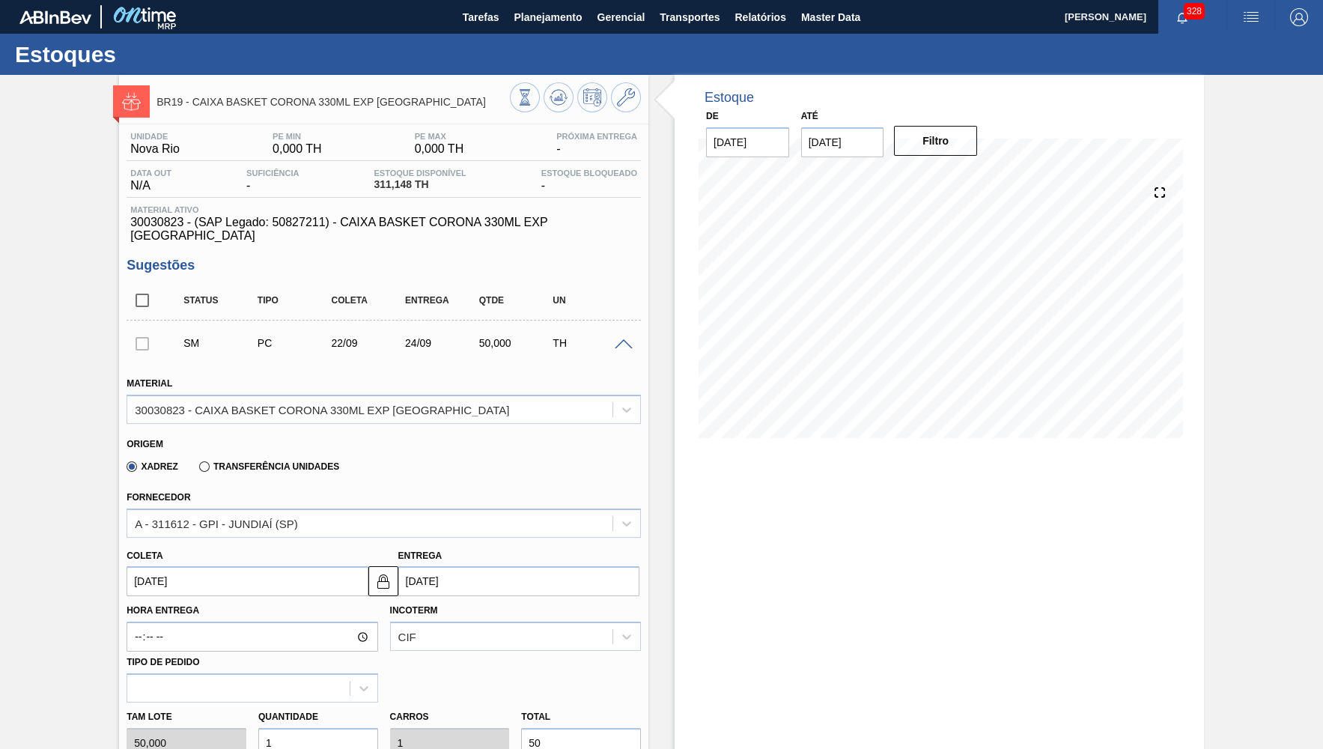
click at [575, 728] on input "50" at bounding box center [581, 743] width 120 height 30
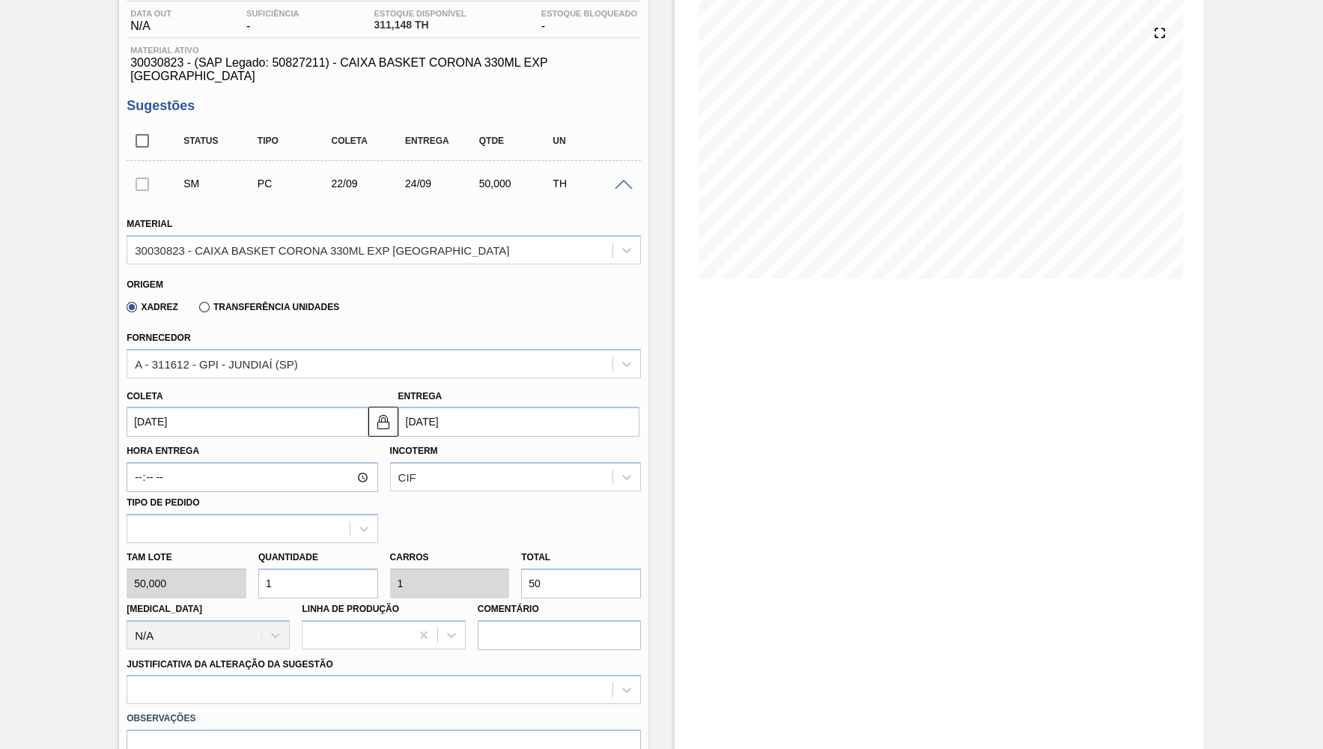
scroll to position [219, 0]
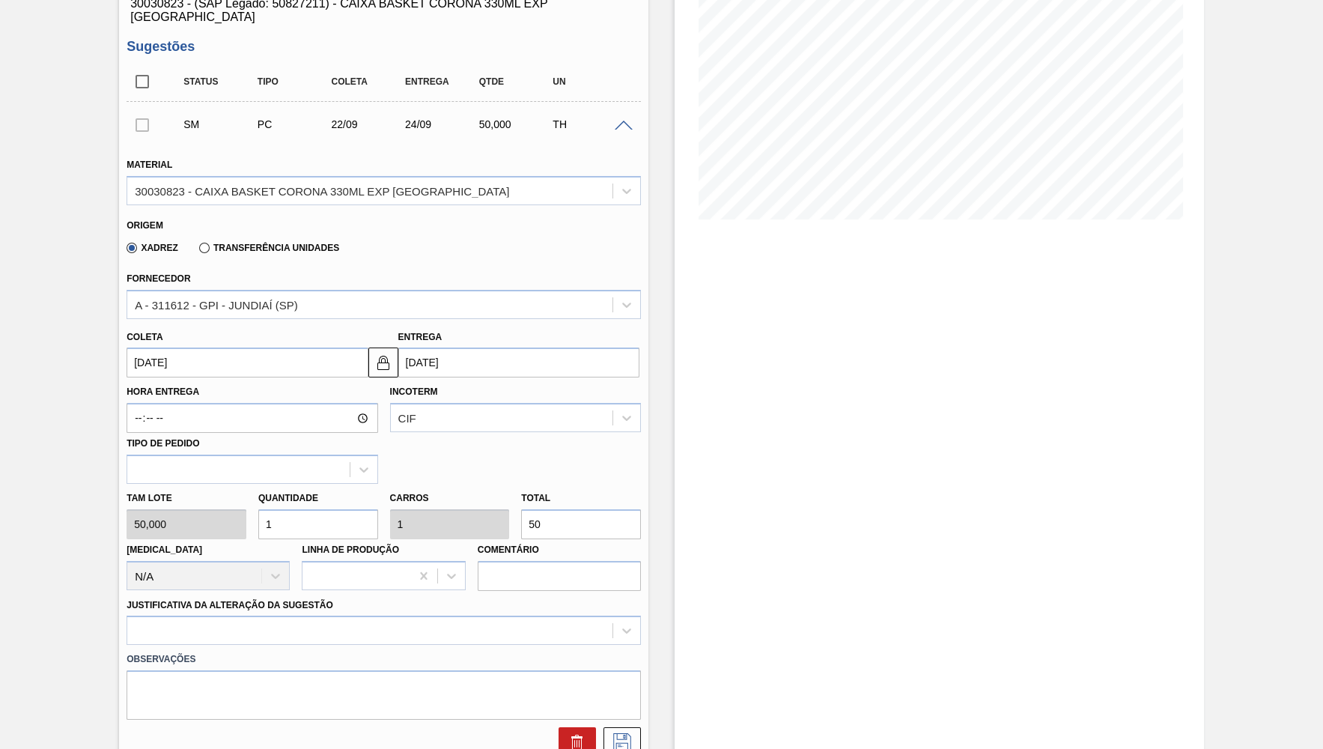
click at [544, 509] on input "50" at bounding box center [581, 524] width 120 height 30
paste input "125"
click at [282, 615] on div at bounding box center [384, 629] width 514 height 29
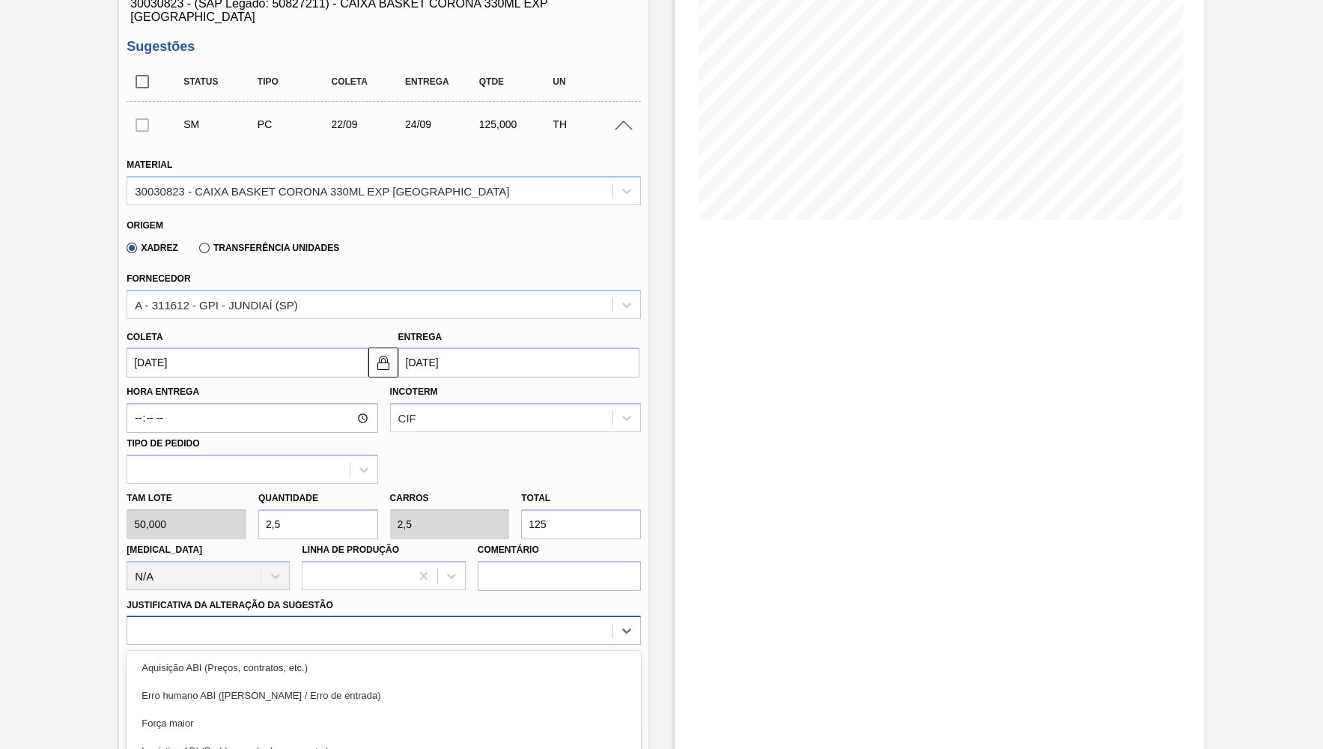
scroll to position [326, 0]
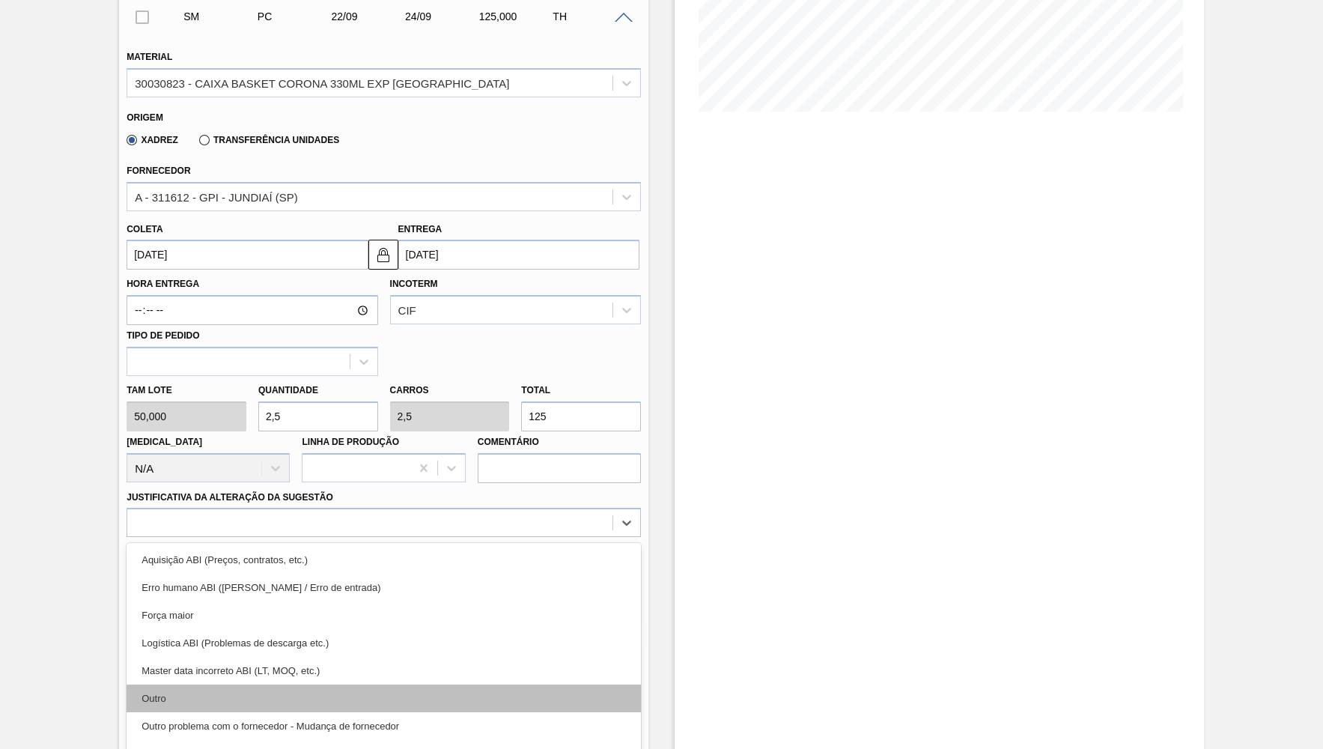
click at [187, 684] on div "Outro" at bounding box center [384, 698] width 514 height 28
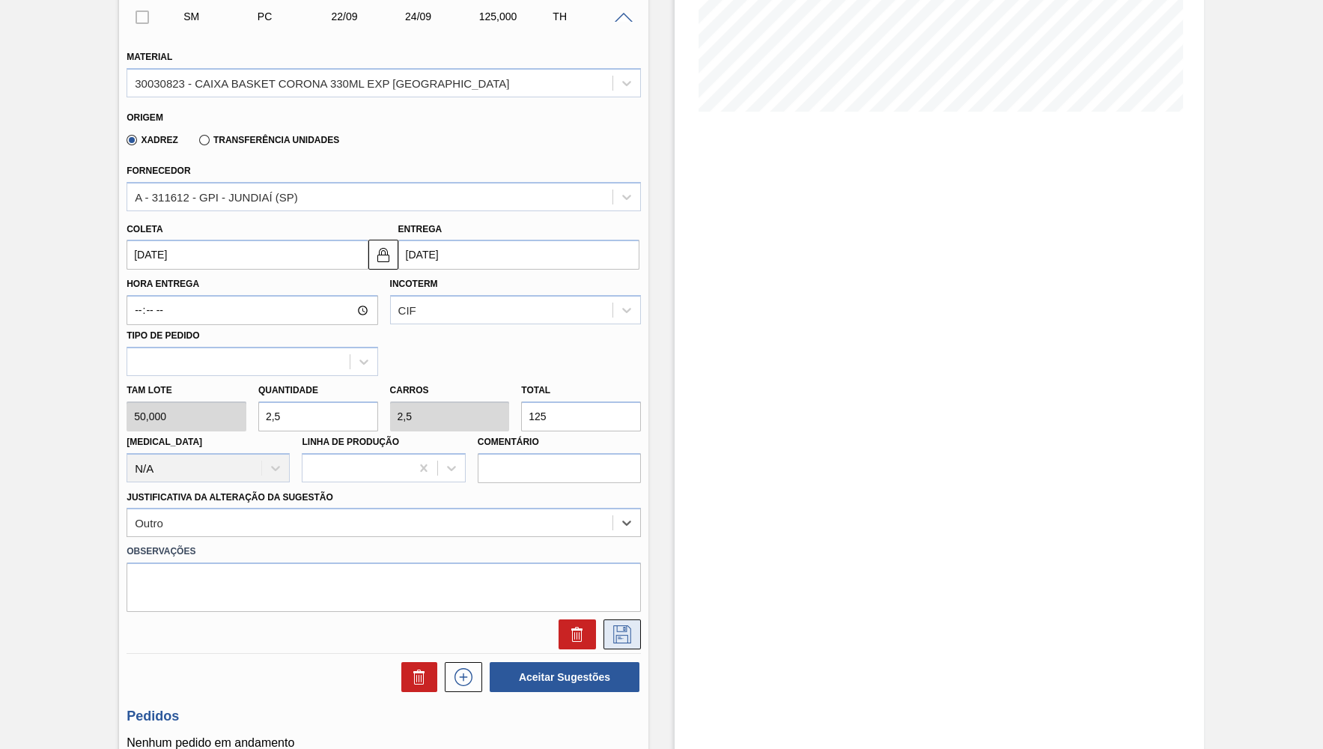
click at [639, 619] on button at bounding box center [621, 634] width 37 height 30
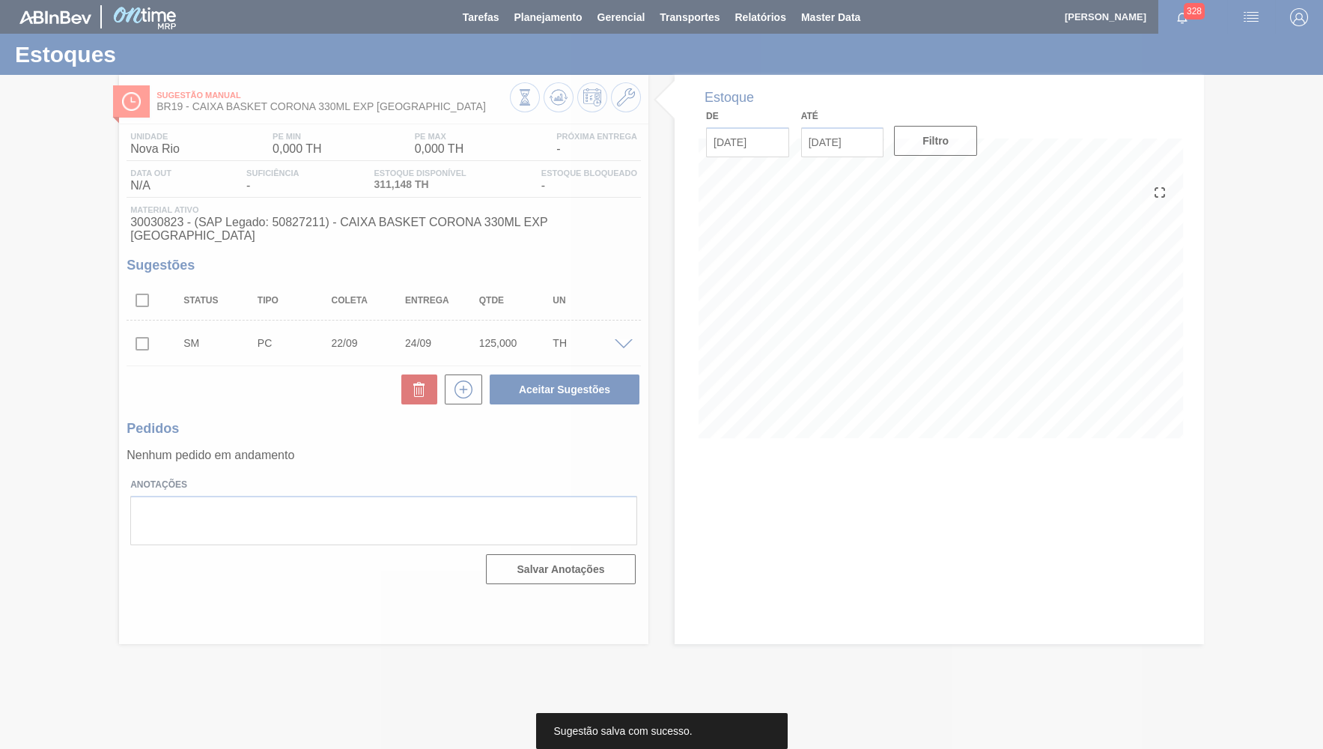
scroll to position [0, 0]
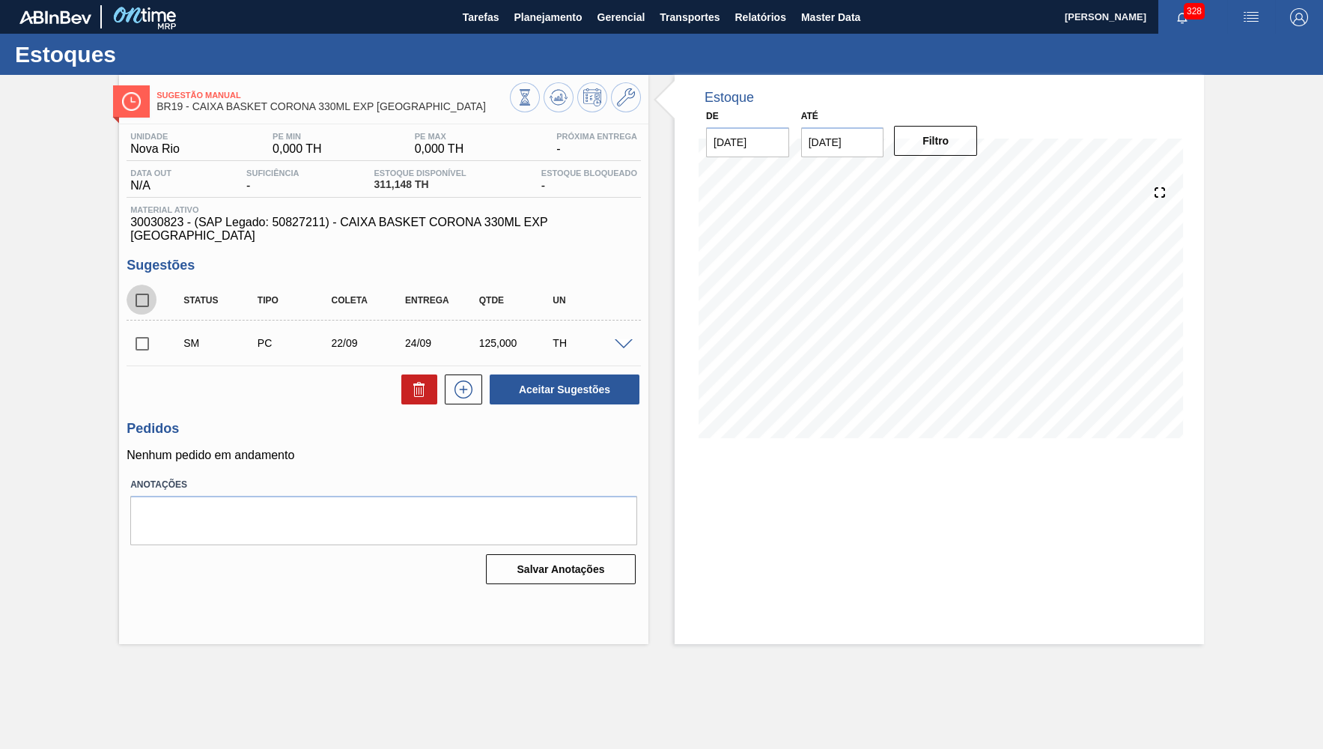
click at [142, 288] on input "checkbox" at bounding box center [142, 300] width 31 height 31
click at [500, 374] on button "Aceitar Sugestões" at bounding box center [565, 389] width 150 height 30
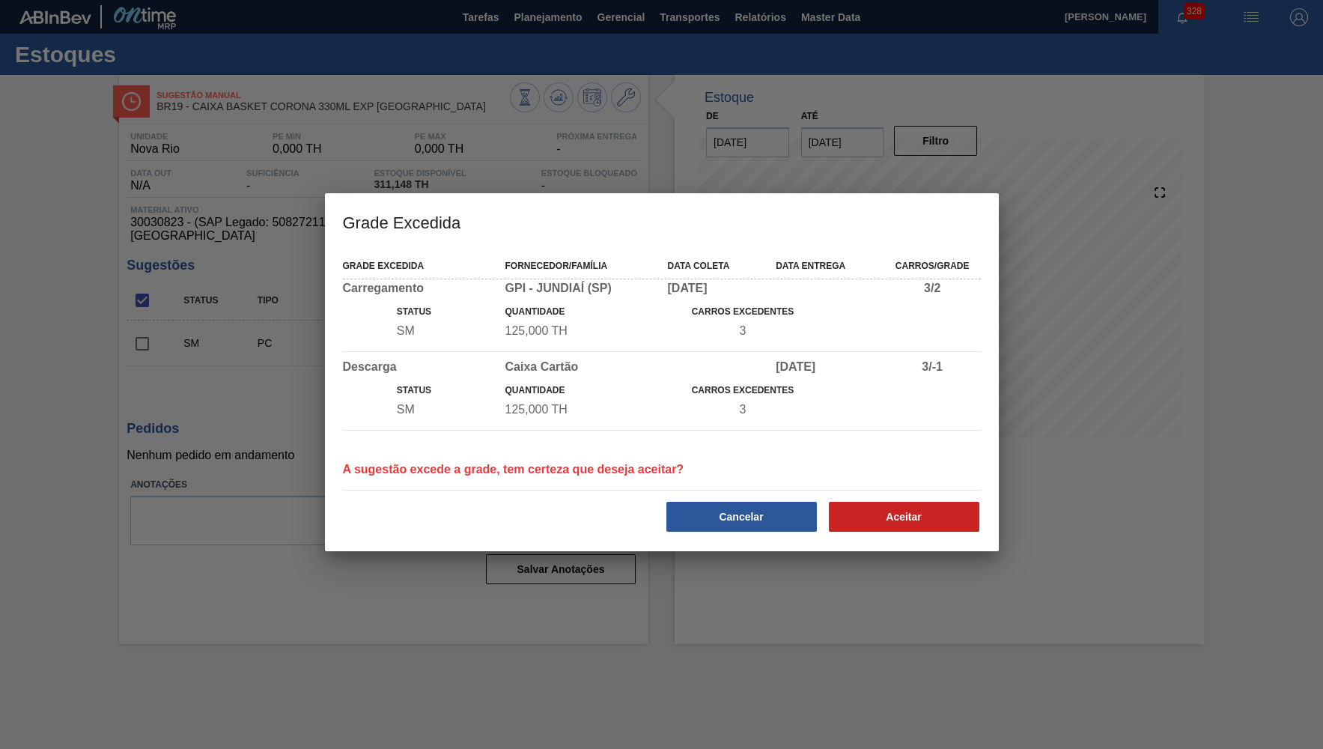
click at [840, 504] on div "Aceitar" at bounding box center [905, 516] width 162 height 33
click at [844, 507] on button "Aceitar" at bounding box center [904, 517] width 150 height 30
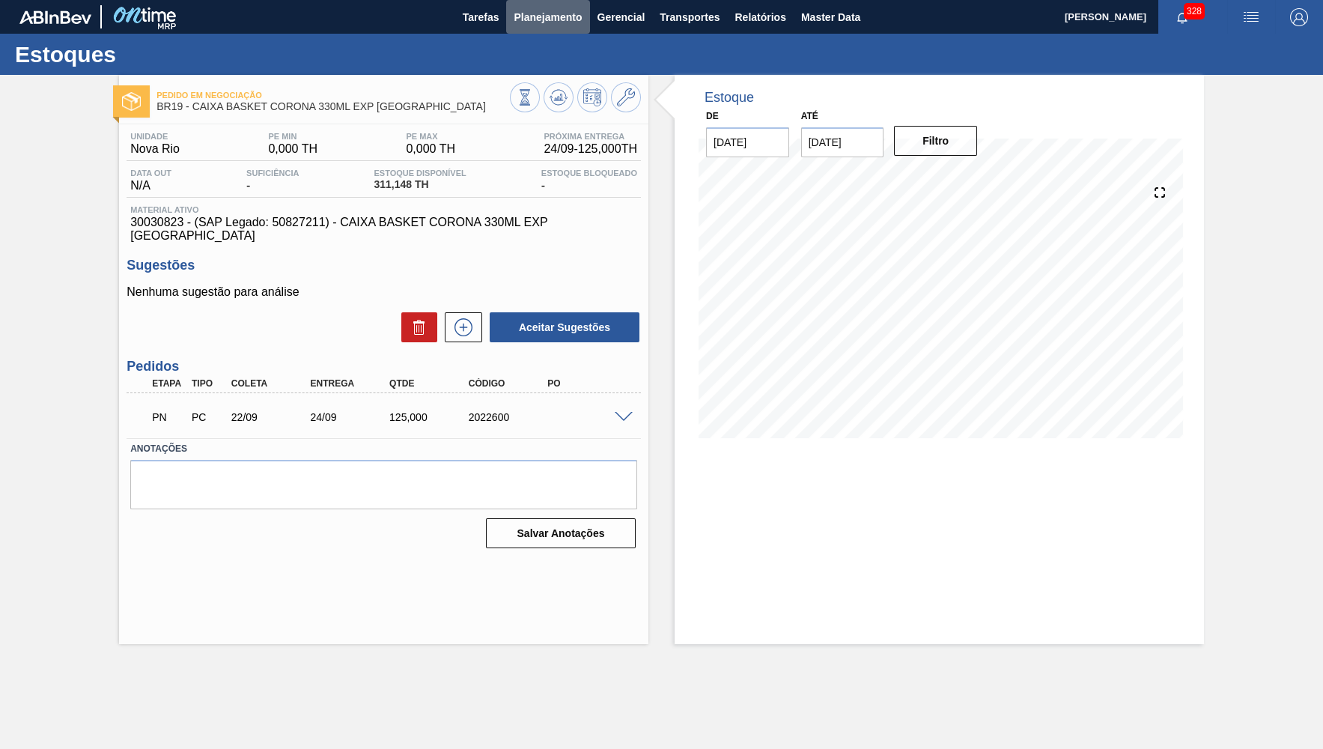
click at [529, 16] on span "Planejamento" at bounding box center [548, 17] width 68 height 18
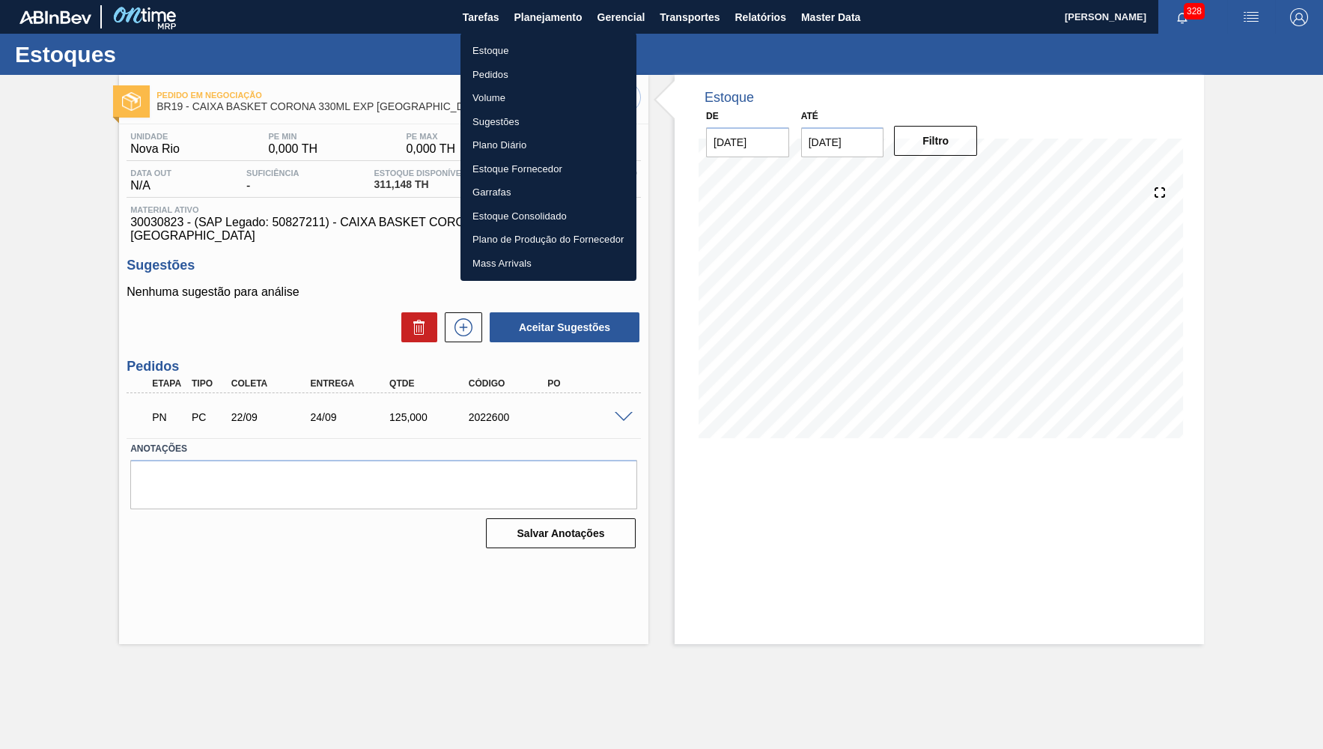
click at [546, 55] on li "Estoque" at bounding box center [548, 51] width 176 height 24
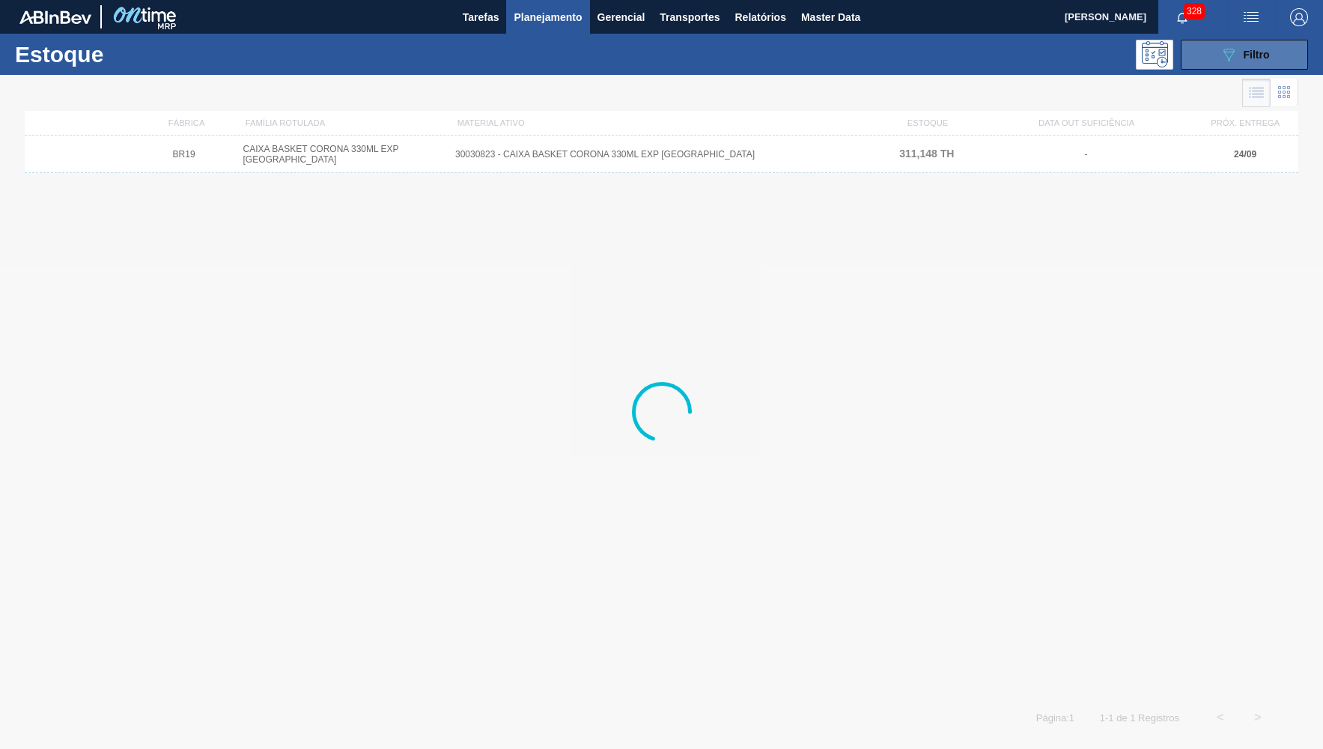
click at [1229, 49] on icon "089F7B8B-B2A5-4AFE-B5C0-19BA573D28AC" at bounding box center [1229, 55] width 18 height 18
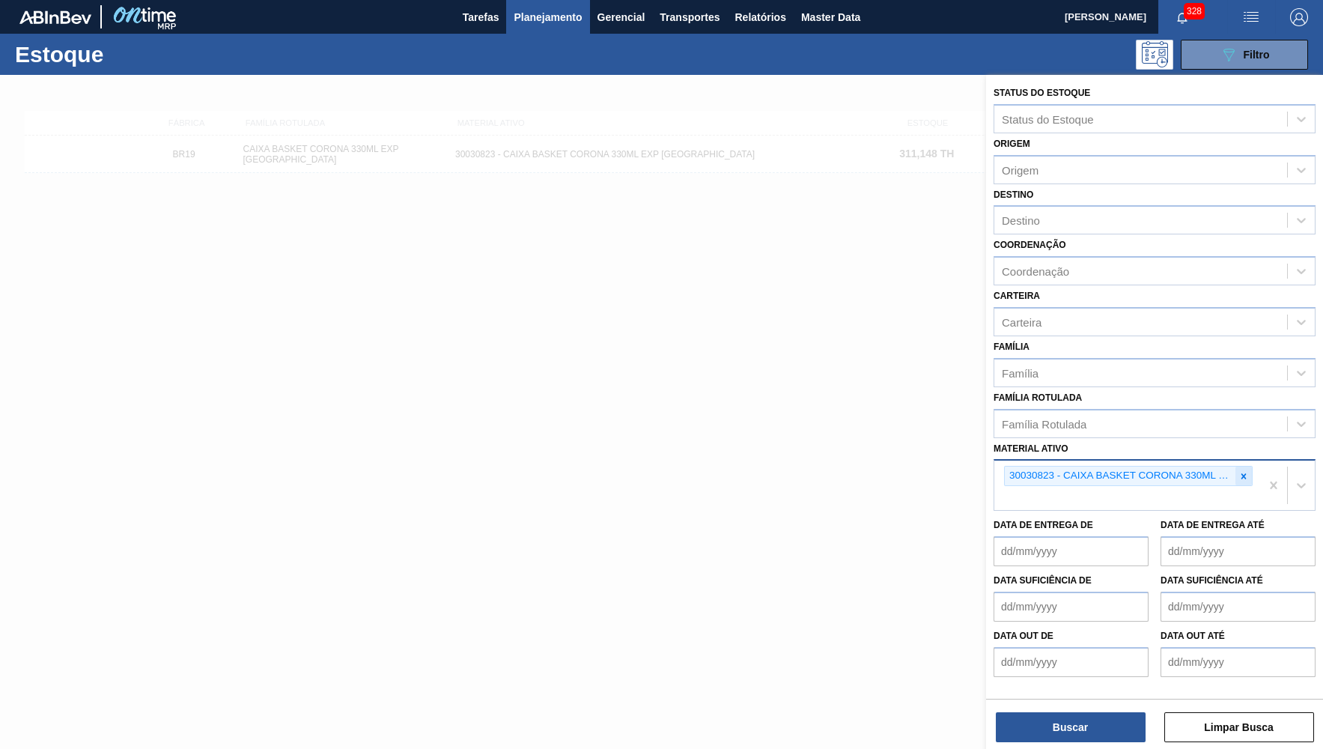
click at [1251, 466] on div at bounding box center [1243, 475] width 16 height 19
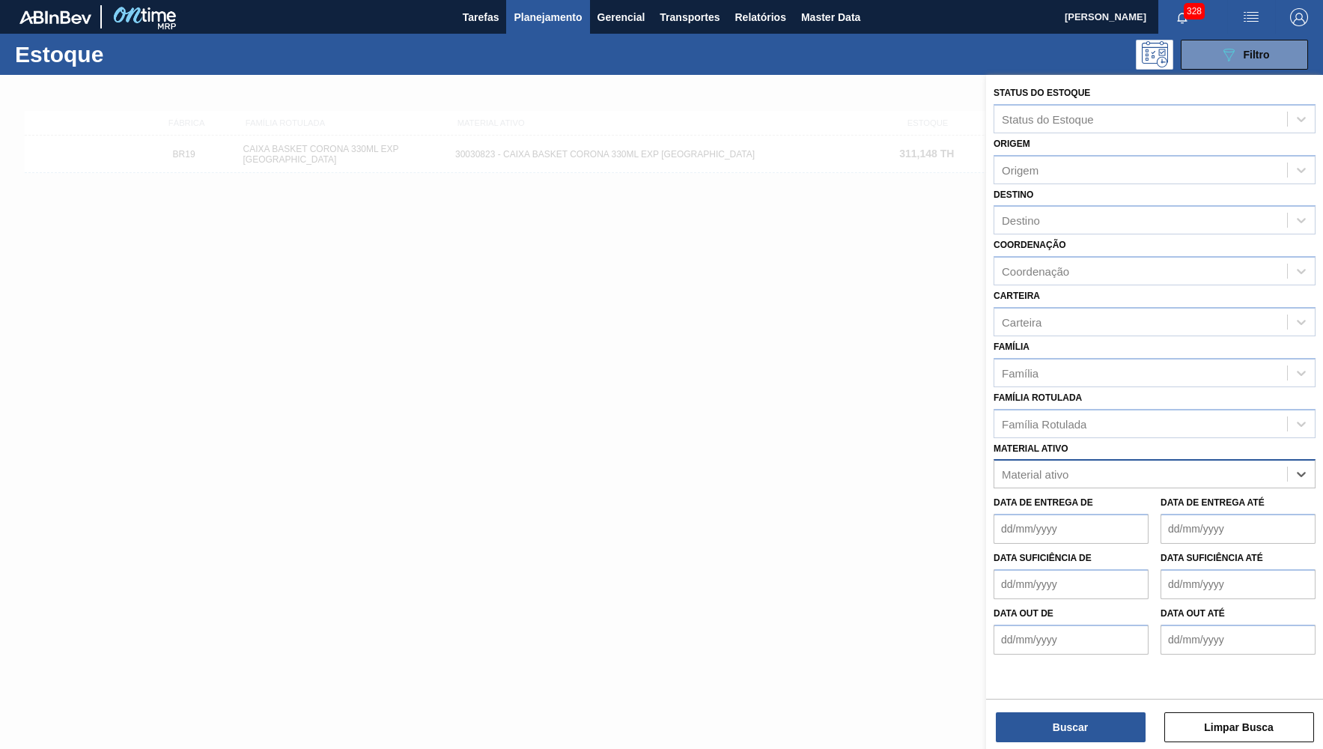
paste ativo "30030822"
click at [1184, 497] on div "30030822 - CAIXA PAPELAO CORONA 330ML [GEOGRAPHIC_DATA]" at bounding box center [1155, 511] width 322 height 28
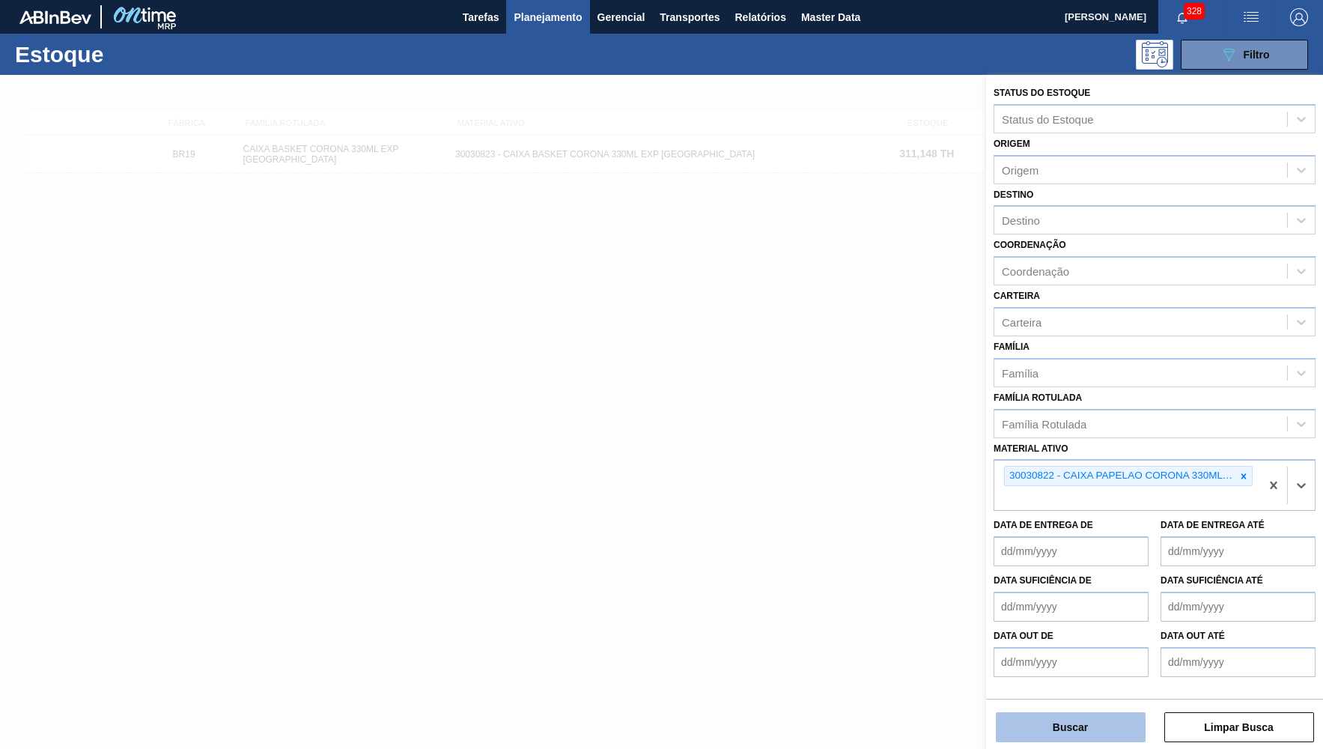
click at [1094, 717] on button "Buscar" at bounding box center [1071, 727] width 150 height 30
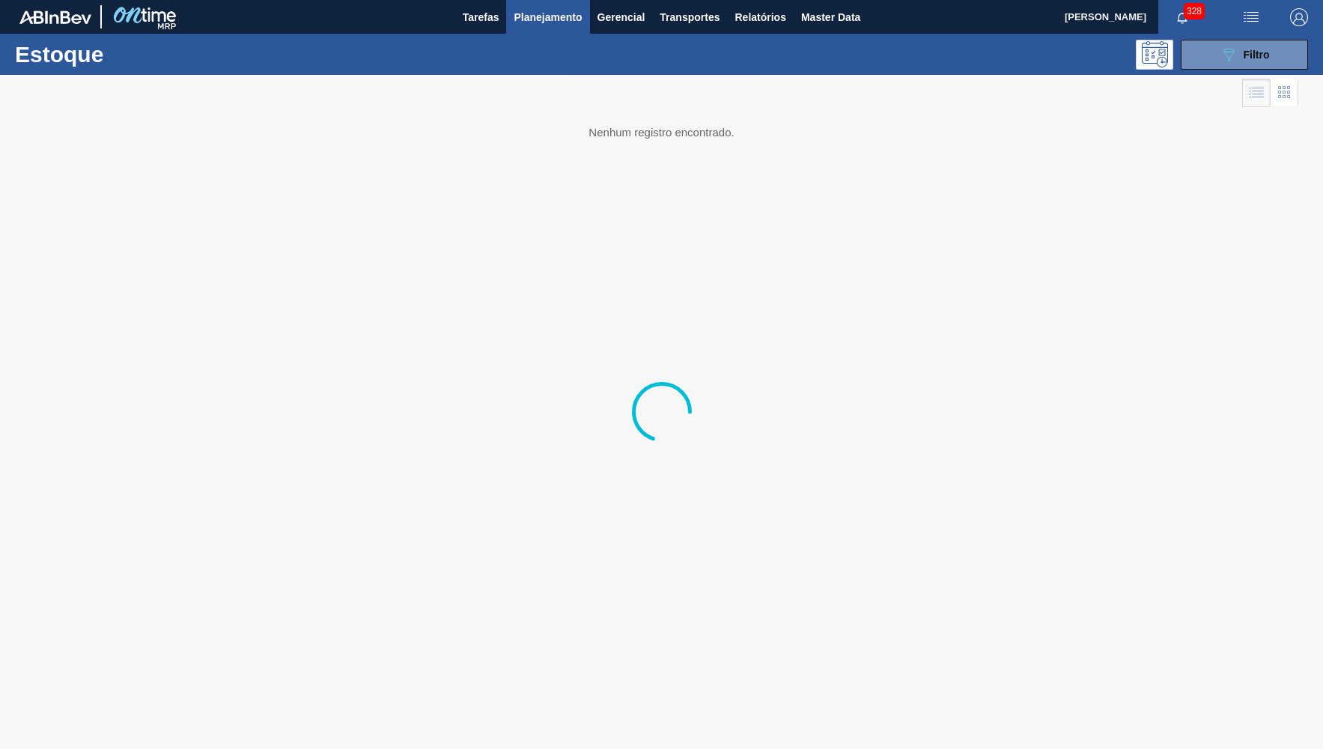
click at [1094, 732] on div at bounding box center [661, 412] width 1323 height 674
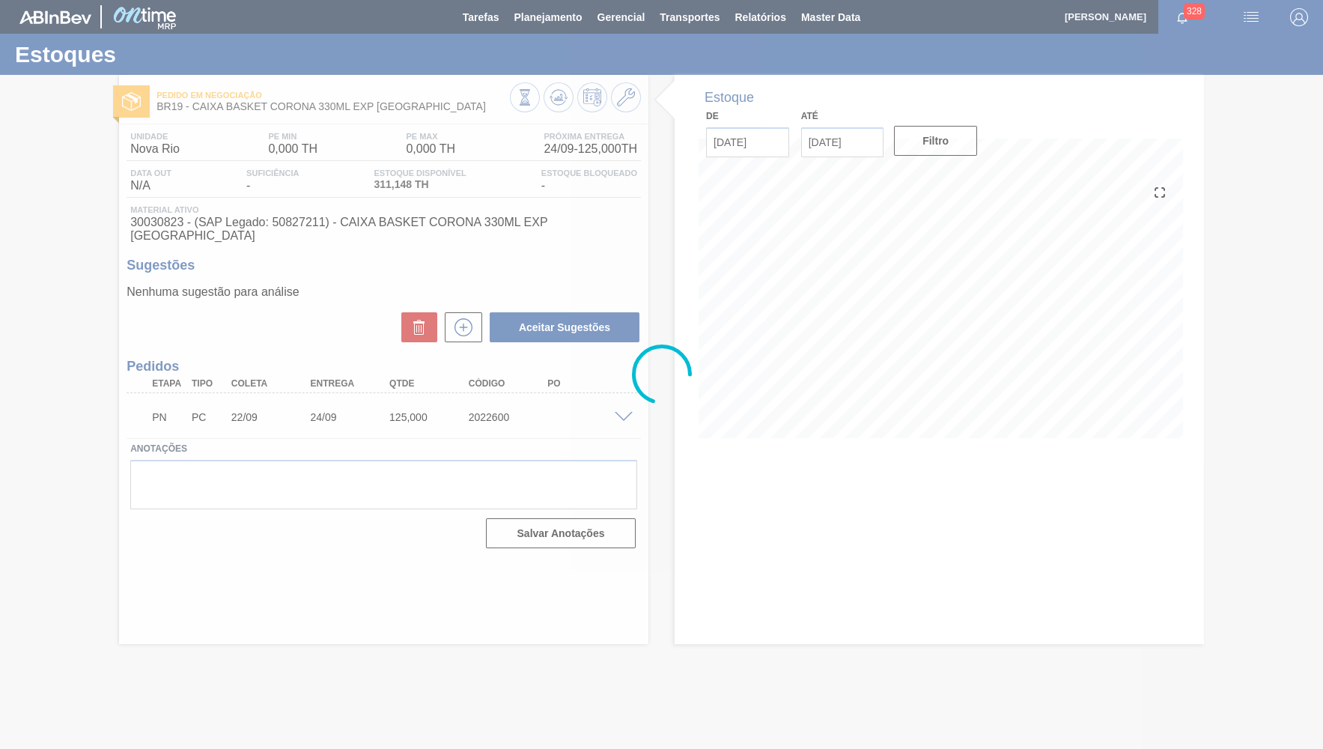
click at [505, 24] on div at bounding box center [661, 374] width 1323 height 749
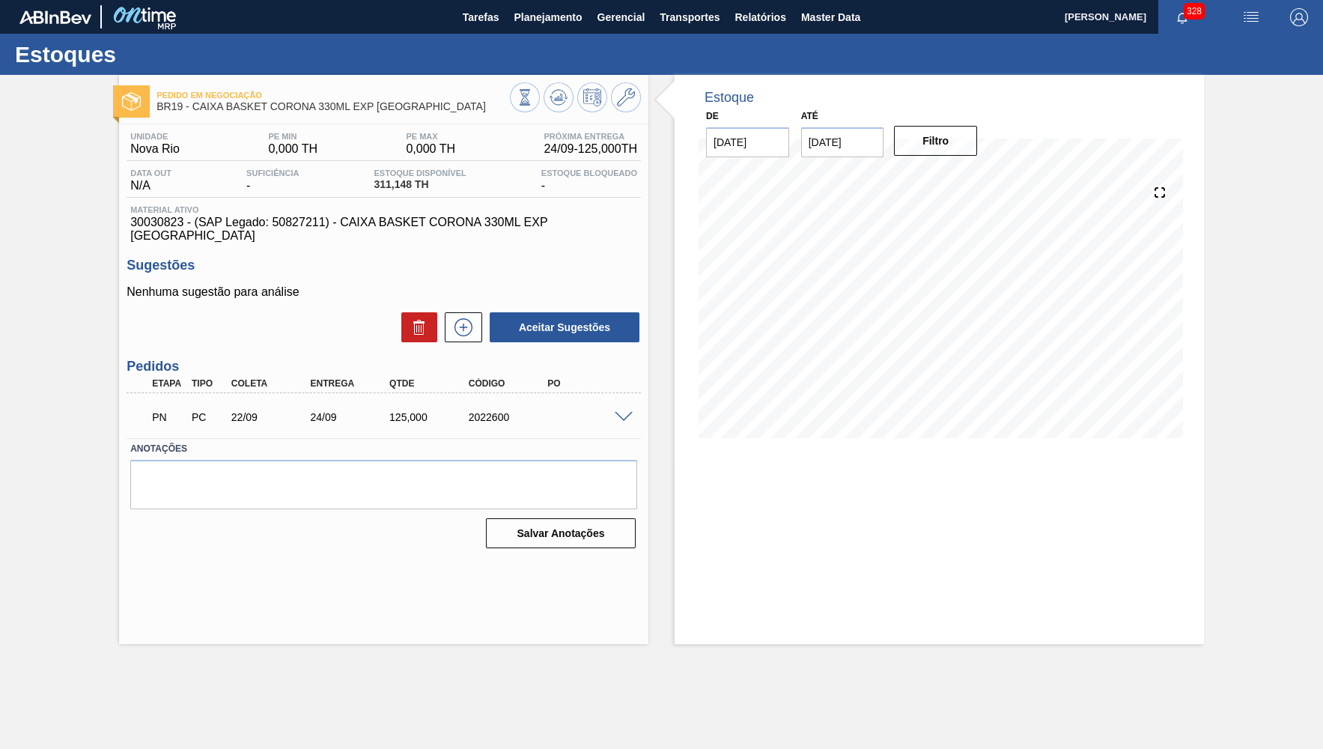
click at [535, 25] on span "Planejamento" at bounding box center [548, 17] width 68 height 18
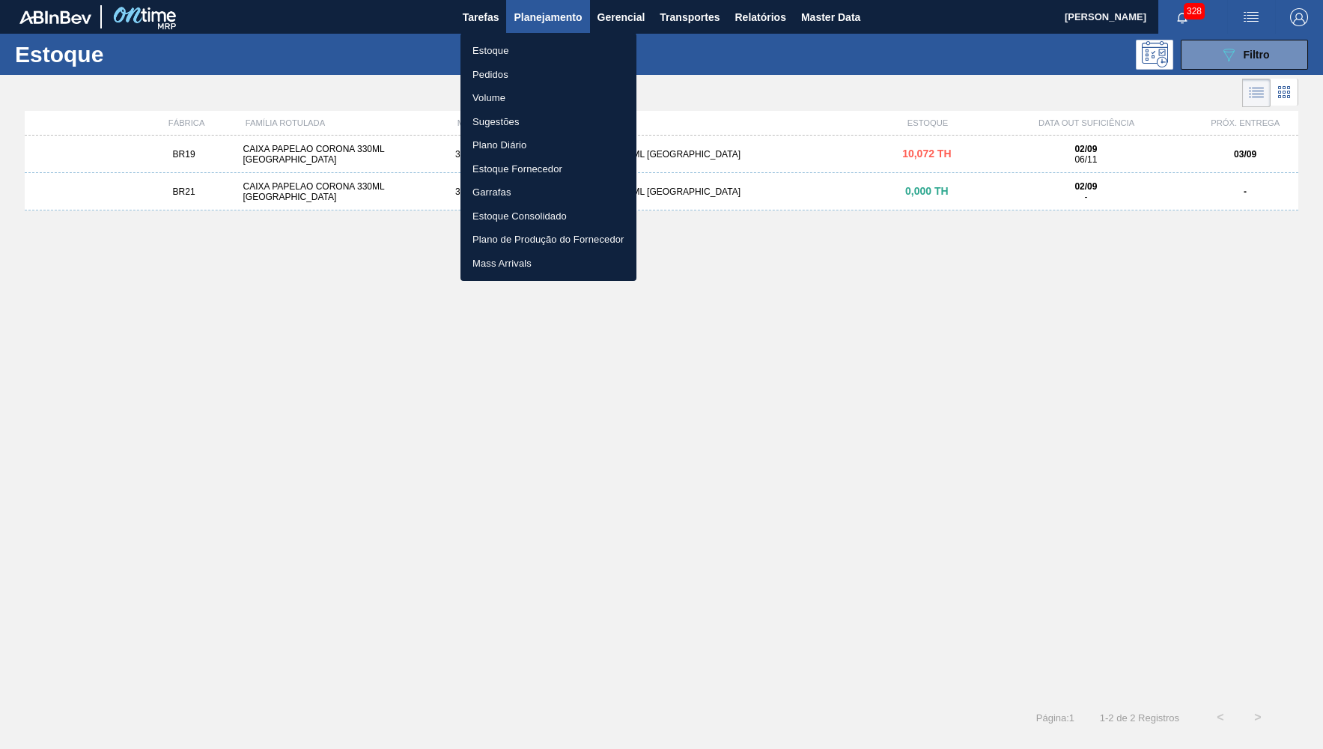
click at [226, 274] on div at bounding box center [661, 374] width 1323 height 749
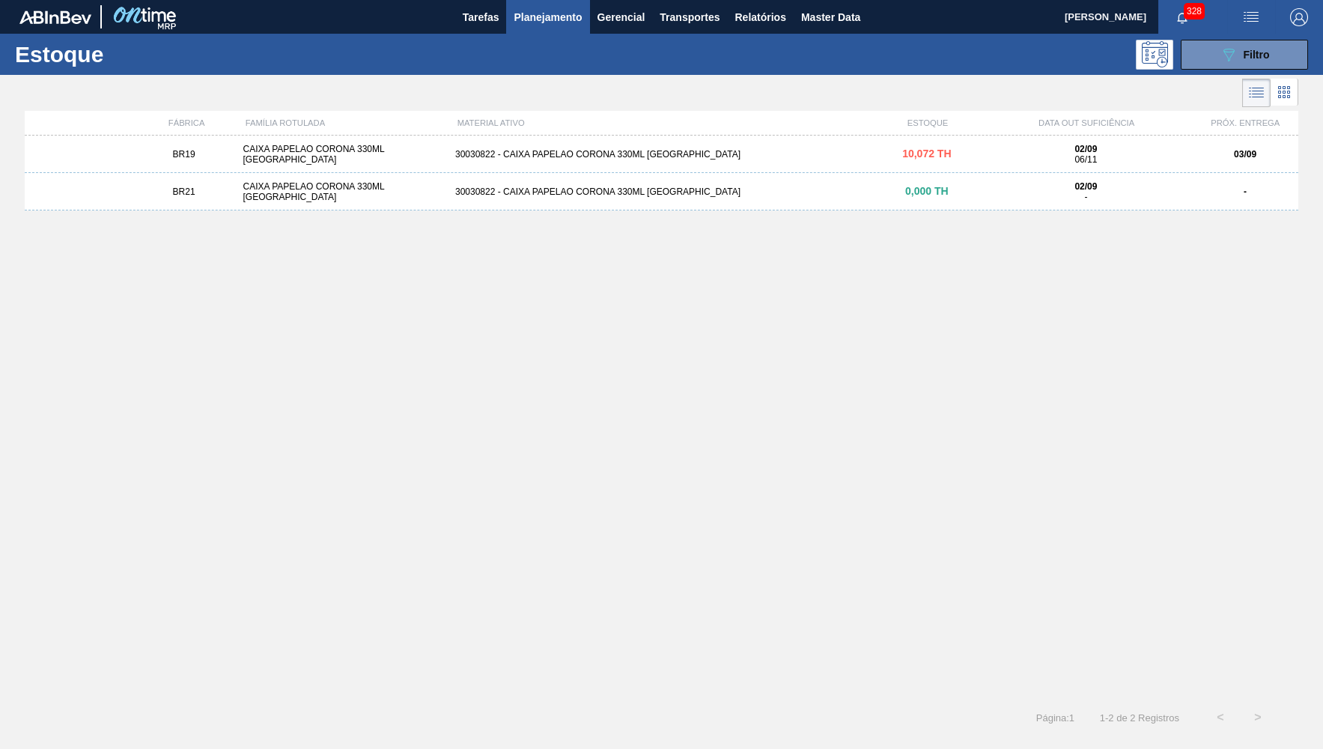
click at [913, 158] on span "10,072 TH" at bounding box center [926, 153] width 49 height 12
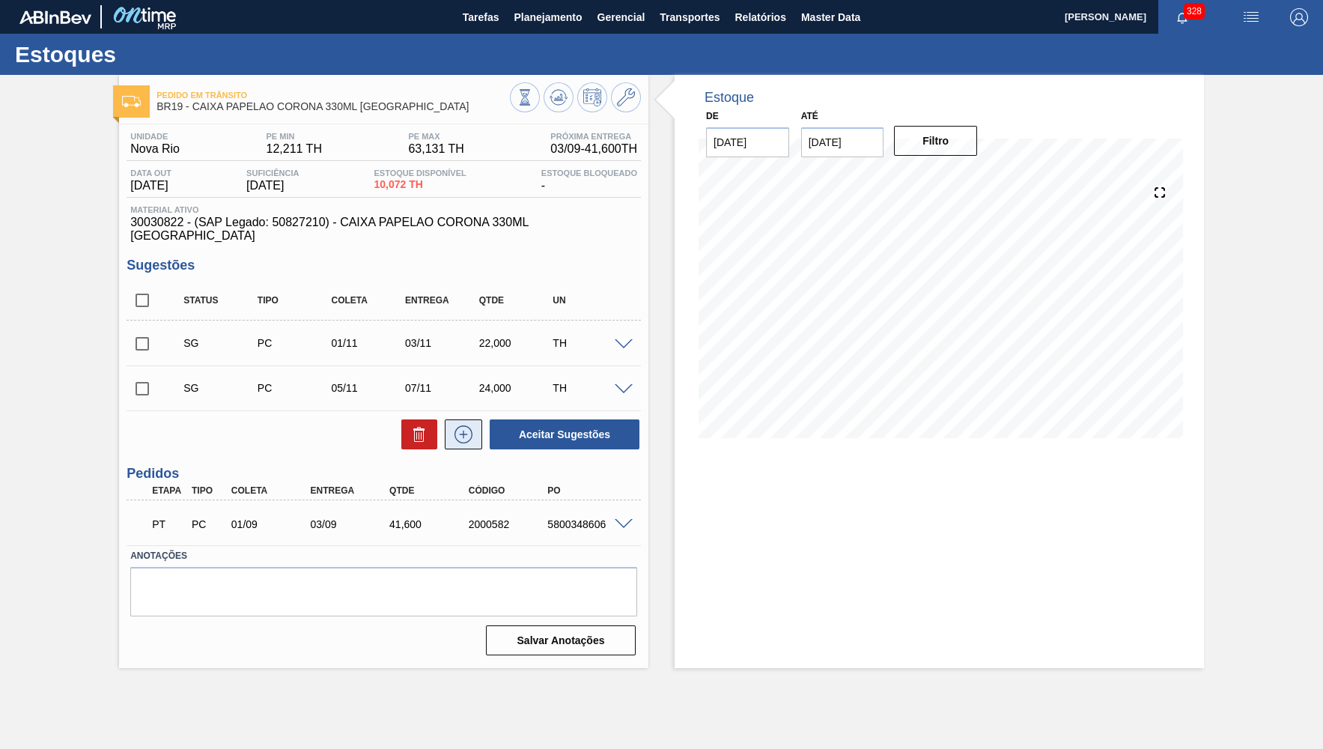
click at [471, 425] on icon at bounding box center [463, 434] width 24 height 18
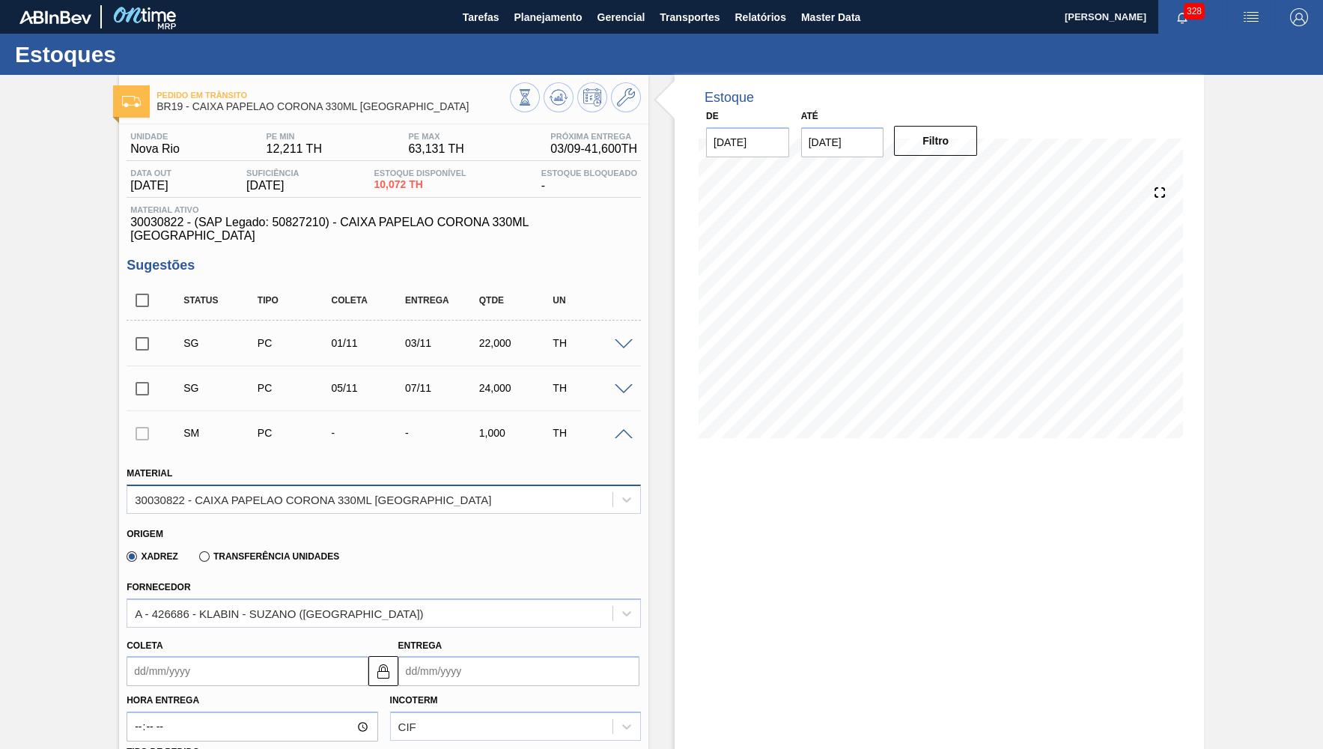
scroll to position [292, 0]
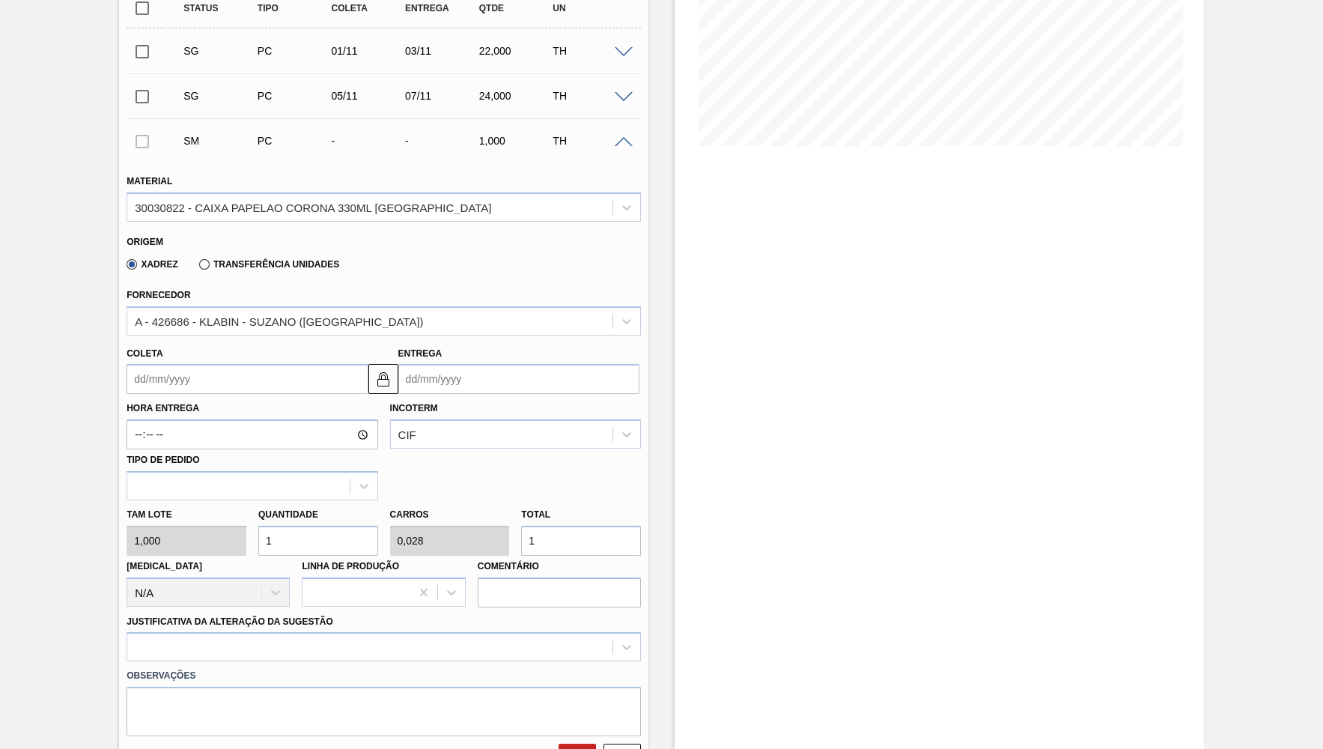
drag, startPoint x: 578, startPoint y: 527, endPoint x: 322, endPoint y: 496, distance: 258.0
click at [521, 526] on input "1" at bounding box center [581, 541] width 120 height 30
paste input "41,6"
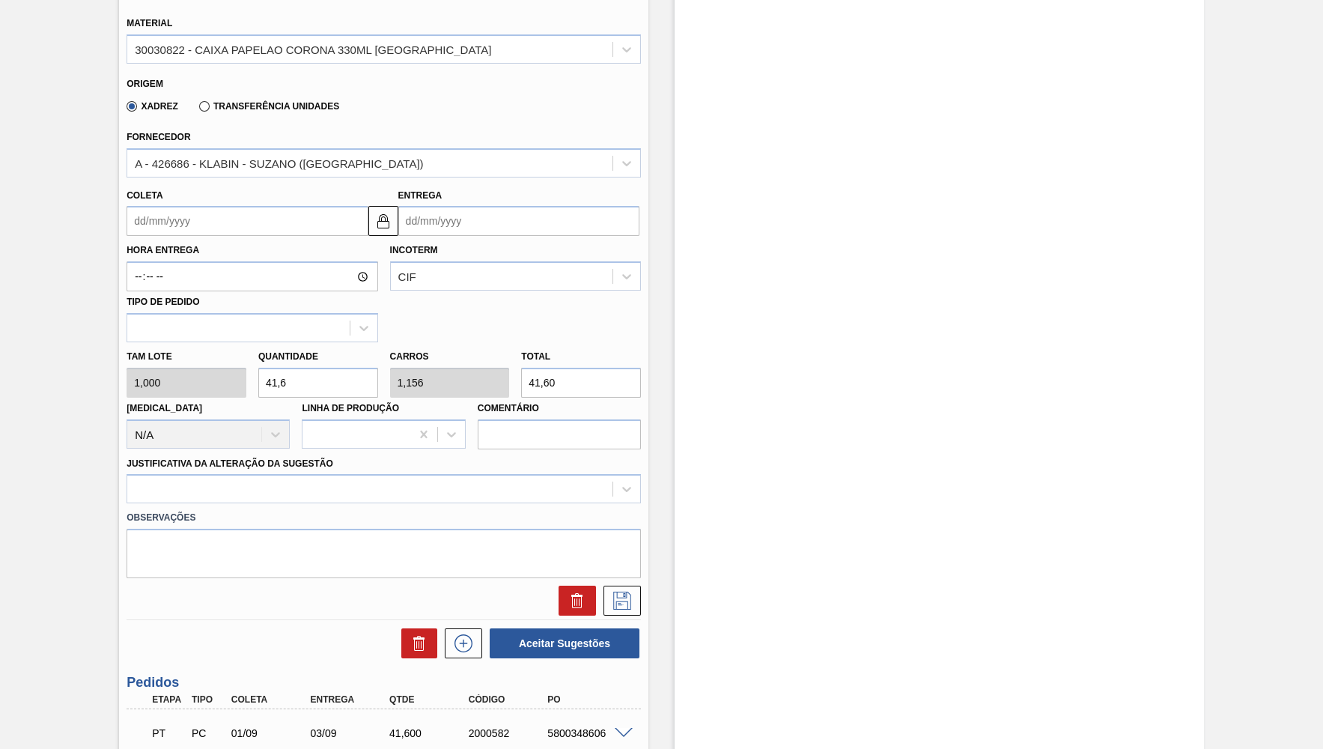
scroll to position [407, 0]
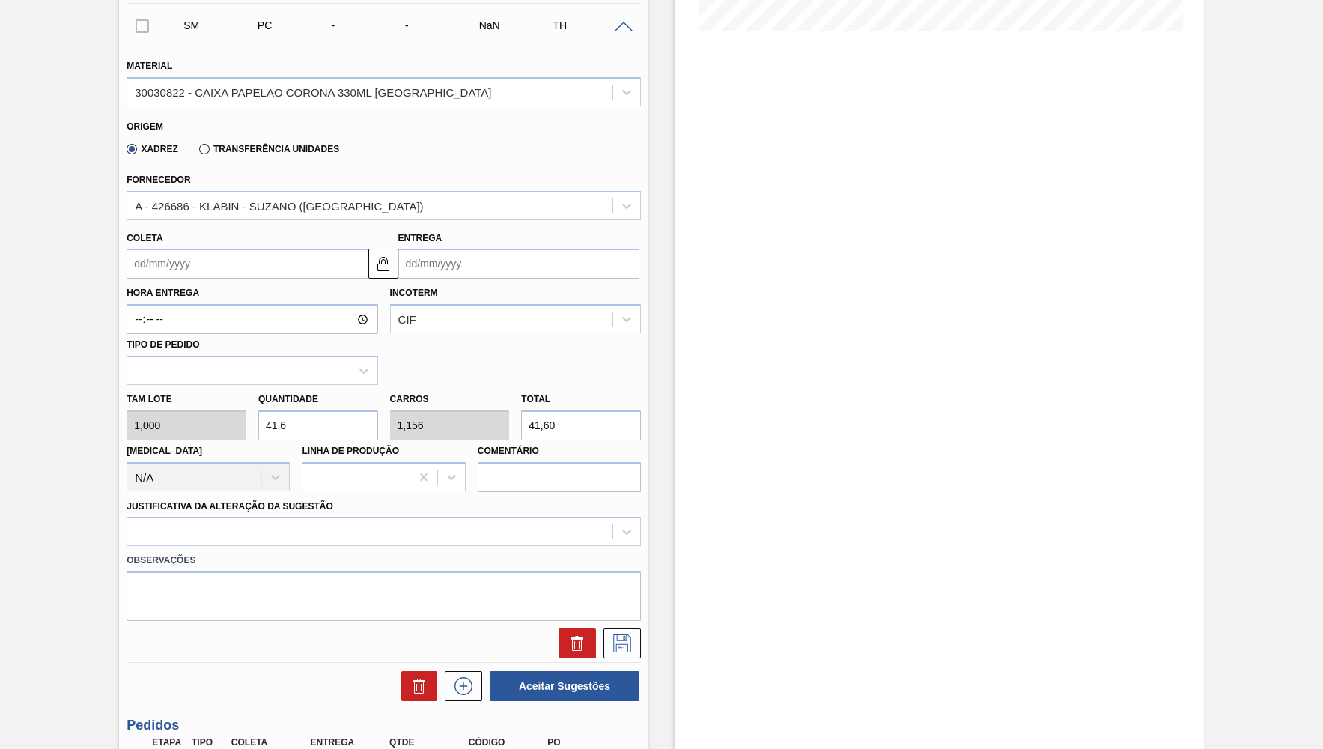
click at [218, 252] on input "Coleta" at bounding box center [247, 264] width 241 height 30
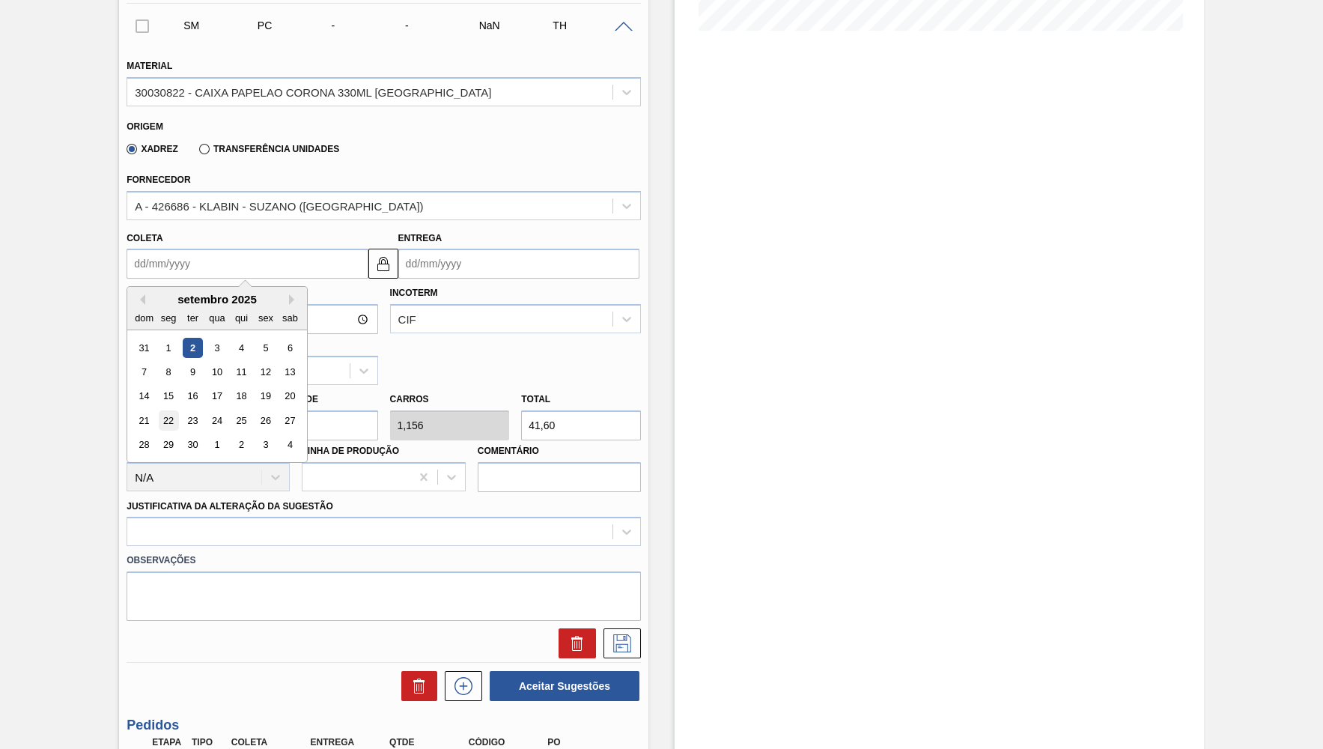
click at [160, 410] on div "22" at bounding box center [169, 420] width 20 height 20
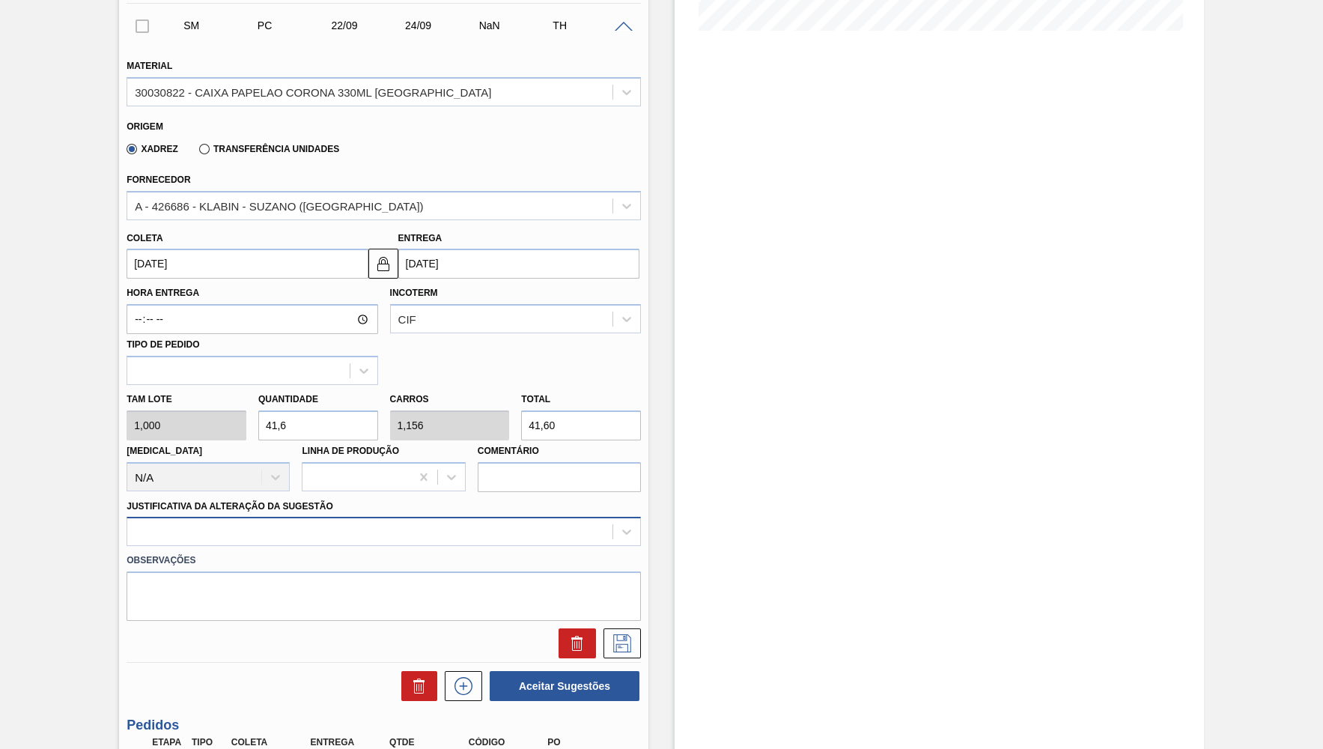
scroll to position [427, 0]
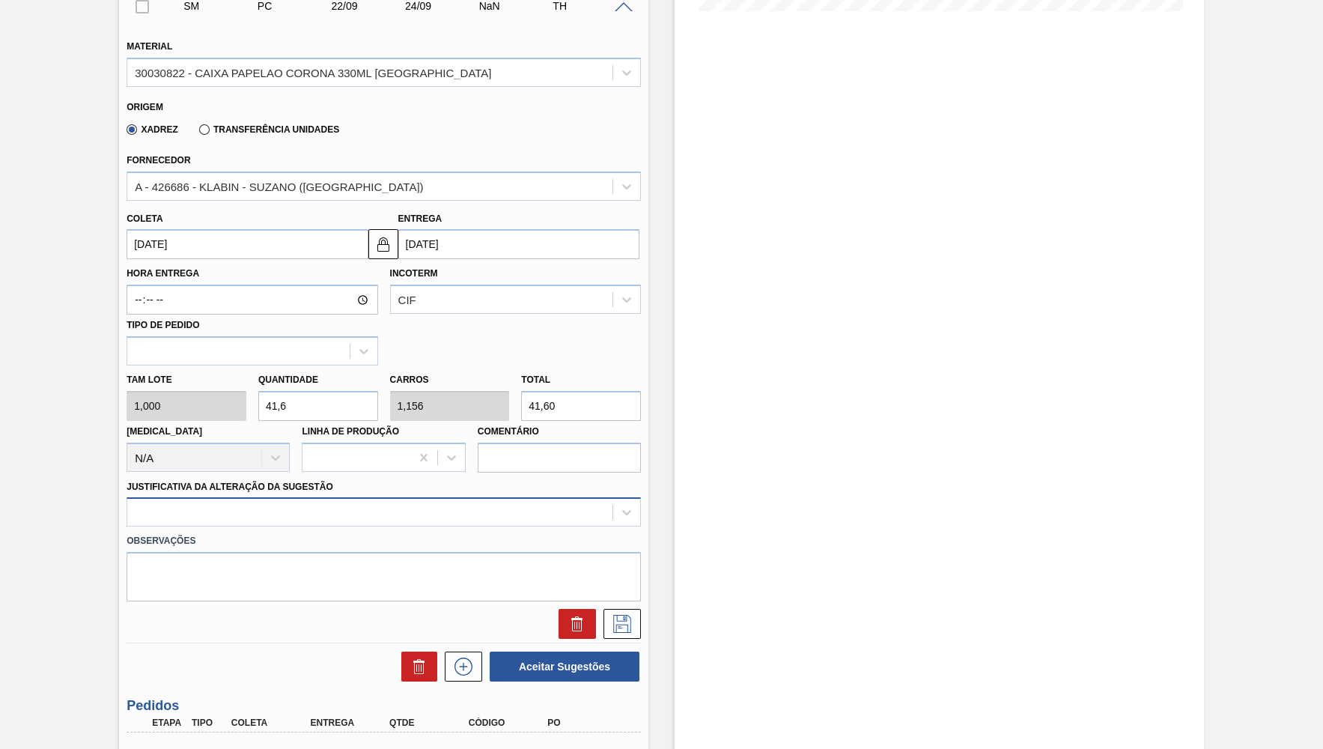
click at [179, 526] on div "Observações" at bounding box center [384, 563] width 526 height 75
click at [179, 502] on div at bounding box center [369, 513] width 485 height 22
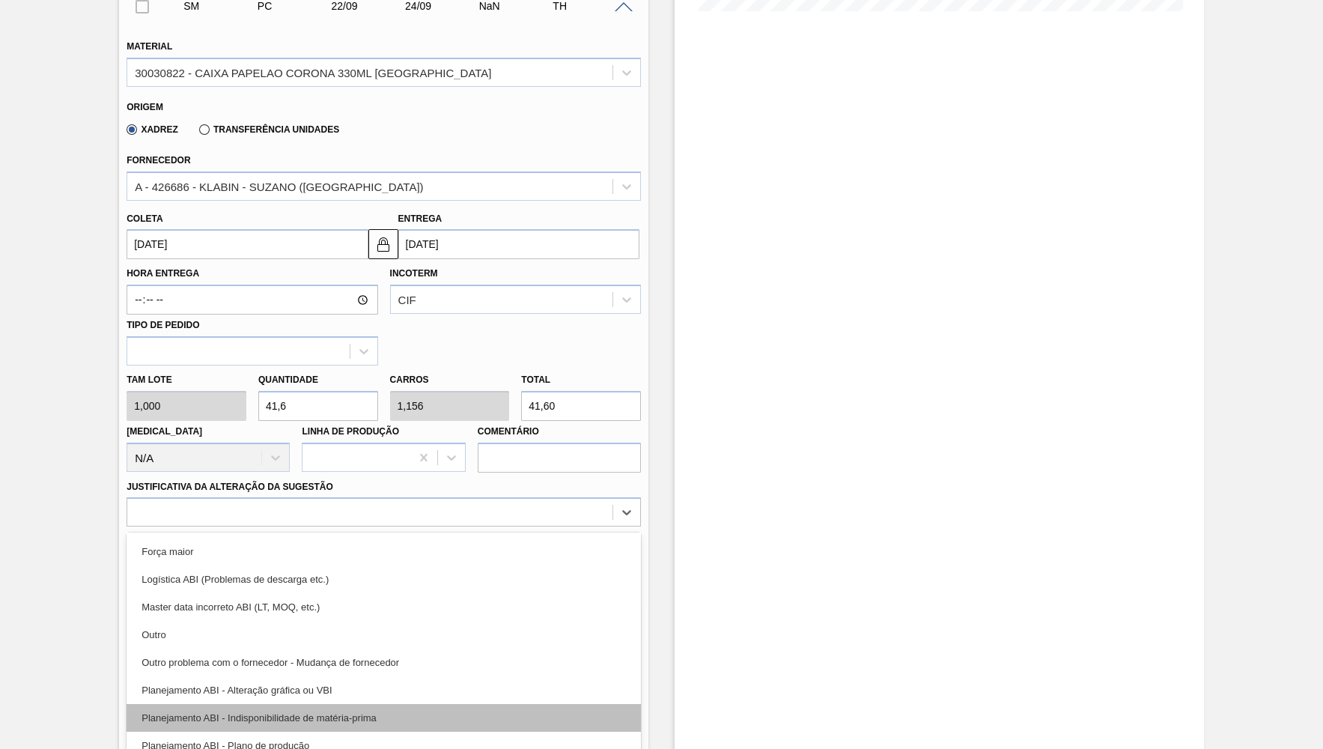
scroll to position [73, 0]
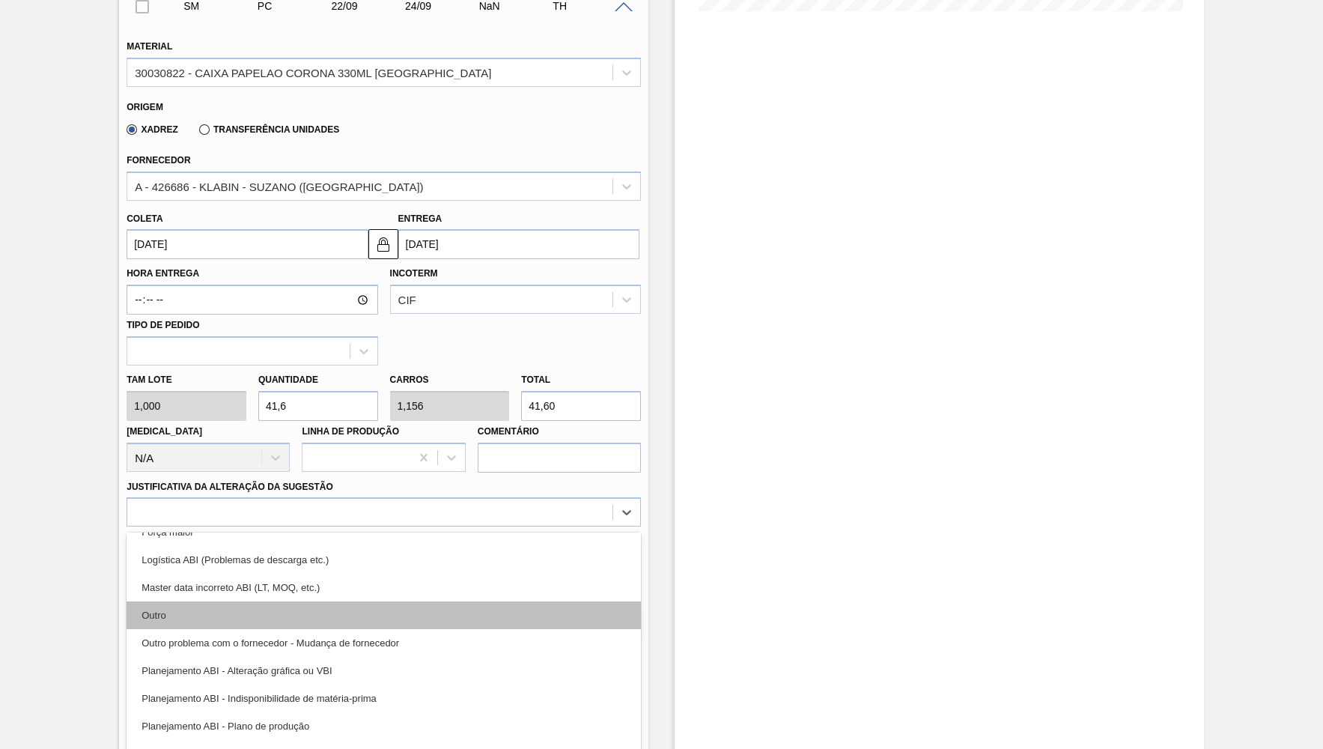
click at [163, 601] on div "Outro" at bounding box center [384, 615] width 514 height 28
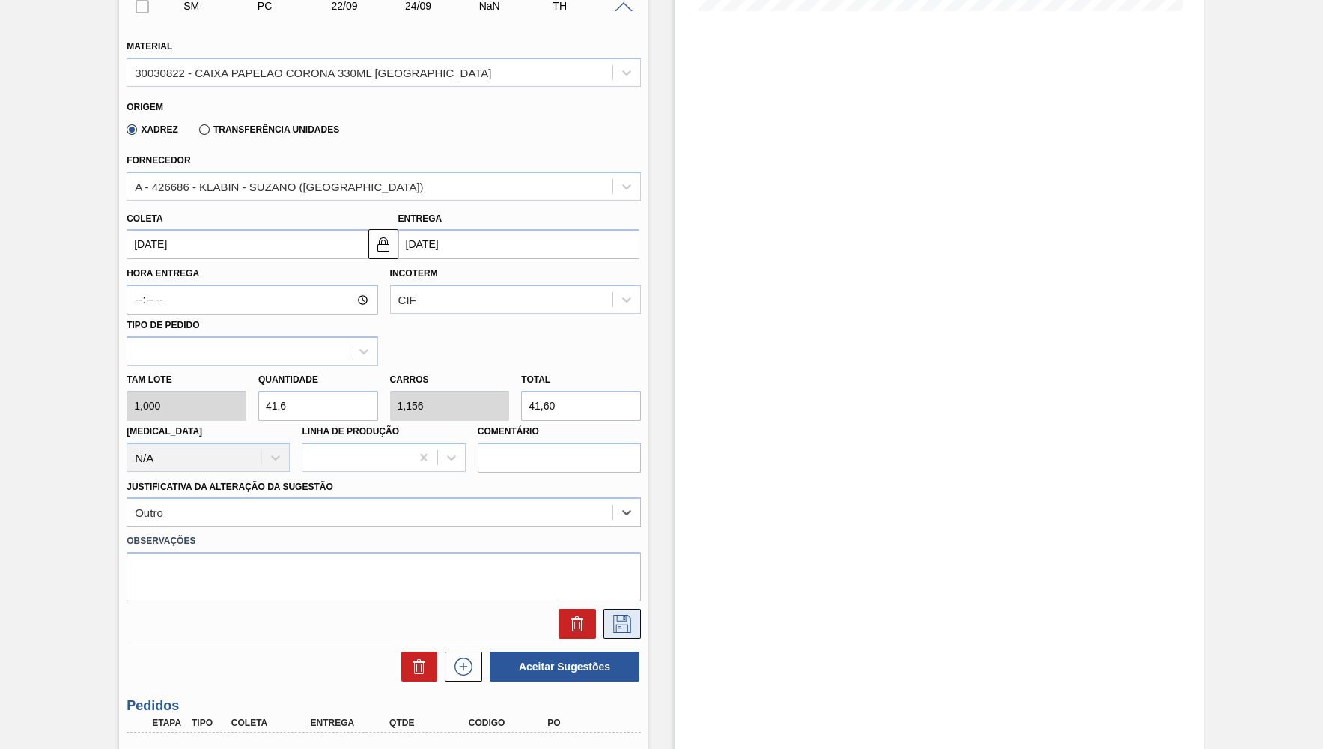
click at [636, 609] on button at bounding box center [621, 624] width 37 height 30
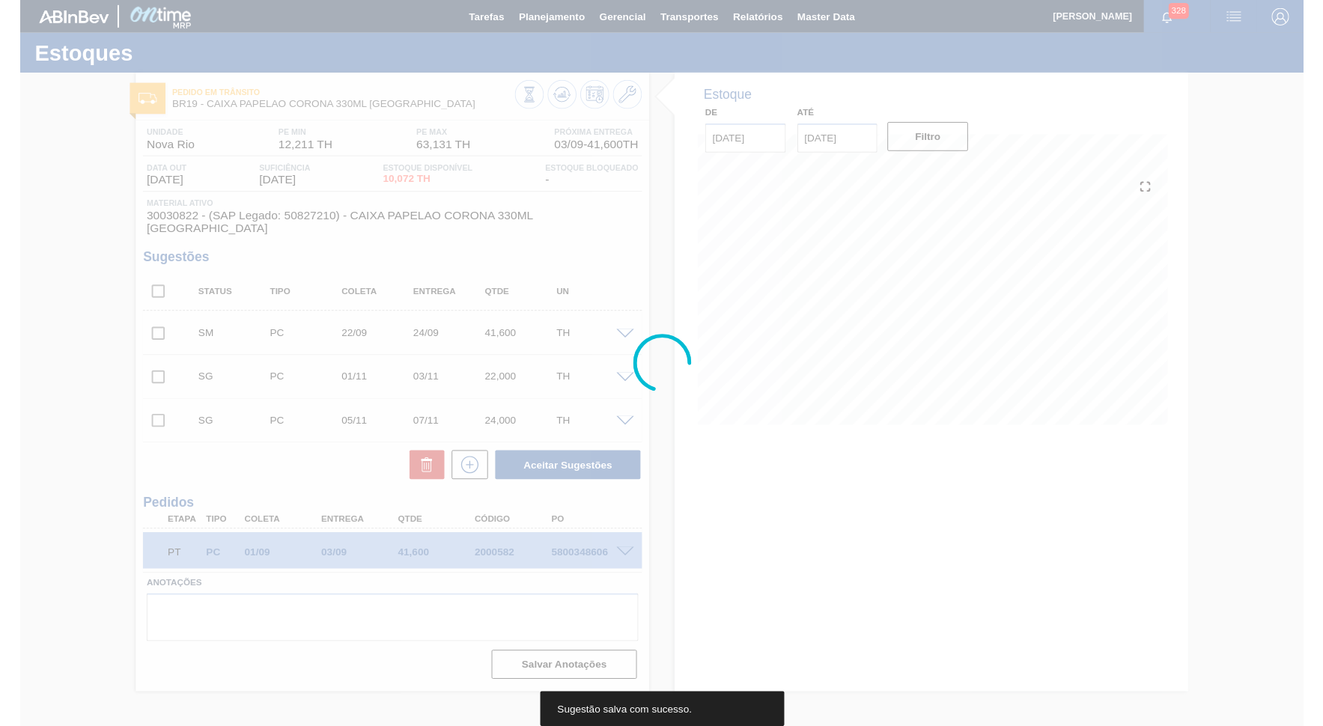
scroll to position [0, 0]
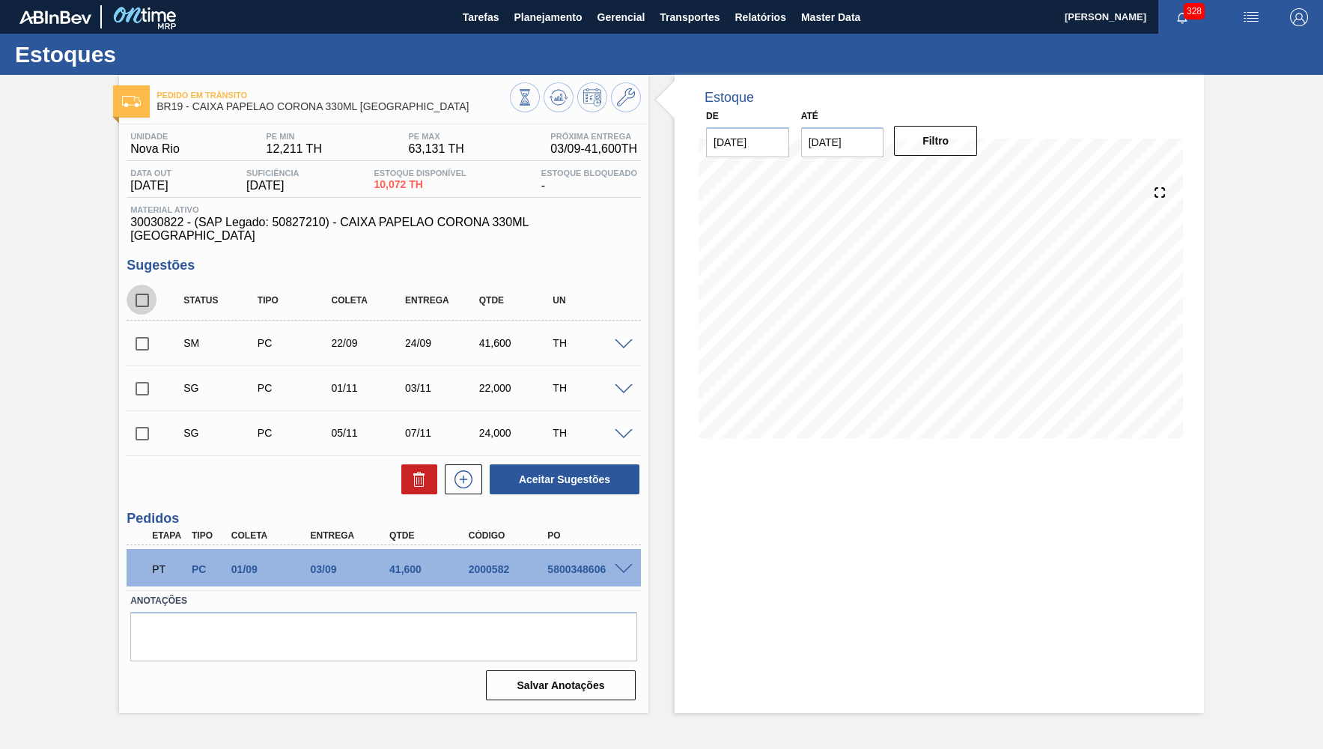
click at [141, 287] on input "checkbox" at bounding box center [142, 300] width 31 height 31
click at [142, 328] on input "checkbox" at bounding box center [142, 343] width 31 height 31
click at [406, 475] on button at bounding box center [419, 479] width 36 height 30
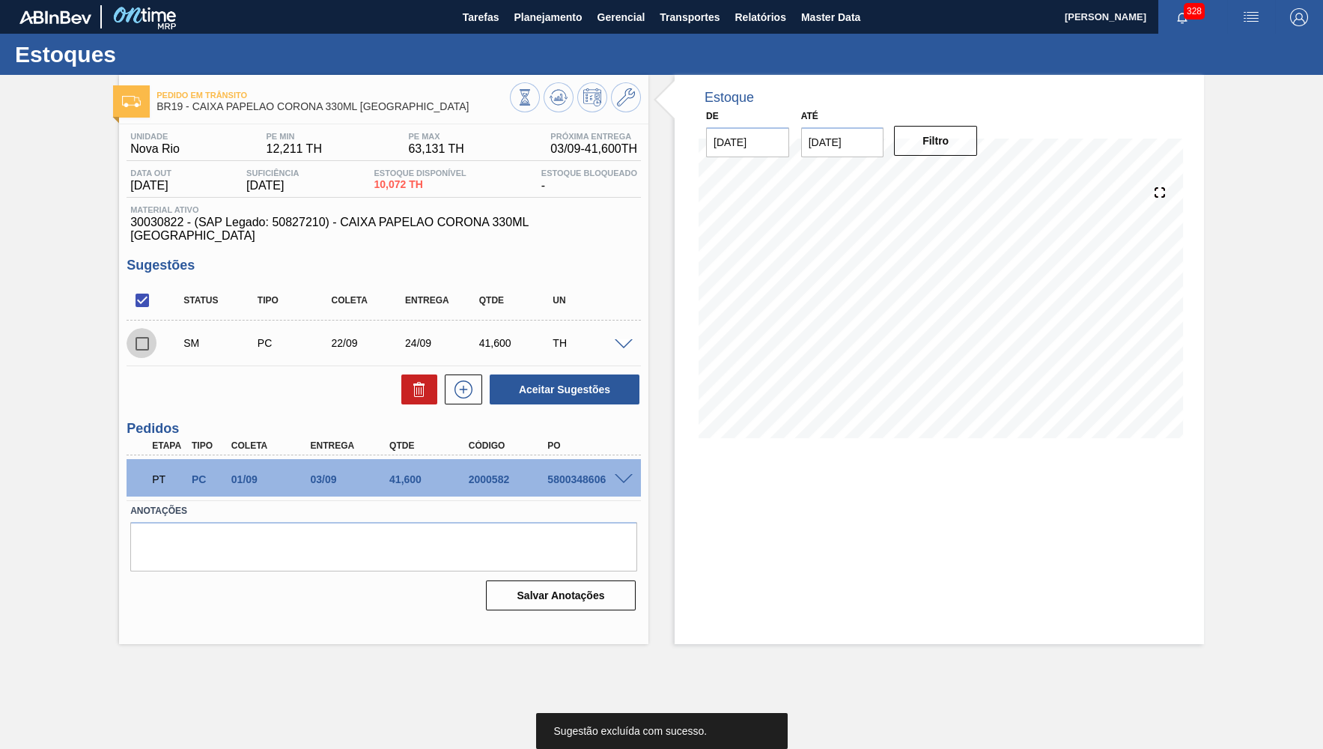
click at [151, 328] on input "checkbox" at bounding box center [142, 343] width 31 height 31
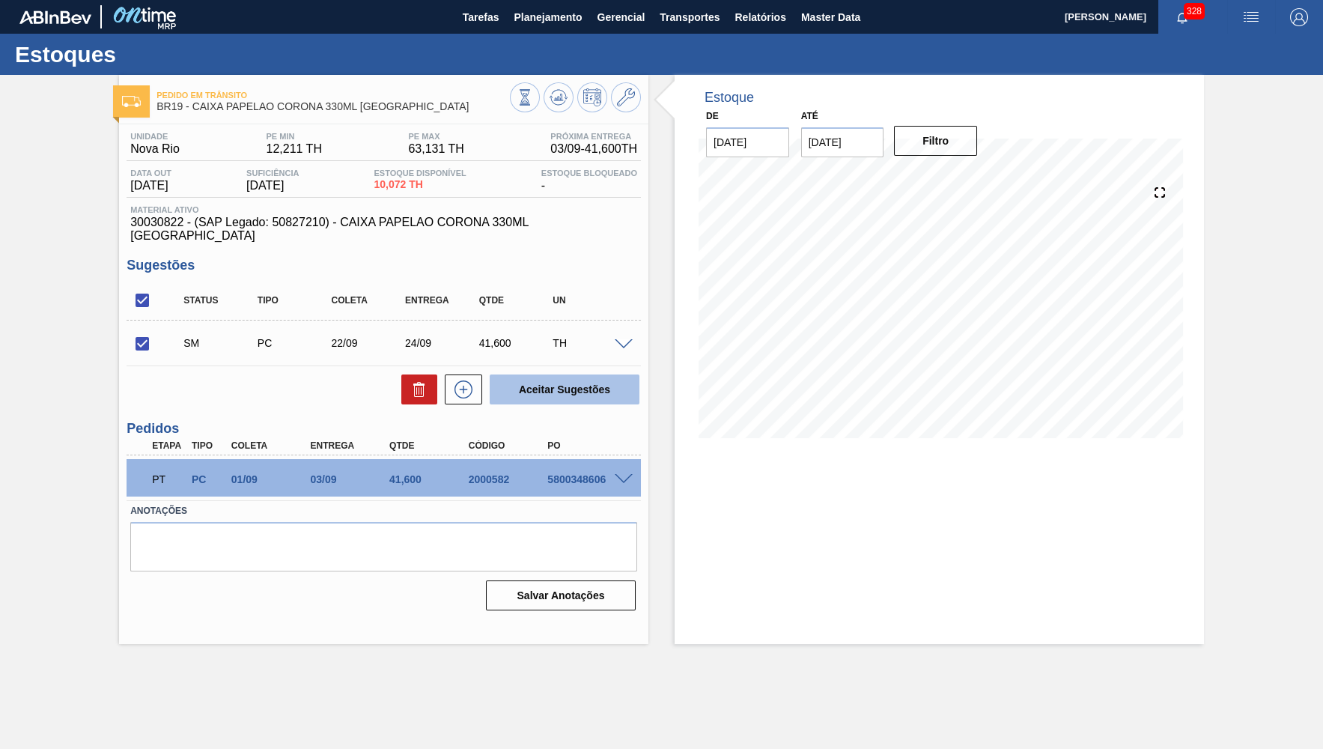
click at [526, 374] on button "Aceitar Sugestões" at bounding box center [565, 389] width 150 height 30
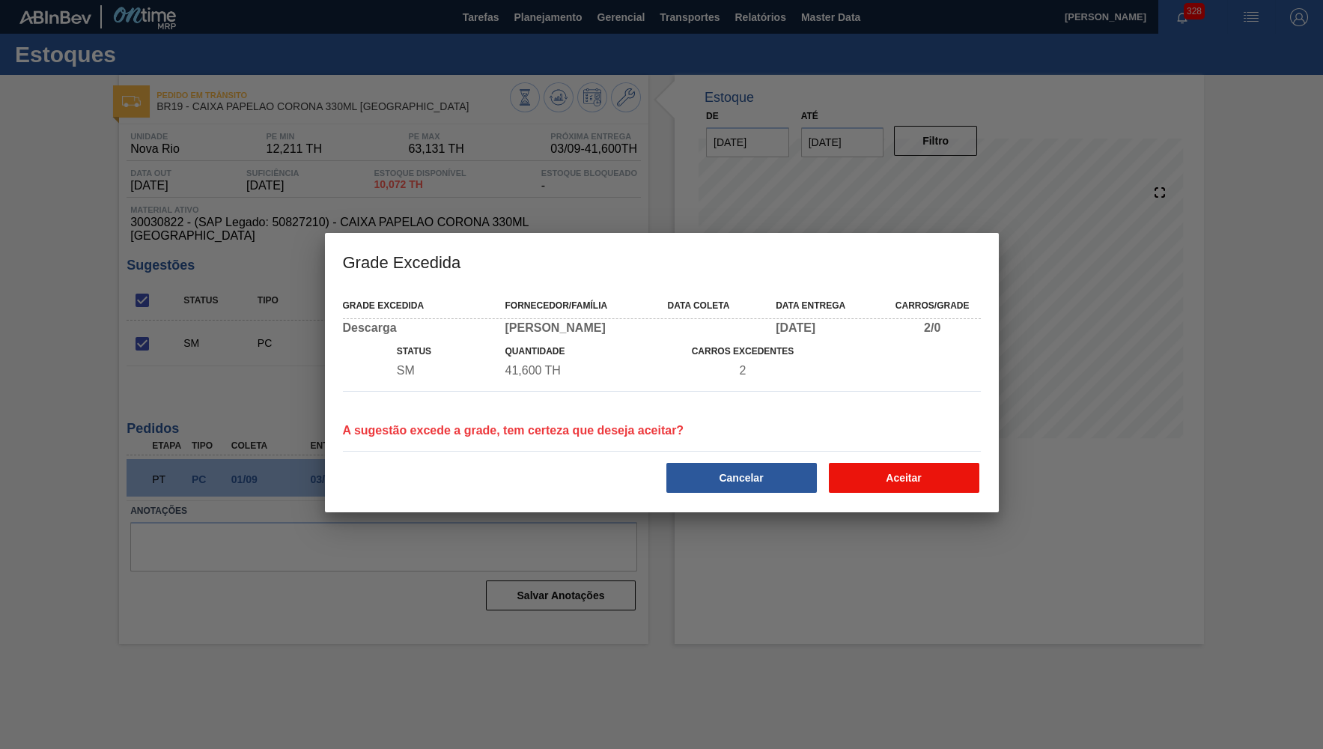
click at [977, 490] on button "Aceitar" at bounding box center [904, 478] width 150 height 30
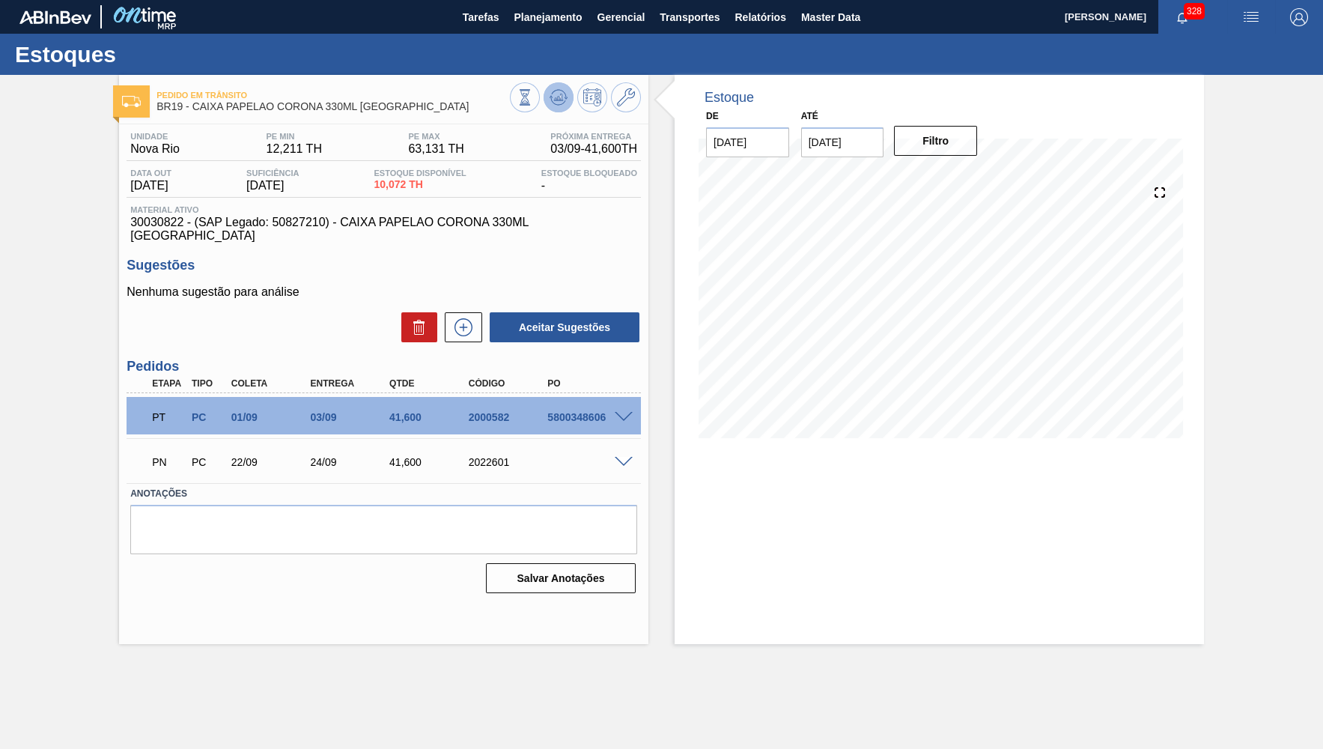
click at [548, 103] on button at bounding box center [559, 97] width 30 height 30
click at [544, 17] on span "Planejamento" at bounding box center [548, 17] width 68 height 18
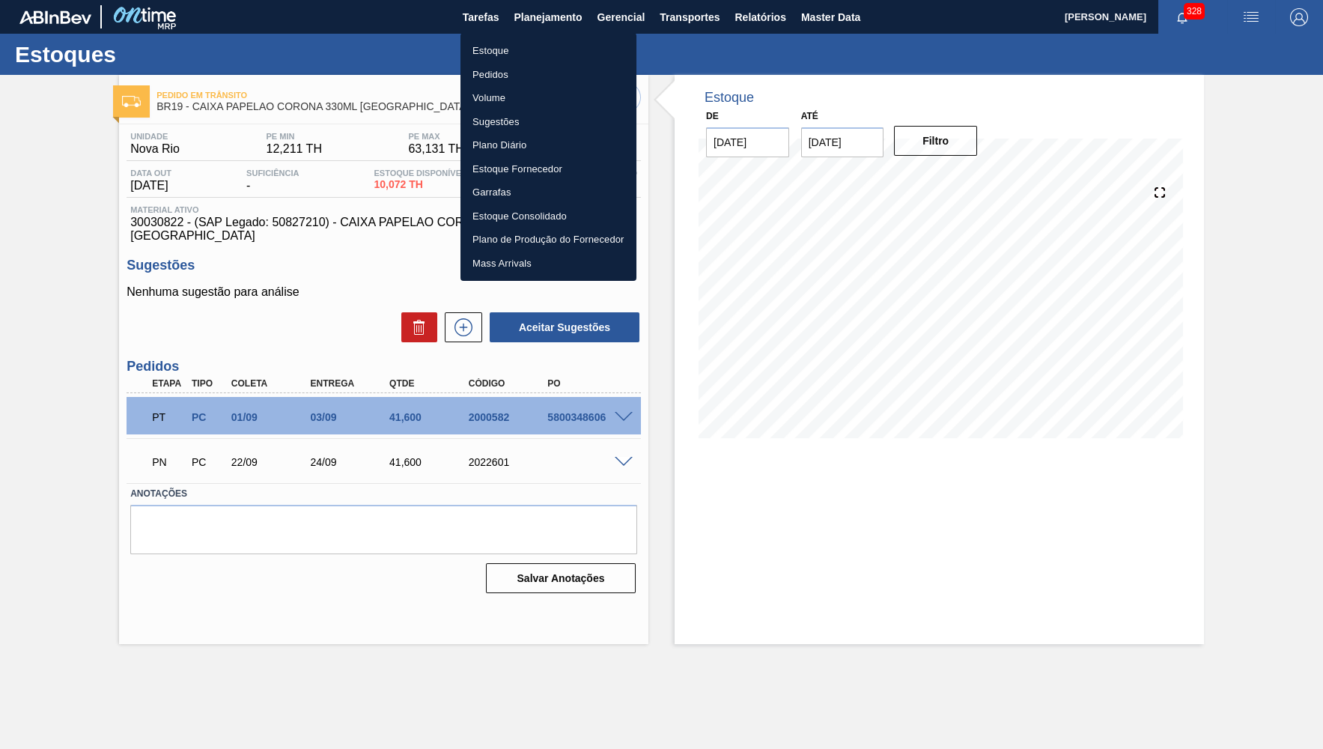
click at [514, 45] on li "Estoque" at bounding box center [548, 51] width 176 height 24
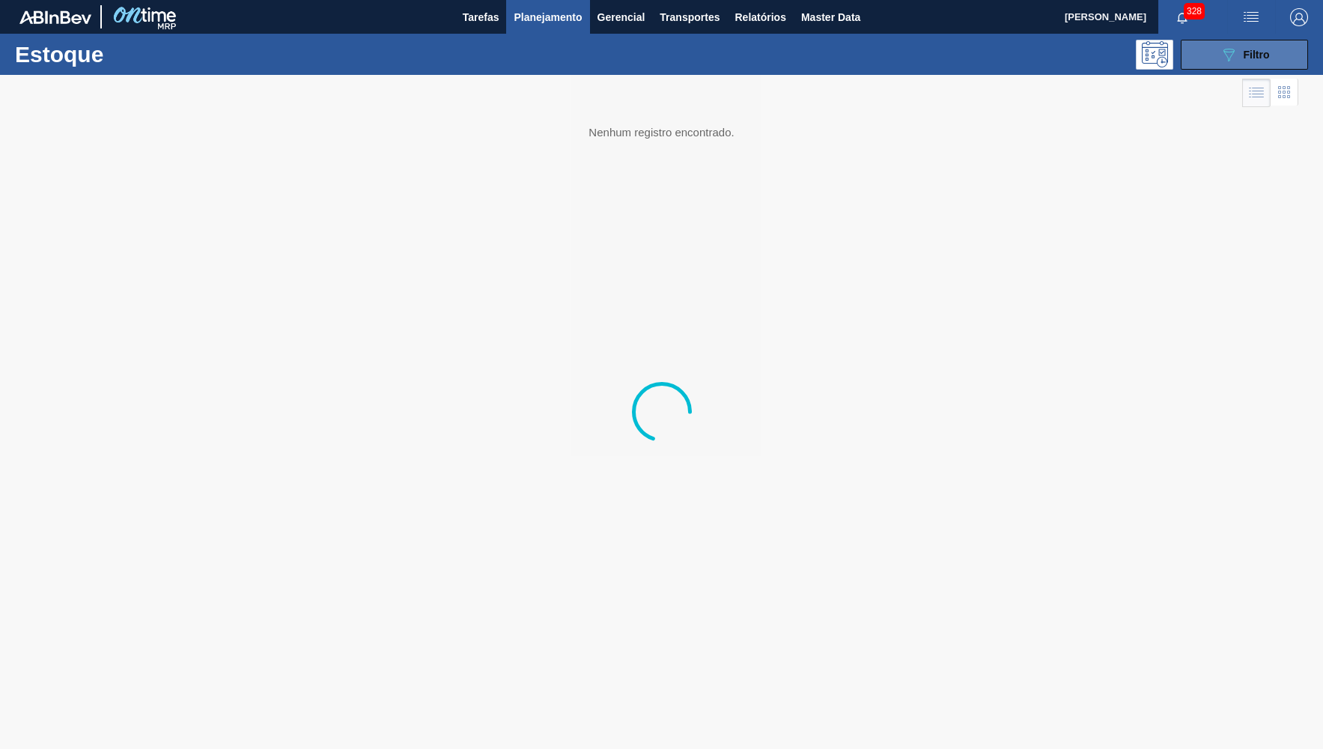
click at [1203, 61] on button "089F7B8B-B2A5-4AFE-B5C0-19BA573D28AC Filtro" at bounding box center [1244, 55] width 127 height 30
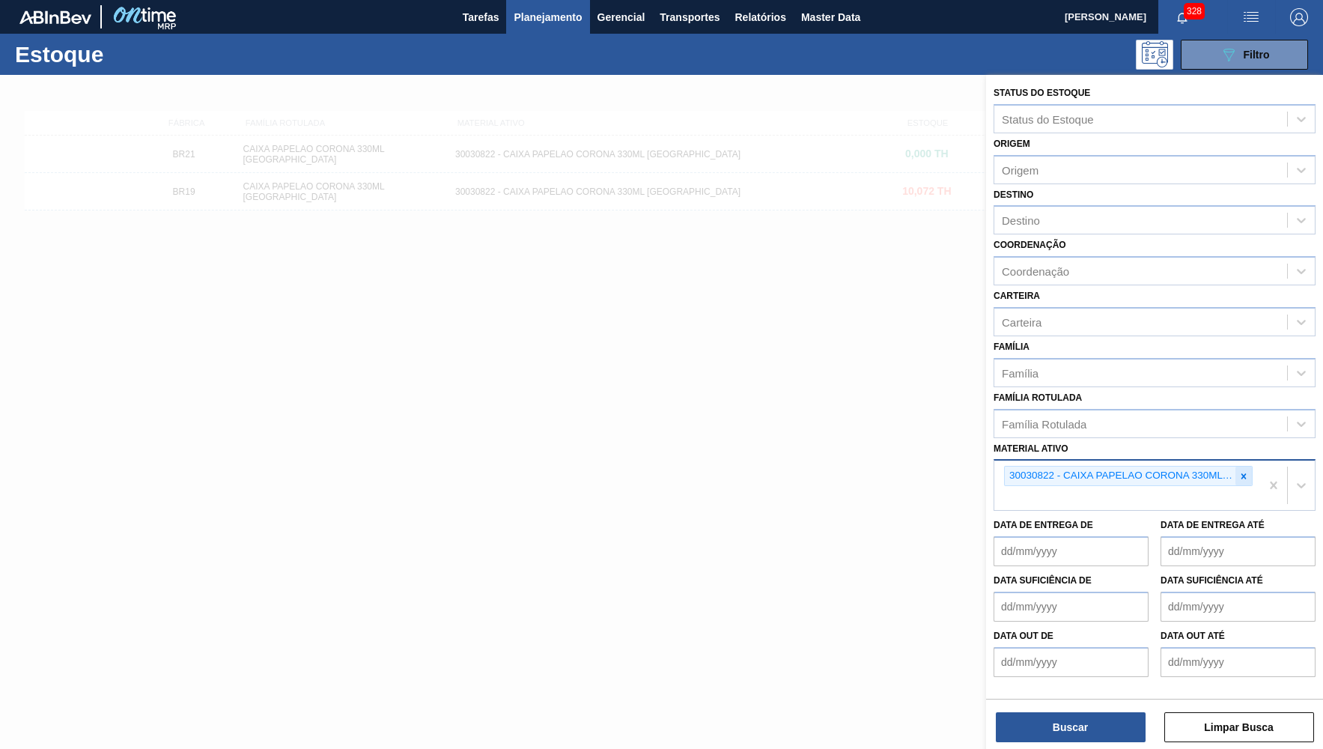
click at [1246, 471] on icon at bounding box center [1243, 476] width 10 height 10
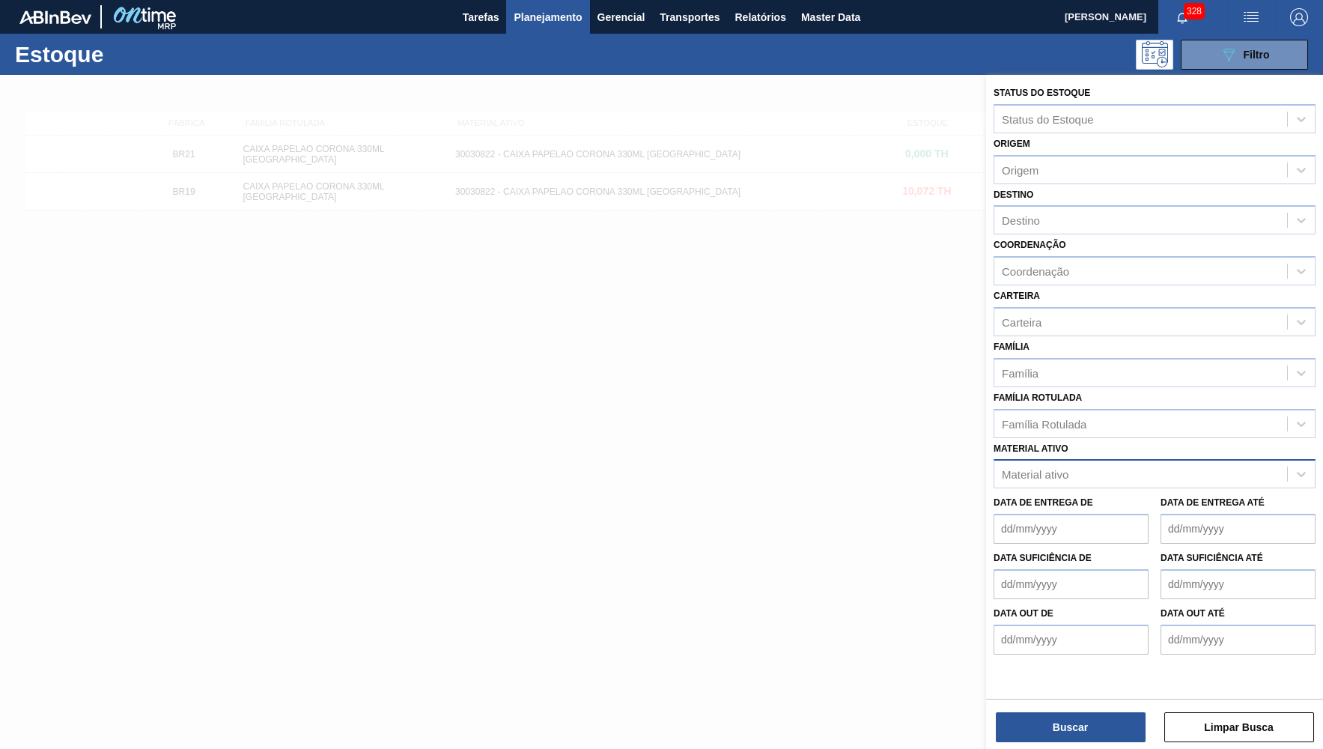
click at [706, 165] on div at bounding box center [661, 449] width 1323 height 749
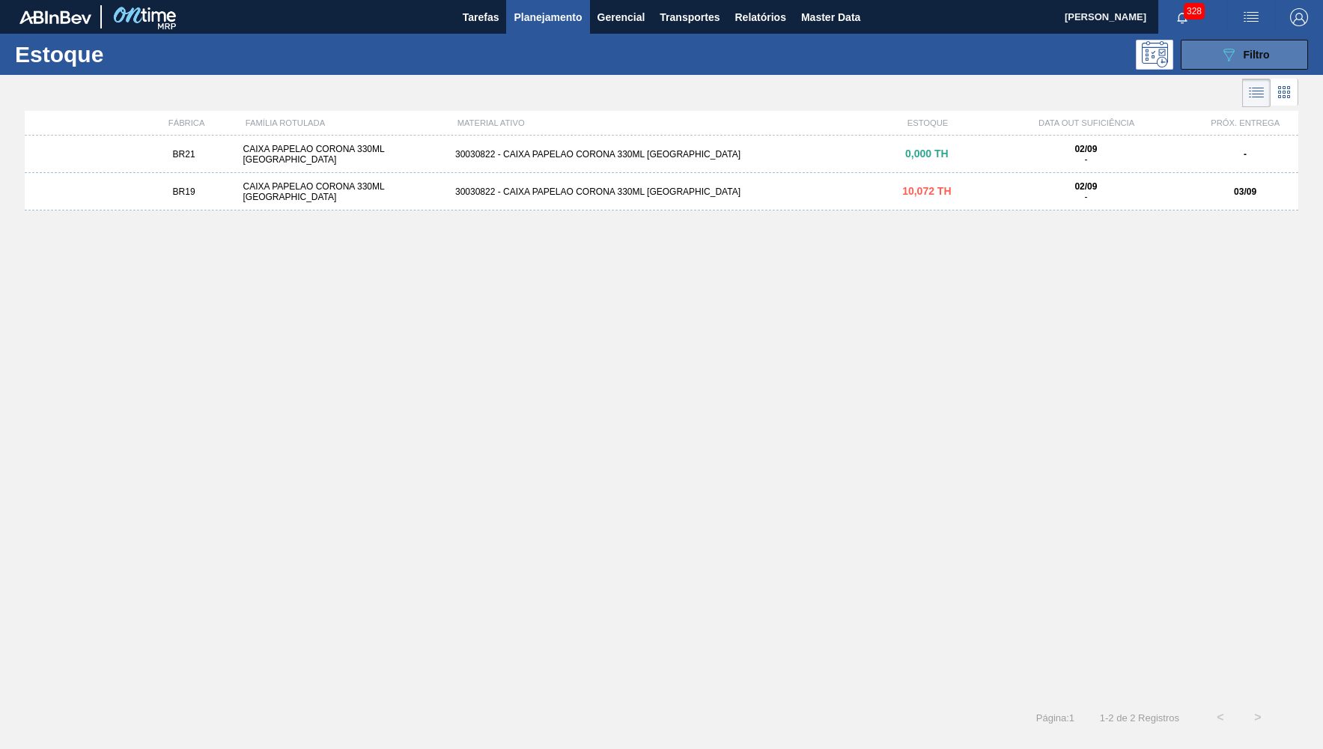
click at [1208, 46] on button "089F7B8B-B2A5-4AFE-B5C0-19BA573D28AC Filtro" at bounding box center [1244, 55] width 127 height 30
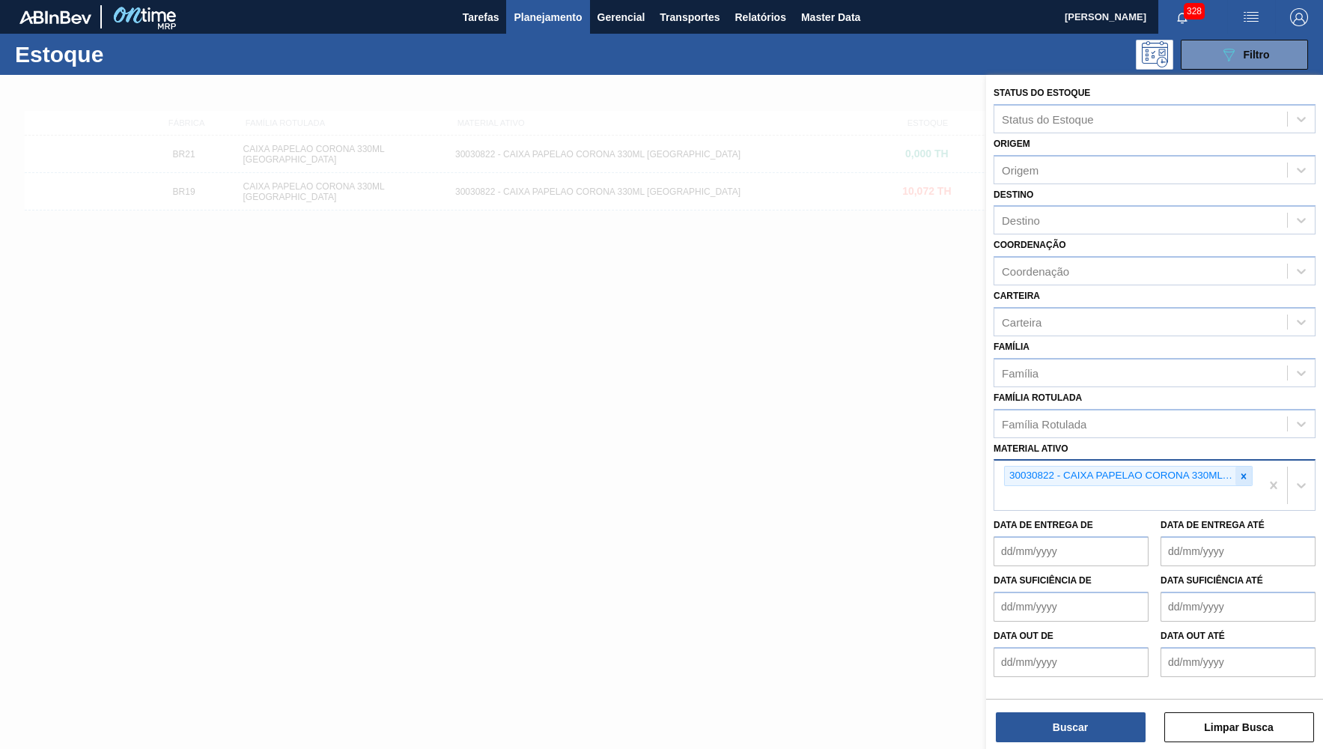
click at [1244, 466] on div at bounding box center [1243, 475] width 16 height 19
